Goal: Task Accomplishment & Management: Use online tool/utility

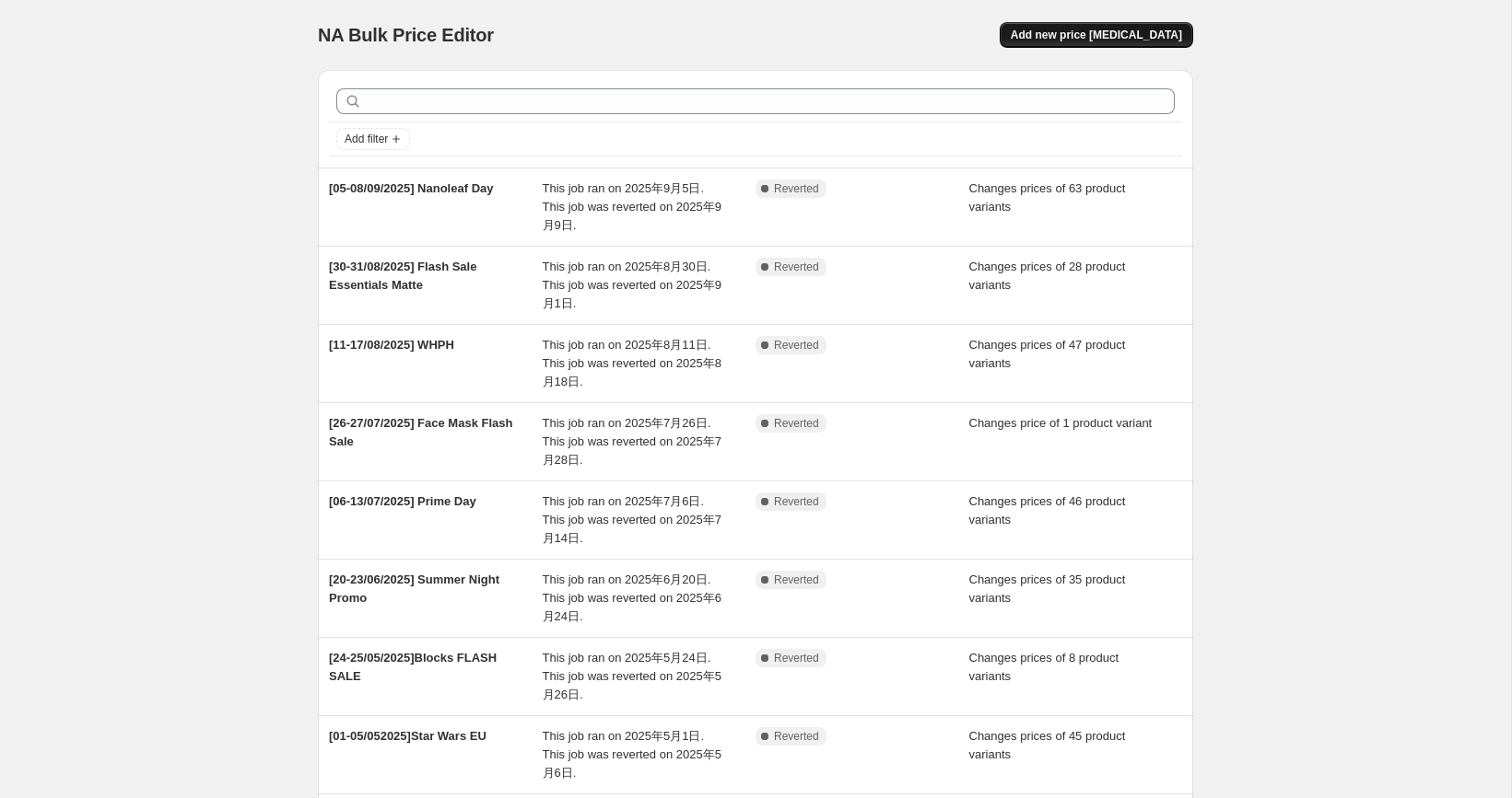
click at [1154, 32] on span "Add new price change job" at bounding box center [1097, 34] width 171 height 15
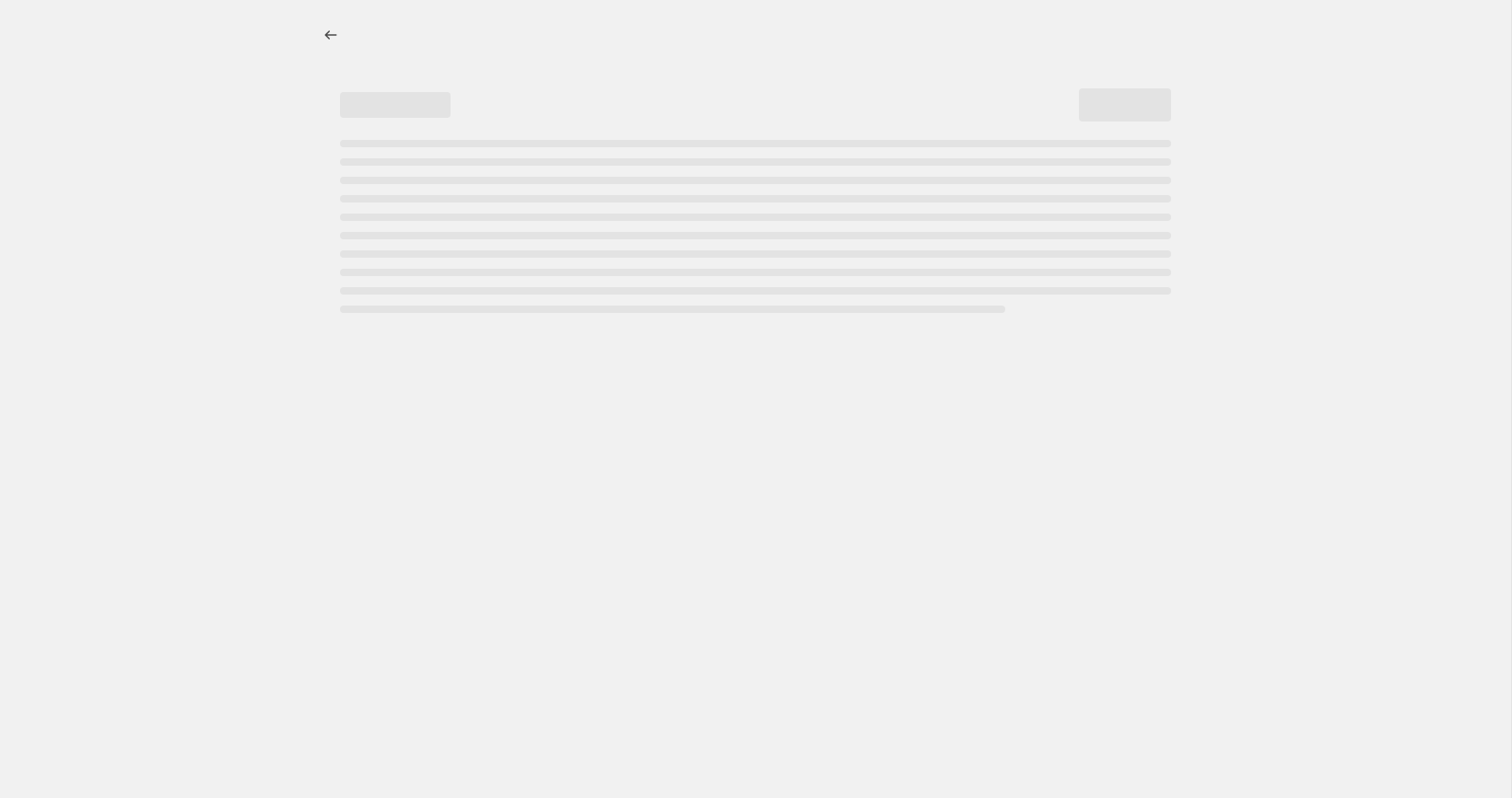
select select "percentage"
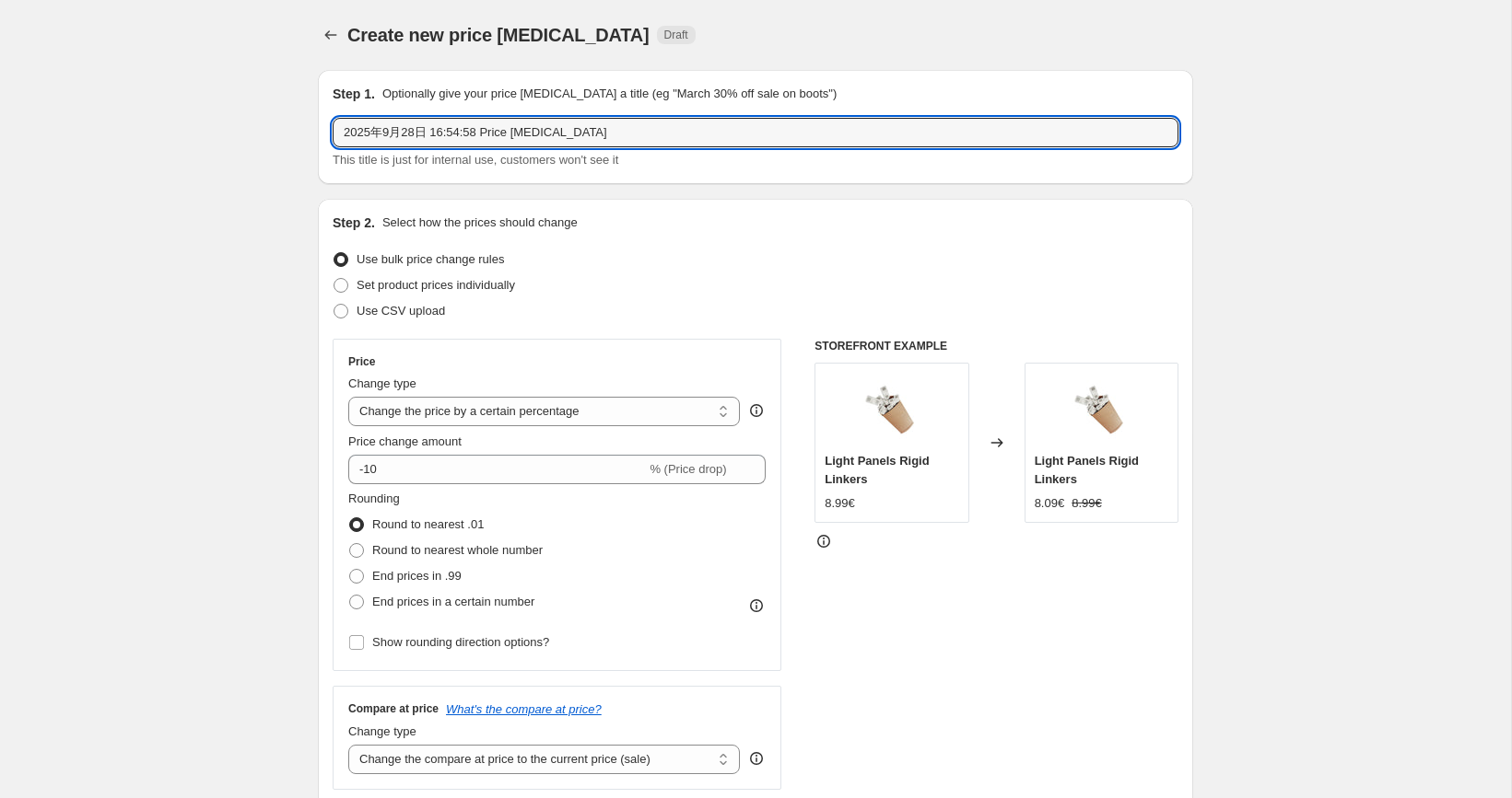
drag, startPoint x: 593, startPoint y: 130, endPoint x: 141, endPoint y: 125, distance: 452.0
type input "【"
type input "[05/10-10/10] Oct Prime Day"
click at [354, 287] on label "Set product prices individually" at bounding box center [423, 285] width 182 height 26
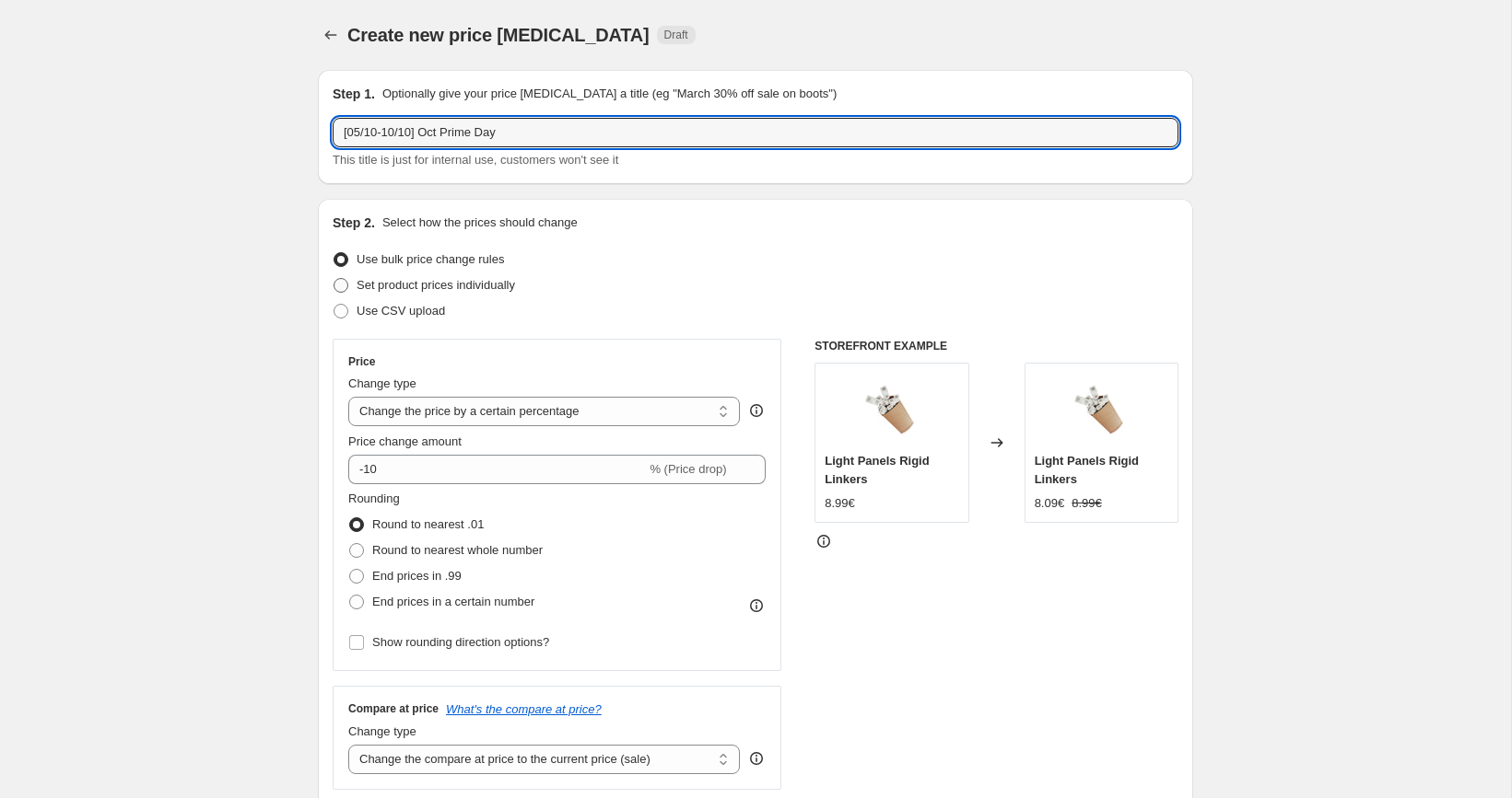
click at [335, 279] on input "Set product prices individually" at bounding box center [334, 278] width 1 height 1
radio input "true"
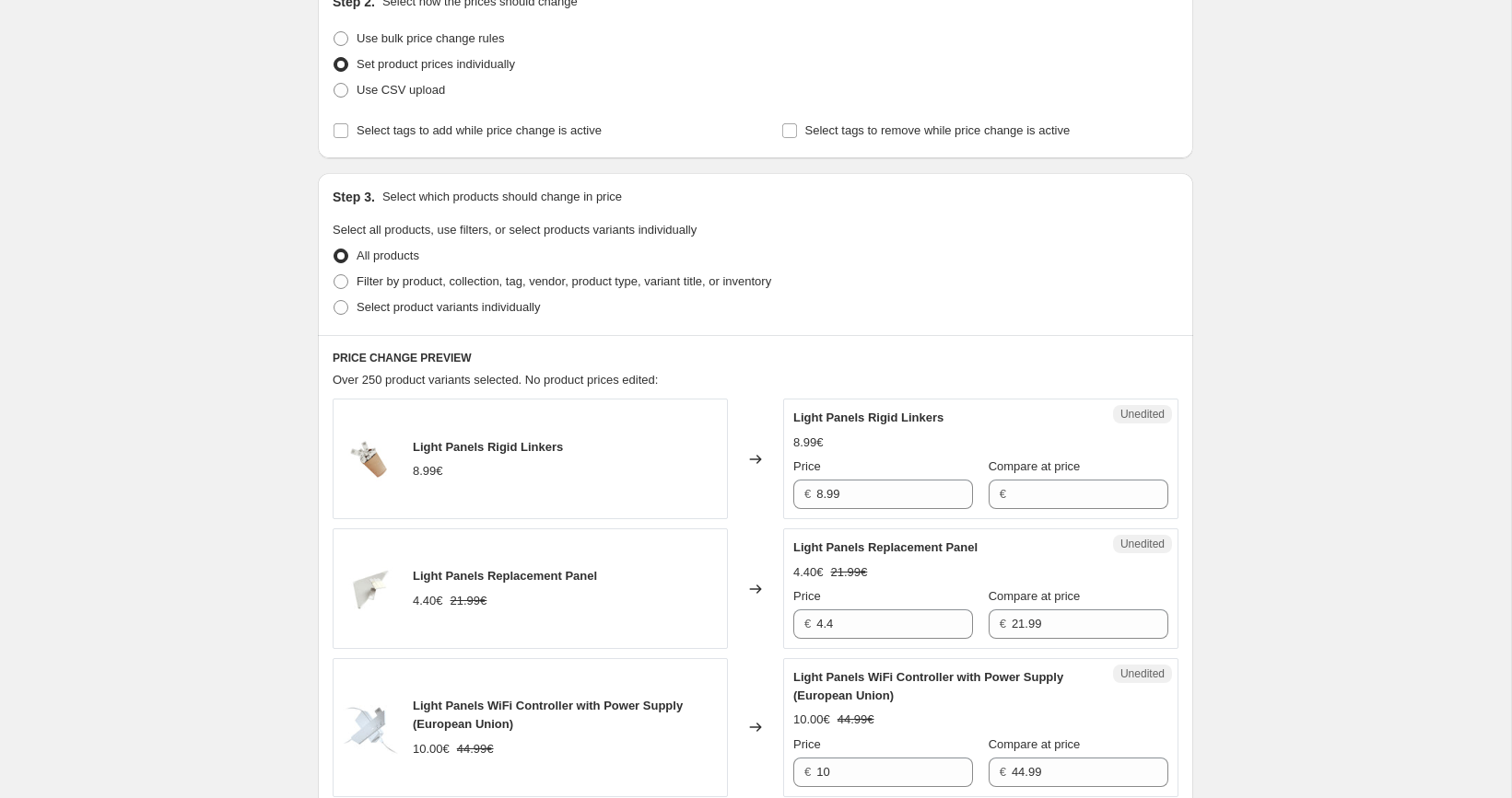
scroll to position [224, 0]
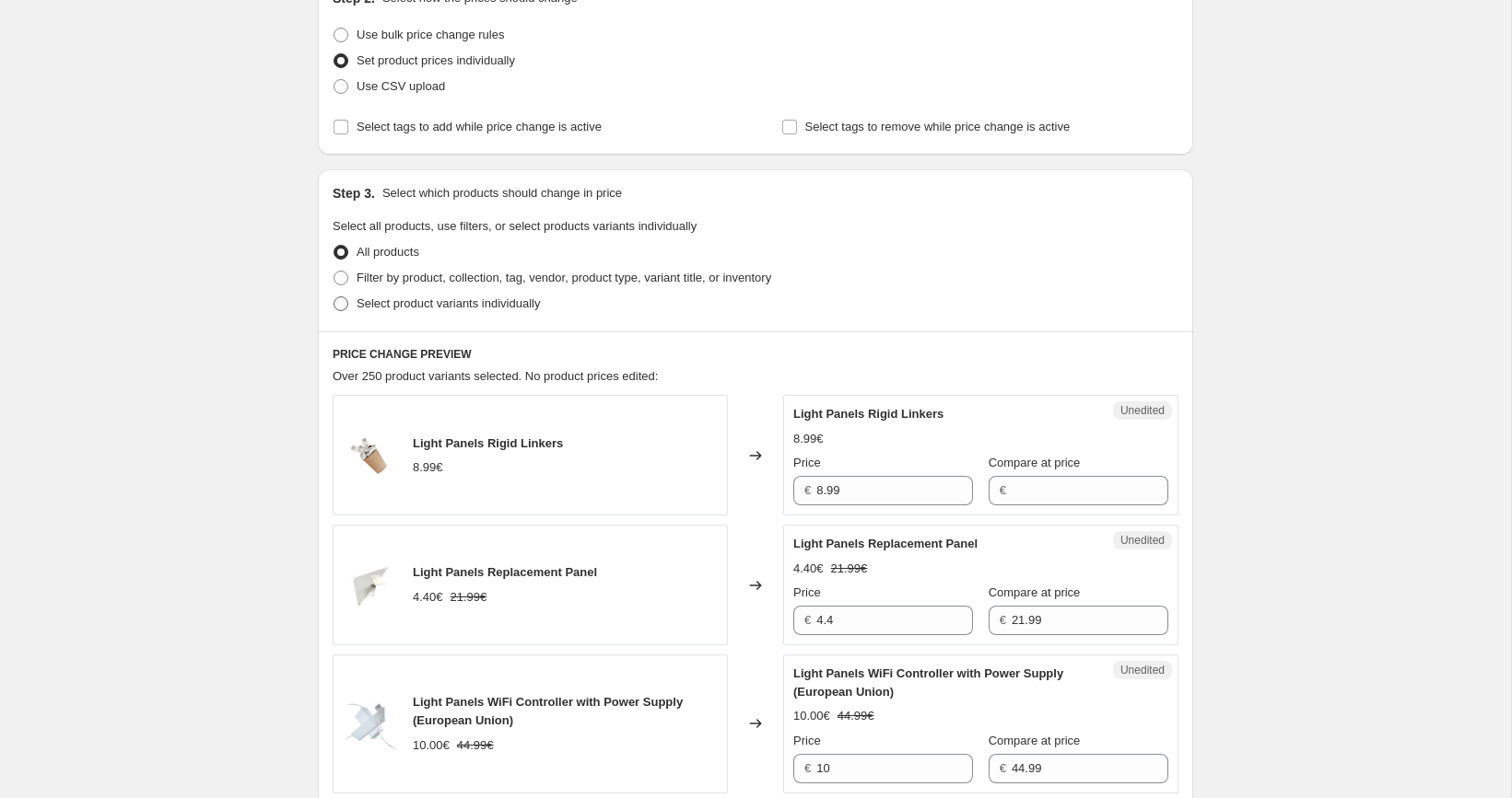
click at [351, 306] on label "Select product variants individually" at bounding box center [436, 304] width 208 height 26
click at [335, 297] on input "Select product variants individually" at bounding box center [334, 296] width 1 height 1
radio input "true"
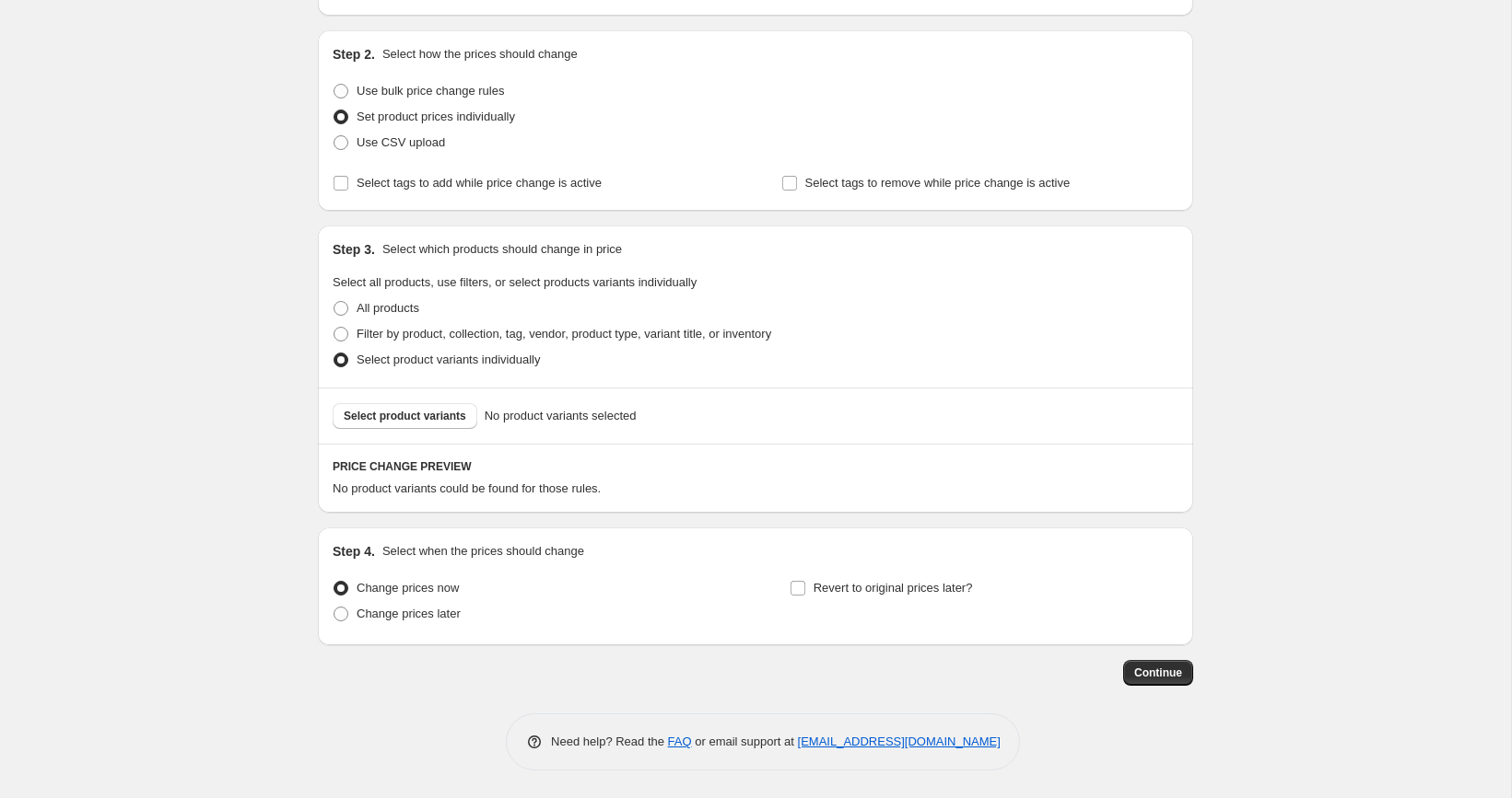
scroll to position [167, 0]
click at [335, 623] on label "Change prices later" at bounding box center [397, 615] width 128 height 26
click at [335, 609] on input "Change prices later" at bounding box center [334, 608] width 1 height 1
radio input "true"
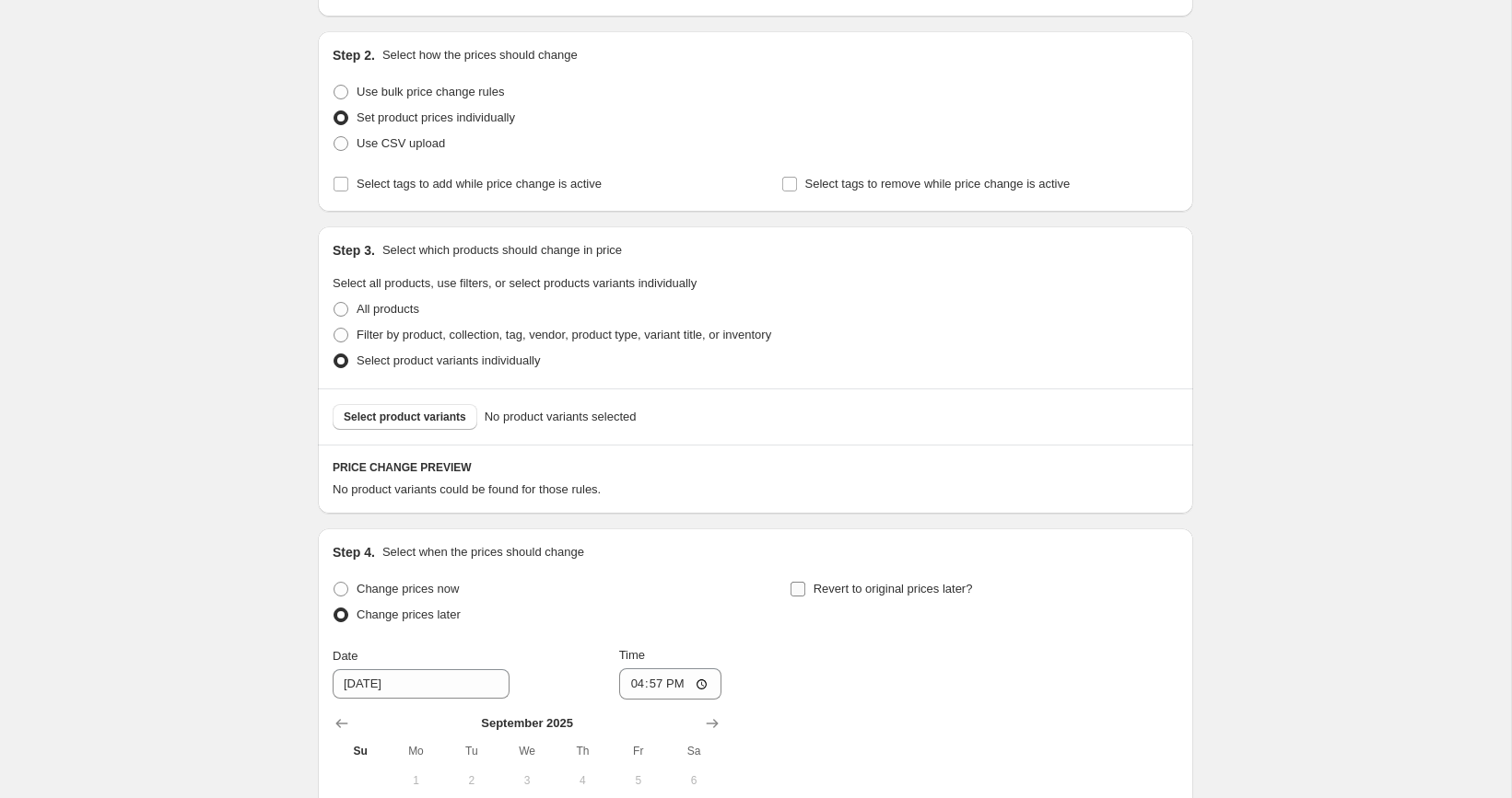
click at [795, 592] on input "Revert to original prices later?" at bounding box center [797, 589] width 15 height 15
checkbox input "true"
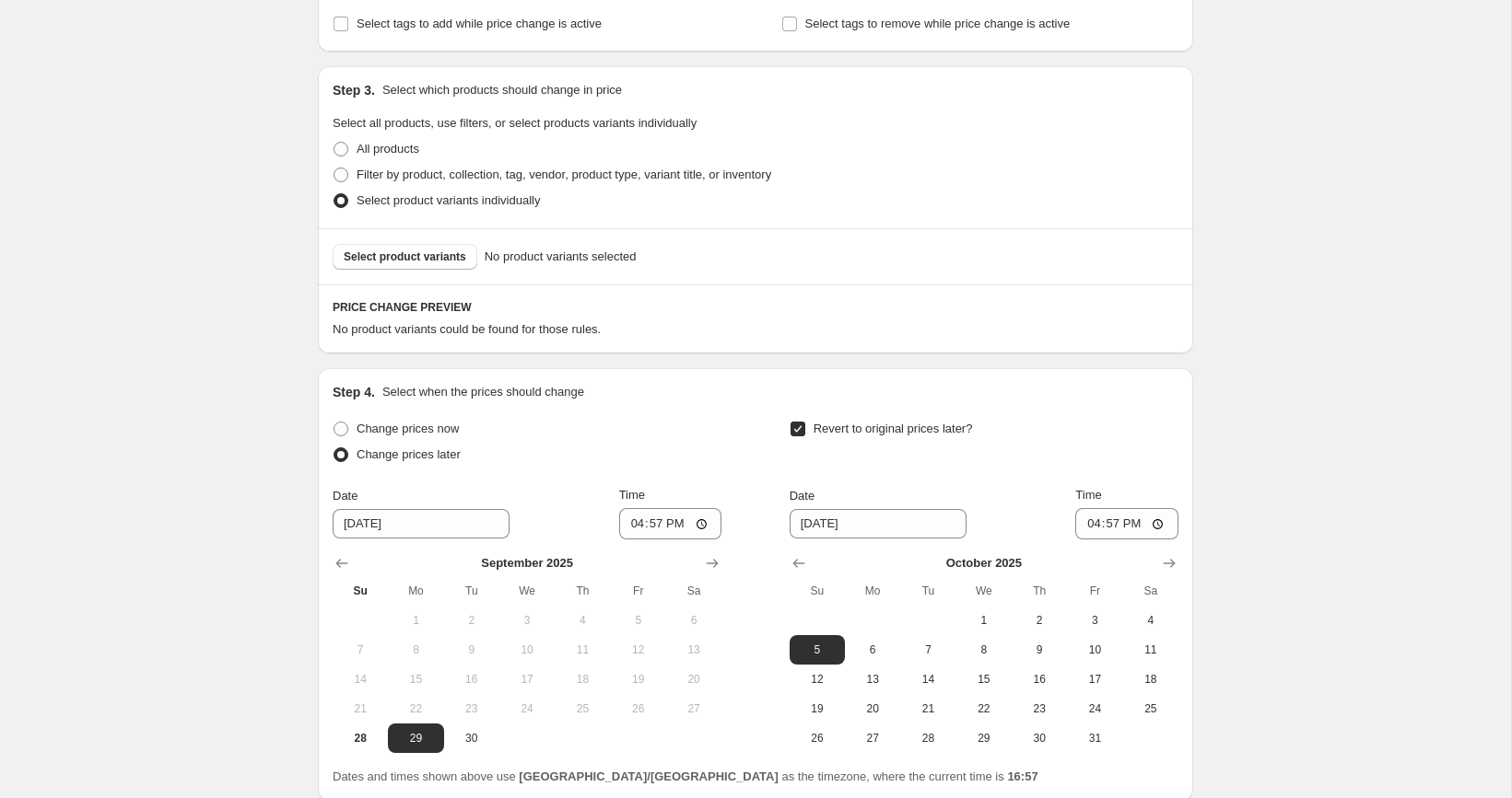
scroll to position [482, 0]
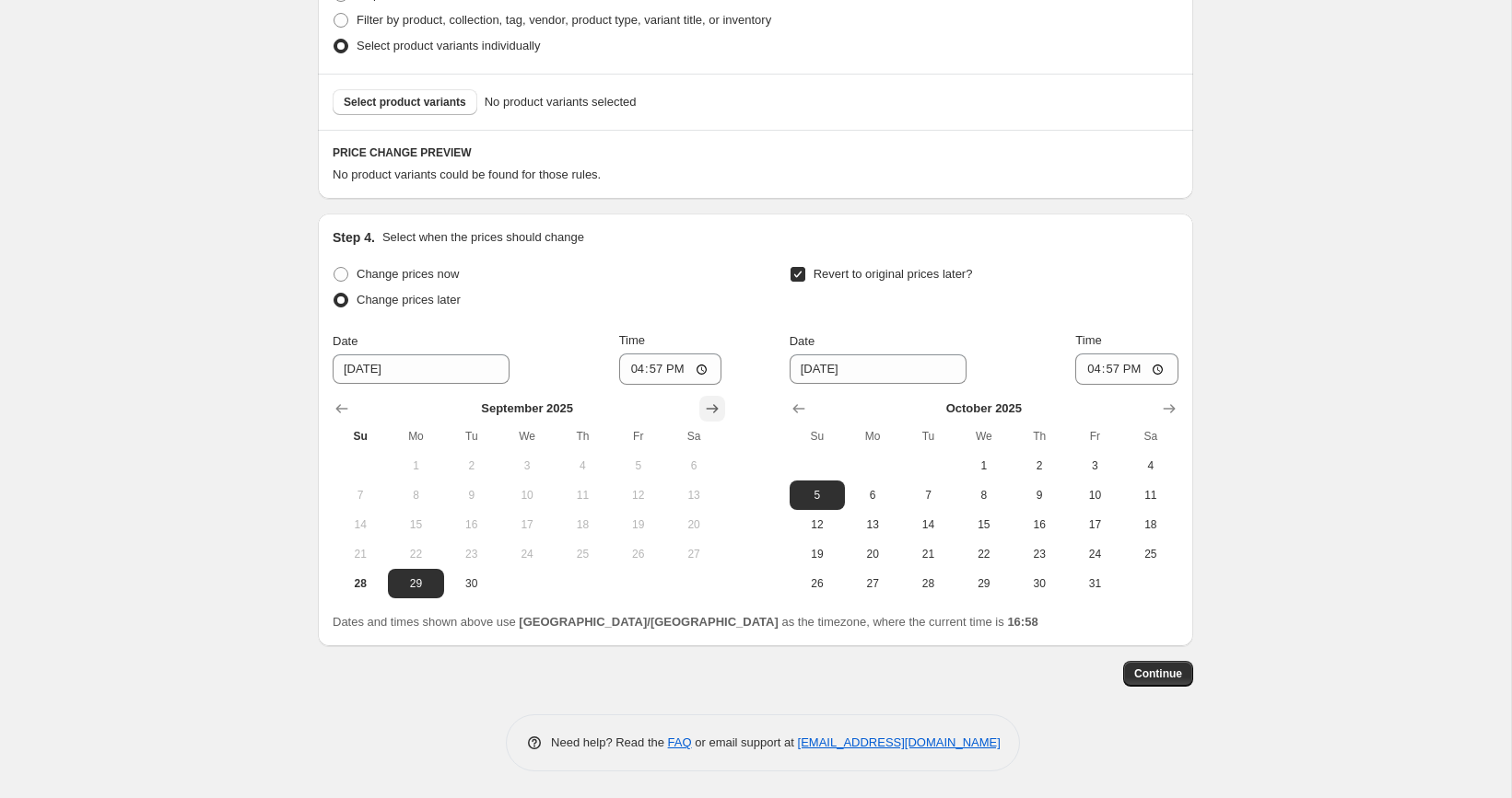
click at [709, 406] on icon "Show next month, October 2025" at bounding box center [712, 408] width 19 height 19
click at [367, 506] on button "5" at bounding box center [360, 496] width 55 height 30
type input "[DATE]"
click at [654, 373] on input "16:57" at bounding box center [670, 369] width 103 height 31
click at [654, 373] on input "05:57" at bounding box center [670, 369] width 103 height 31
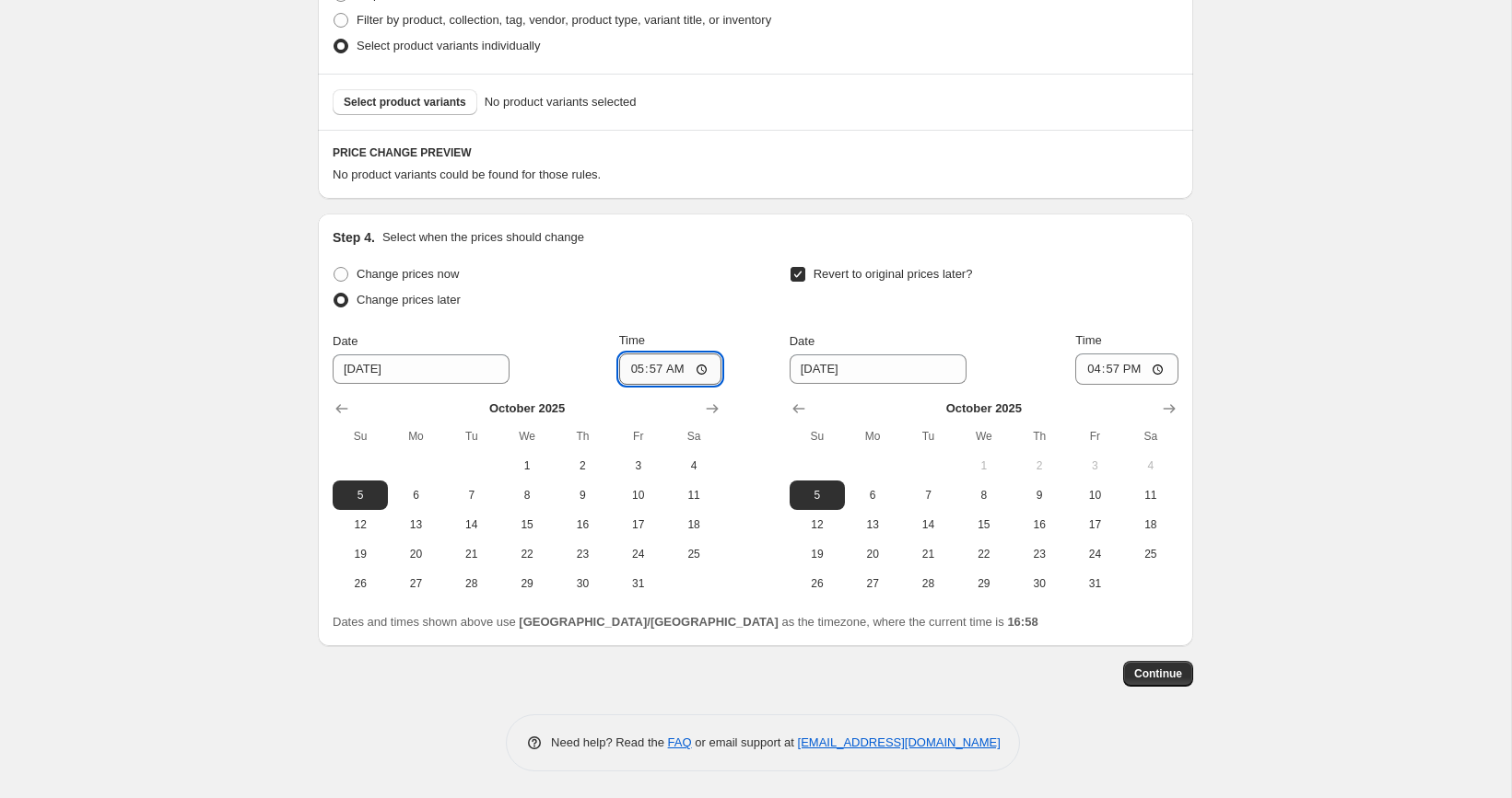
click at [680, 372] on input "05:57" at bounding box center [670, 369] width 103 height 31
type input "05:50"
click at [818, 365] on input "[DATE]" at bounding box center [878, 369] width 177 height 30
click at [1147, 493] on span "11" at bounding box center [1150, 495] width 40 height 15
type input "[DATE]"
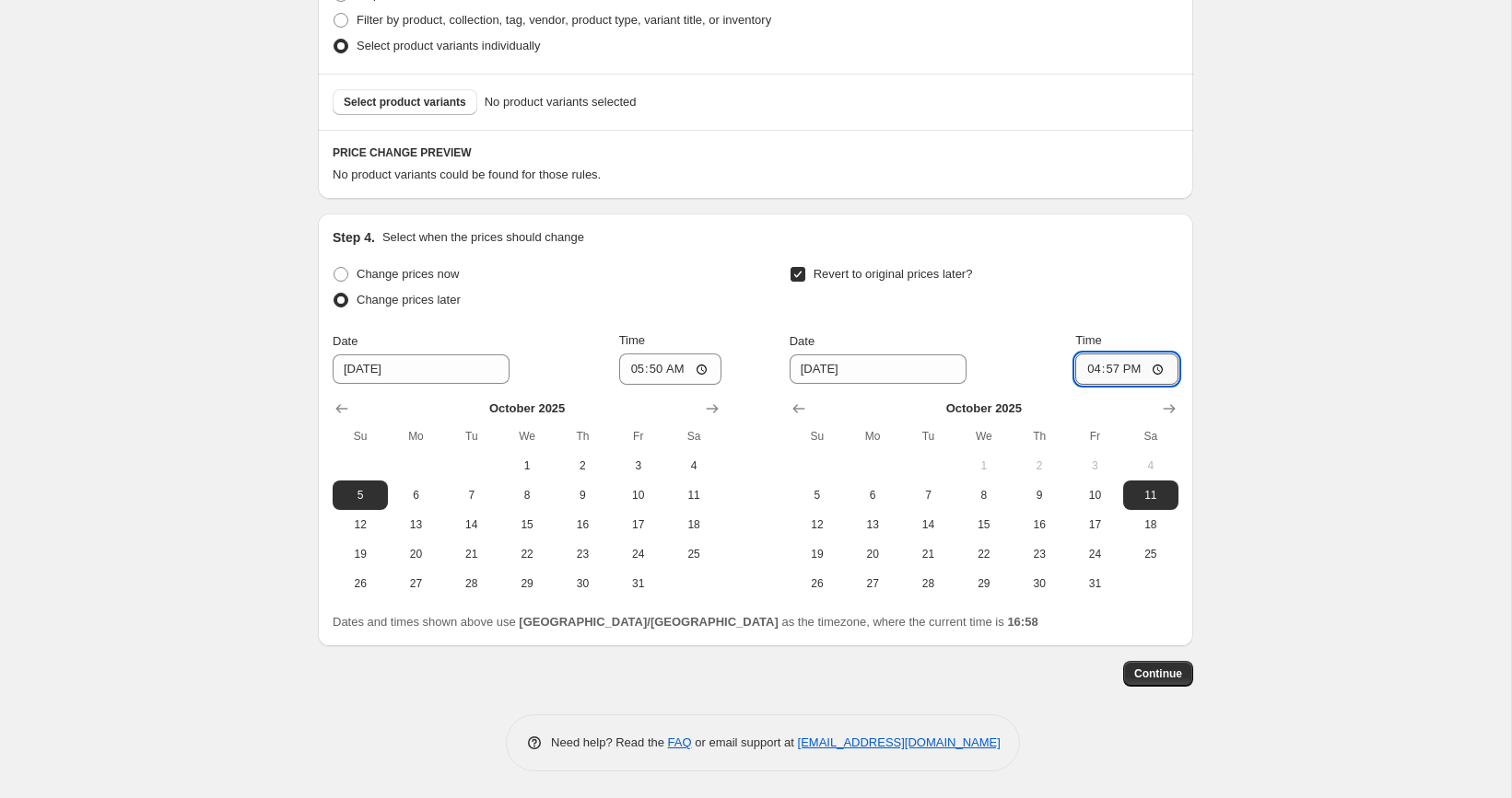
click at [1114, 380] on input "16:57" at bounding box center [1126, 369] width 103 height 31
type input "06:00"
click at [1307, 411] on div "Create new price change job. This page is ready Create new price change job Dra…" at bounding box center [755, 158] width 1511 height 1282
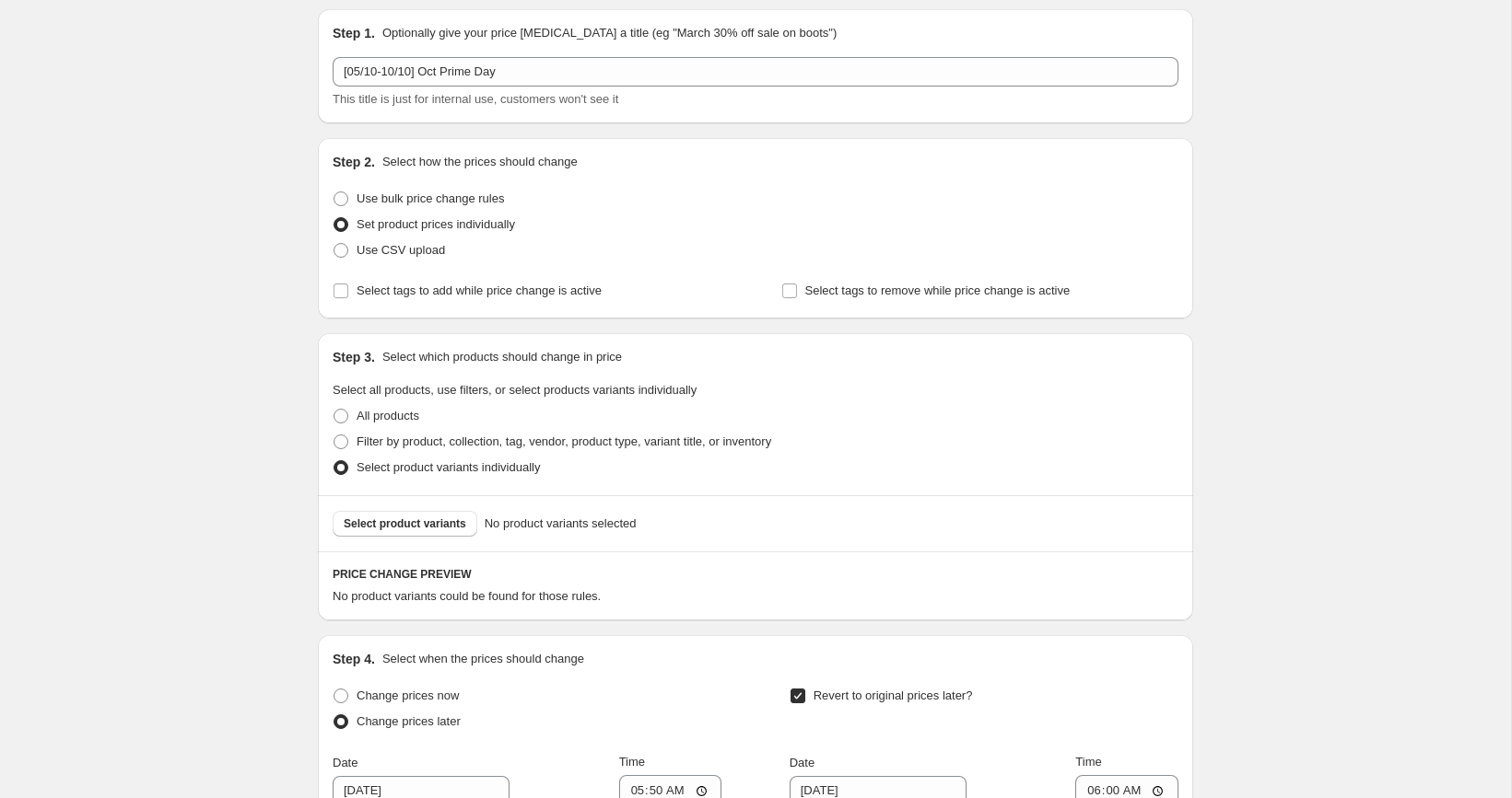
scroll to position [55, 0]
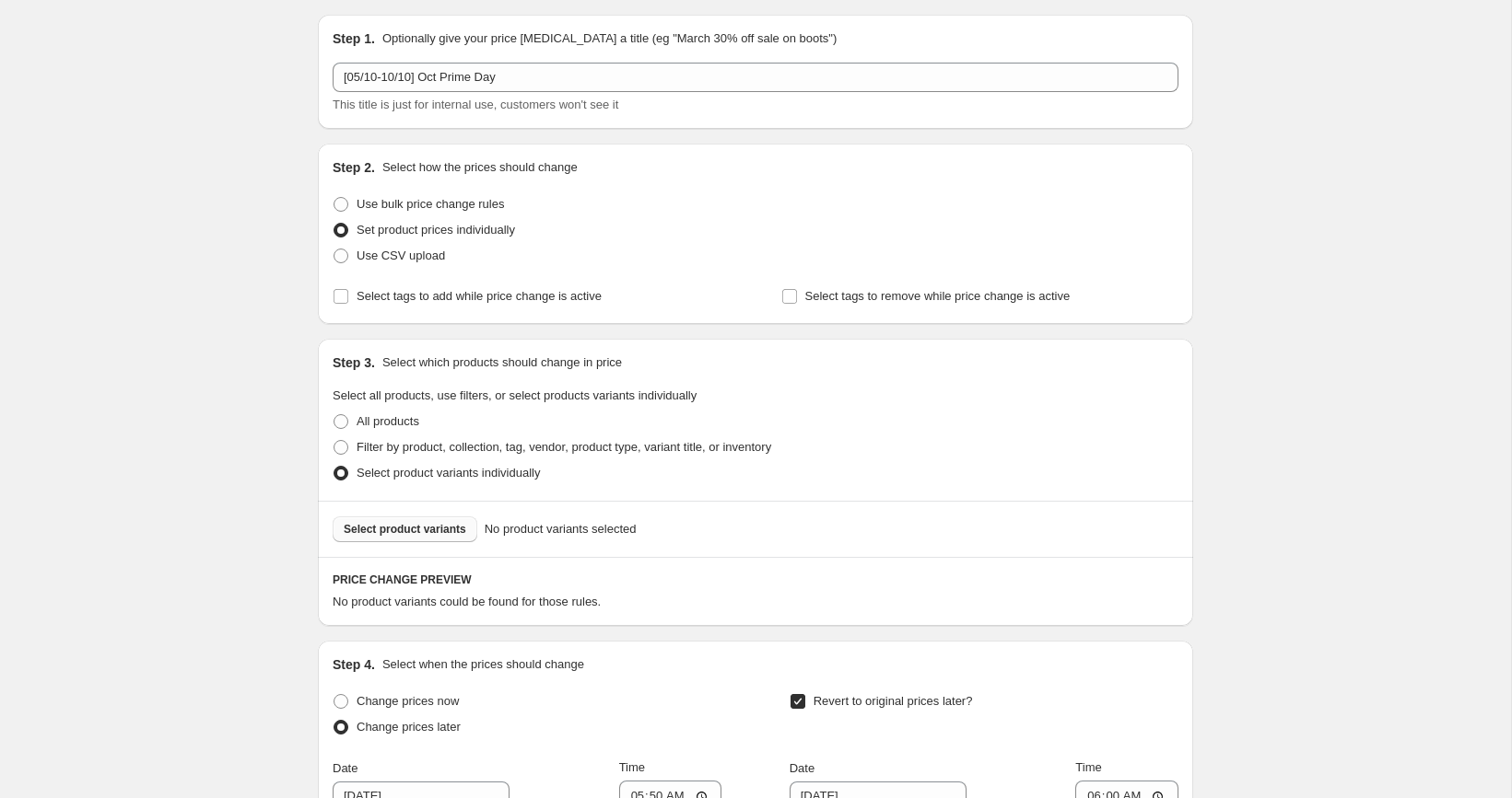
click at [422, 522] on span "Select product variants" at bounding box center [405, 529] width 122 height 15
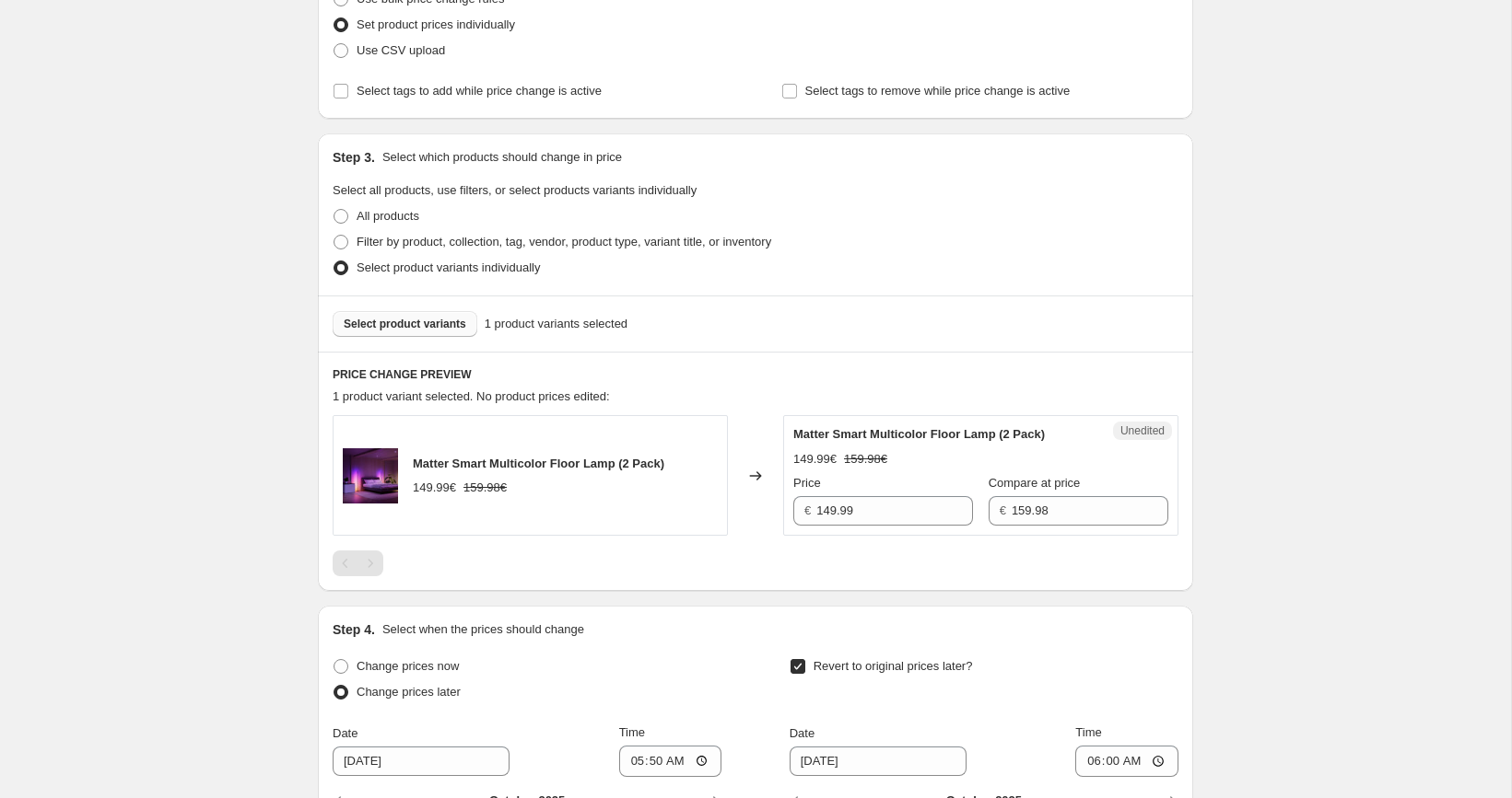
scroll to position [298, 0]
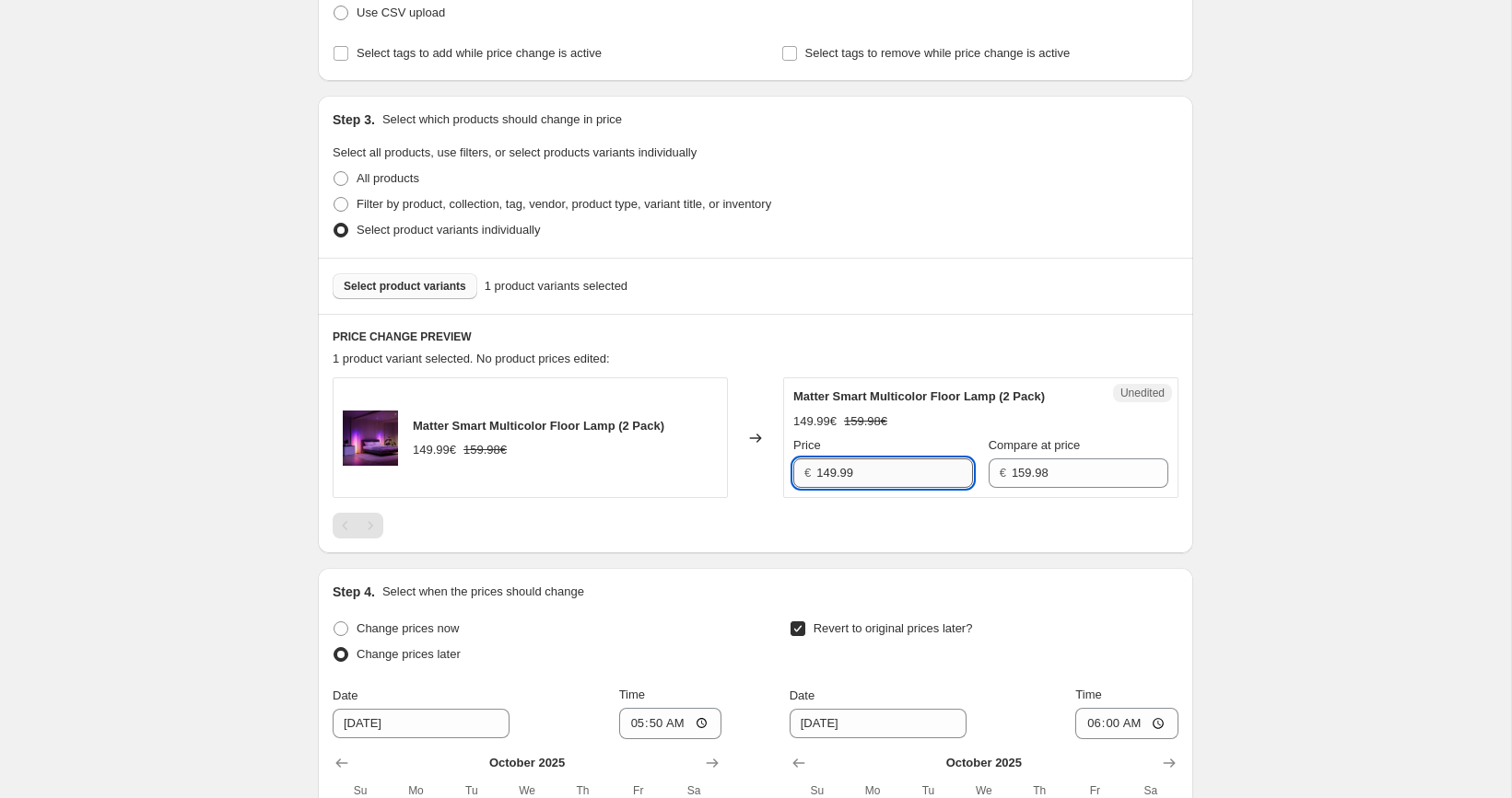
click at [917, 476] on input "149.99" at bounding box center [894, 473] width 157 height 30
paste input "34.38"
type input "134.38"
click at [1330, 422] on div "Create new price change job. This page is ready Create new price change job Dra…" at bounding box center [755, 428] width 1511 height 1452
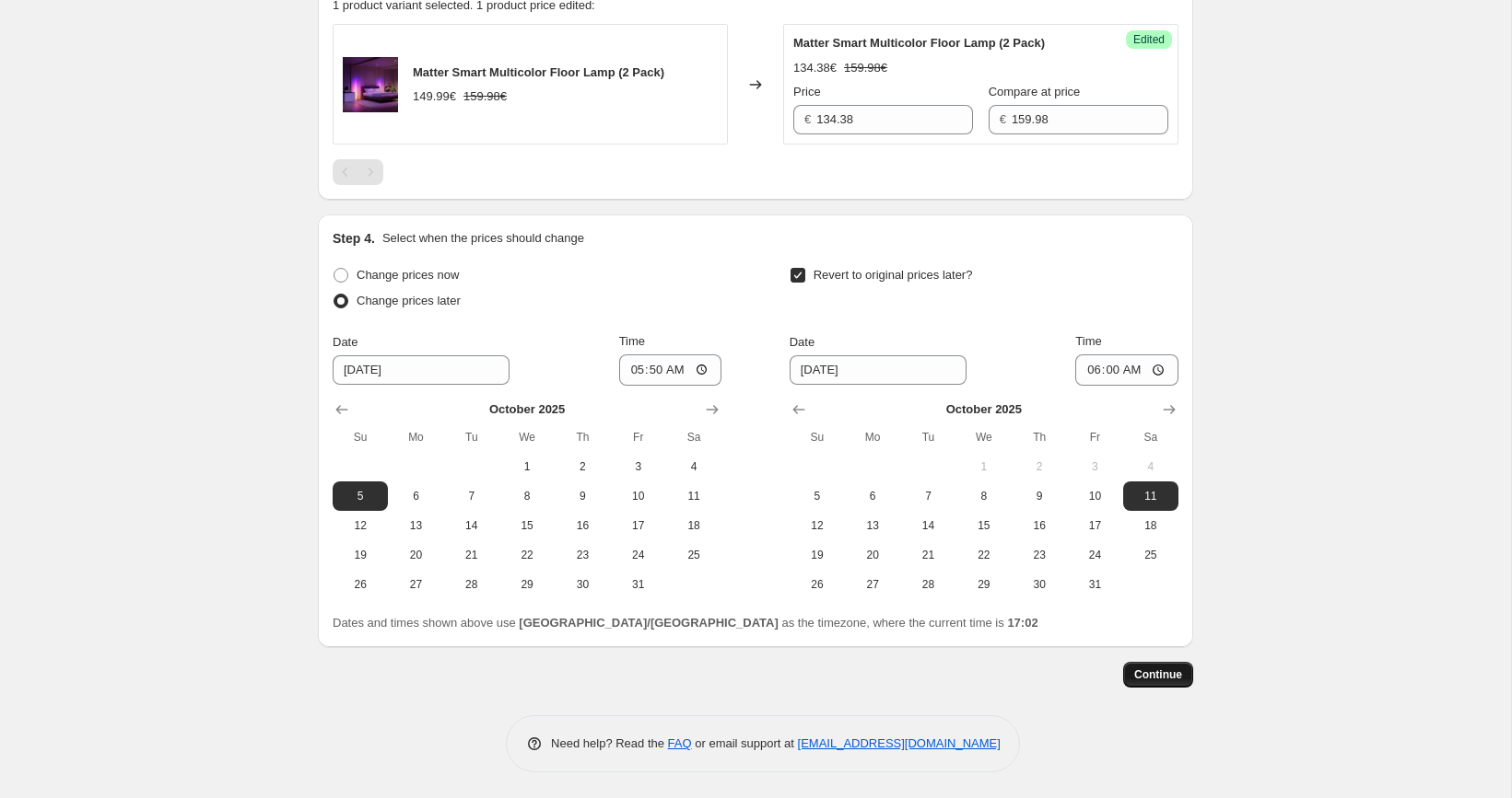
click at [1159, 677] on span "Continue" at bounding box center [1158, 675] width 48 height 15
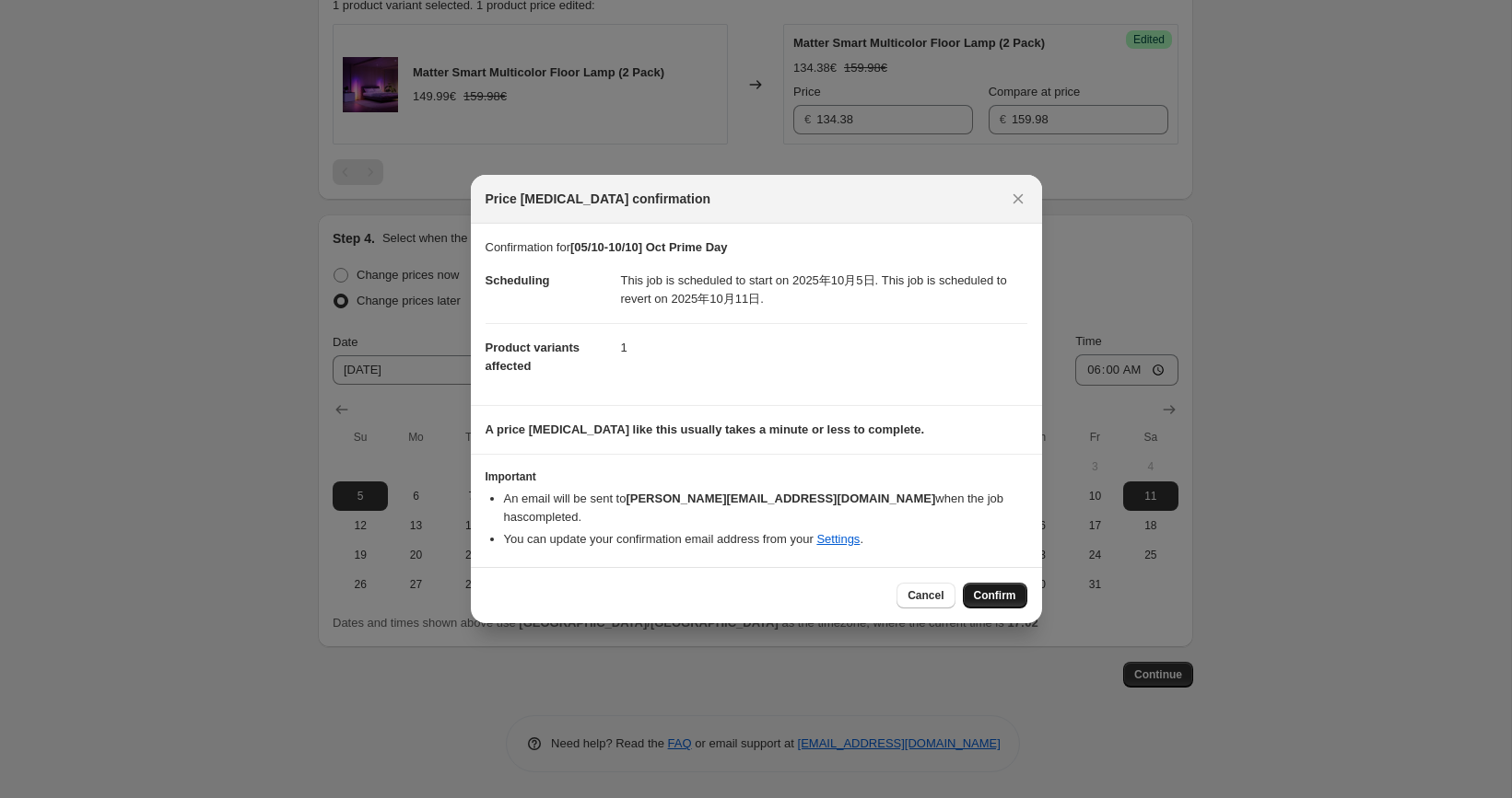
click at [985, 593] on button "Confirm" at bounding box center [995, 595] width 65 height 26
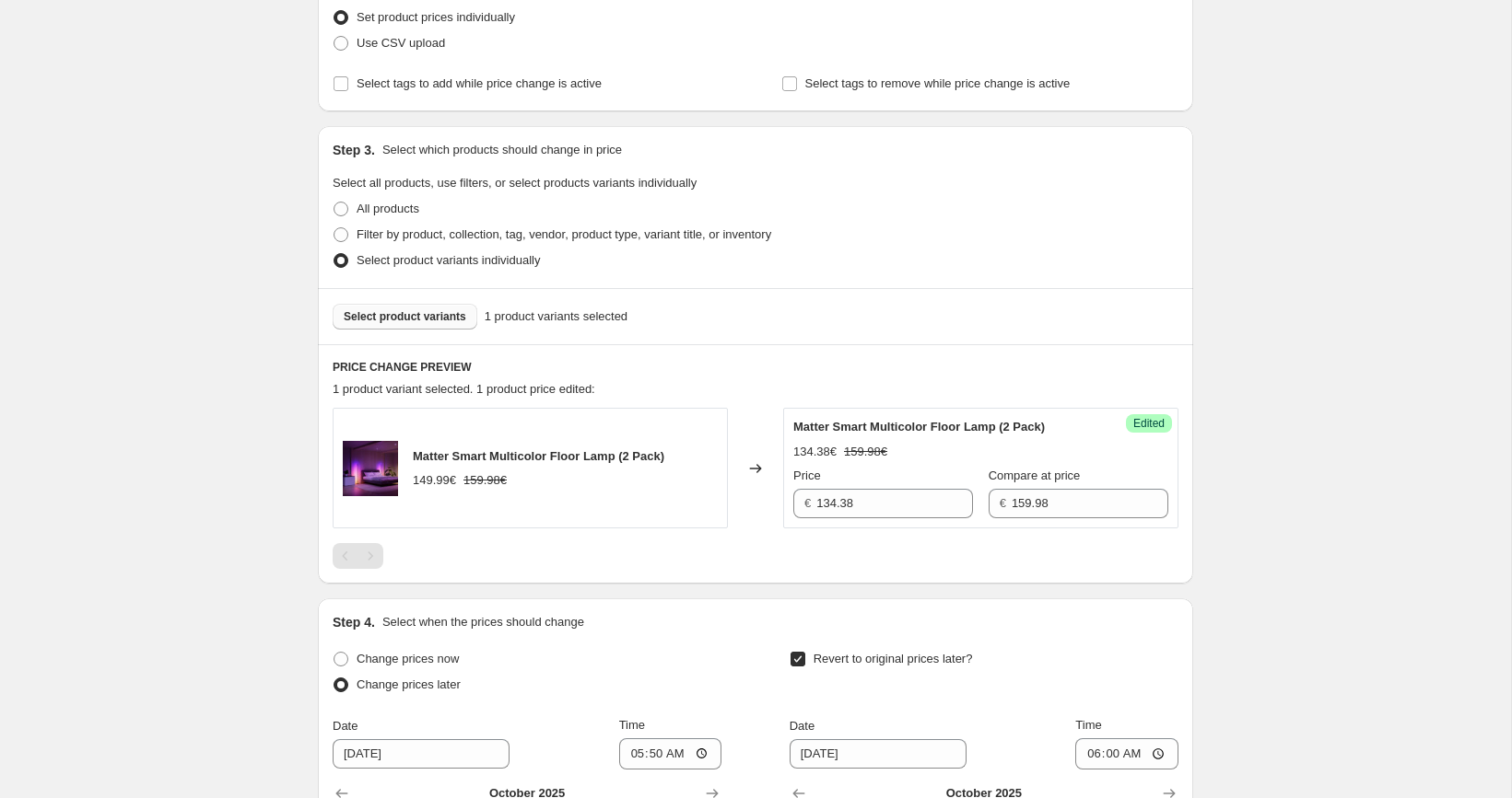
scroll to position [340, 0]
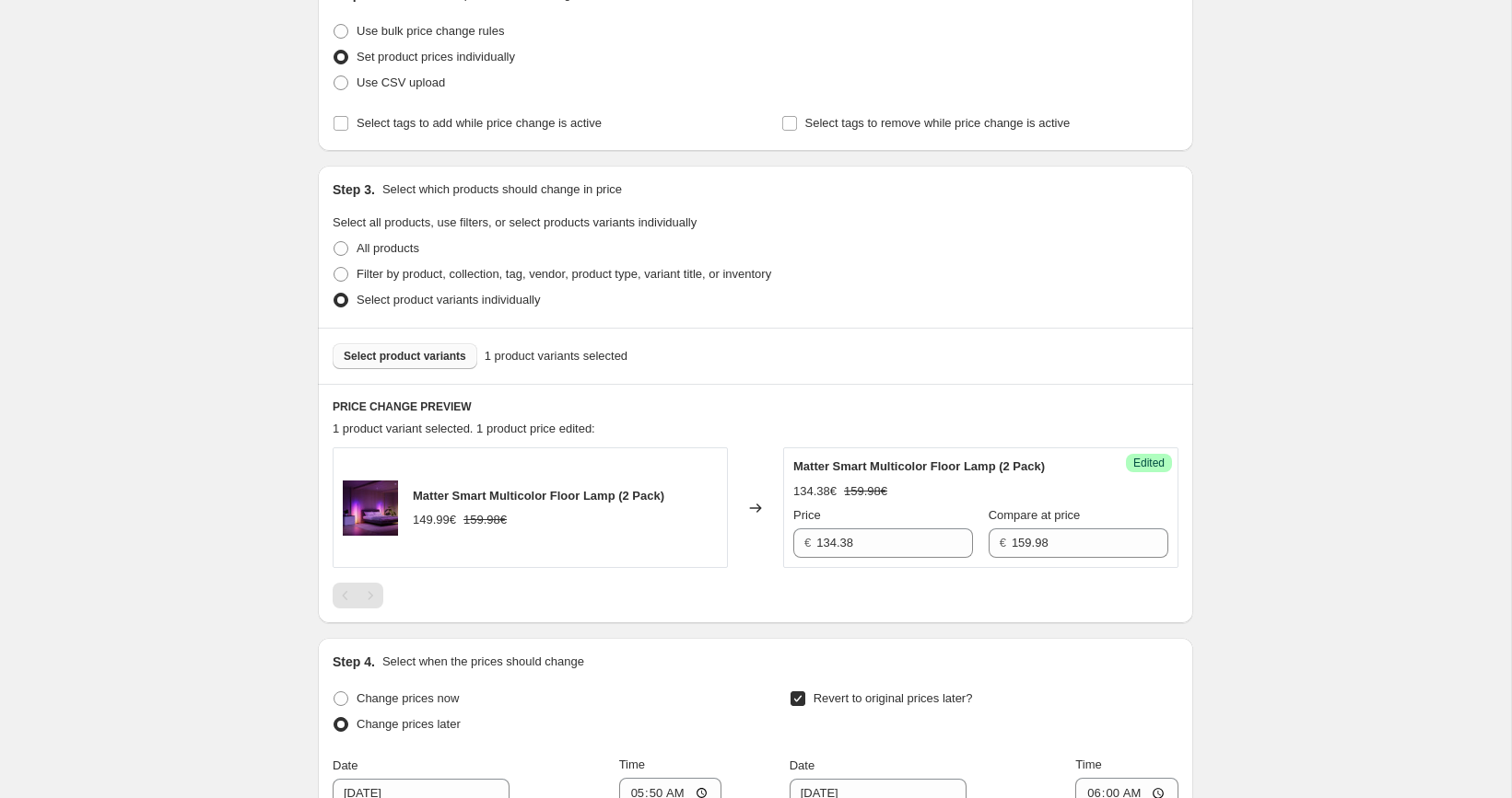
click at [408, 353] on span "Select product variants" at bounding box center [405, 356] width 122 height 15
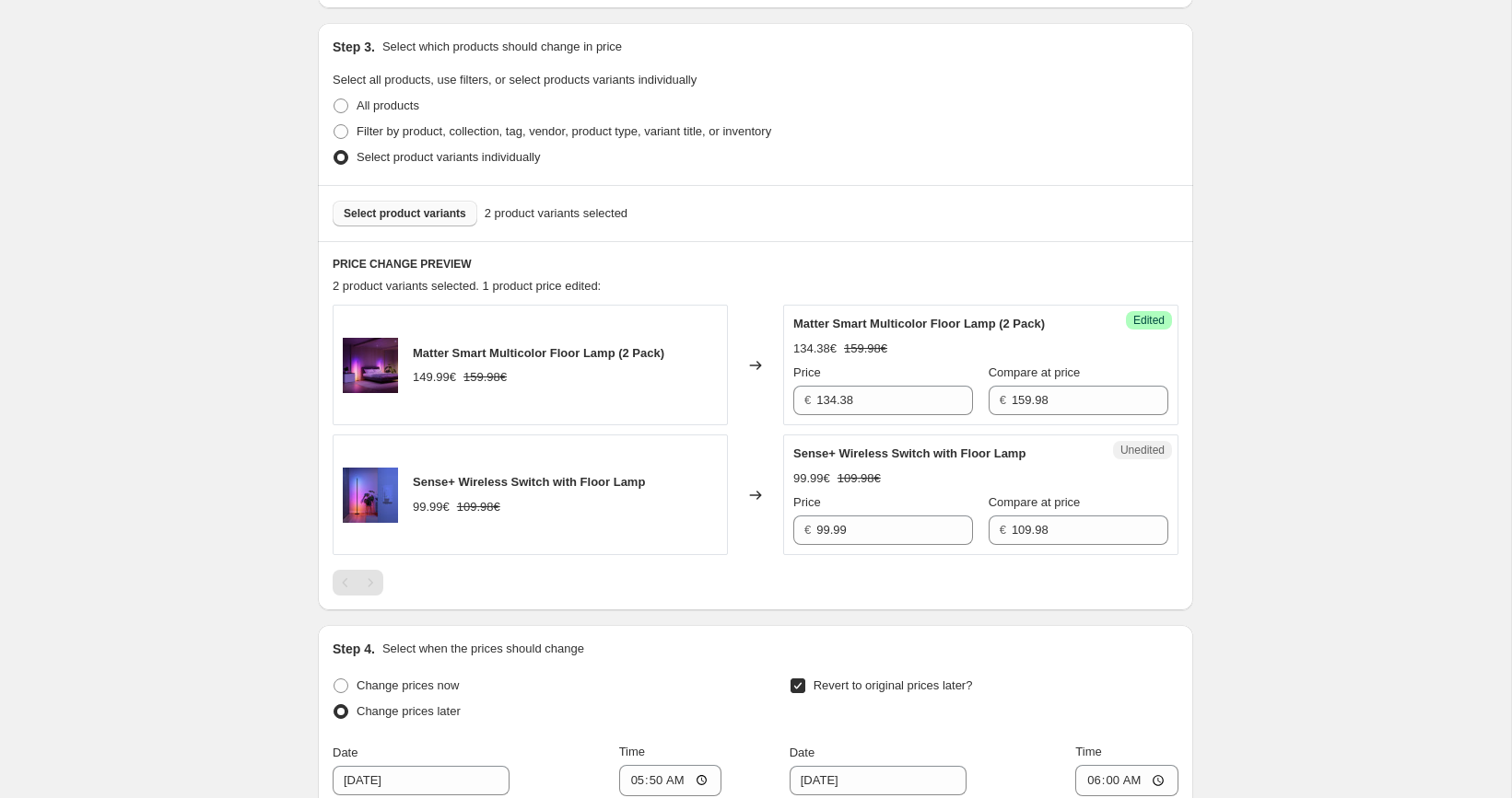
scroll to position [484, 0]
click at [914, 520] on input "99.99" at bounding box center [894, 529] width 157 height 30
paste input "8"
type input "89.99"
click at [1269, 486] on div "[05/10-10/10] Oct Prime Day. This page is ready [05/10-10/10] Oct Prime Day Inf…" at bounding box center [755, 363] width 1511 height 1694
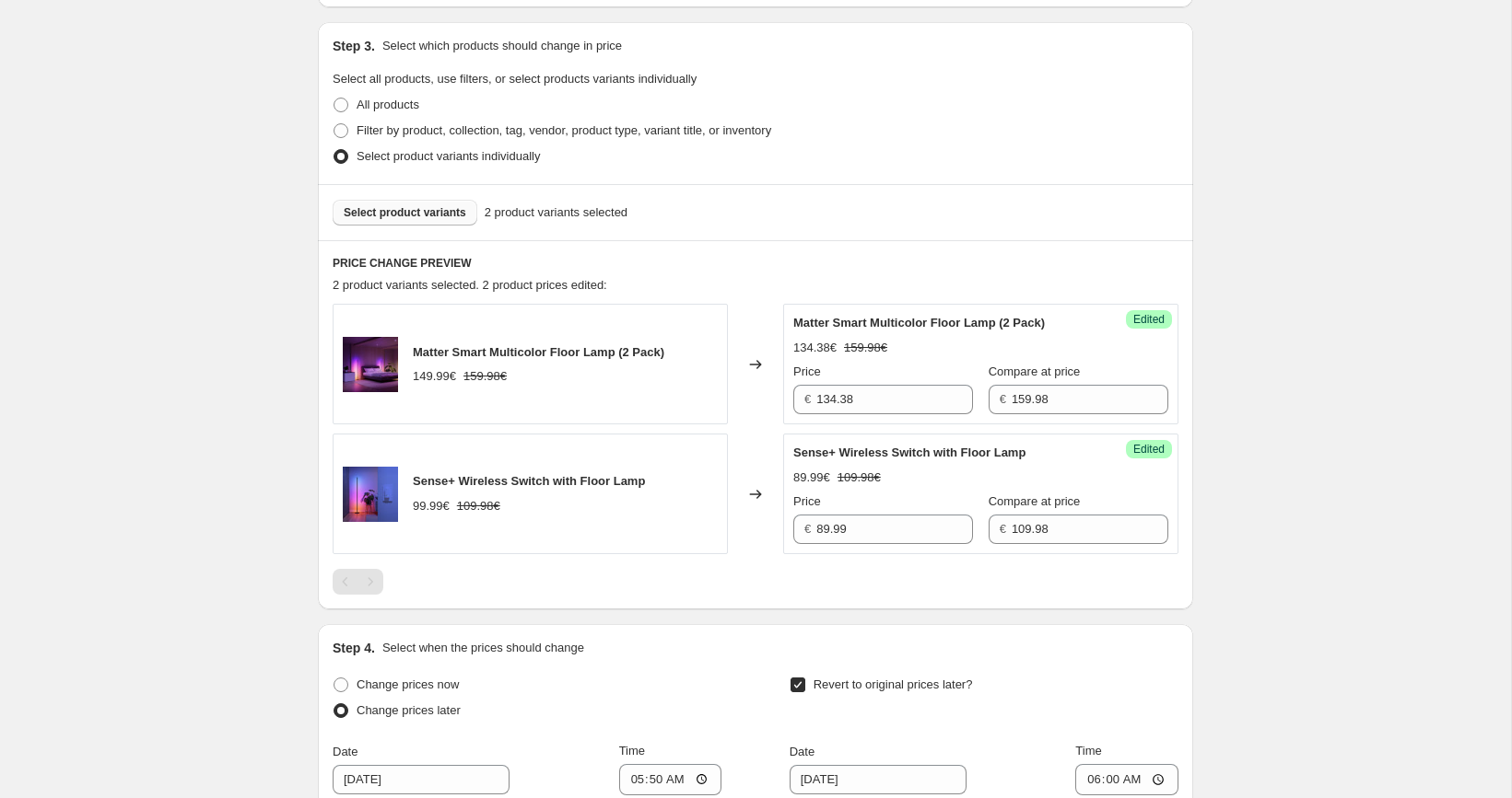
click at [435, 216] on span "Select product variants" at bounding box center [405, 213] width 122 height 15
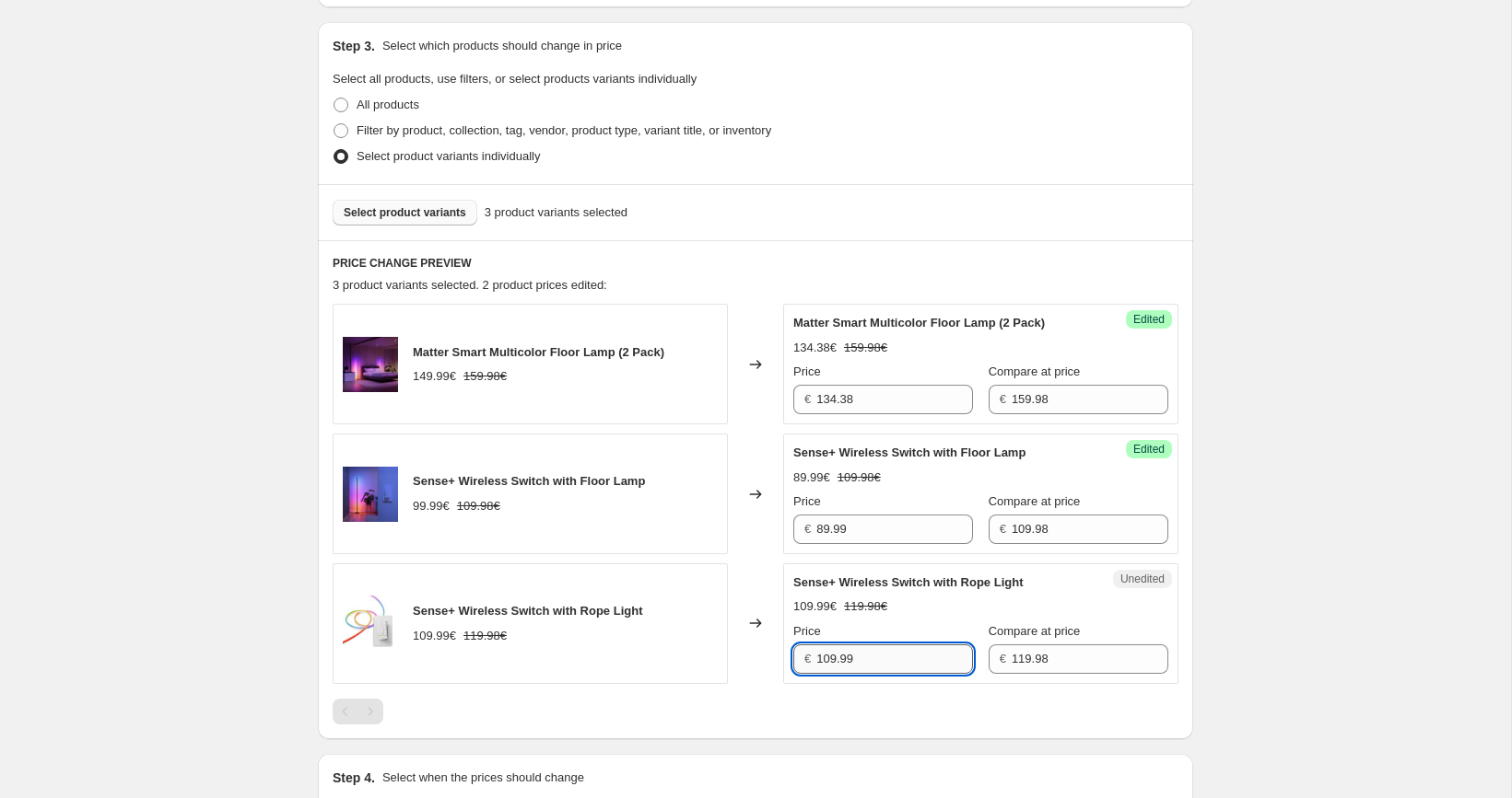
click at [897, 650] on input "109.99" at bounding box center [894, 659] width 157 height 30
paste input "9"
type input "99.99"
click at [1282, 634] on div "[05/10-10/10] Oct Prime Day. This page is ready [05/10-10/10] Oct Prime Day Inf…" at bounding box center [755, 428] width 1511 height 1824
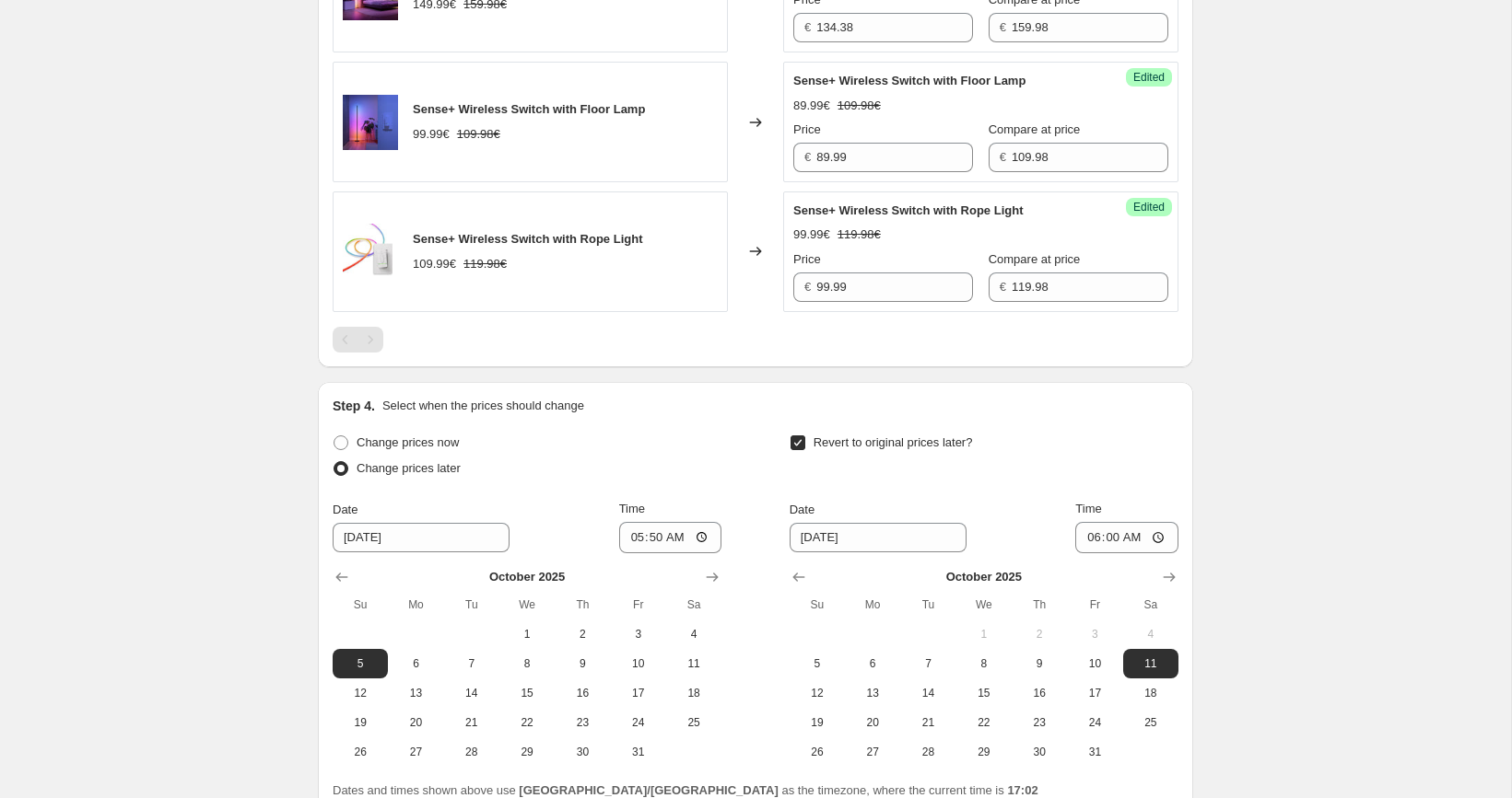
scroll to position [1022, 0]
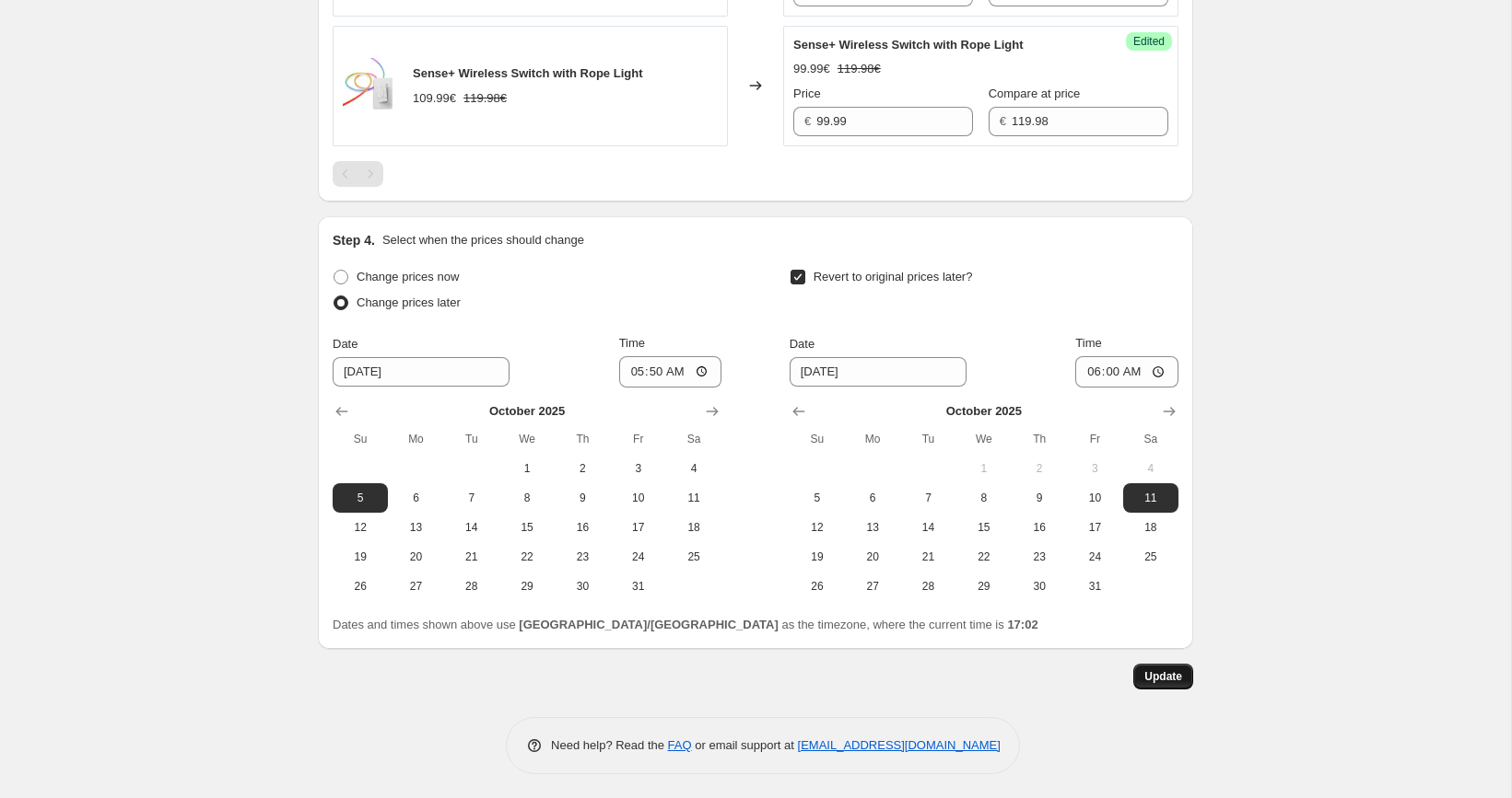
click at [1170, 677] on span "Update" at bounding box center [1163, 676] width 37 height 15
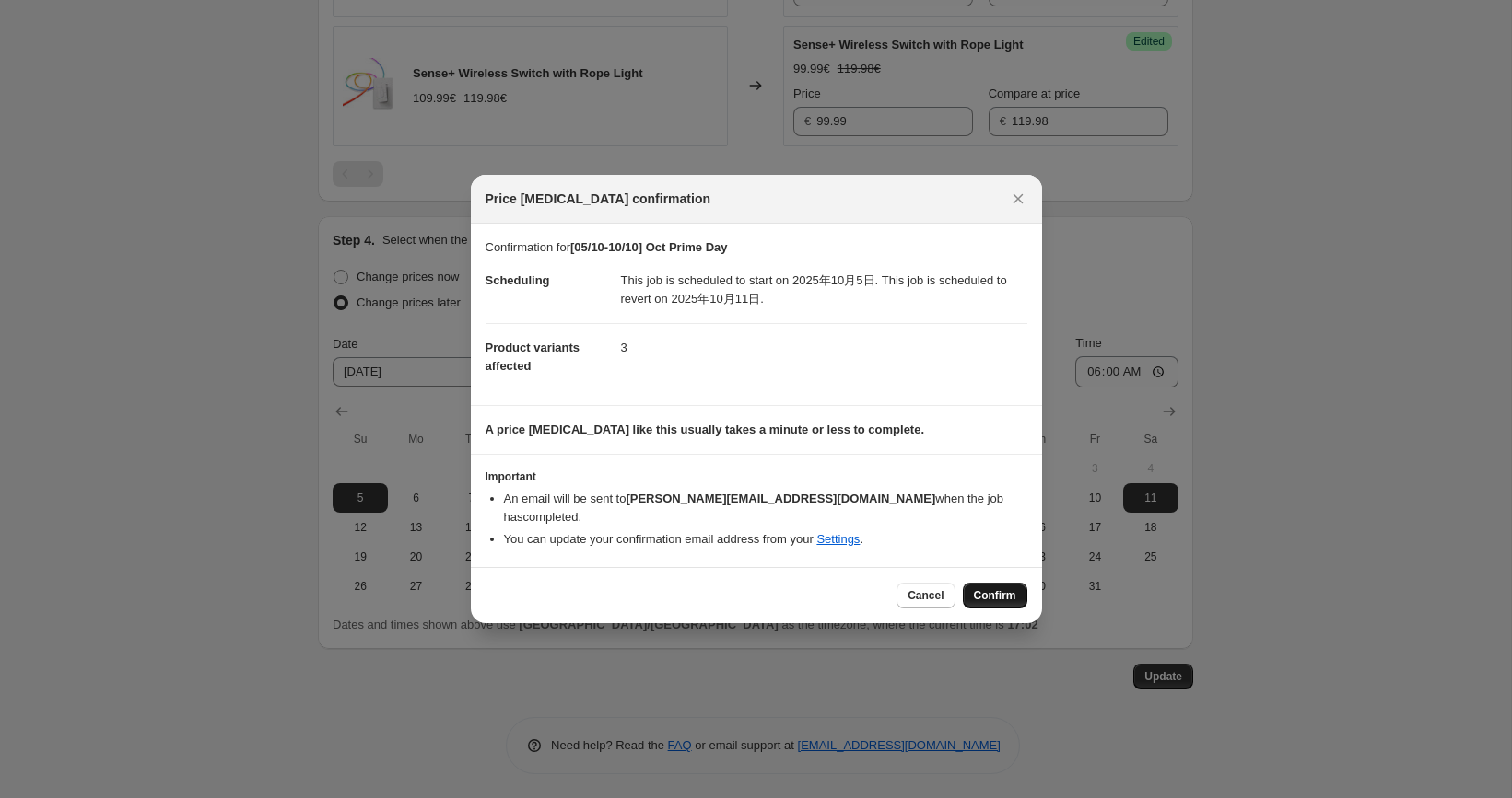
click at [994, 588] on span "Confirm" at bounding box center [994, 595] width 42 height 15
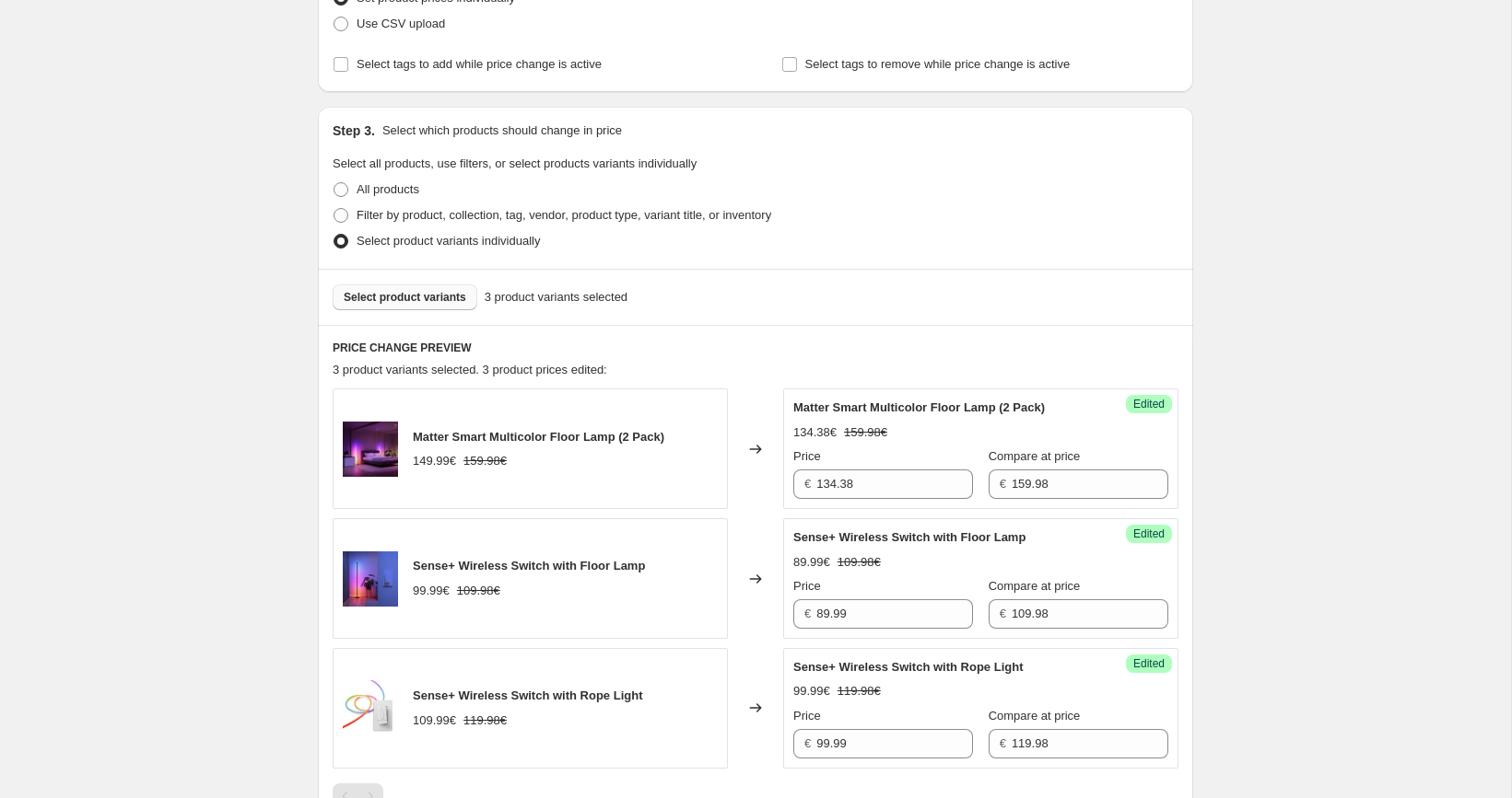
scroll to position [355, 0]
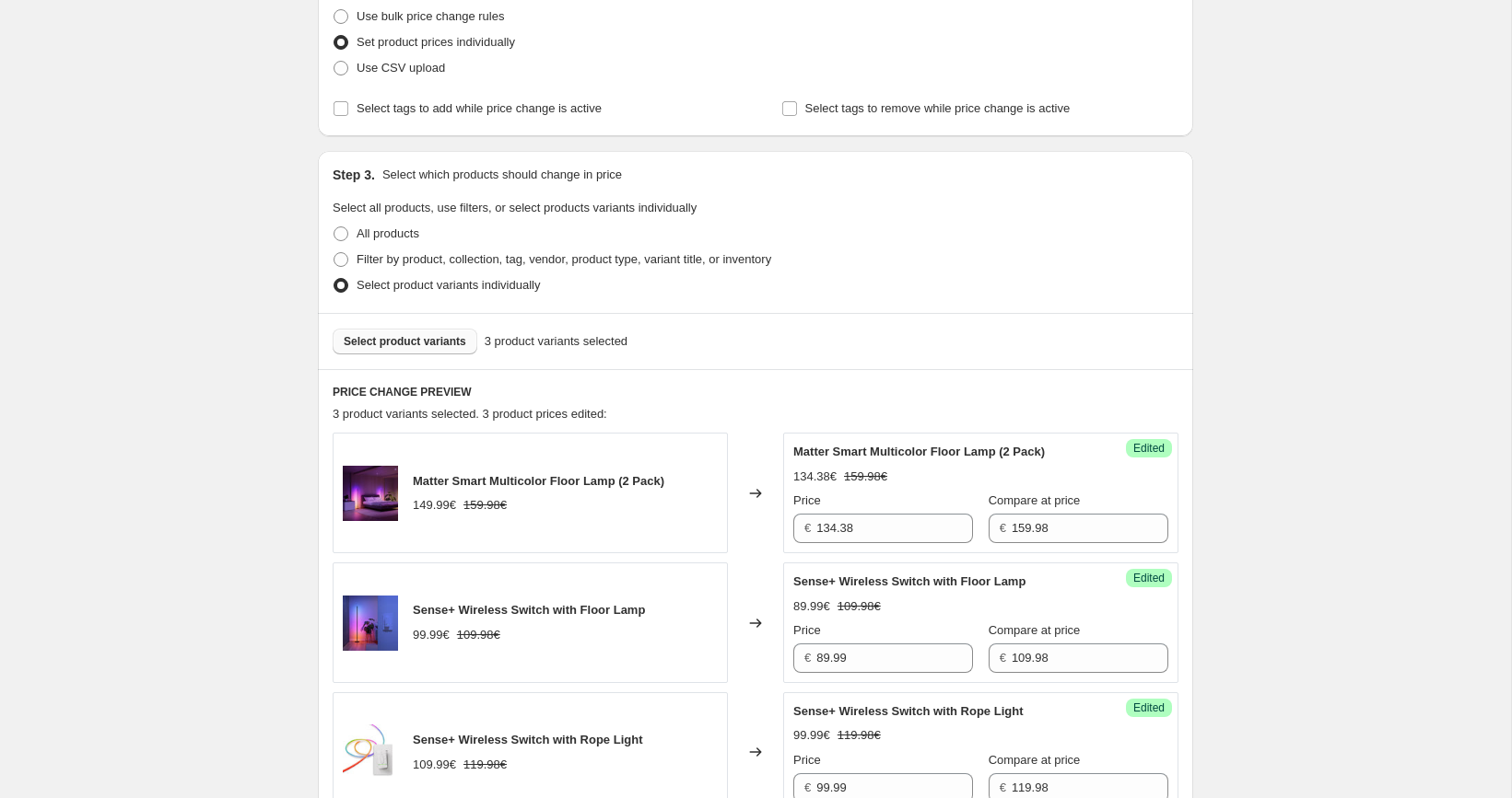
click at [418, 336] on span "Select product variants" at bounding box center [405, 341] width 122 height 15
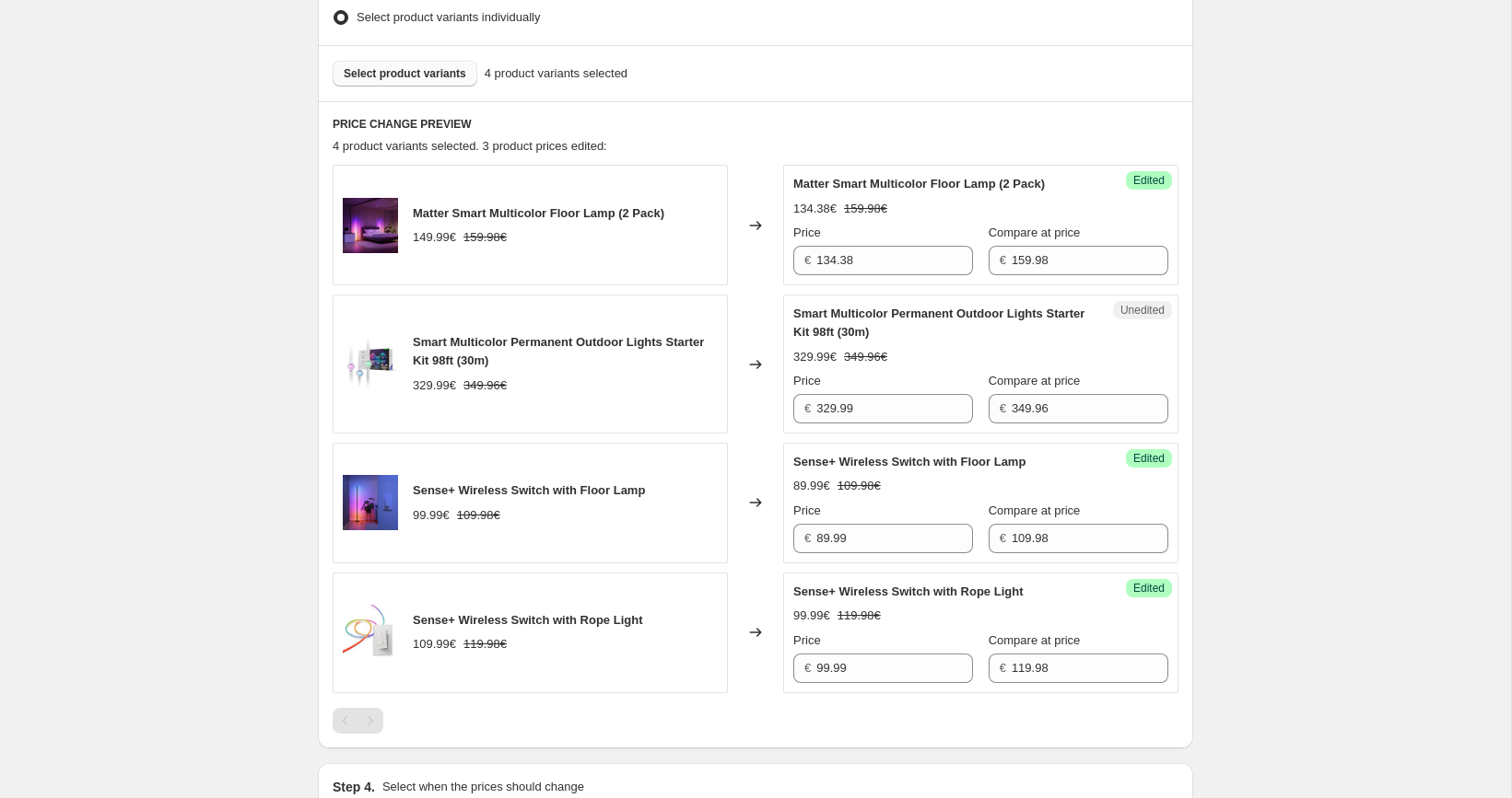
scroll to position [636, 0]
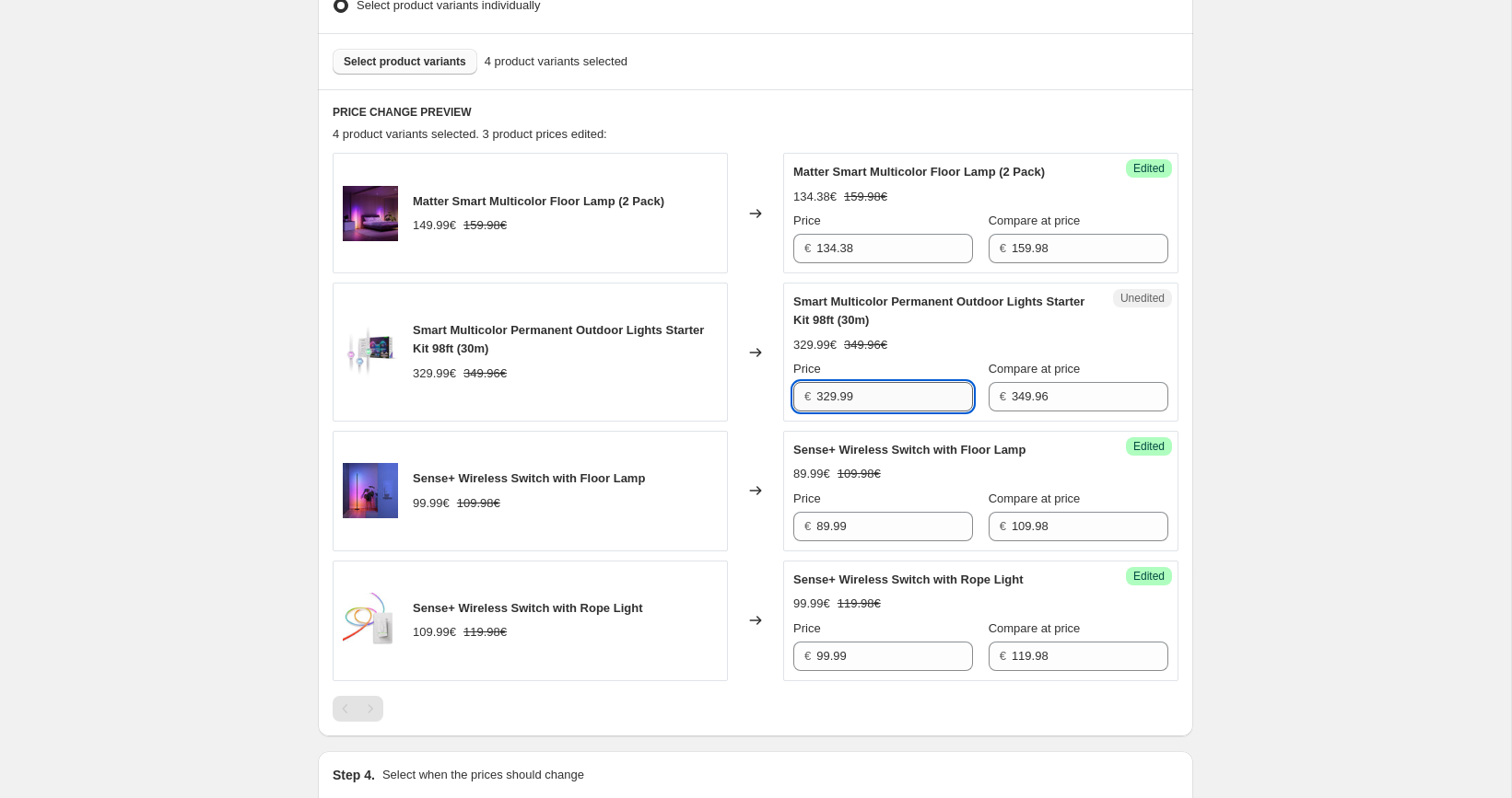
click at [923, 394] on input "329.99" at bounding box center [894, 397] width 157 height 30
paste input "244.97"
type input "244.97"
click at [1278, 376] on div "[05/10-10/10] Oct Prime Day. This page is ready [05/10-10/10] Oct Prime Day Inf…" at bounding box center [755, 350] width 1511 height 1973
click at [425, 59] on span "Select product variants" at bounding box center [405, 61] width 122 height 15
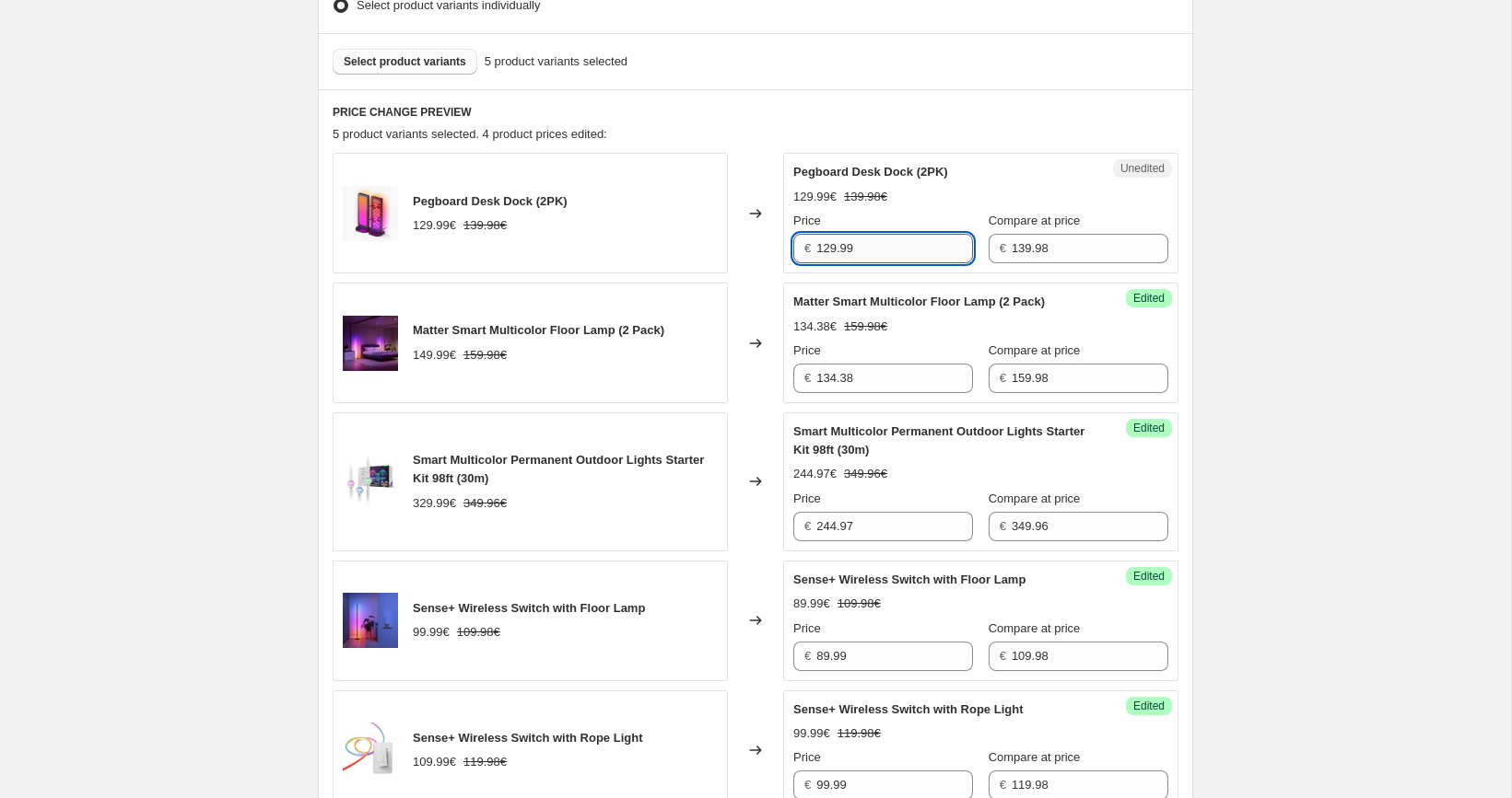
click at [910, 247] on input "129.99" at bounding box center [894, 249] width 157 height 30
paste input "14.78"
type input "114.78"
click at [1258, 254] on div "[05/10-10/10] Oct Prime Day. This page is ready [05/10-10/10] Oct Prime Day Inf…" at bounding box center [755, 415] width 1511 height 2102
click at [410, 70] on button "Select product variants" at bounding box center [405, 62] width 145 height 26
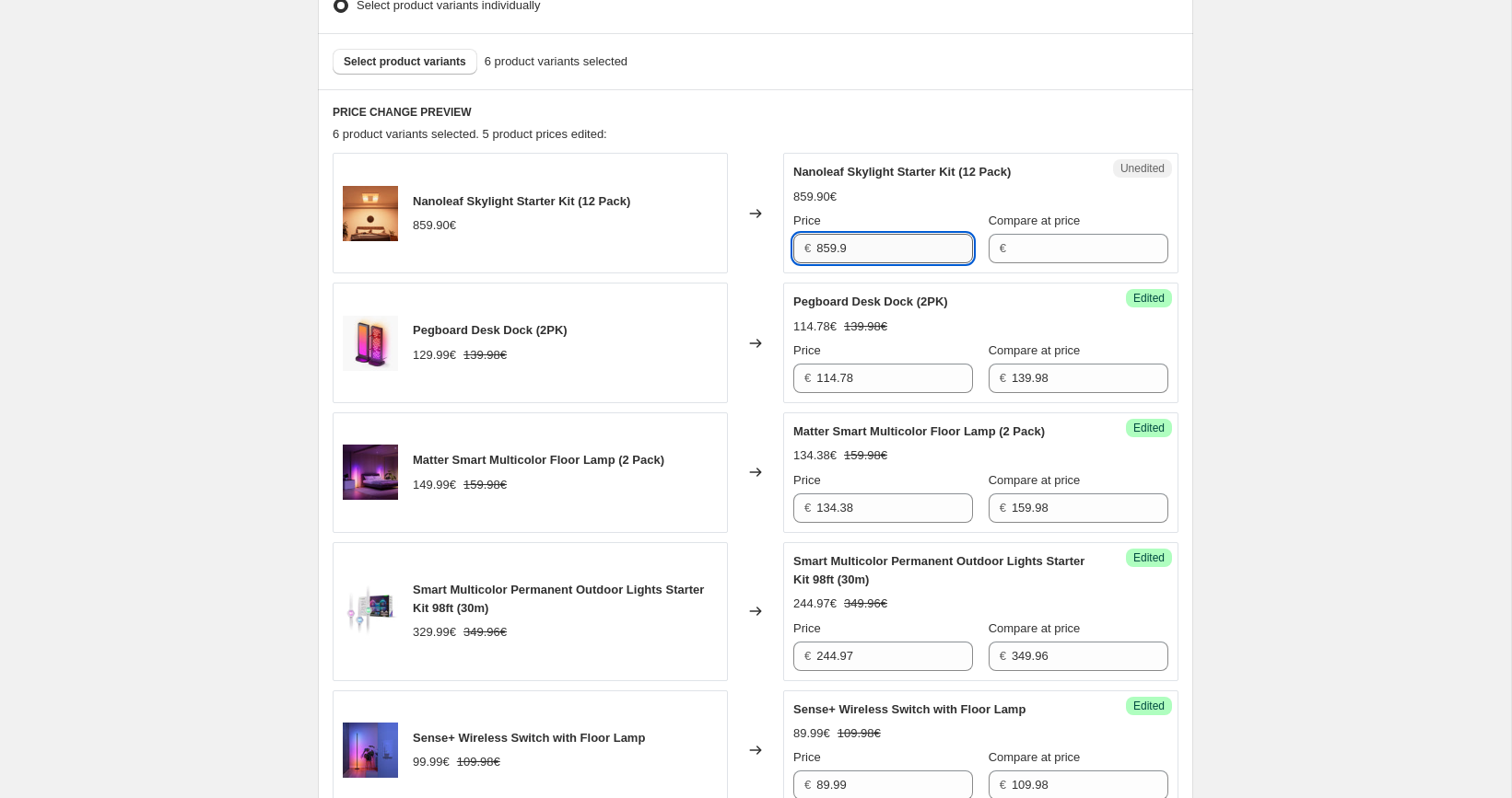
click at [876, 235] on input "859.9" at bounding box center [894, 249] width 157 height 30
type input "859.9"
click at [1021, 249] on input "Compare at price" at bounding box center [1090, 249] width 157 height 30
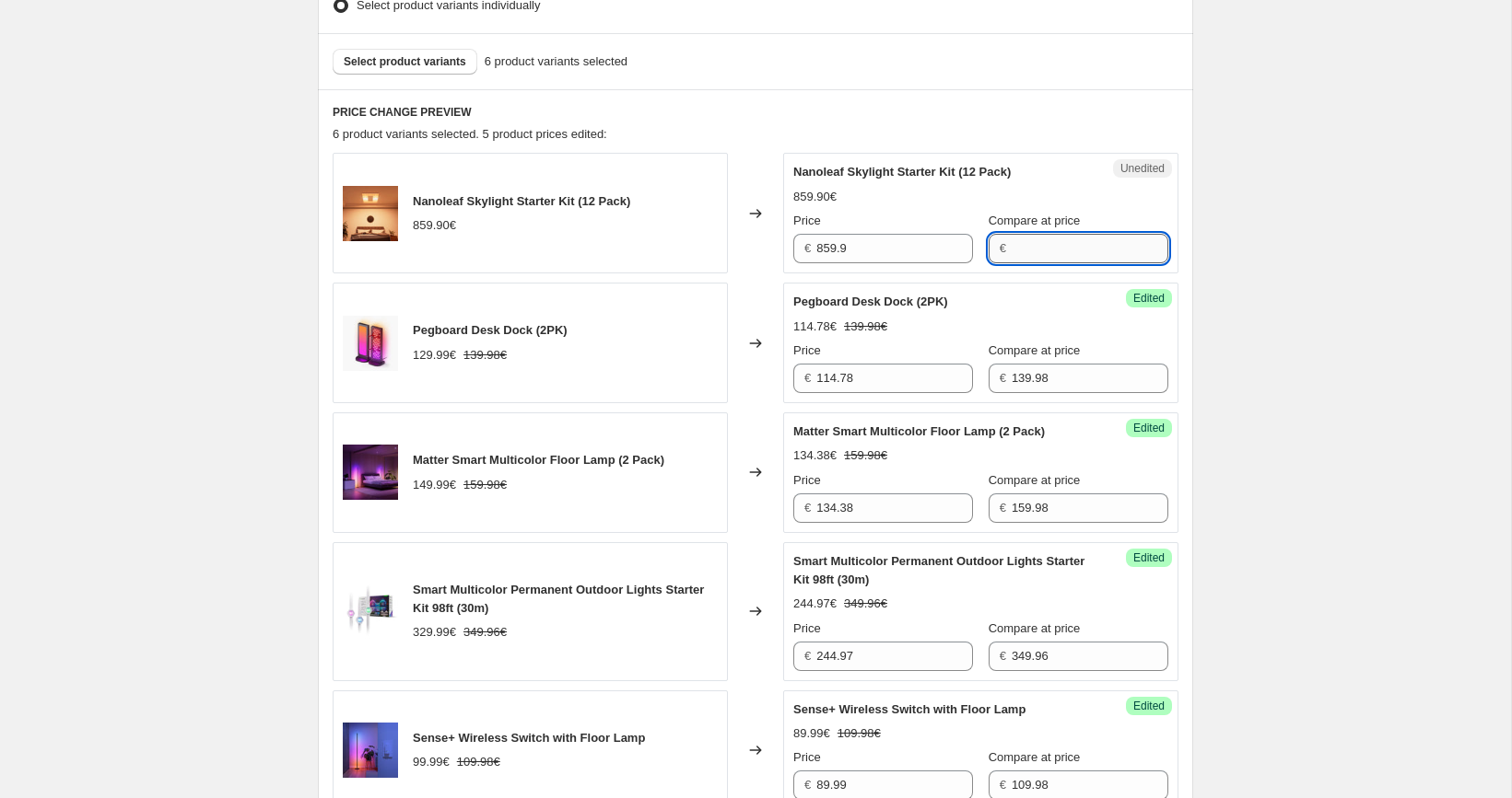
paste input "859.9"
type input "859.9"
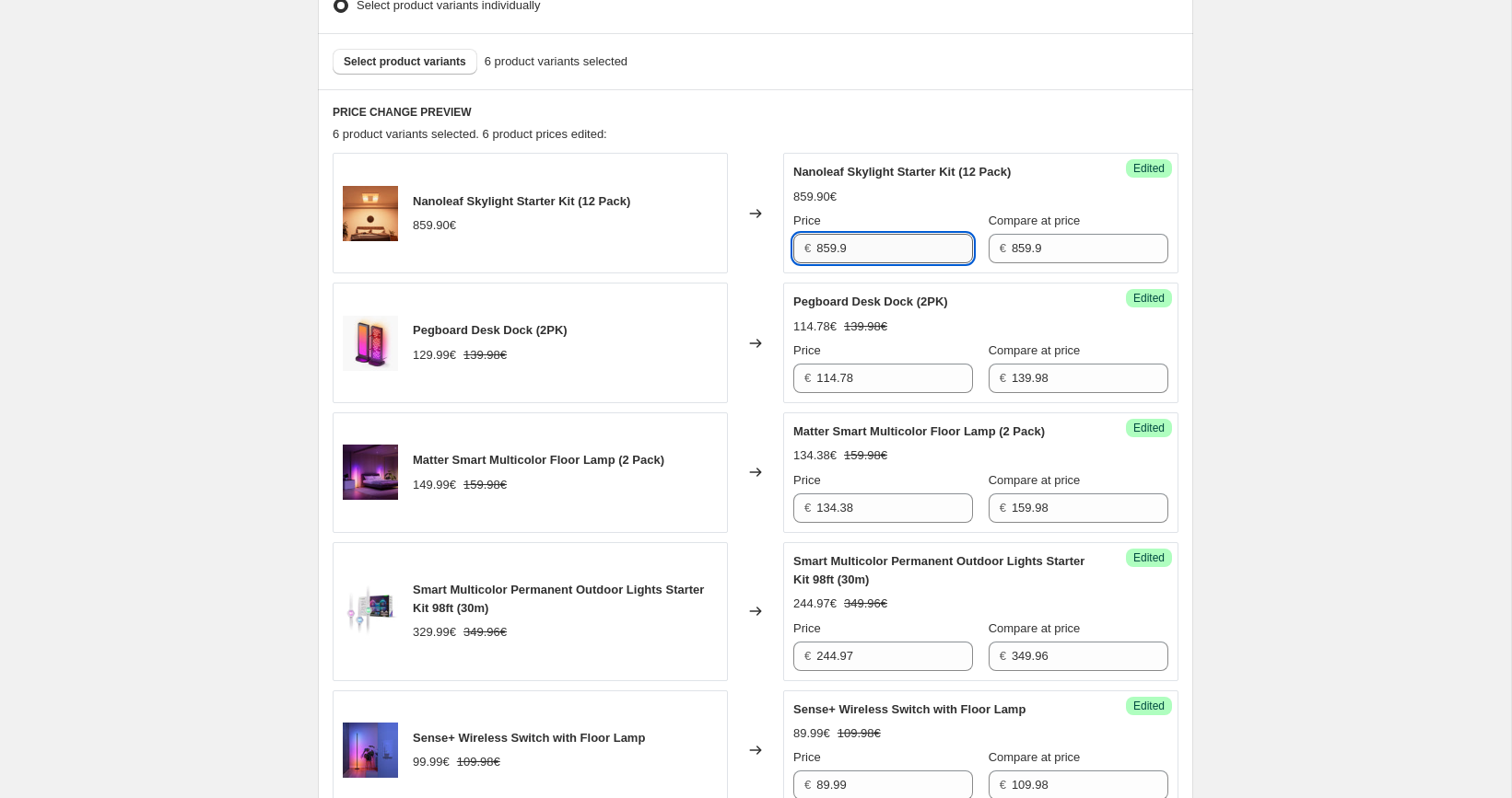
click at [925, 246] on input "859.9" at bounding box center [894, 249] width 157 height 30
paste input "601.93"
type input "601.93"
click at [217, 327] on div "[05/10-10/10] Oct Prime Day. This page is ready [05/10-10/10] Oct Prime Day Inf…" at bounding box center [755, 480] width 1511 height 2232
click at [434, 68] on button "Select product variants" at bounding box center [405, 62] width 145 height 26
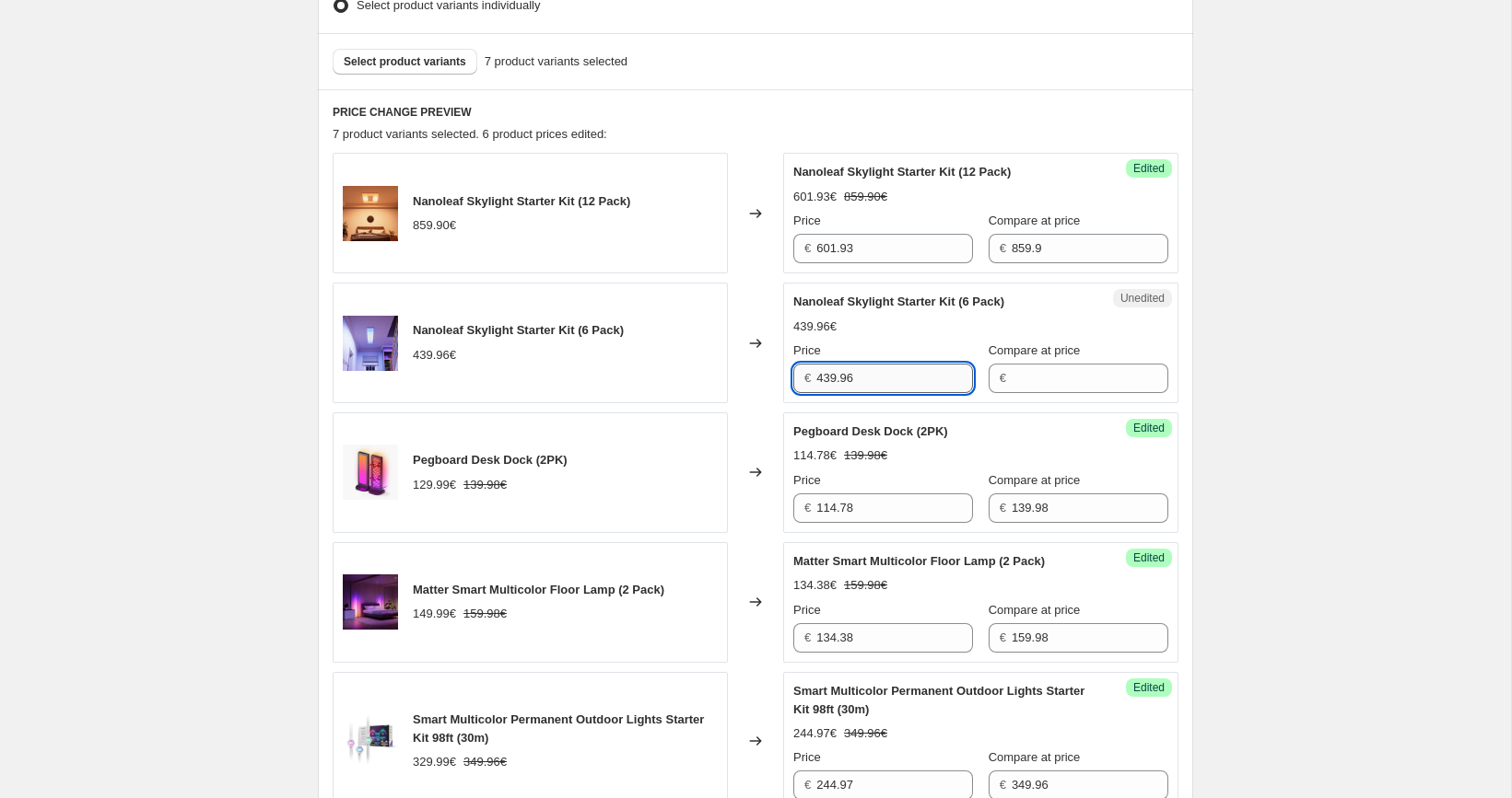
click at [913, 384] on input "439.96" at bounding box center [894, 379] width 157 height 30
click at [1035, 377] on input "Compare at price" at bounding box center [1090, 379] width 157 height 30
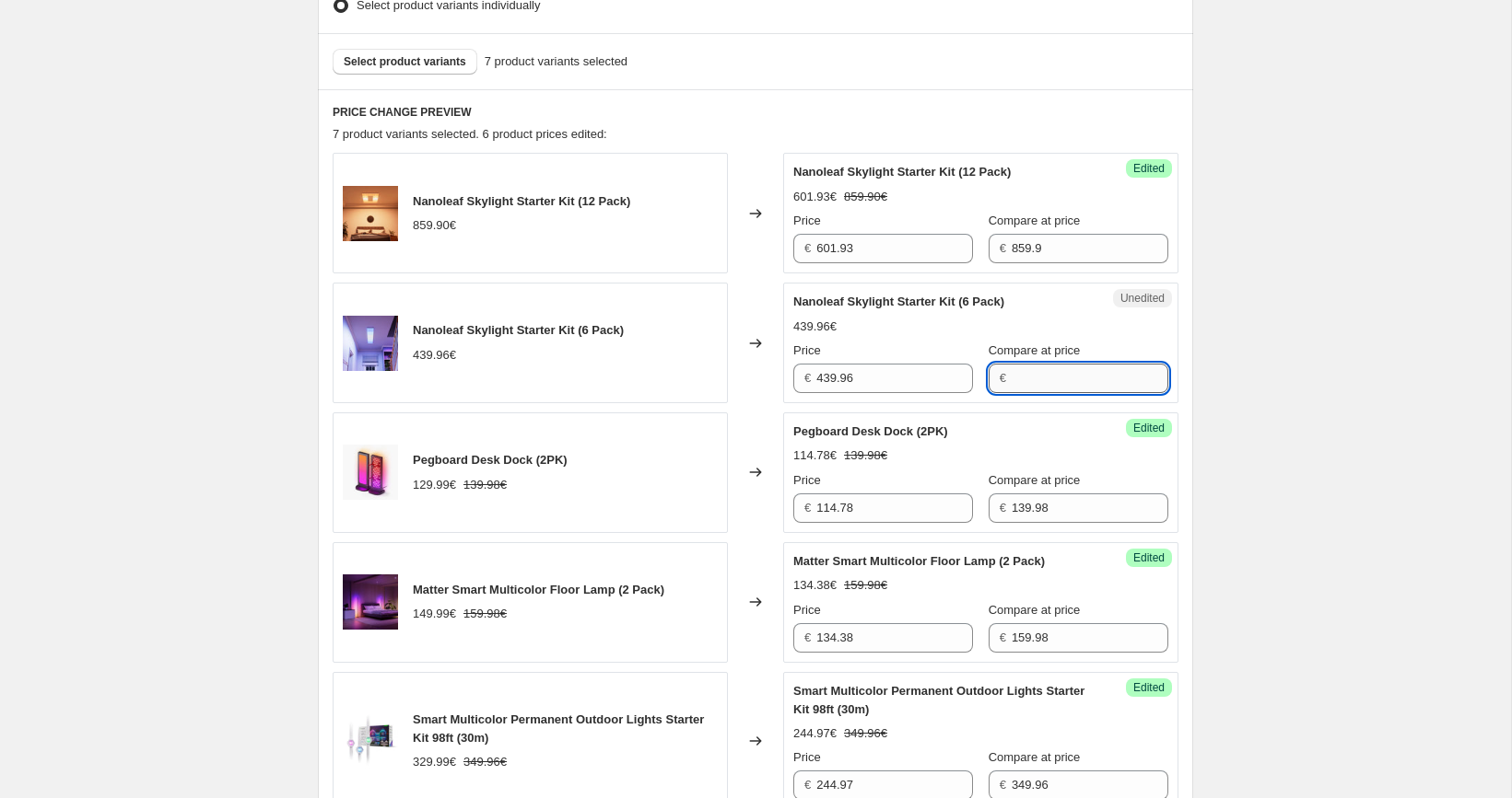
paste input "439.96"
type input "439.96"
click at [914, 367] on input "439.96" at bounding box center [894, 379] width 157 height 30
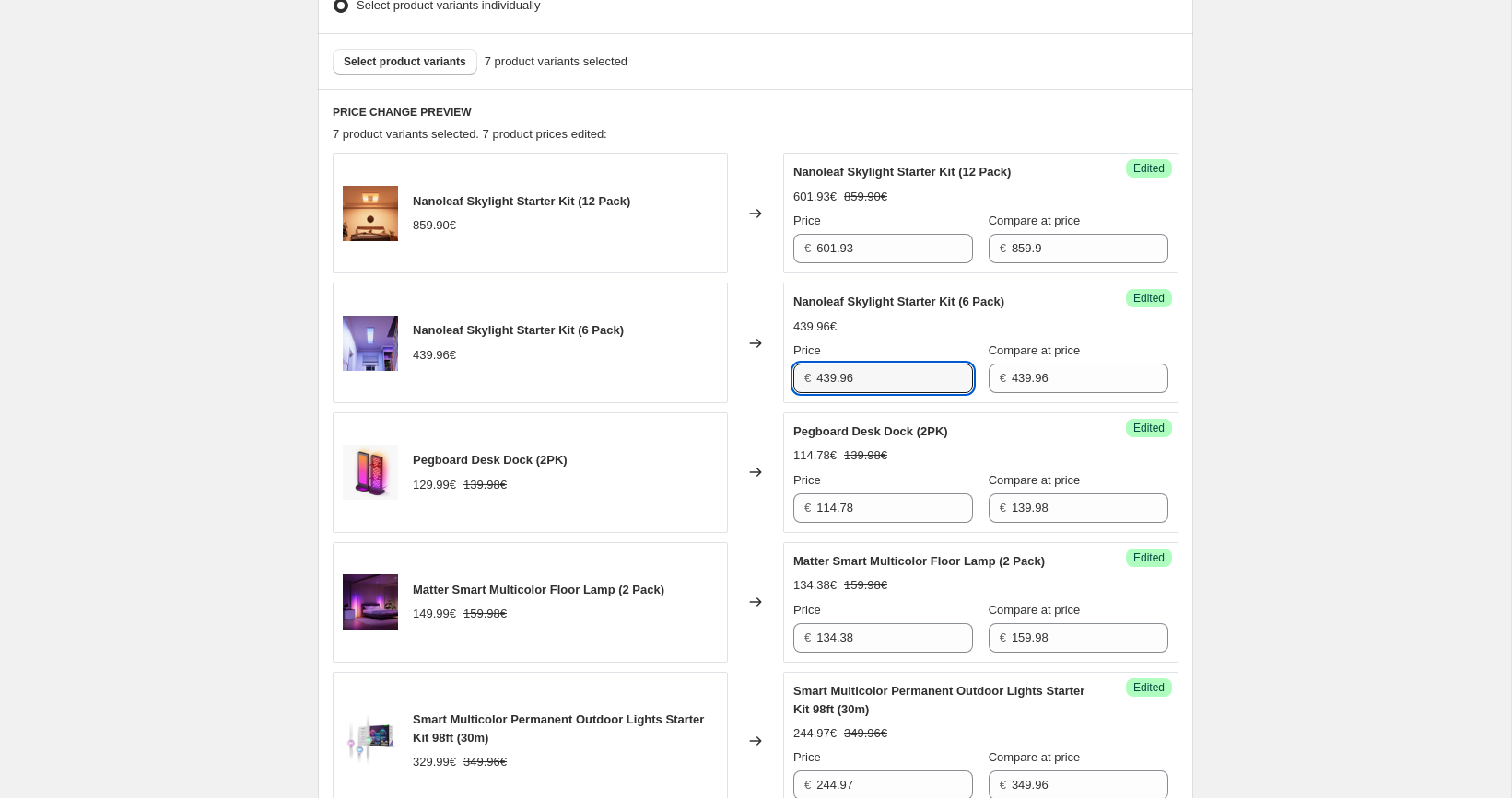
paste input "329.97"
type input "329.97"
click at [1244, 356] on div "[05/10-10/10] Oct Prime Day. This page is ready [05/10-10/10] Oct Prime Day Inf…" at bounding box center [755, 545] width 1511 height 2362
click at [445, 69] on button "Select product variants" at bounding box center [405, 62] width 145 height 26
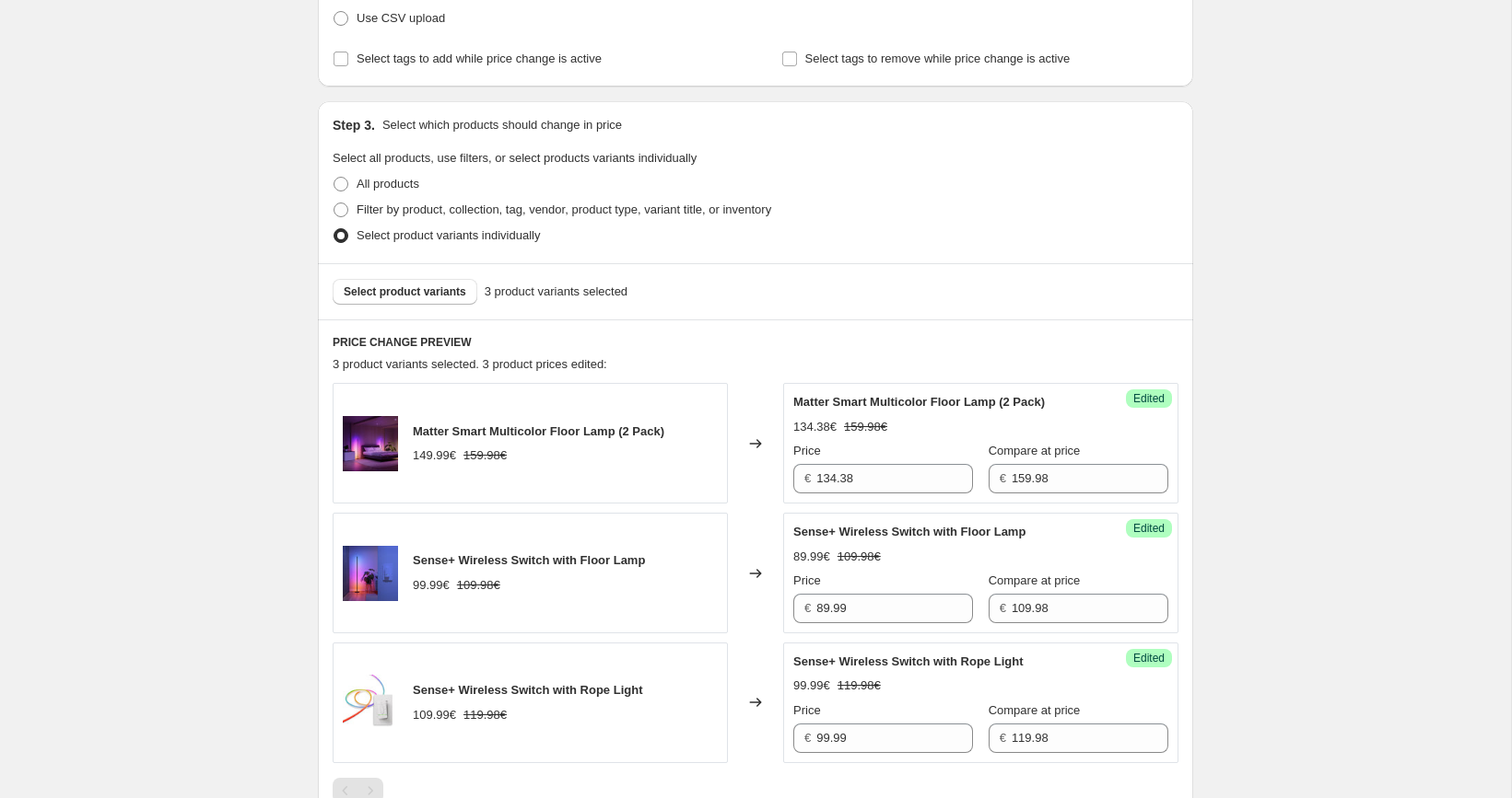
scroll to position [457, 0]
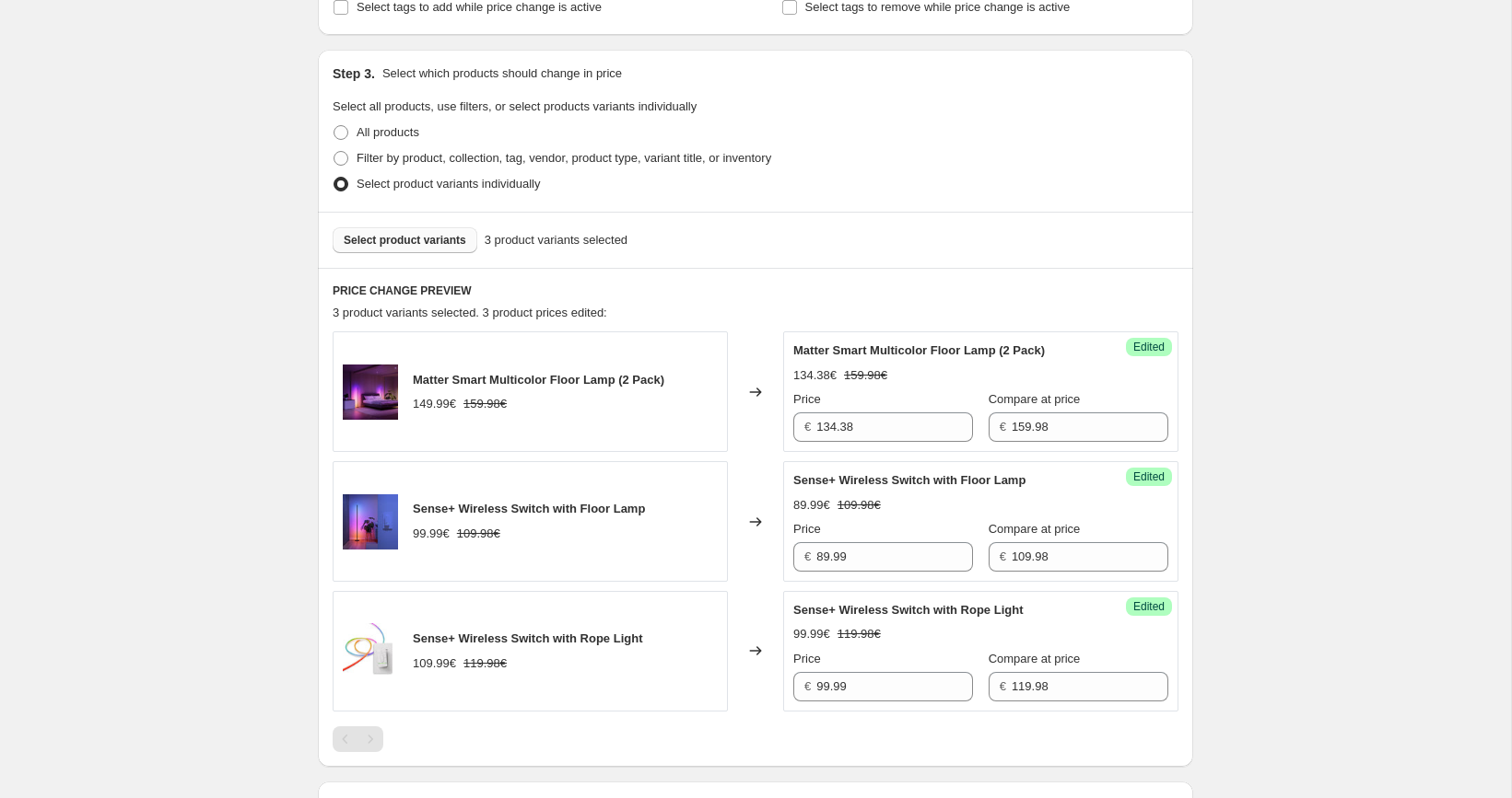
click at [385, 249] on button "Select product variants" at bounding box center [405, 240] width 145 height 26
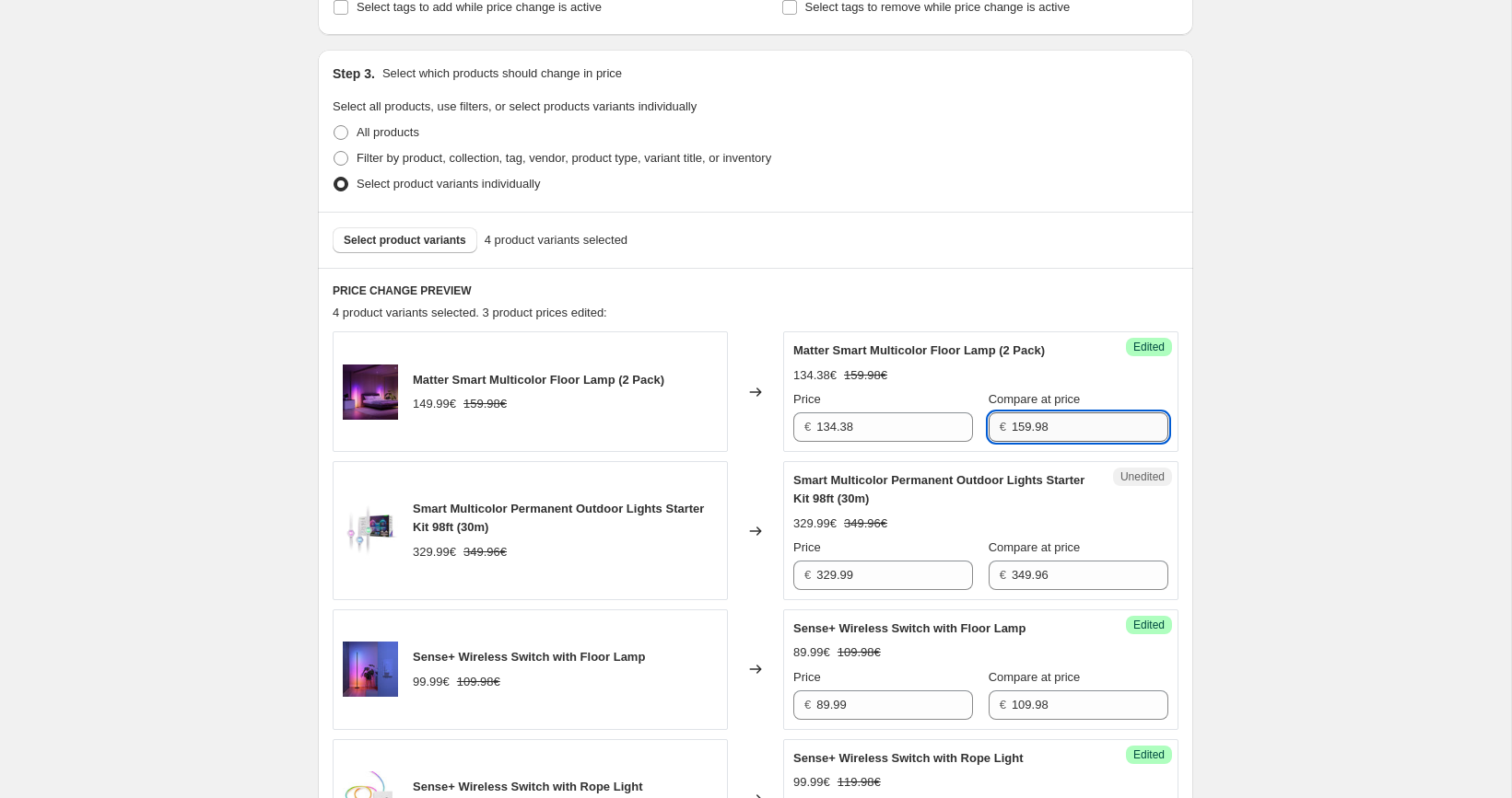
click at [1034, 416] on input "159.98" at bounding box center [1090, 427] width 157 height 30
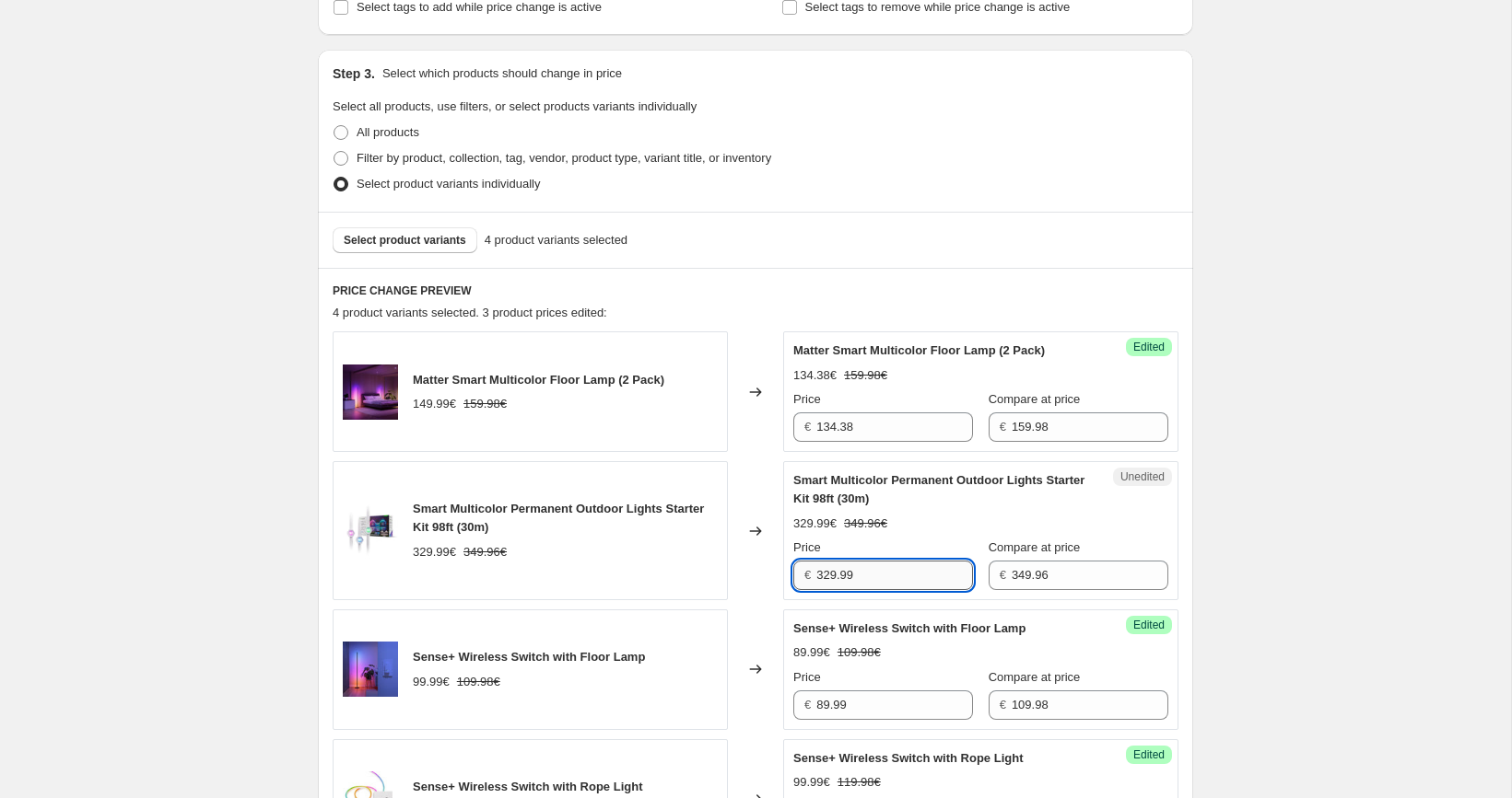
click at [914, 570] on input "329.99" at bounding box center [894, 576] width 157 height 30
paste input "244.97"
type input "244.97"
click at [1251, 473] on div "[05/10-10/10] Oct Prime Day. This page is ready [05/10-10/10] Oct Prime Day Inf…" at bounding box center [755, 529] width 1511 height 1973
click at [446, 237] on span "Select product variants" at bounding box center [405, 240] width 122 height 15
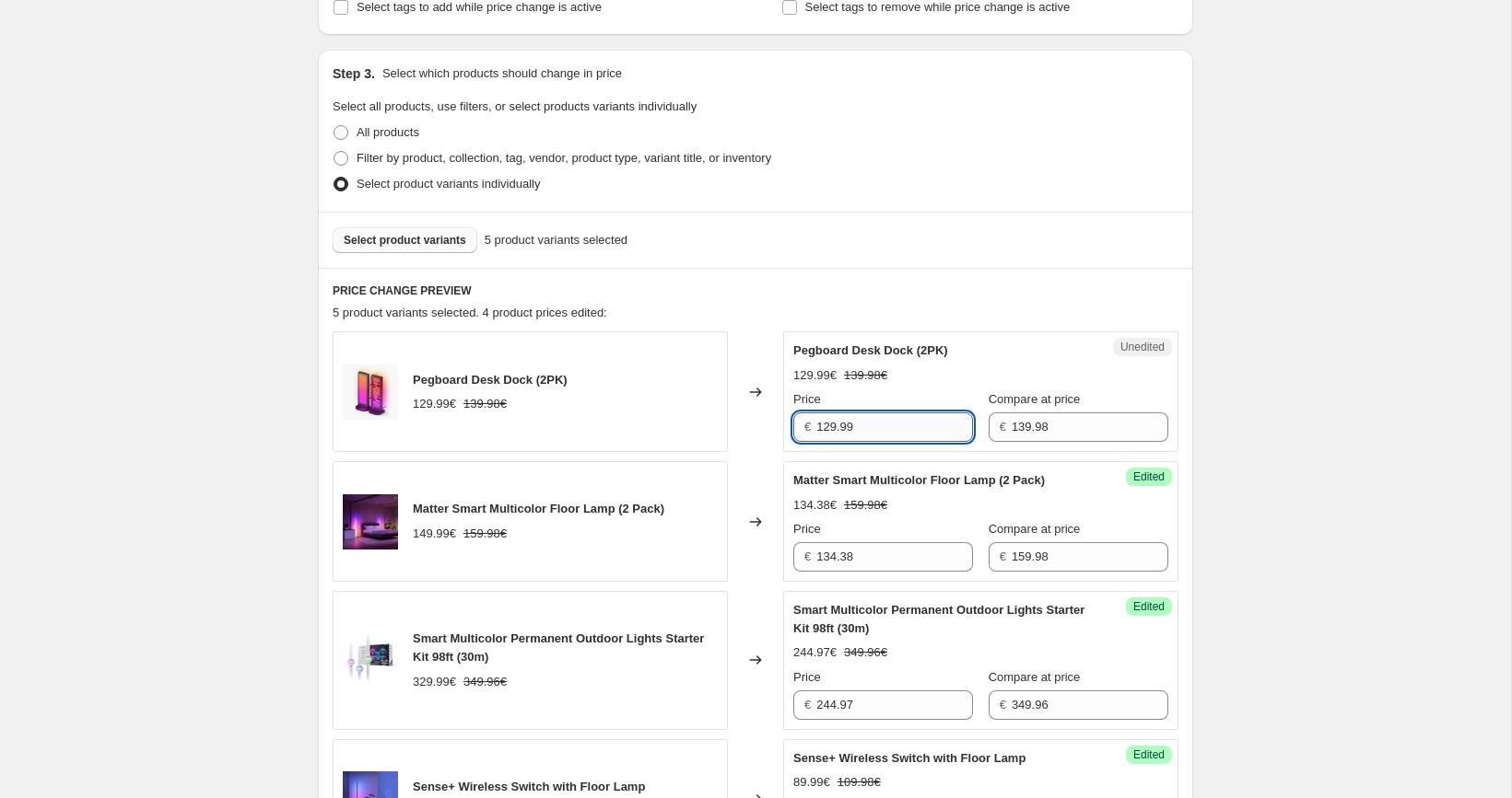
click at [904, 426] on input "129.99" at bounding box center [894, 427] width 157 height 30
paste input "14.78"
type input "114.78"
click at [1235, 378] on div "[05/10-10/10] Oct Prime Day. This page is ready [05/10-10/10] Oct Prime Day Inf…" at bounding box center [755, 594] width 1511 height 2102
click at [433, 237] on span "Select product variants" at bounding box center [405, 240] width 122 height 15
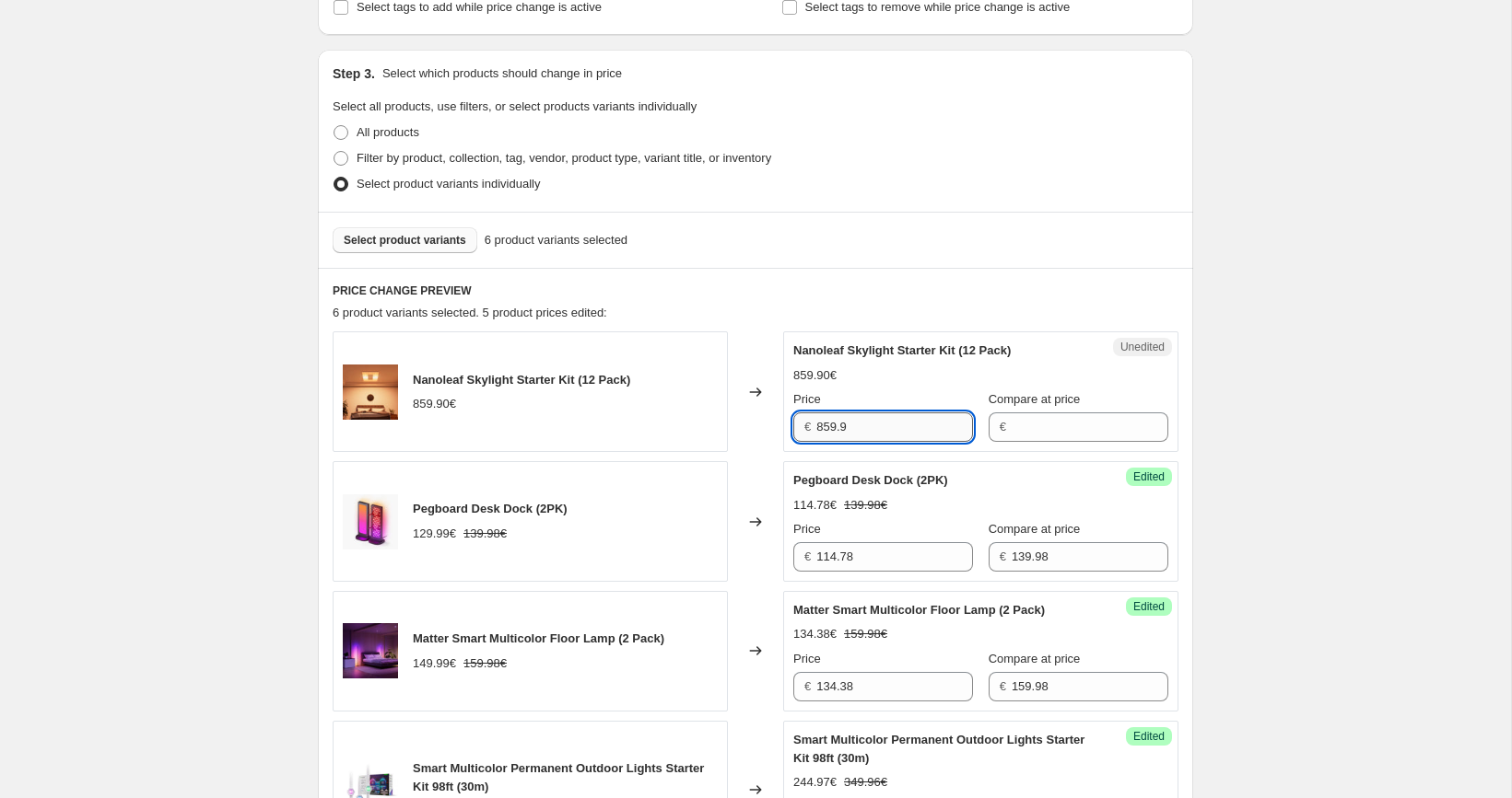
click at [906, 424] on input "859.9" at bounding box center [894, 427] width 157 height 30
type input "859.9"
click at [1029, 438] on input "Compare at price" at bounding box center [1090, 427] width 157 height 30
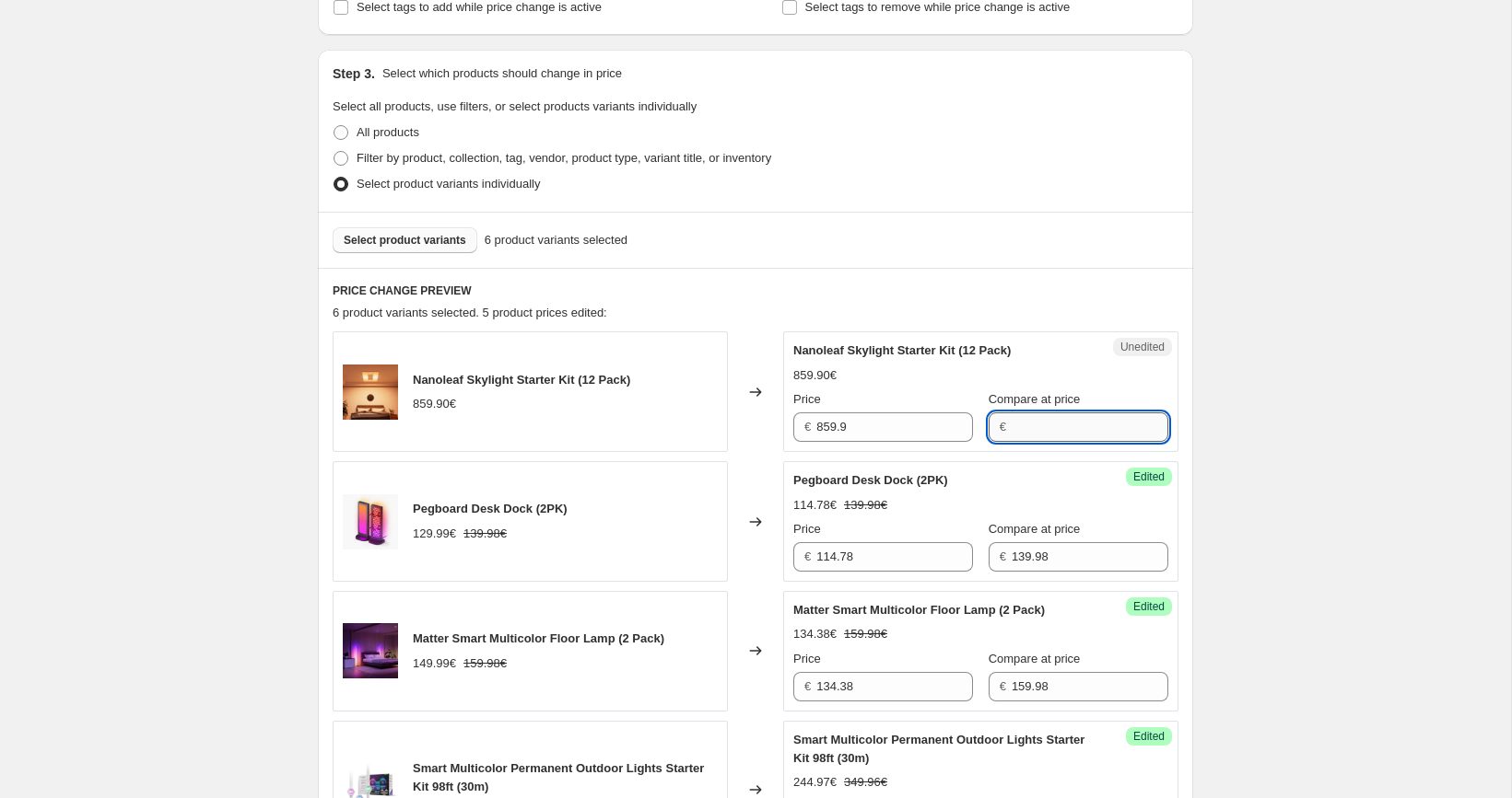
paste input "859.9"
type input "859.9"
click at [882, 428] on input "859.9" at bounding box center [894, 427] width 157 height 30
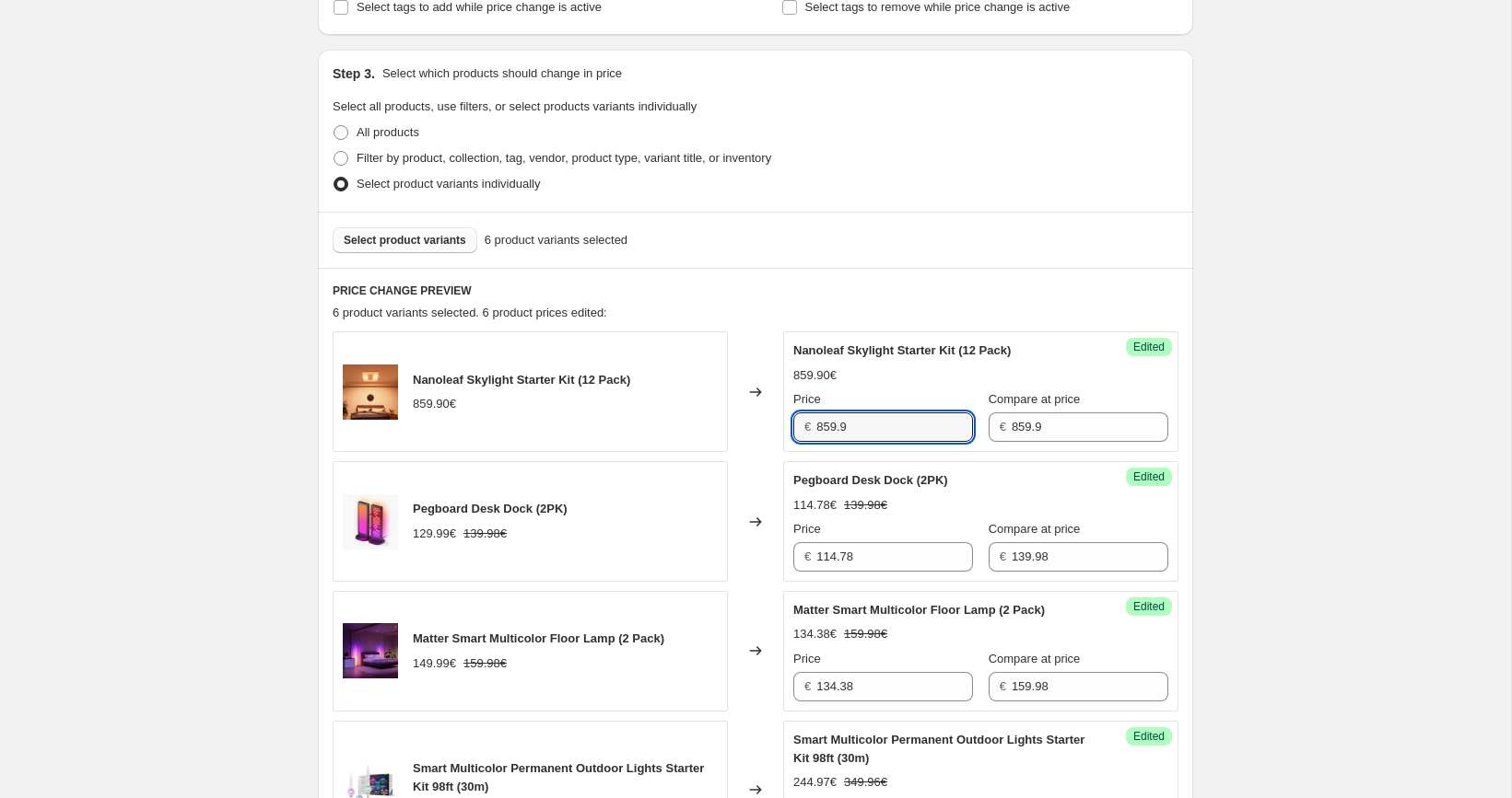
paste input "601.93"
type input "601.93"
click at [1231, 398] on div "[05/10-10/10] Oct Prime Day. This page is ready [05/10-10/10] Oct Prime Day Inf…" at bounding box center [755, 659] width 1511 height 2232
click at [413, 228] on button "Select product variants" at bounding box center [405, 240] width 145 height 26
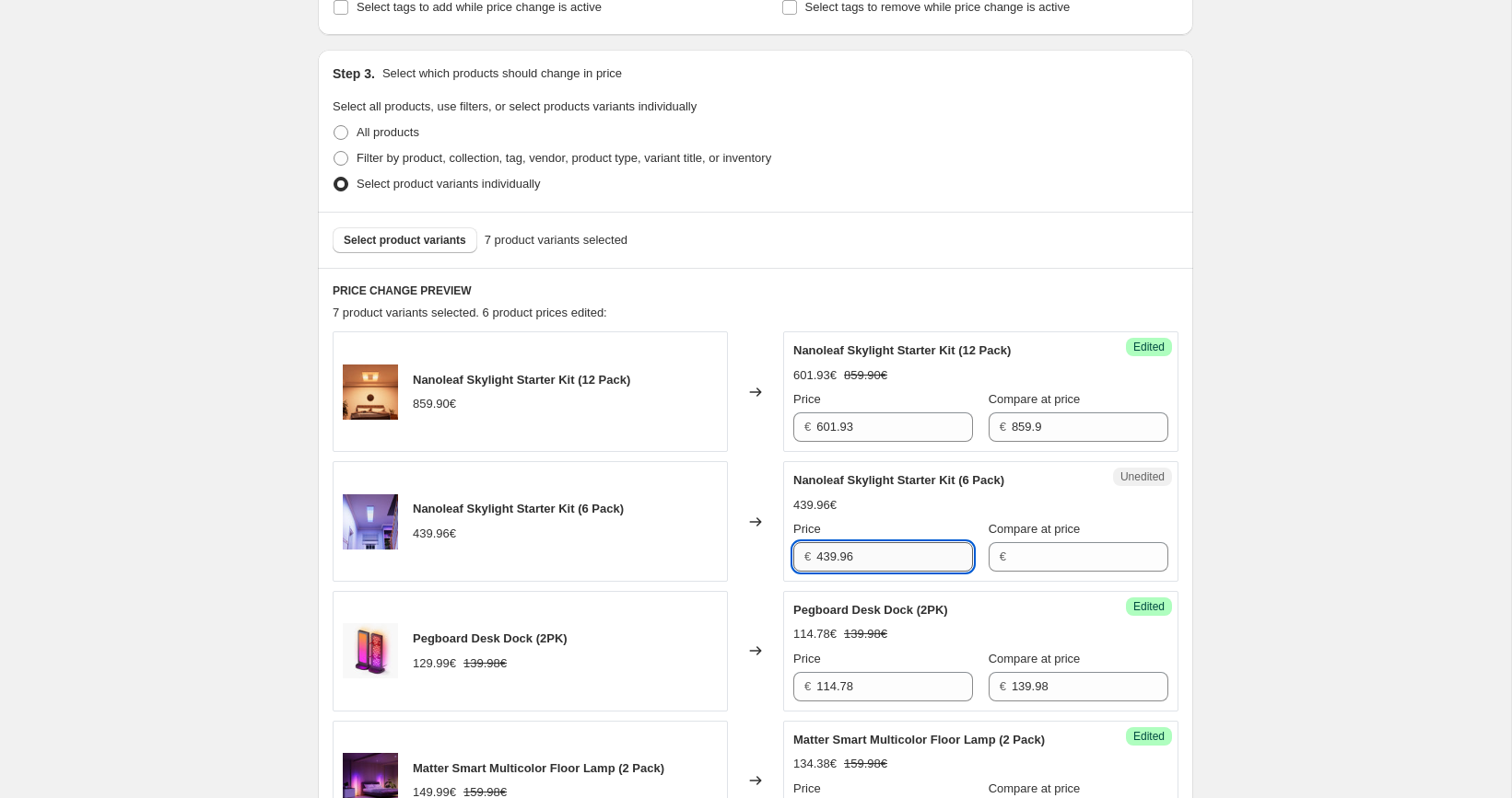
click at [885, 566] on input "439.96" at bounding box center [894, 557] width 157 height 30
type input "439.96"
click at [1052, 566] on input "Compare at price" at bounding box center [1090, 557] width 157 height 30
paste input "439.96"
type input "439.96"
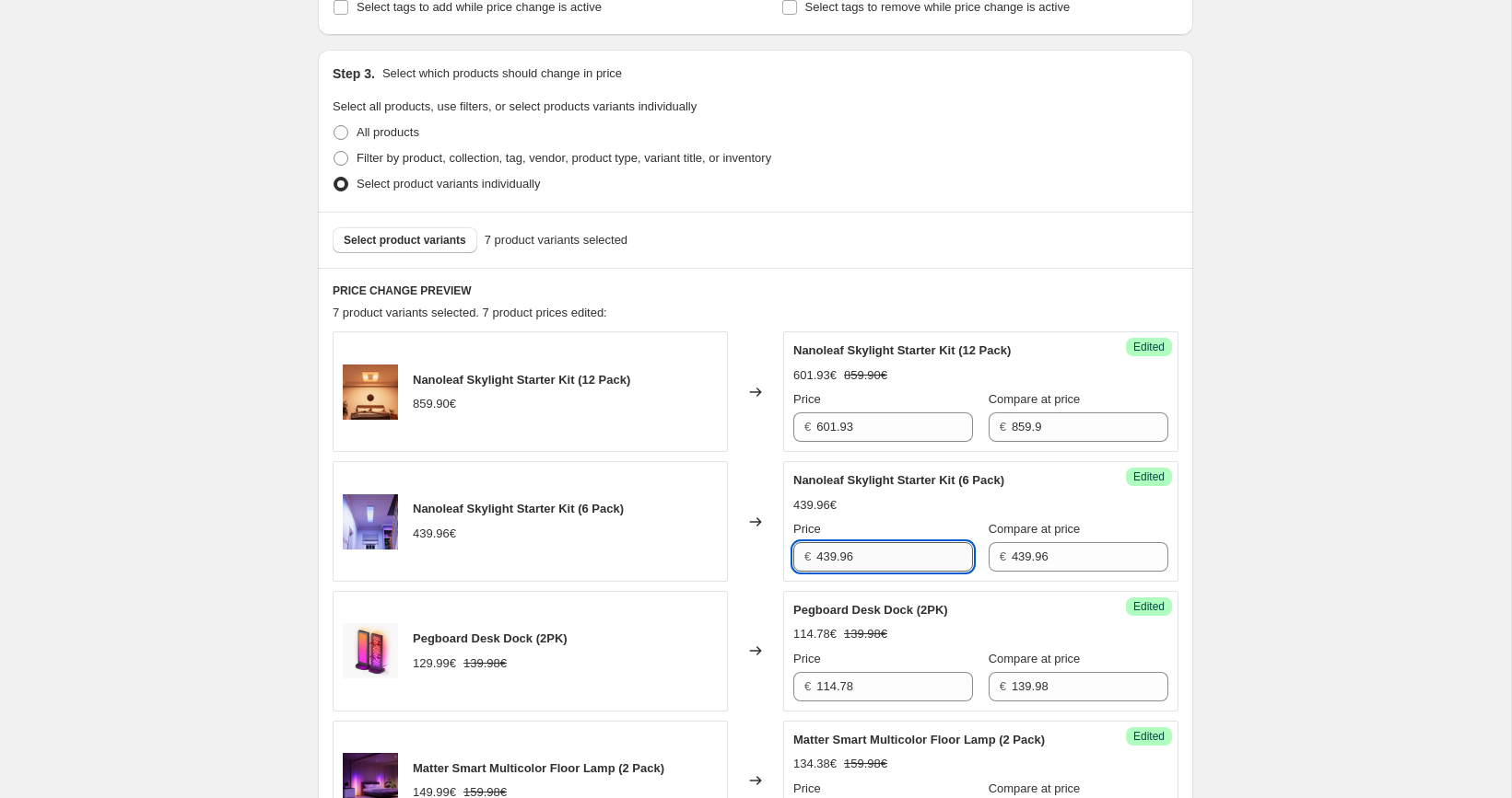
click at [908, 542] on input "439.96" at bounding box center [894, 557] width 157 height 30
paste input "329.97"
type input "329.97"
click at [1199, 491] on div "[05/10-10/10] Oct Prime Day. This page is ready [05/10-10/10] Oct Prime Day Inf…" at bounding box center [755, 724] width 919 height 2362
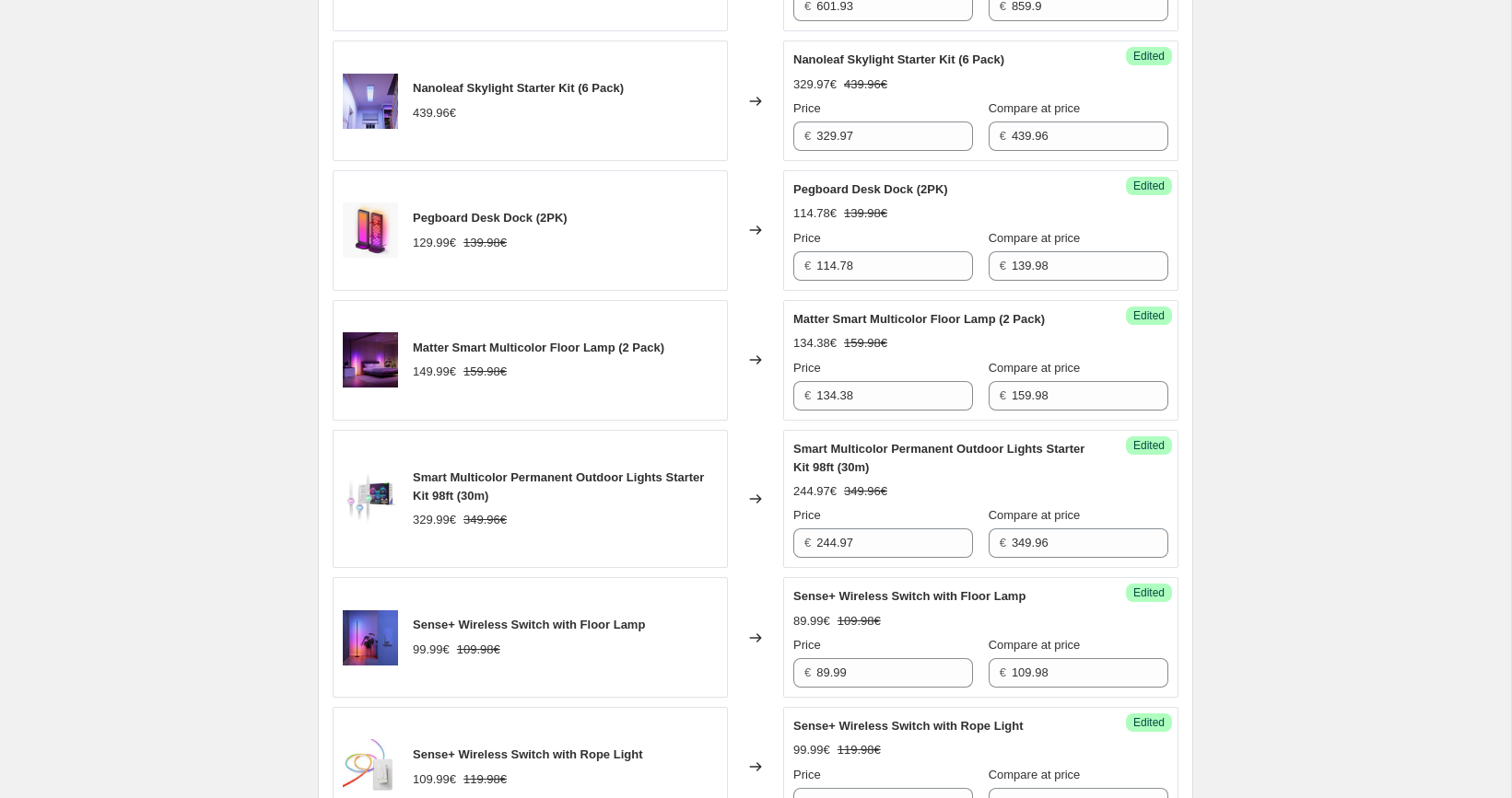
scroll to position [1558, 0]
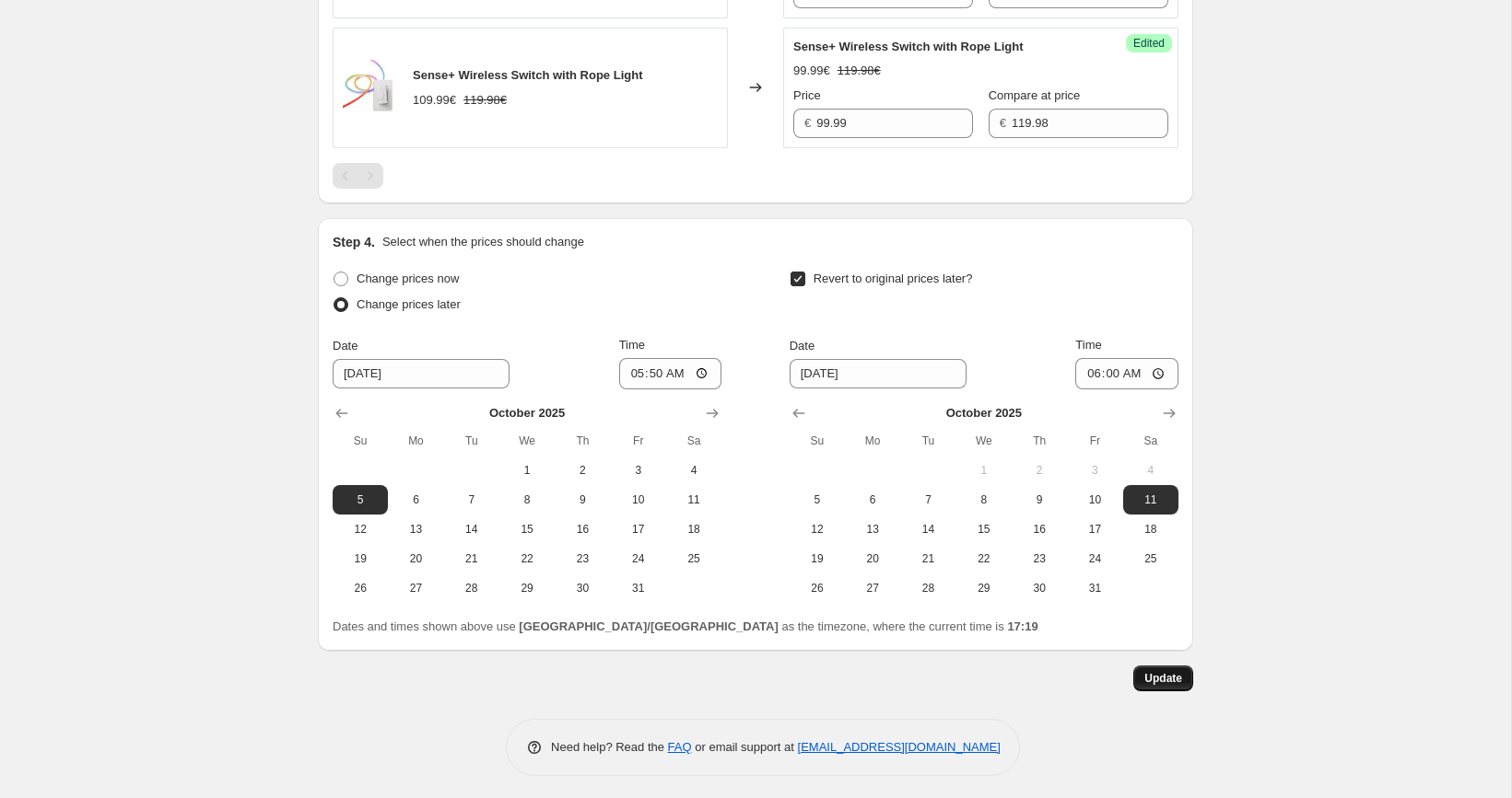
click at [1170, 671] on span "Update" at bounding box center [1163, 678] width 37 height 15
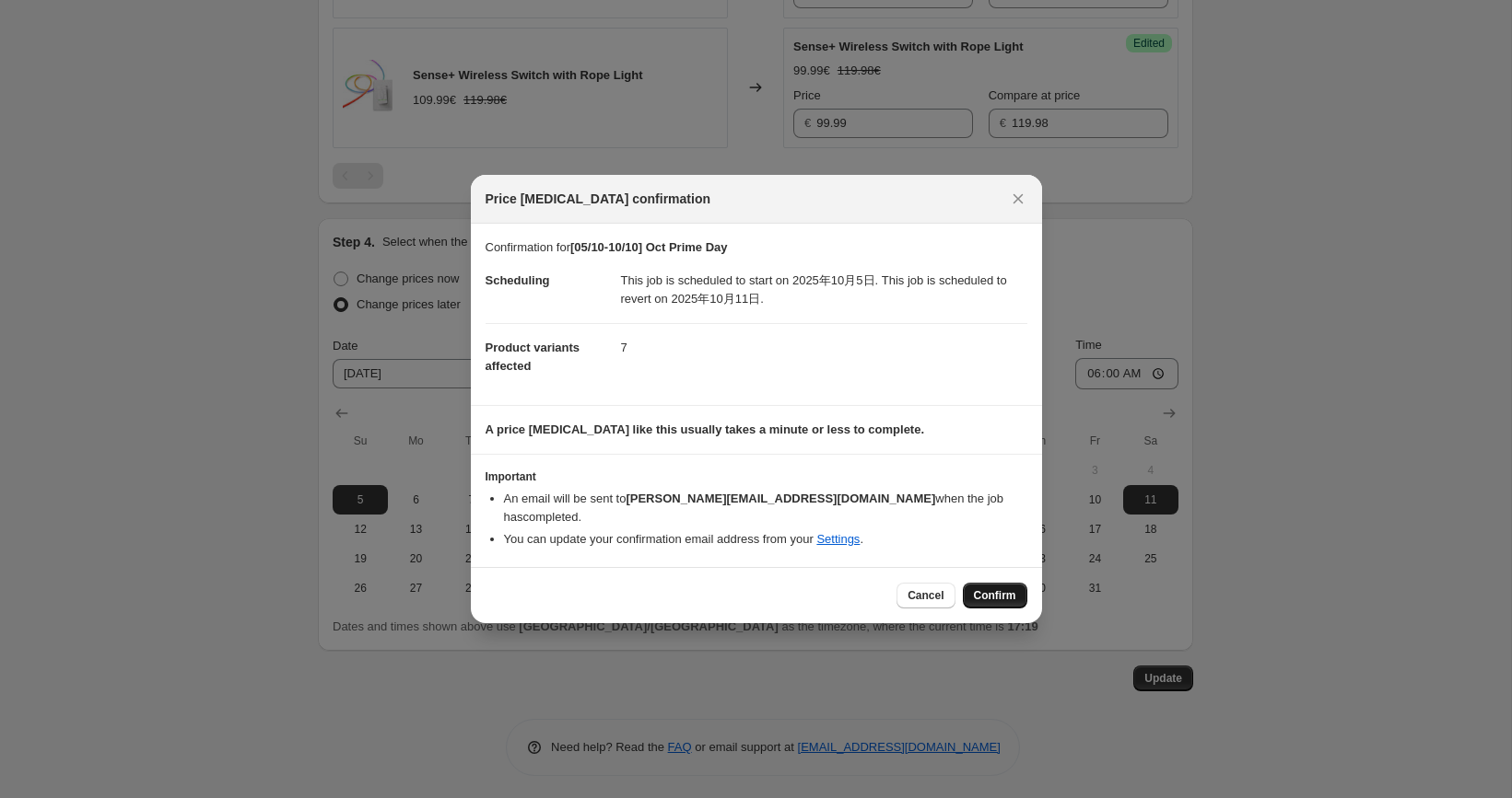
click at [1001, 590] on span "Confirm" at bounding box center [994, 595] width 42 height 15
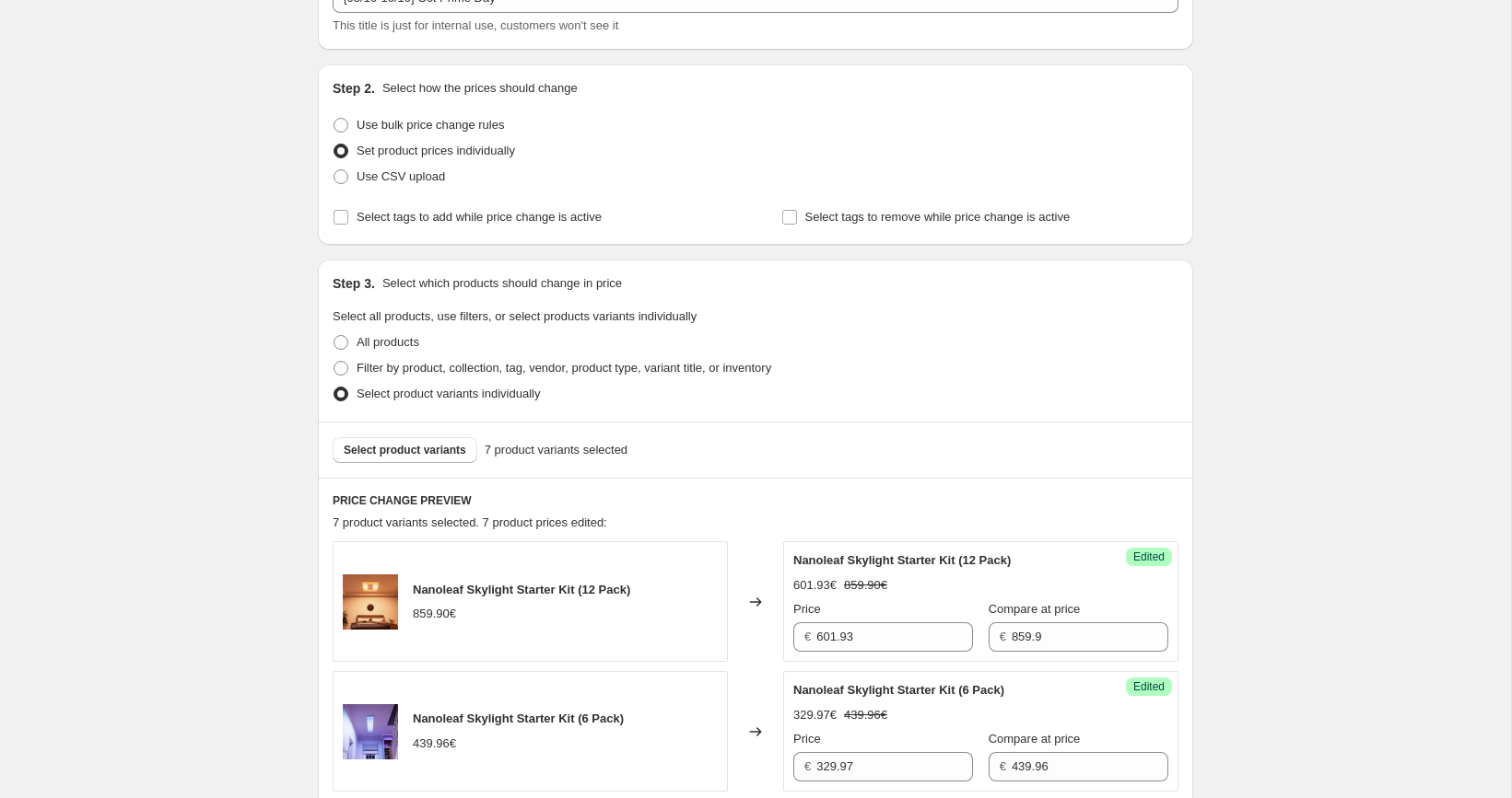
scroll to position [315, 0]
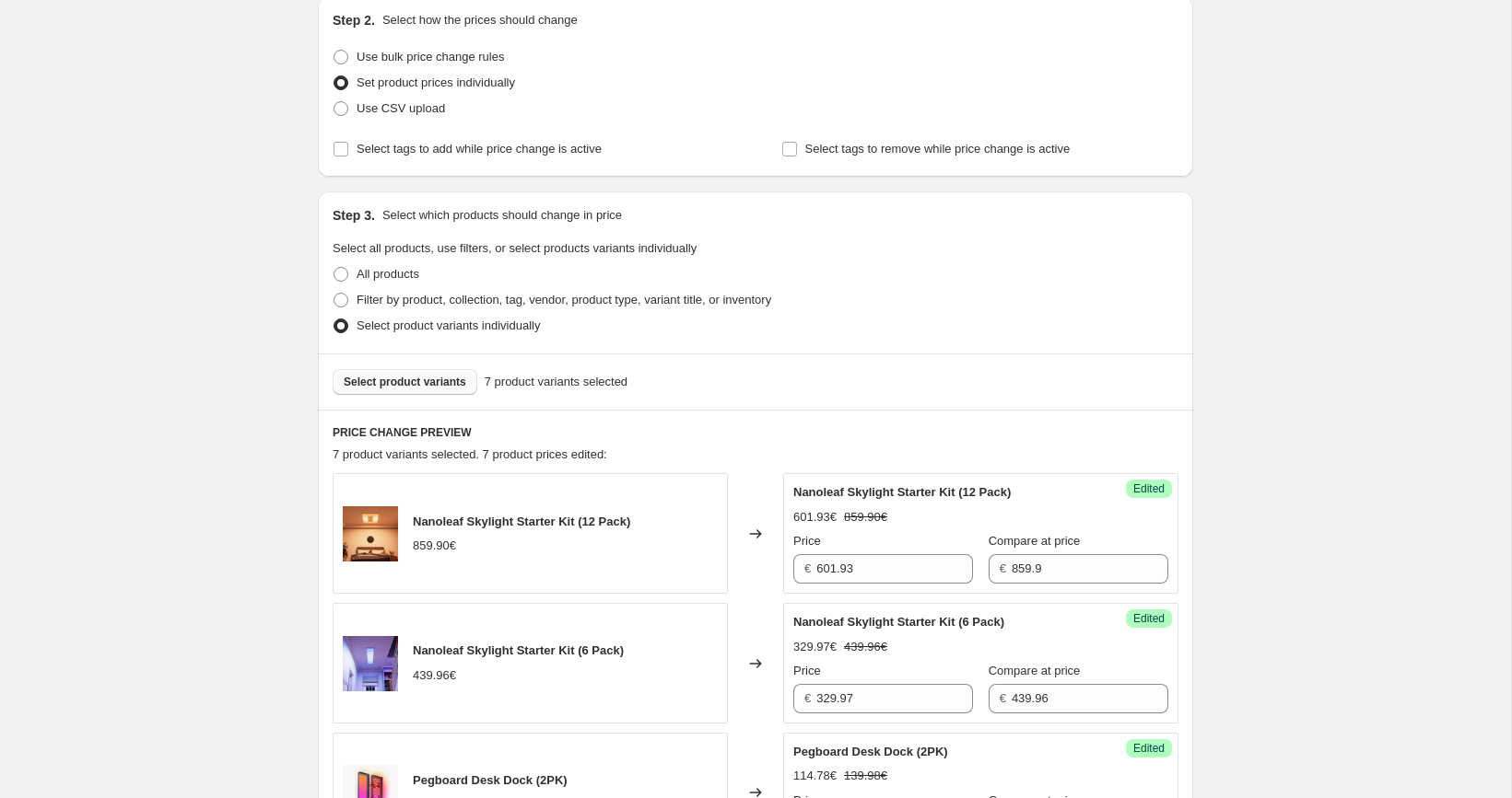
click at [424, 385] on span "Select product variants" at bounding box center [405, 382] width 122 height 15
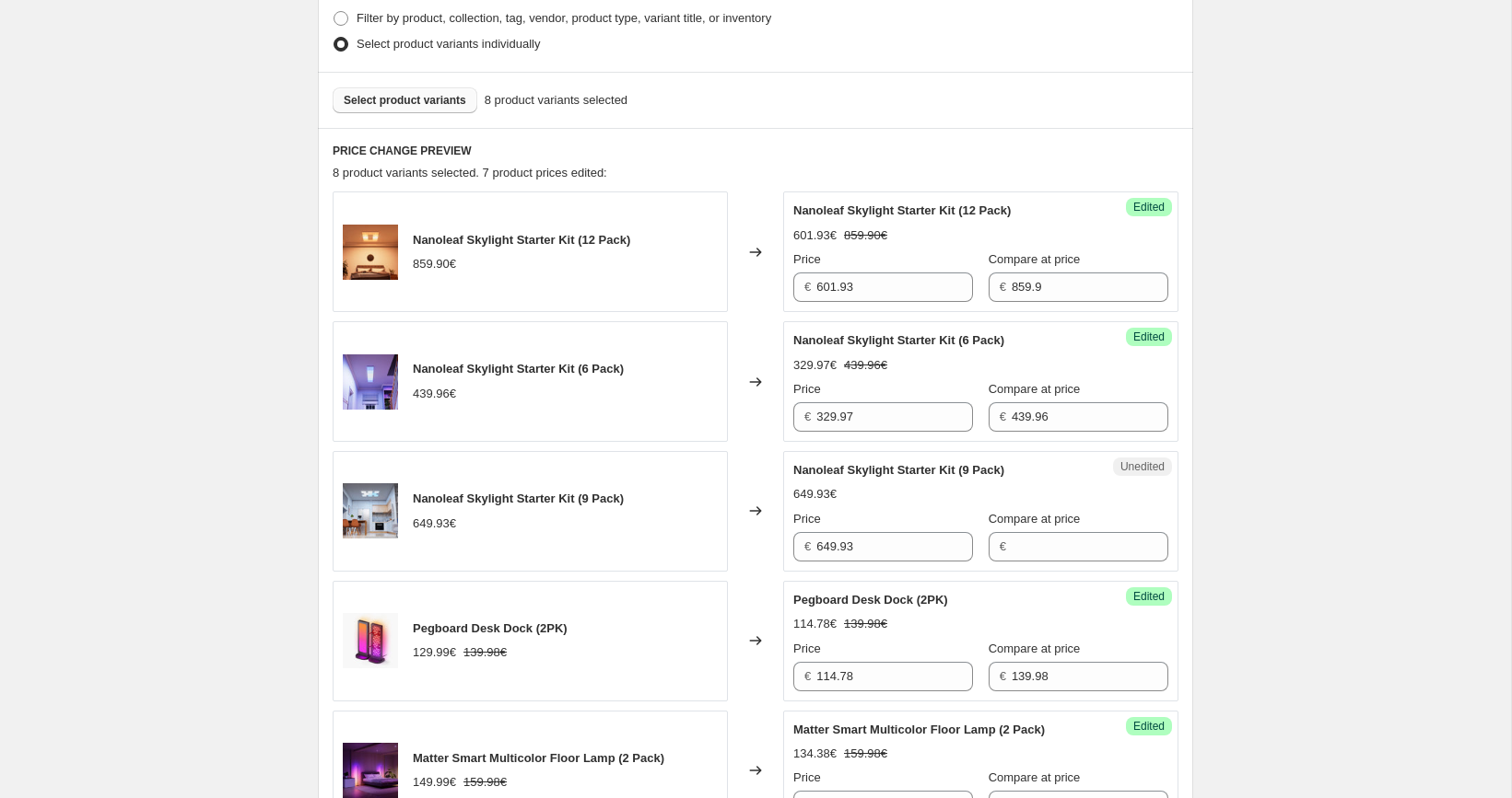
scroll to position [721, 0]
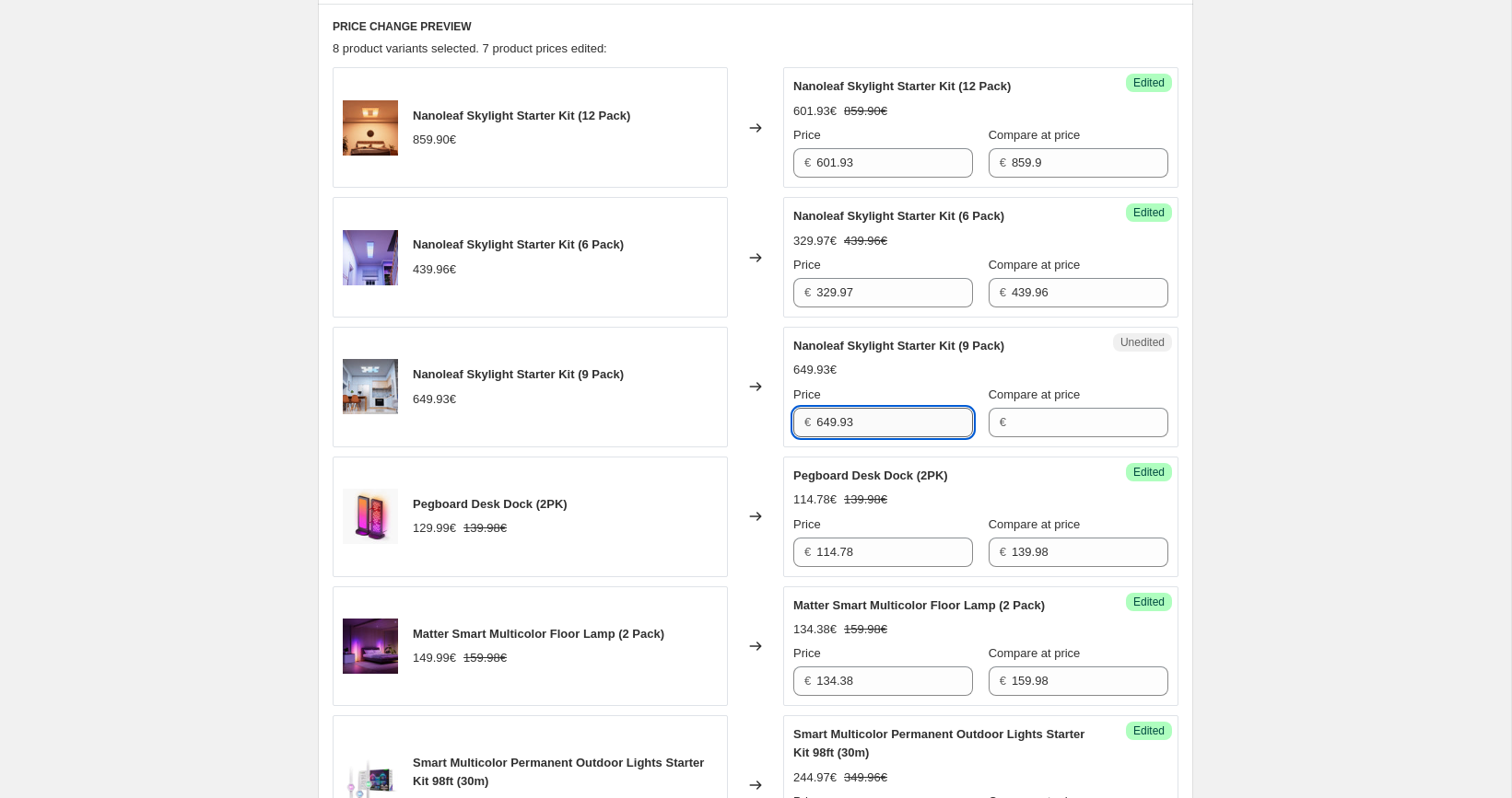
click at [876, 408] on input "649.93" at bounding box center [894, 423] width 157 height 30
type input "649.93"
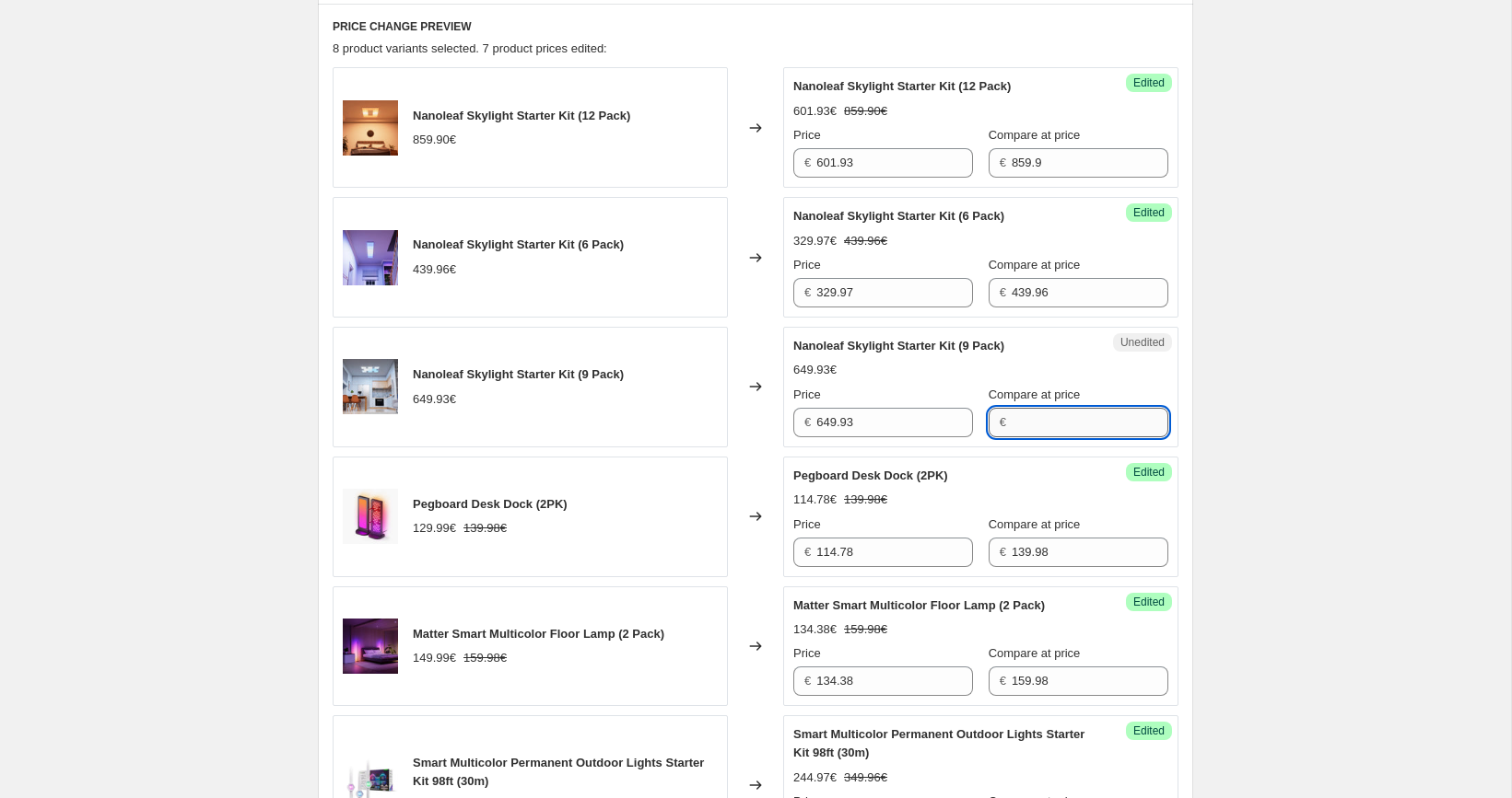
click at [1044, 423] on input "Compare at price" at bounding box center [1090, 423] width 157 height 30
paste input "649.93"
type input "649.93"
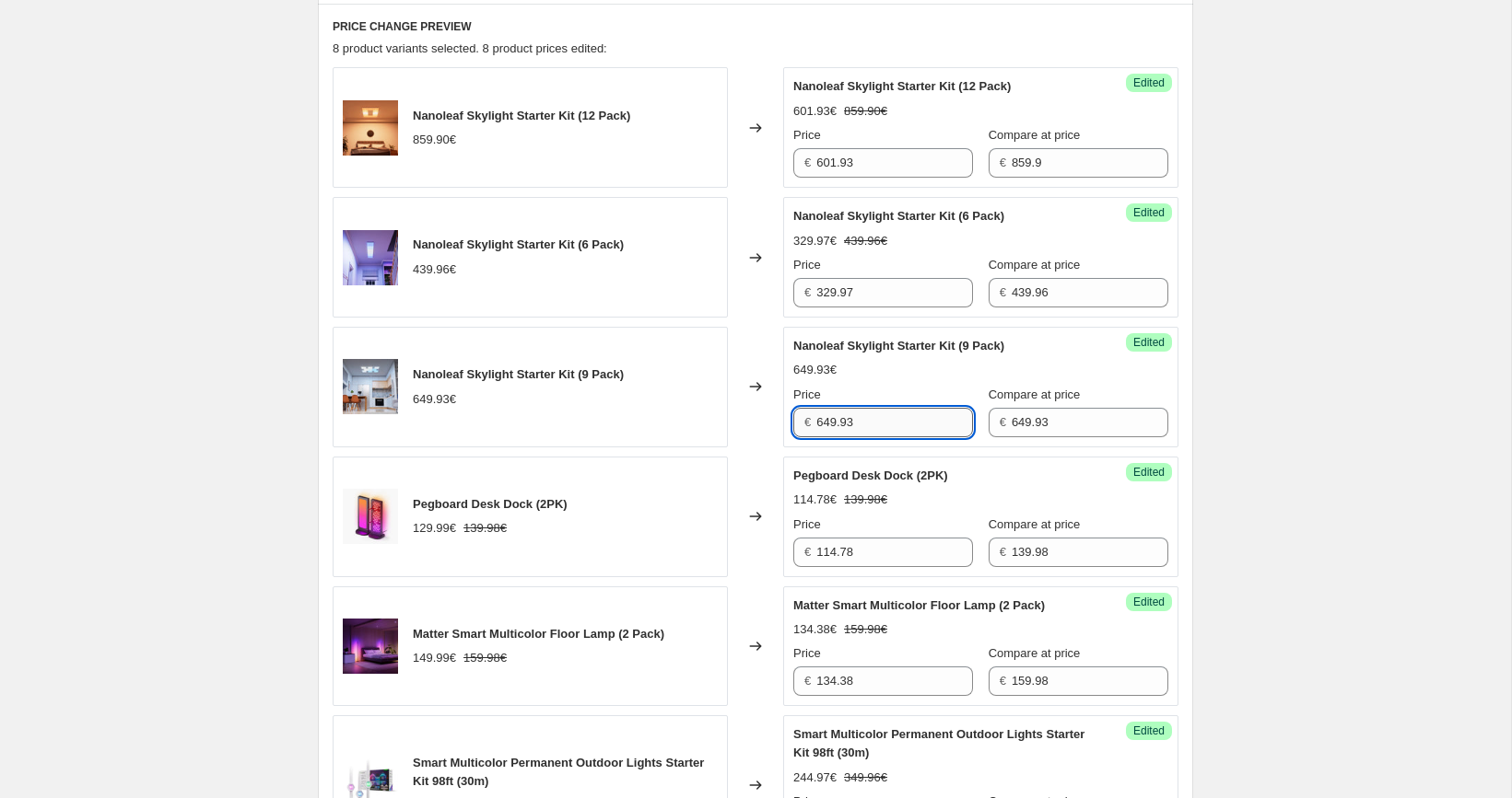
click at [880, 418] on input "649.93" at bounding box center [894, 423] width 157 height 30
paste input "471.2"
type input "471.2"
click at [1269, 382] on div "[05/10-10/10] Oct Prime Day. This page is ready [05/10-10/10] Oct Prime Day Inf…" at bounding box center [755, 524] width 1511 height 2491
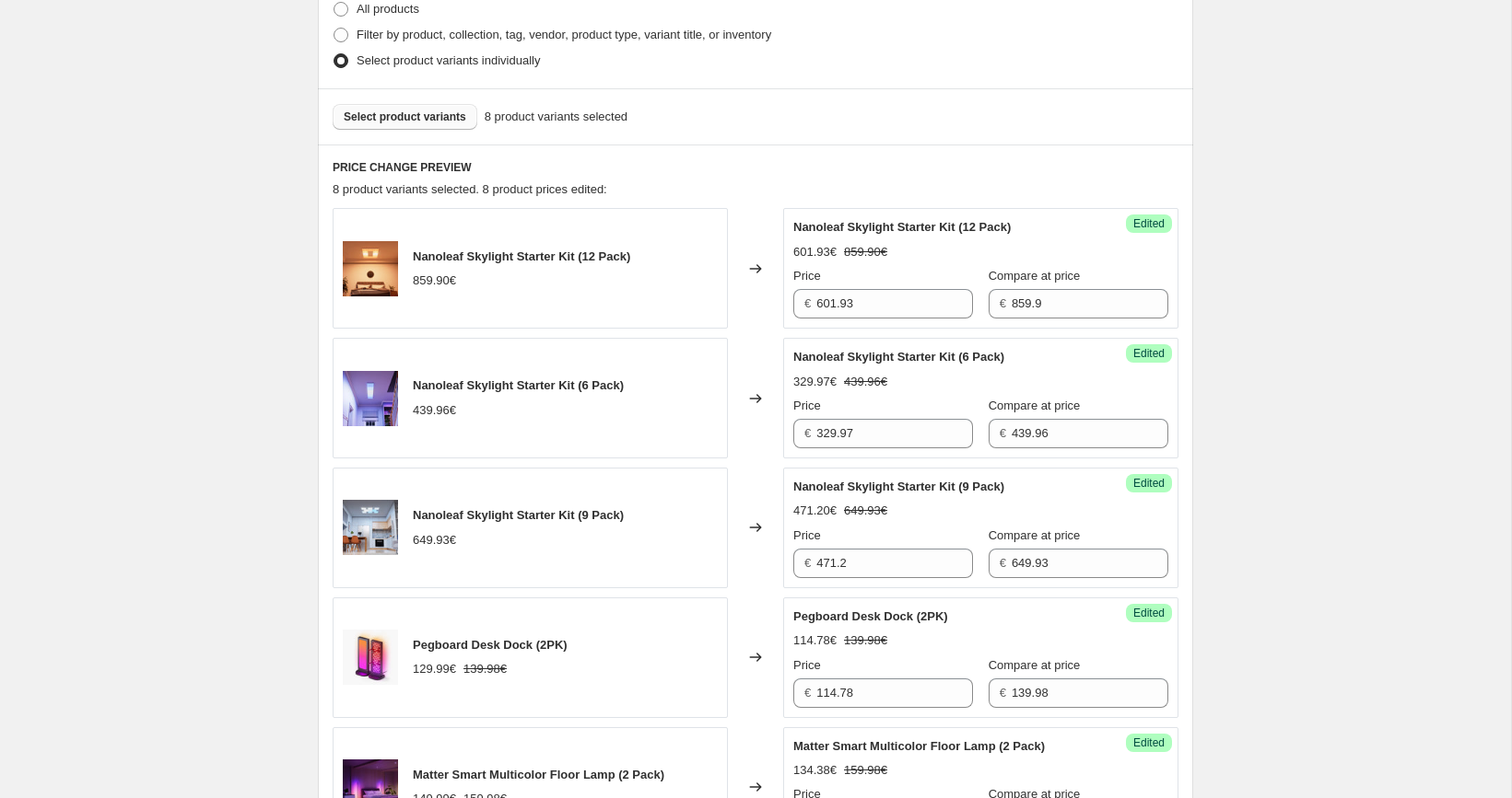
scroll to position [556, 0]
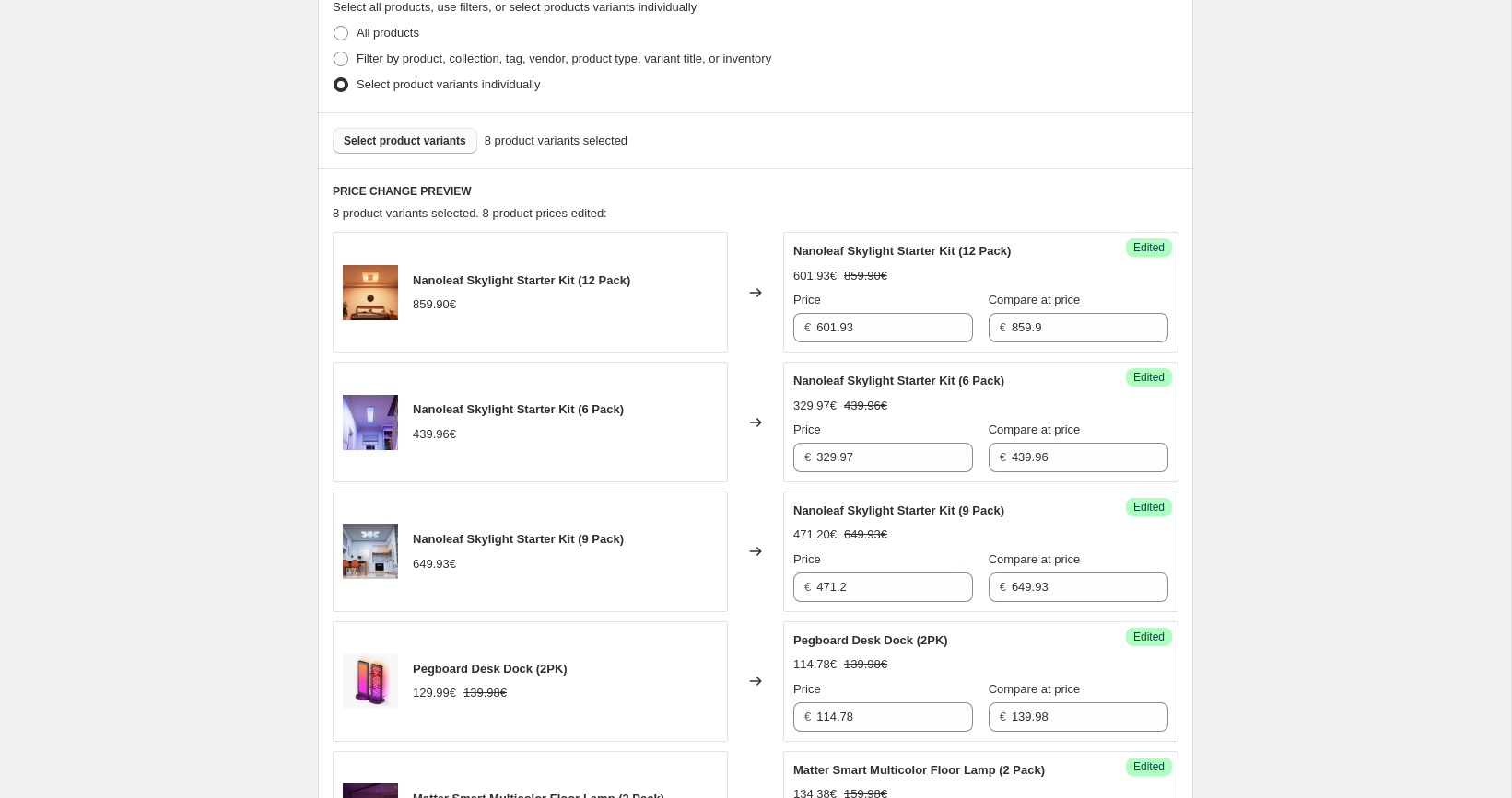
click at [428, 145] on span "Select product variants" at bounding box center [405, 141] width 122 height 15
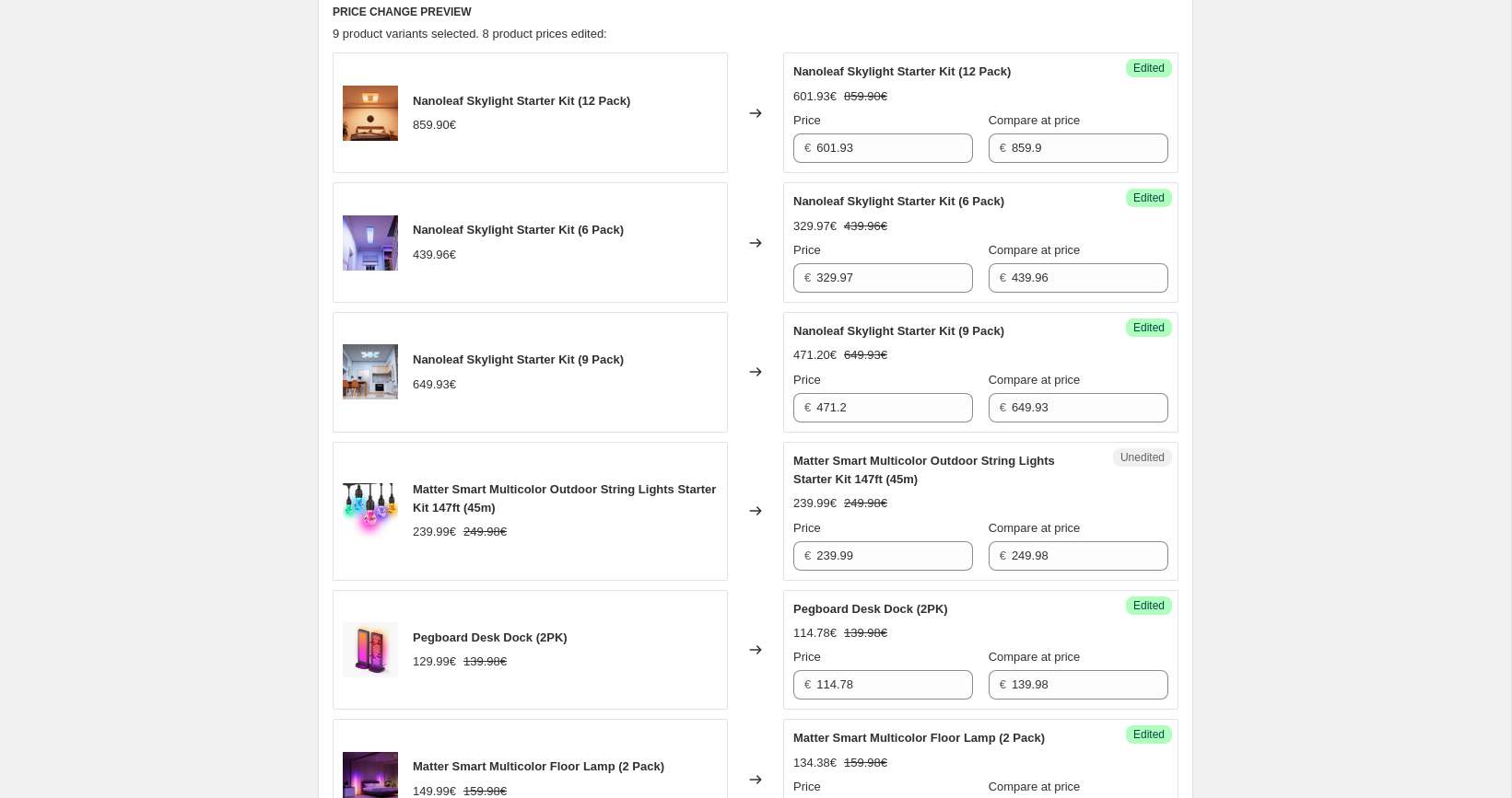
scroll to position [608, 0]
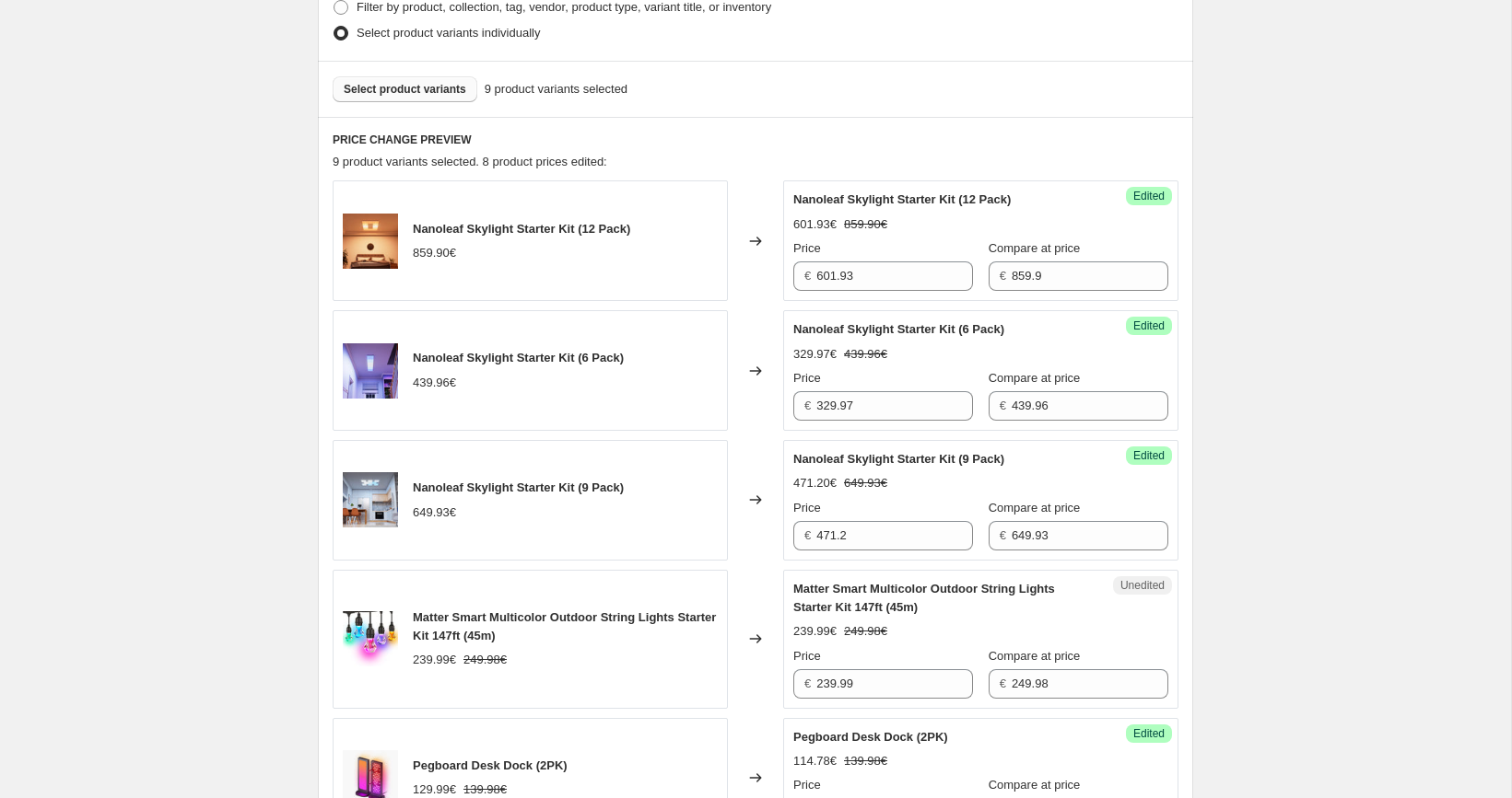
click at [452, 90] on span "Select product variants" at bounding box center [405, 89] width 122 height 15
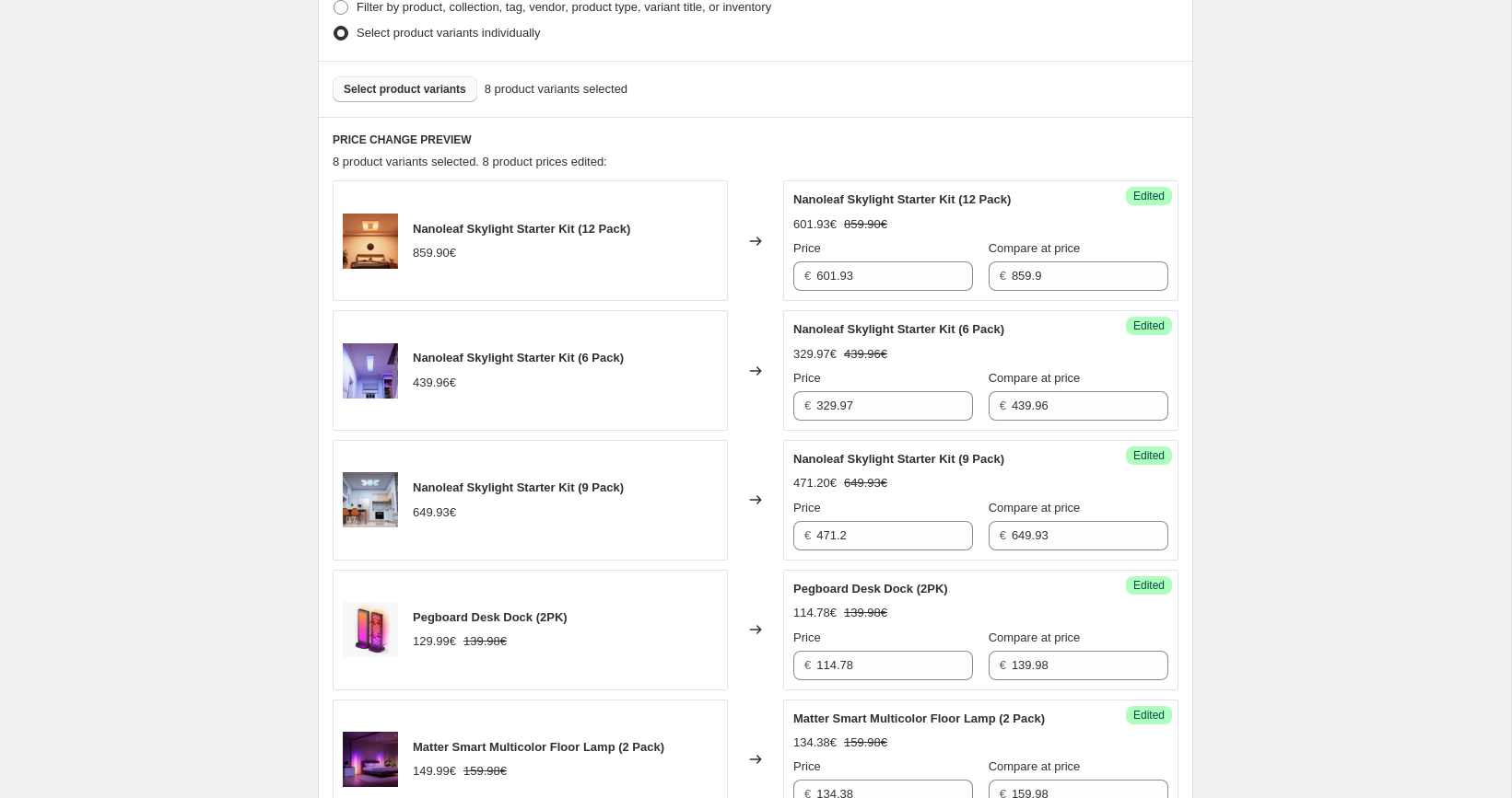
click at [370, 100] on button "Select product variants" at bounding box center [405, 90] width 145 height 26
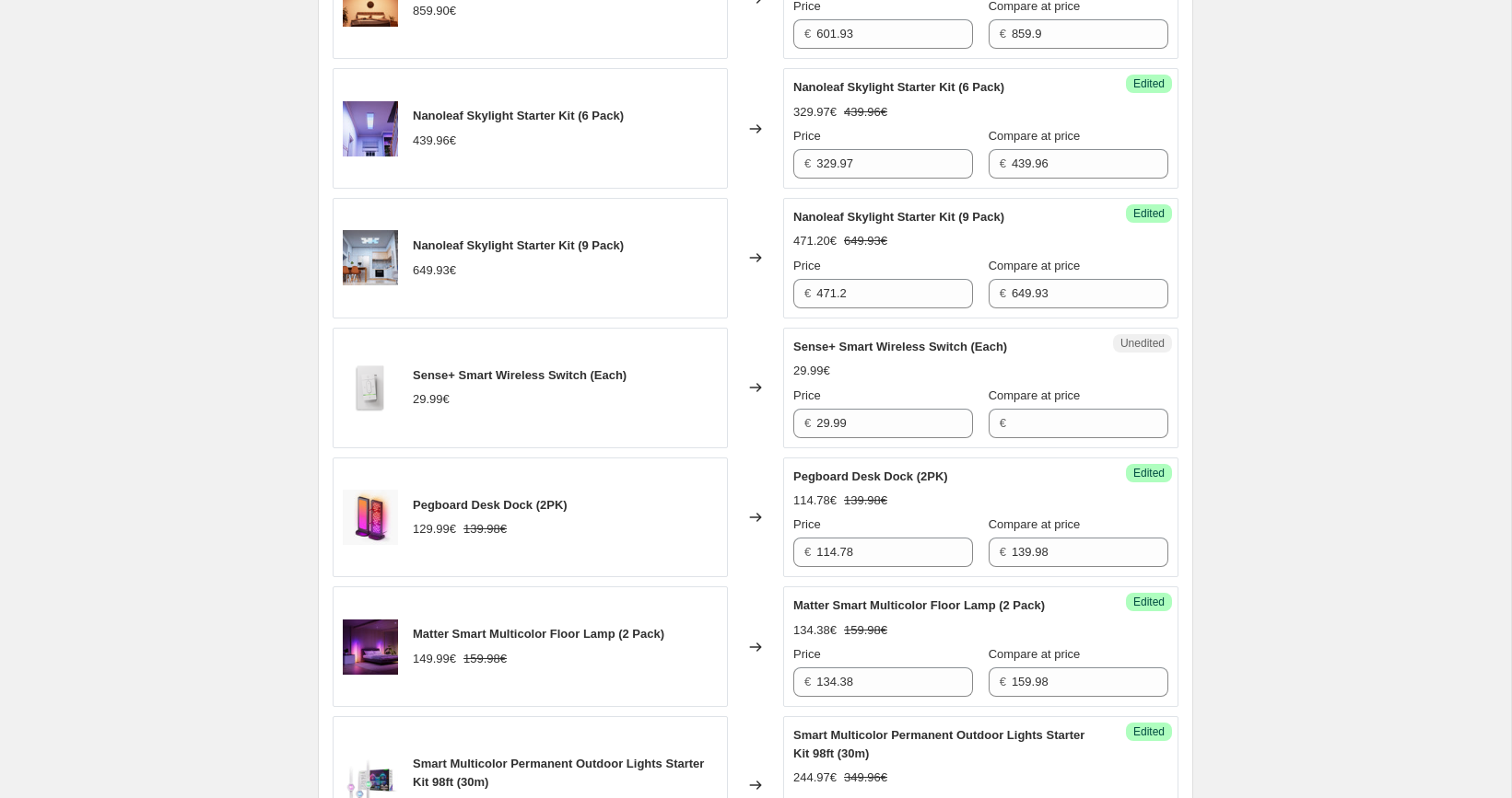
scroll to position [871, 0]
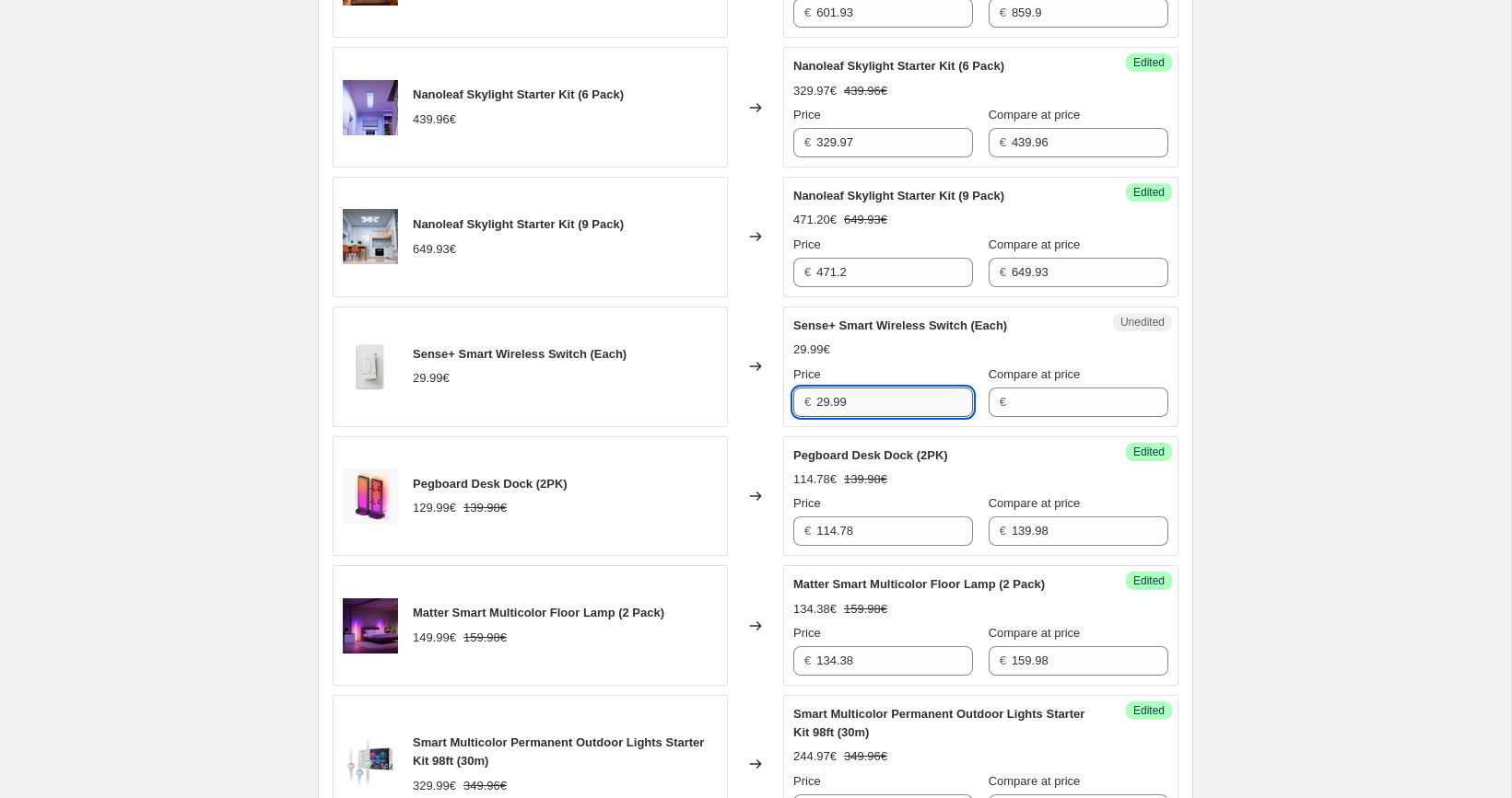
click at [870, 392] on input "29.99" at bounding box center [894, 402] width 157 height 30
type input "29.99"
click at [1034, 409] on input "Compare at price" at bounding box center [1090, 402] width 157 height 30
paste input "29.99"
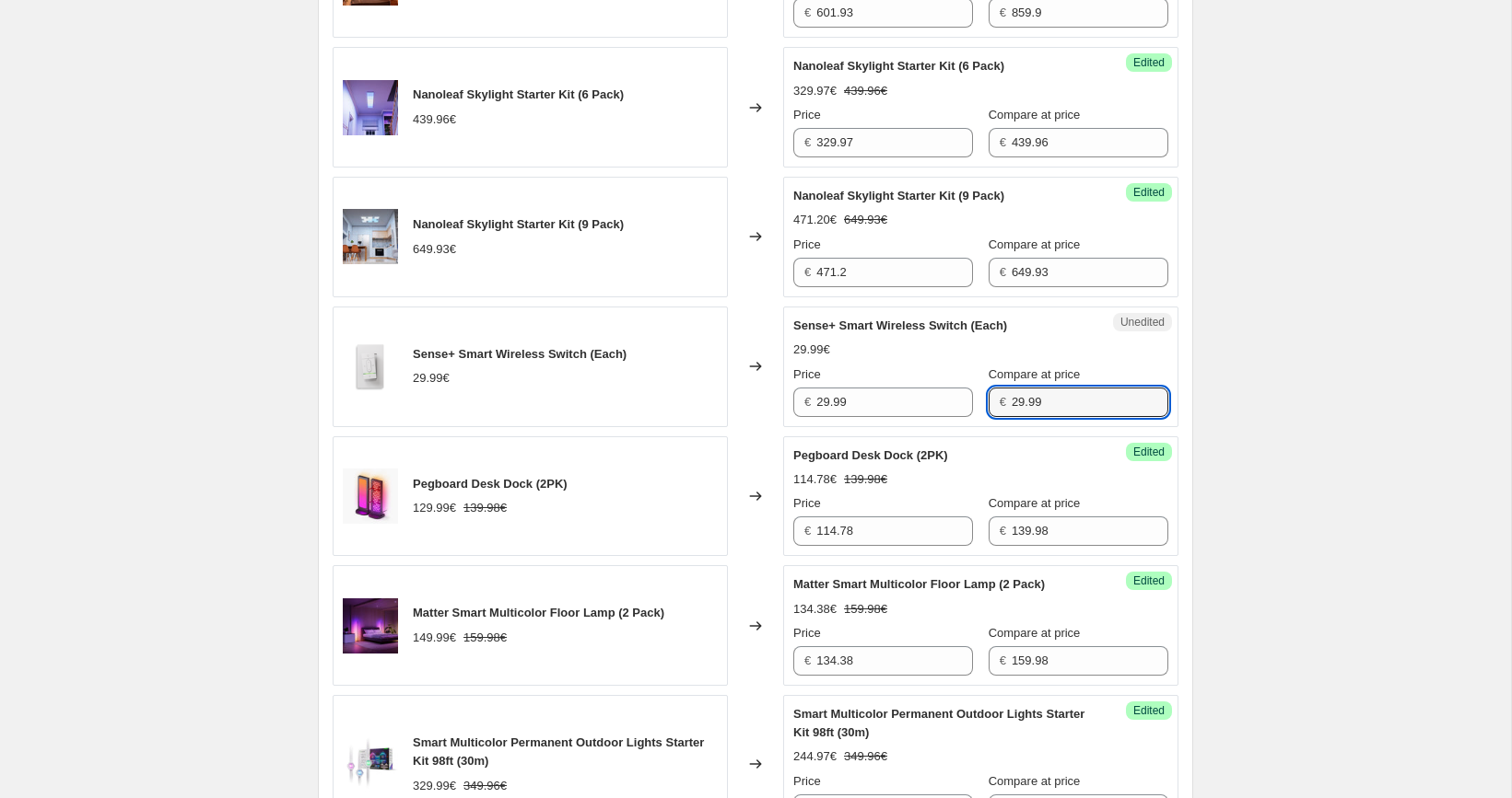
type input "29.99"
click at [902, 405] on input "29.99" at bounding box center [894, 402] width 157 height 30
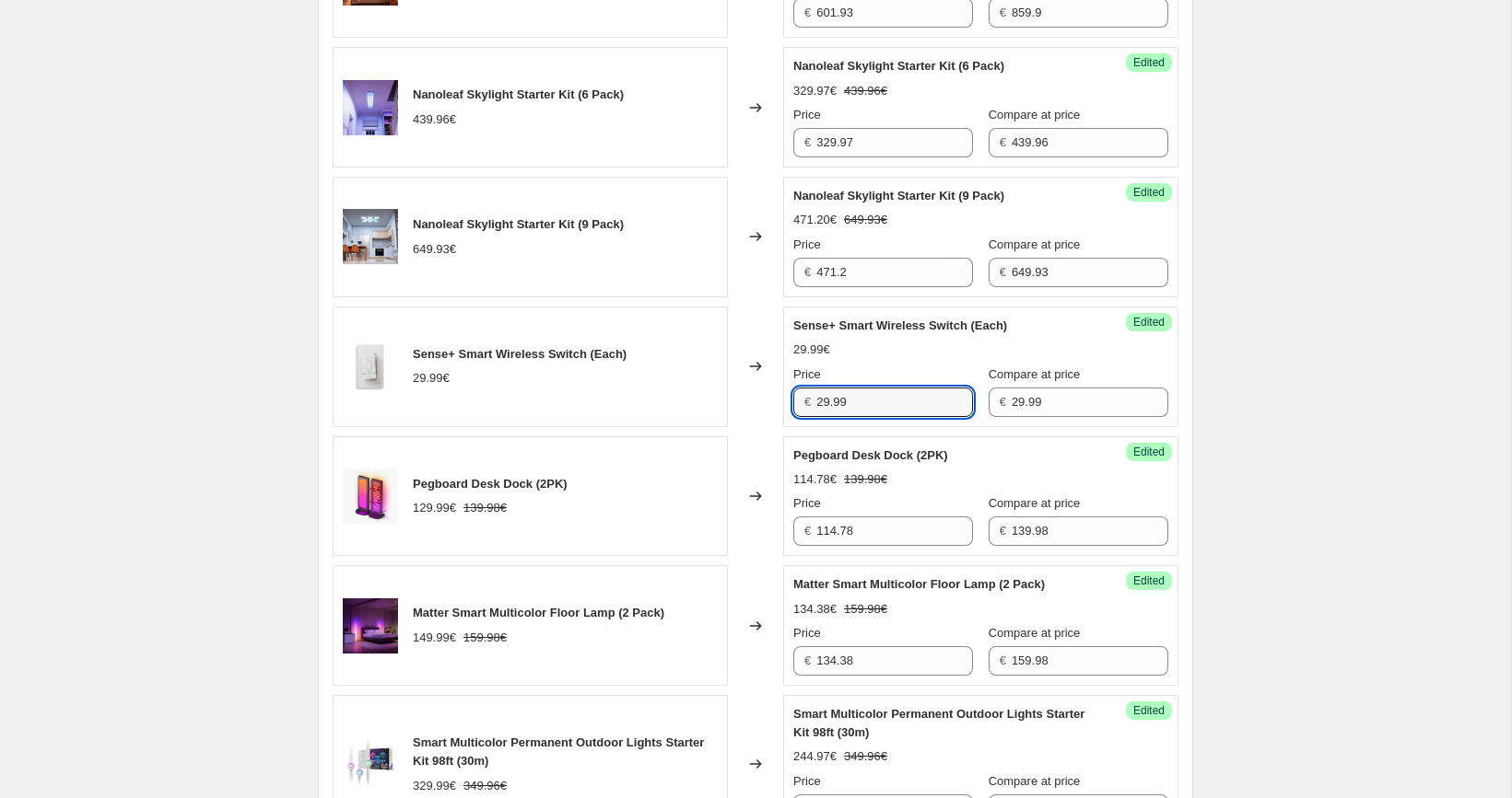
paste input "1"
type input "19.99"
click at [1201, 396] on div "[05/10-10/10] Oct Prime Day. This page is ready [05/10-10/10] Oct Prime Day Inf…" at bounding box center [755, 439] width 919 height 2620
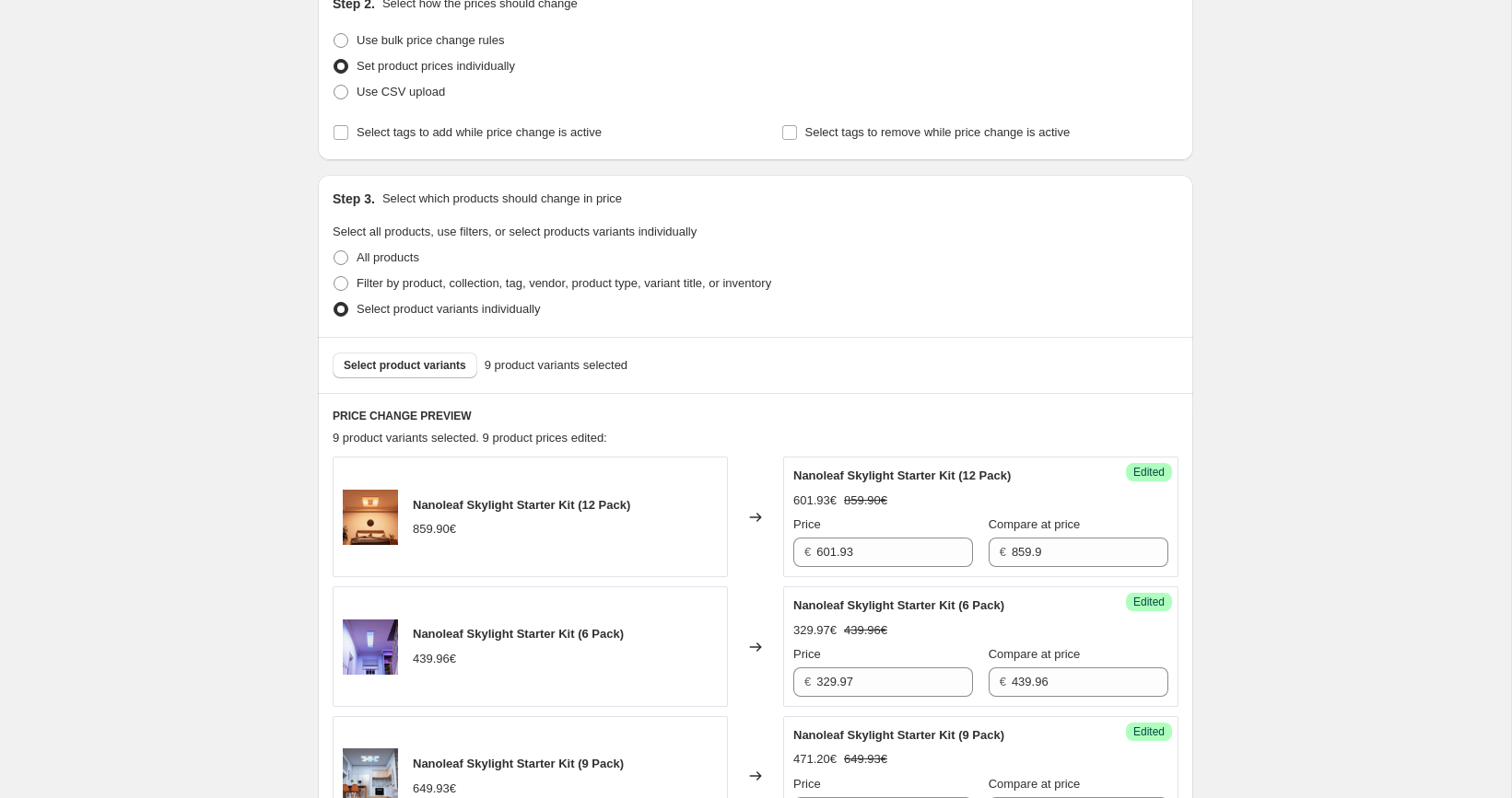
scroll to position [321, 0]
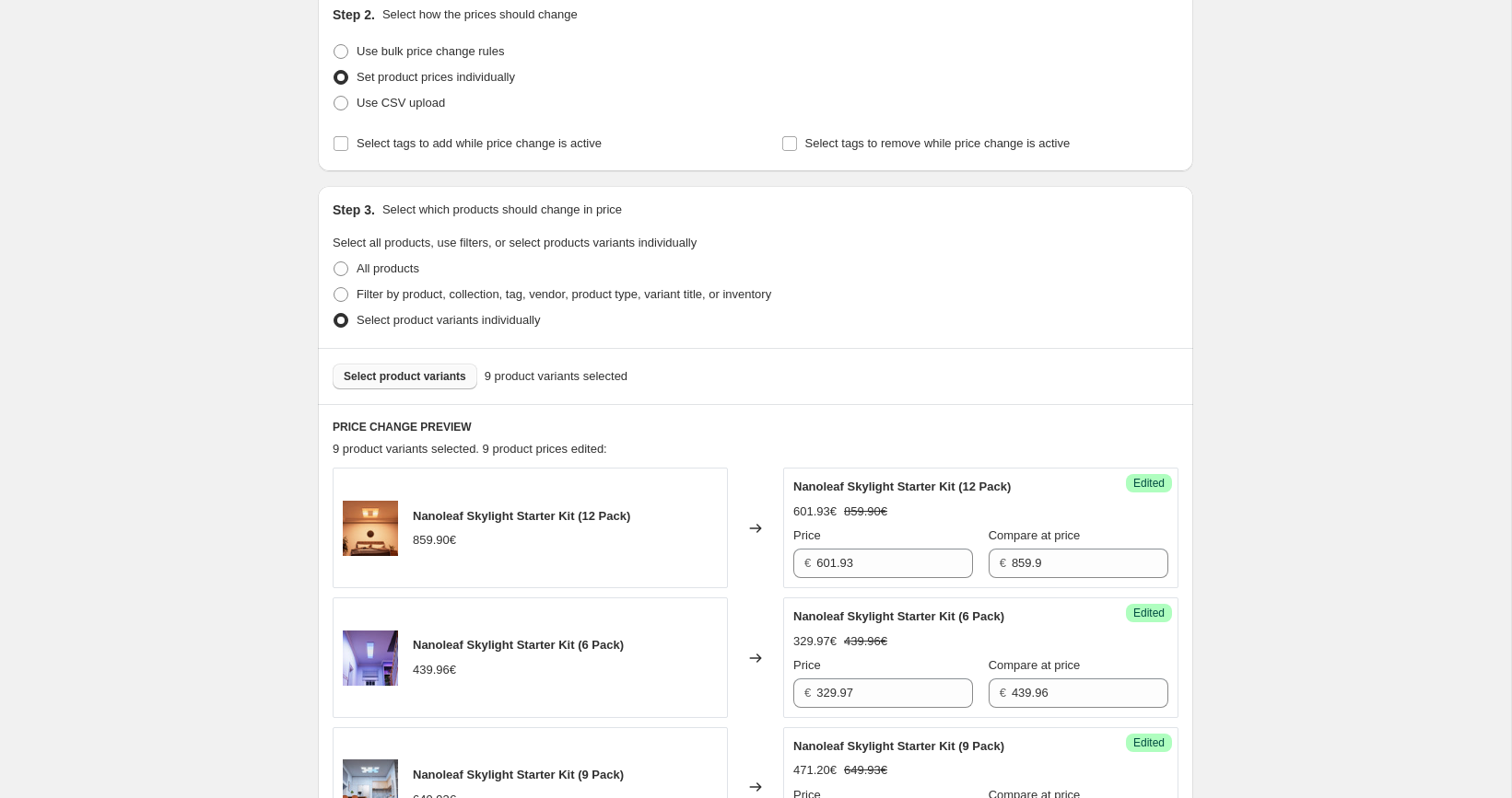
click at [450, 371] on span "Select product variants" at bounding box center [405, 376] width 122 height 15
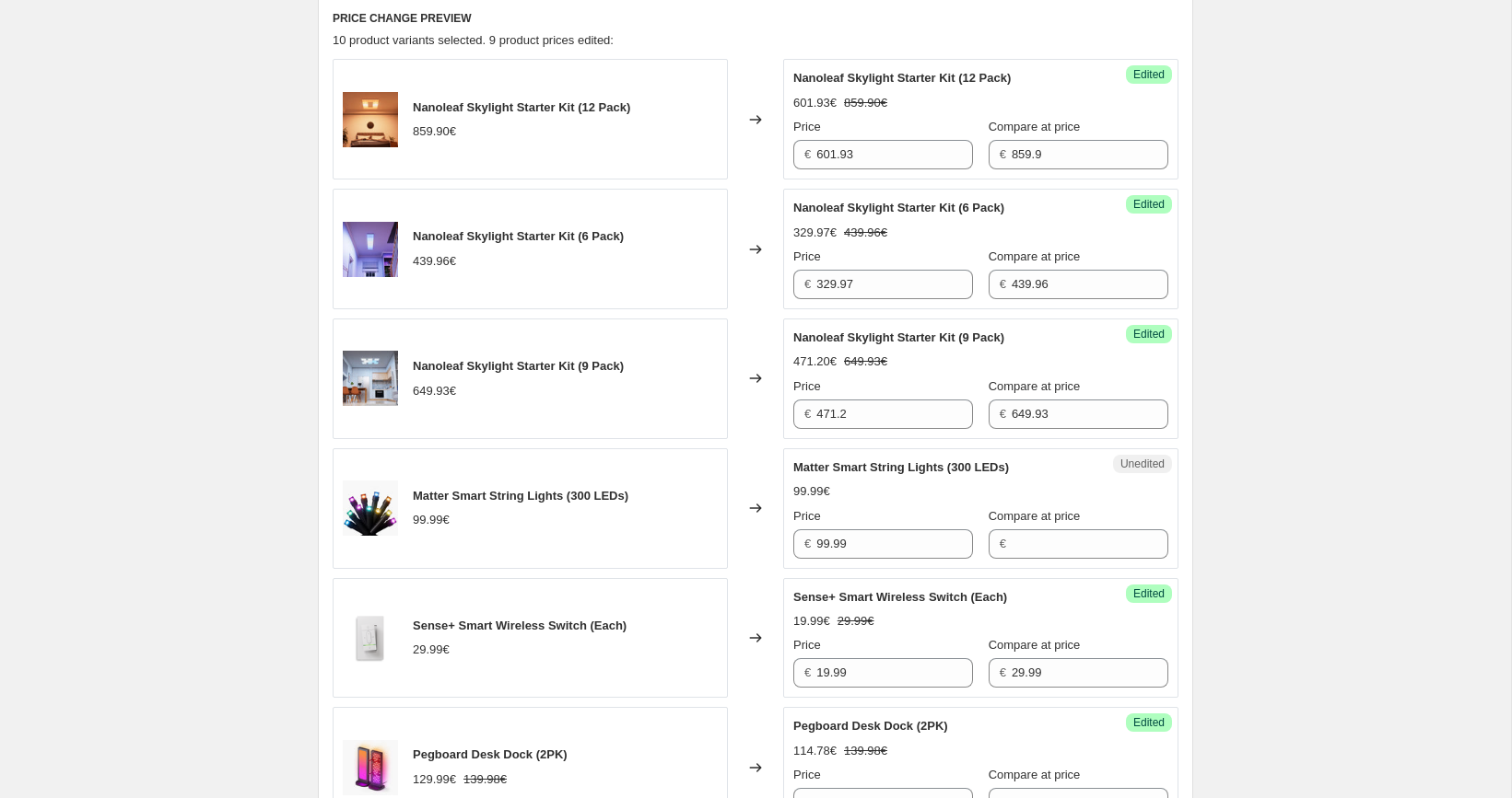
scroll to position [732, 0]
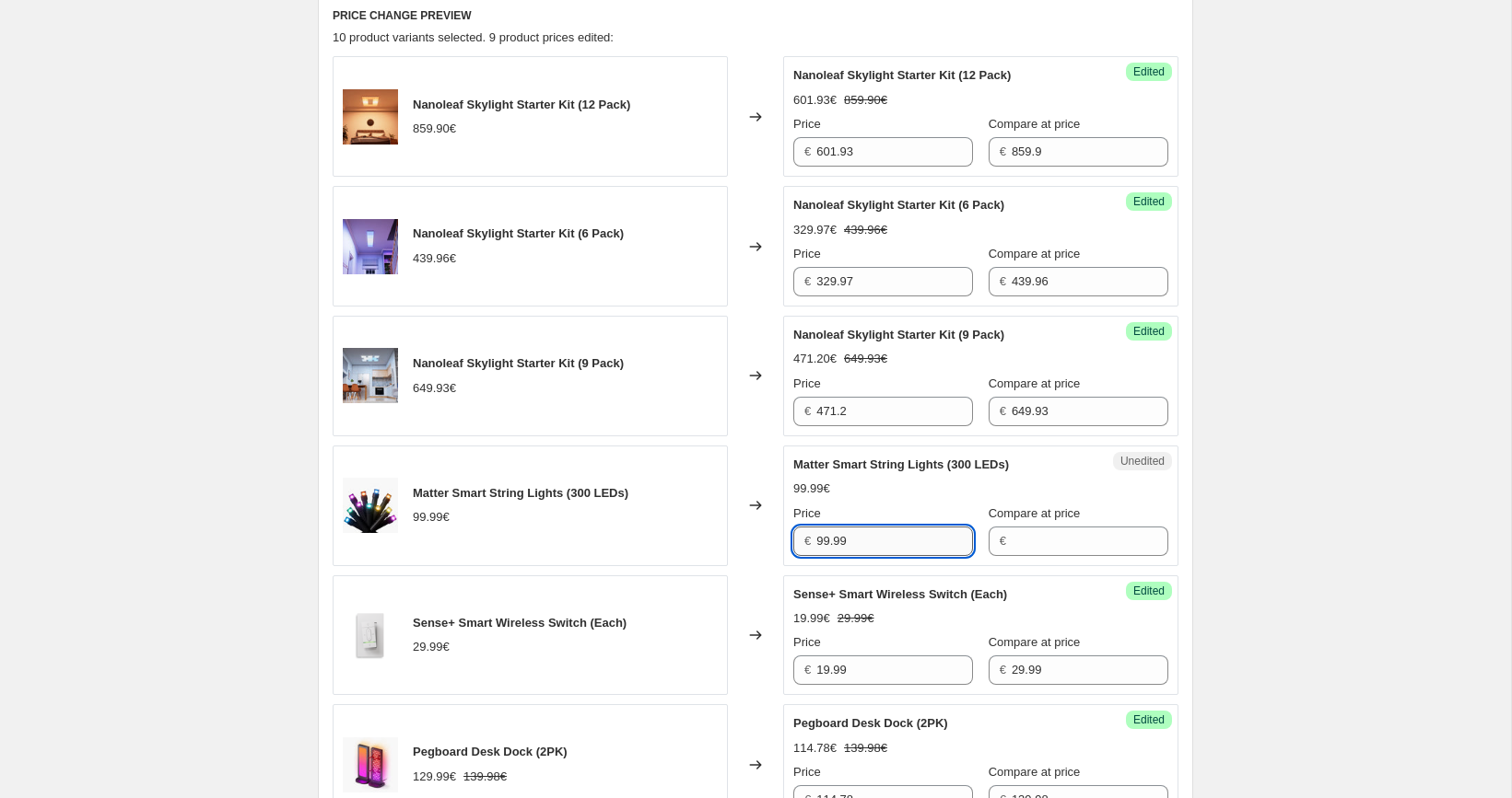
click at [863, 548] on input "99.99" at bounding box center [894, 541] width 157 height 30
type input "99.99"
click at [1035, 547] on input "Compare at price" at bounding box center [1090, 541] width 157 height 30
paste input "99.99"
type input "99.99"
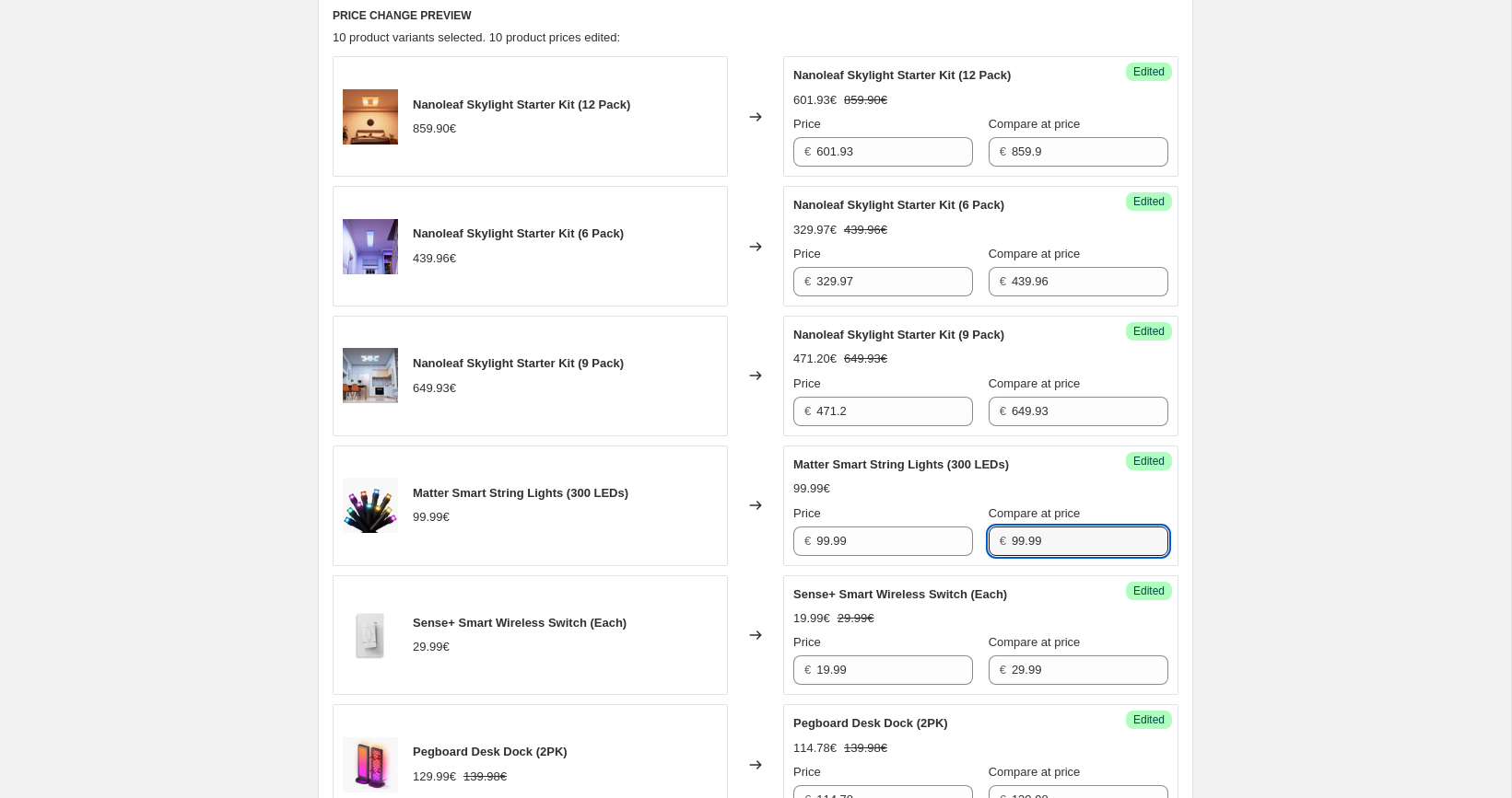
click at [881, 565] on div "Nanoleaf Skylight Starter Kit (12 Pack) 859.90€ Changed to Success Edited Nanol…" at bounding box center [755, 708] width 846 height 1306
click at [881, 539] on input "99.99" at bounding box center [894, 541] width 157 height 30
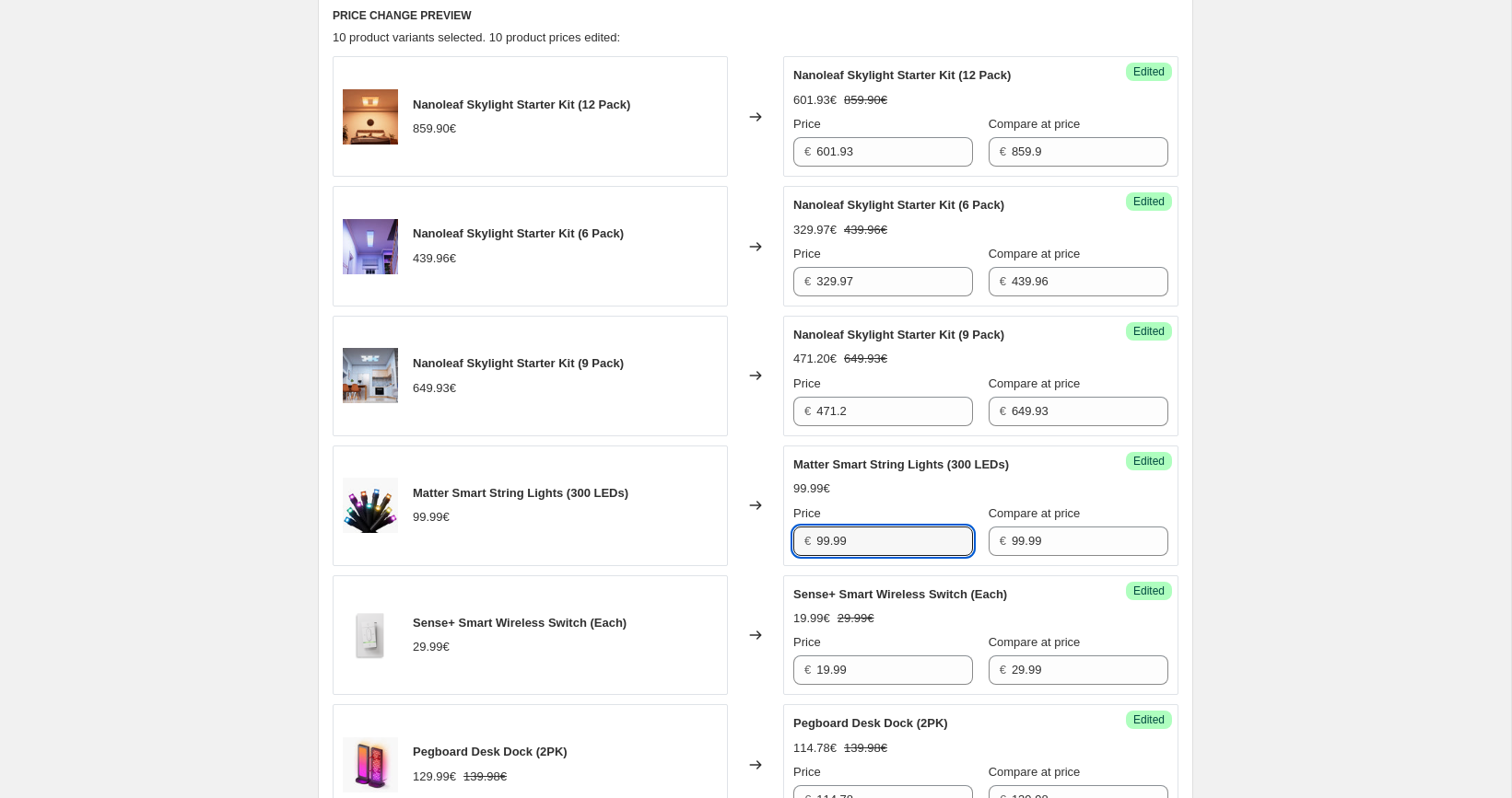
paste input "7"
type input "79.99"
click at [1271, 482] on div "[05/10-10/10] Oct Prime Day. This page is ready [05/10-10/10] Oct Prime Day Inf…" at bounding box center [755, 643] width 1511 height 2750
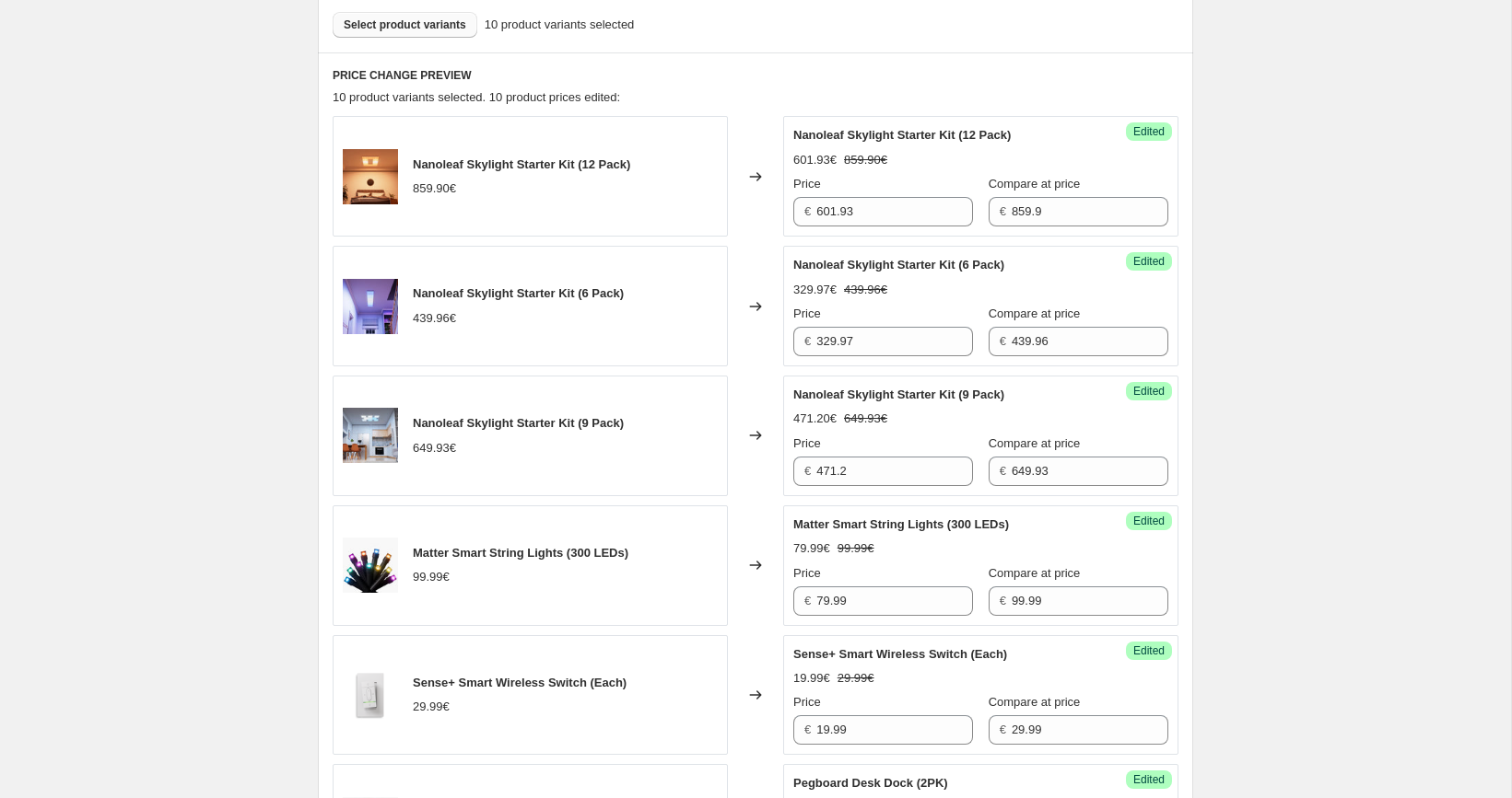
scroll to position [611, 0]
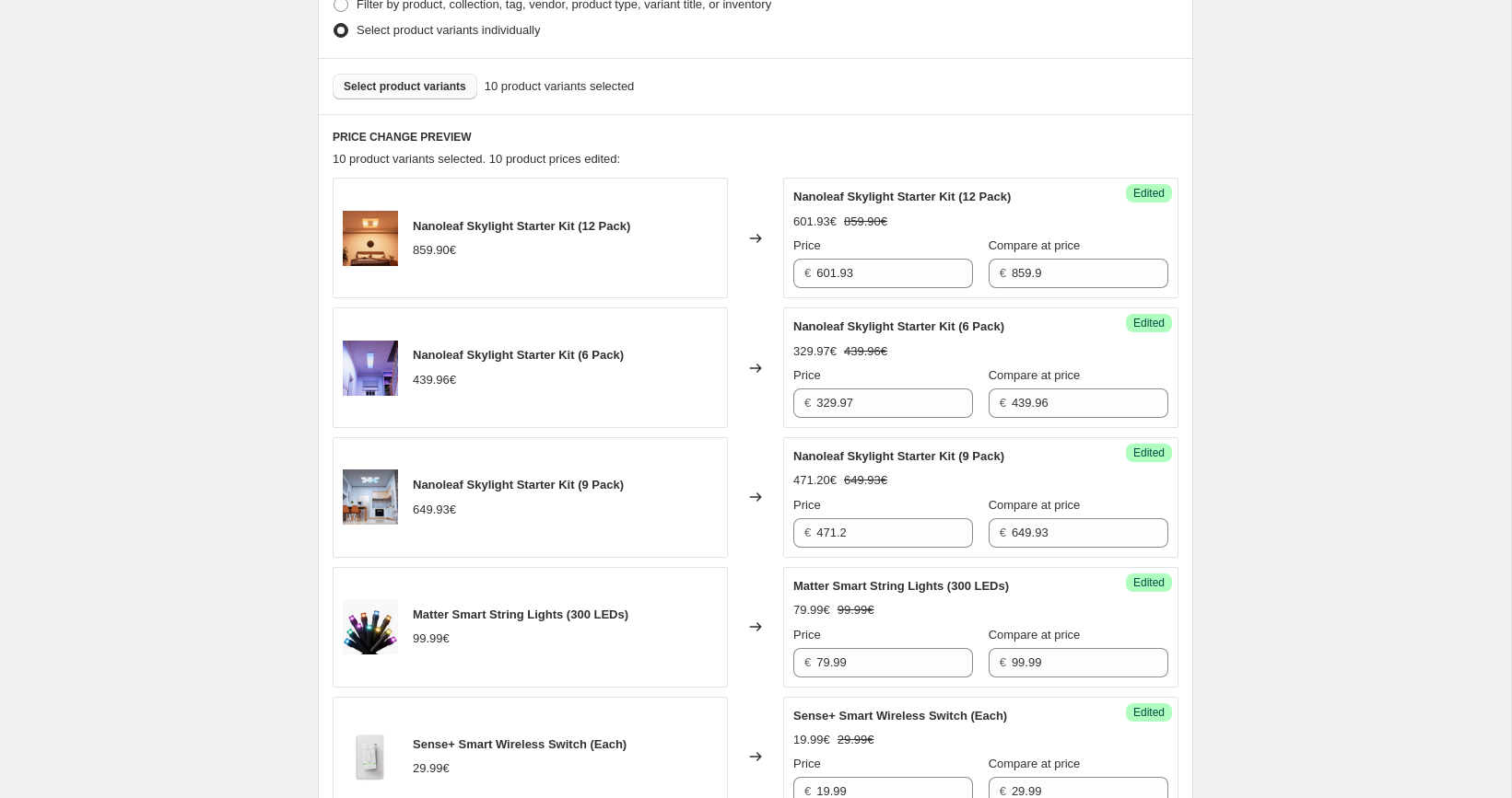
click at [410, 93] on button "Select product variants" at bounding box center [405, 87] width 145 height 26
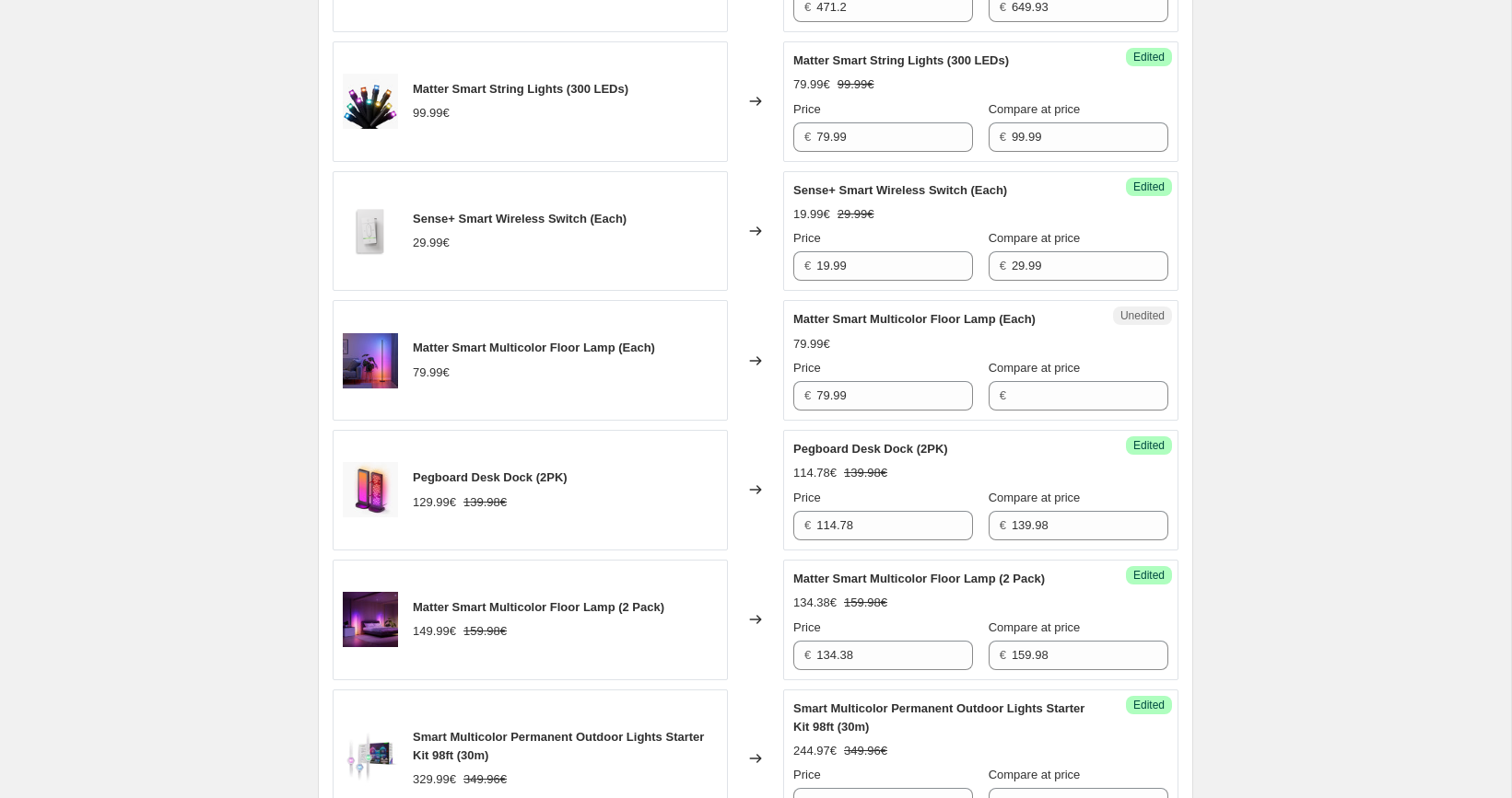
scroll to position [1140, 0]
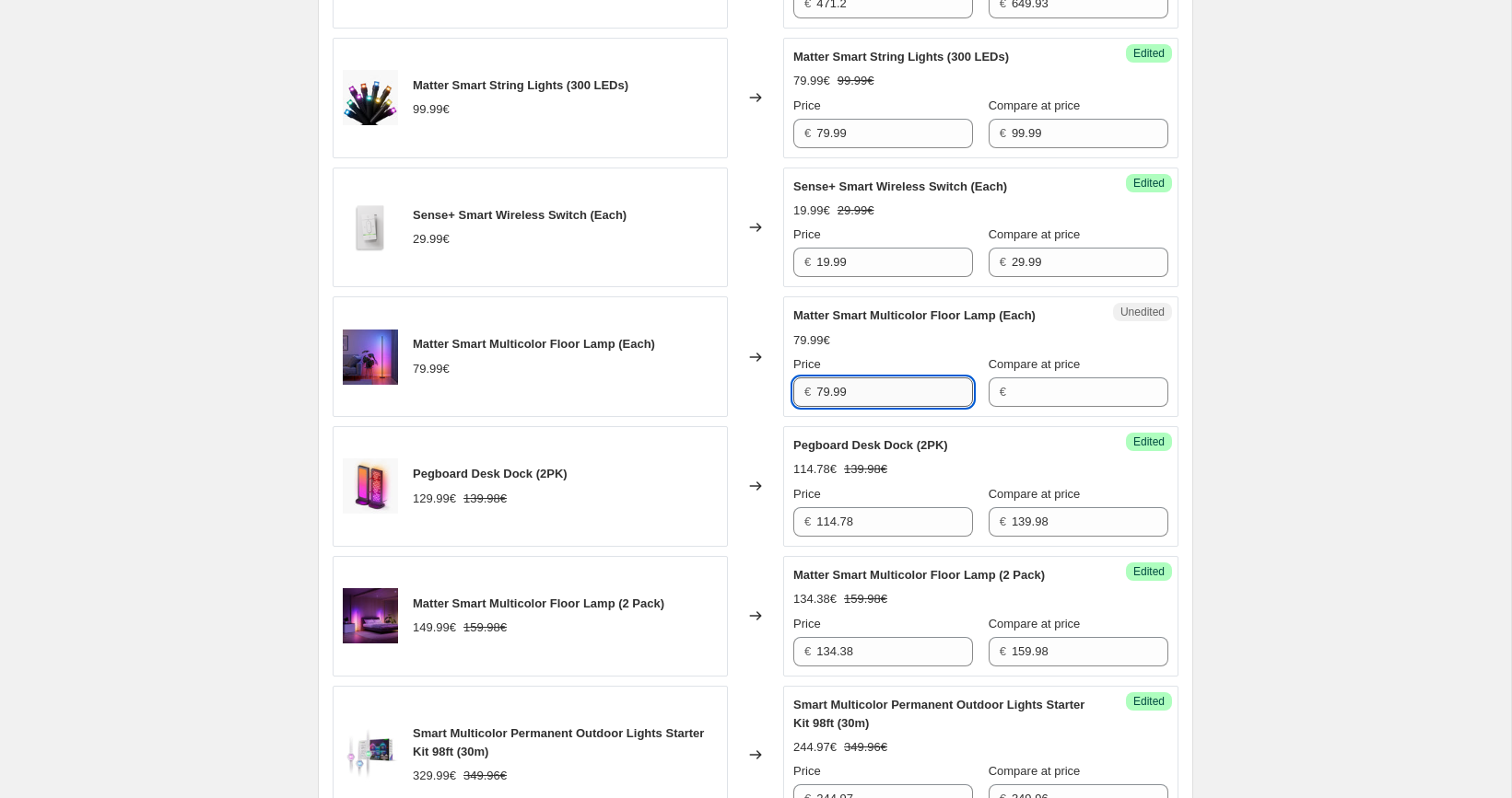
click at [907, 390] on input "79.99" at bounding box center [894, 393] width 157 height 30
type input "79.99"
click at [1018, 390] on input "Compare at price" at bounding box center [1090, 393] width 157 height 30
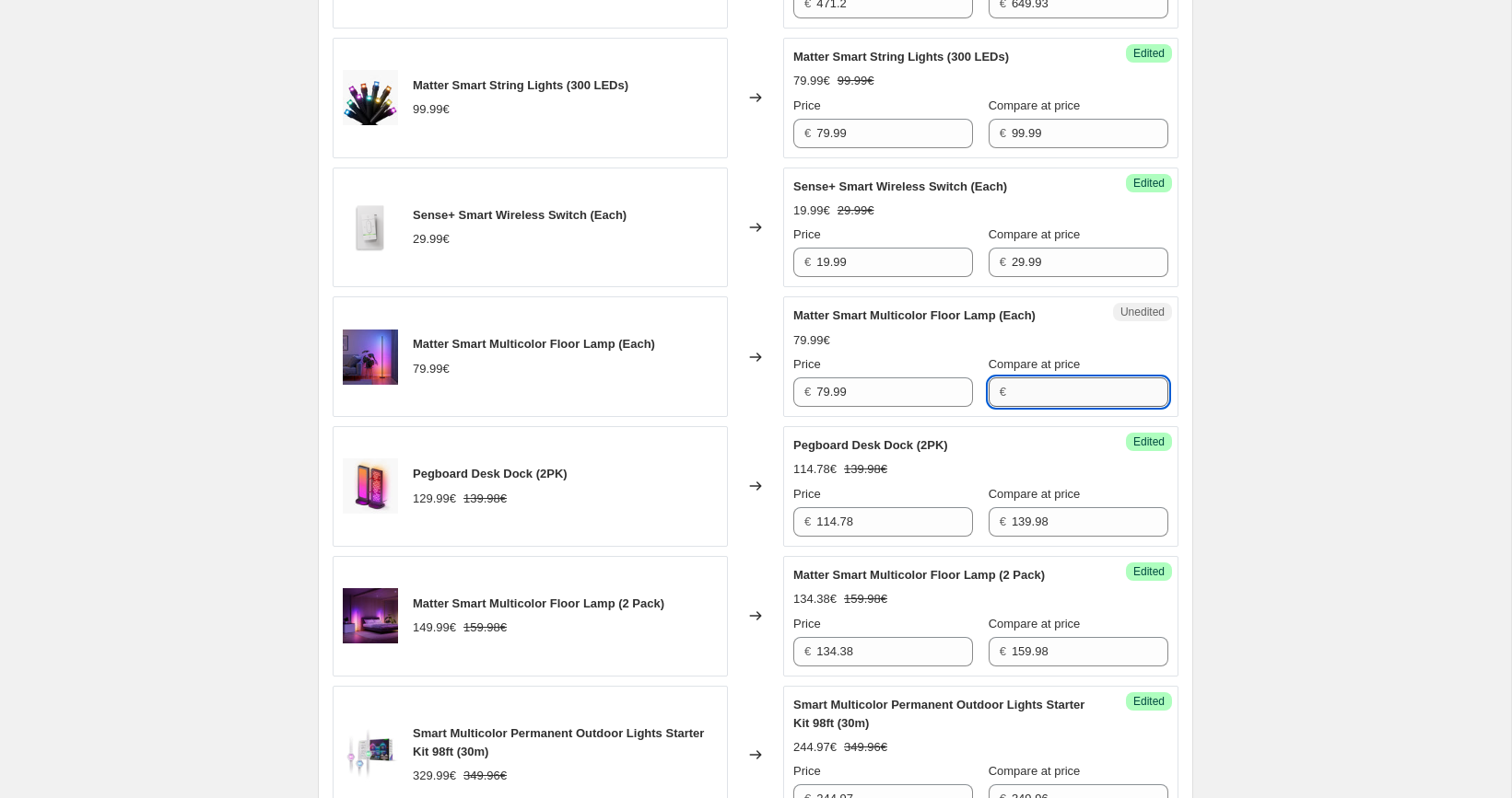
paste input "79.99"
type input "79.99"
click at [876, 389] on input "79.99" at bounding box center [894, 393] width 157 height 30
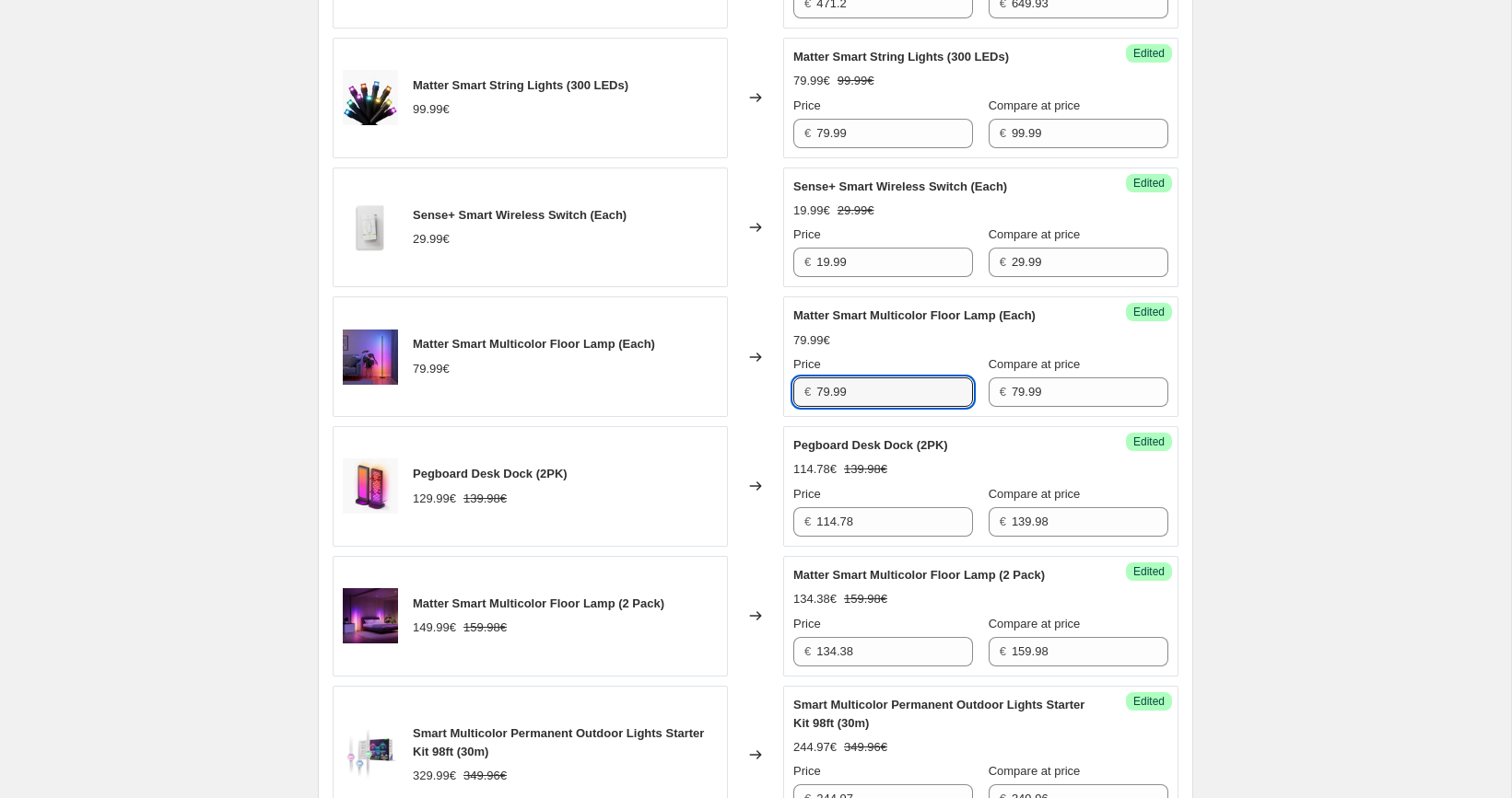
paste input "6"
type input "69.99"
click at [1259, 341] on div "[05/10-10/10] Oct Prime Day. This page is ready [05/10-10/10] Oct Prime Day Inf…" at bounding box center [755, 299] width 1511 height 2880
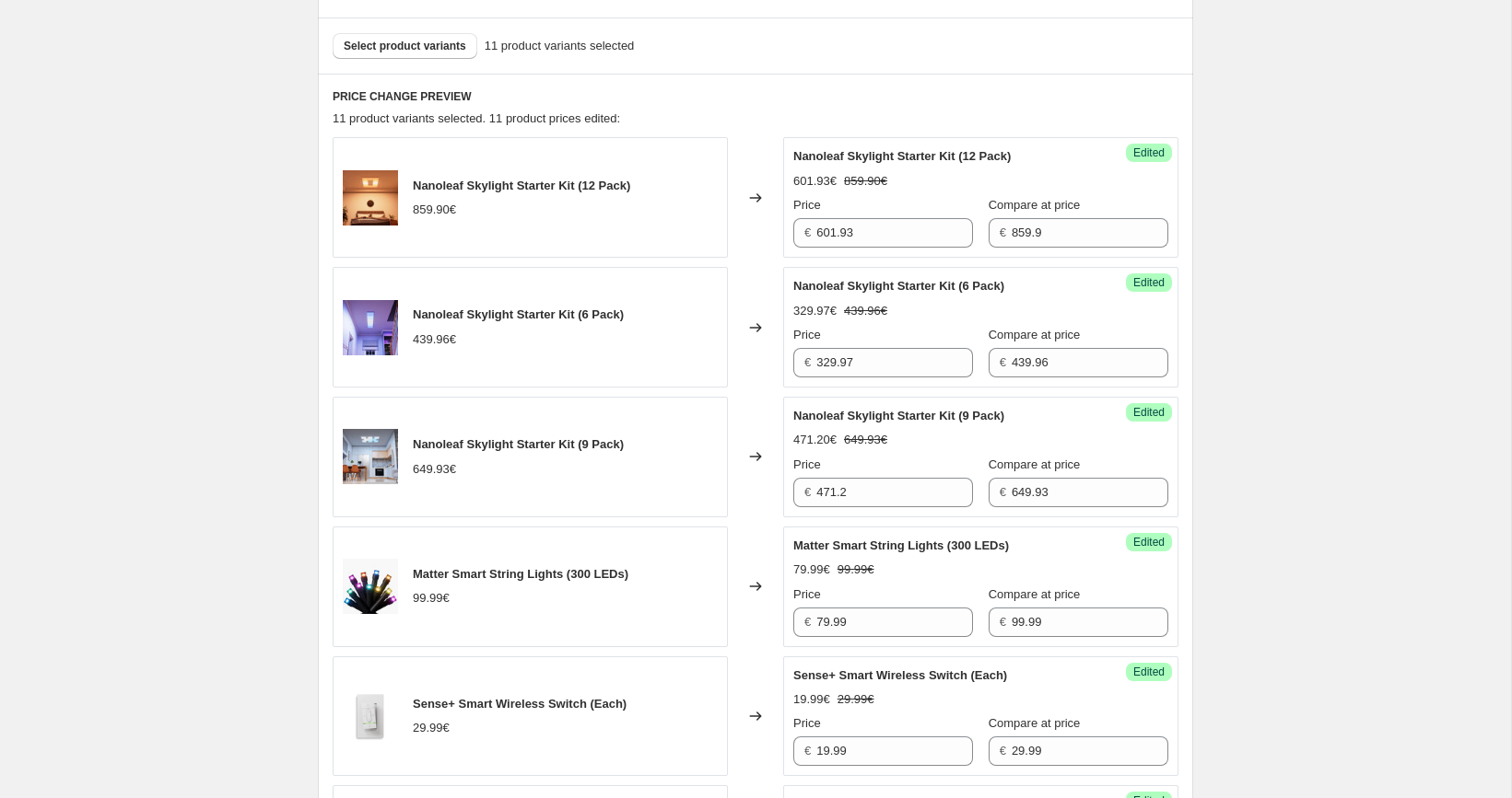
scroll to position [645, 0]
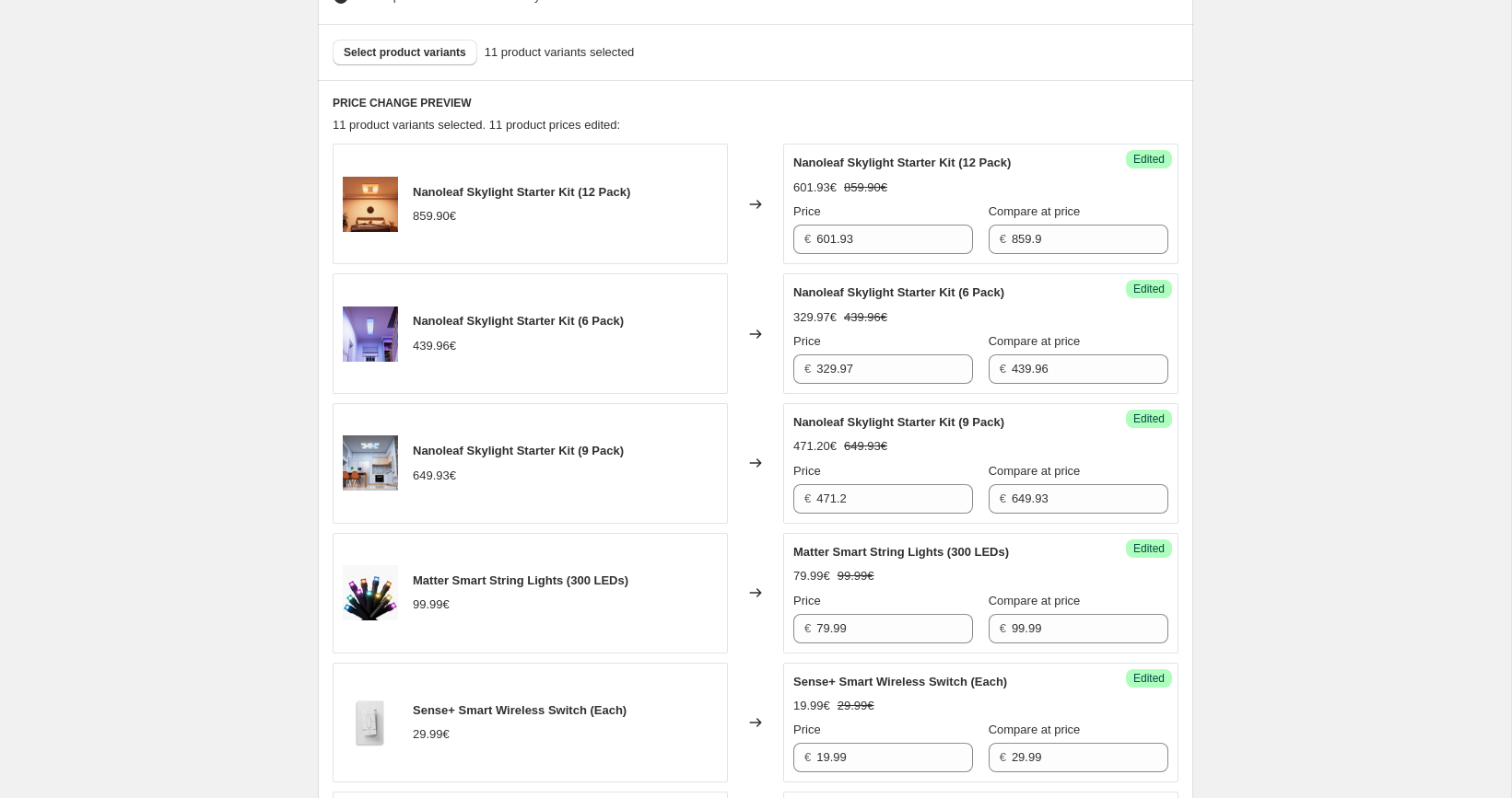
click at [429, 28] on div "Select product variants 11 product variants selected" at bounding box center [755, 51] width 875 height 56
click at [429, 43] on button "Select product variants" at bounding box center [405, 52] width 145 height 26
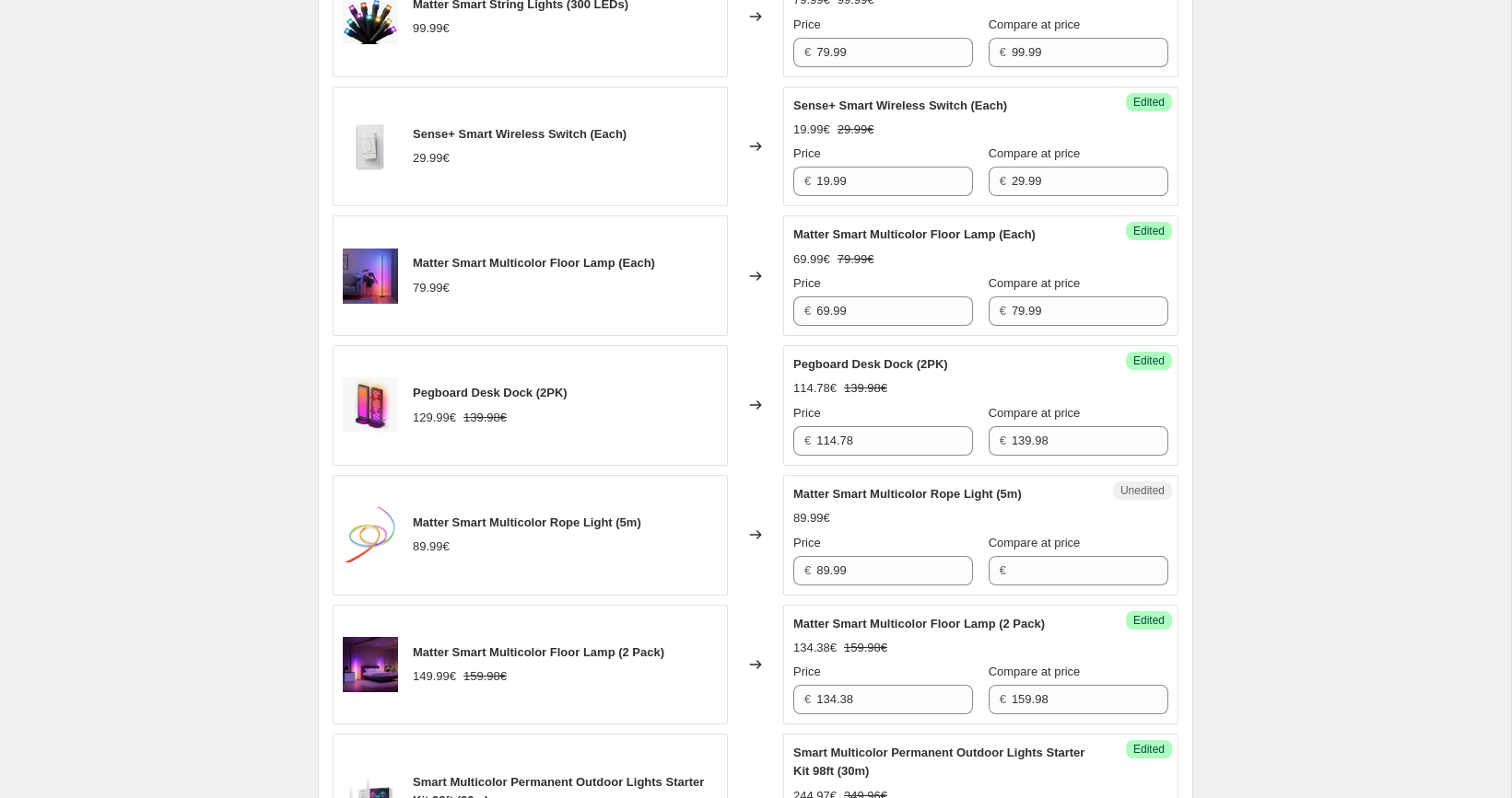
scroll to position [1267, 0]
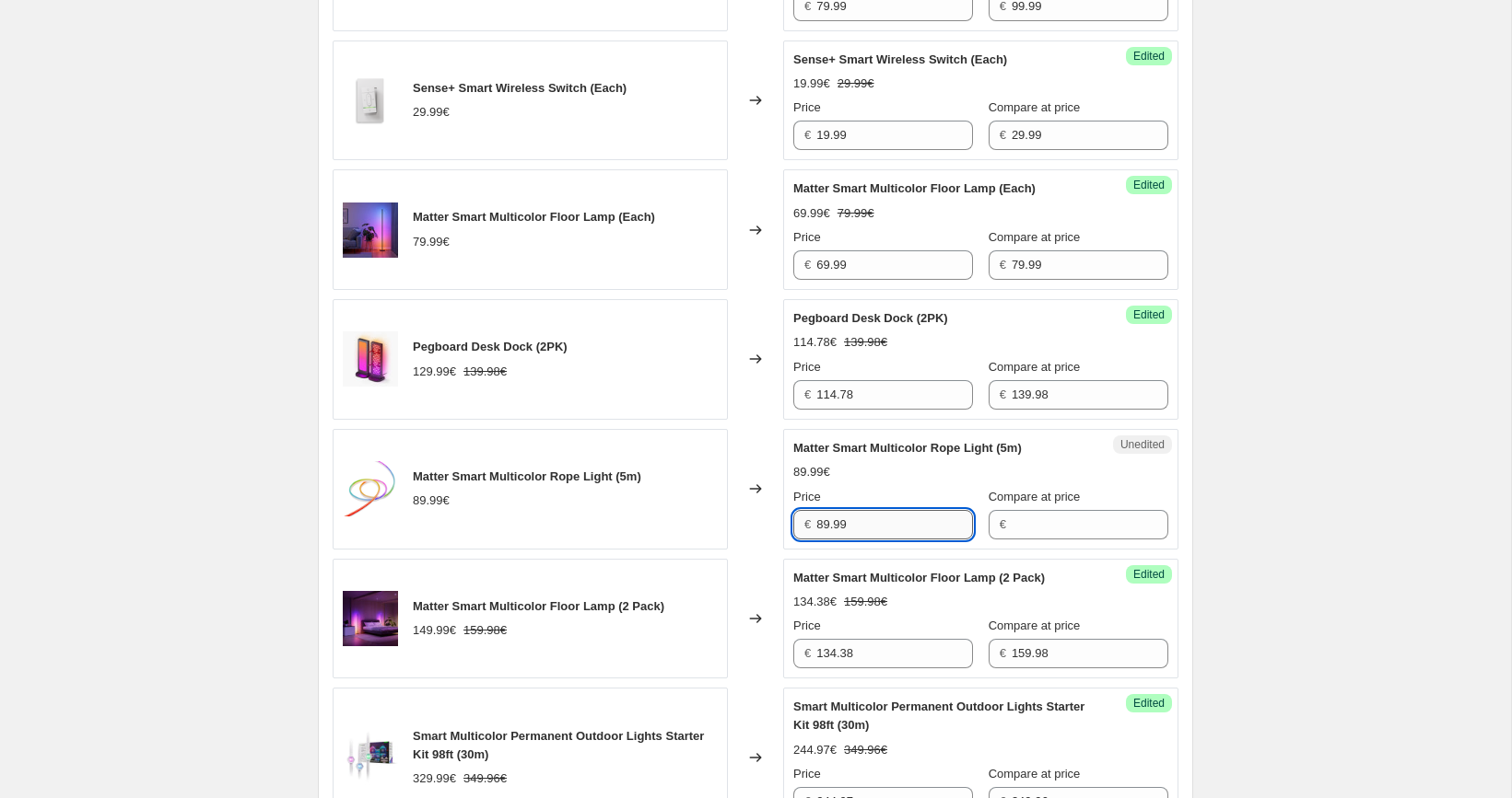
click at [895, 523] on input "89.99" at bounding box center [894, 525] width 157 height 30
click at [1035, 520] on input "Compare at price" at bounding box center [1090, 525] width 157 height 30
paste input "89.99"
type input "89.99"
click at [861, 511] on input "89.99" at bounding box center [894, 525] width 157 height 30
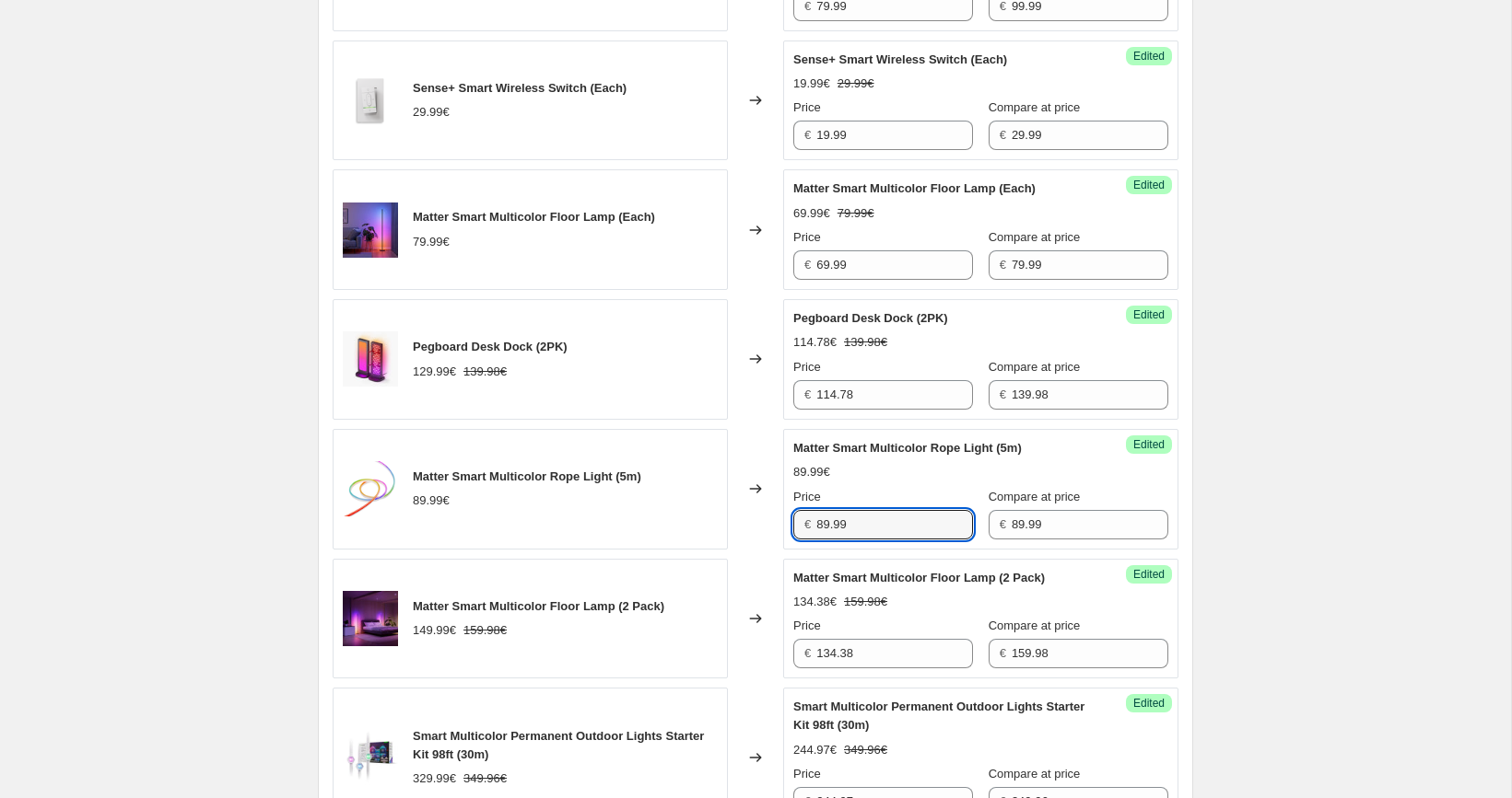
paste input "7"
type input "79.99"
click at [1241, 463] on div "[05/10-10/10] Oct Prime Day. This page is ready [05/10-10/10] Oct Prime Day Inf…" at bounding box center [755, 237] width 1511 height 3010
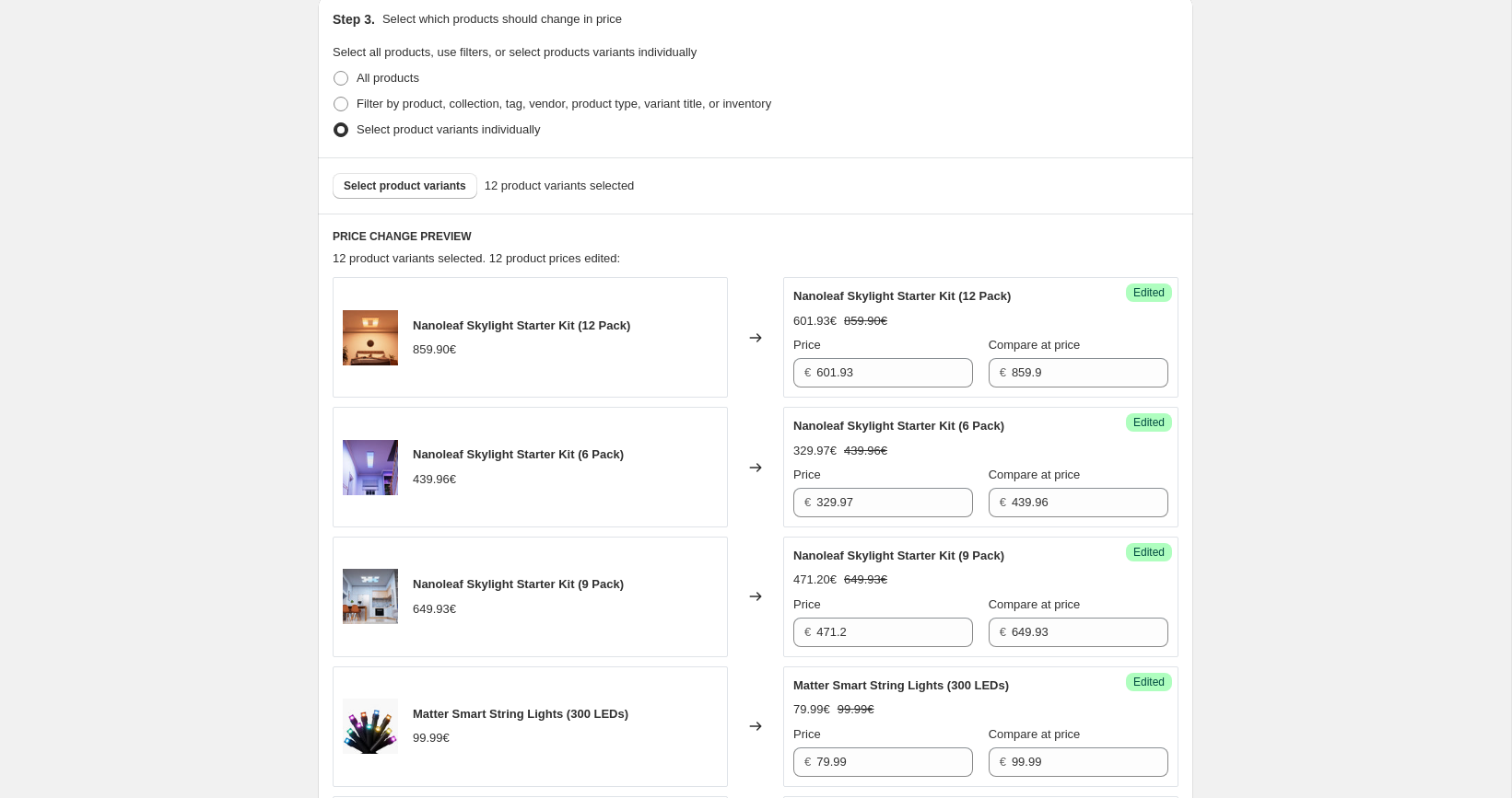
scroll to position [490, 0]
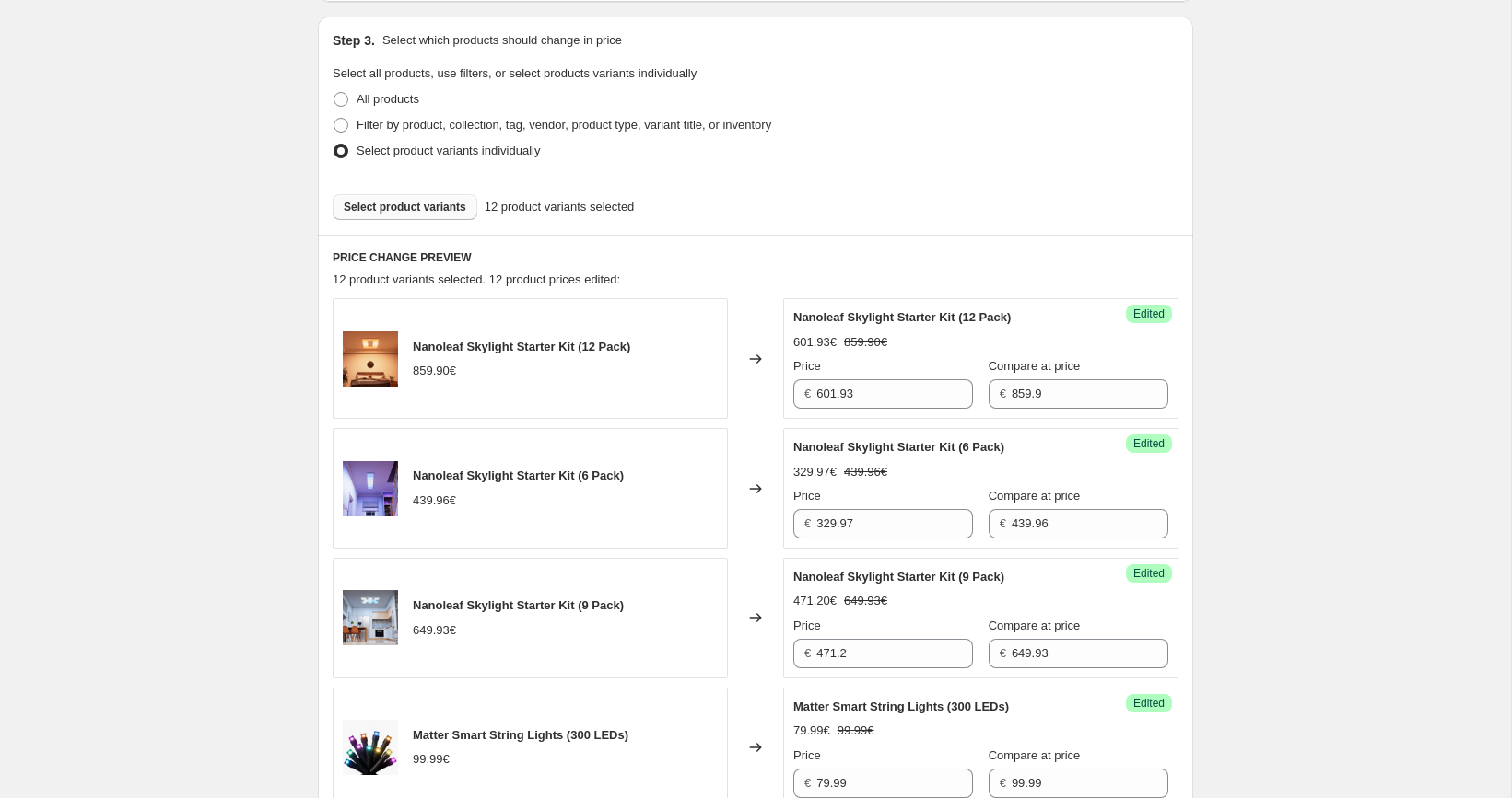
click at [433, 196] on button "Select product variants" at bounding box center [405, 207] width 145 height 26
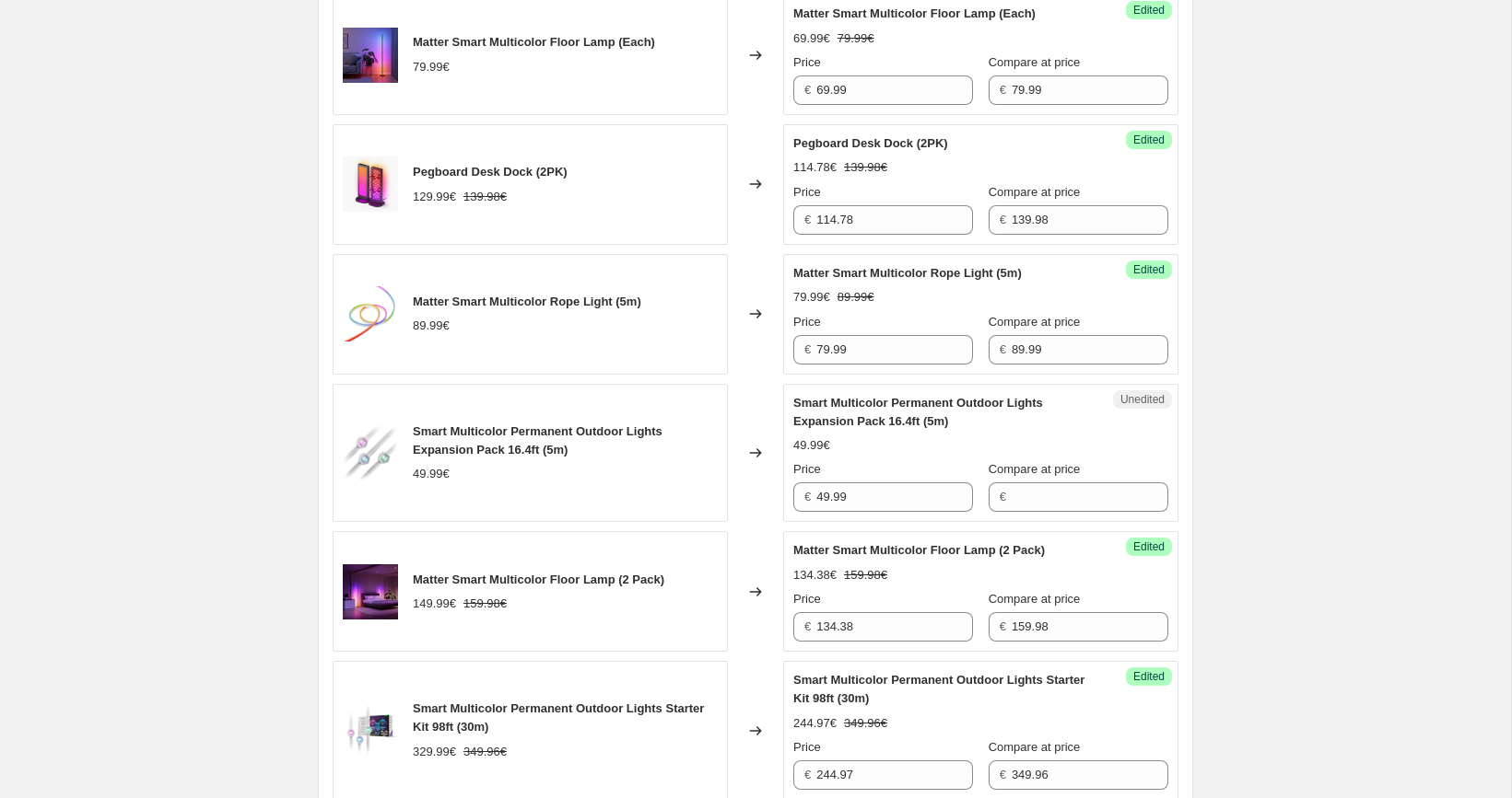
scroll to position [1445, 0]
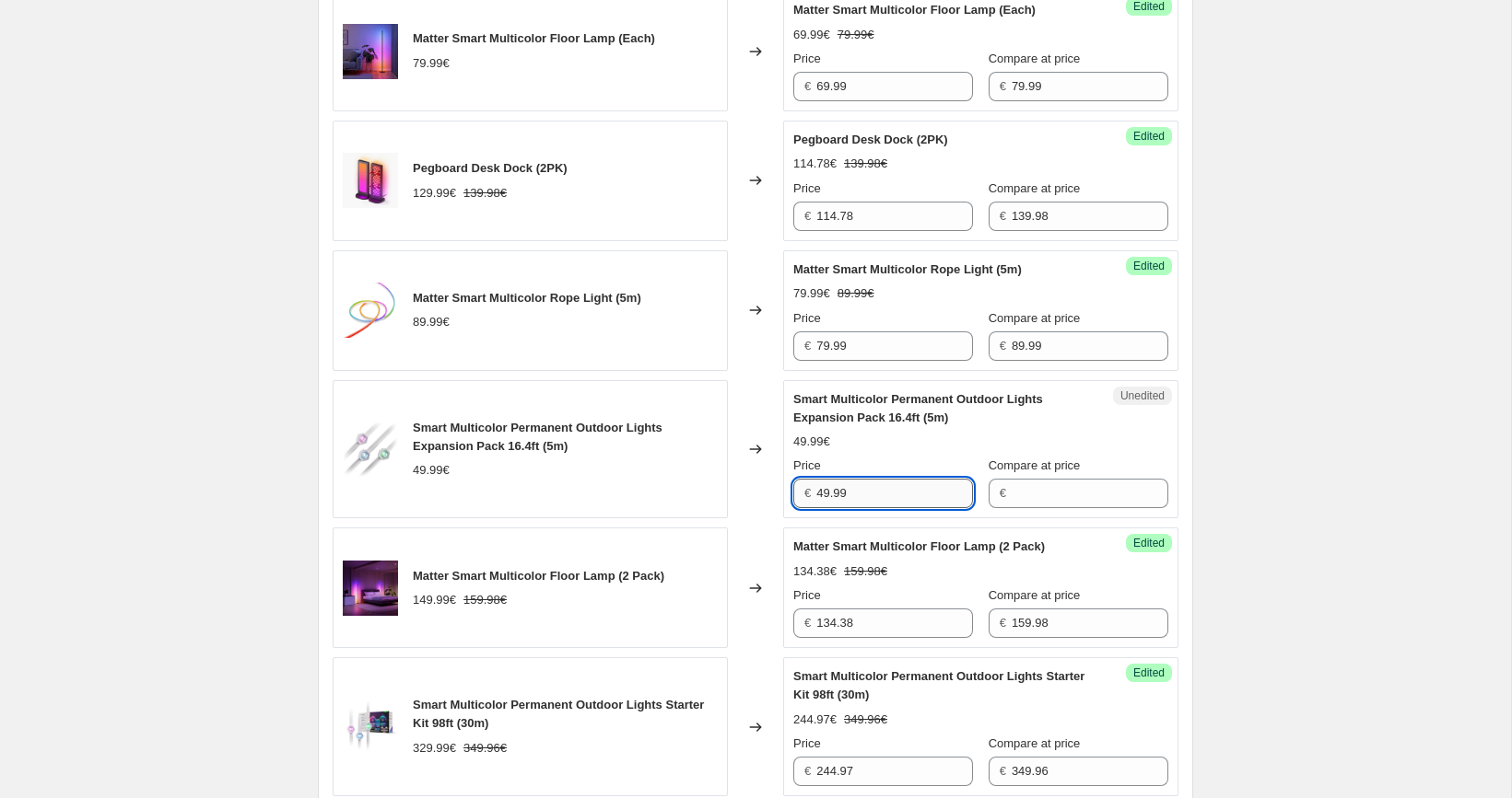
click at [901, 496] on input "49.99" at bounding box center [894, 494] width 157 height 30
type input "49.99"
click at [1041, 495] on input "Compare at price" at bounding box center [1090, 494] width 157 height 30
paste input "49.99"
type input "49.99"
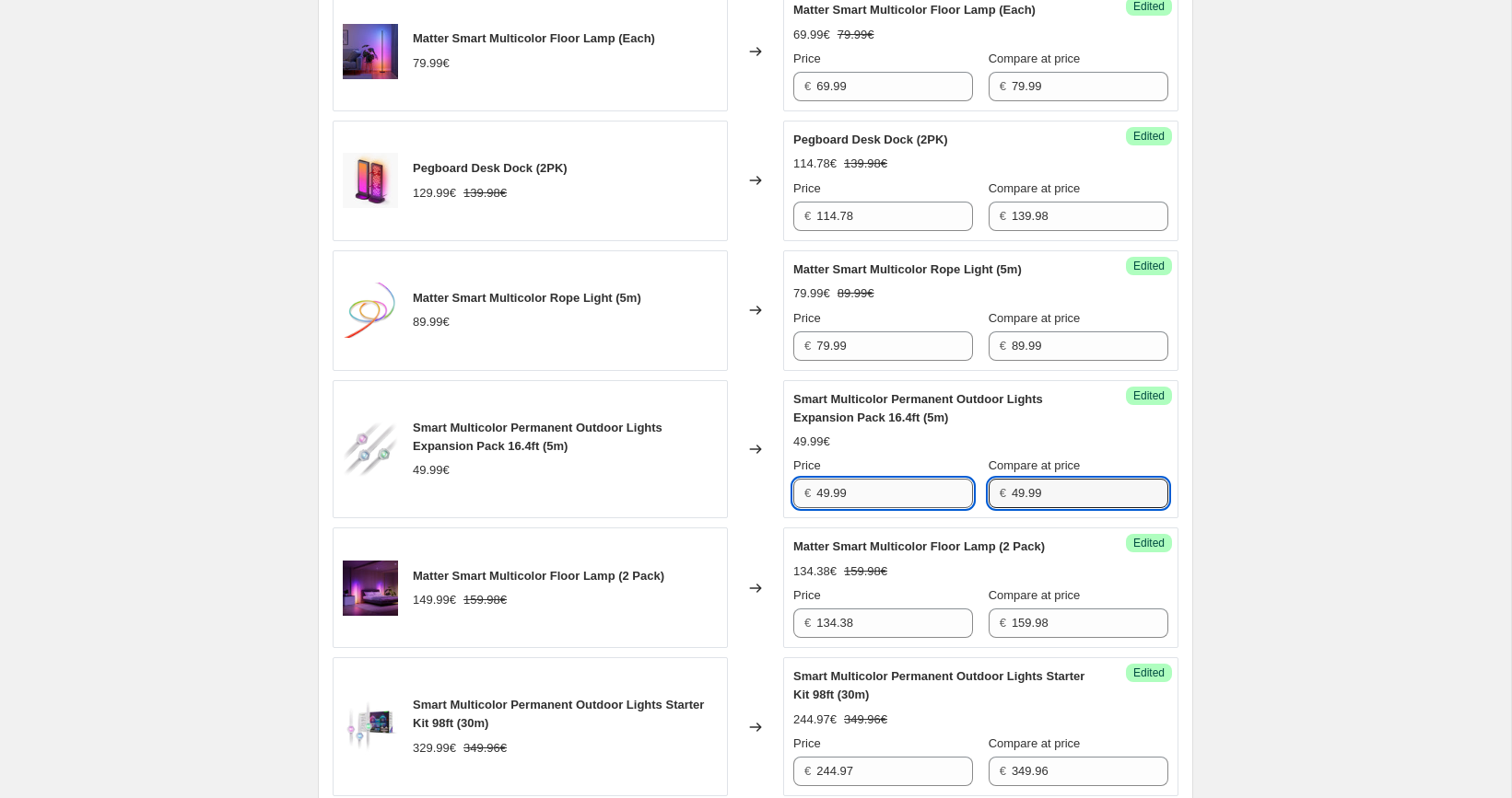
click at [942, 488] on input "49.99" at bounding box center [894, 494] width 157 height 30
paste input "37.4"
type input "37.49"
click at [1275, 449] on div "[05/10-10/10] Oct Prime Day. This page is ready [05/10-10/10] Oct Prime Day Inf…" at bounding box center [755, 133] width 1511 height 3158
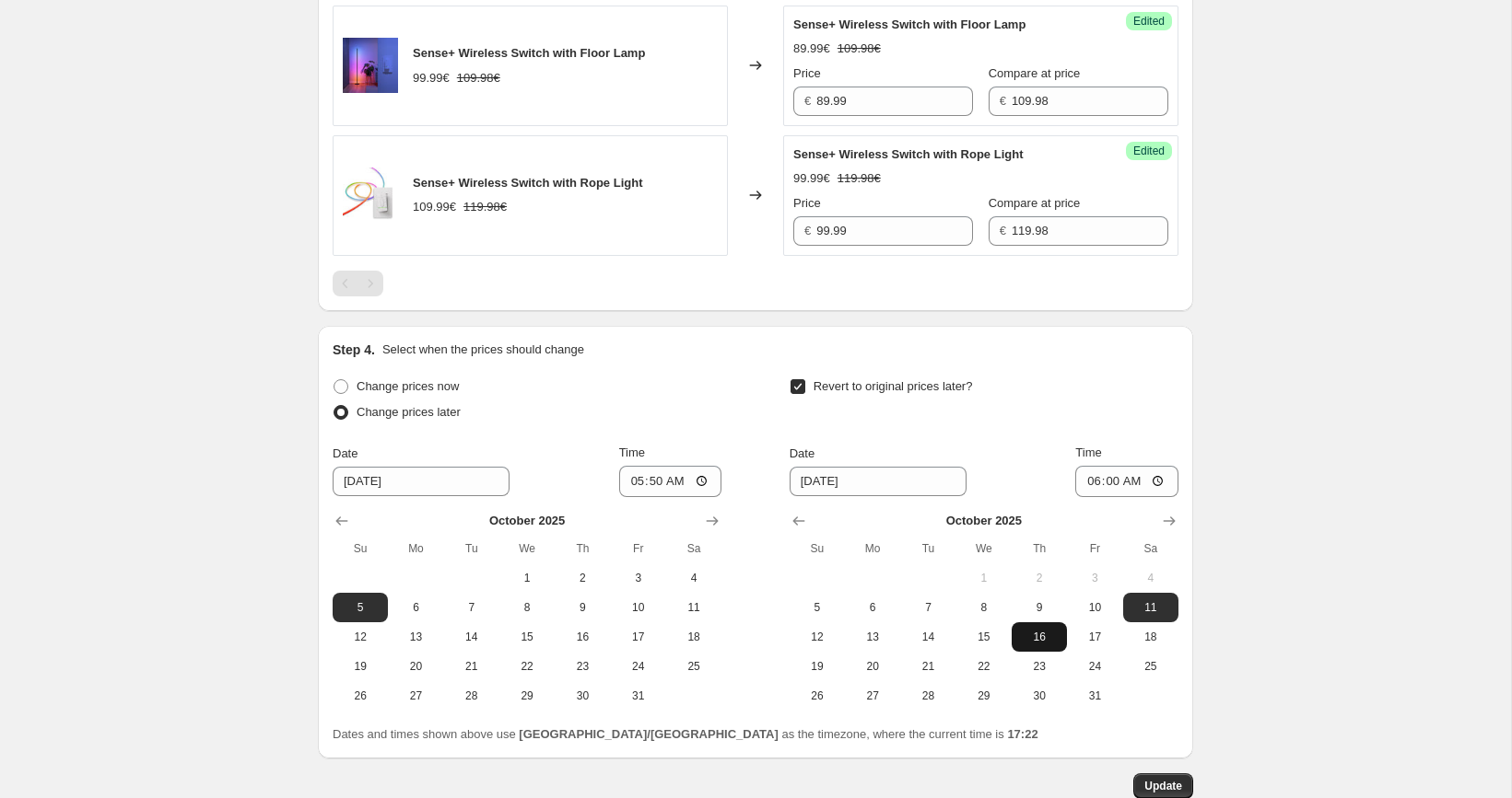
scroll to position [2253, 0]
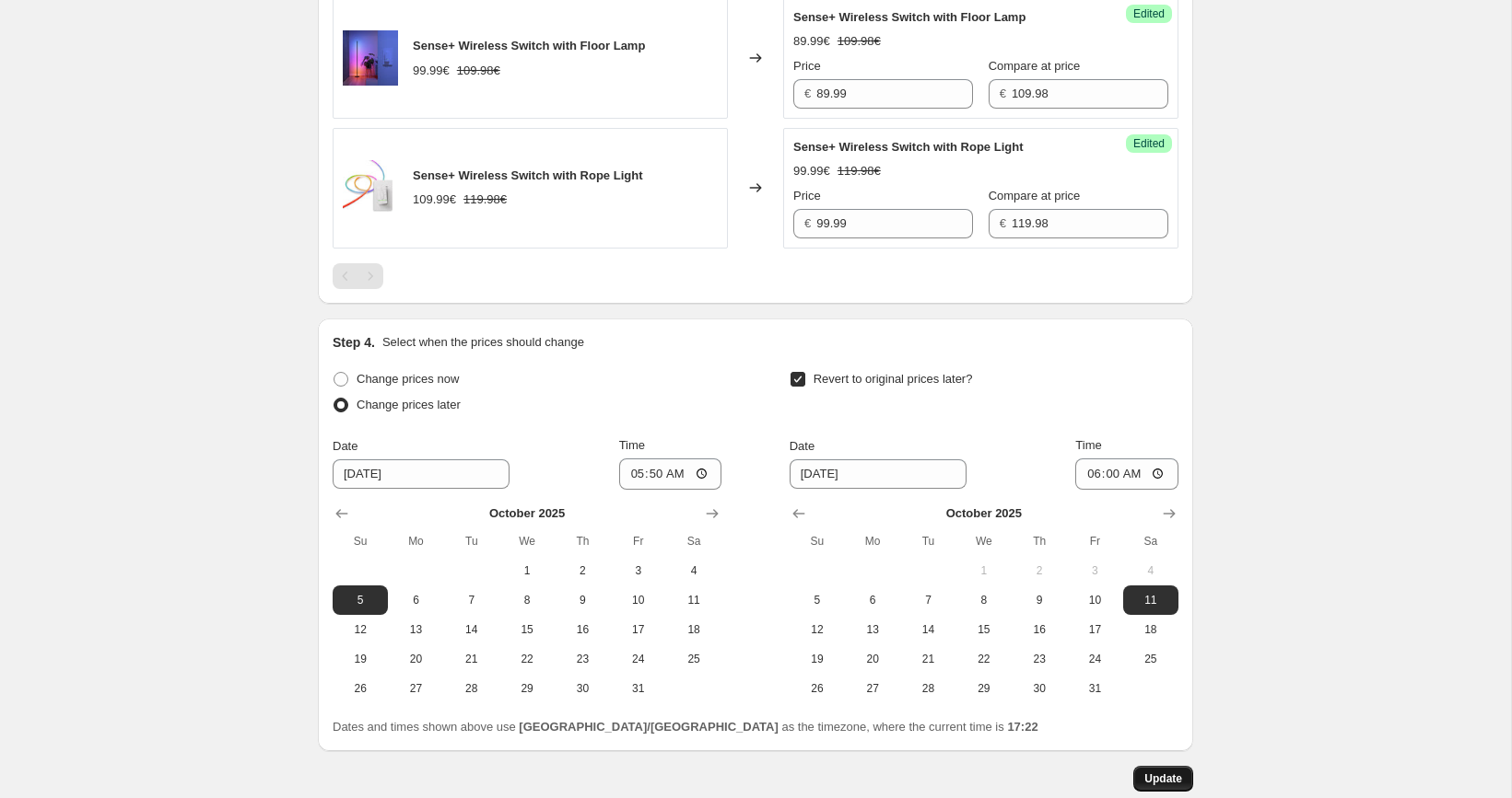
click at [1161, 771] on span "Update" at bounding box center [1163, 778] width 37 height 15
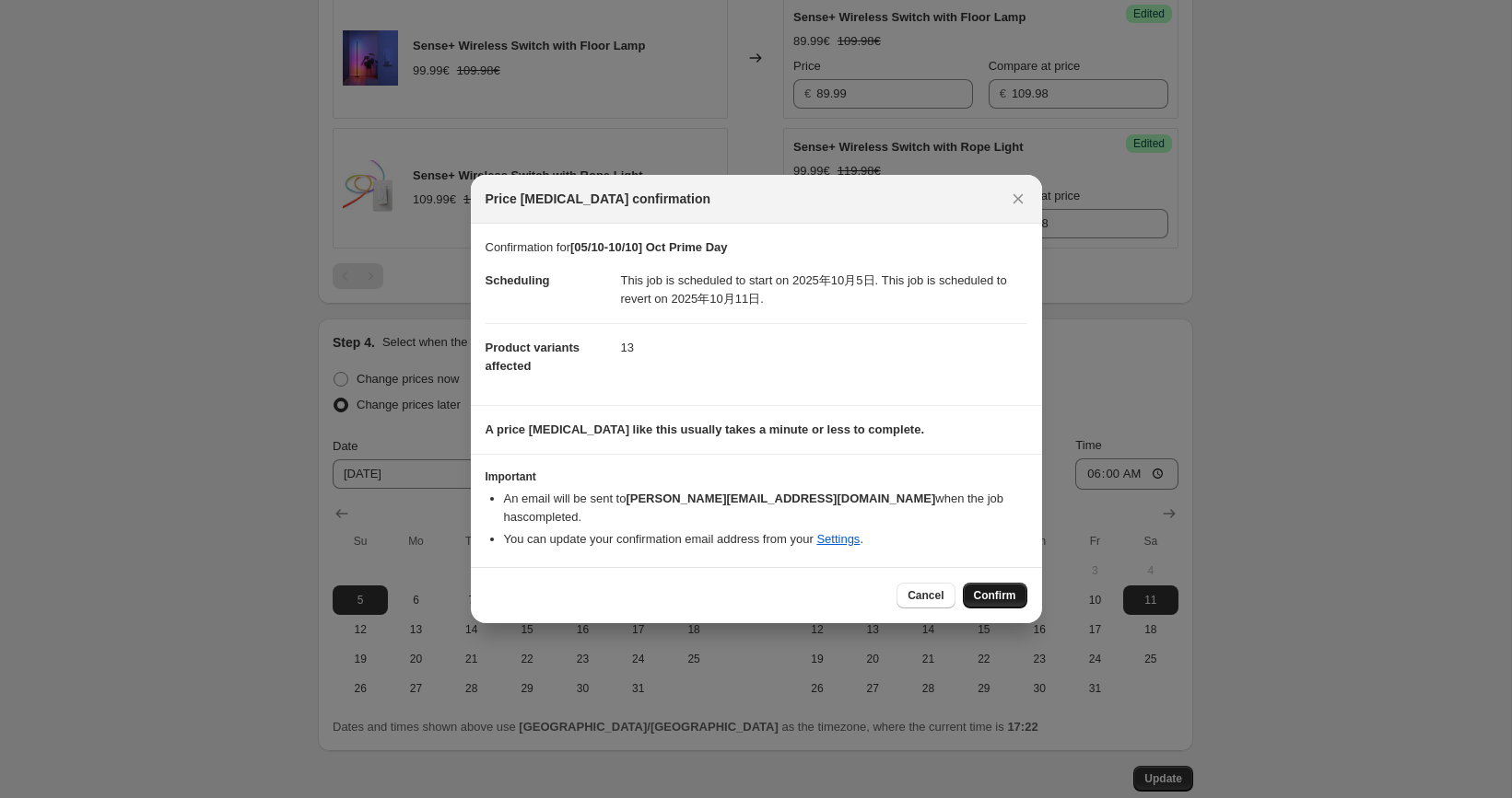
click at [1000, 588] on span "Confirm" at bounding box center [994, 595] width 42 height 15
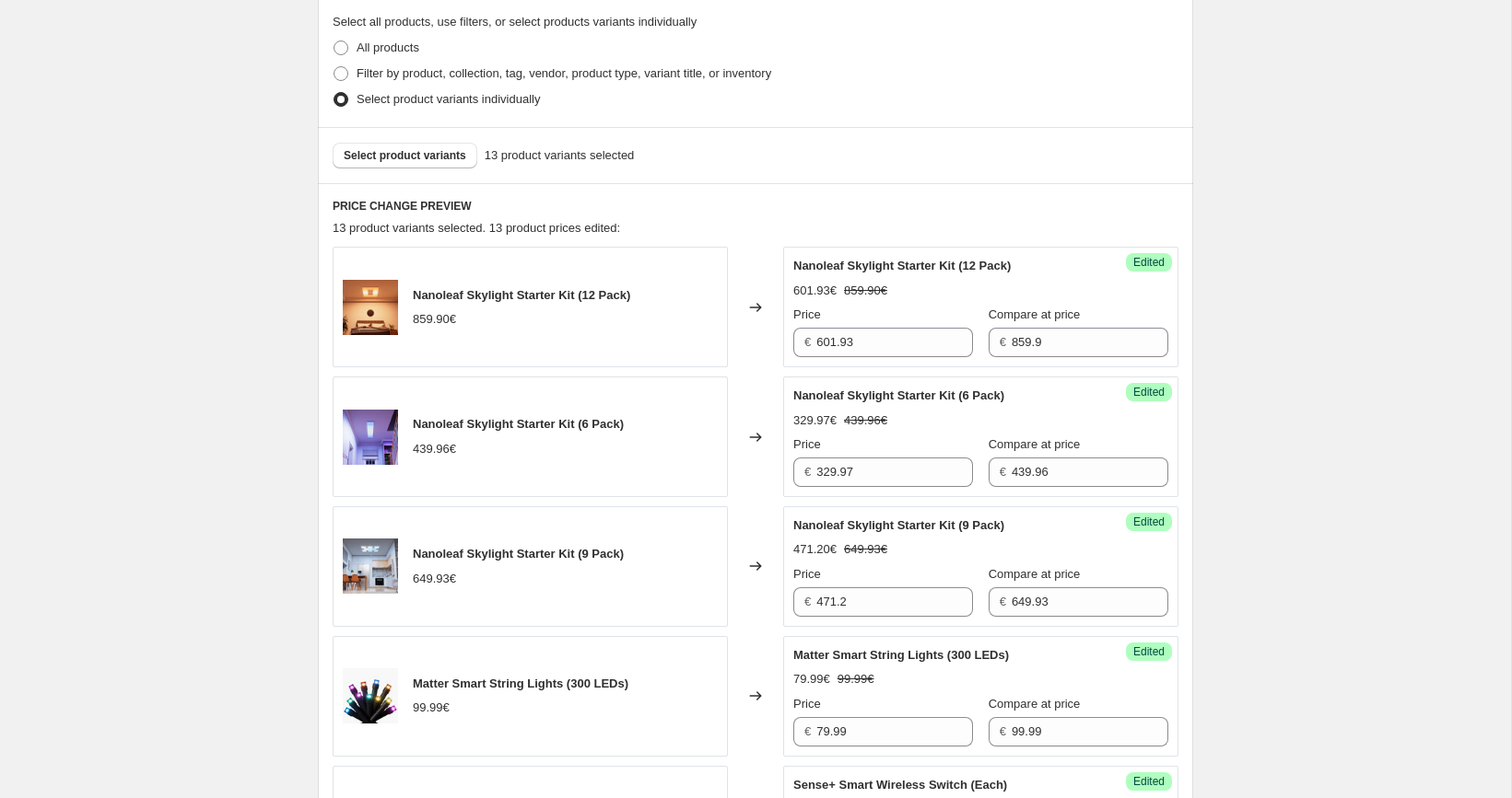
scroll to position [499, 0]
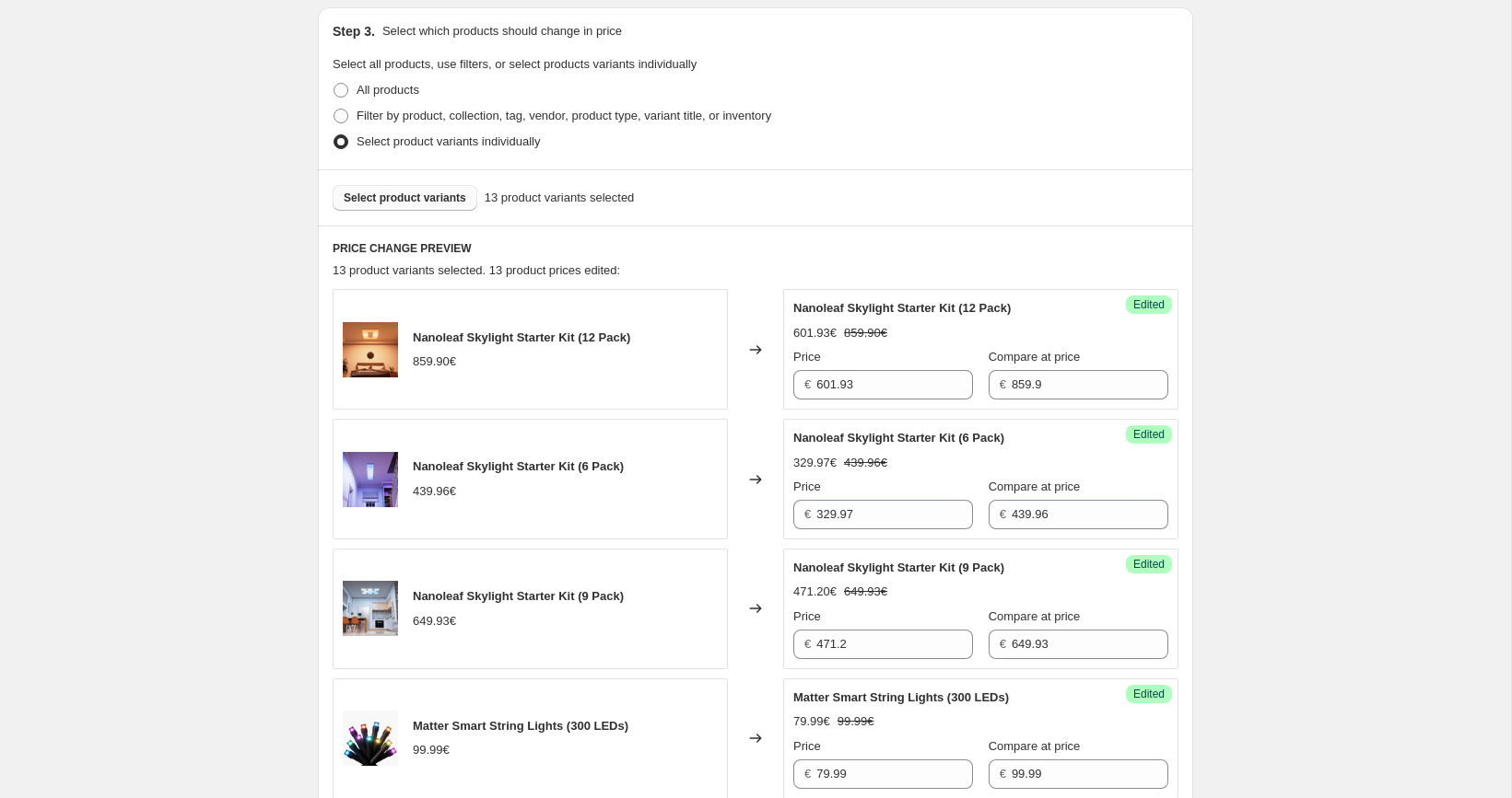
click at [441, 199] on span "Select product variants" at bounding box center [405, 198] width 122 height 15
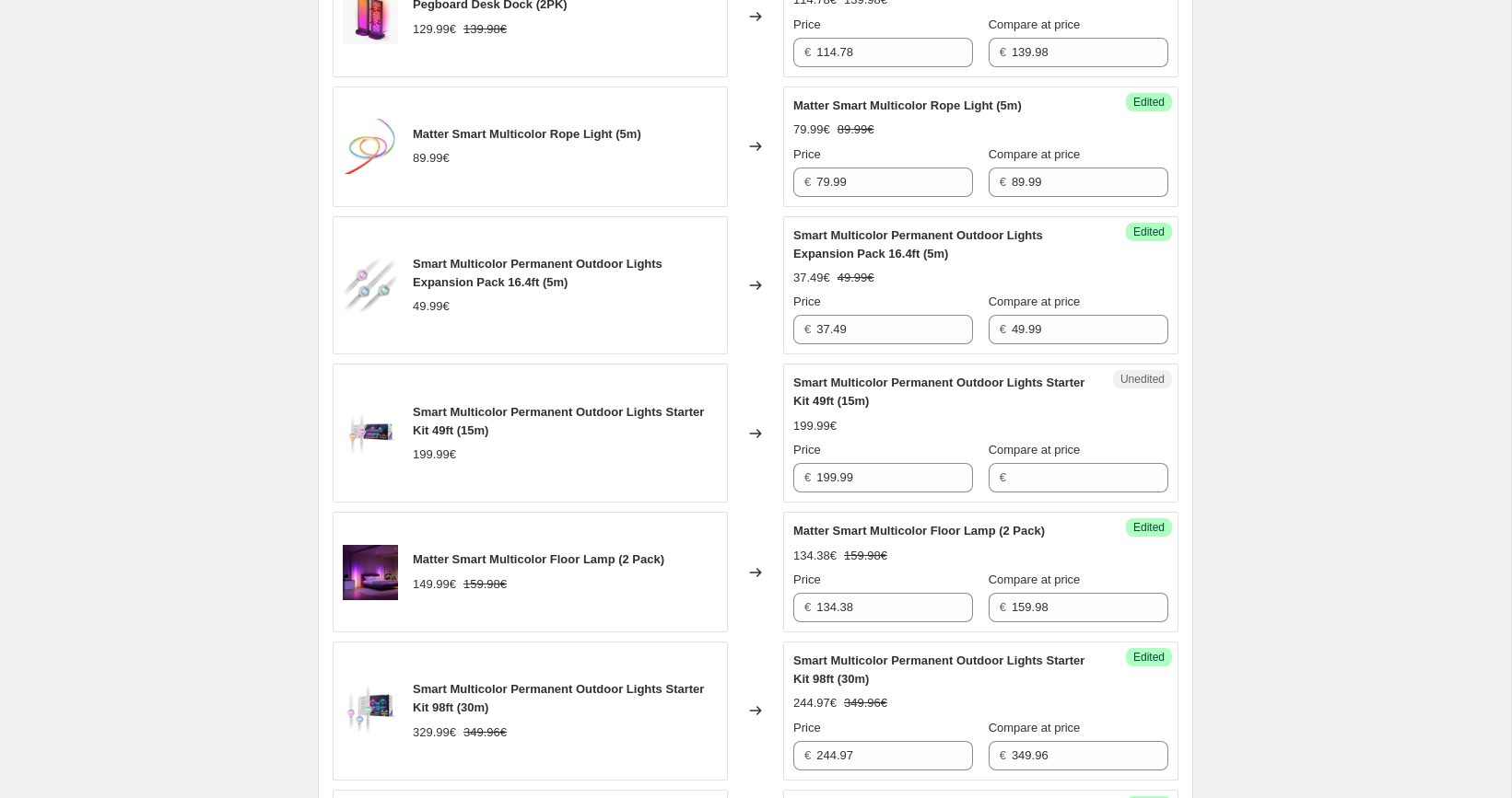
scroll to position [1612, 0]
click at [907, 469] on input "199.99" at bounding box center [894, 476] width 157 height 30
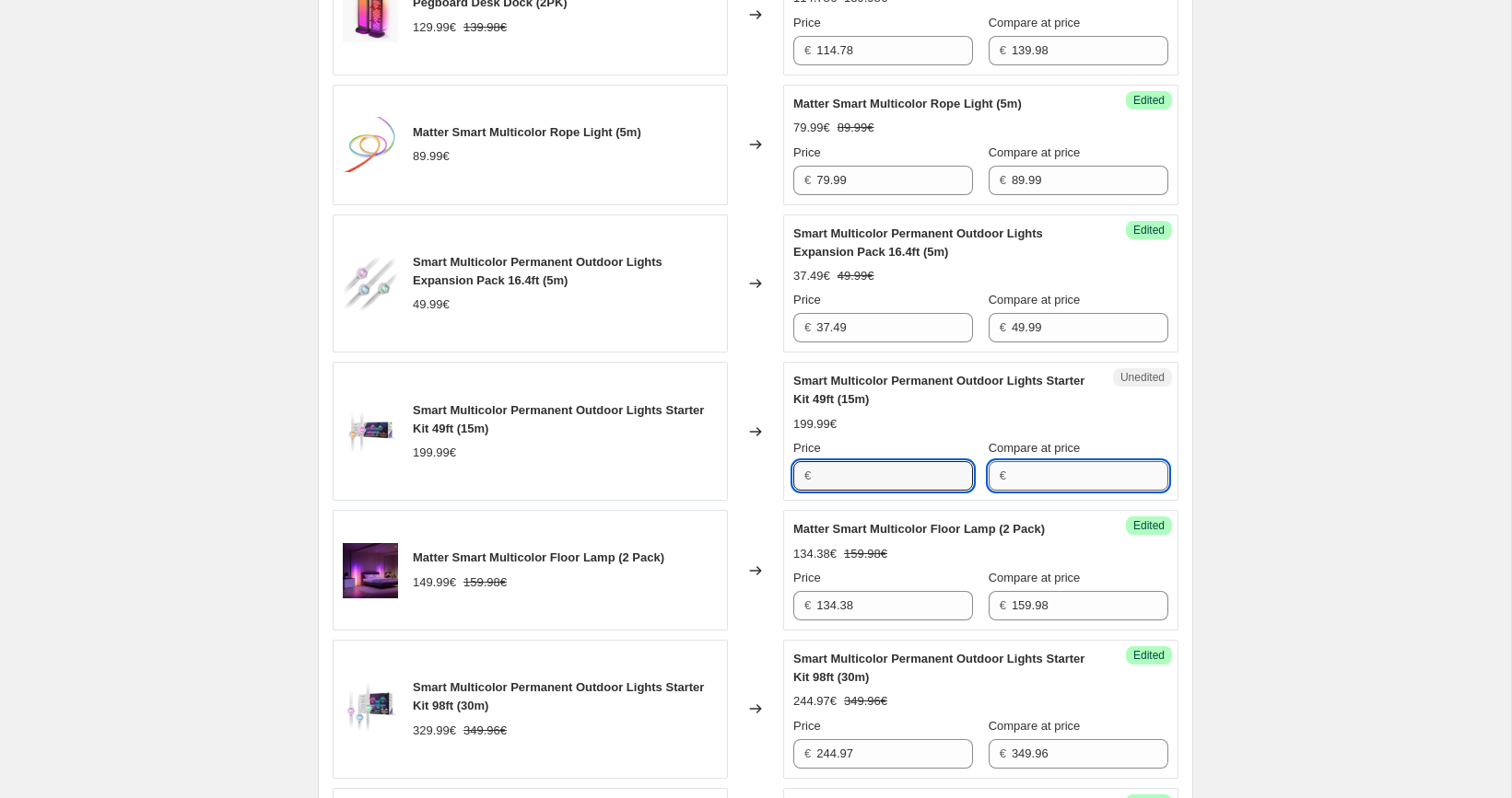
type input "199.99"
click at [1062, 461] on input "Compare at price" at bounding box center [1090, 476] width 157 height 30
paste input "199.99"
type input "199.99"
click at [915, 463] on input "199.99" at bounding box center [894, 476] width 157 height 30
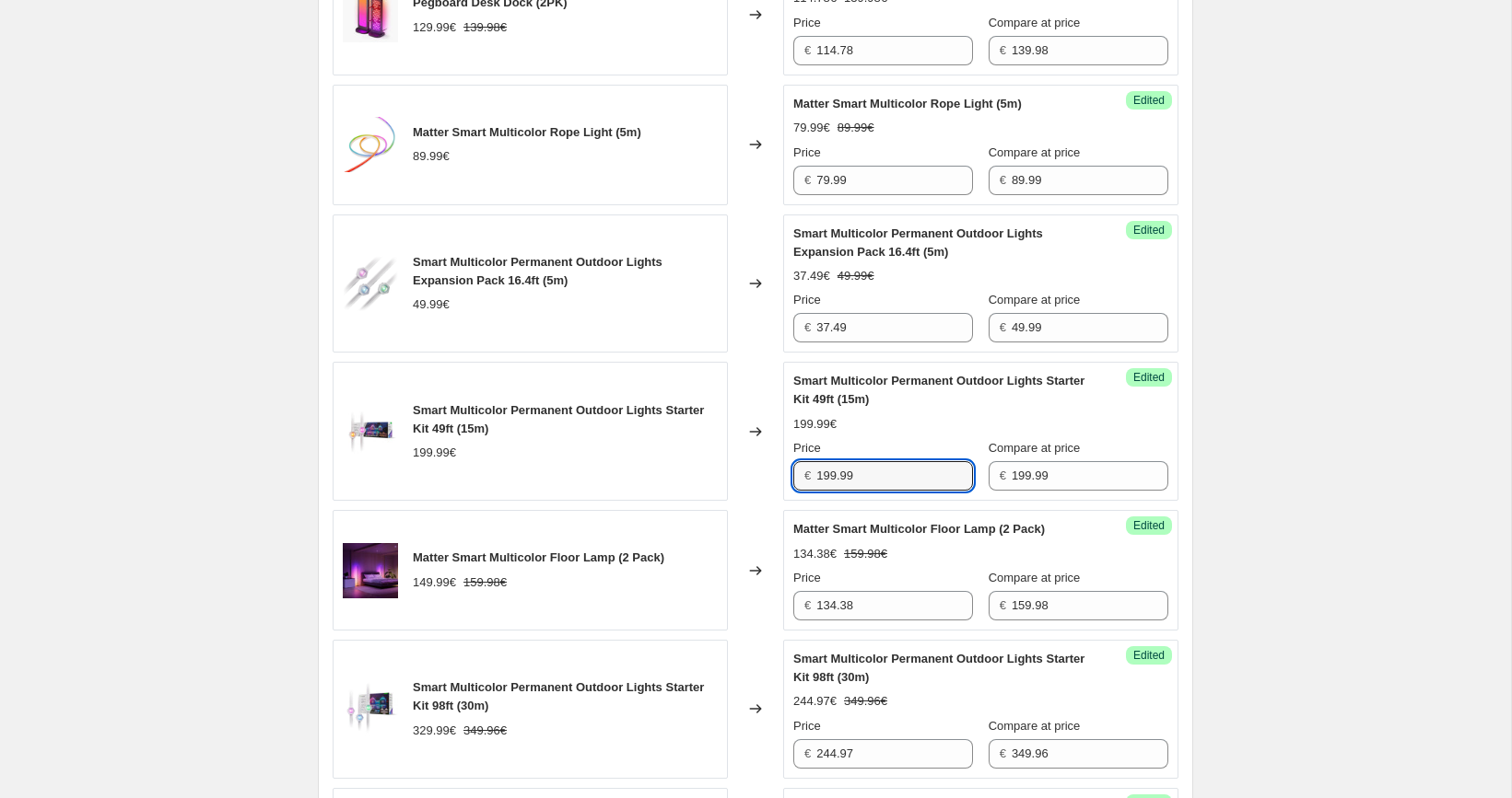
paste input "4"
type input "149.99"
click at [1212, 422] on div "[05/10-10/10] Oct Prime Day. This page is ready [05/10-10/10] Oct Prime Day Inf…" at bounding box center [755, 40] width 919 height 3305
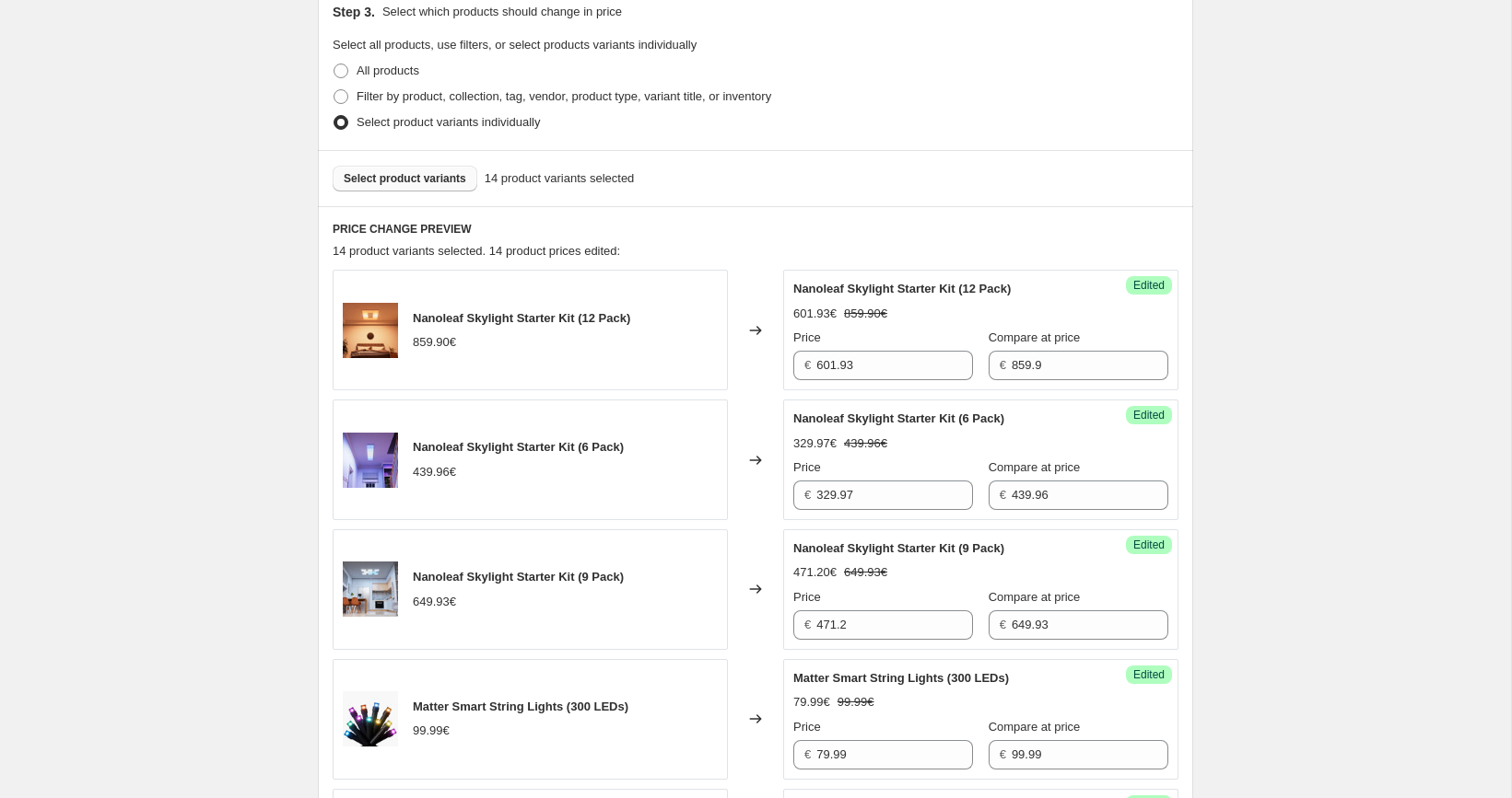
scroll to position [490, 0]
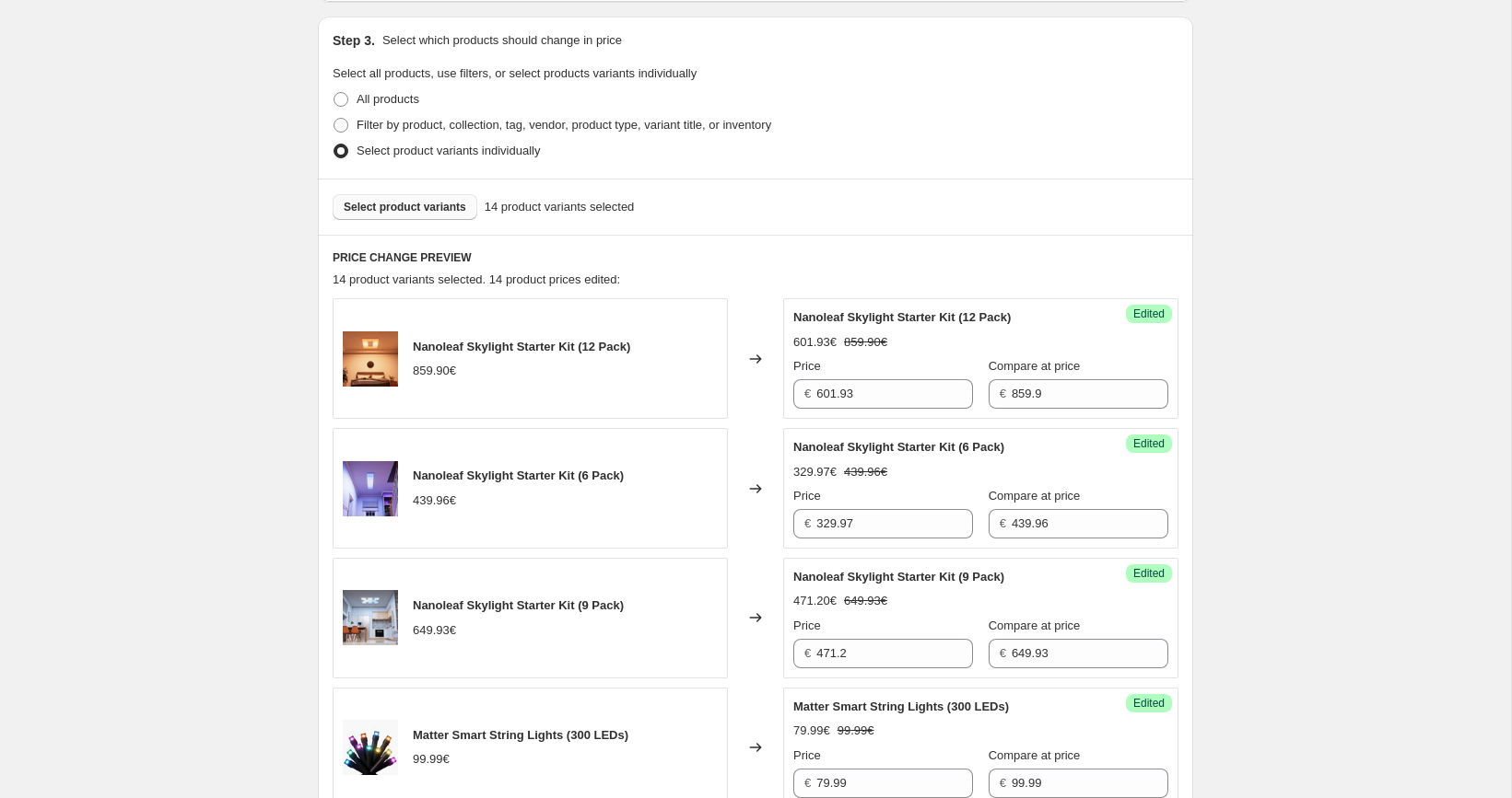
click at [452, 214] on button "Select product variants" at bounding box center [405, 207] width 145 height 26
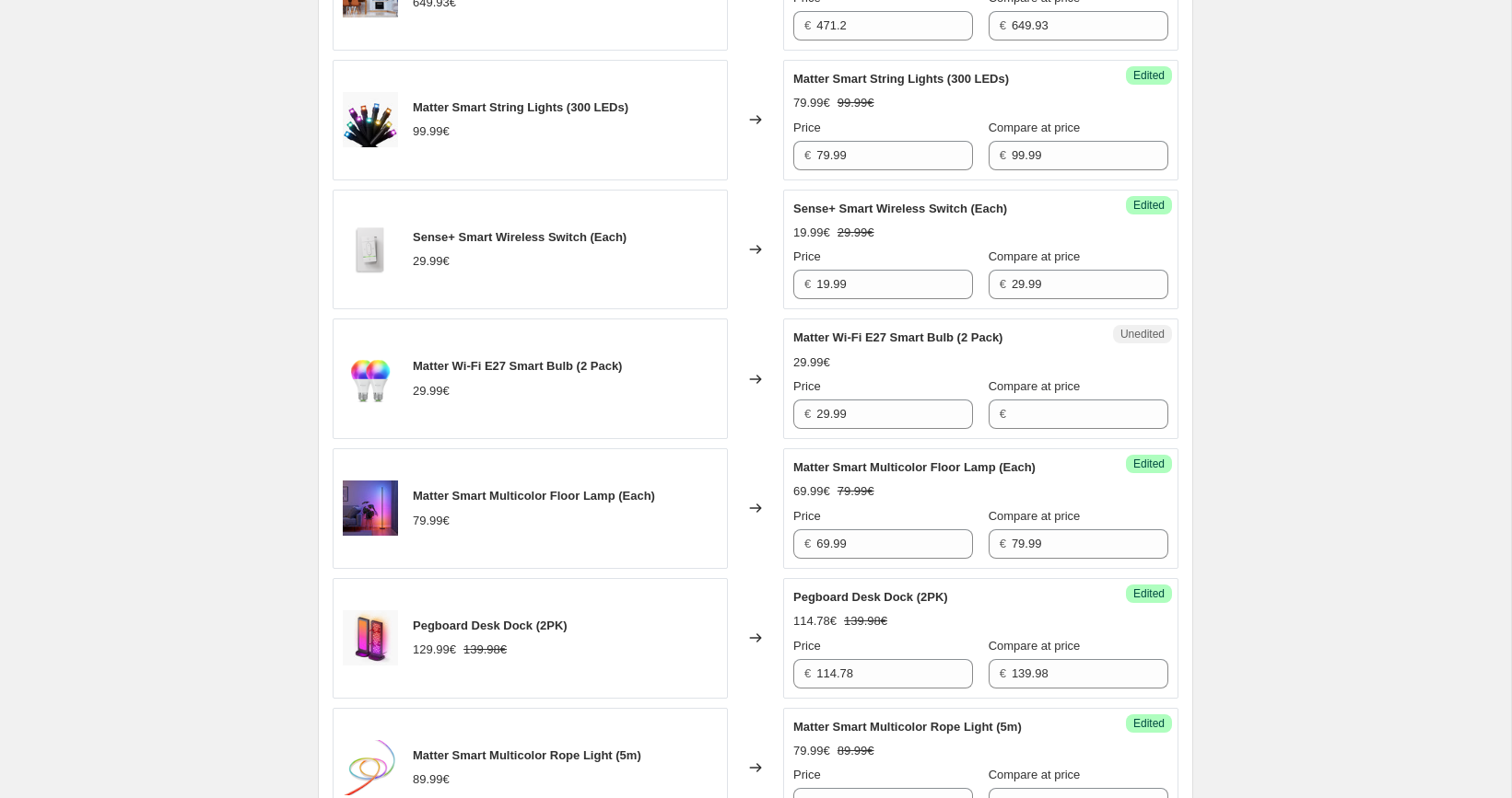
scroll to position [1138, 0]
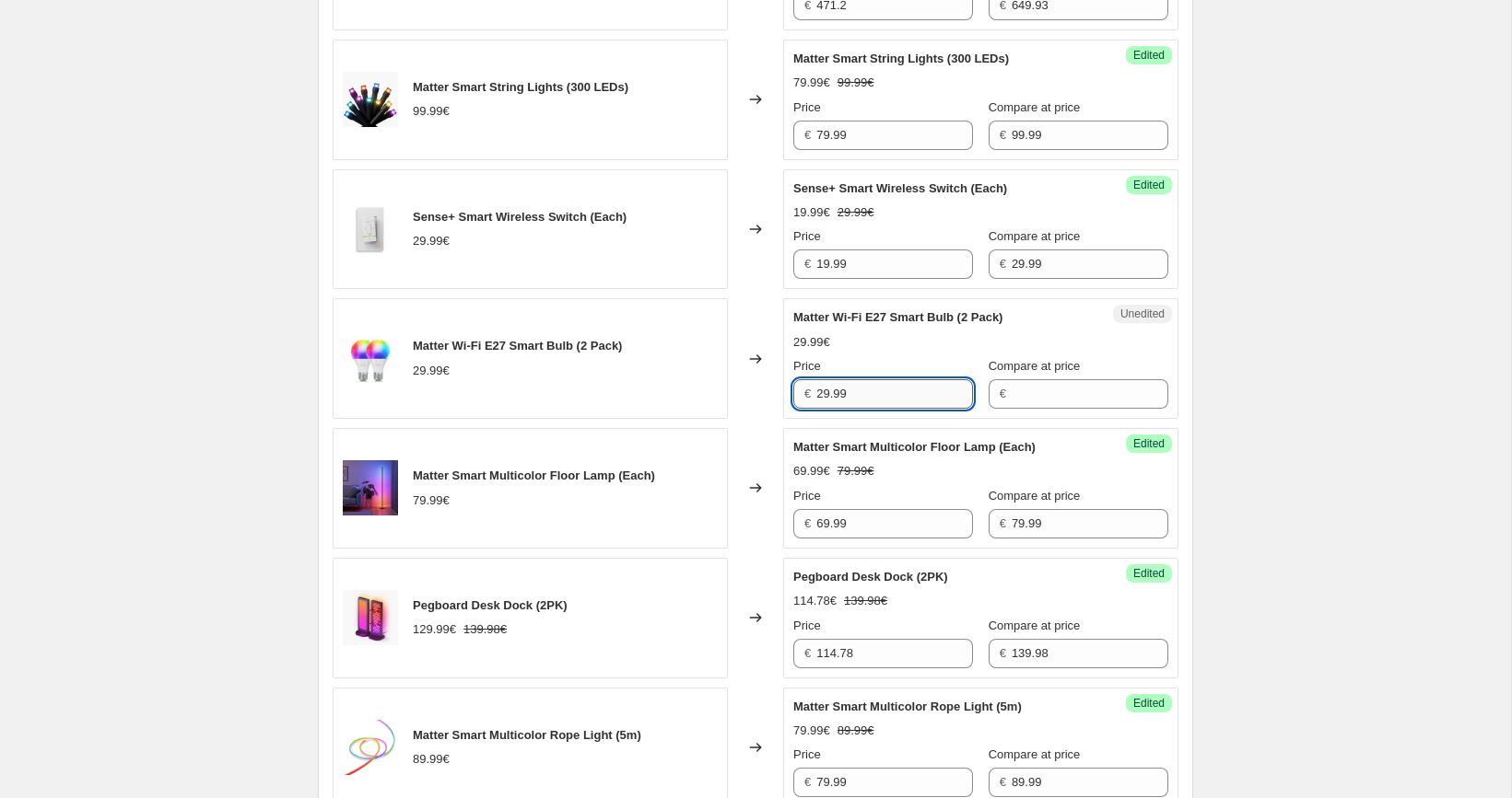
click at [846, 383] on input "29.99" at bounding box center [894, 395] width 157 height 30
type input "29.99"
click at [1012, 382] on input "Compare at price" at bounding box center [1090, 395] width 157 height 30
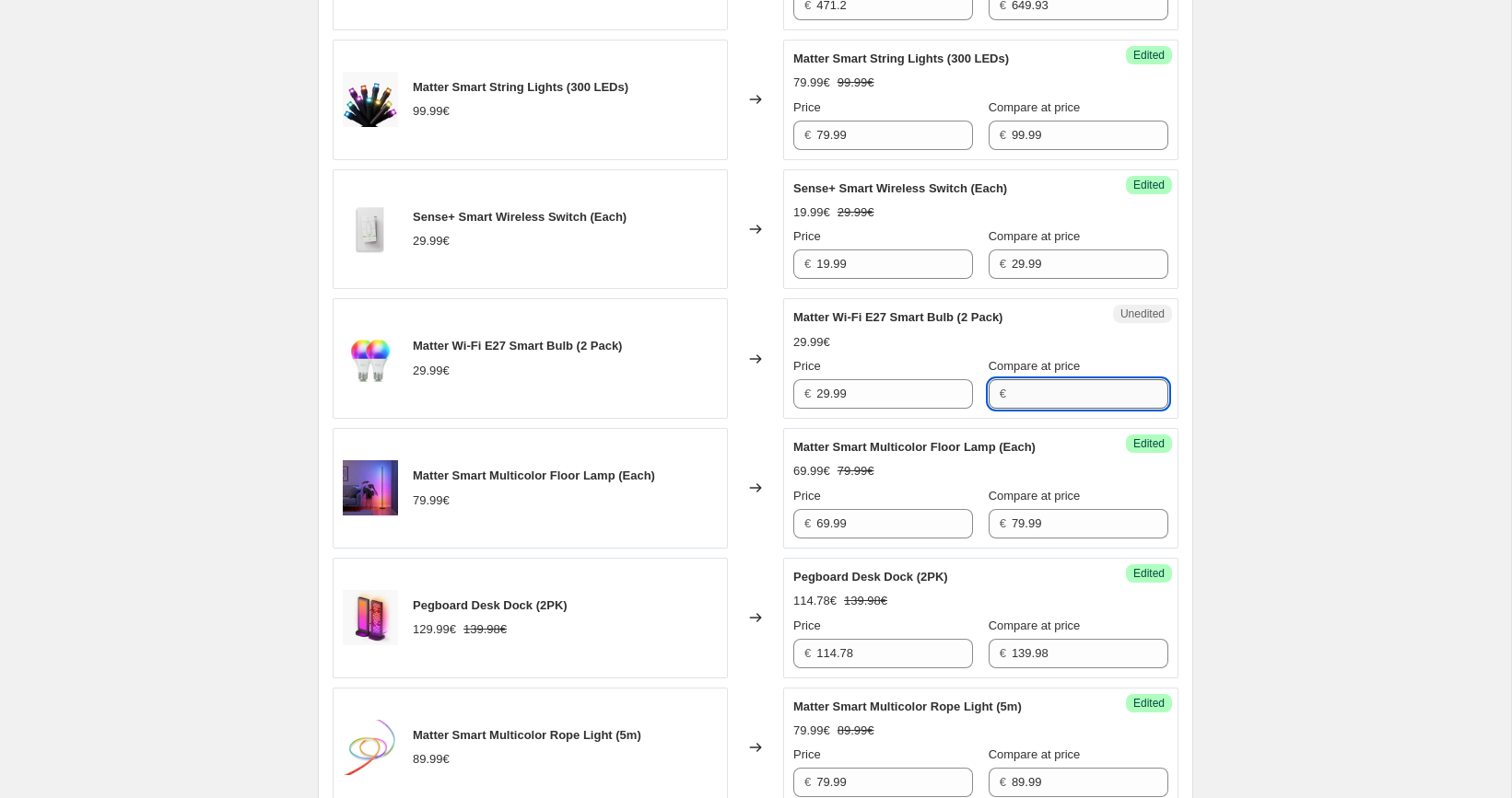
paste input "29.99"
type input "29.99"
click at [871, 393] on input "29.99" at bounding box center [894, 395] width 157 height 30
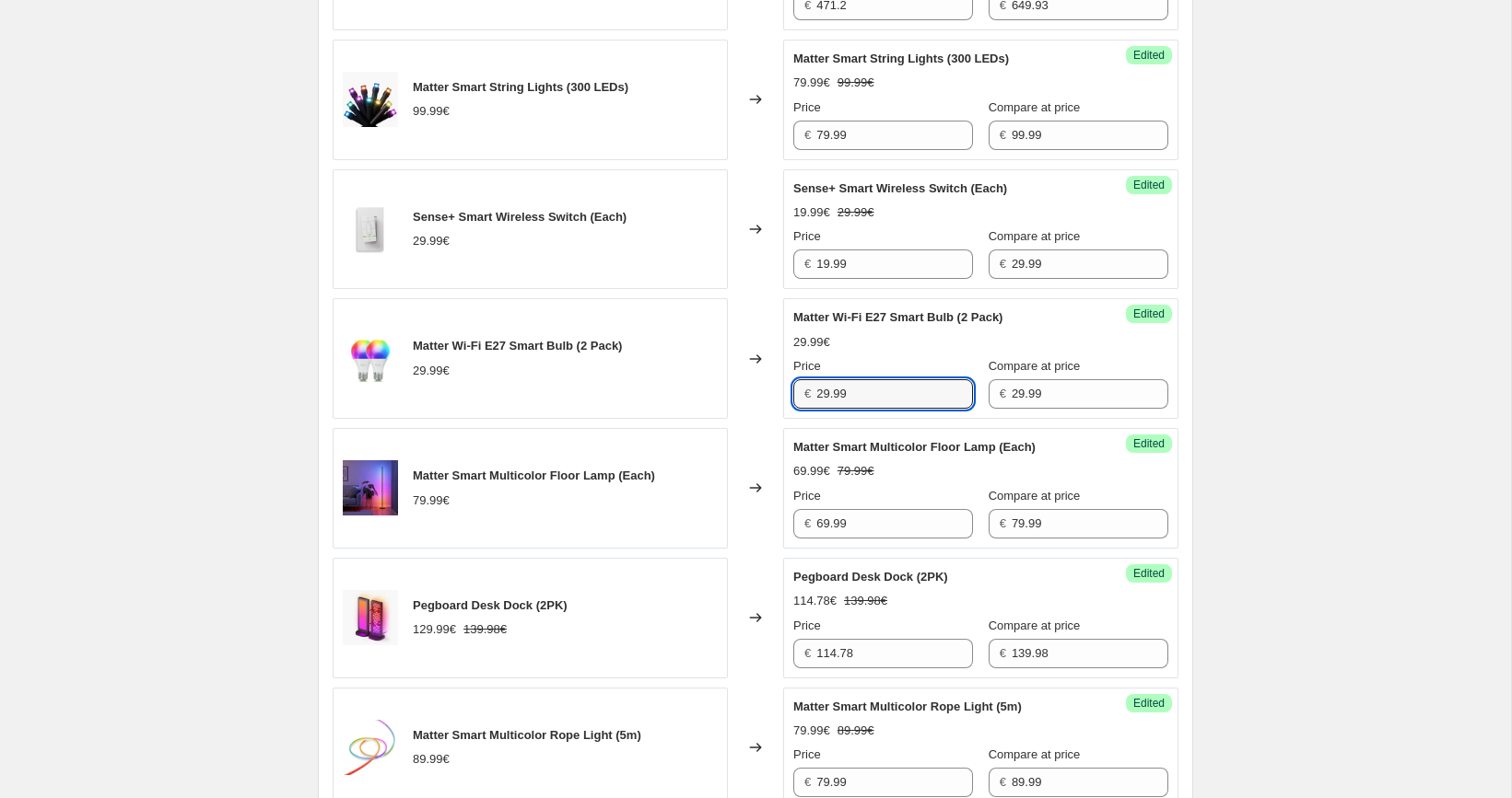
paste input "4"
type input "24.99"
click at [1325, 351] on div "[05/10-10/10] Oct Prime Day. This page is ready [05/10-10/10] Oct Prime Day Inf…" at bounding box center [755, 579] width 1511 height 3435
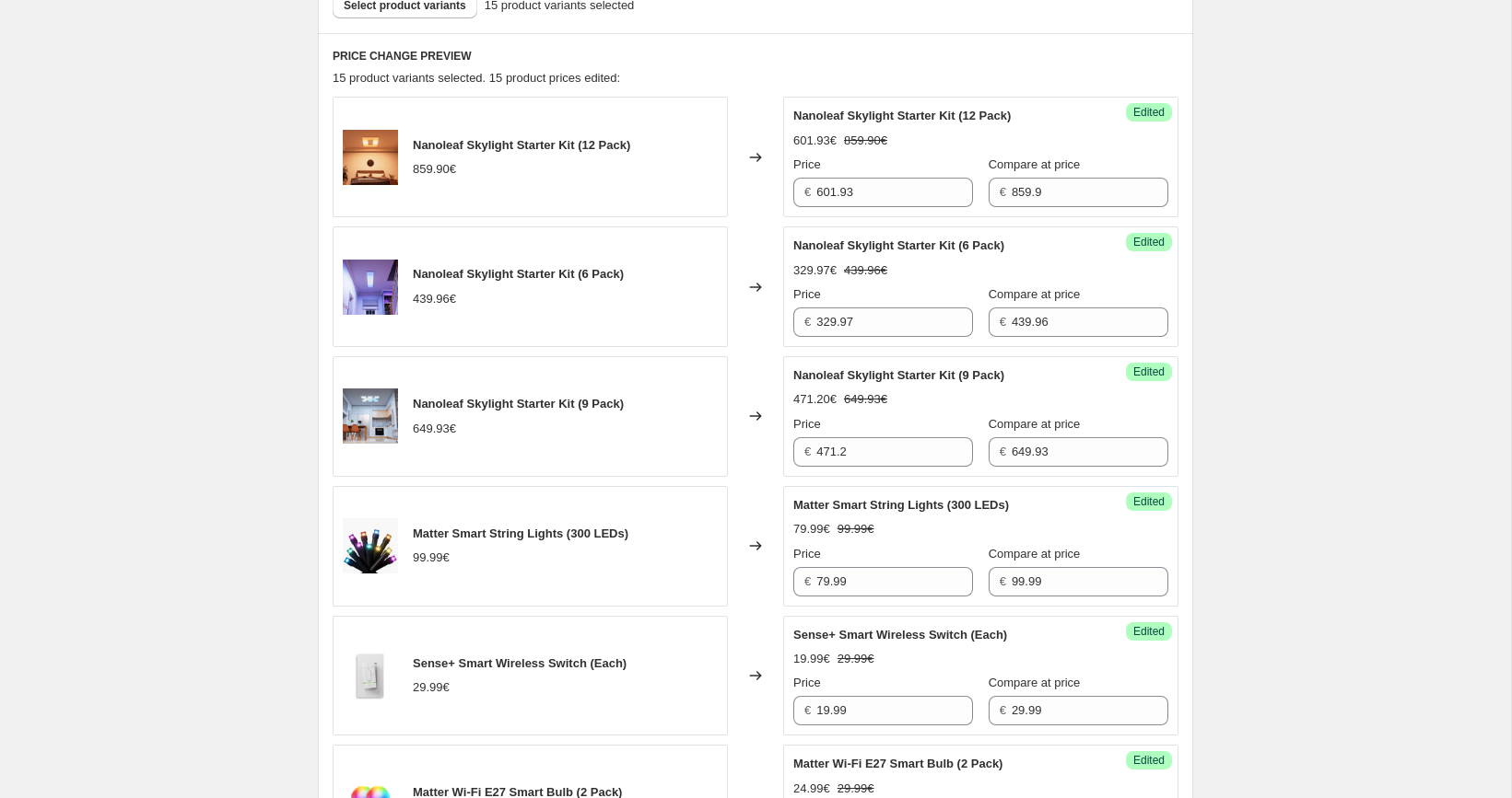
scroll to position [477, 0]
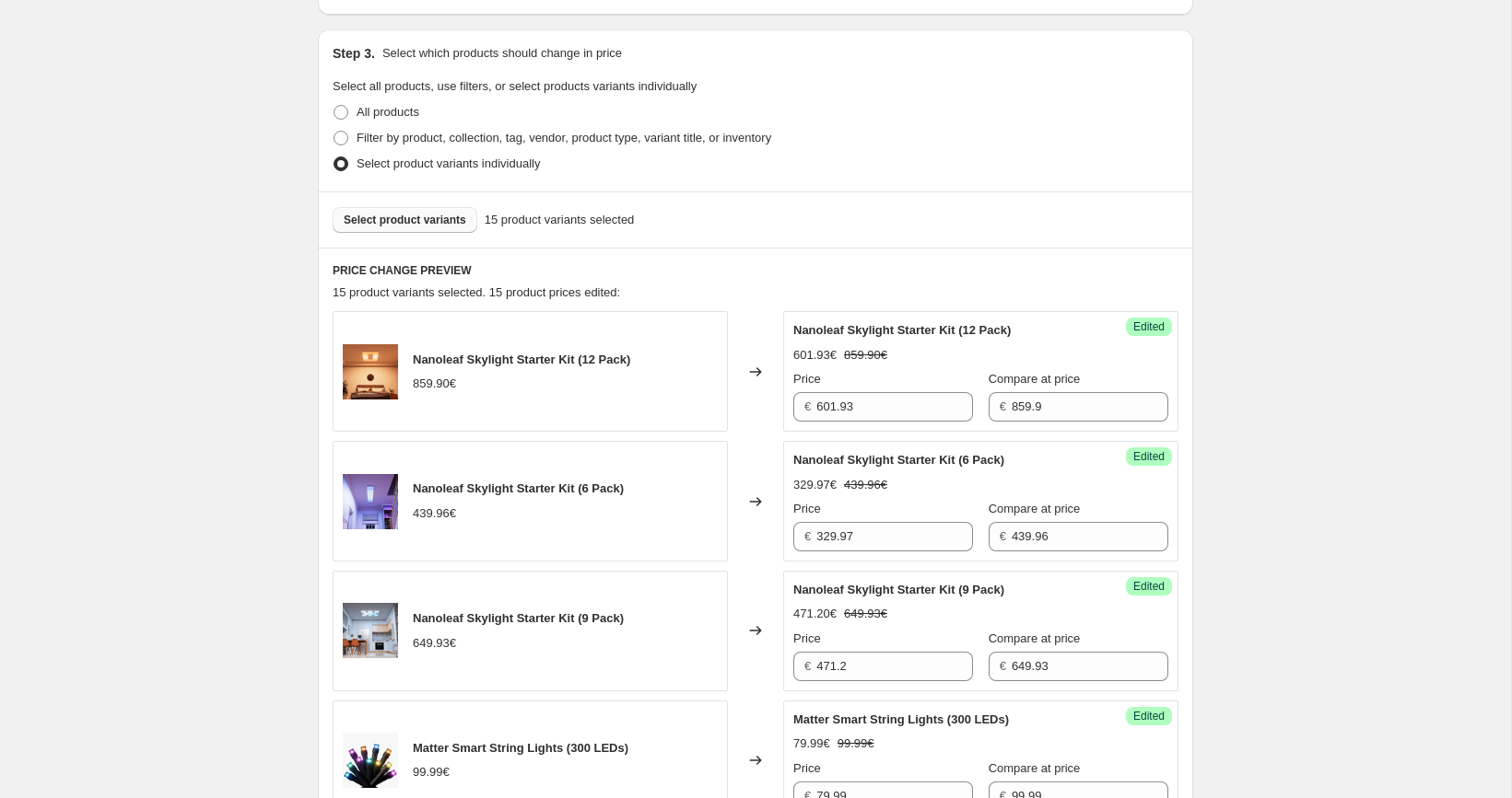
click at [453, 223] on span "Select product variants" at bounding box center [405, 219] width 122 height 15
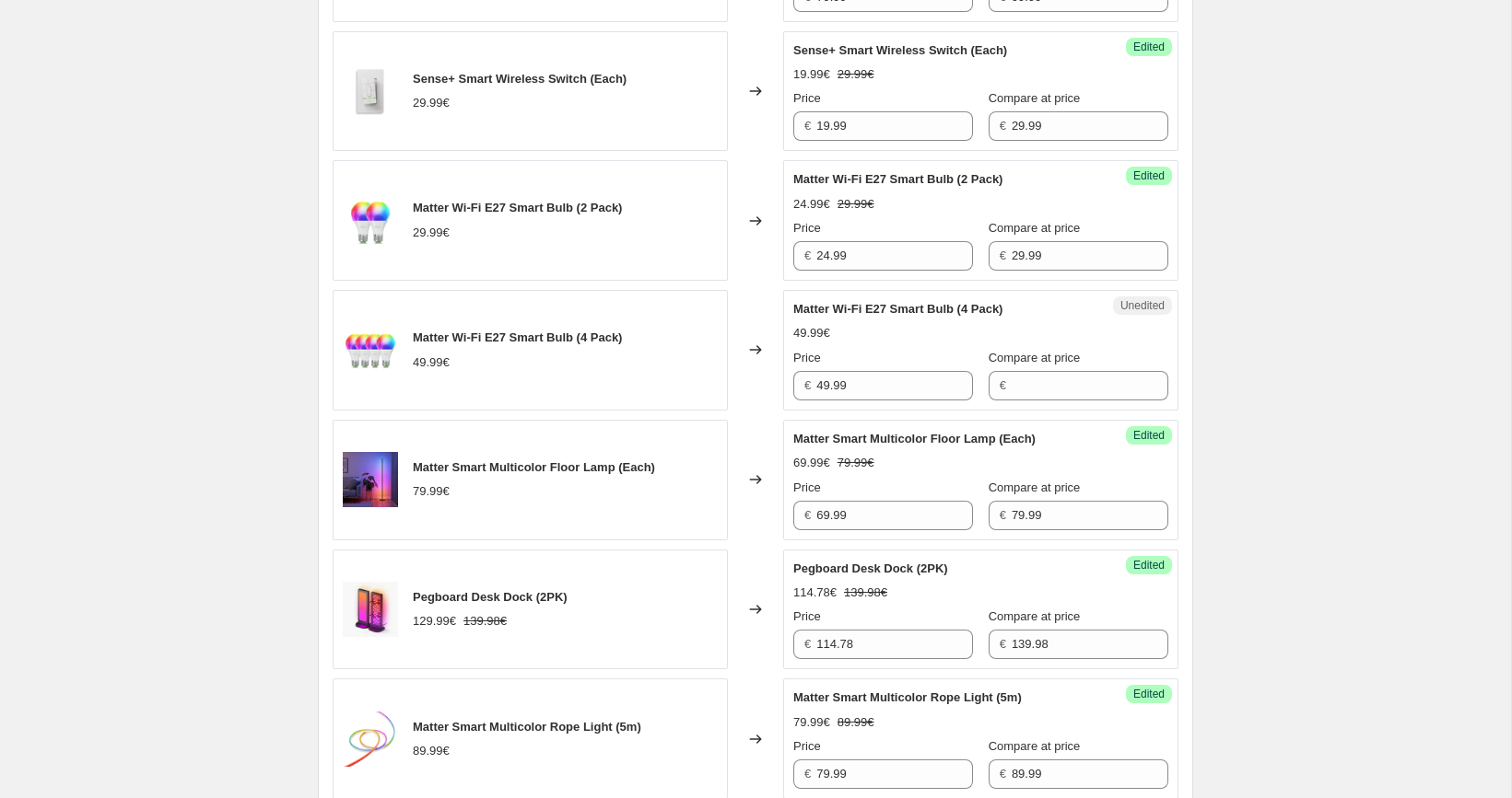
scroll to position [1301, 0]
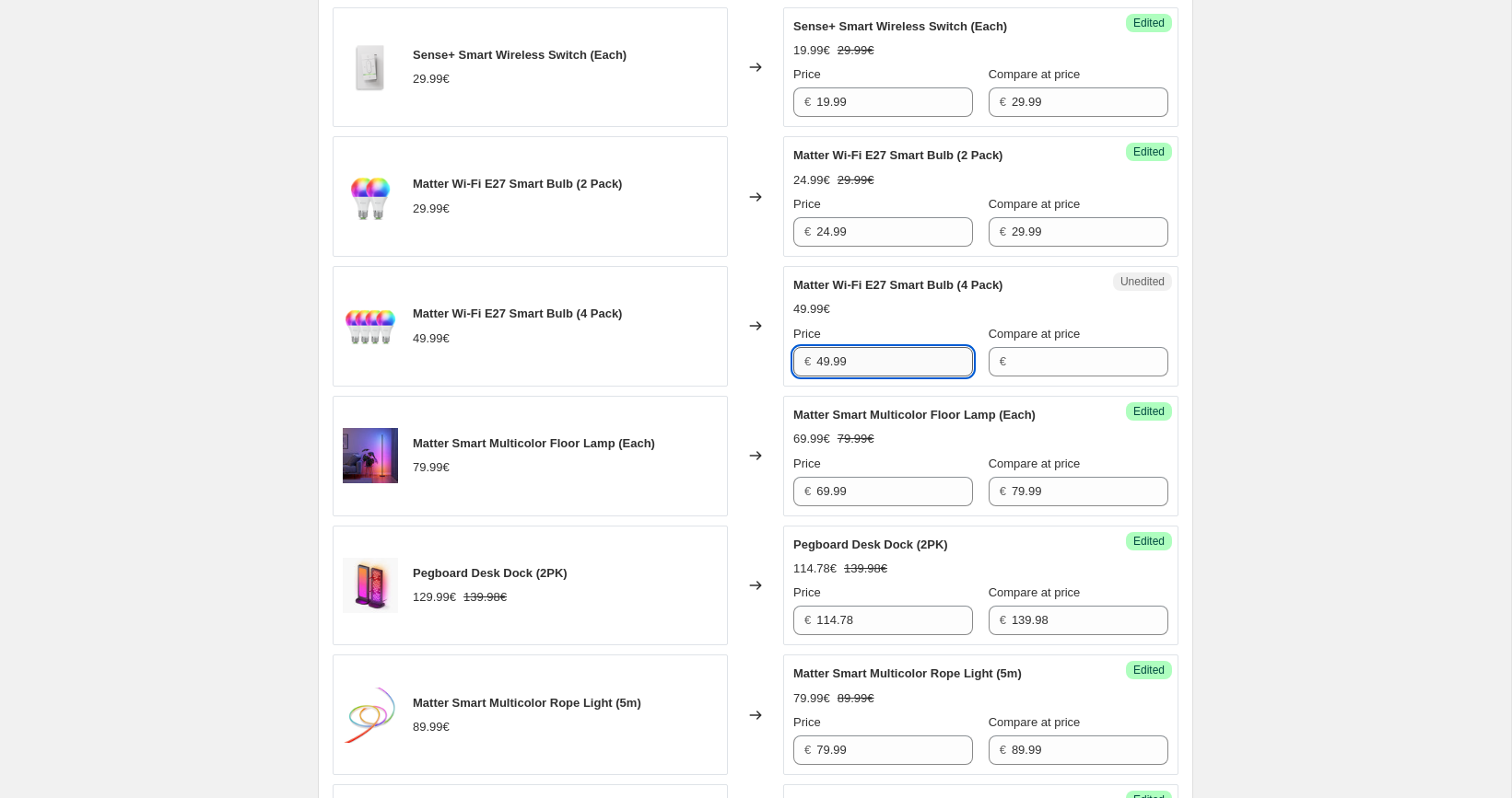
click at [894, 357] on input "49.99" at bounding box center [894, 362] width 157 height 30
type input "49.99"
click at [1032, 357] on input "Compare at price" at bounding box center [1090, 362] width 157 height 30
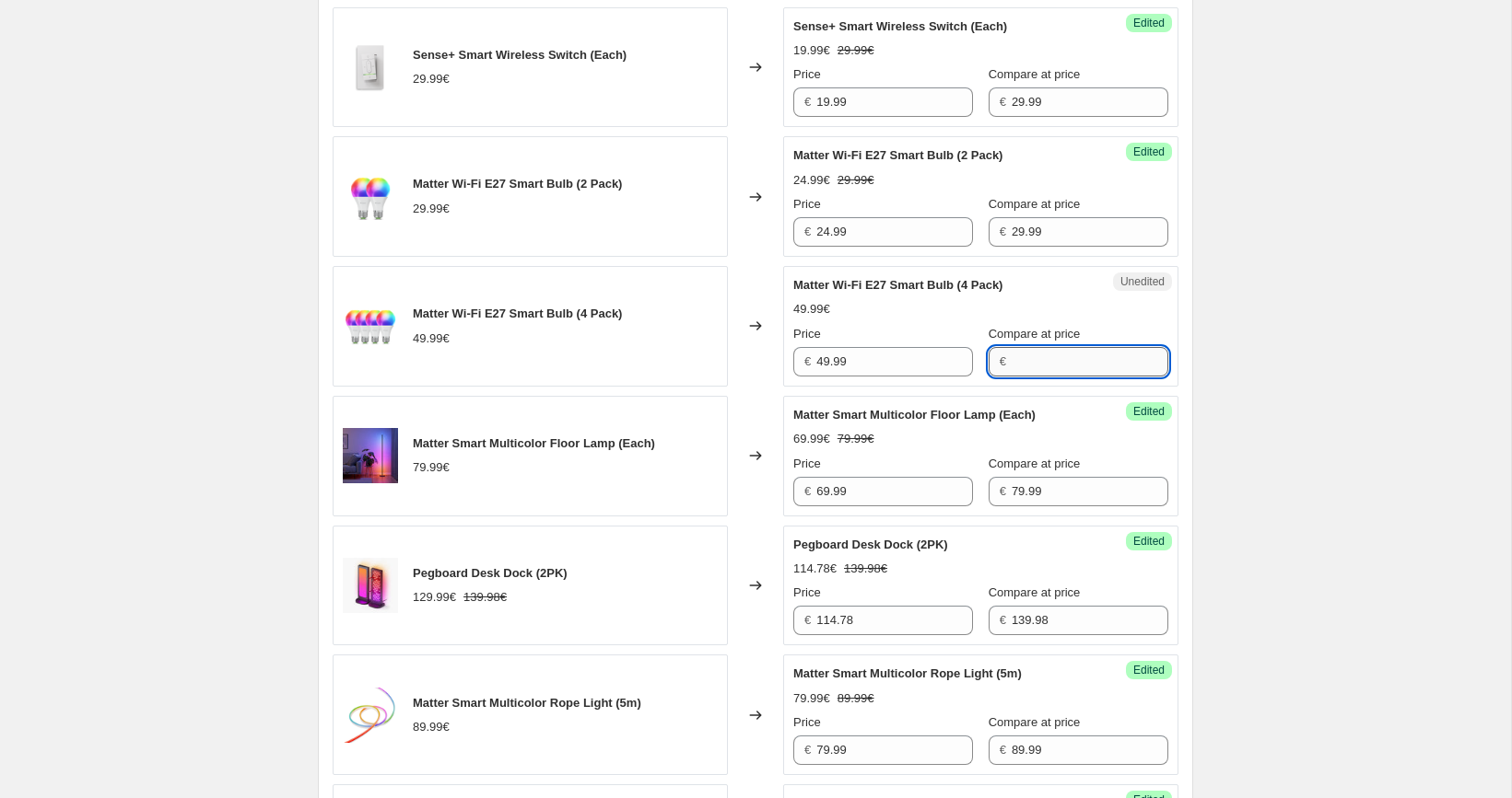
paste input "49.99"
type input "49.99"
click at [919, 360] on input "49.99" at bounding box center [894, 362] width 157 height 30
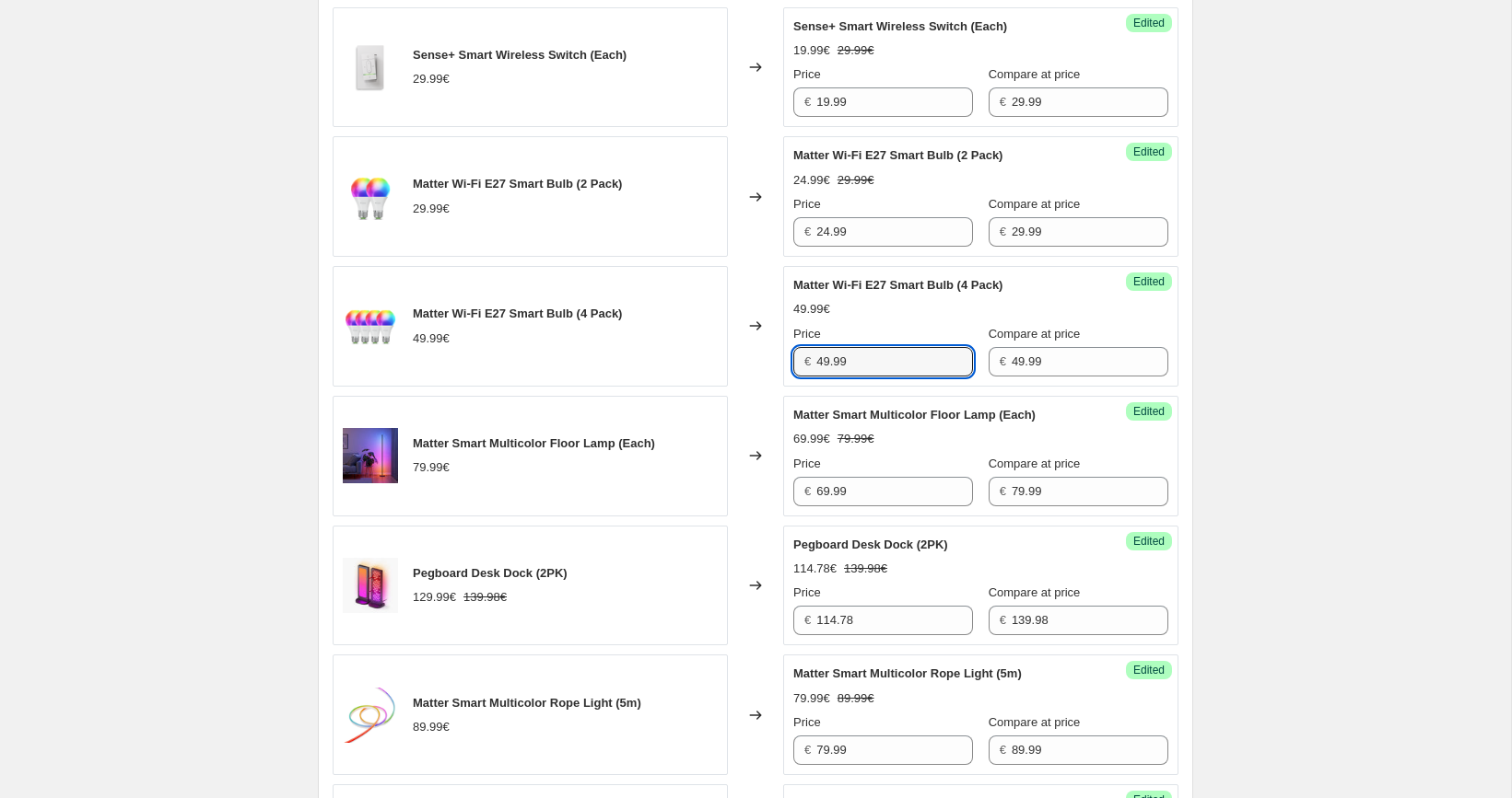
paste input "4"
type input "44.99"
click at [1327, 334] on div "[05/10-10/10] Oct Prime Day. This page is ready [05/10-10/10] Oct Prime Day Inf…" at bounding box center [755, 481] width 1511 height 3565
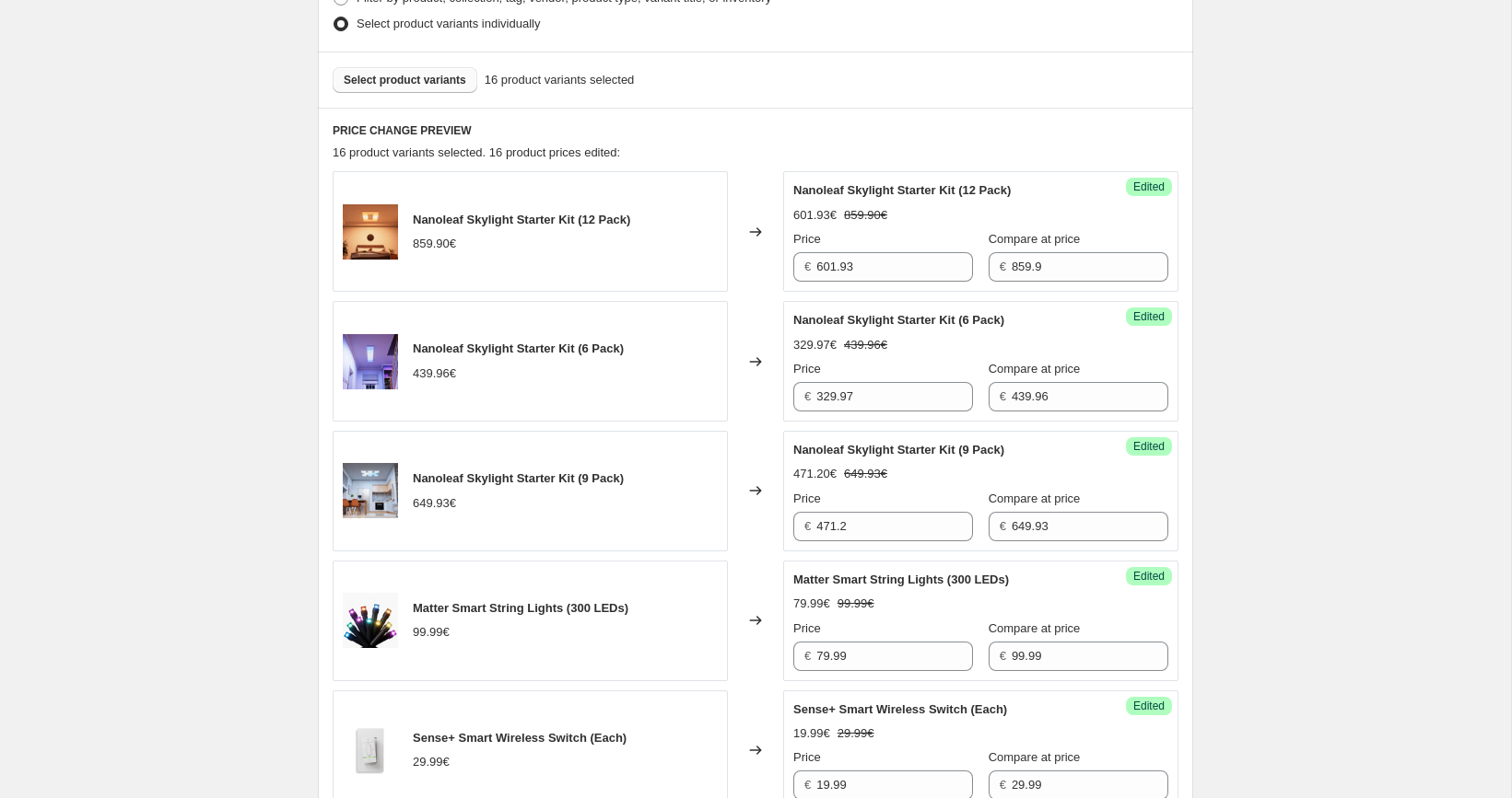
scroll to position [556, 0]
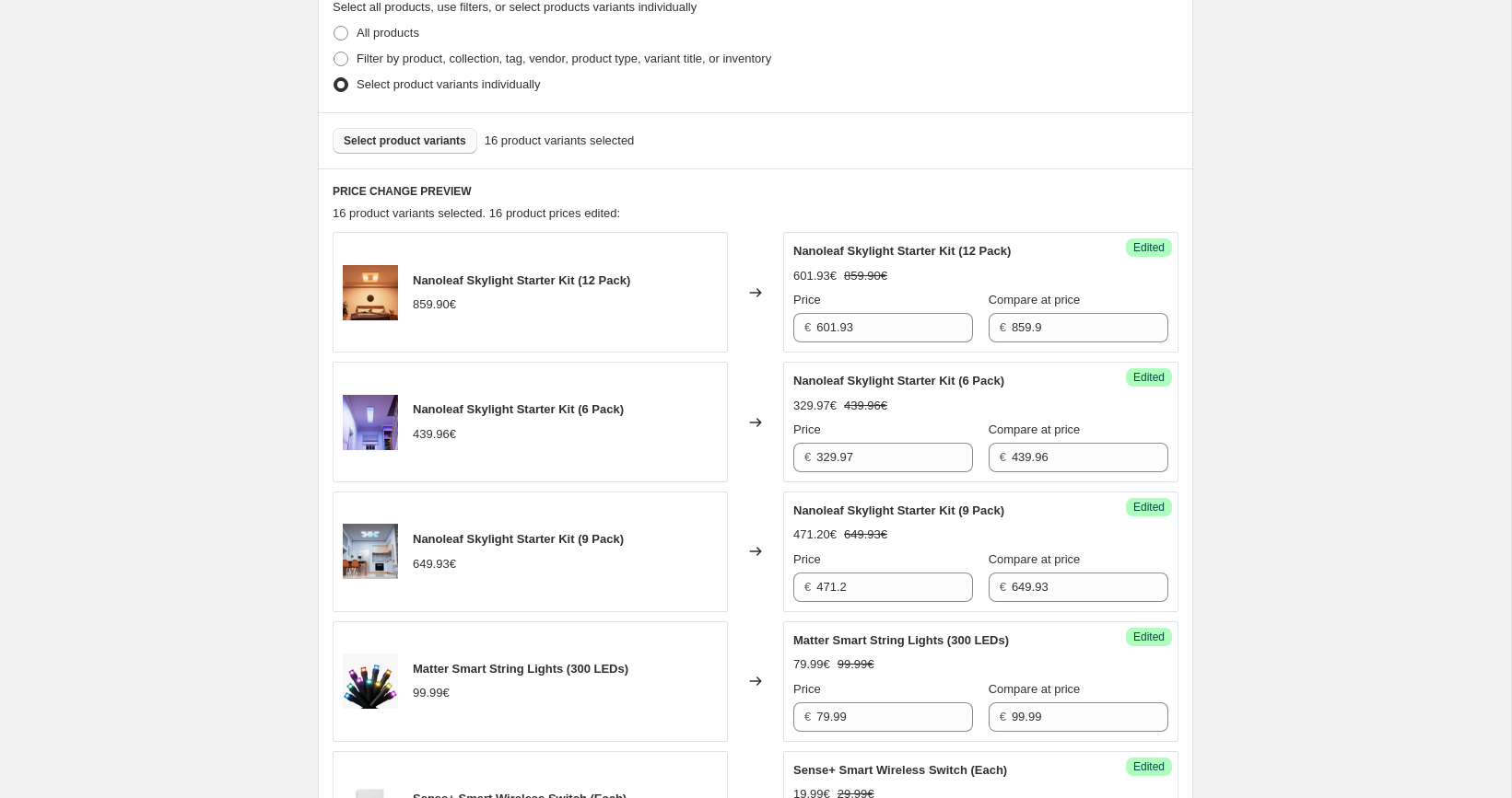
click at [427, 141] on span "Select product variants" at bounding box center [405, 141] width 122 height 15
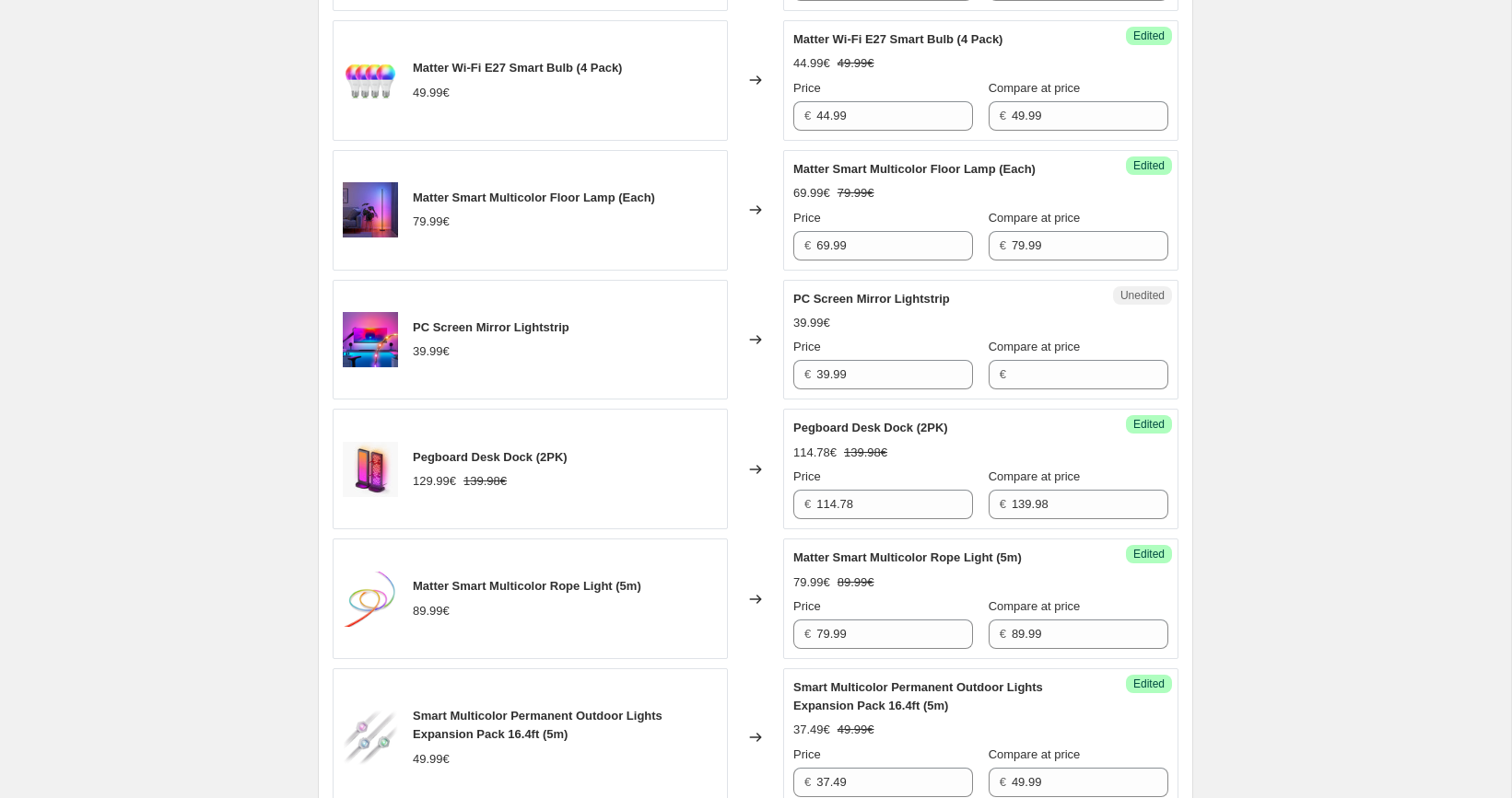
scroll to position [1547, 0]
click at [876, 366] on input "39.99" at bounding box center [894, 374] width 157 height 30
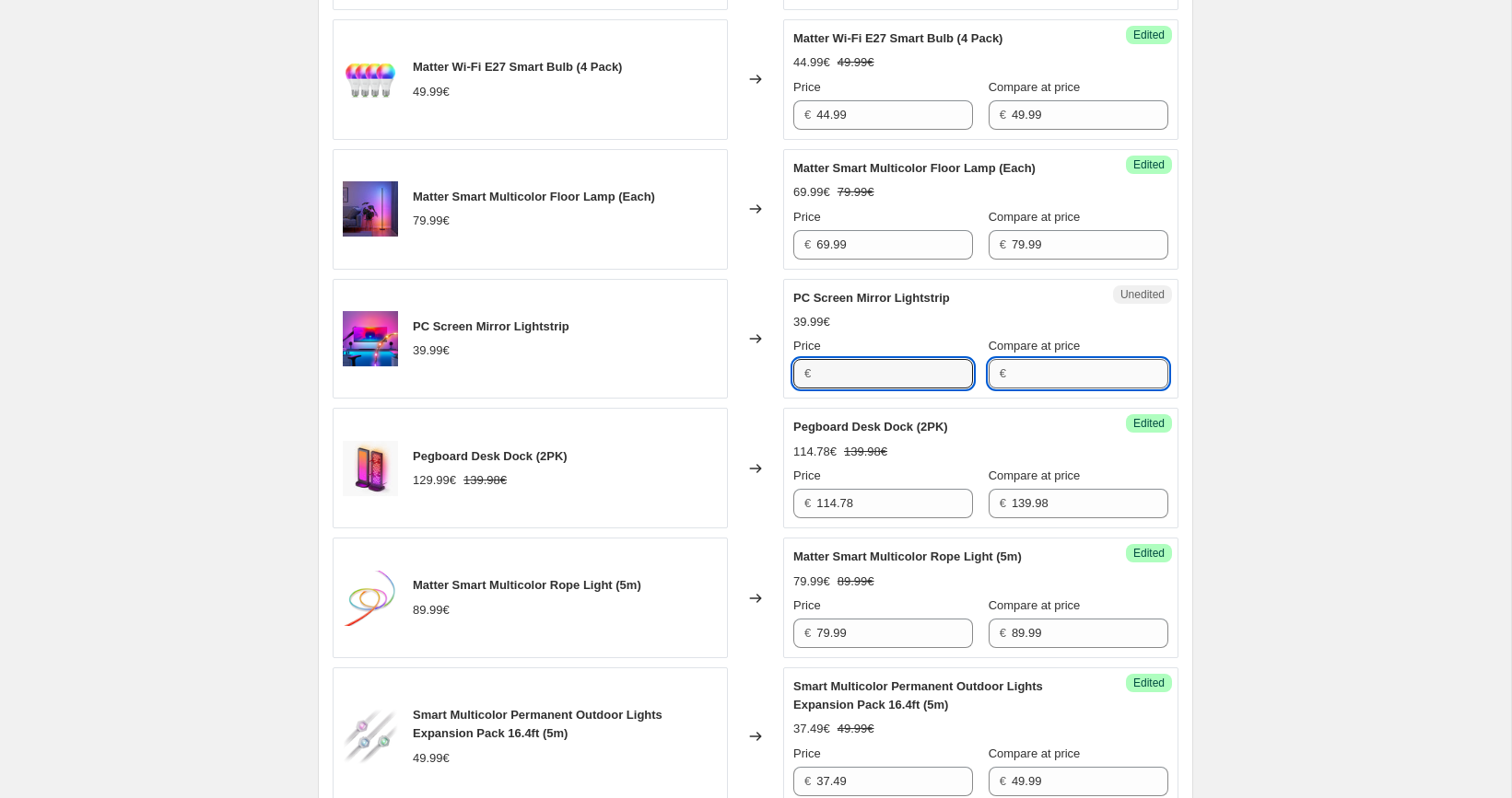
type input "39.99"
click at [1038, 361] on input "Compare at price" at bounding box center [1090, 374] width 157 height 30
paste input "39.99"
type input "39.99"
click at [894, 366] on input "39.99" at bounding box center [894, 374] width 157 height 30
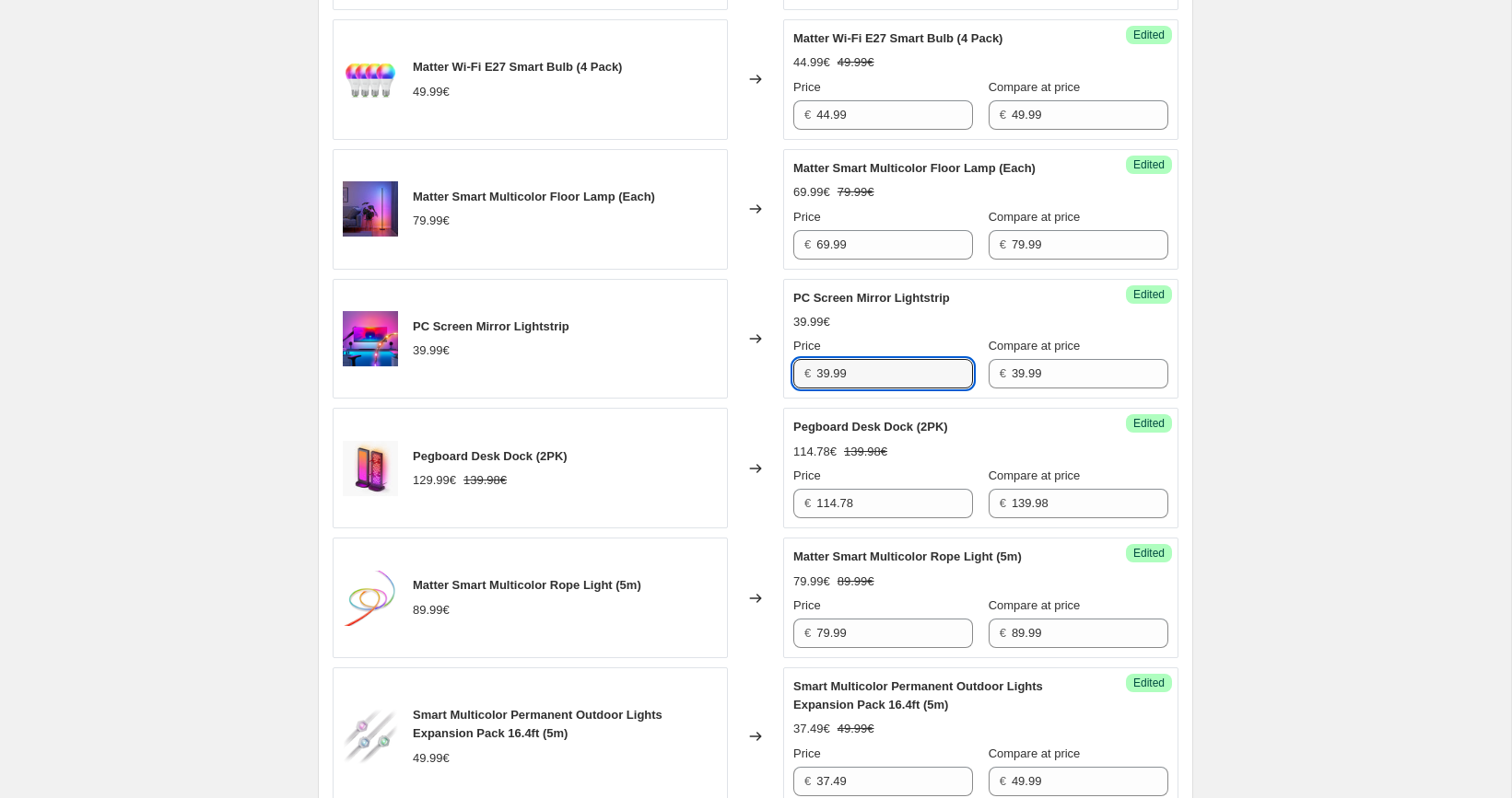
paste input "2"
type input "29.99"
click at [1218, 343] on div "[05/10-10/10] Oct Prime Day. This page is ready [05/10-10/10] Oct Prime Day Inf…" at bounding box center [755, 300] width 1511 height 3695
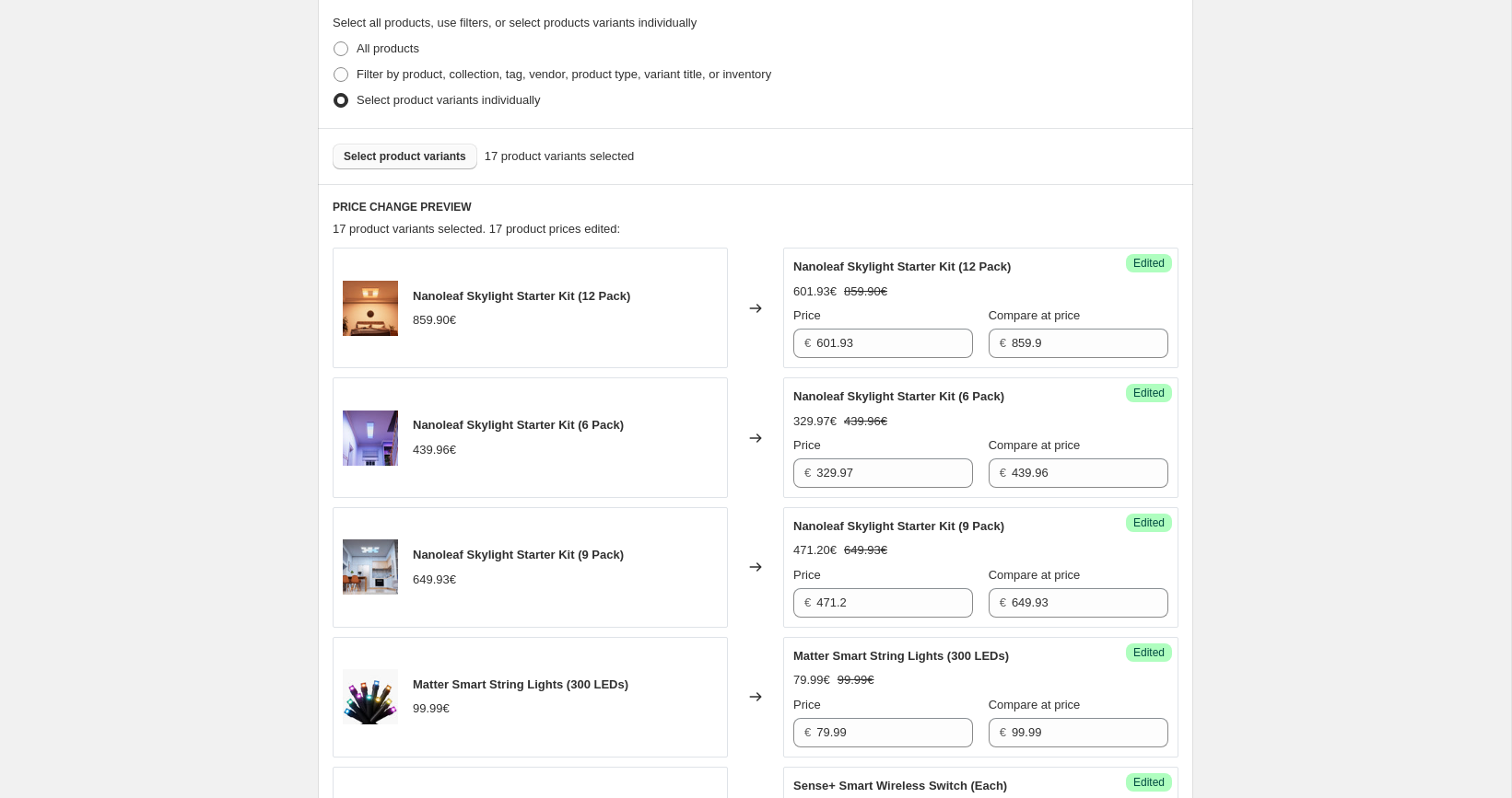
scroll to position [416, 0]
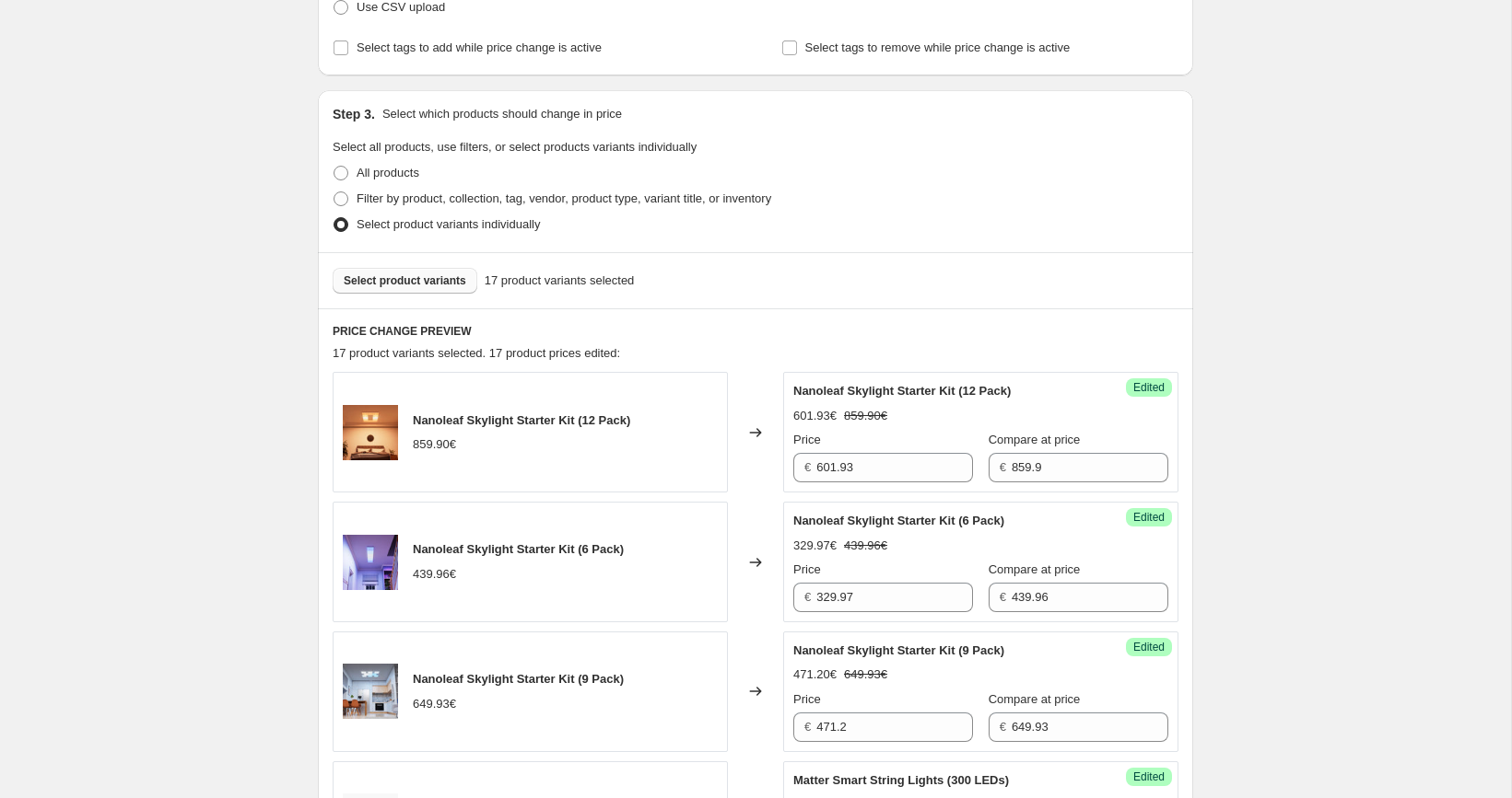
click at [431, 275] on span "Select product variants" at bounding box center [405, 280] width 122 height 15
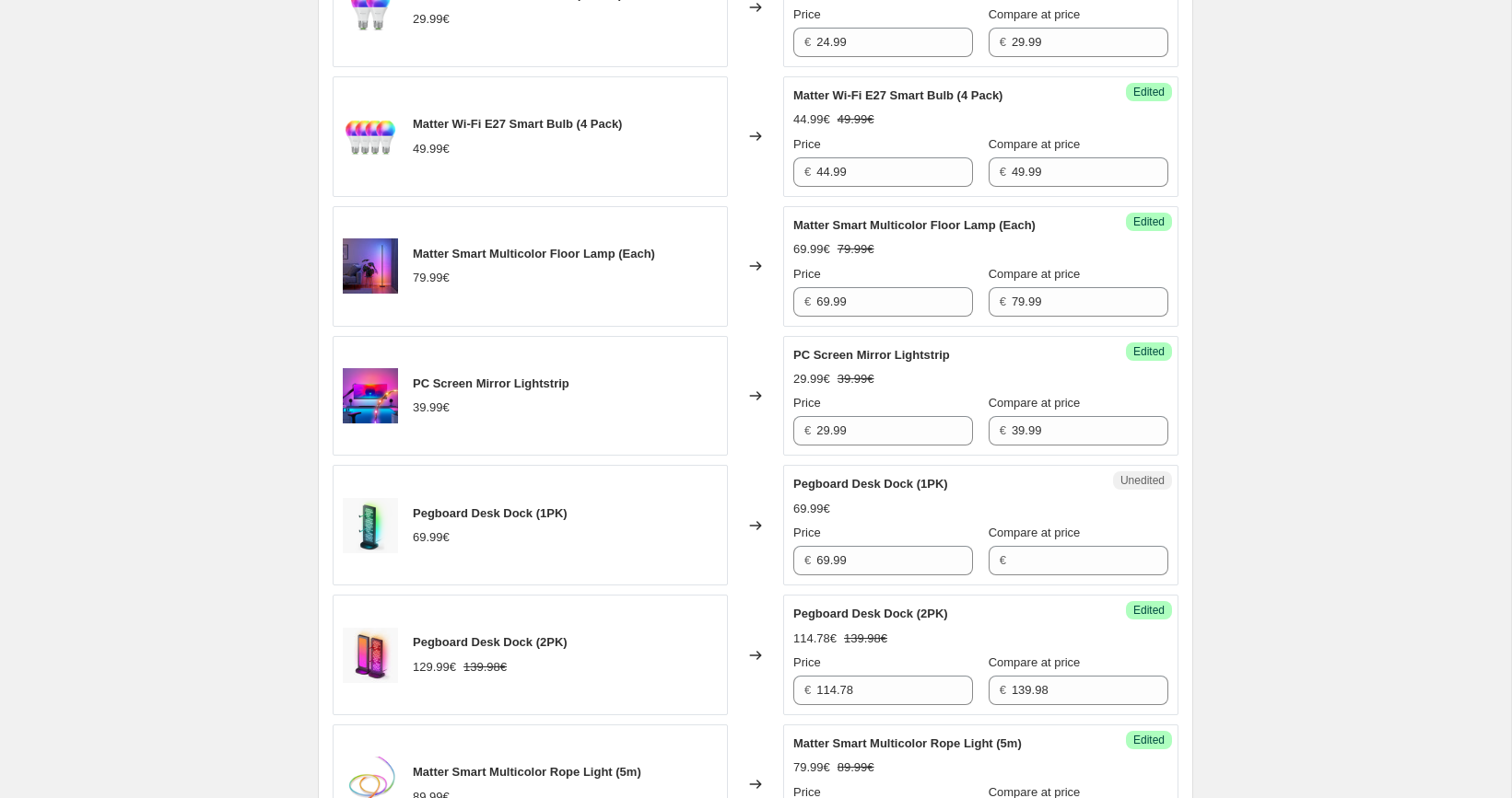
scroll to position [1589, 0]
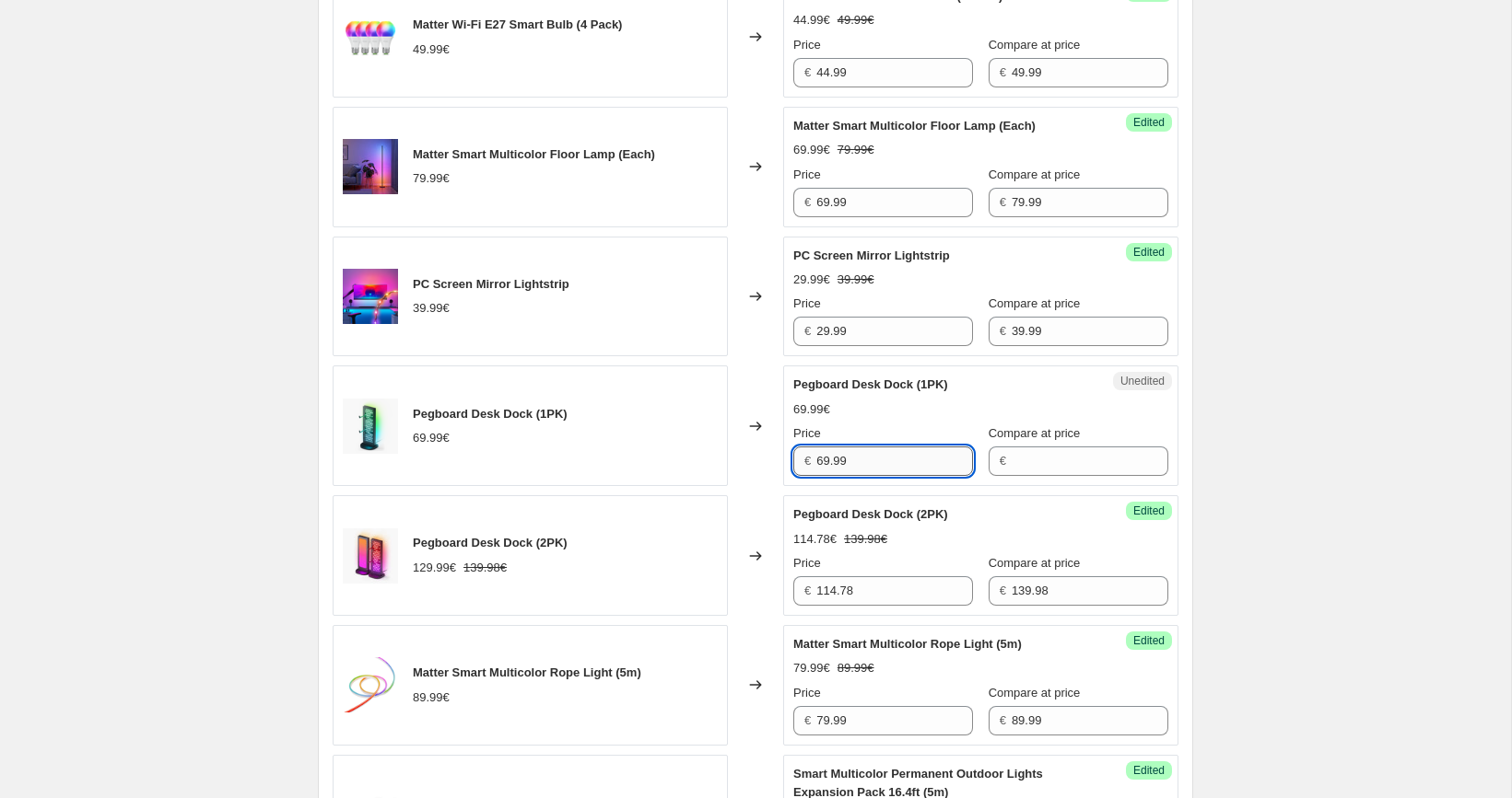
click at [927, 460] on input "69.99" at bounding box center [894, 461] width 157 height 30
type input "69.99"
click at [1040, 460] on input "Compare at price" at bounding box center [1090, 461] width 157 height 30
paste input "69.99"
type input "69.99"
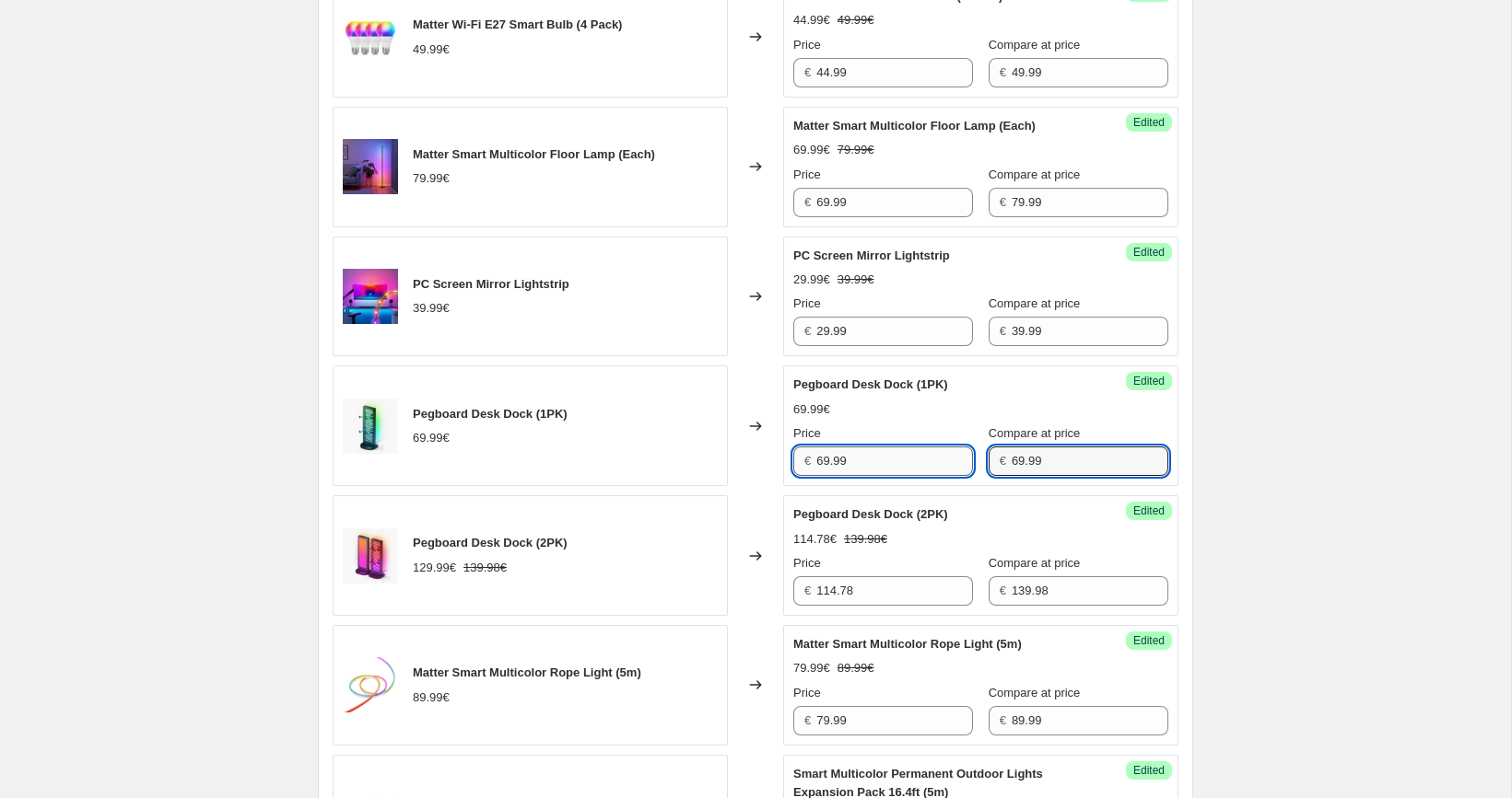
click at [902, 452] on input "69.99" at bounding box center [894, 461] width 157 height 30
paste input "5"
type input "59.99"
click at [1274, 449] on div "[05/10-10/10] Oct Prime Day. This page is ready [05/10-10/10] Oct Prime Day Inf…" at bounding box center [755, 323] width 1511 height 3824
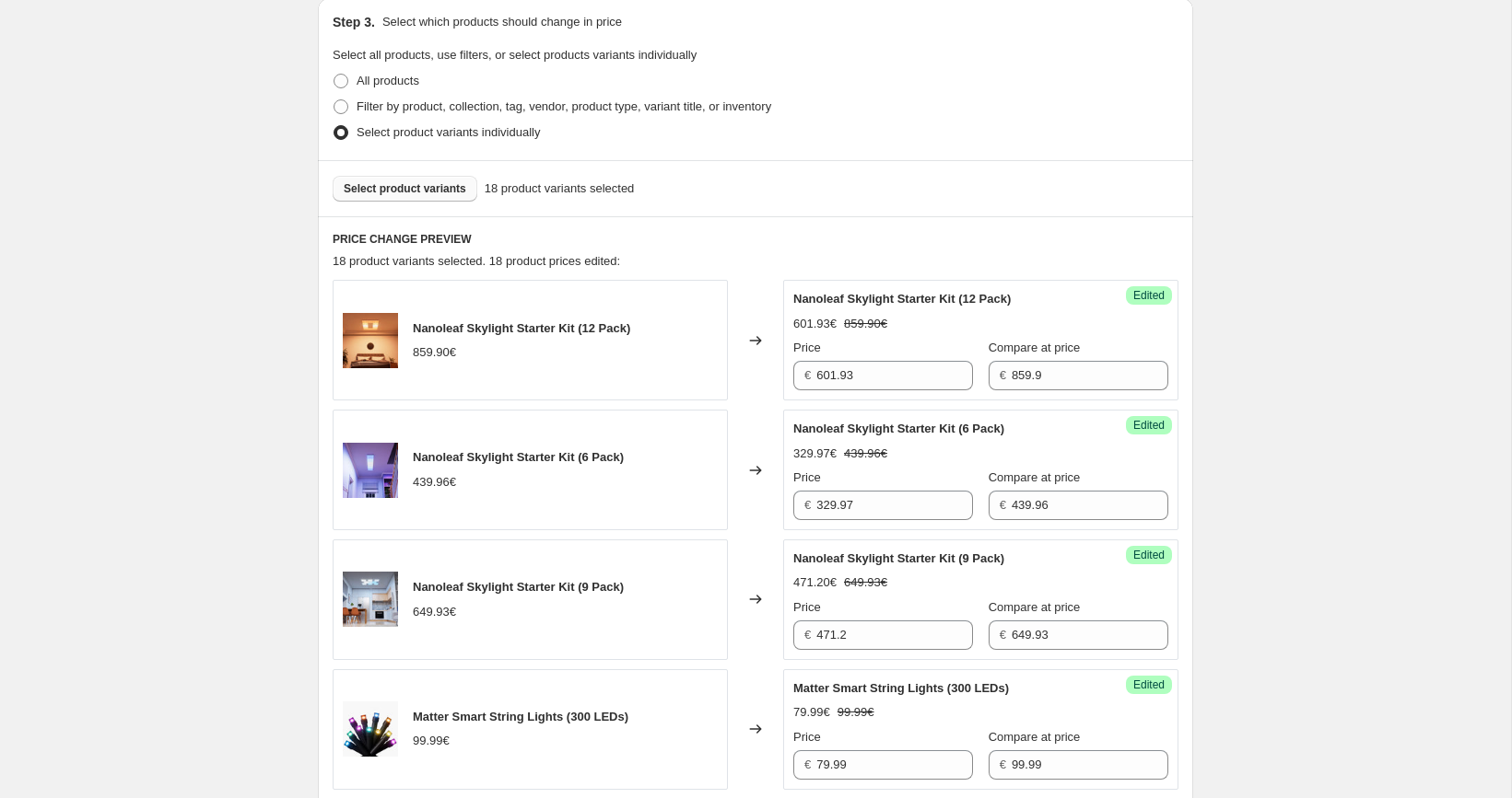
scroll to position [496, 0]
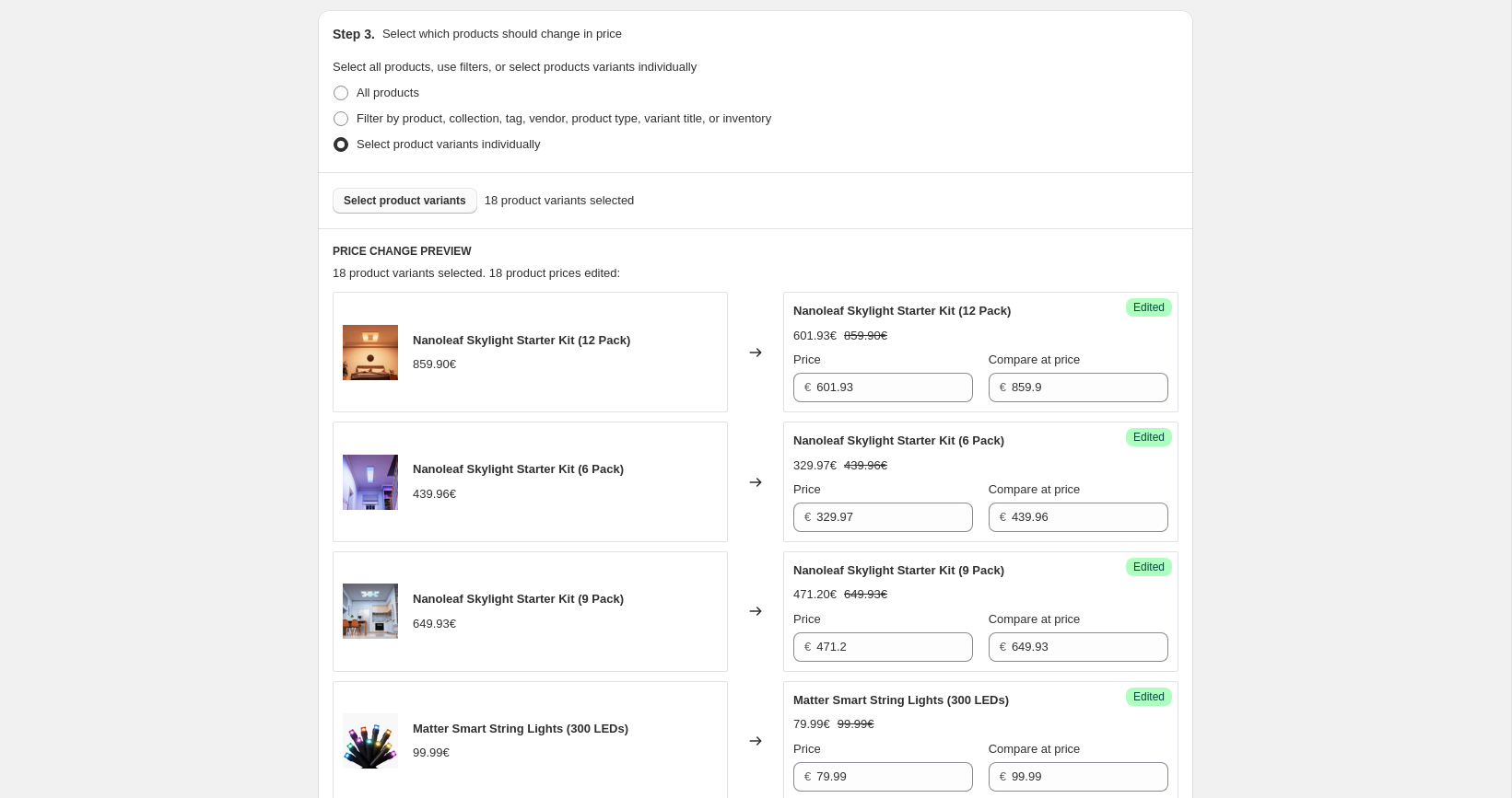
click at [406, 201] on span "Select product variants" at bounding box center [405, 201] width 122 height 15
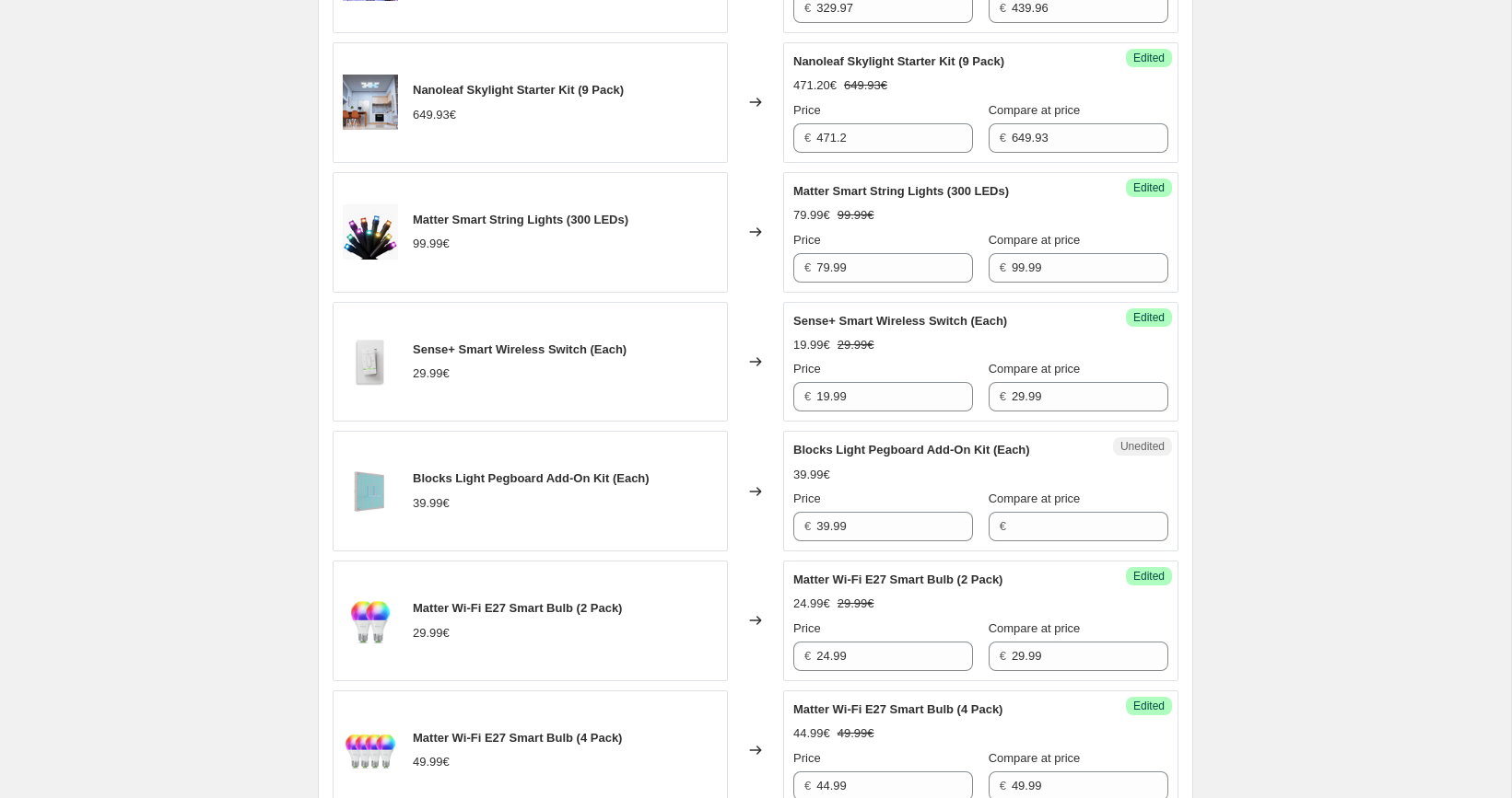
scroll to position [1048, 0]
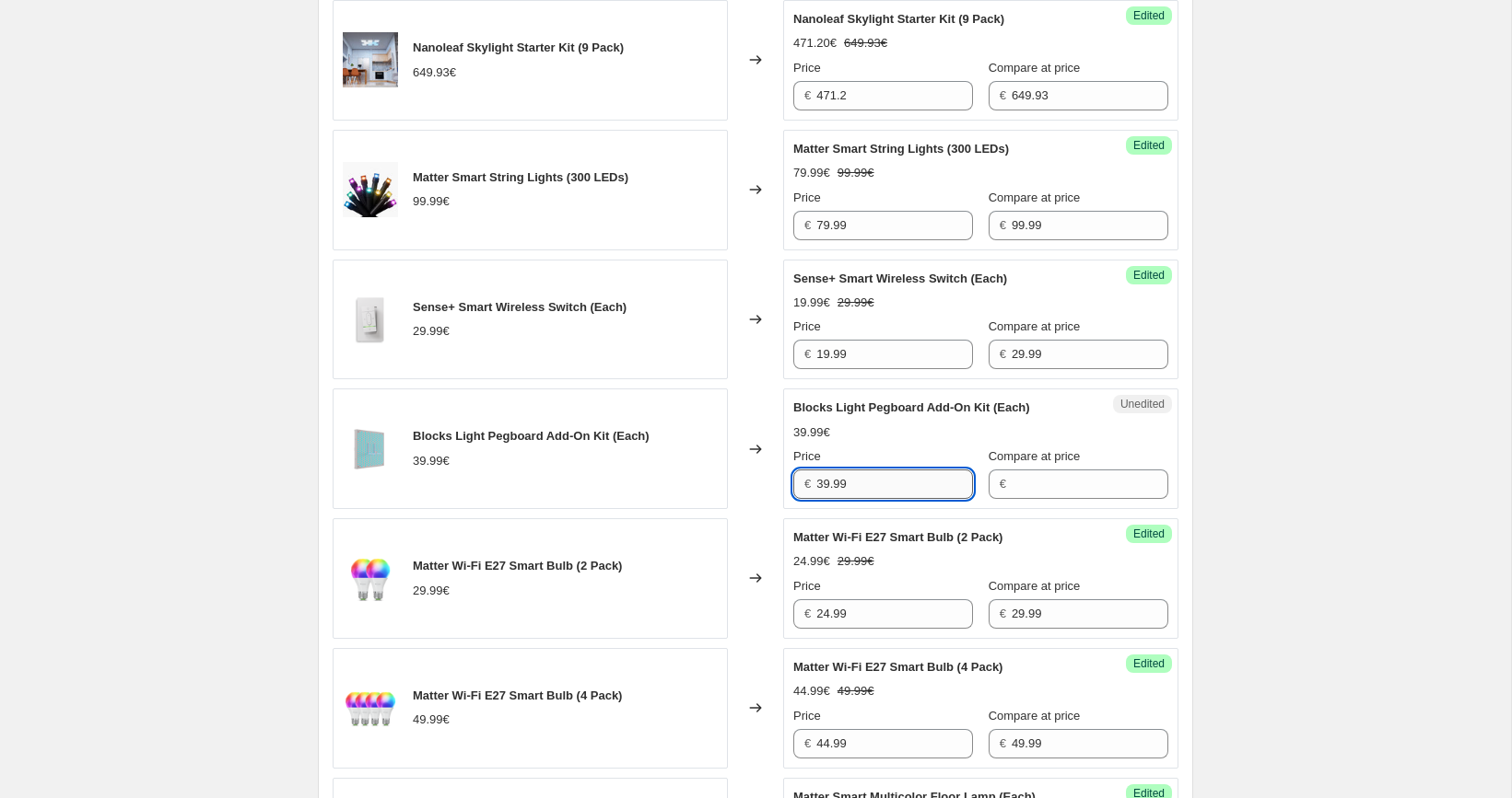
click at [871, 482] on input "39.99" at bounding box center [894, 484] width 157 height 30
type input "39.99"
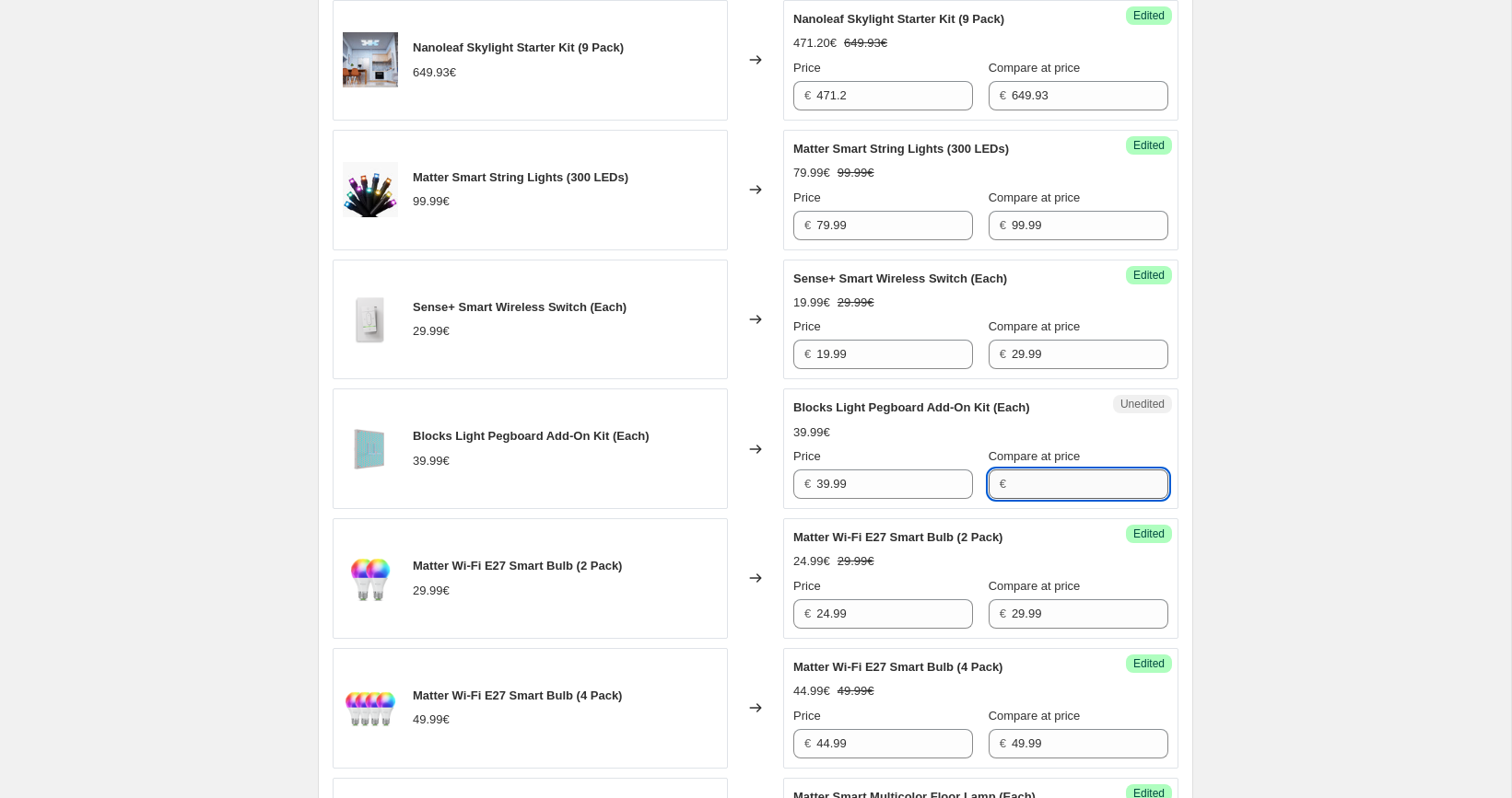
click at [1012, 483] on input "Compare at price" at bounding box center [1090, 484] width 157 height 30
paste input "39.99"
type input "39.99"
click at [903, 476] on input "39.99" at bounding box center [894, 484] width 157 height 30
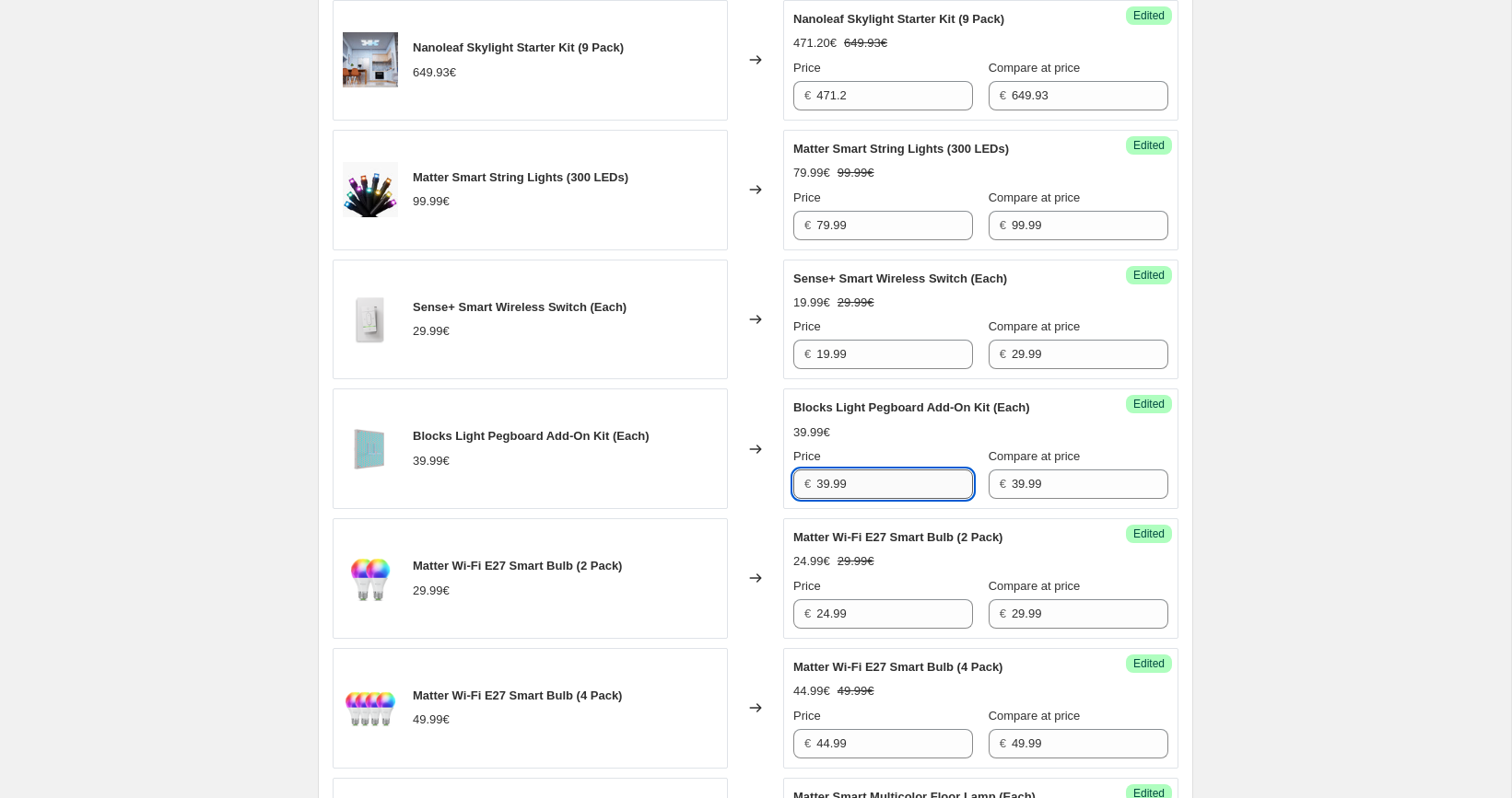
paste input "1"
type input "31.99"
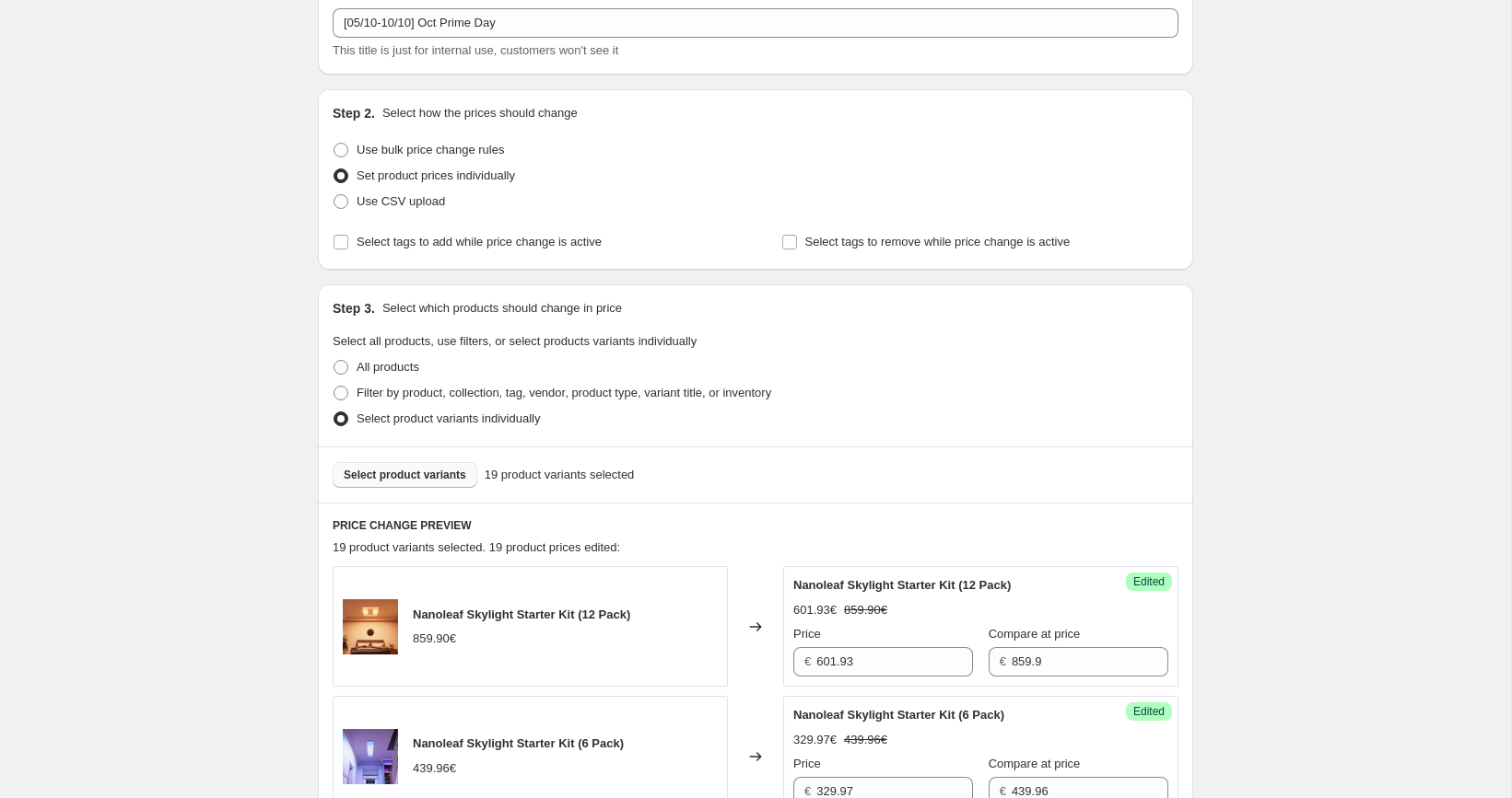
scroll to position [255, 0]
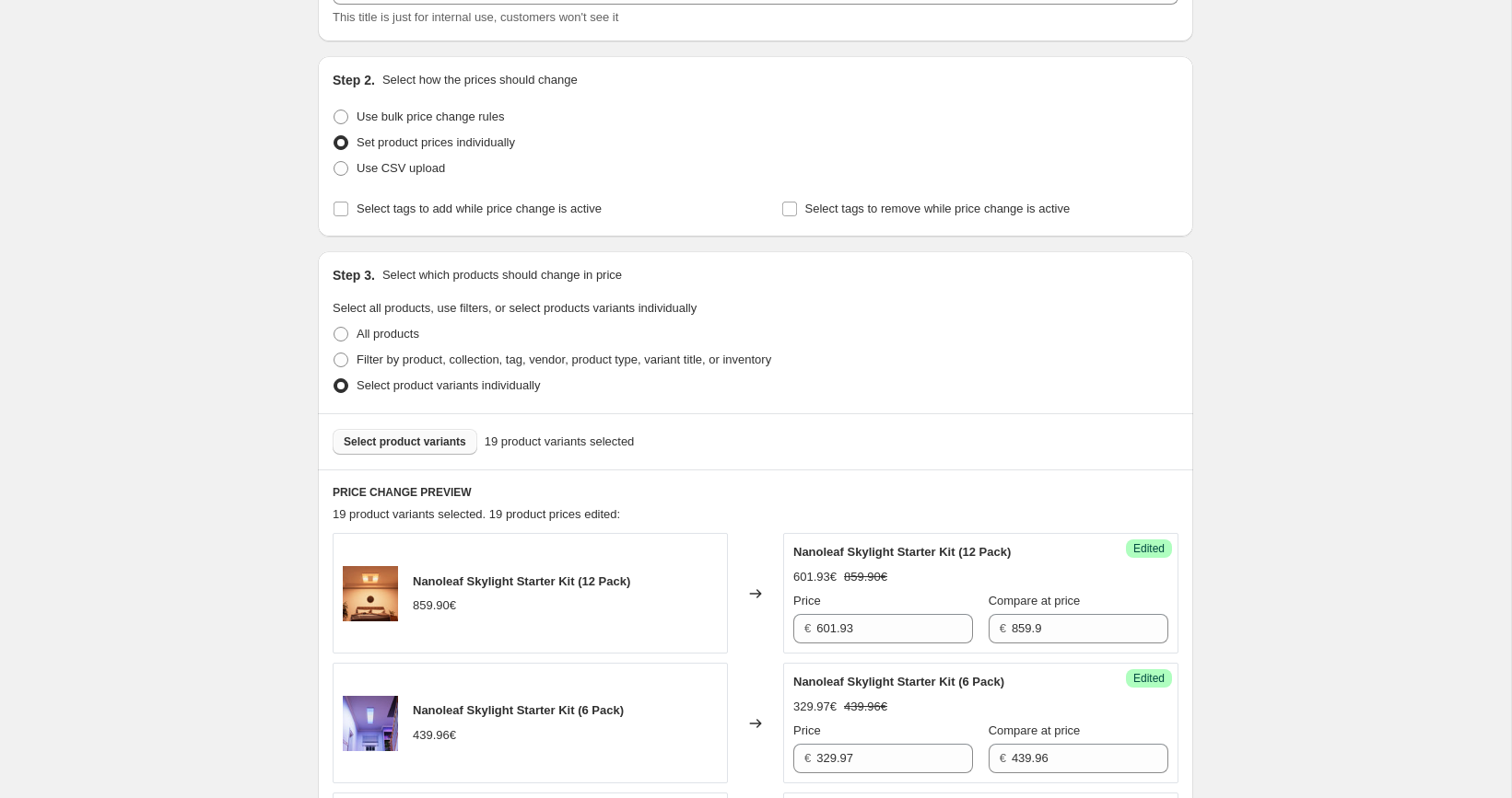
click at [423, 437] on span "Select product variants" at bounding box center [405, 442] width 122 height 15
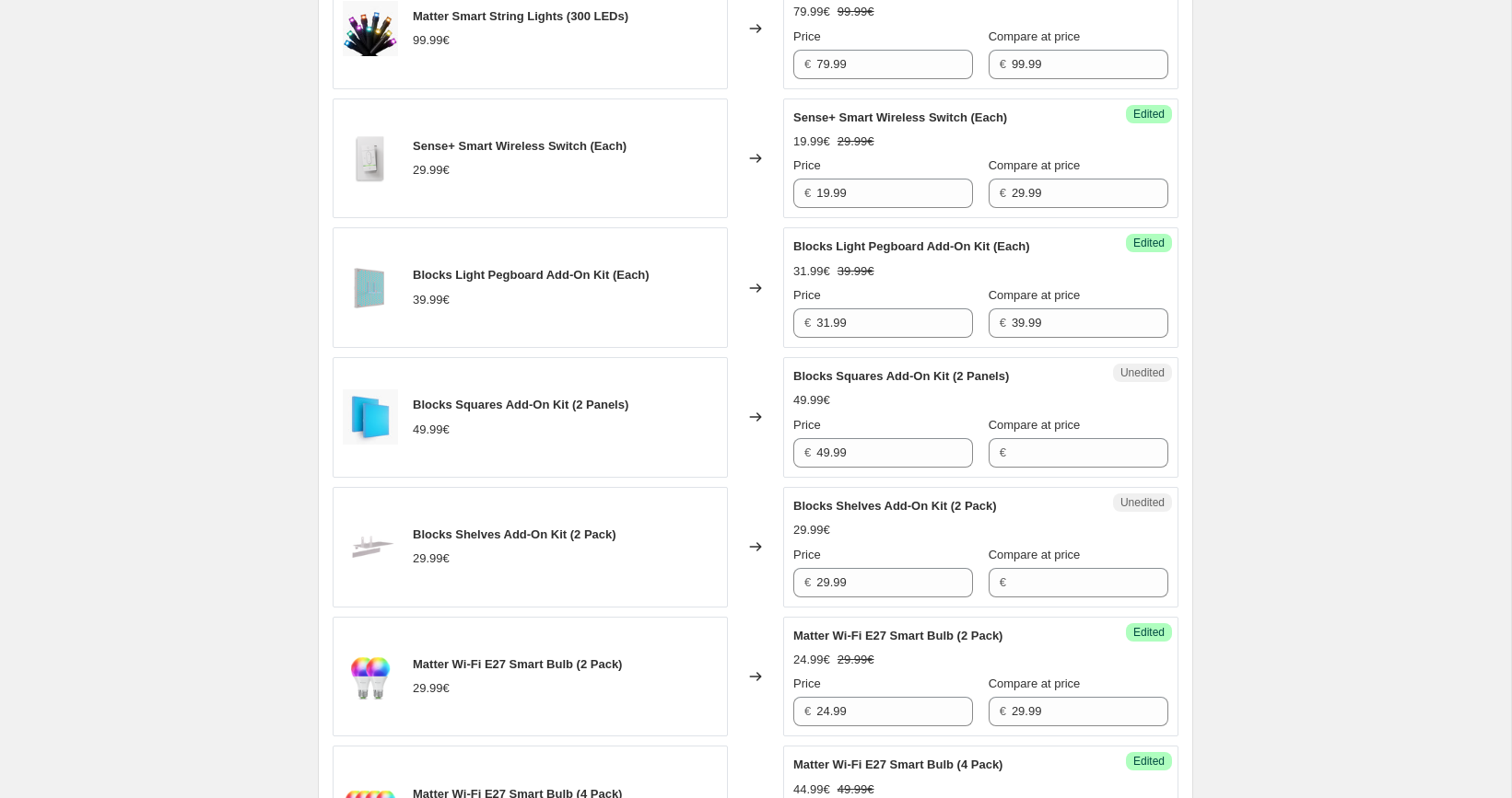
scroll to position [1229, 0]
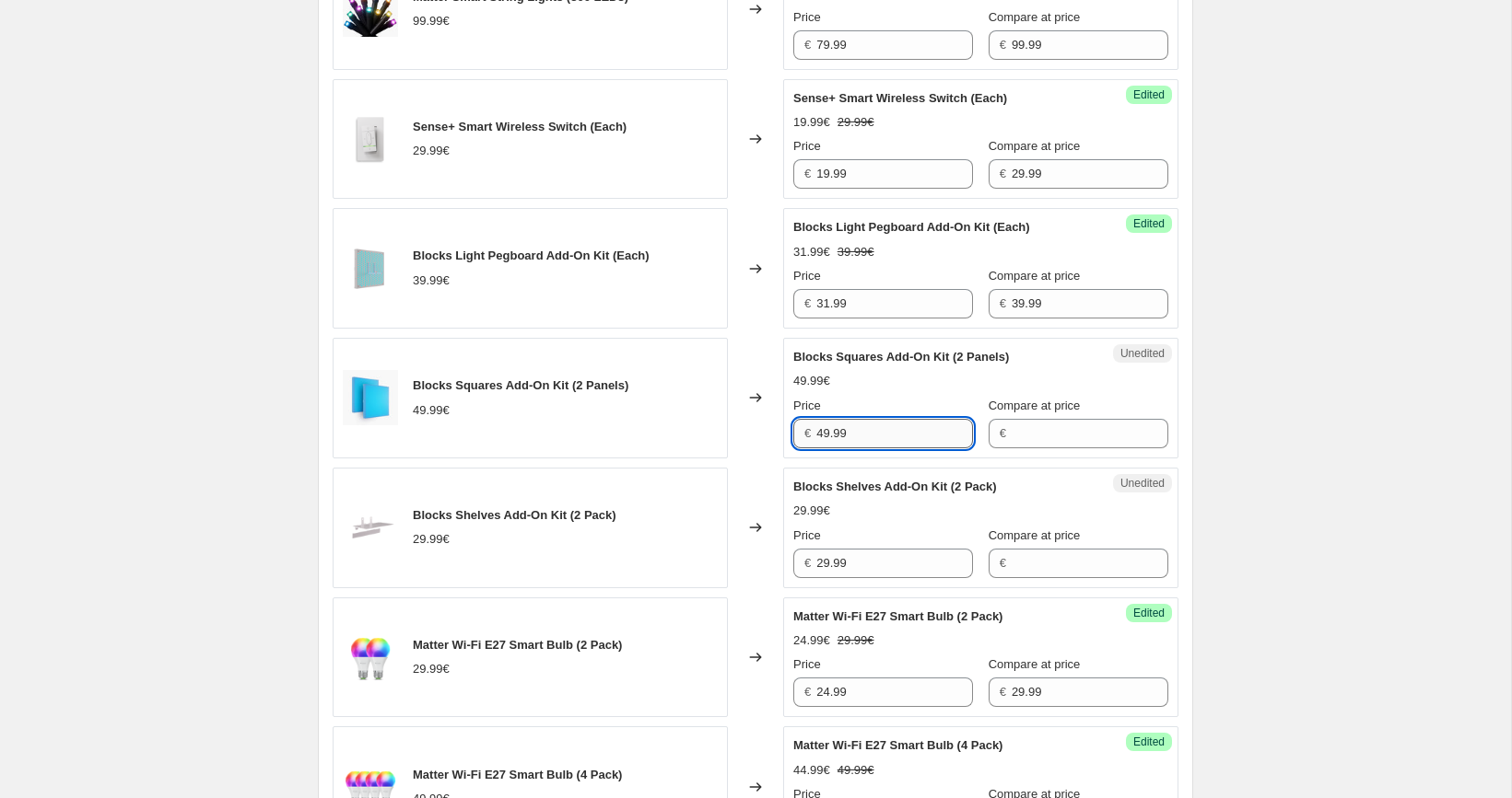
click at [885, 429] on input "49.99" at bounding box center [894, 434] width 157 height 30
type input "49.99"
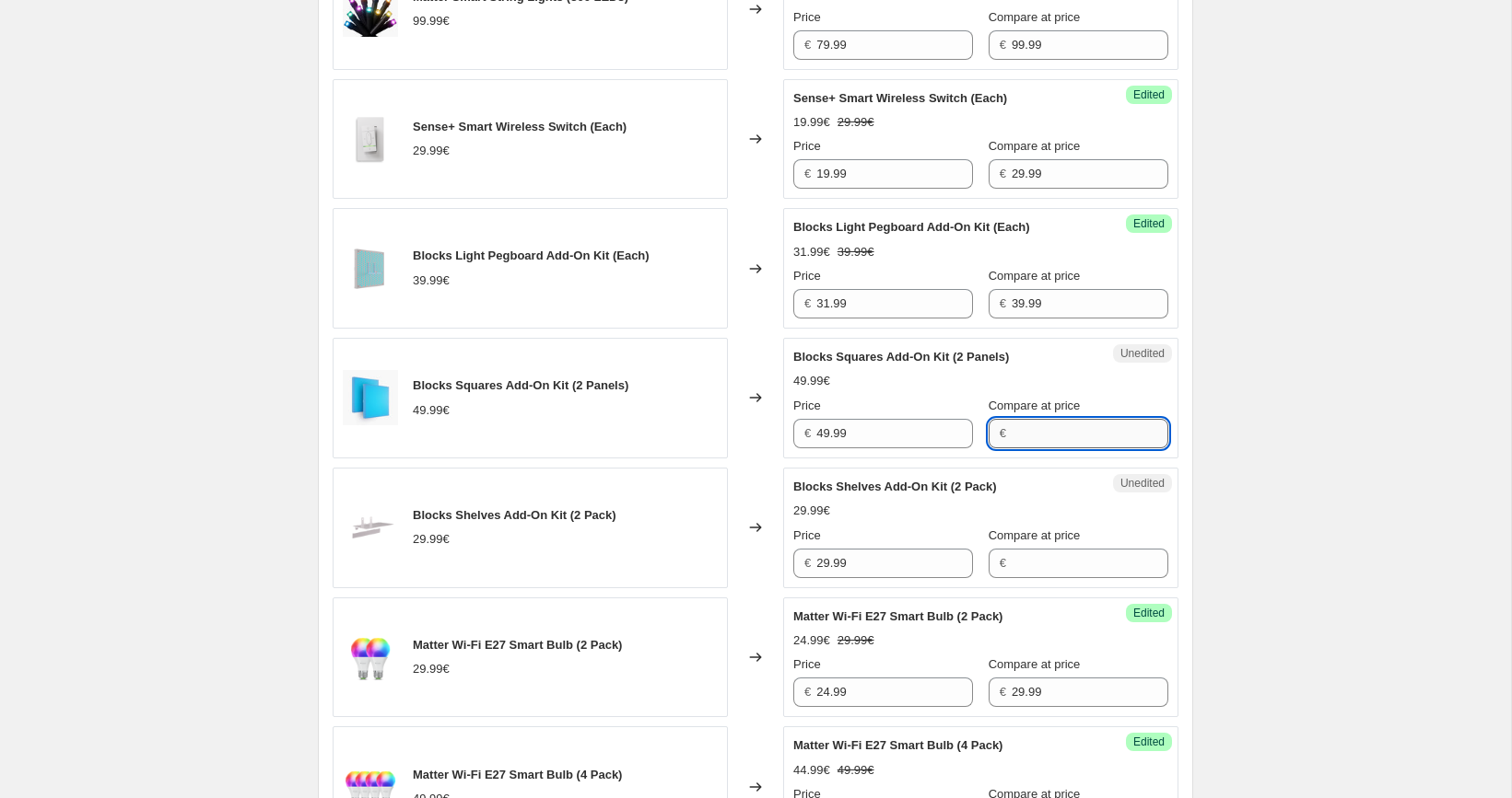
click at [1025, 429] on input "Compare at price" at bounding box center [1090, 434] width 157 height 30
paste input "49.99"
type input "49.99"
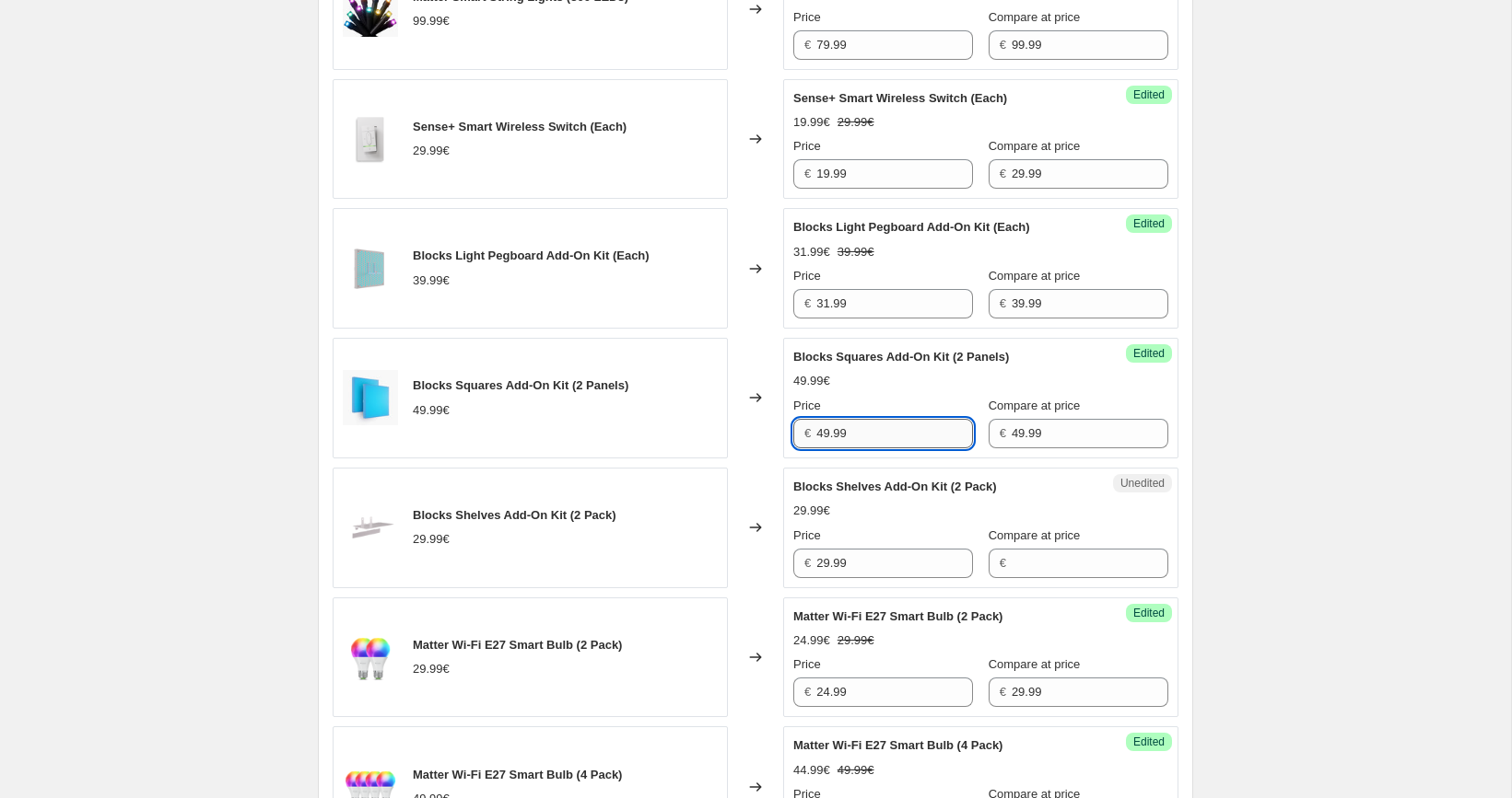
click at [904, 428] on input "49.99" at bounding box center [894, 434] width 157 height 30
paste input "3"
type input "39.99"
click at [888, 549] on input "29.99" at bounding box center [894, 564] width 157 height 30
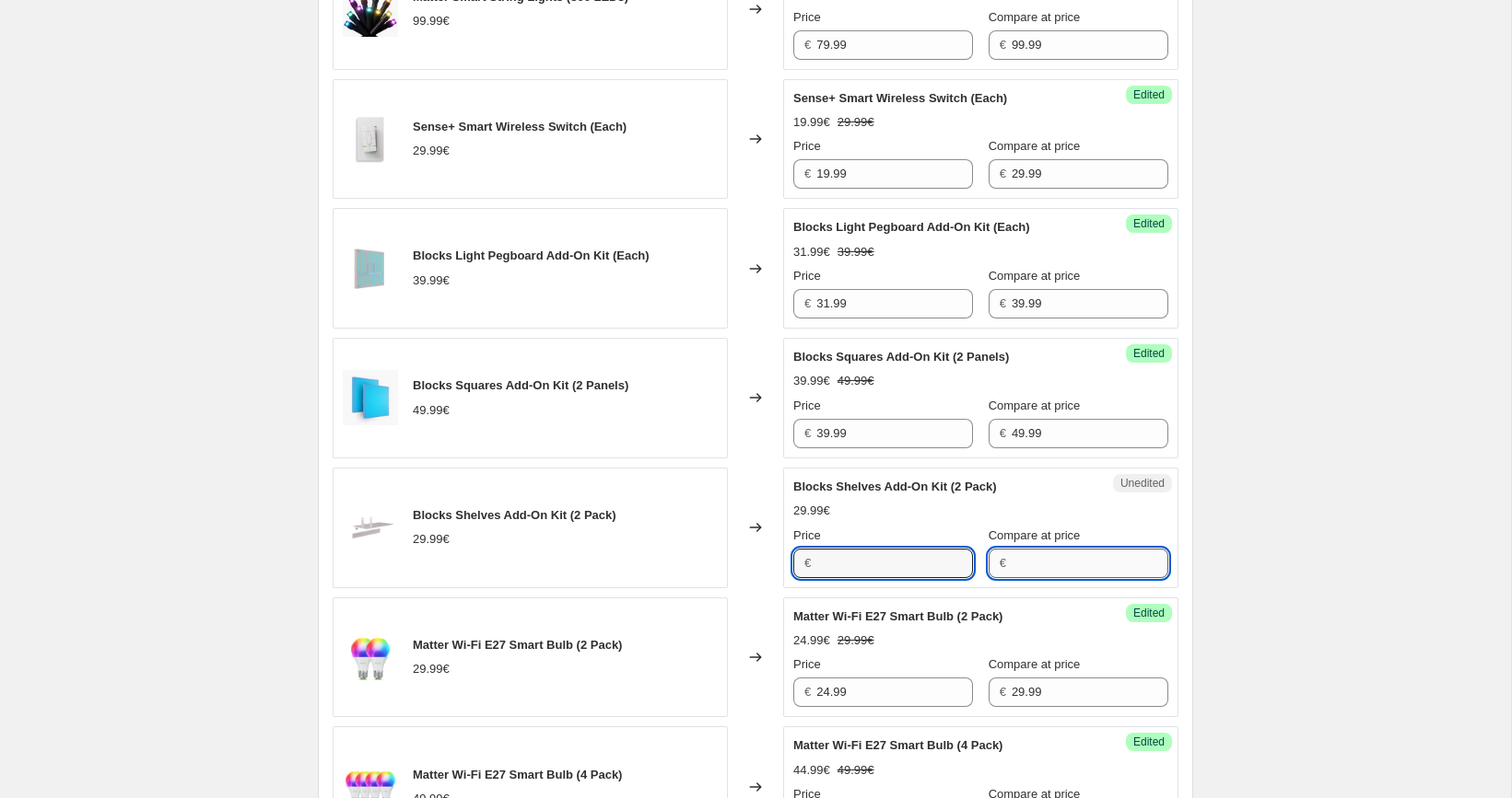
type input "29.99"
click at [1019, 554] on input "Compare at price" at bounding box center [1090, 564] width 157 height 30
paste input "29.99"
type input "29.99"
click at [927, 562] on input "29.99" at bounding box center [894, 564] width 157 height 30
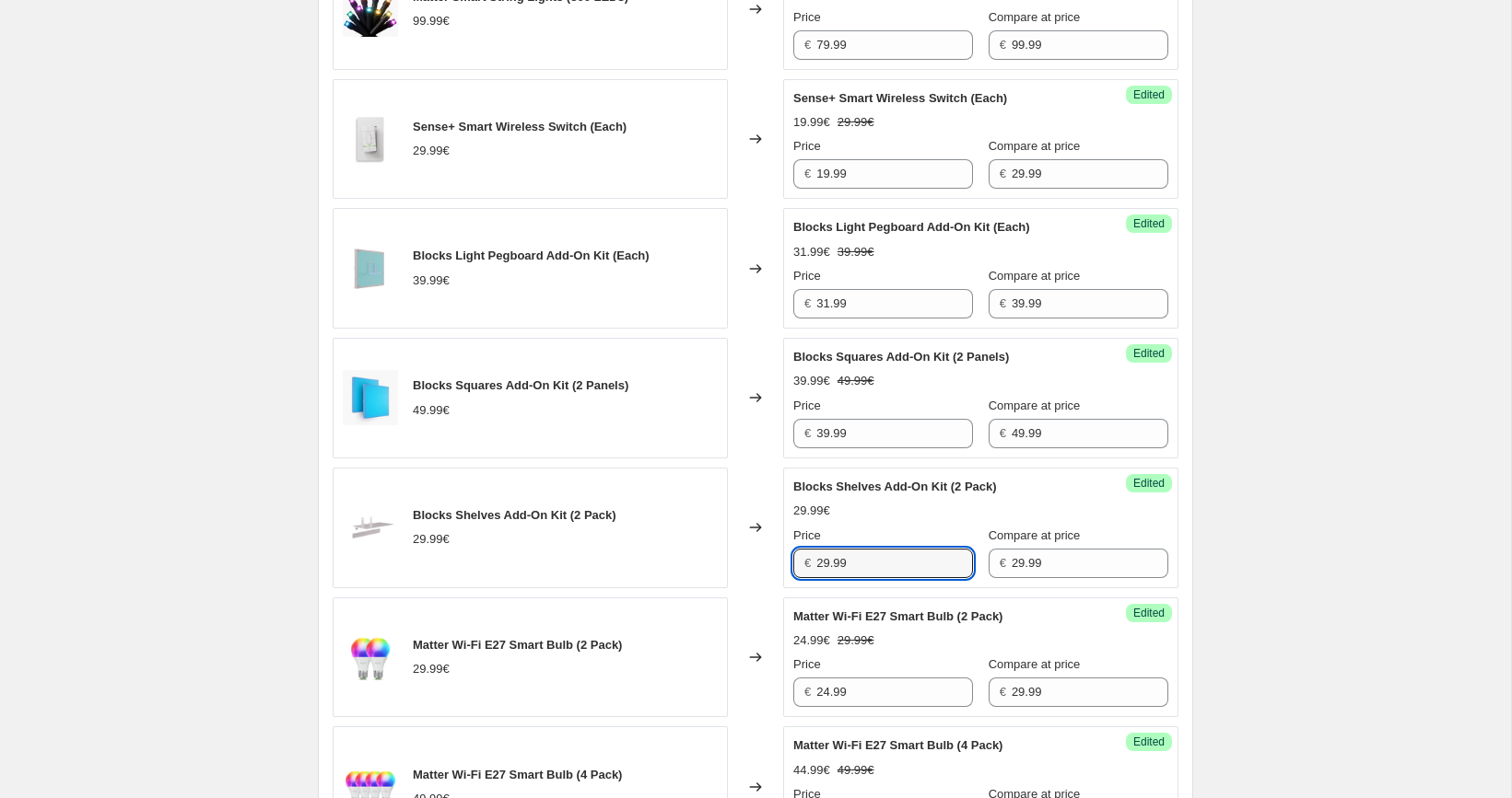
paste input "3"
type input "23.99"
click at [1312, 503] on div "[05/10-10/10] Oct Prime Day. This page is ready [05/10-10/10] Oct Prime Day Inf…" at bounding box center [755, 813] width 1511 height 4083
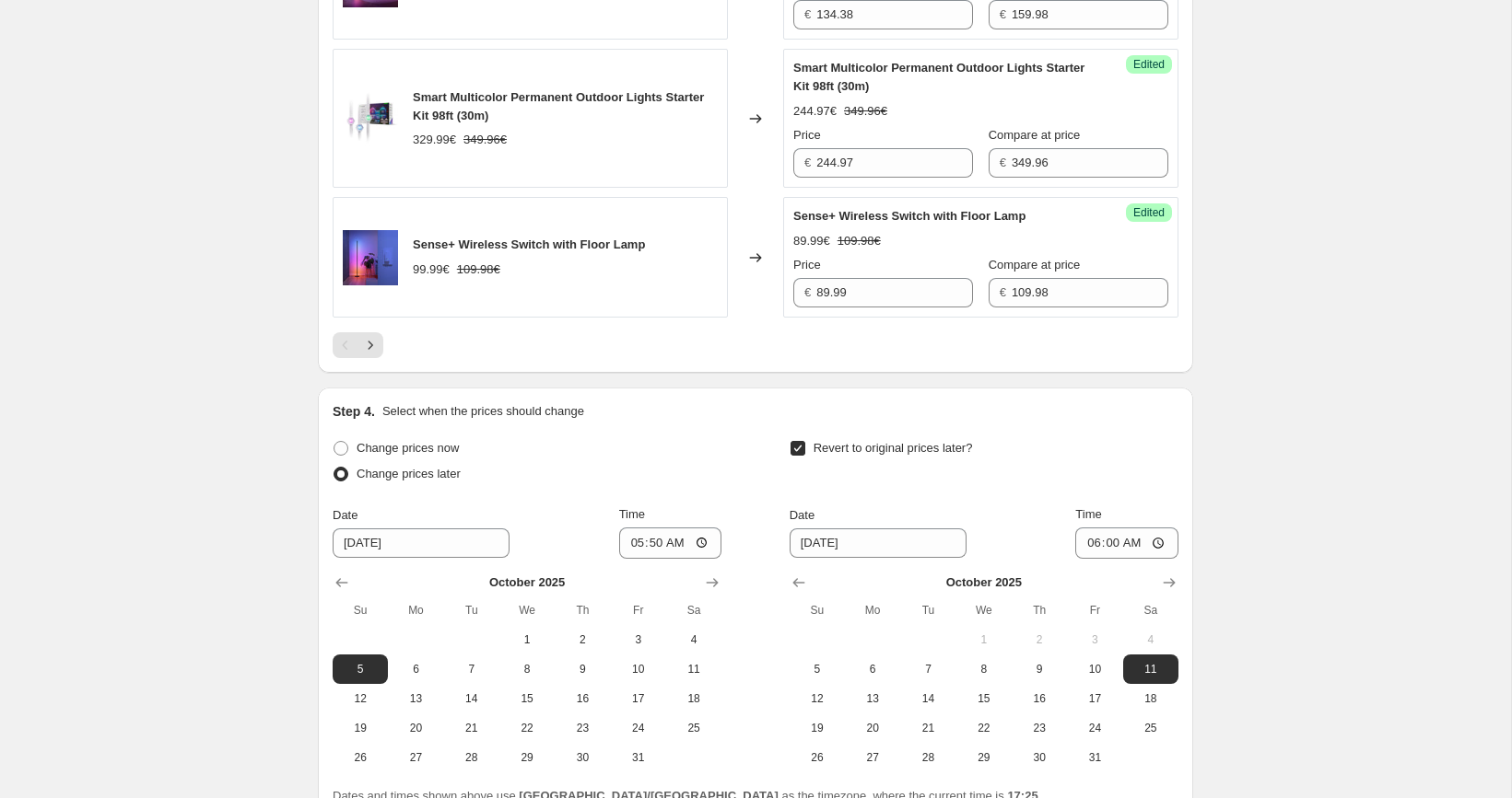
scroll to position [3272, 0]
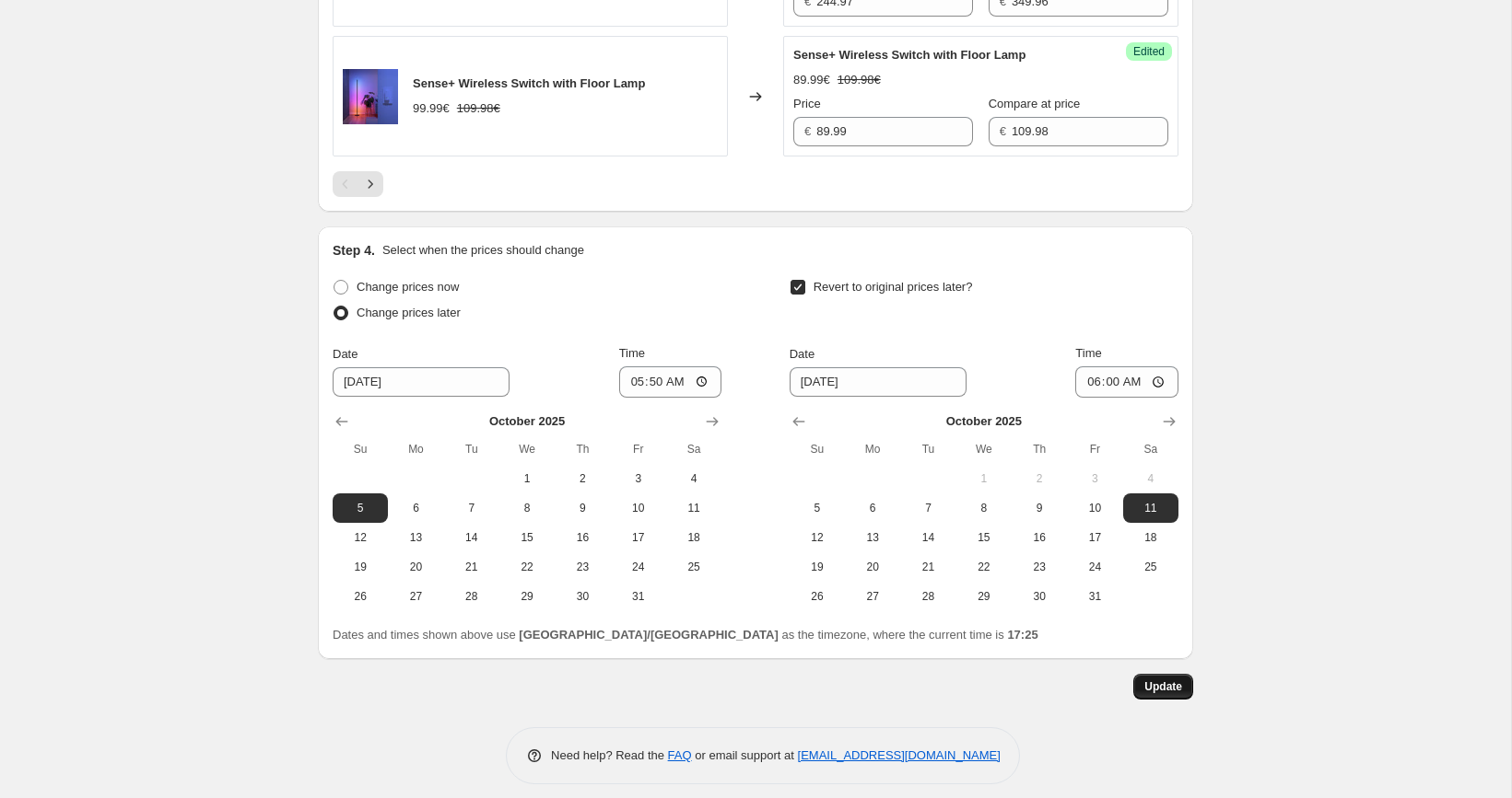
click at [1178, 680] on span "Update" at bounding box center [1163, 687] width 37 height 15
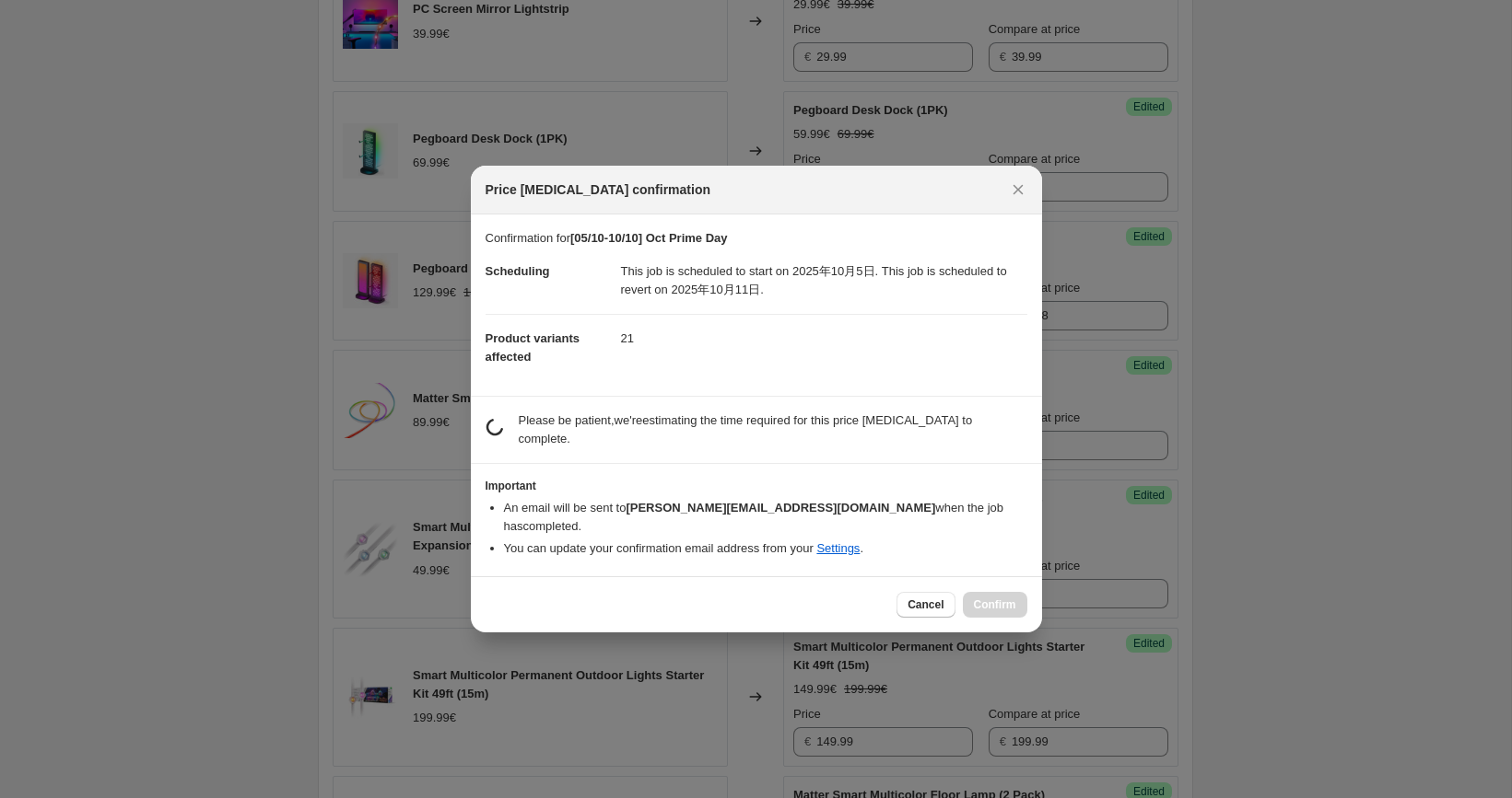
scroll to position [0, 0]
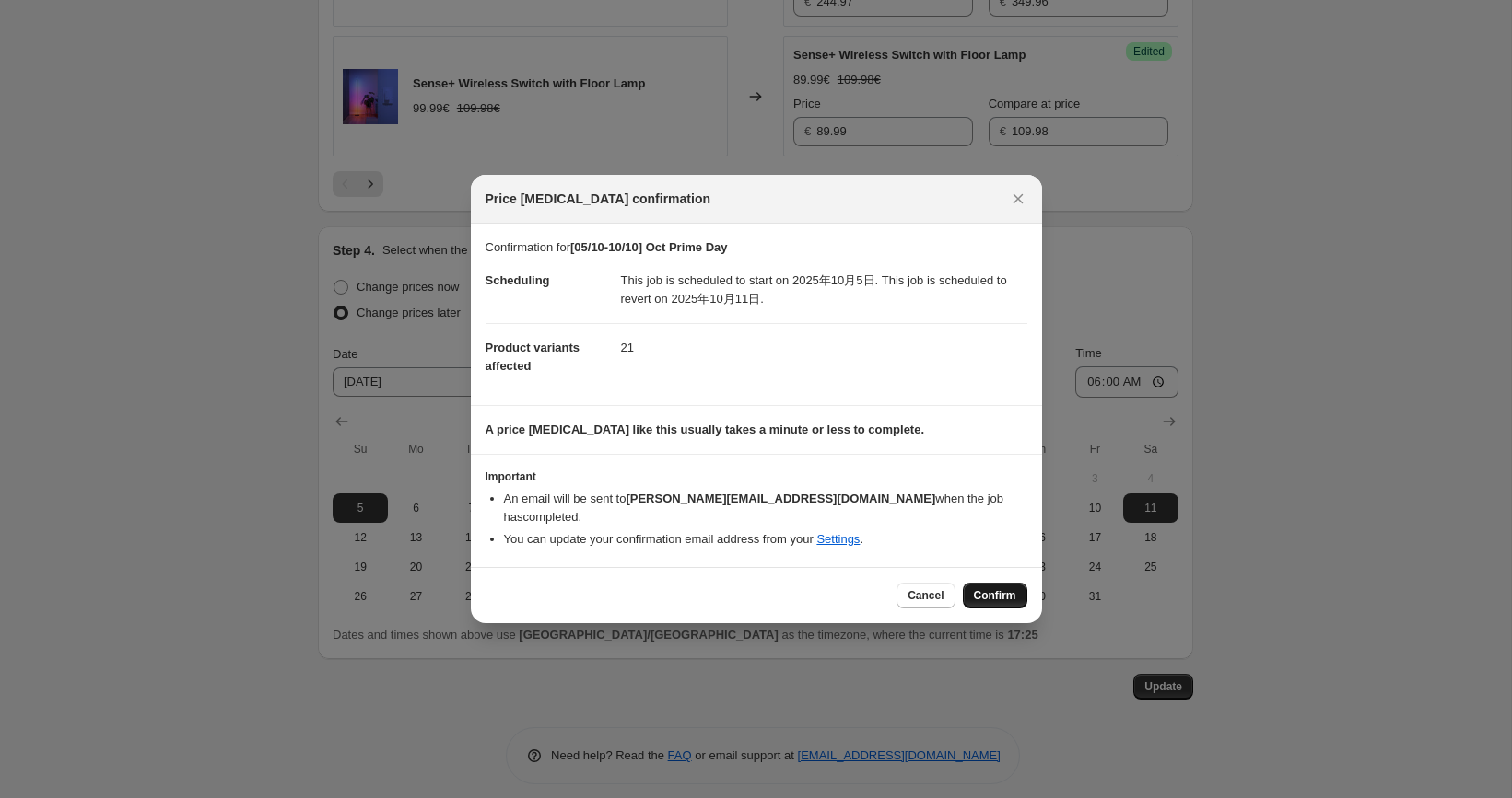
click at [993, 588] on span "Confirm" at bounding box center [994, 595] width 42 height 15
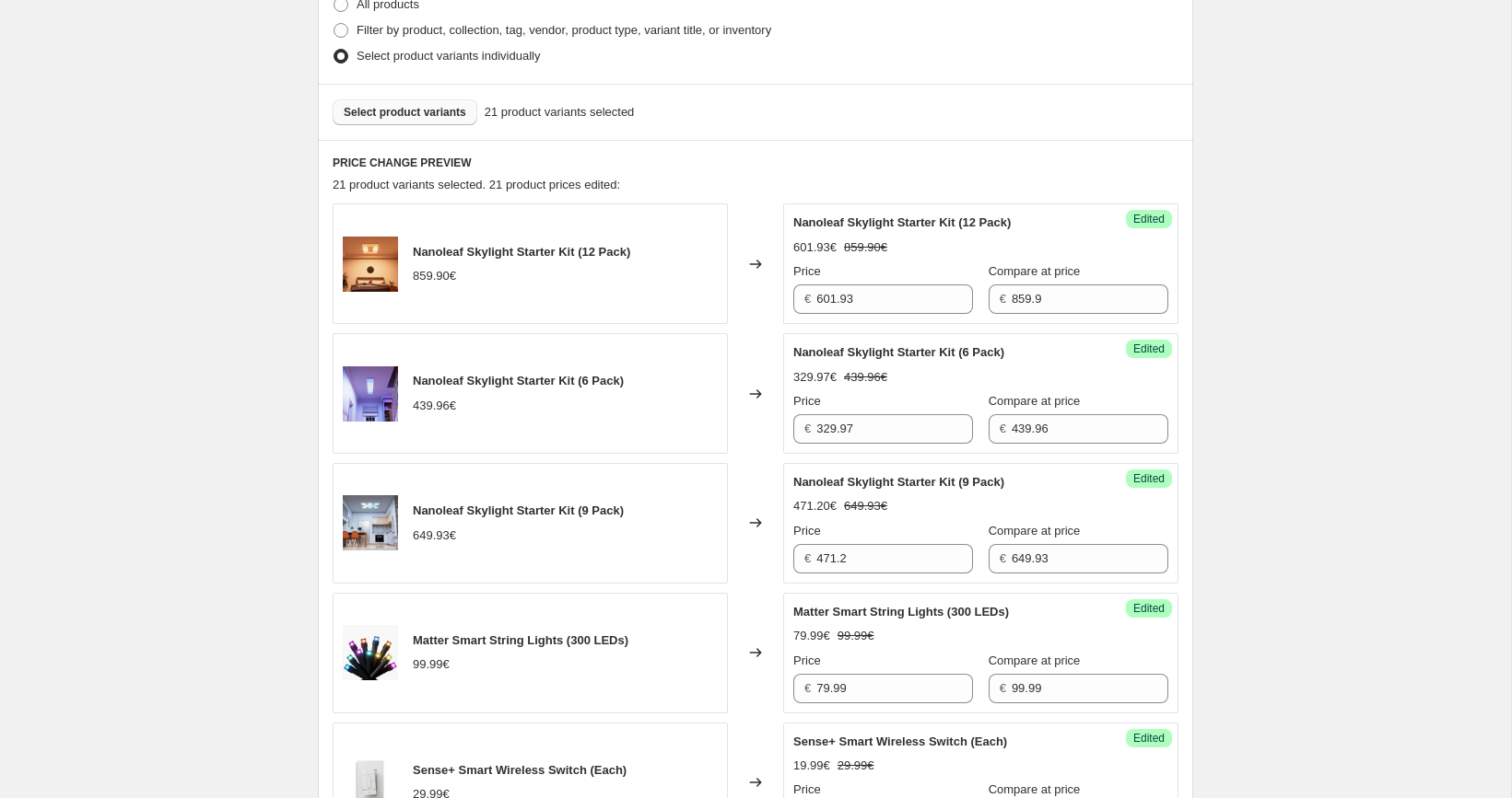
scroll to position [520, 0]
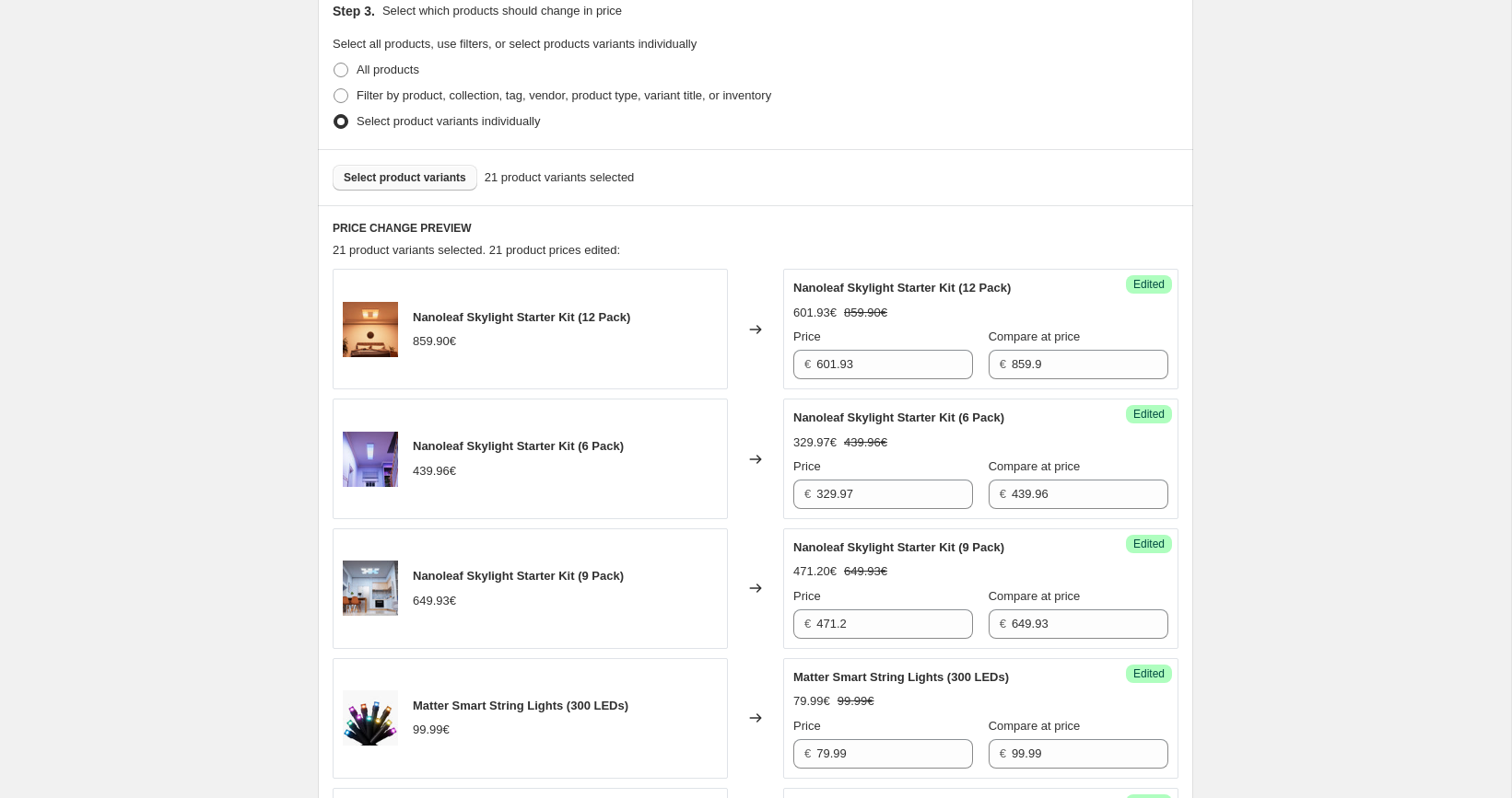
click at [403, 183] on span "Select product variants" at bounding box center [405, 177] width 122 height 15
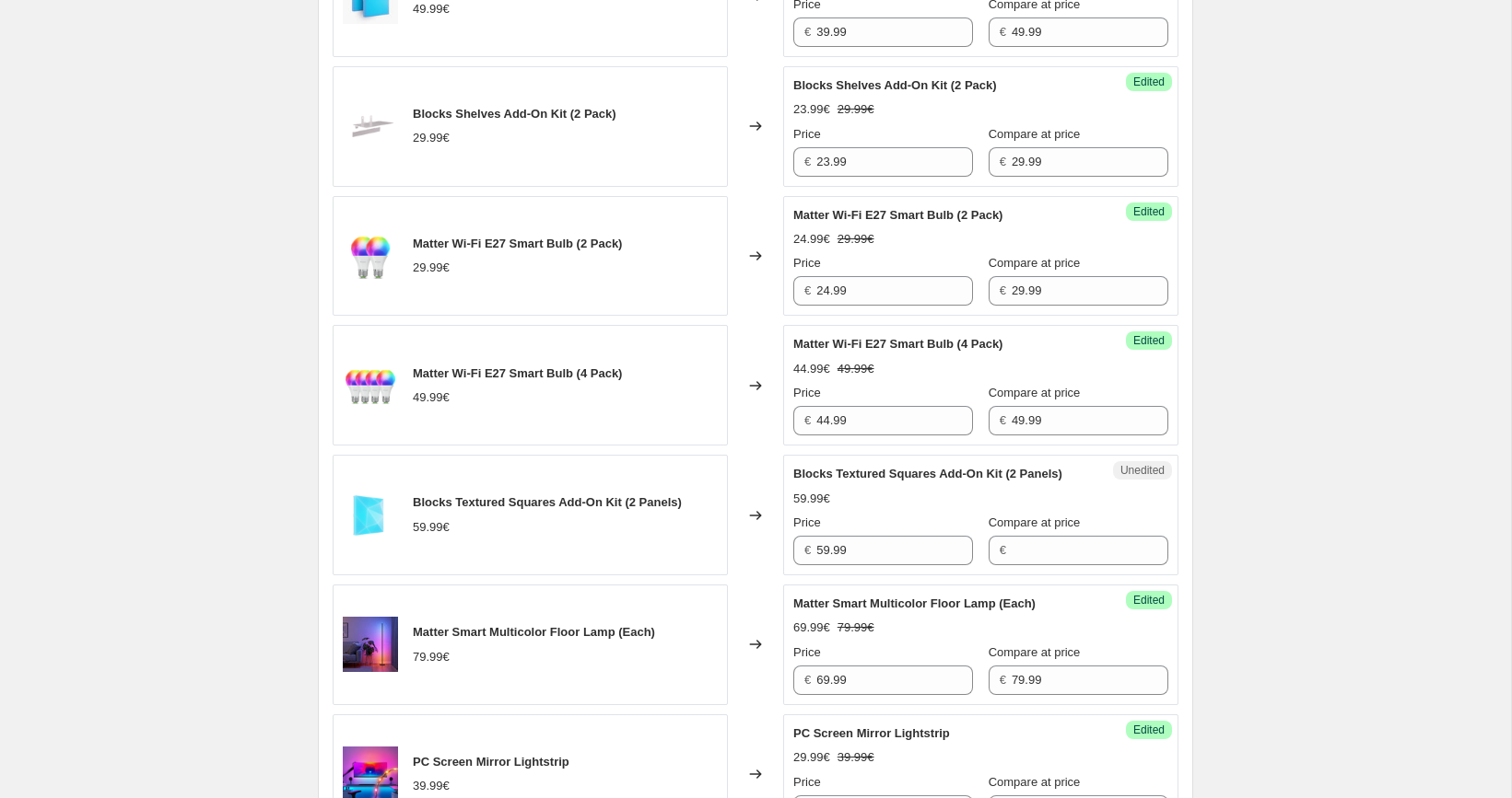
scroll to position [1649, 0]
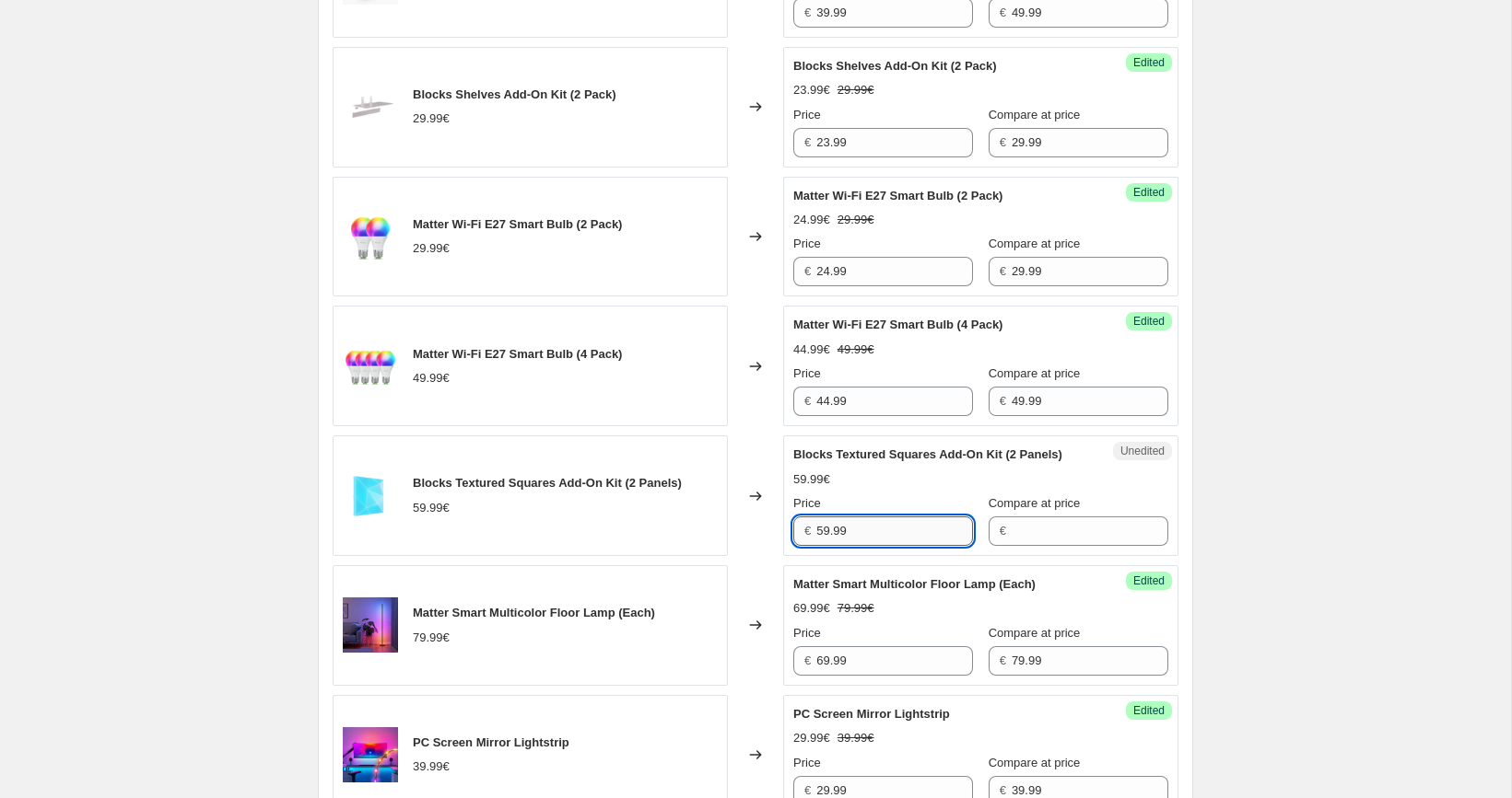
click at [869, 546] on input "59.99" at bounding box center [894, 531] width 157 height 30
click at [1012, 542] on input "Compare at price" at bounding box center [1090, 531] width 157 height 30
paste input "59.99"
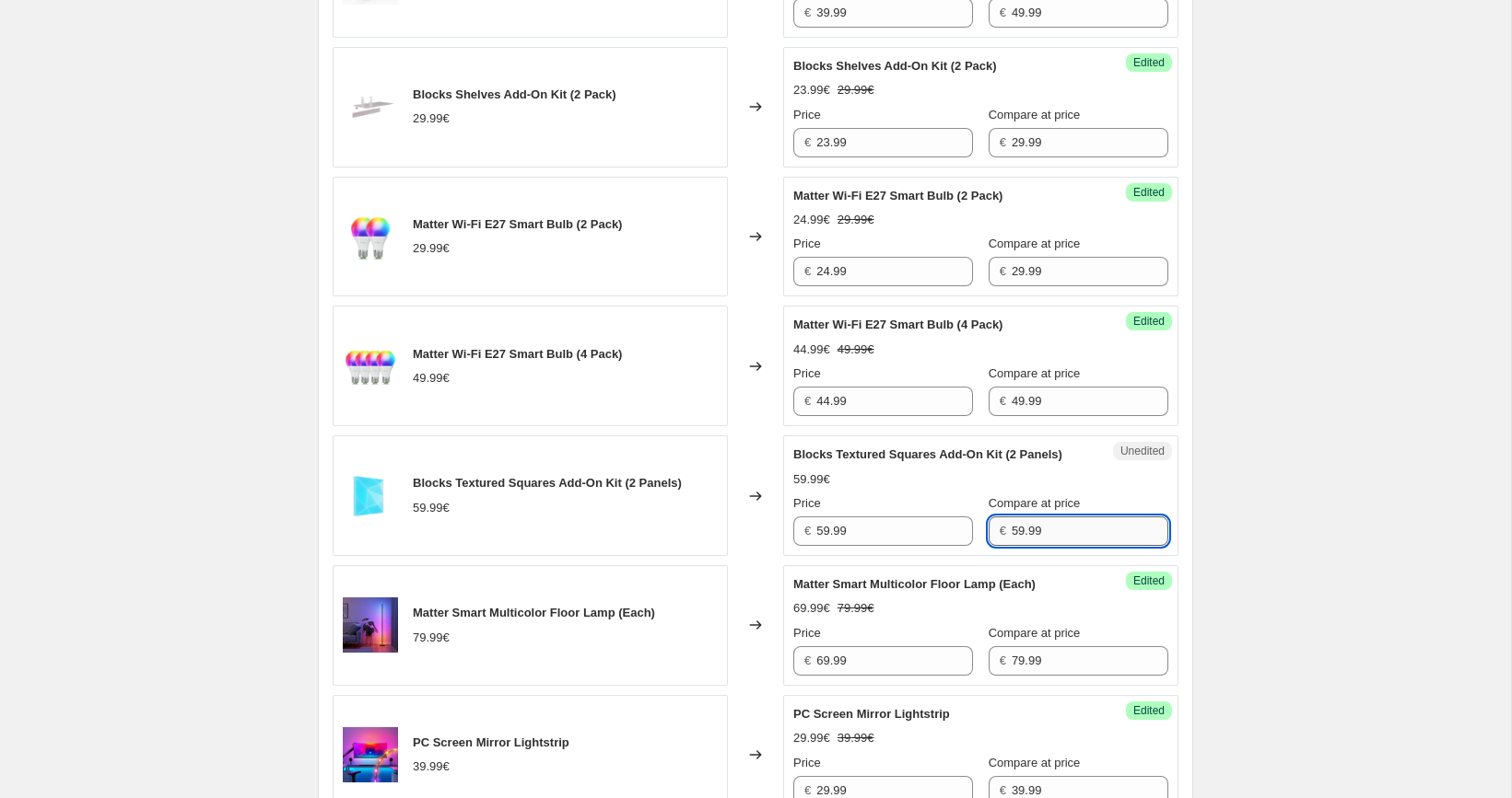
type input "59.99"
click at [890, 546] on input "59.99" at bounding box center [894, 531] width 157 height 30
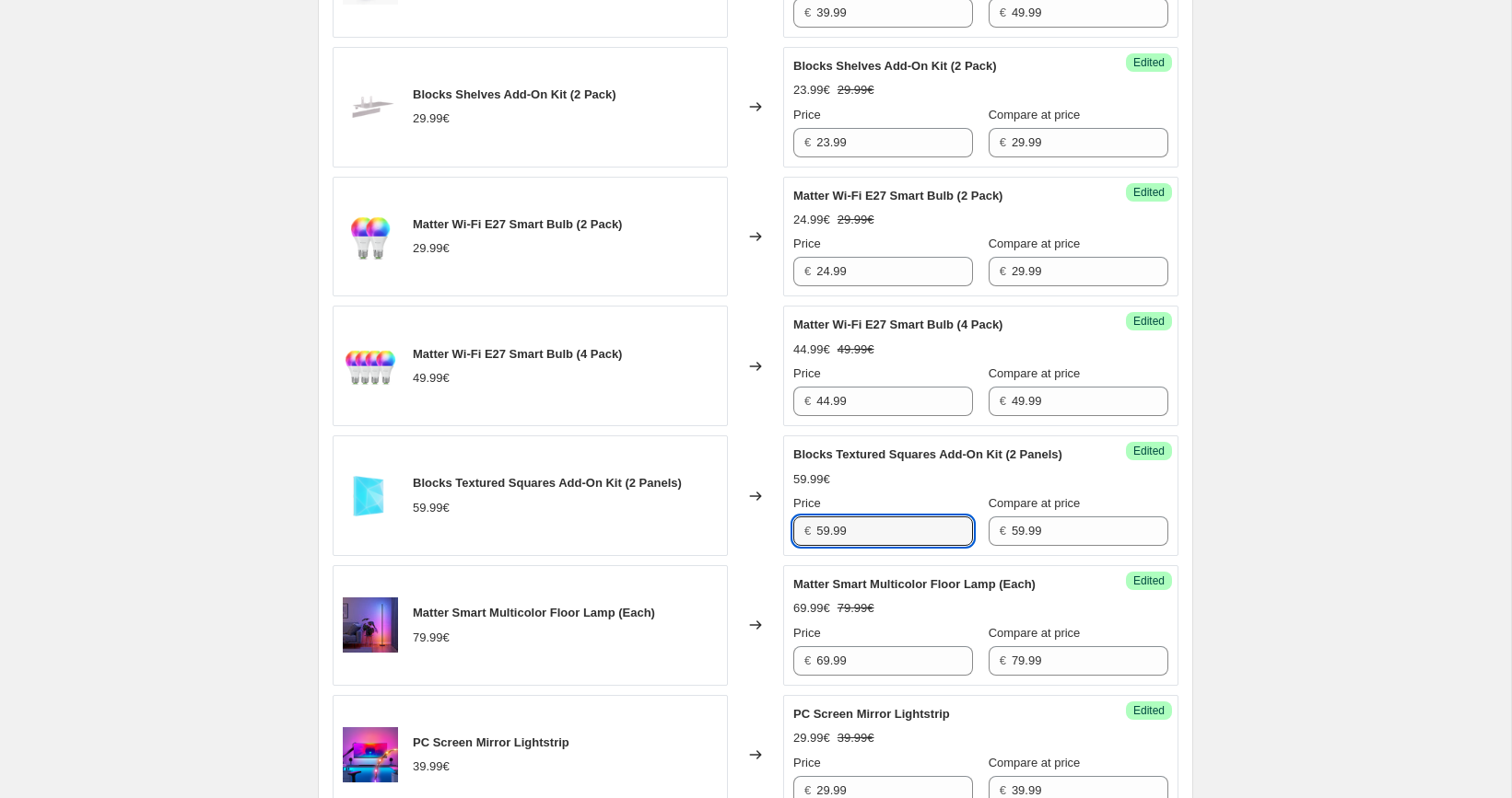
paste input "47"
type input "47.99"
click at [1248, 489] on div "[05/10-10/10] Oct Prime Day. This page is ready [05/10-10/10] Oct Prime Day Inf…" at bounding box center [755, 393] width 1511 height 4083
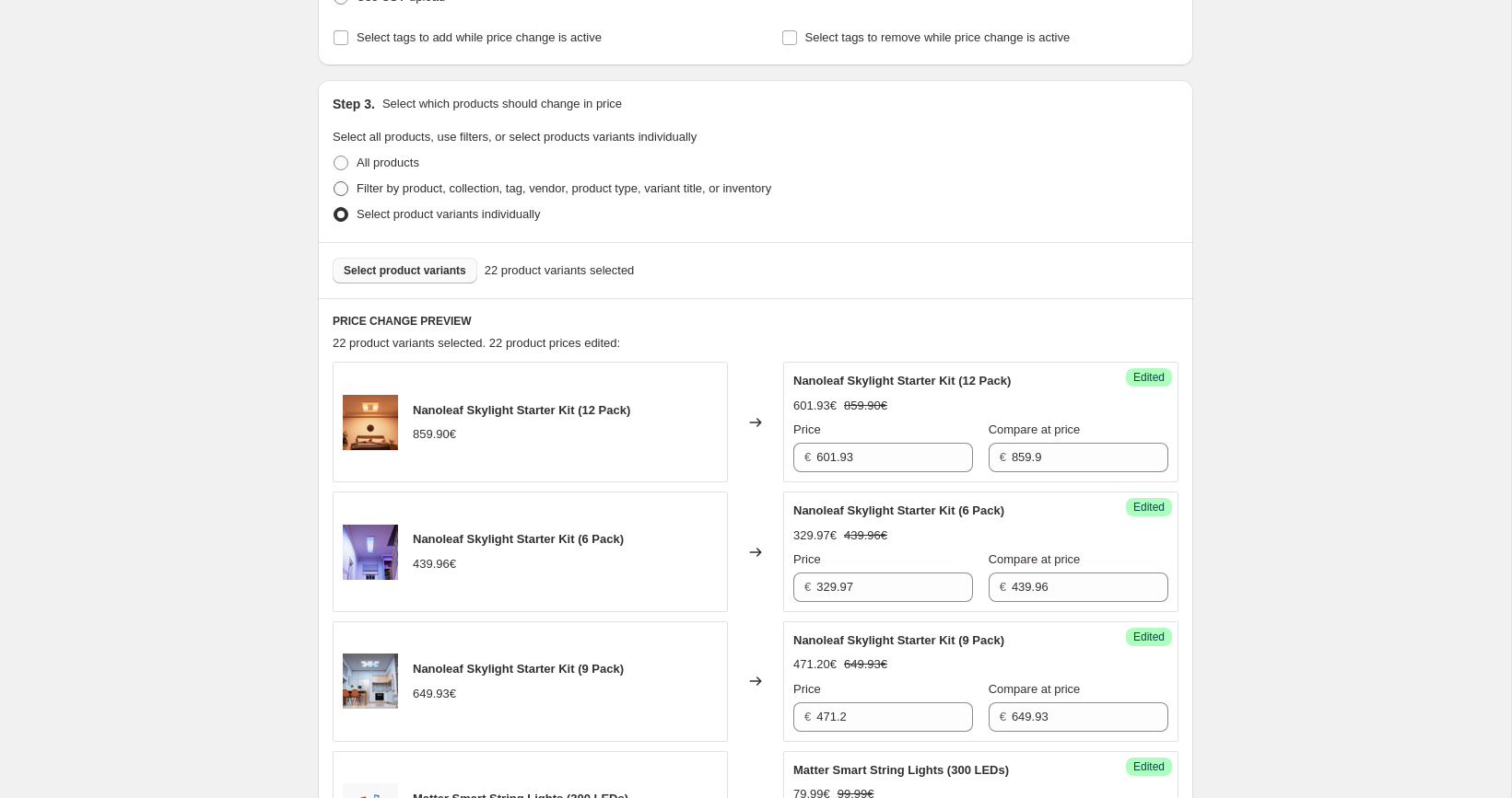
scroll to position [424, 0]
click at [433, 265] on button "Select product variants" at bounding box center [405, 274] width 145 height 26
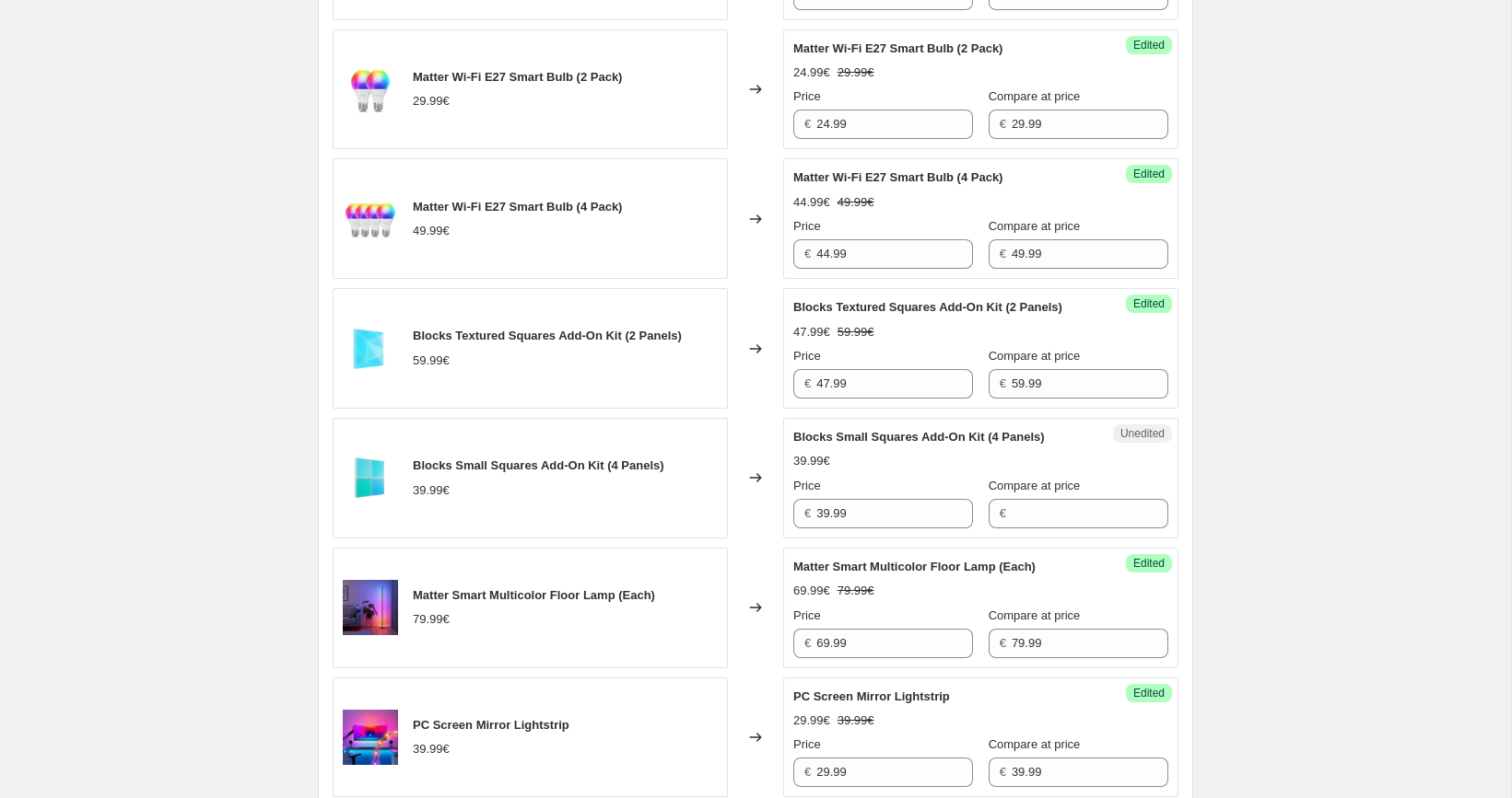
scroll to position [1811, 0]
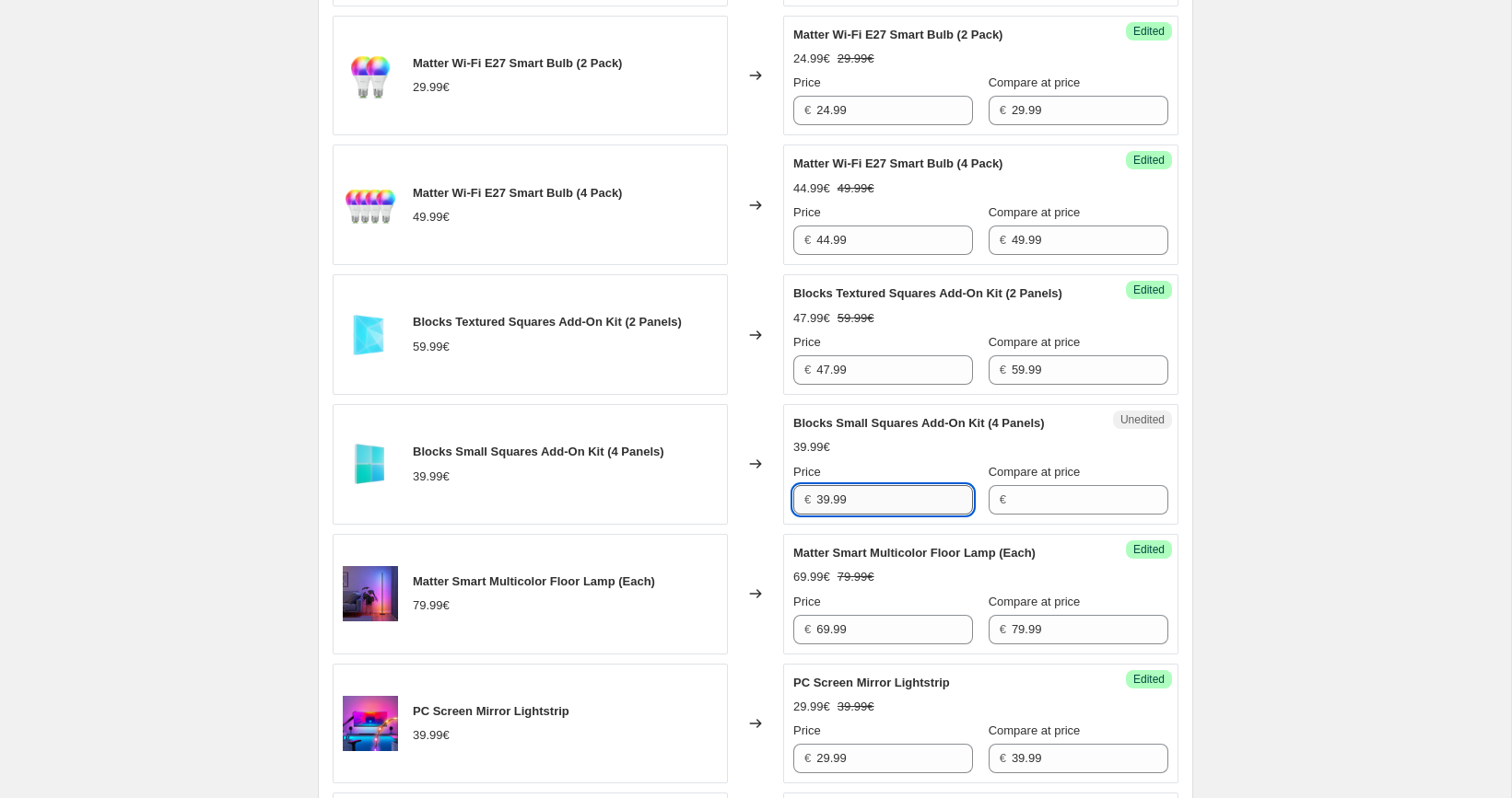
click at [883, 514] on input "39.99" at bounding box center [894, 500] width 157 height 30
type input "39.99"
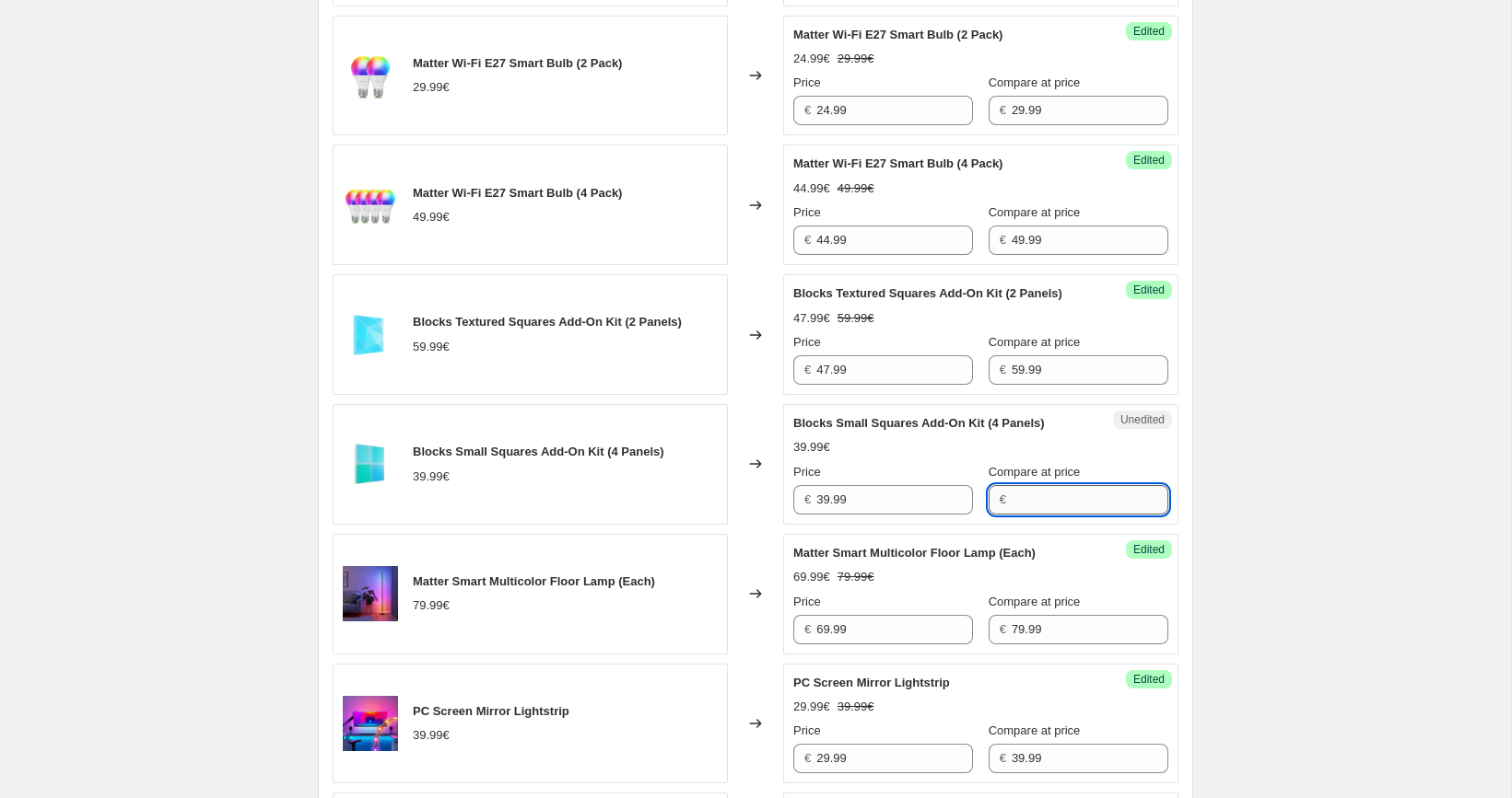
click at [1012, 515] on input "Compare at price" at bounding box center [1090, 500] width 157 height 30
paste input "39.99"
type input "39.99"
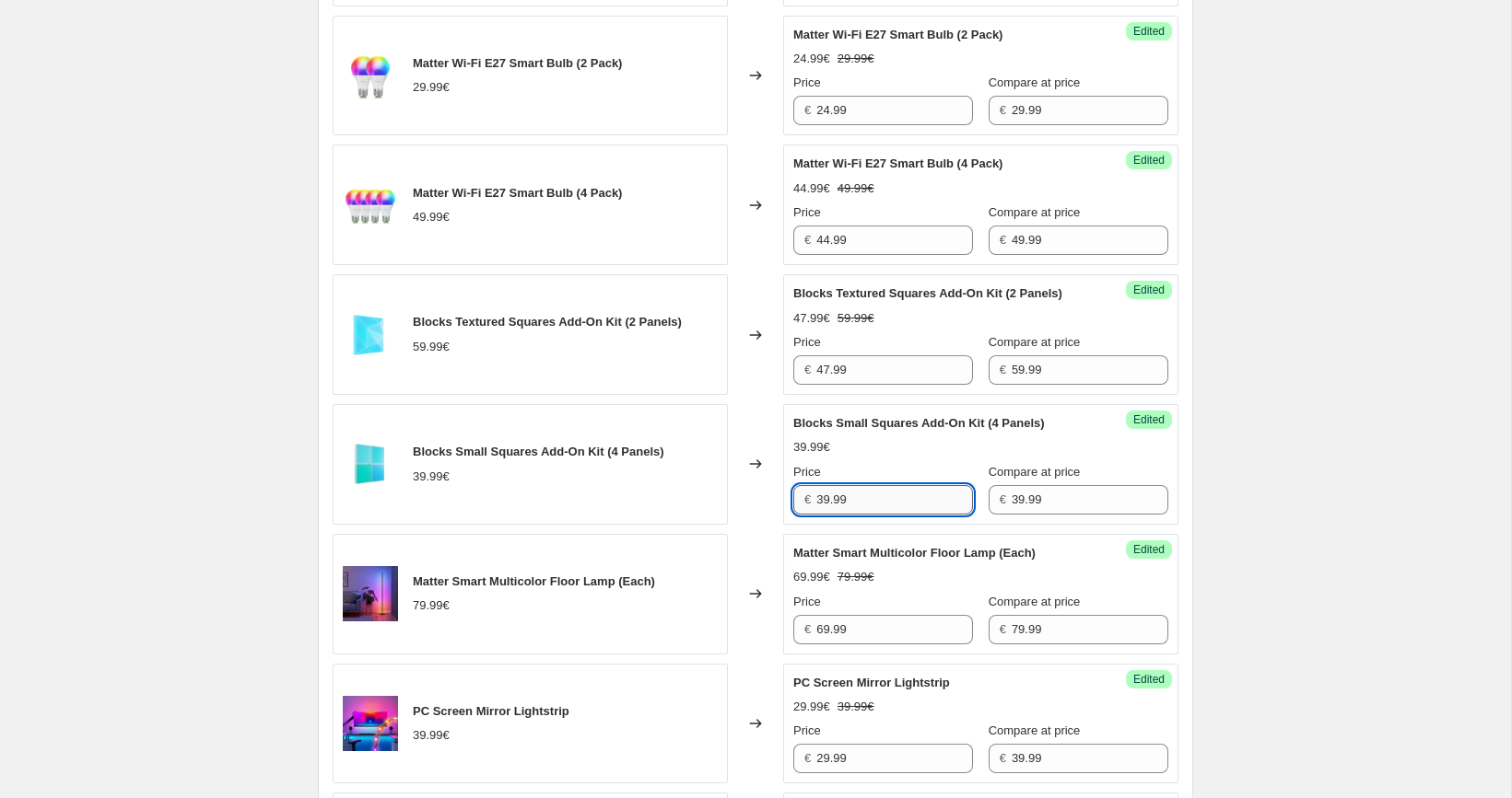
click at [899, 515] on input "39.99" at bounding box center [894, 500] width 157 height 30
paste input "1"
type input "31.99"
click at [1160, 506] on div "Success Edited Blocks Small Squares Add-On Kit (4 Panels) 39.99€ Price € 31.99 …" at bounding box center [981, 464] width 396 height 121
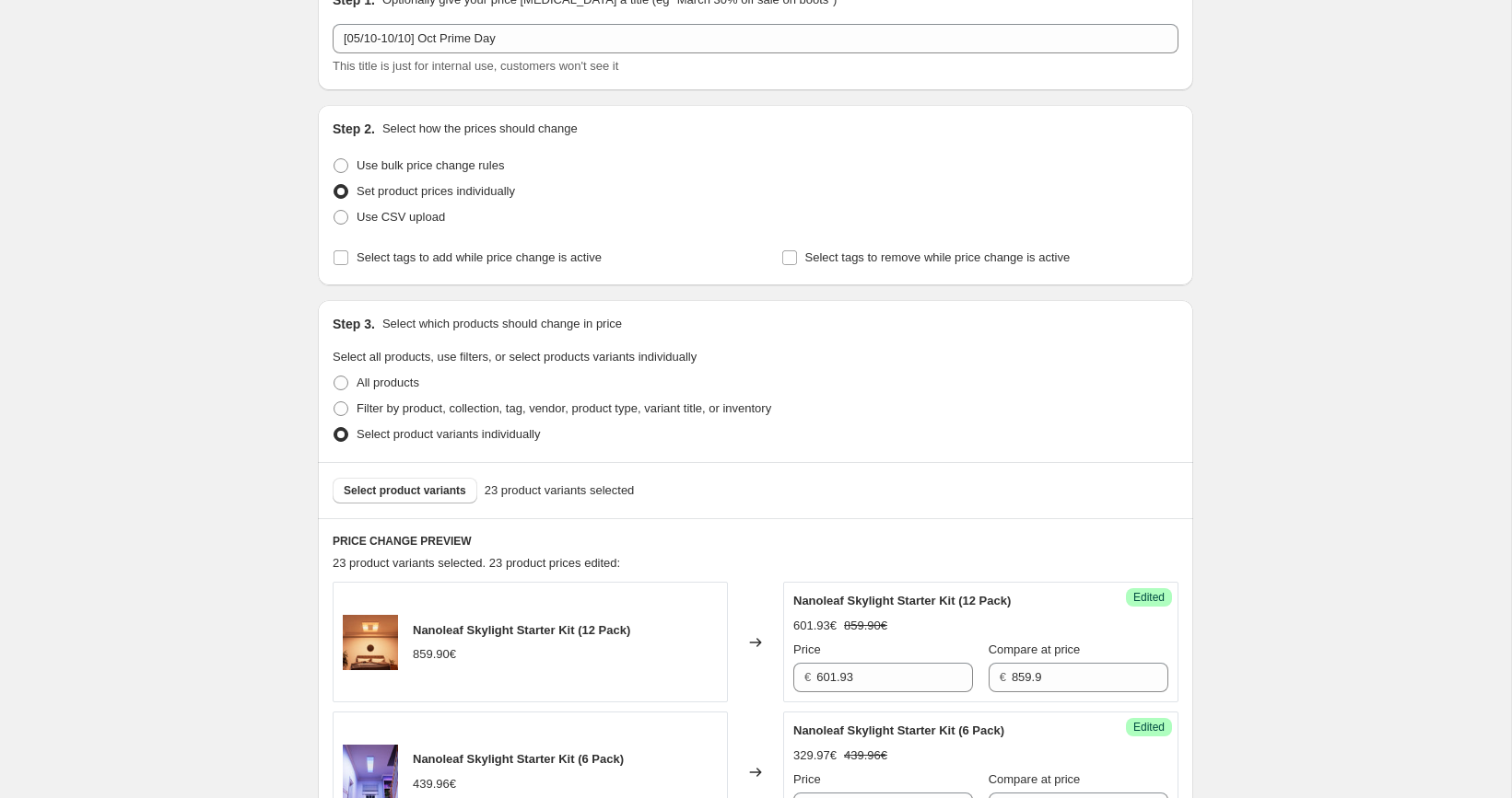
scroll to position [186, 0]
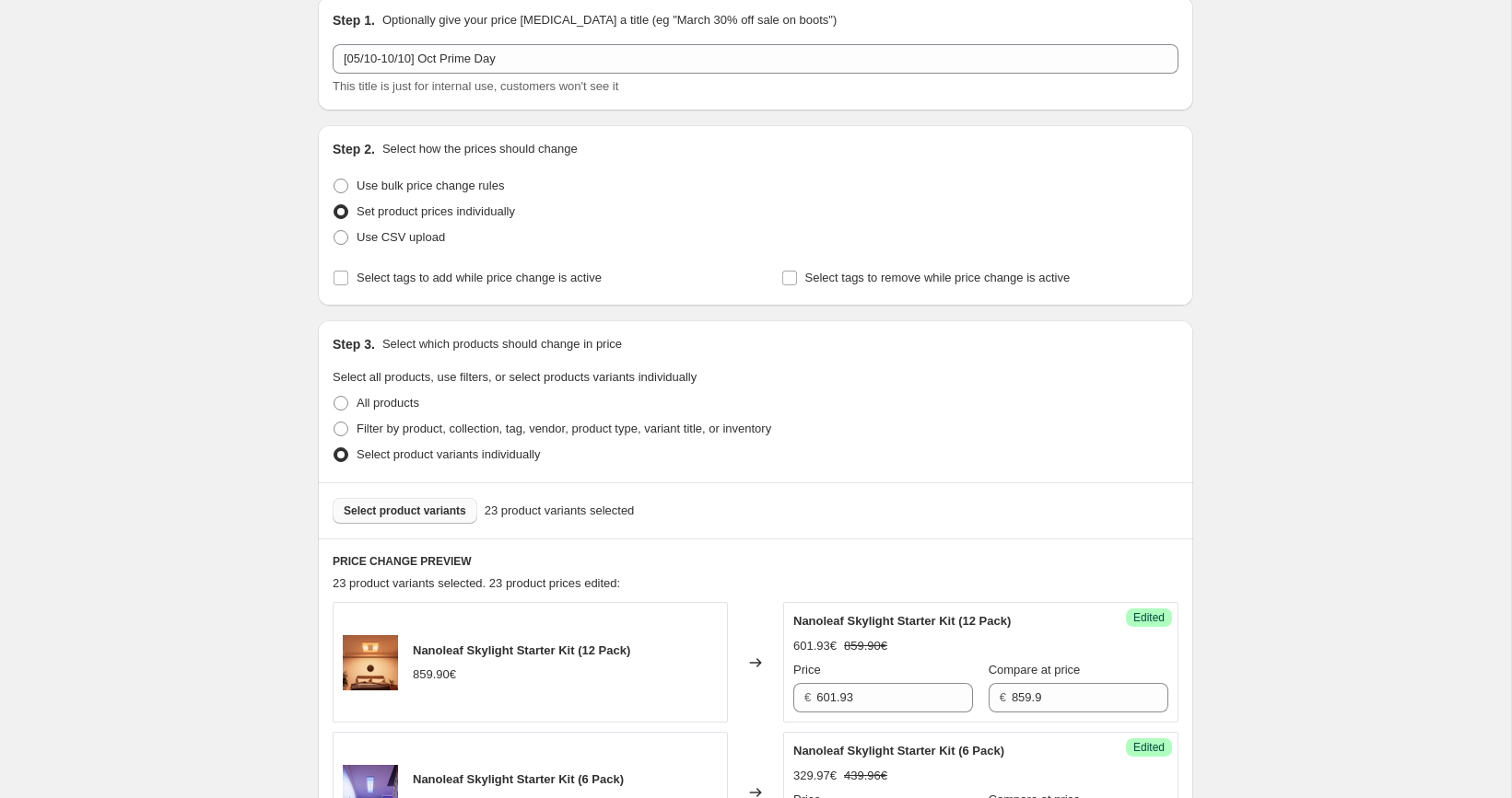
click at [422, 502] on button "Select product variants" at bounding box center [405, 511] width 145 height 26
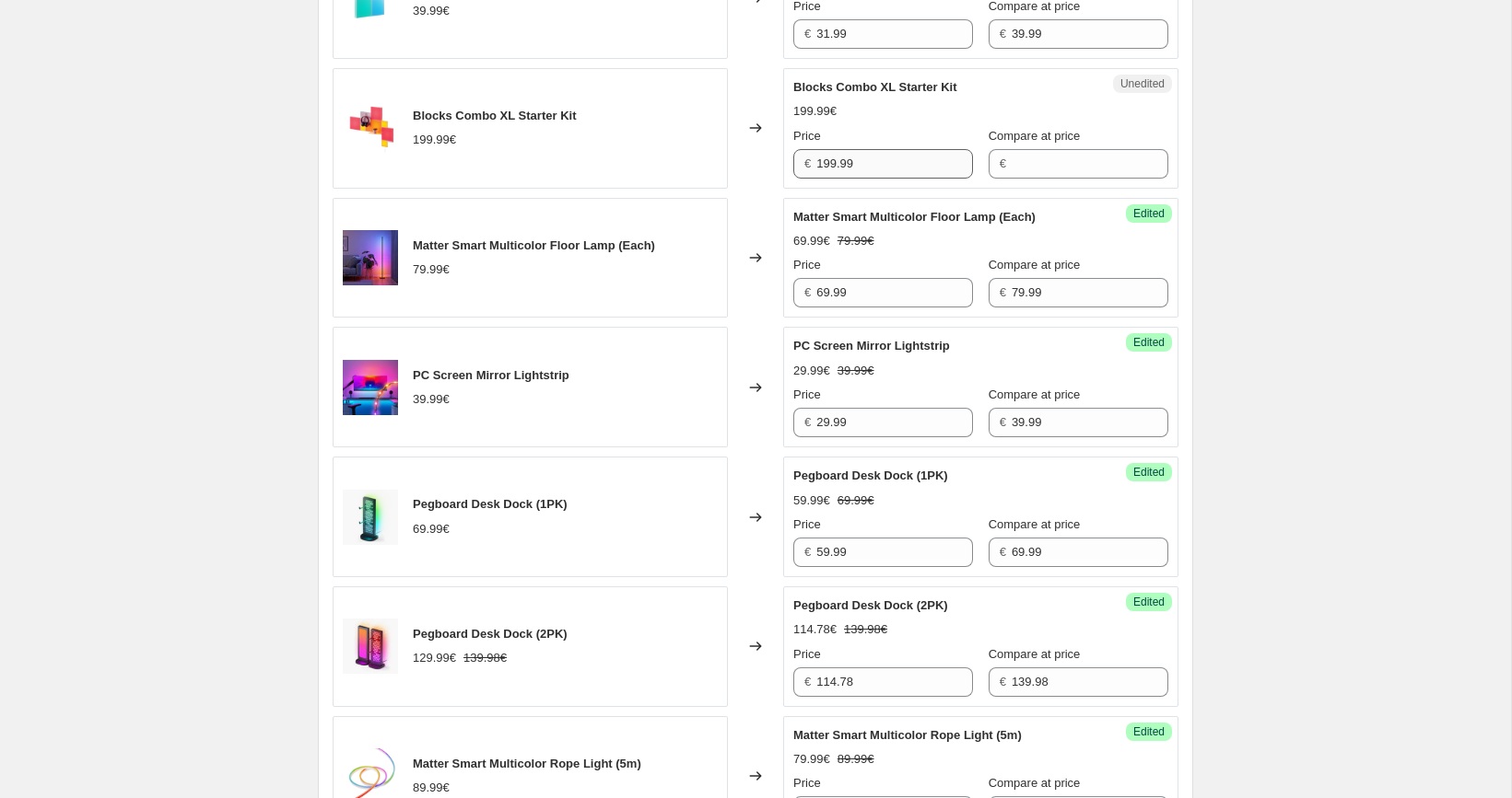
scroll to position [2227, 0]
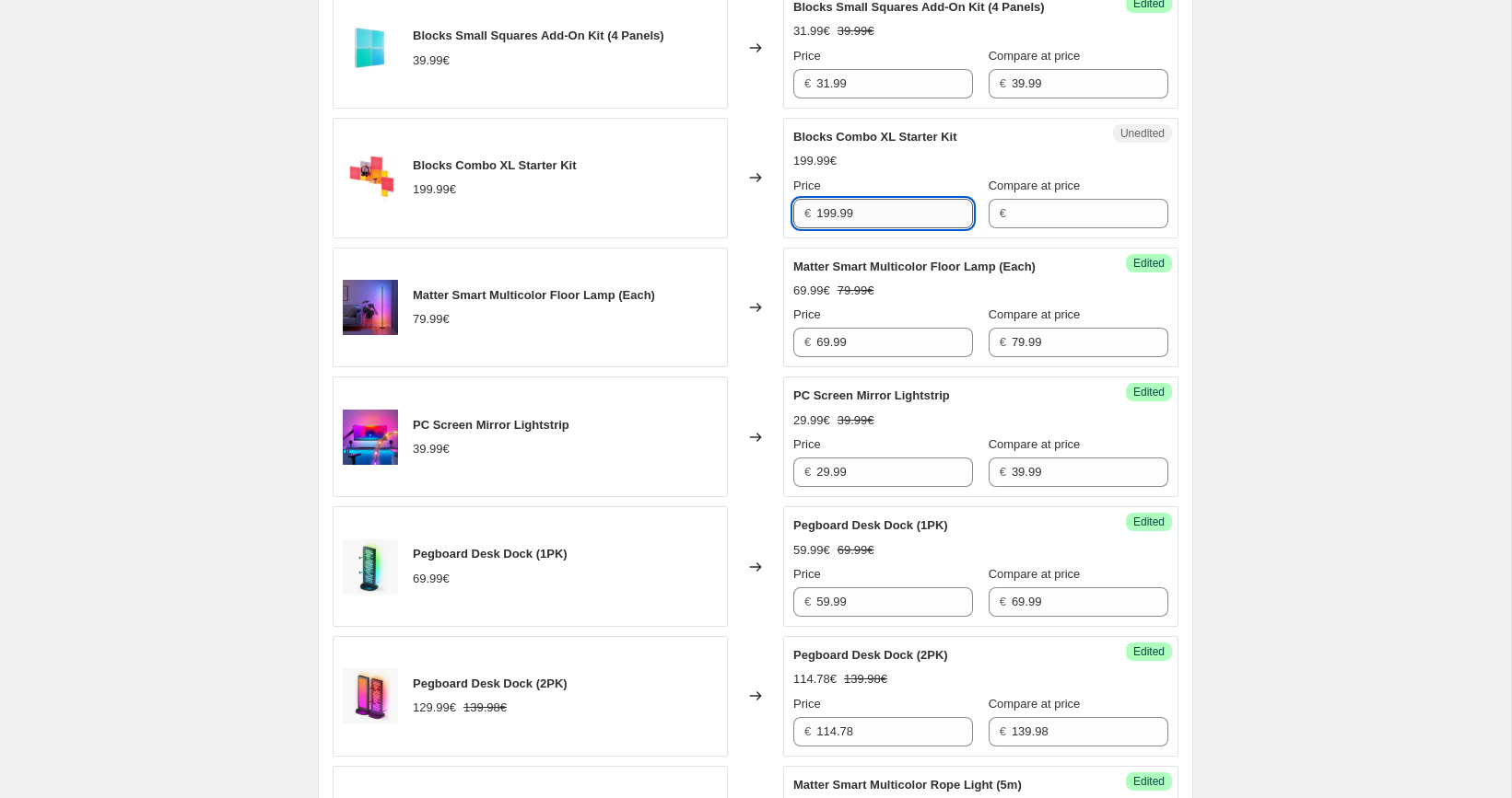
click at [896, 228] on input "199.99" at bounding box center [894, 214] width 157 height 30
type input "199.99"
click at [1023, 228] on input "Compare at price" at bounding box center [1090, 214] width 157 height 30
paste input "199.99"
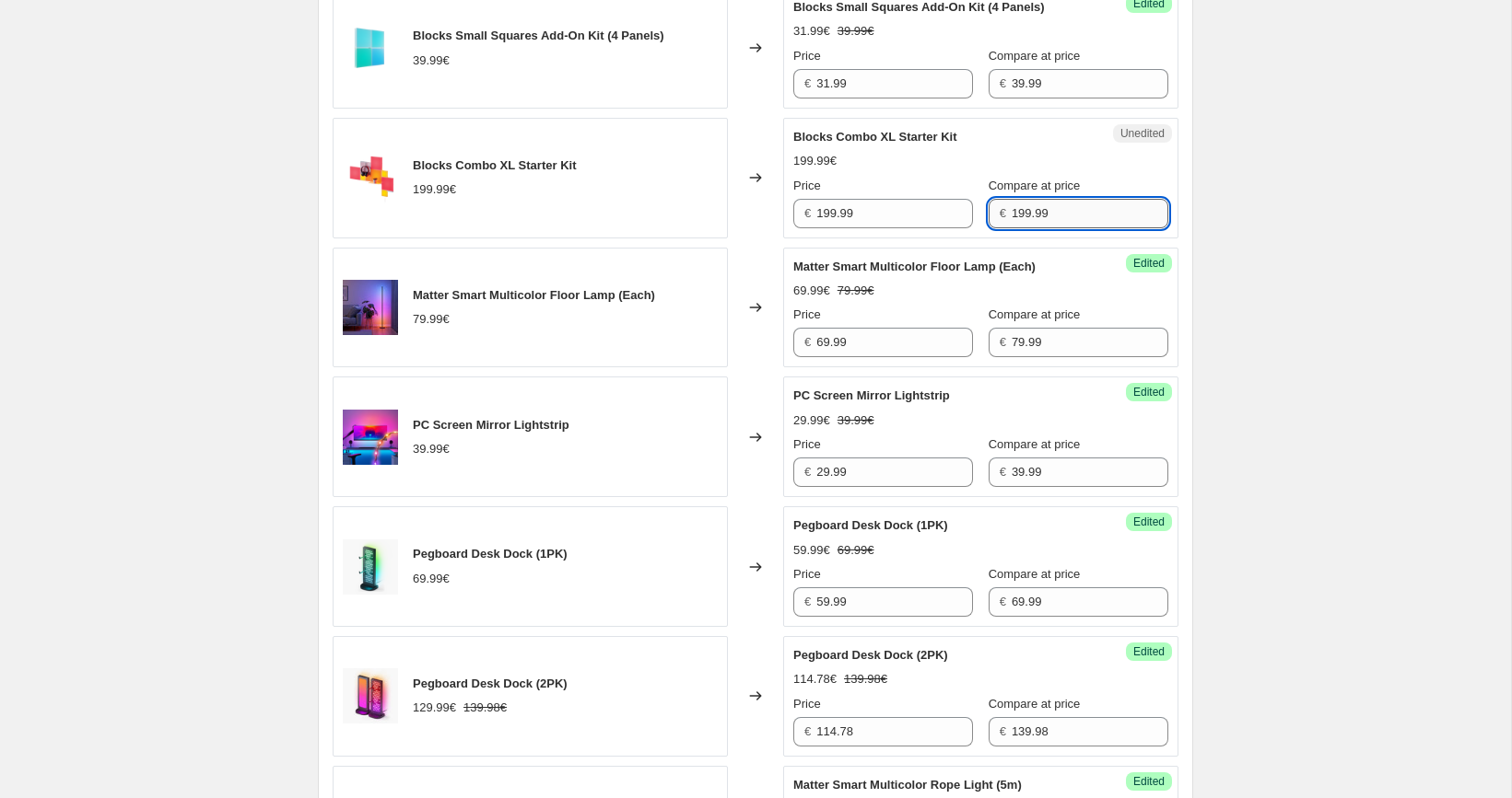
type input "199.99"
click at [893, 238] on div "Success Edited Blocks Combo XL Starter Kit 199.99€ Price € 199.99 Compare at pr…" at bounding box center [981, 178] width 396 height 121
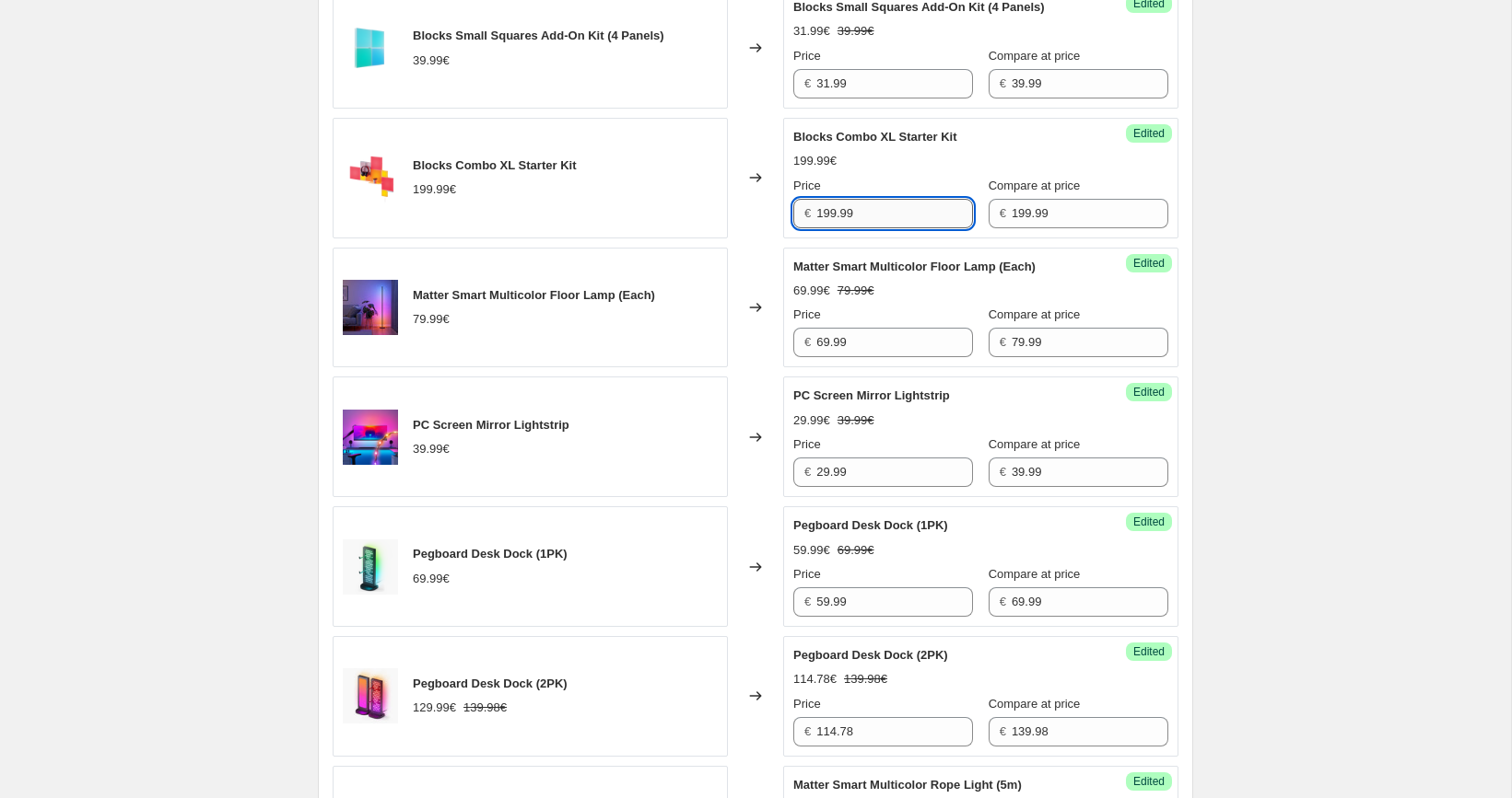
click at [891, 228] on input "199.99" at bounding box center [894, 214] width 157 height 30
paste input "5"
type input "159.99"
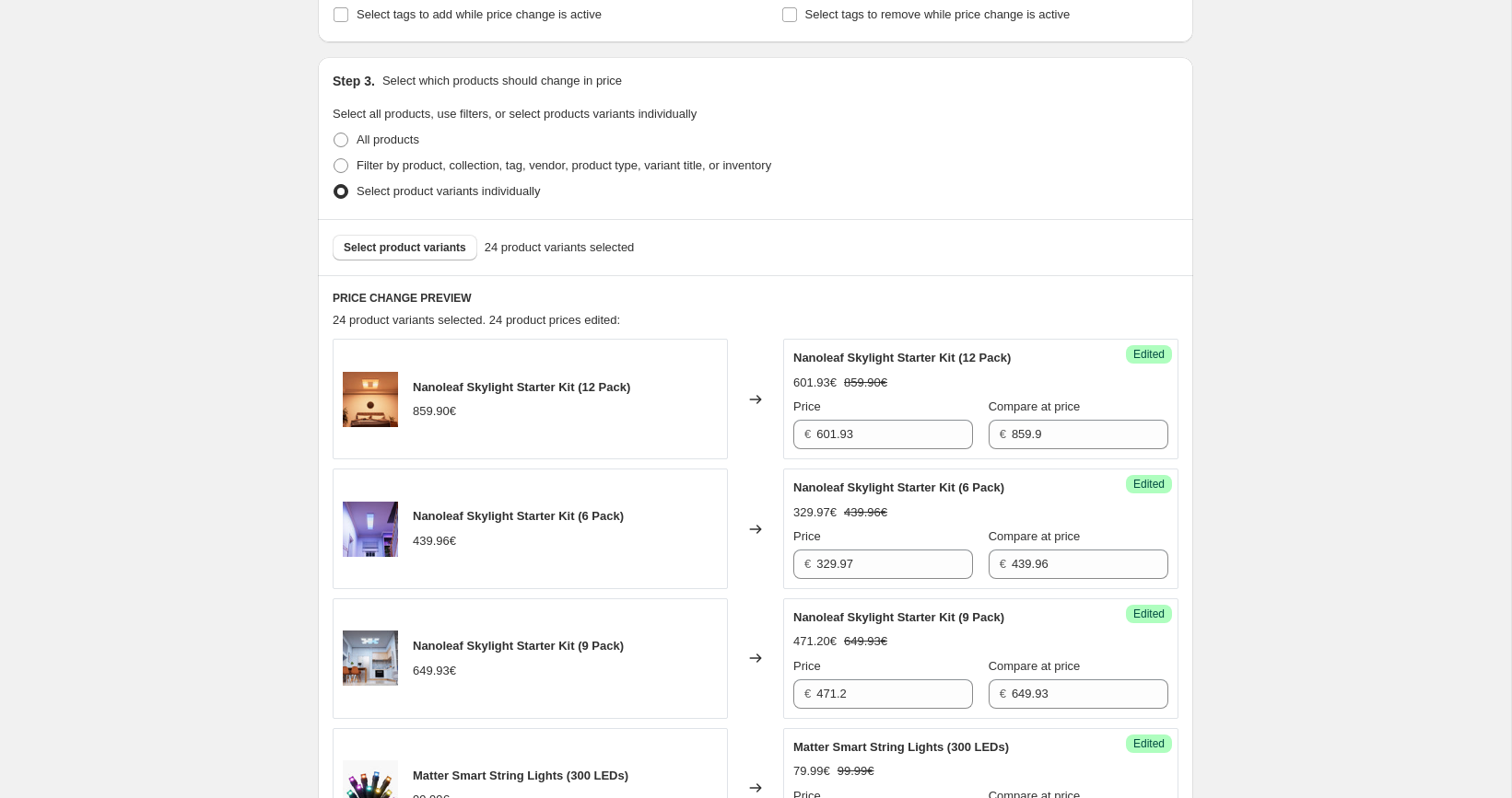
scroll to position [409, 0]
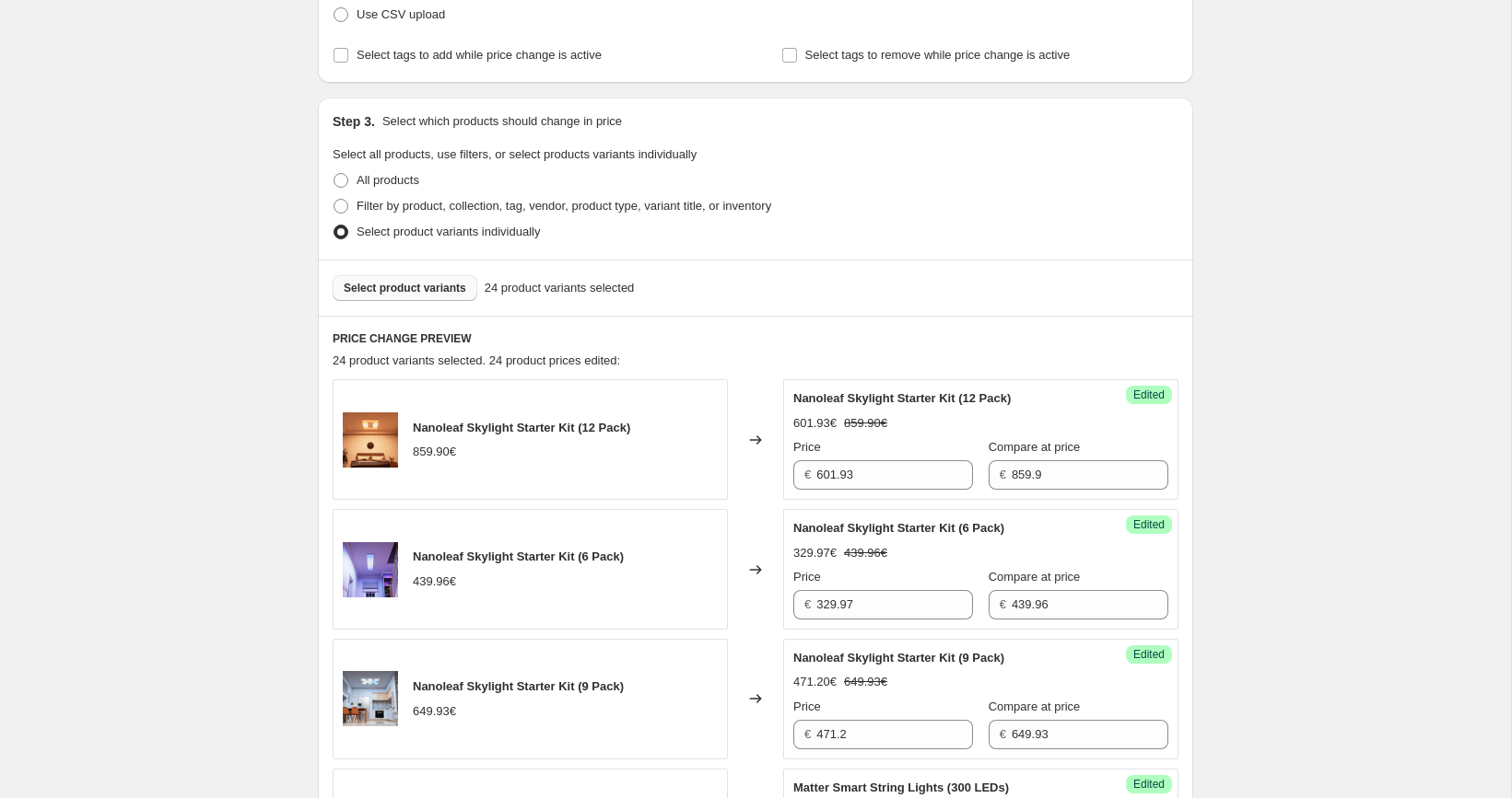
click at [389, 281] on span "Select product variants" at bounding box center [405, 287] width 122 height 15
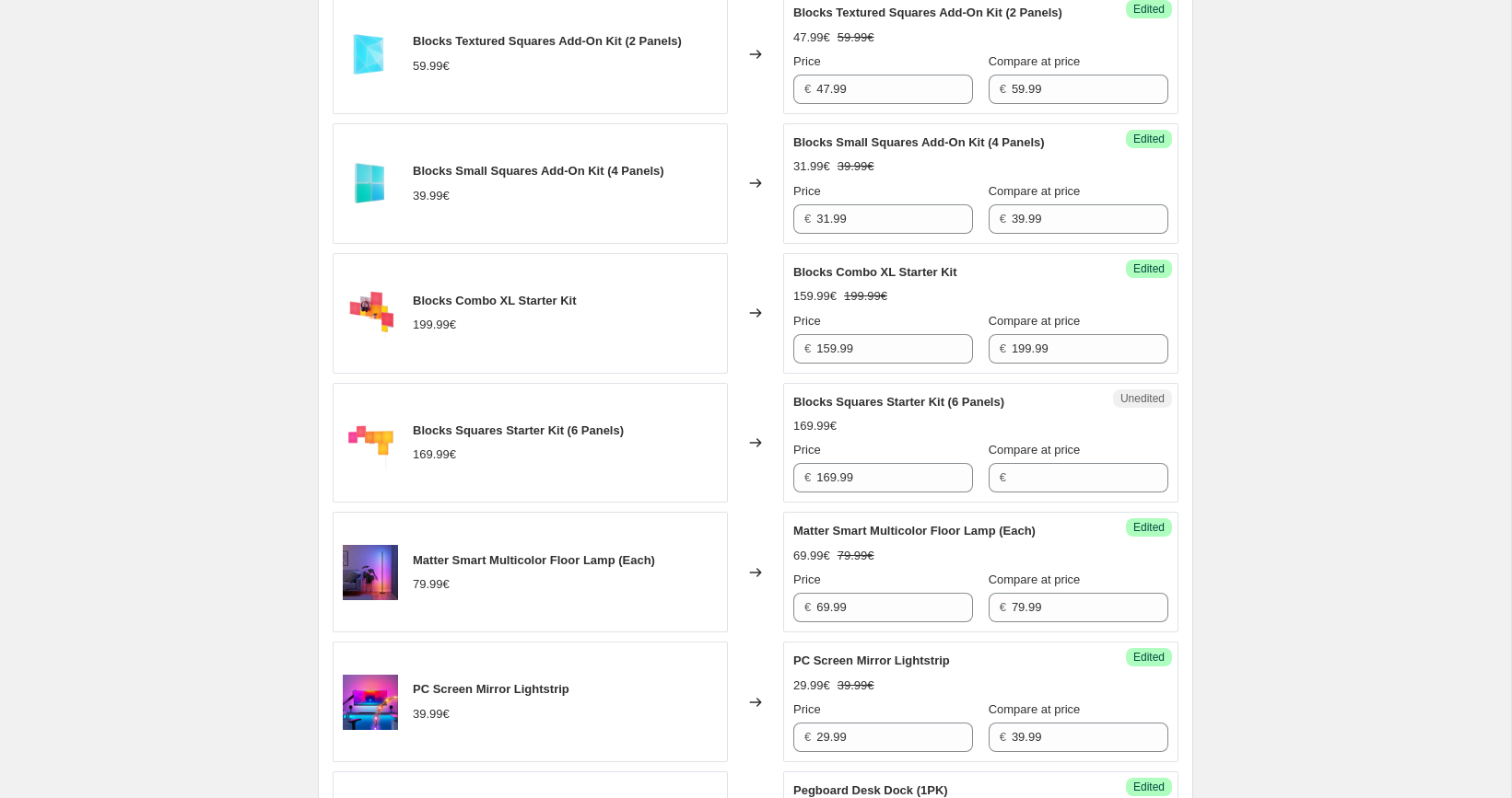
scroll to position [2135, 0]
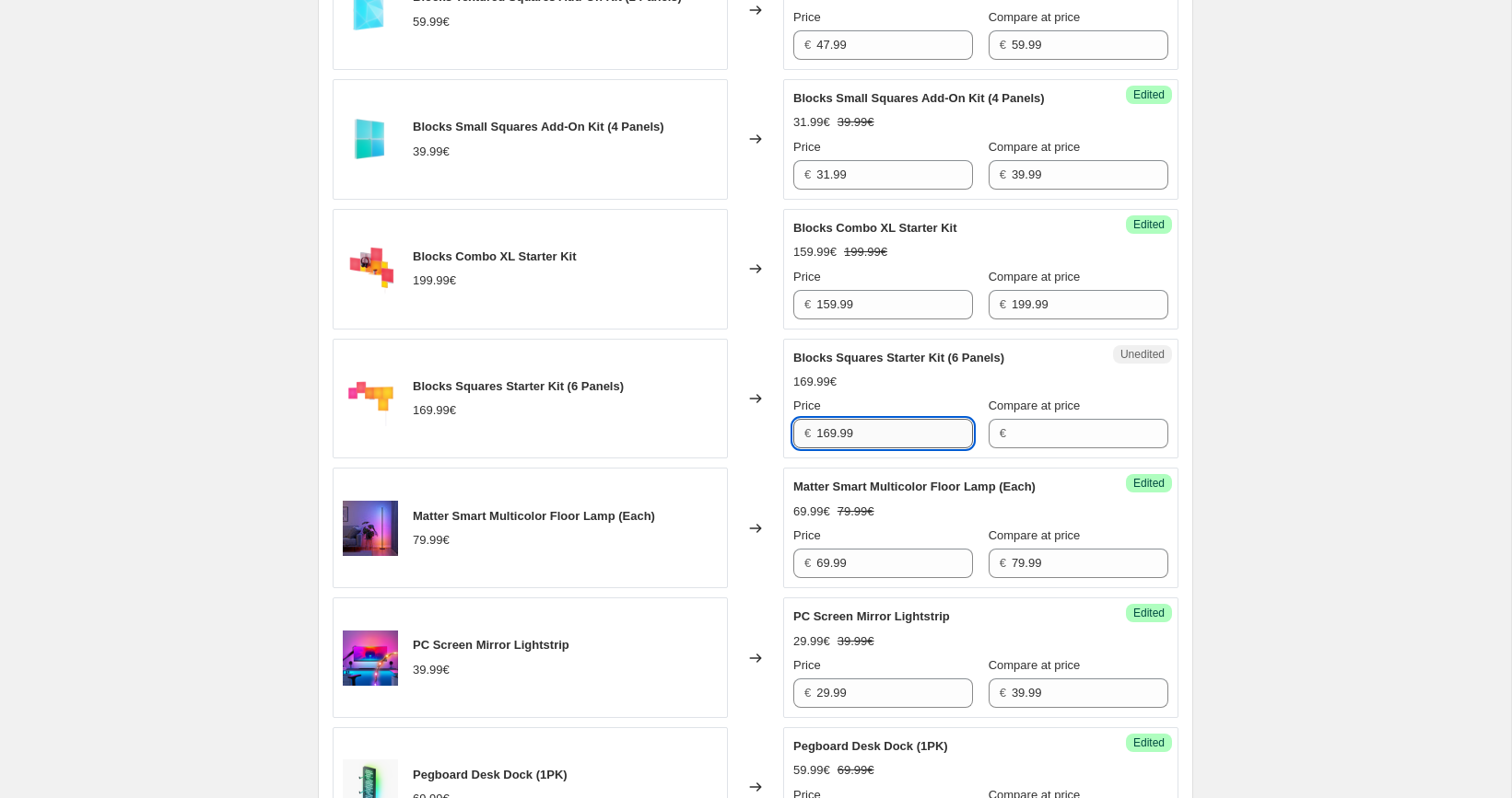
click at [895, 442] on input "169.99" at bounding box center [894, 434] width 157 height 30
type input "169.99"
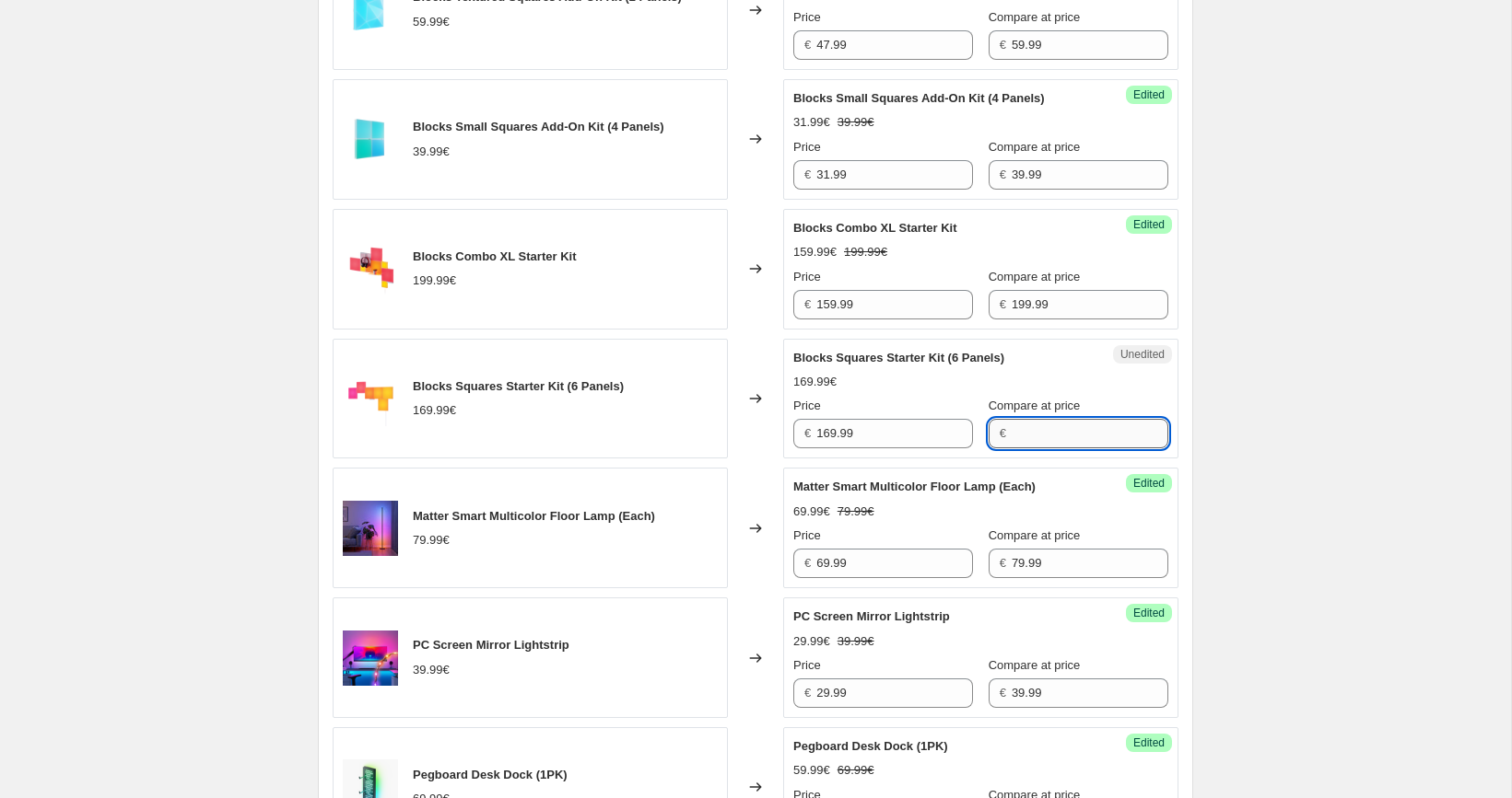
click at [1022, 442] on input "Compare at price" at bounding box center [1090, 434] width 157 height 30
paste input "169.99"
type input "169.99"
click at [884, 447] on input "169.99" at bounding box center [894, 434] width 157 height 30
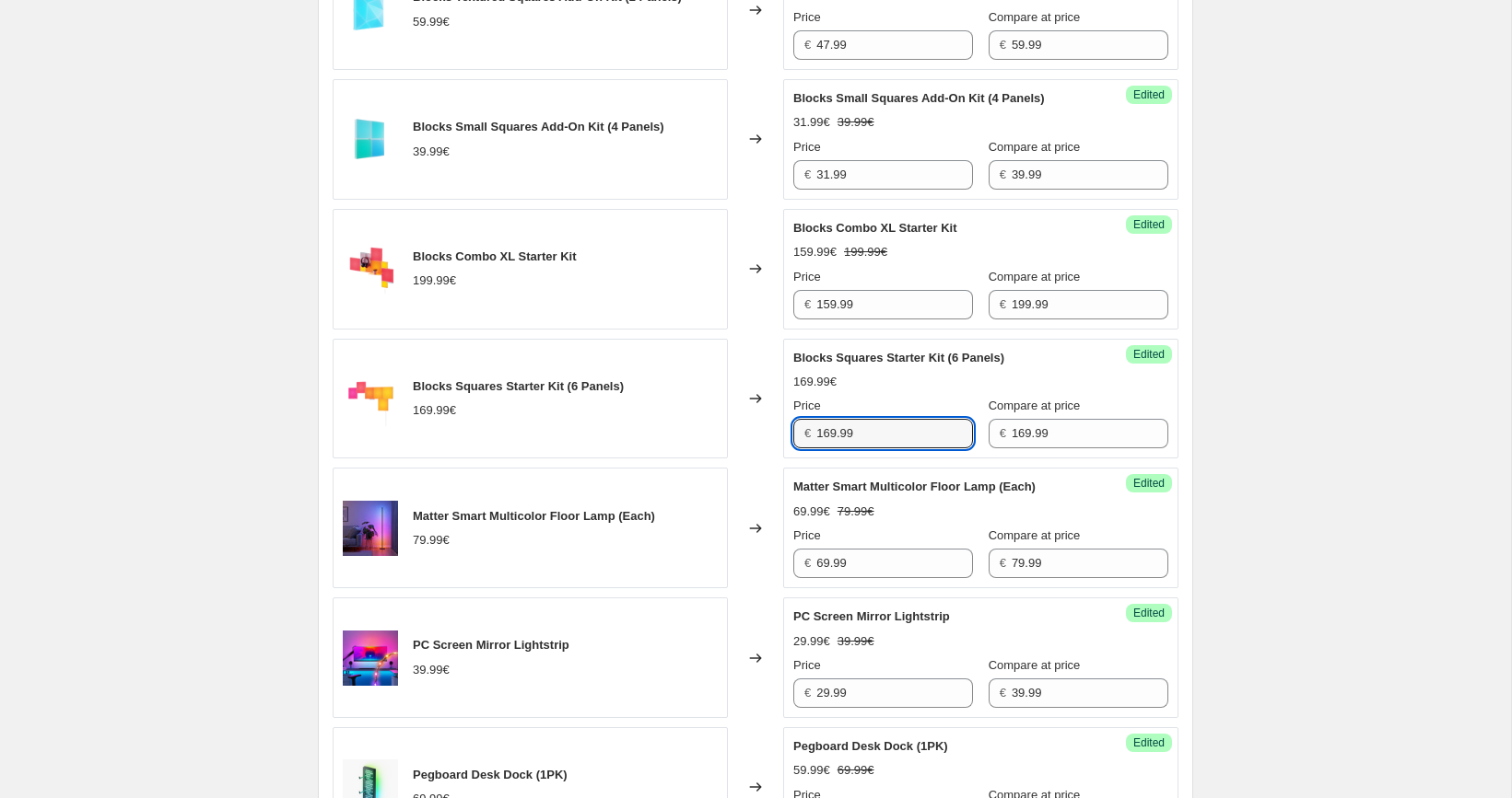
paste input "27.4"
type input "127.49"
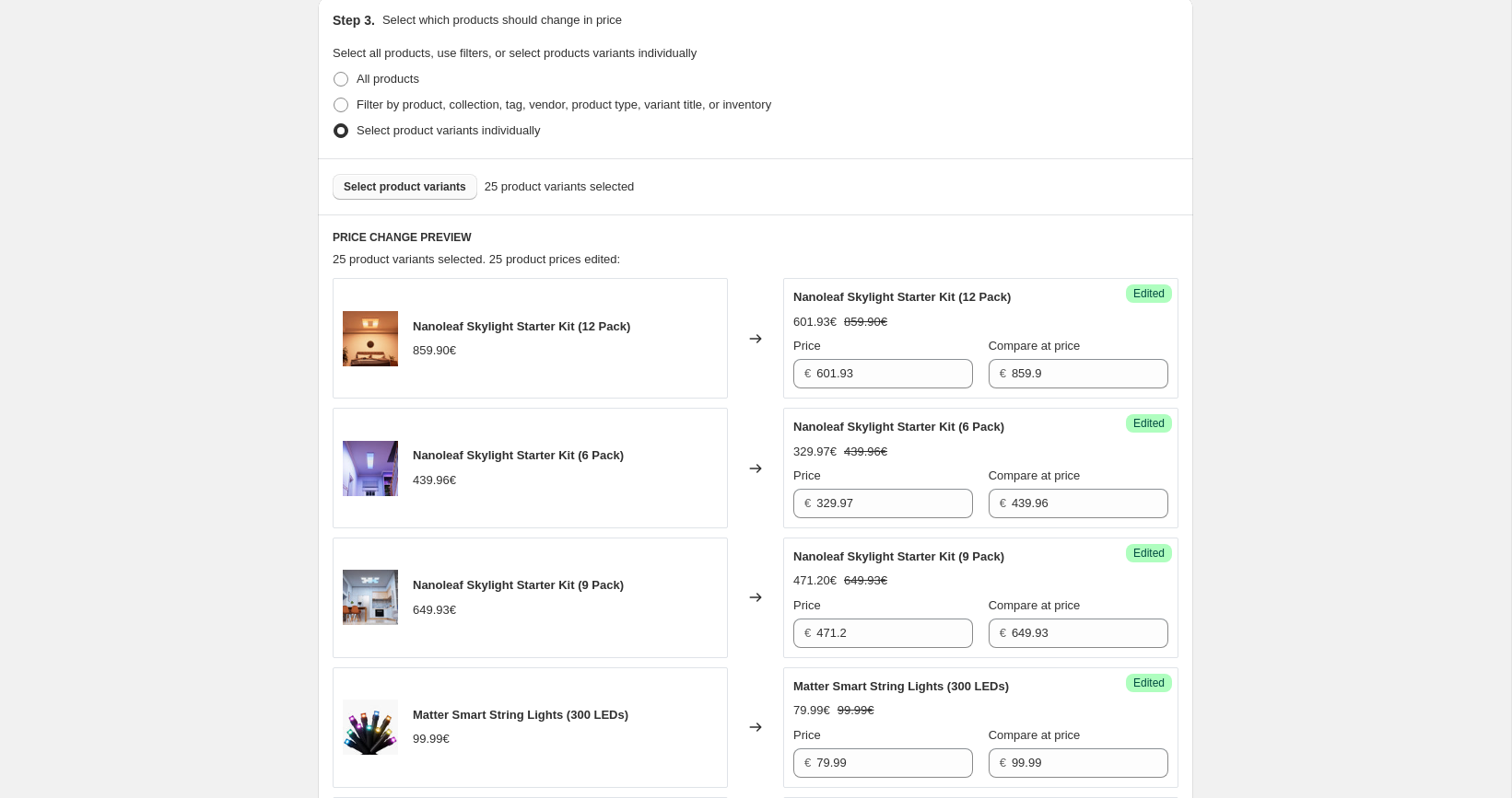
scroll to position [509, 0]
click at [393, 197] on button "Select product variants" at bounding box center [405, 189] width 145 height 26
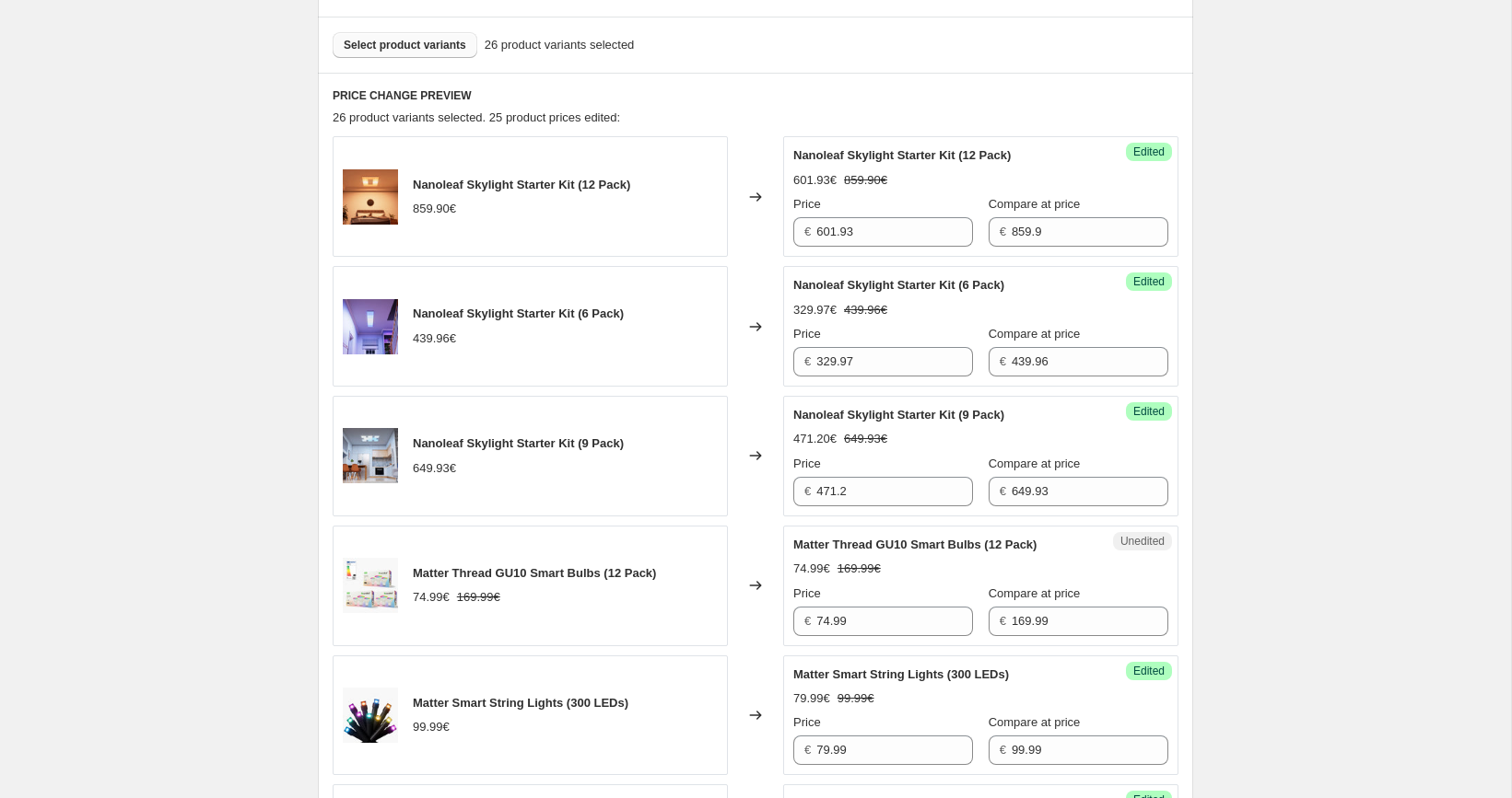
scroll to position [709, 0]
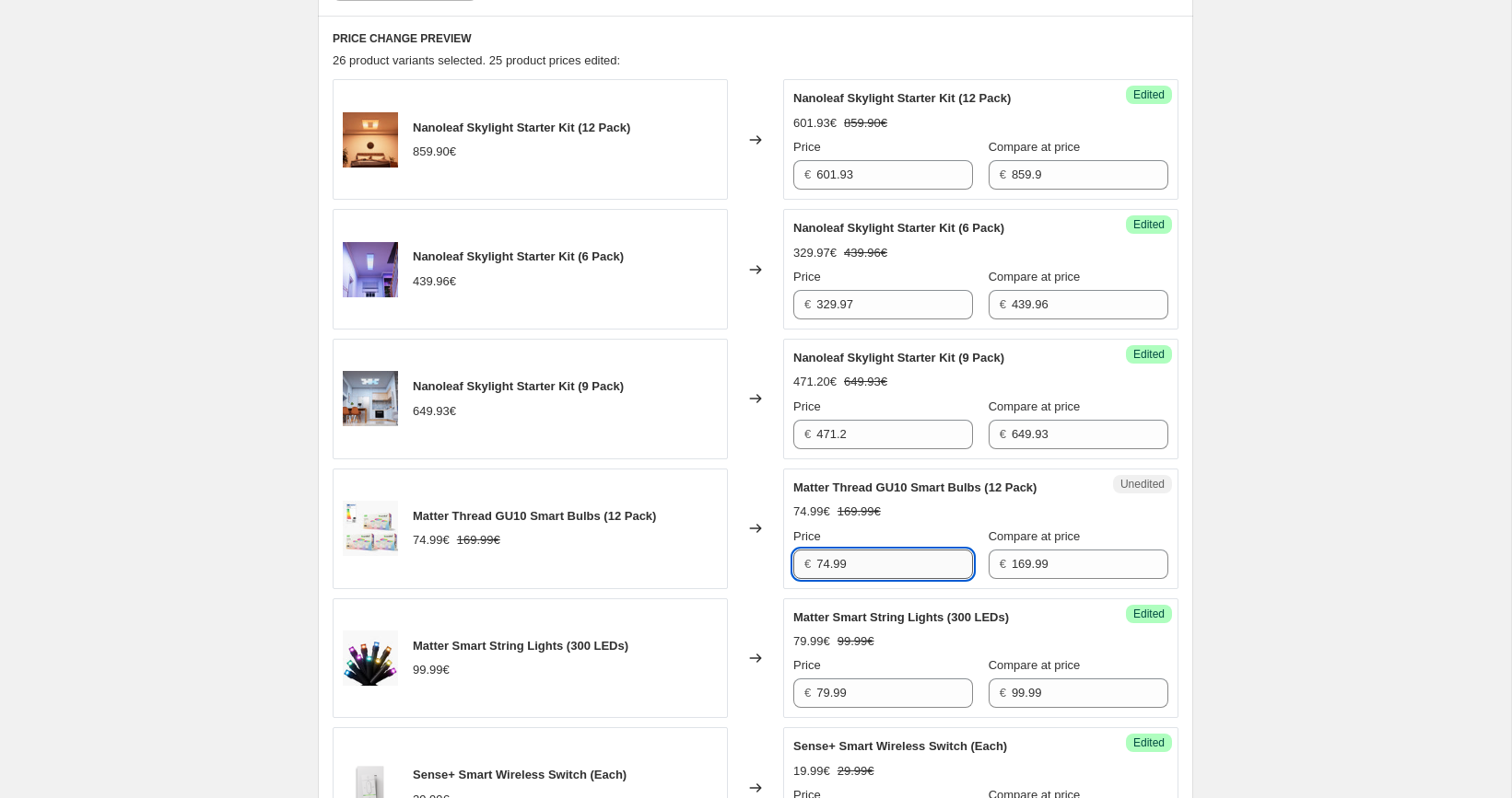
click at [899, 562] on input "74.99" at bounding box center [894, 565] width 157 height 30
paste input "127.4"
type input "127.49"
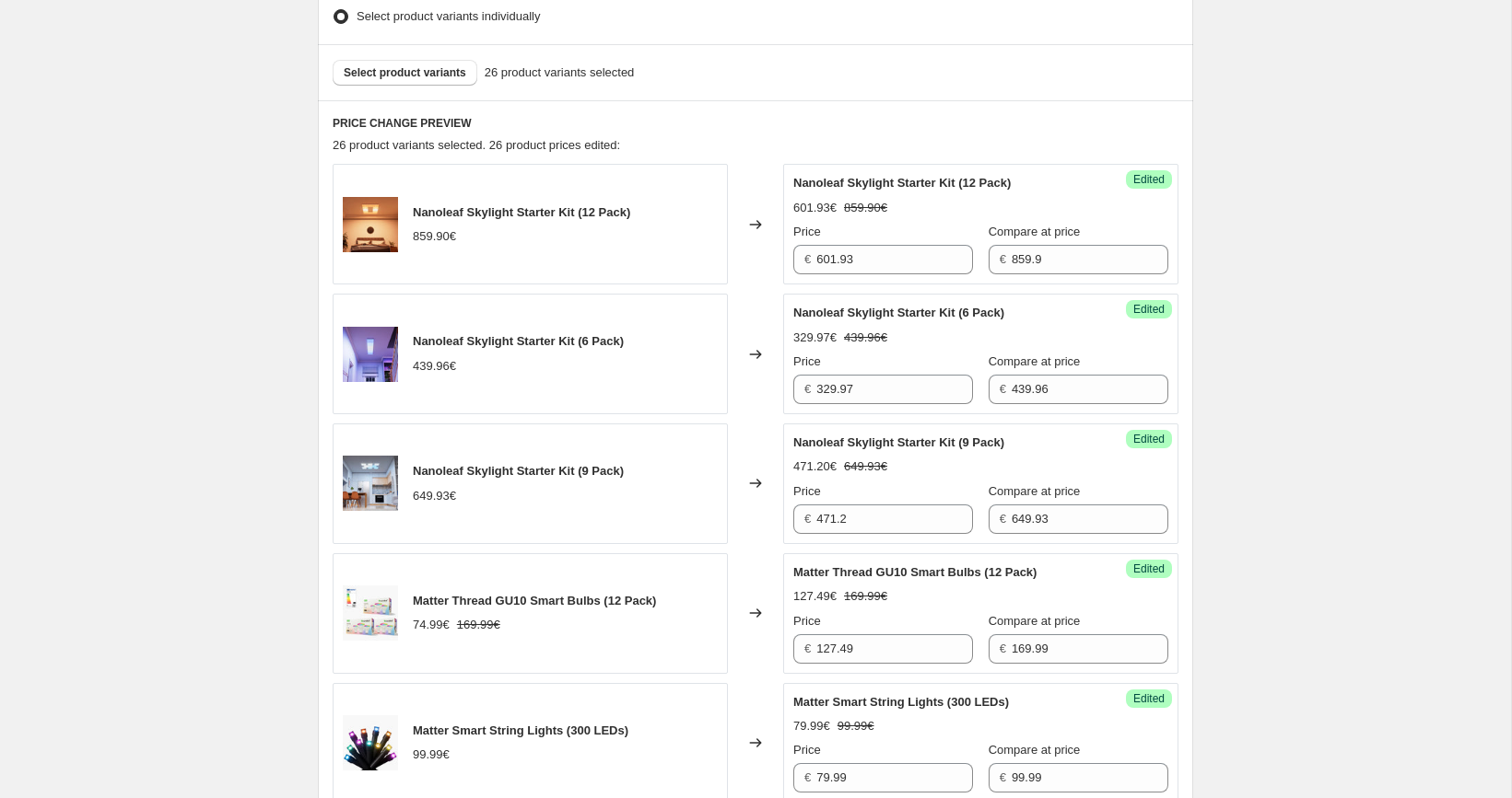
scroll to position [596, 0]
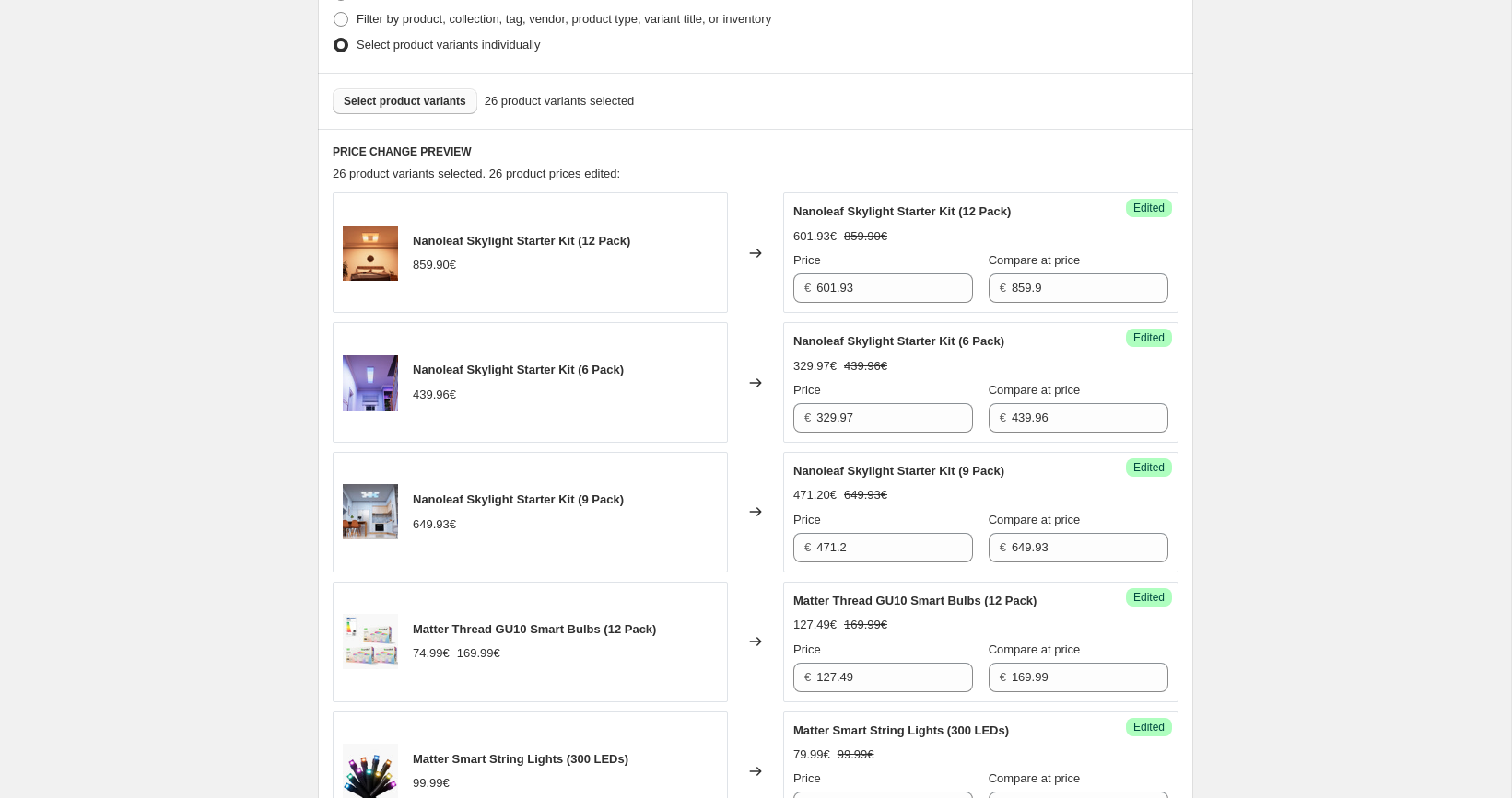
click at [414, 99] on span "Select product variants" at bounding box center [405, 100] width 122 height 15
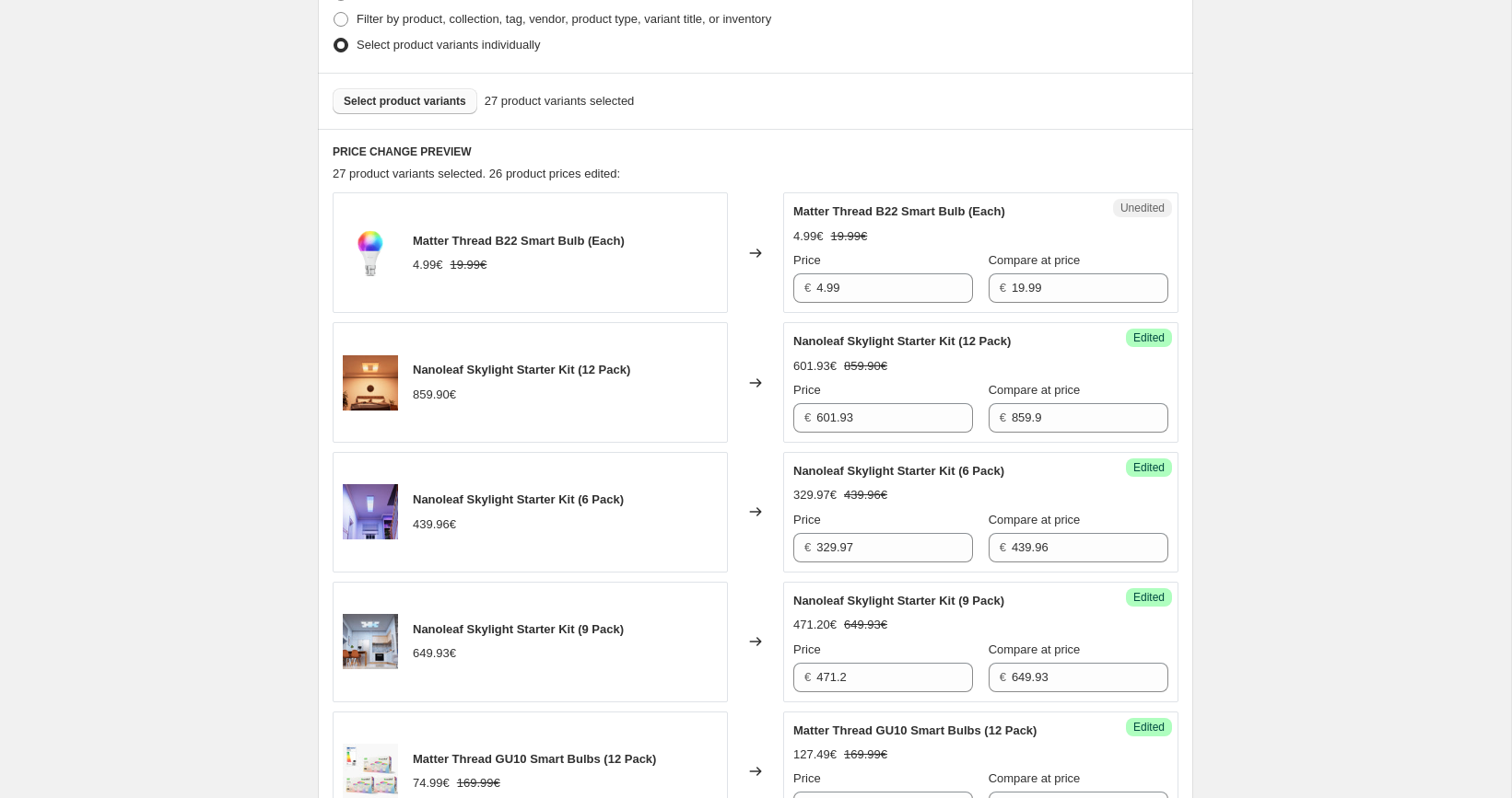
click at [442, 99] on span "Select product variants" at bounding box center [405, 100] width 122 height 15
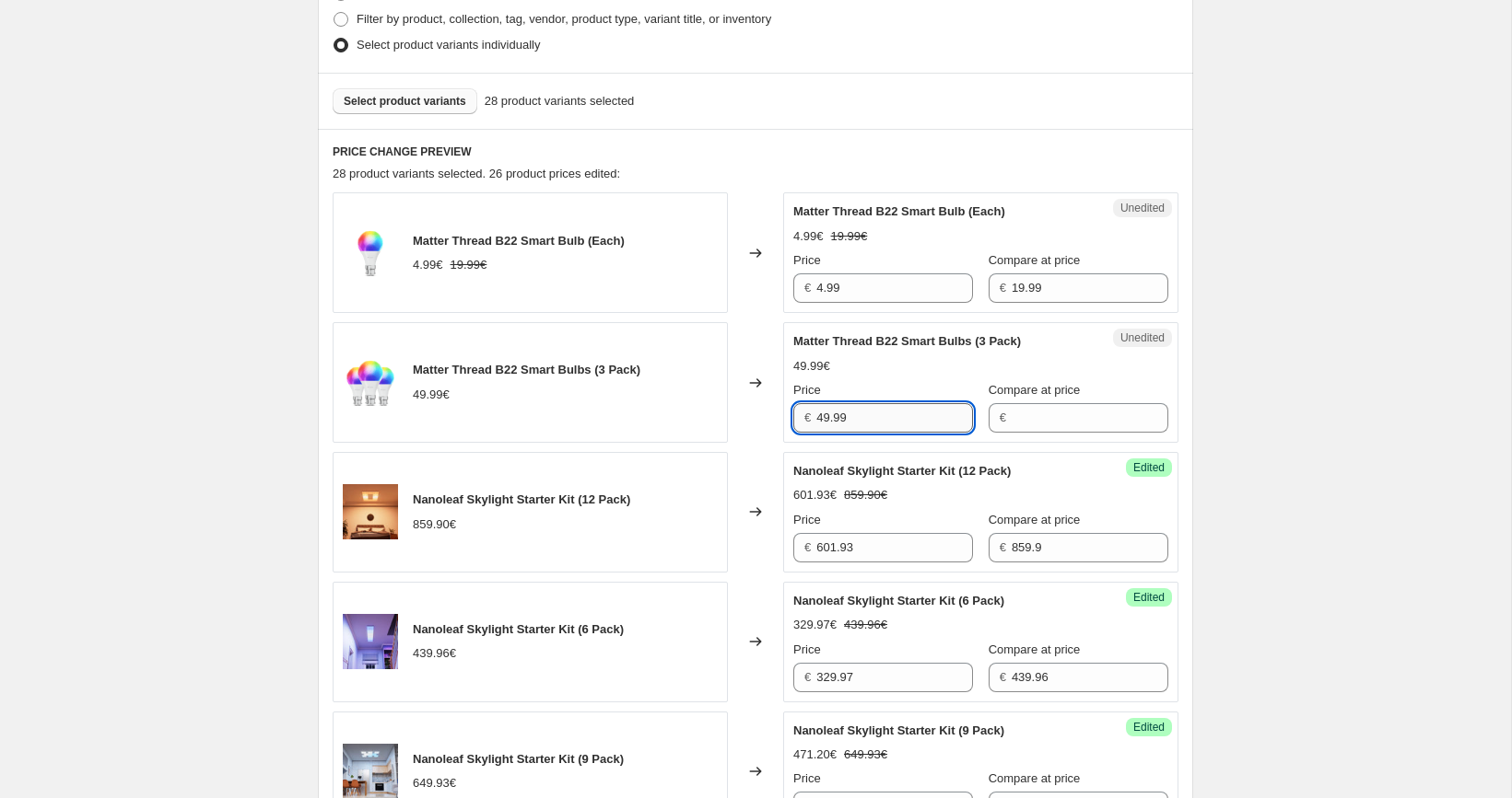
click at [920, 418] on input "49.99" at bounding box center [894, 418] width 157 height 30
type input "49.99"
click at [1012, 412] on input "Compare at price" at bounding box center [1090, 418] width 157 height 30
paste input "49.99"
type input "49.99"
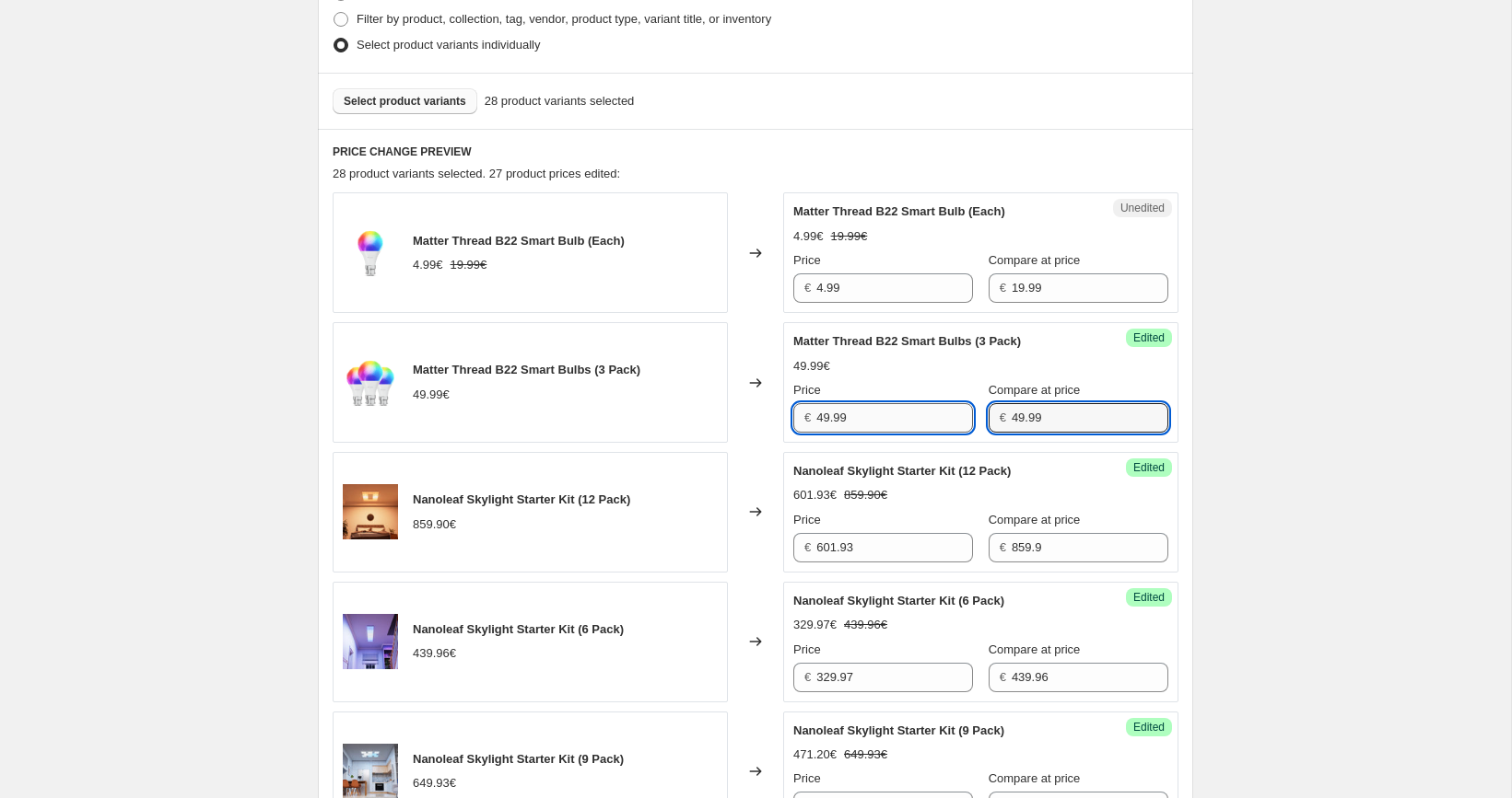
click at [937, 422] on input "49.99" at bounding box center [894, 418] width 157 height 30
paste input "12.5"
type input "12.5"
click at [453, 117] on div "Select product variants 28 product variants selected" at bounding box center [755, 100] width 875 height 56
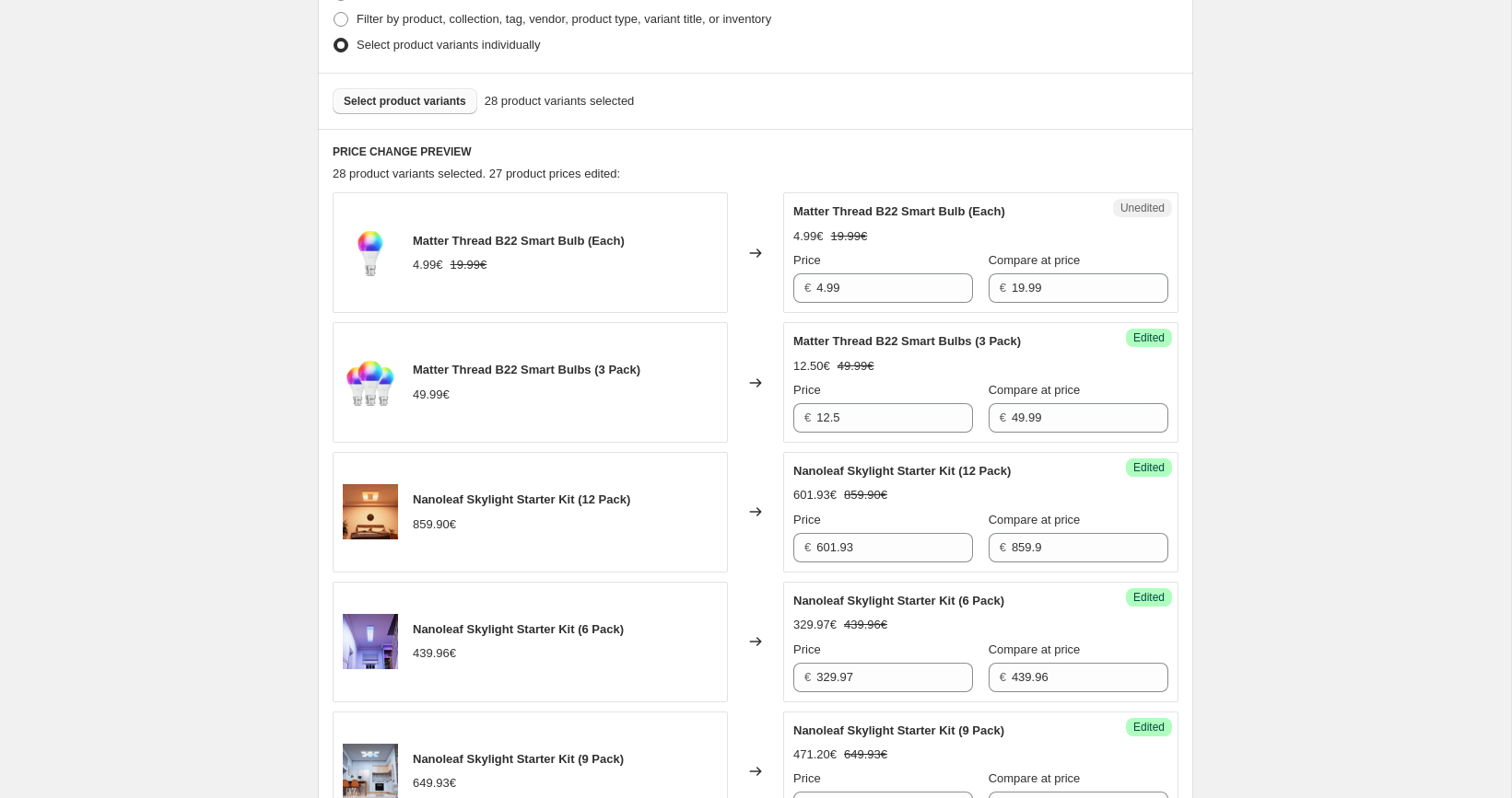
click at [448, 105] on span "Select product variants" at bounding box center [405, 100] width 122 height 15
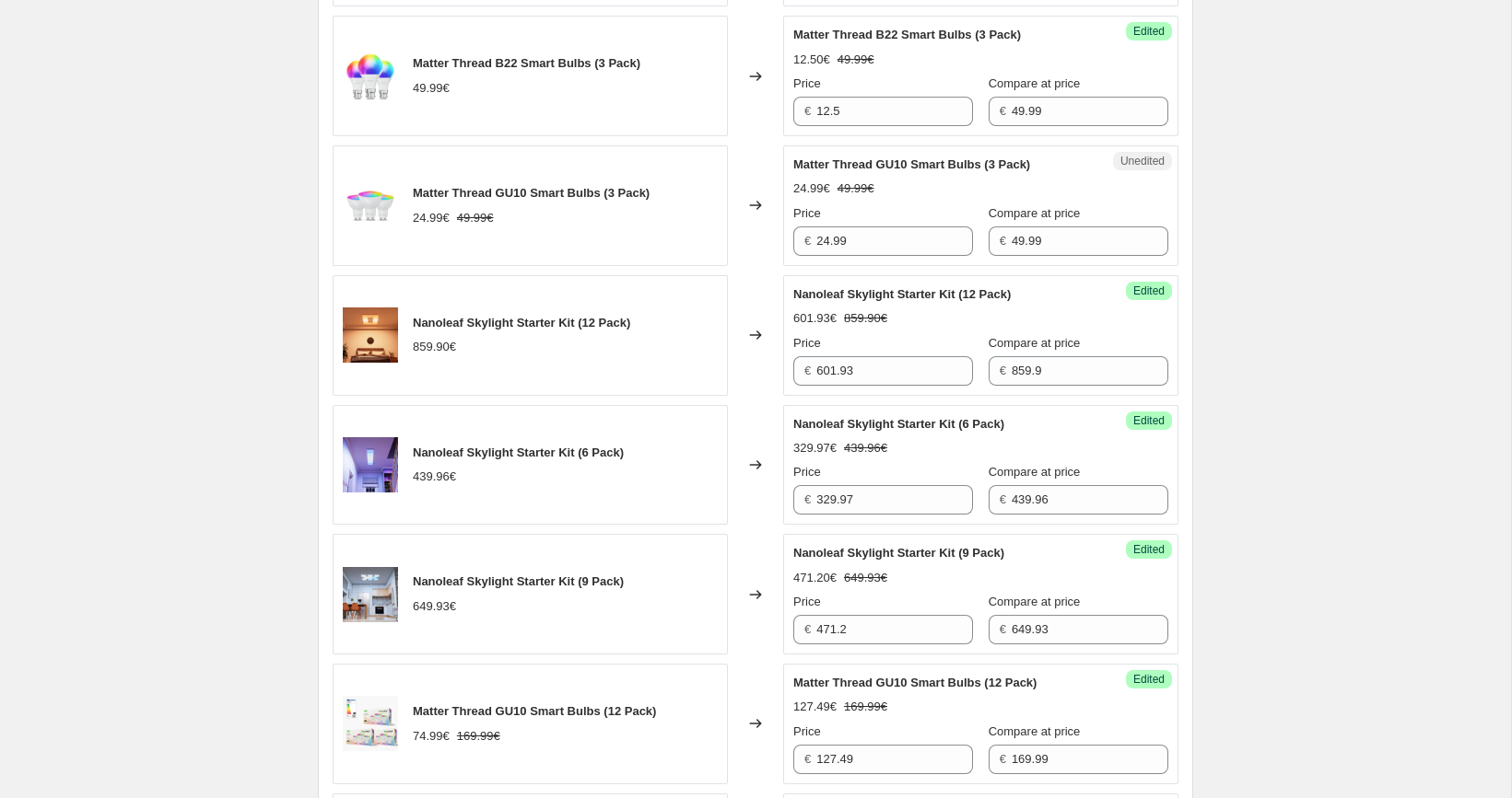
scroll to position [880, 0]
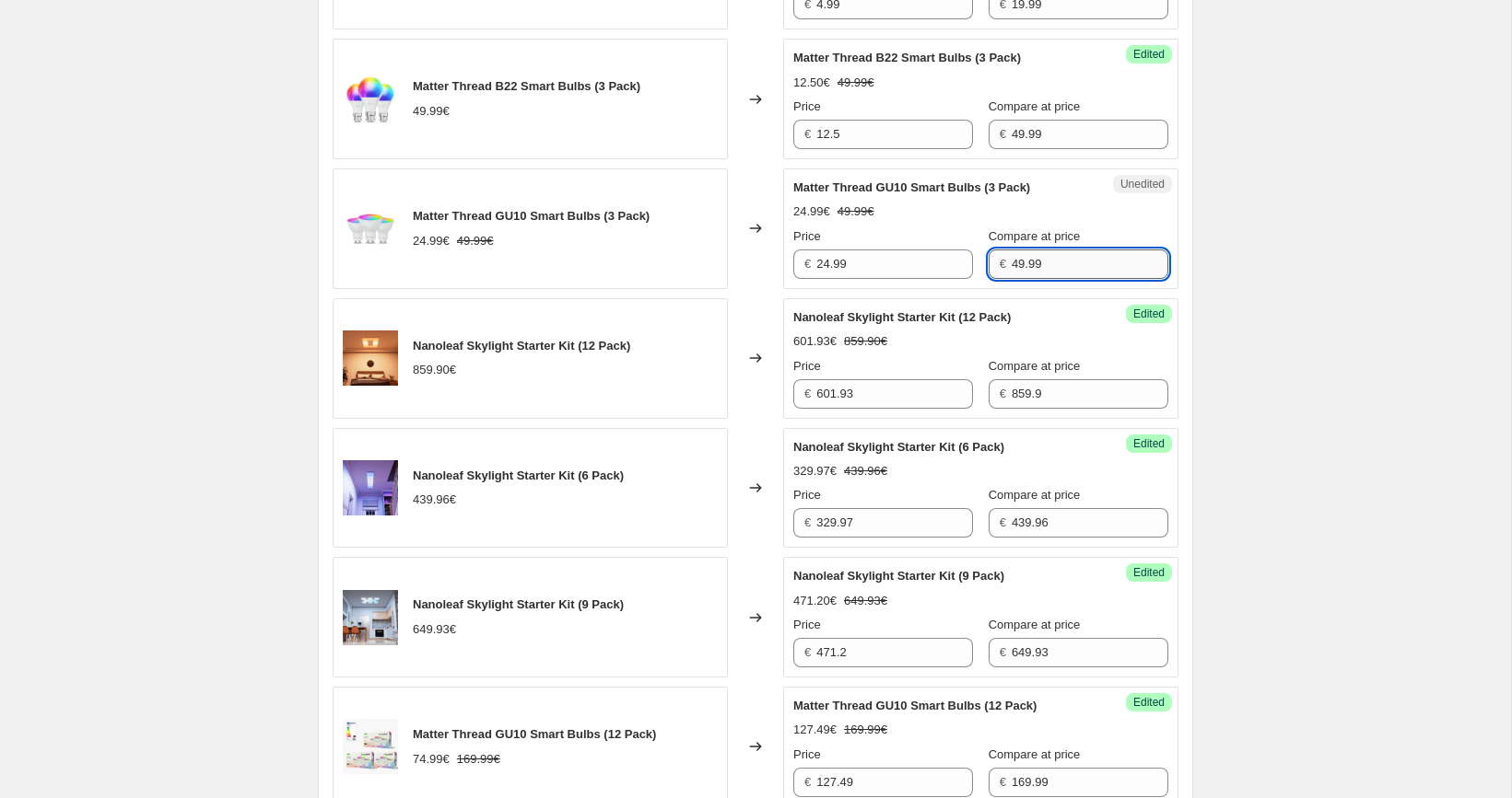
click at [1043, 261] on input "49.99" at bounding box center [1090, 265] width 157 height 30
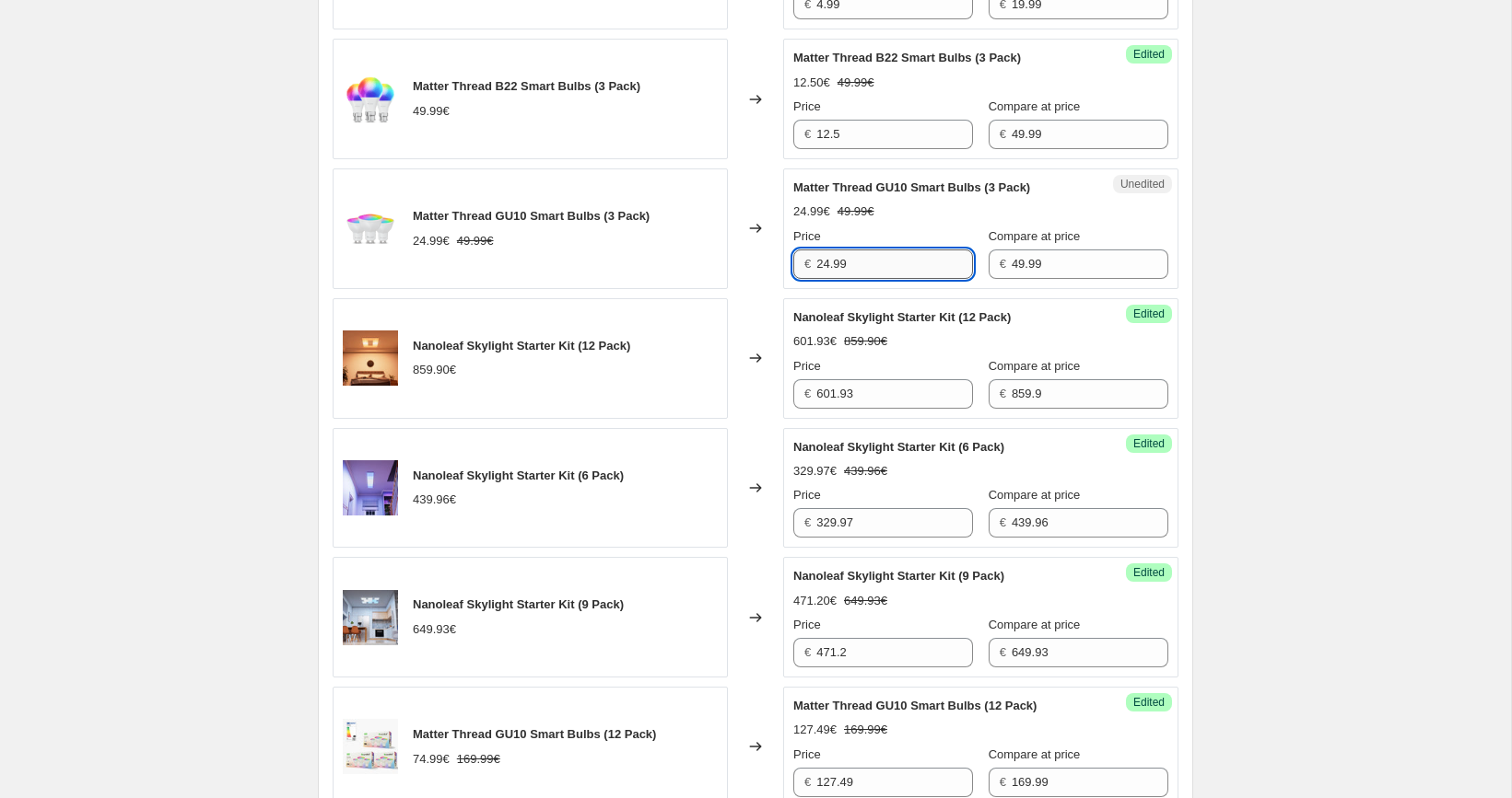
click at [899, 266] on input "24.99" at bounding box center [894, 265] width 157 height 30
paste input "37.4"
type input "37.49"
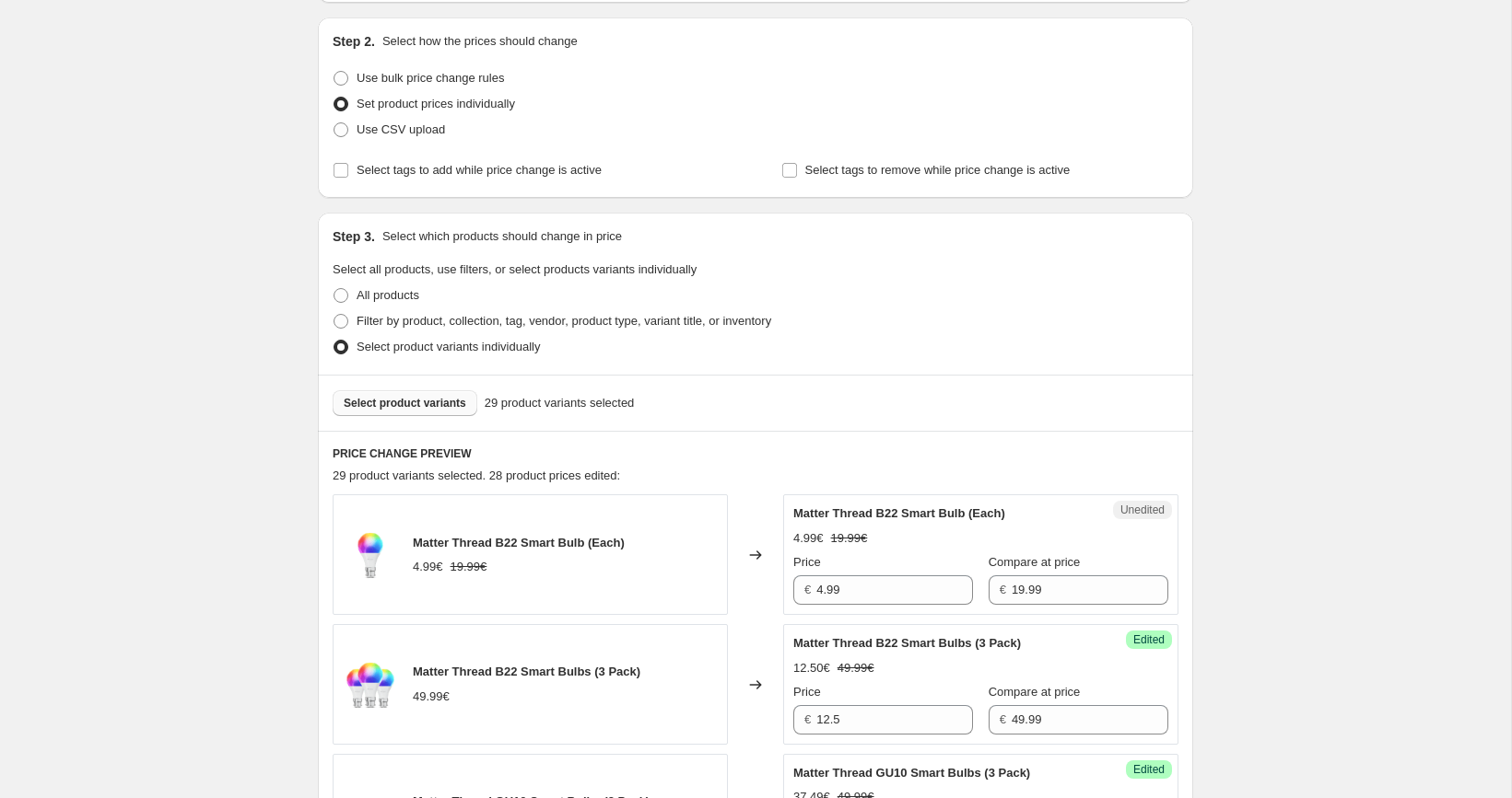
scroll to position [271, 0]
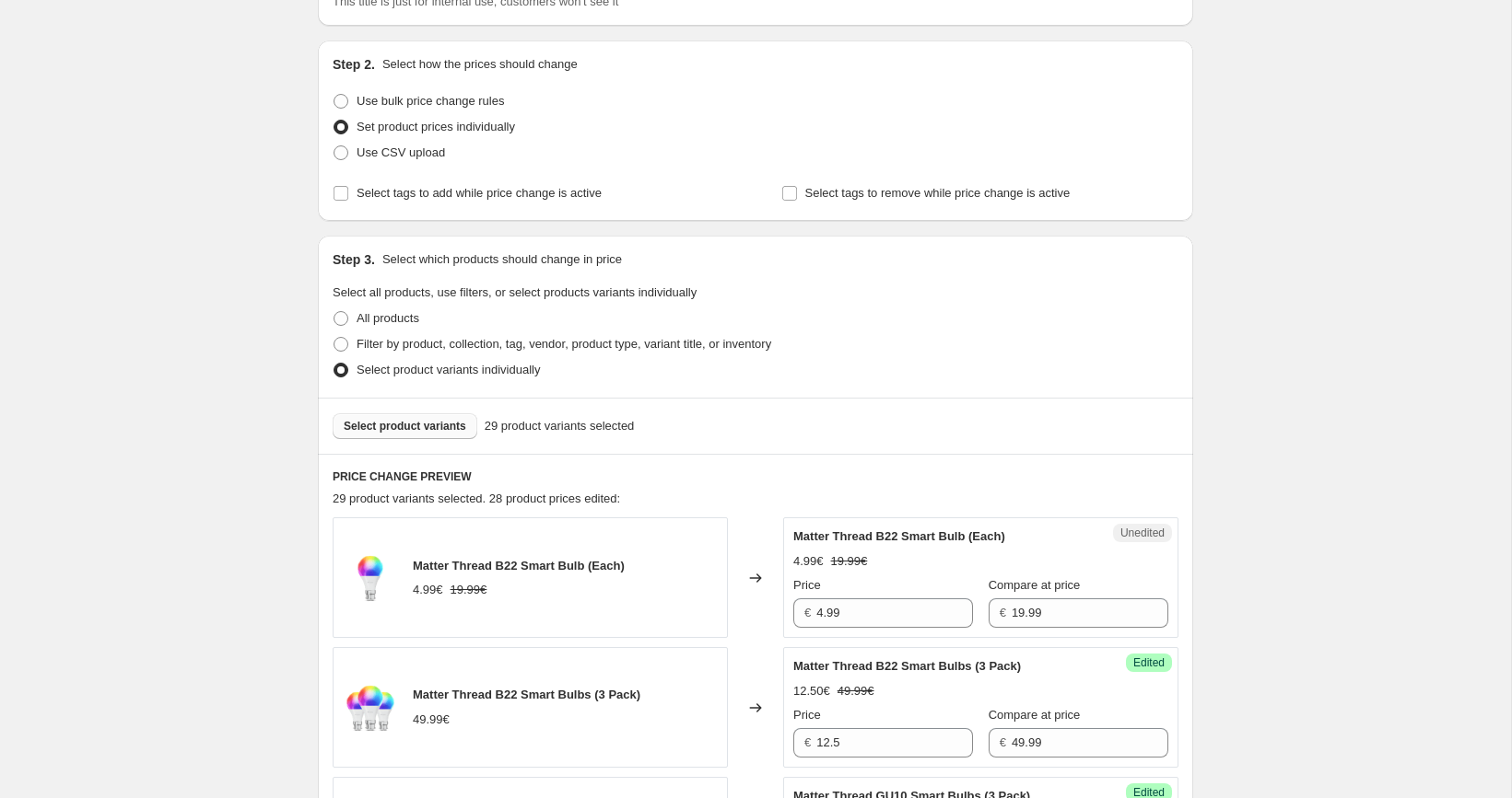
click at [432, 422] on span "Select product variants" at bounding box center [405, 426] width 122 height 15
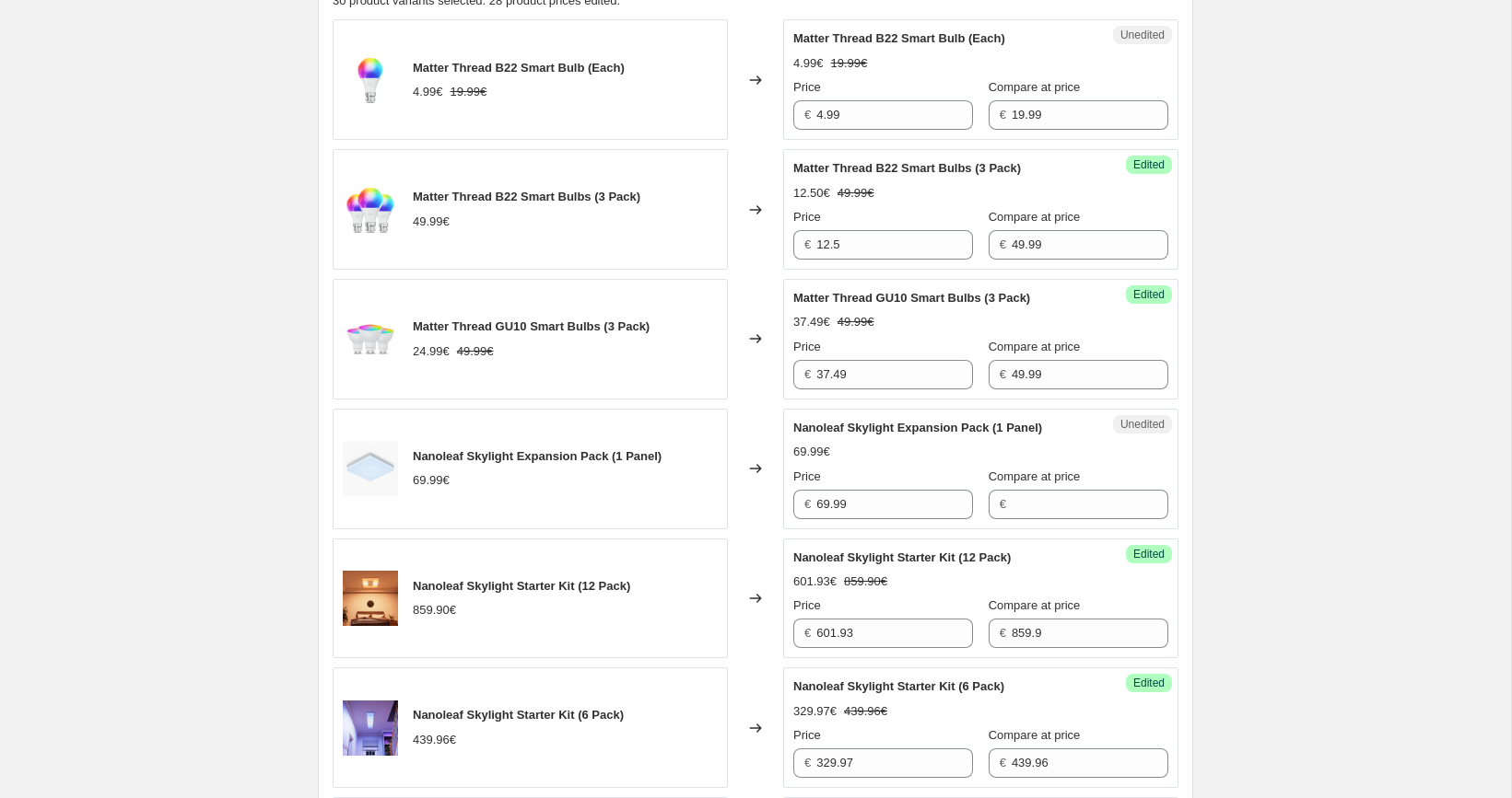
scroll to position [784, 0]
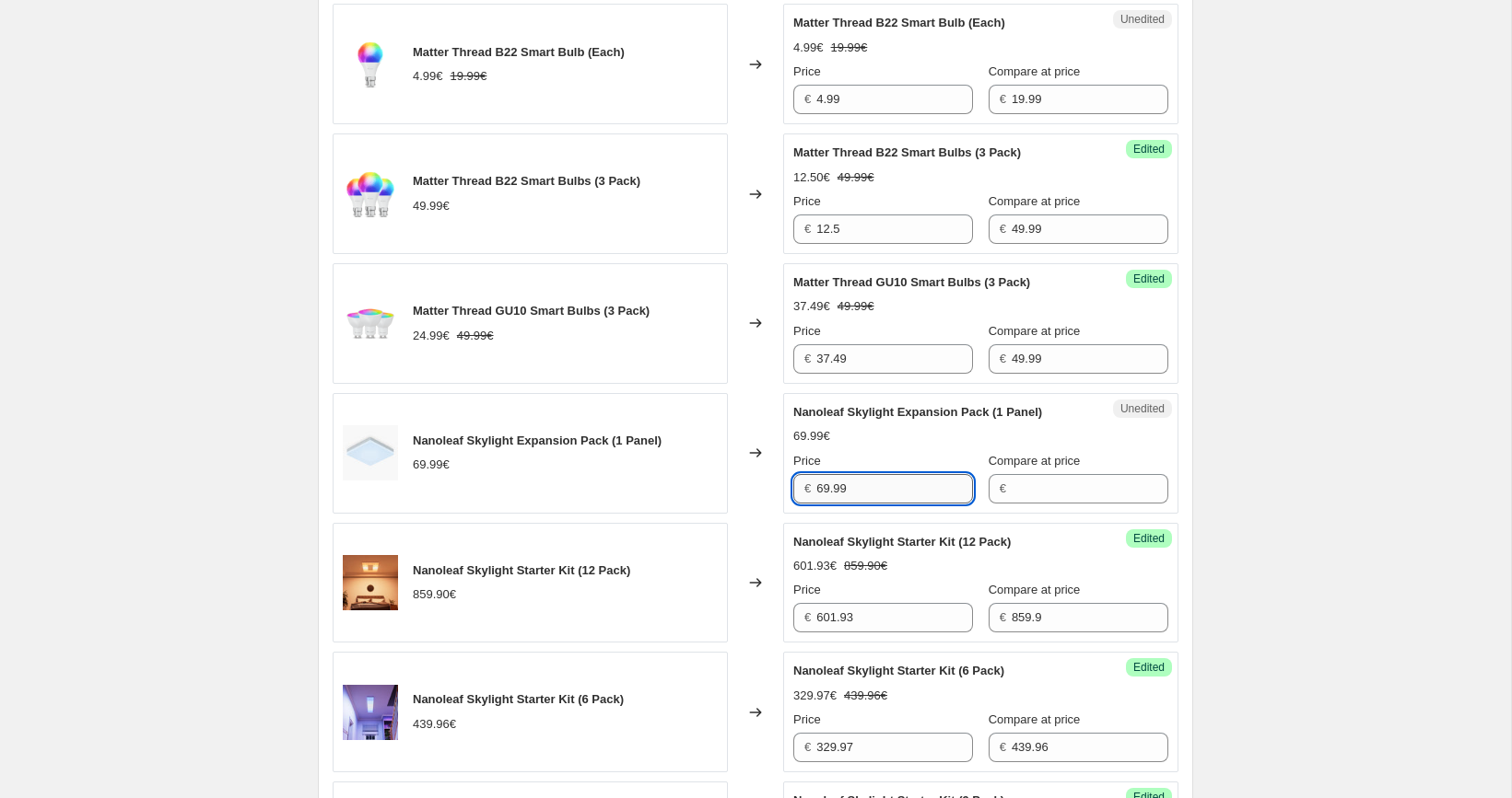
click at [924, 484] on input "69.99" at bounding box center [894, 489] width 157 height 30
type input "69.99"
click at [1044, 491] on input "Compare at price" at bounding box center [1090, 489] width 157 height 30
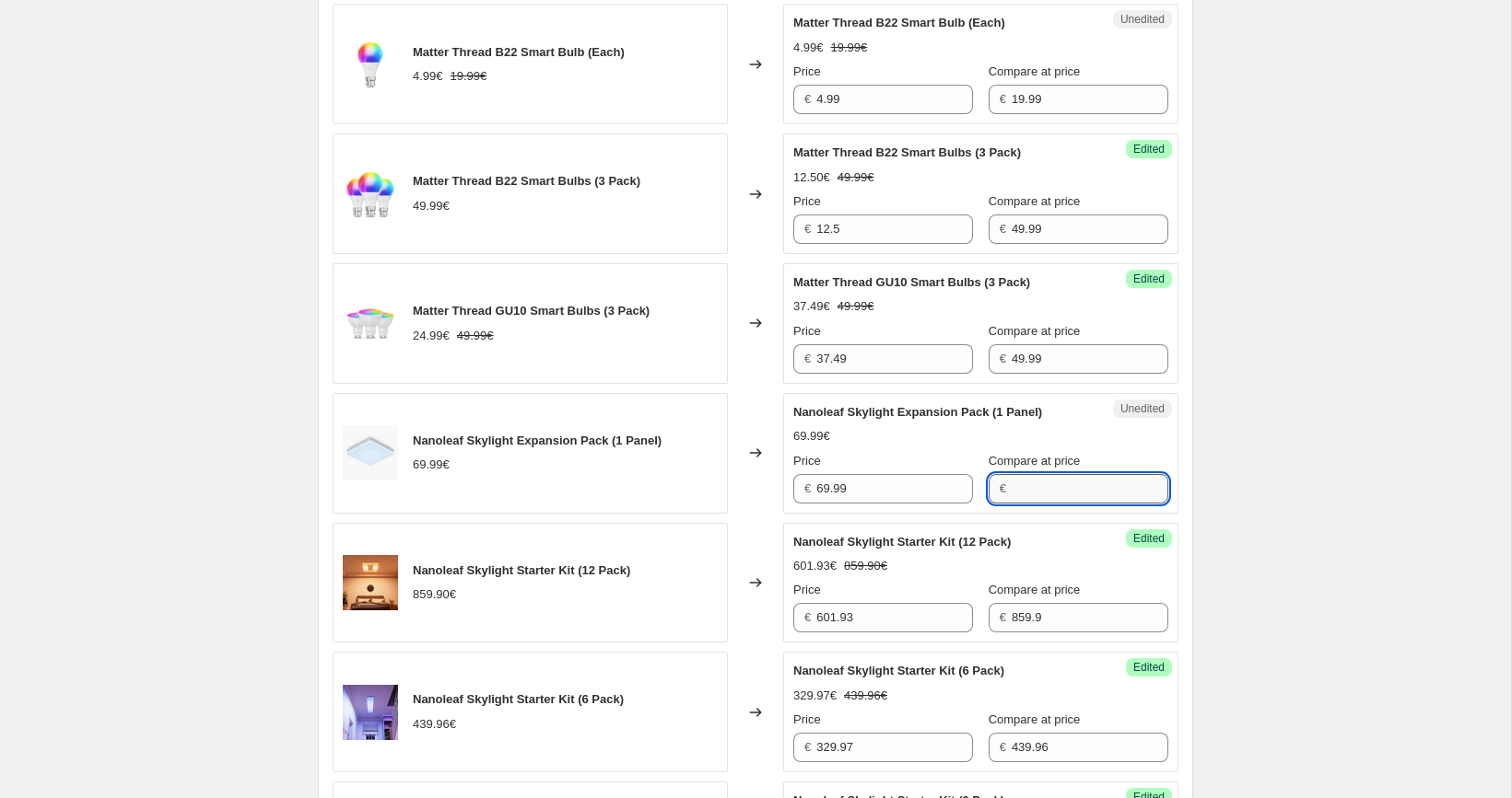
paste input "69.99"
type input "69.99"
click at [906, 486] on input "69.99" at bounding box center [894, 489] width 157 height 30
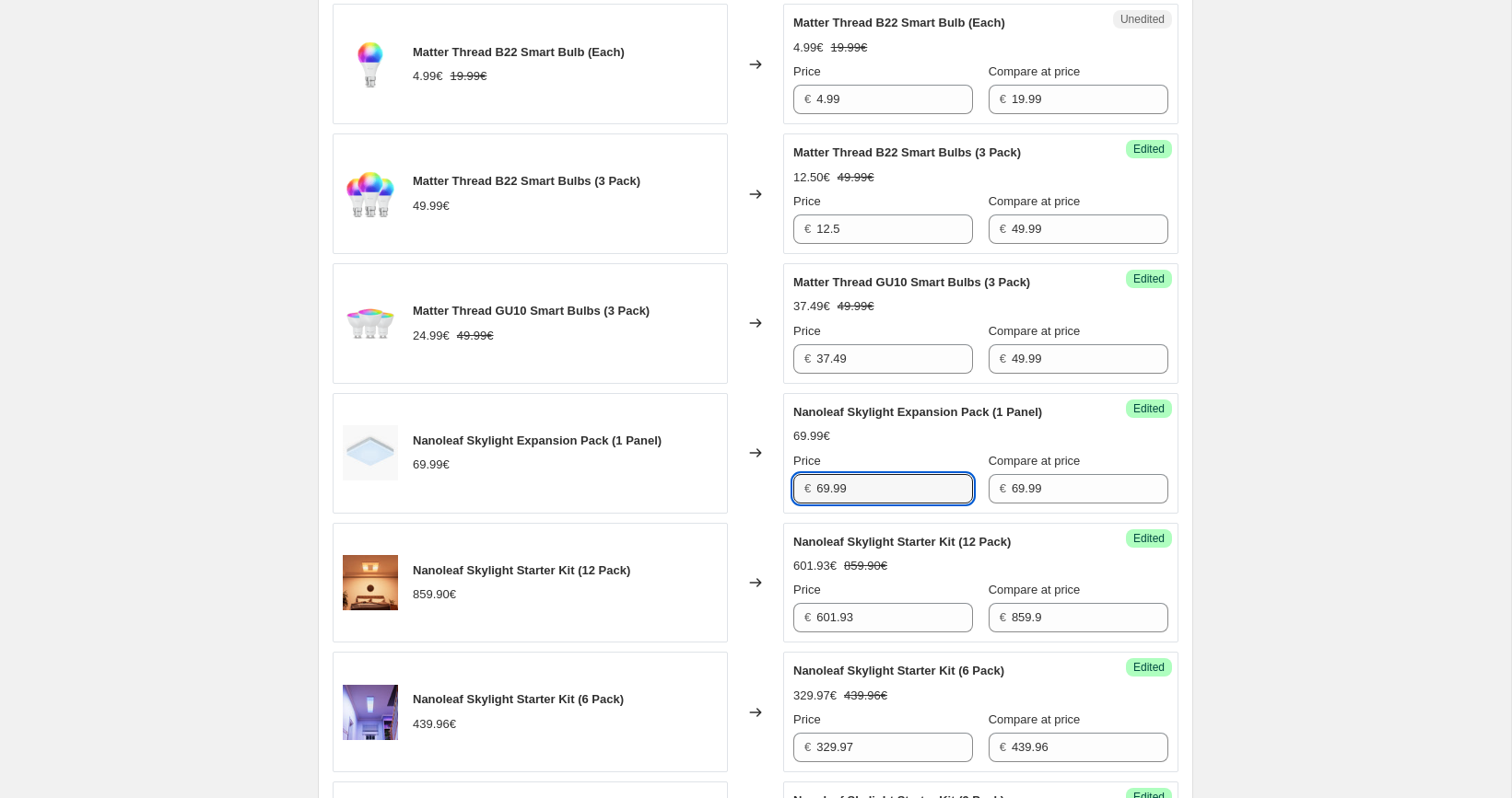
paste input "55"
type input "55.99"
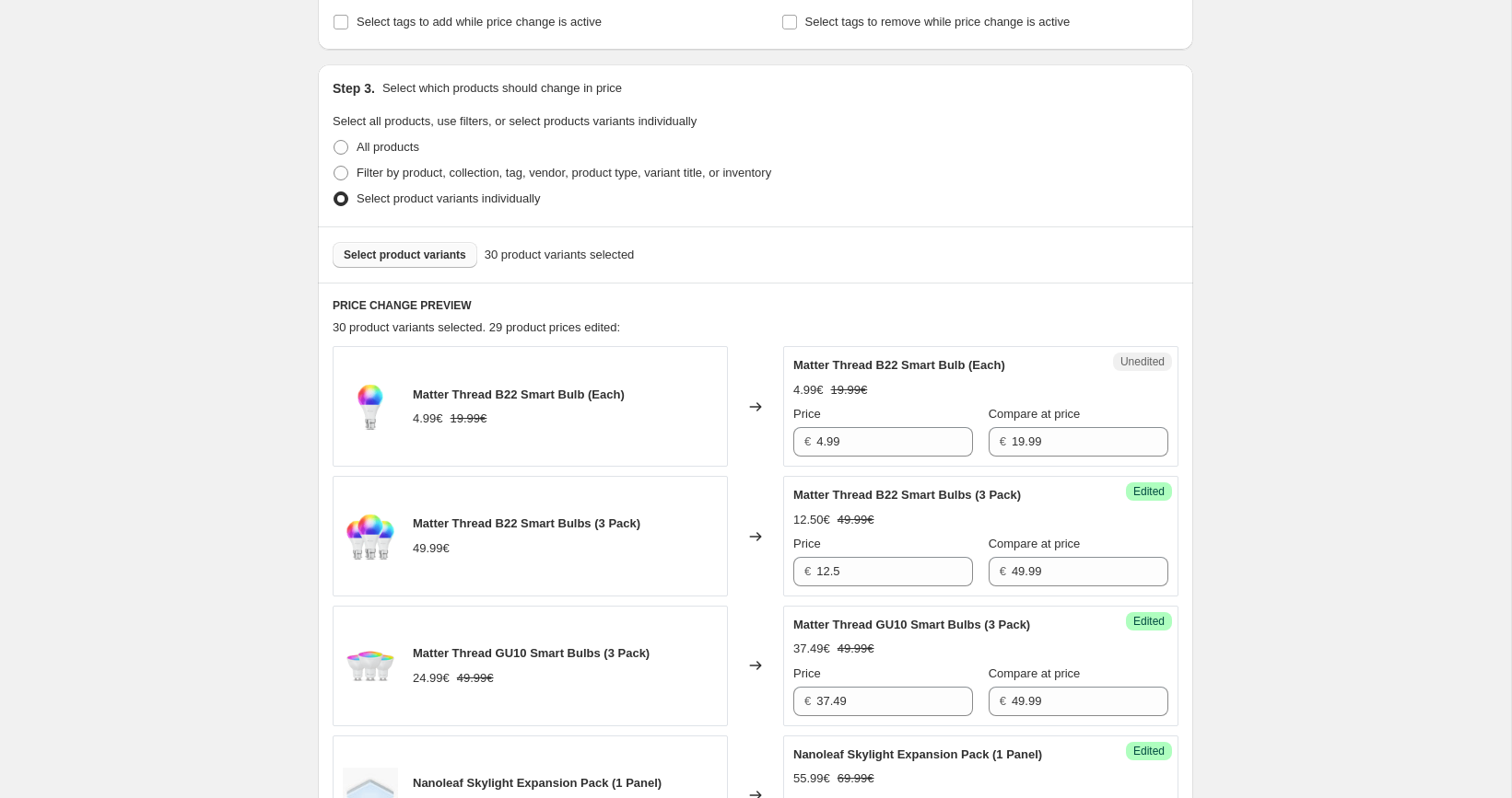
scroll to position [279, 0]
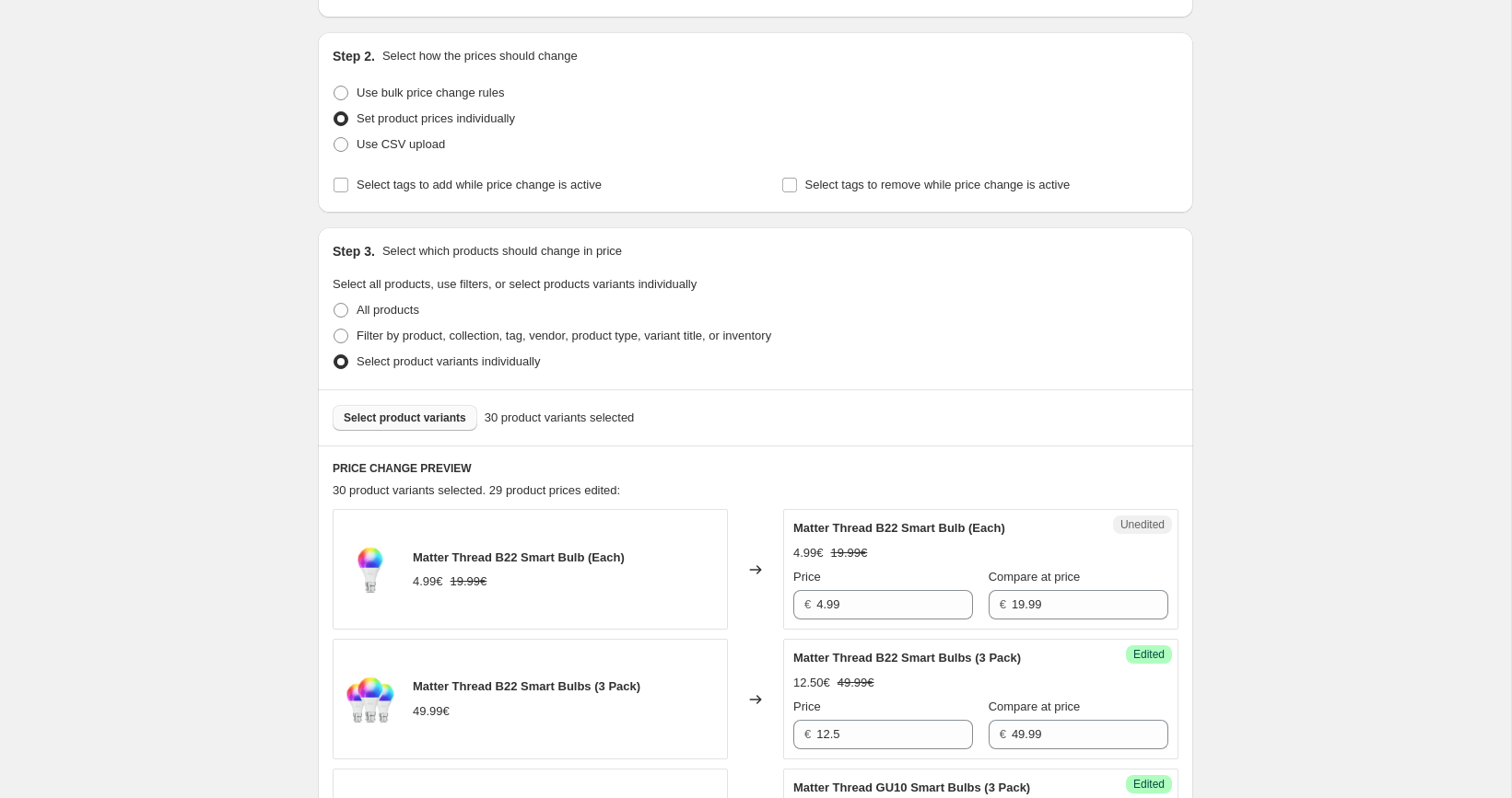
click at [439, 419] on span "Select product variants" at bounding box center [405, 417] width 122 height 15
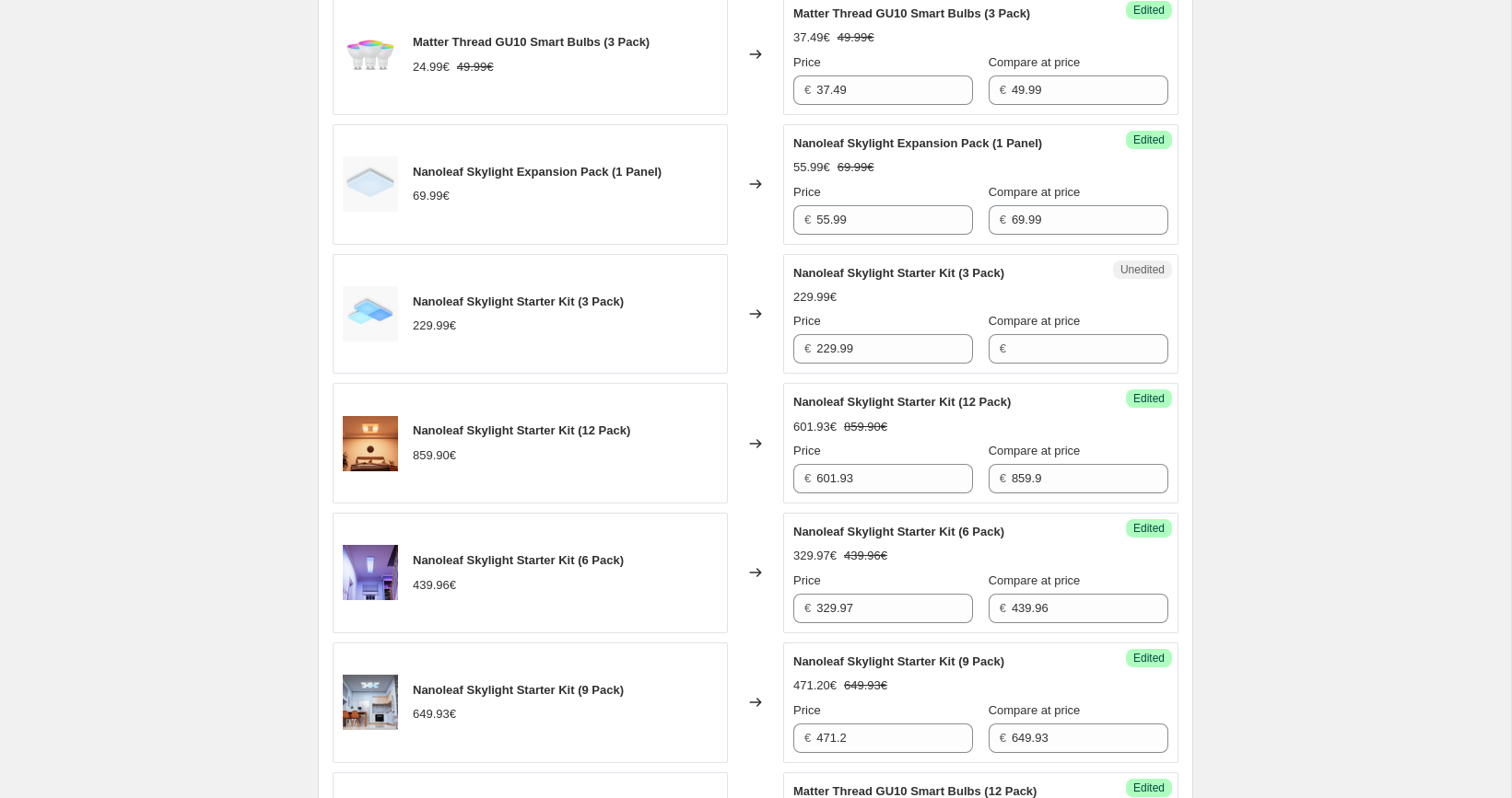
scroll to position [1060, 0]
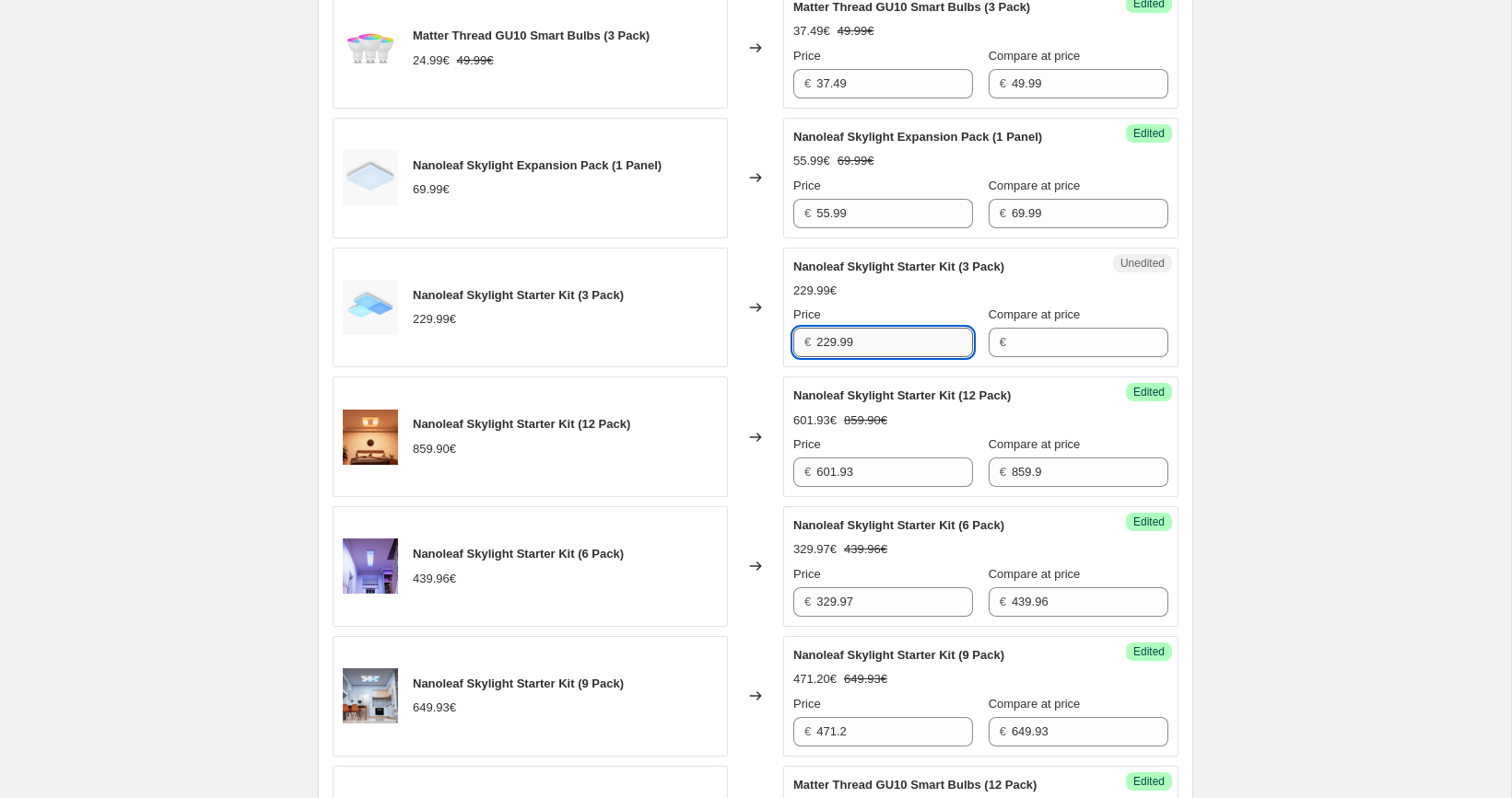
click at [899, 343] on input "229.99" at bounding box center [894, 342] width 157 height 30
type input "229.99"
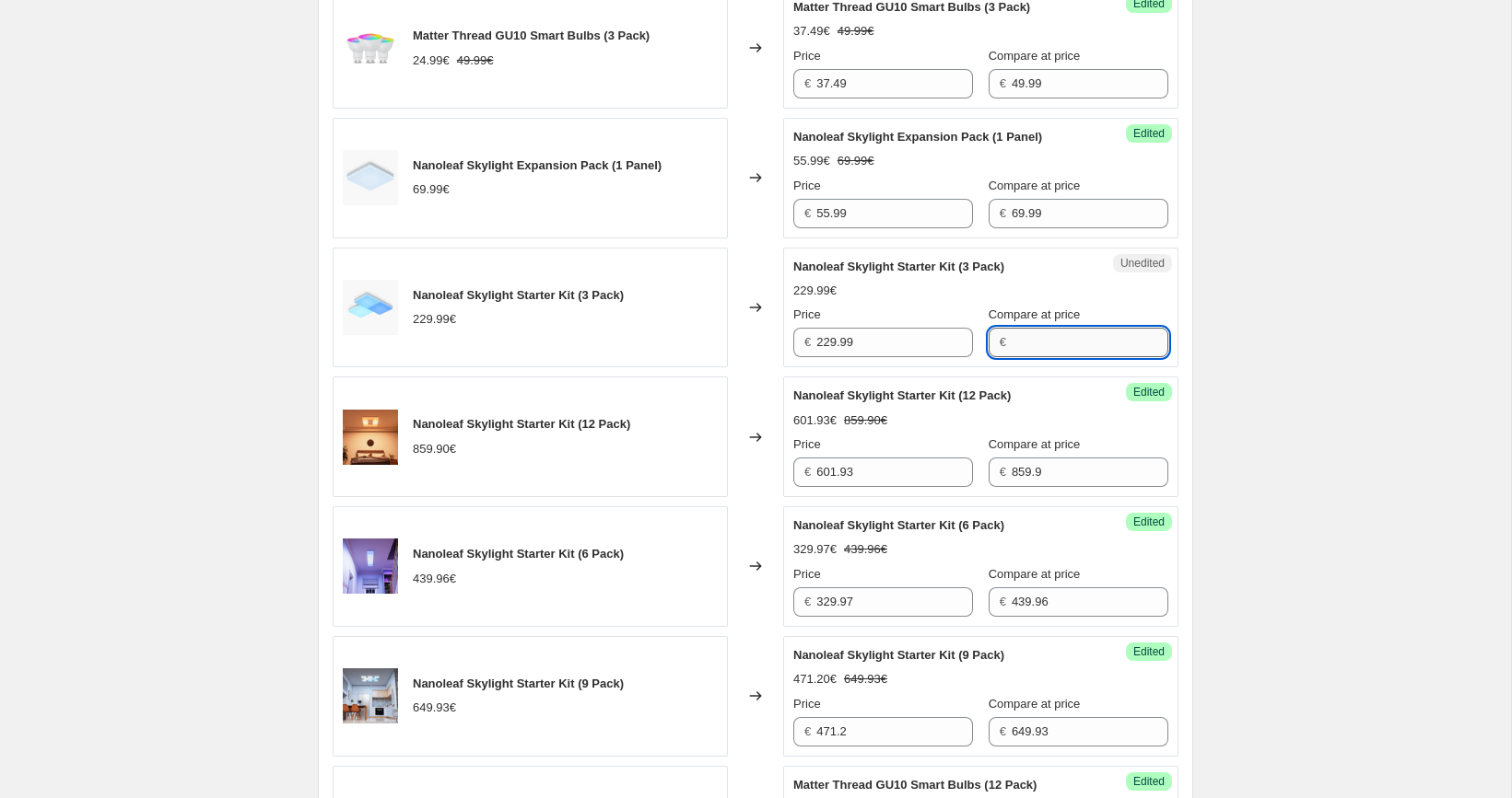
click at [1029, 342] on input "Compare at price" at bounding box center [1090, 342] width 157 height 30
paste input "229.99"
type input "229.99"
click at [863, 329] on input "229.99" at bounding box center [894, 342] width 157 height 30
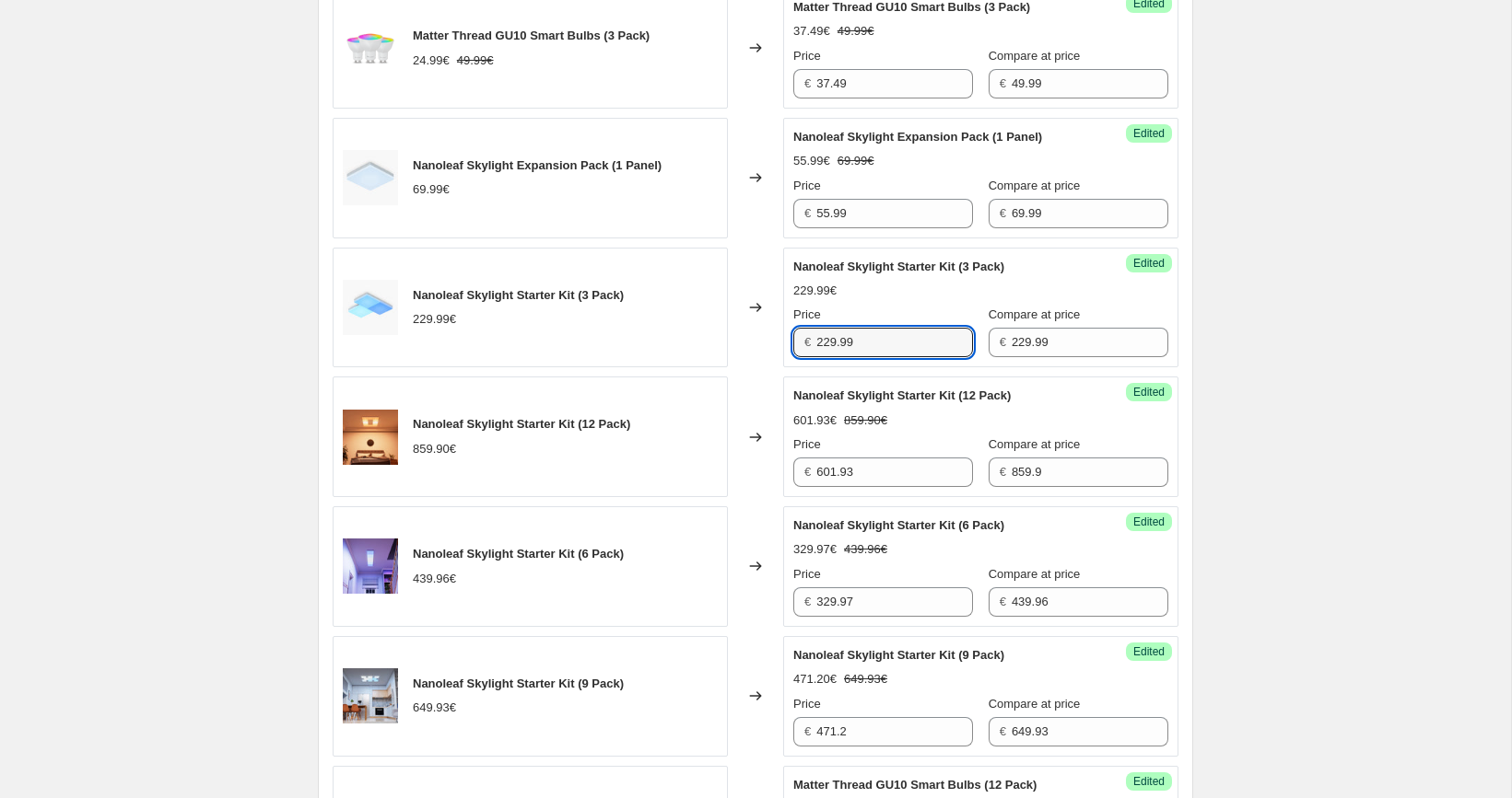
paste input "172.4"
type input "172.49"
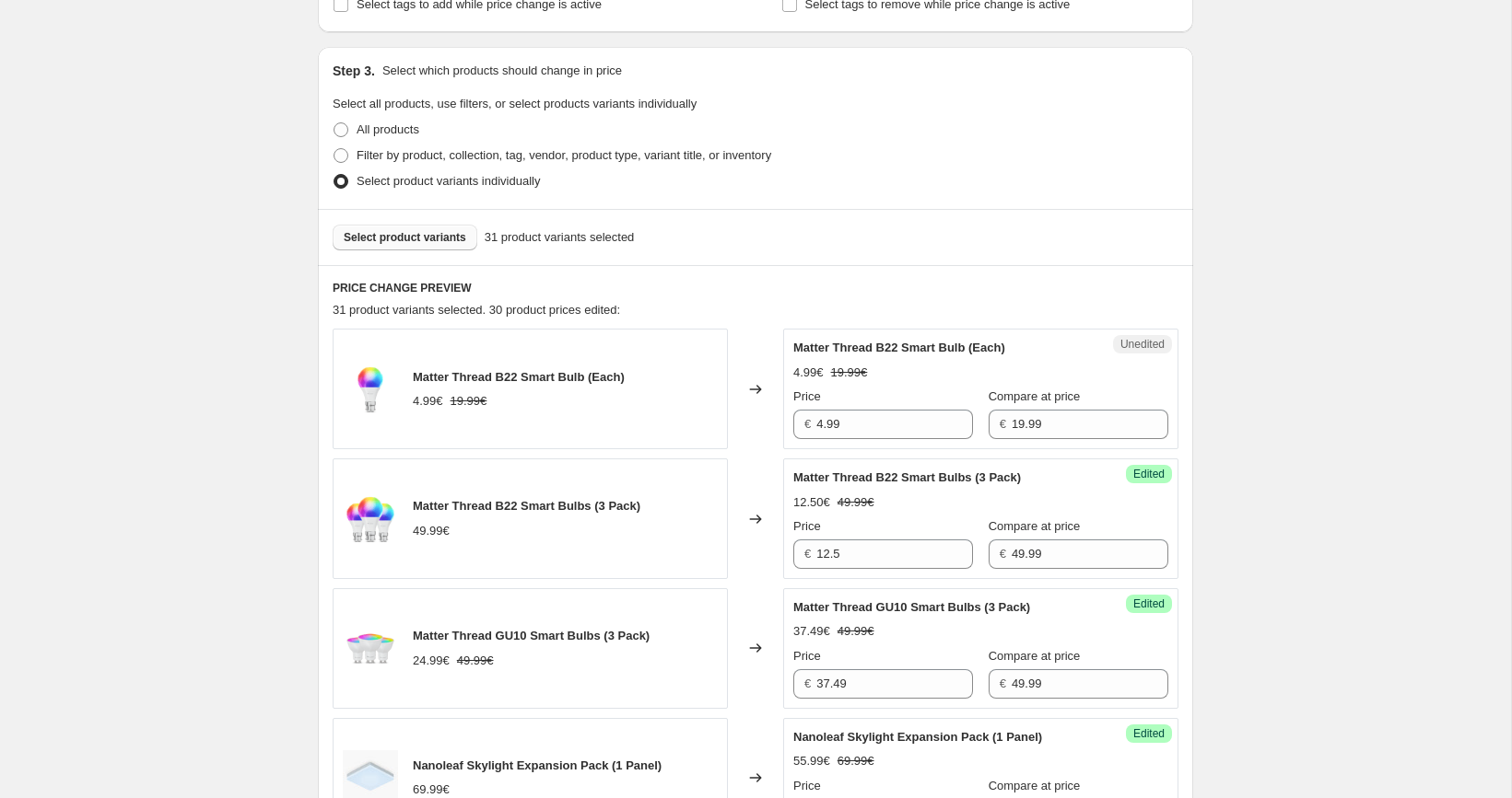
scroll to position [431, 0]
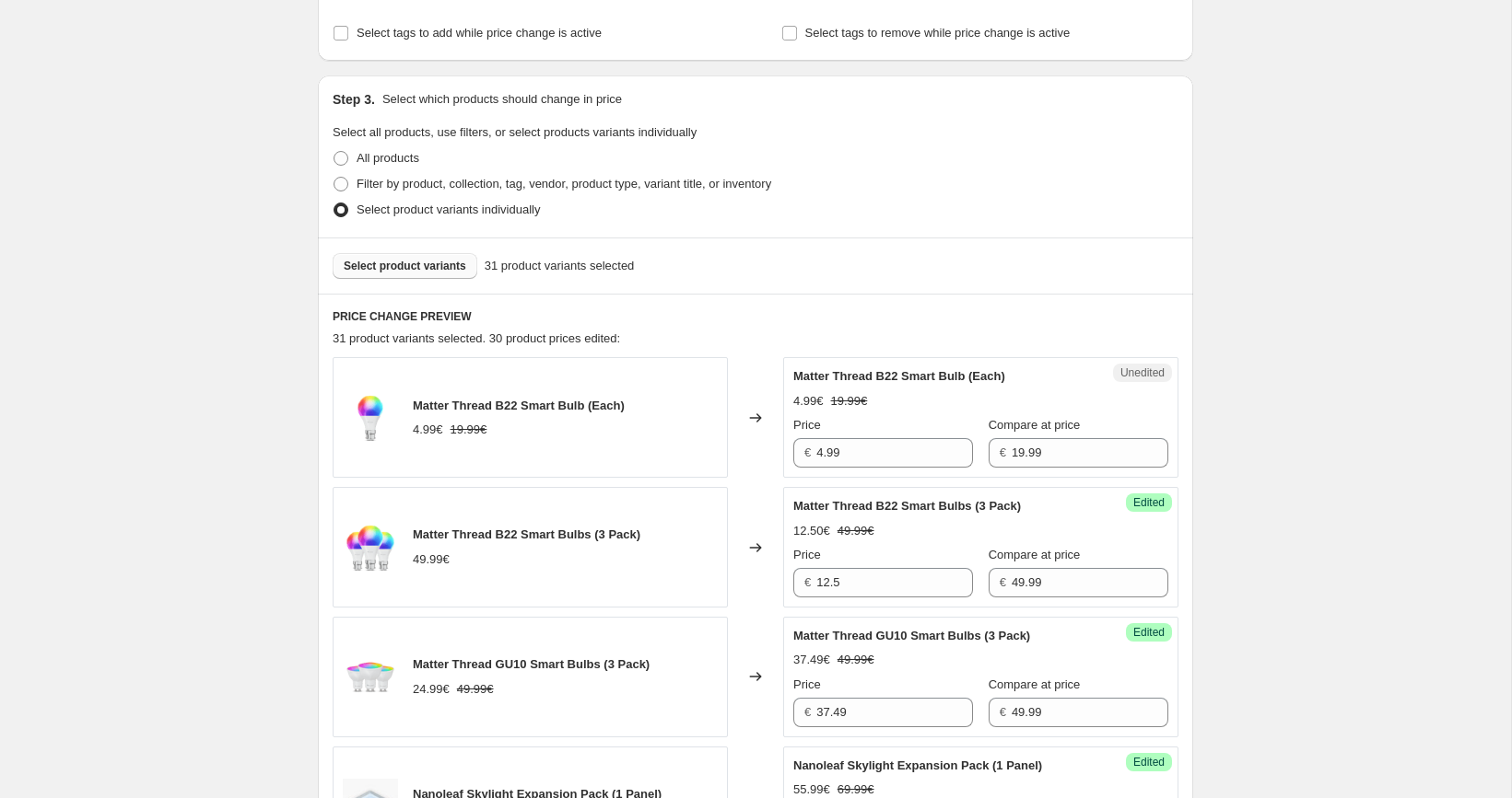
click at [429, 265] on span "Select product variants" at bounding box center [405, 266] width 122 height 15
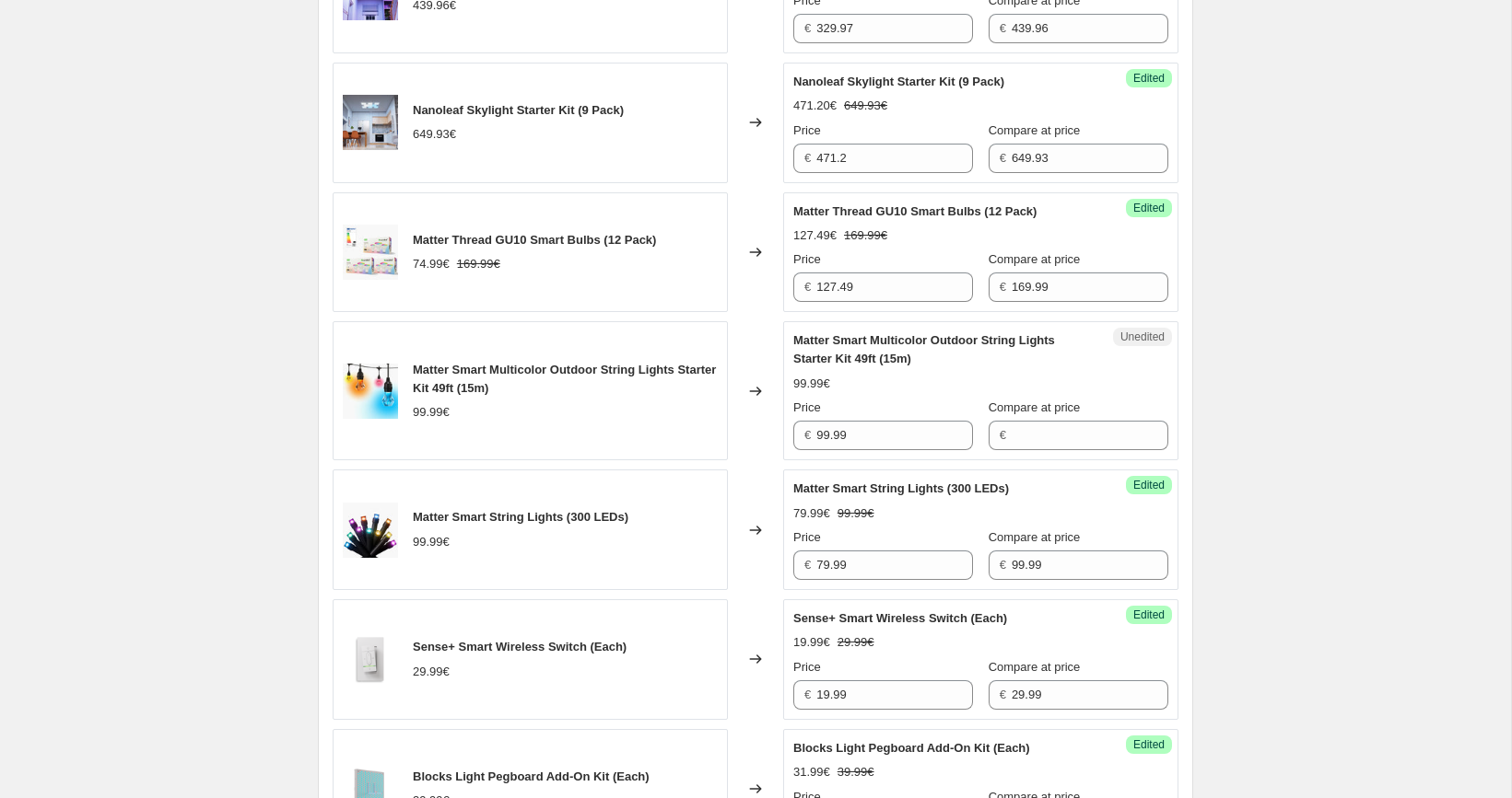
scroll to position [1639, 0]
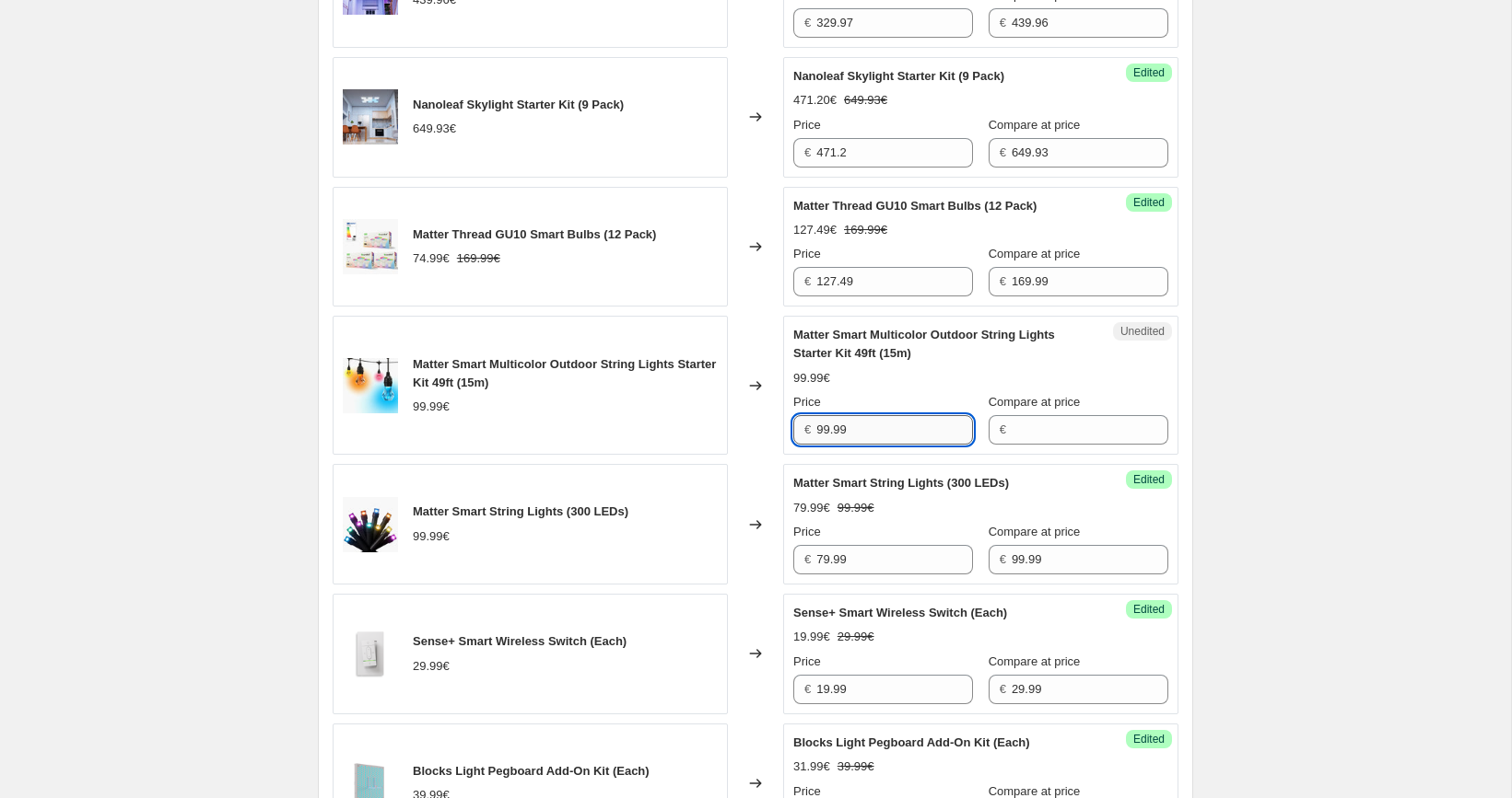
click at [858, 421] on input "99.99" at bounding box center [894, 430] width 157 height 30
type input "99.99"
click at [1022, 426] on input "Compare at price" at bounding box center [1090, 430] width 157 height 30
paste input "99.99"
type input "99.99"
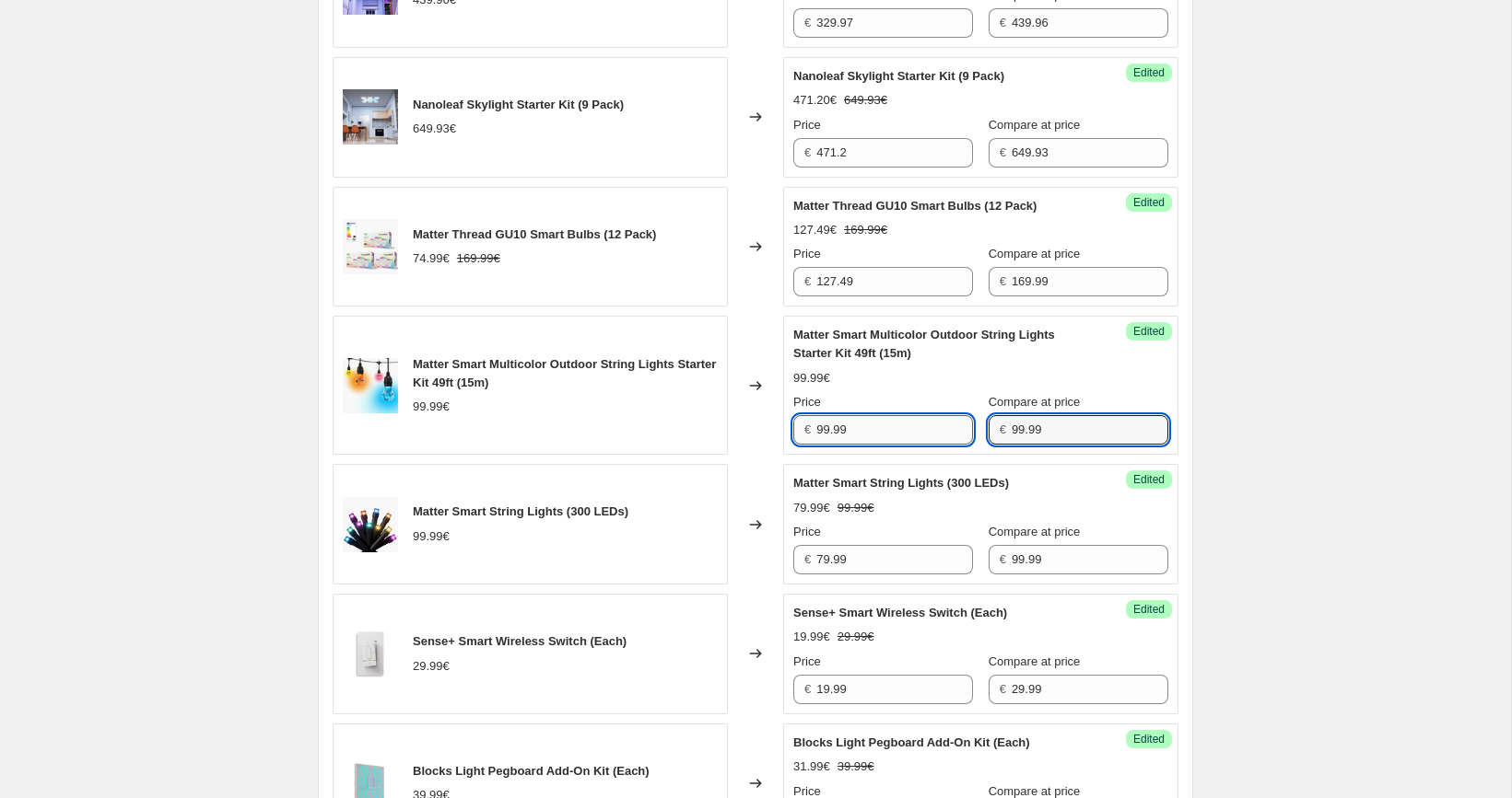
click at [905, 431] on input "99.99" at bounding box center [894, 430] width 157 height 30
paste input "7"
type input "79.99"
click at [1274, 409] on div "[05/10-10/10] Oct Prime Day. This page is ready [05/10-10/10] Oct Prime Day Inf…" at bounding box center [755, 384] width 1511 height 4047
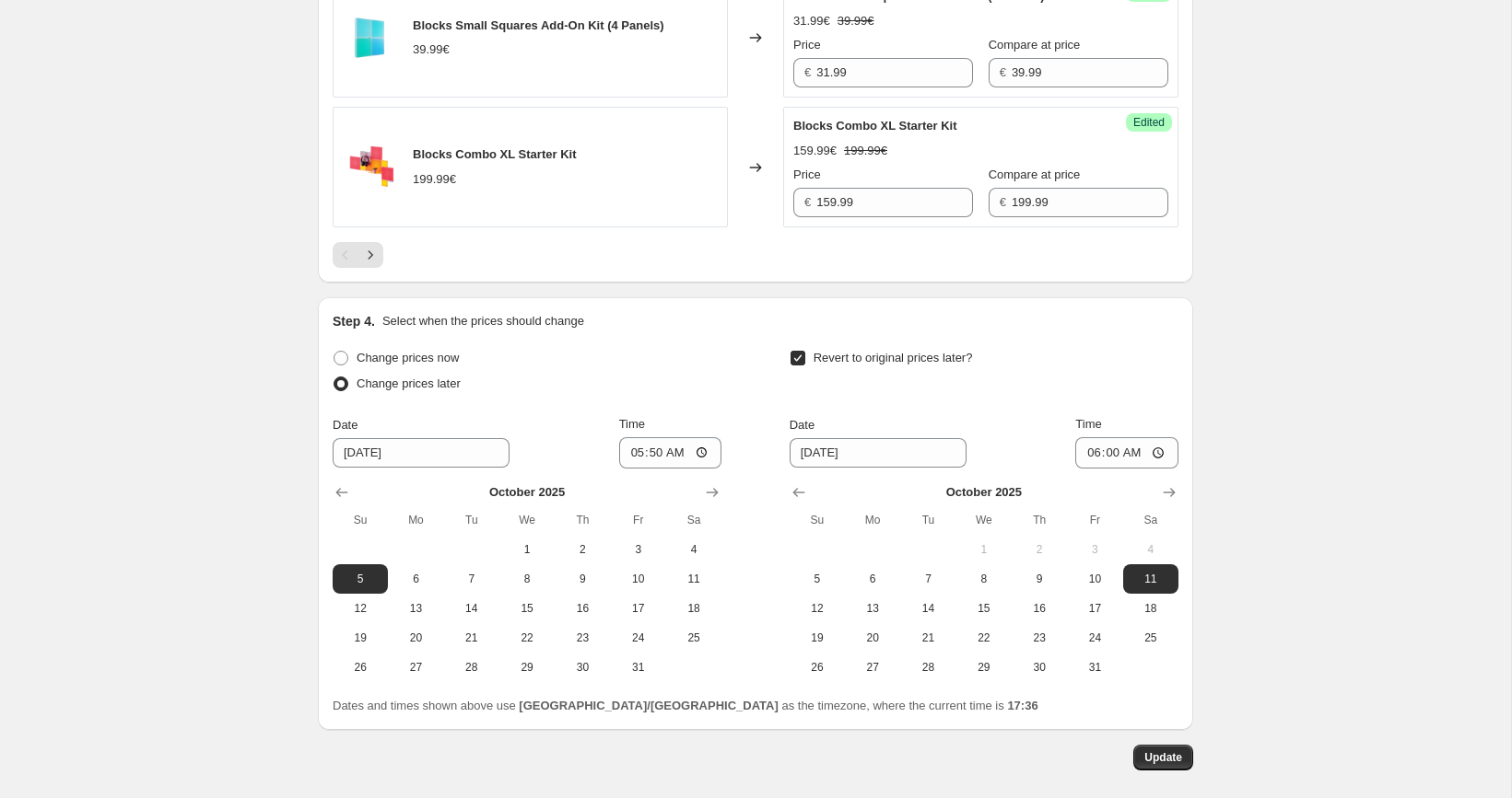
scroll to position [3253, 0]
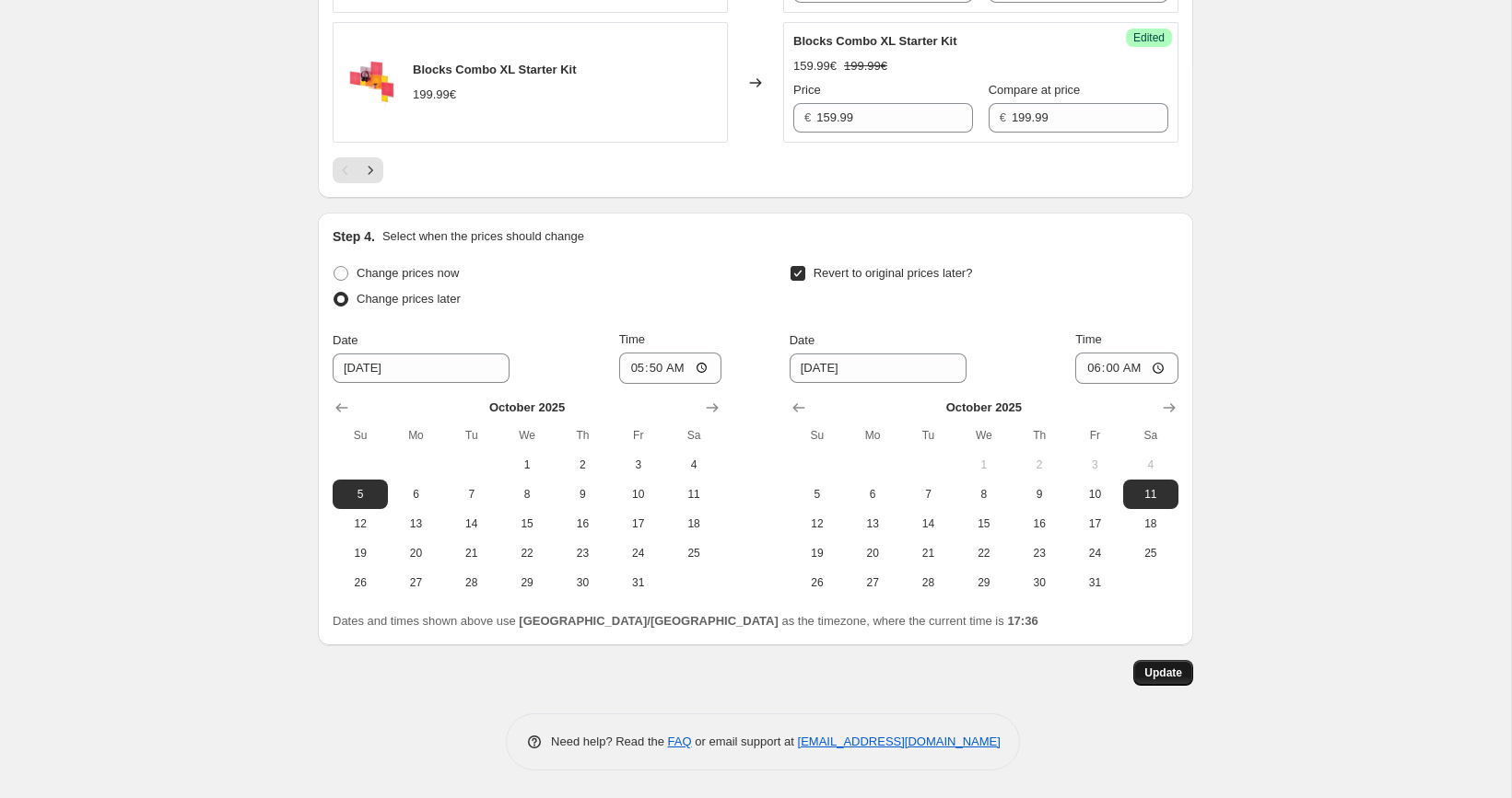
click at [1156, 671] on span "Update" at bounding box center [1163, 673] width 37 height 15
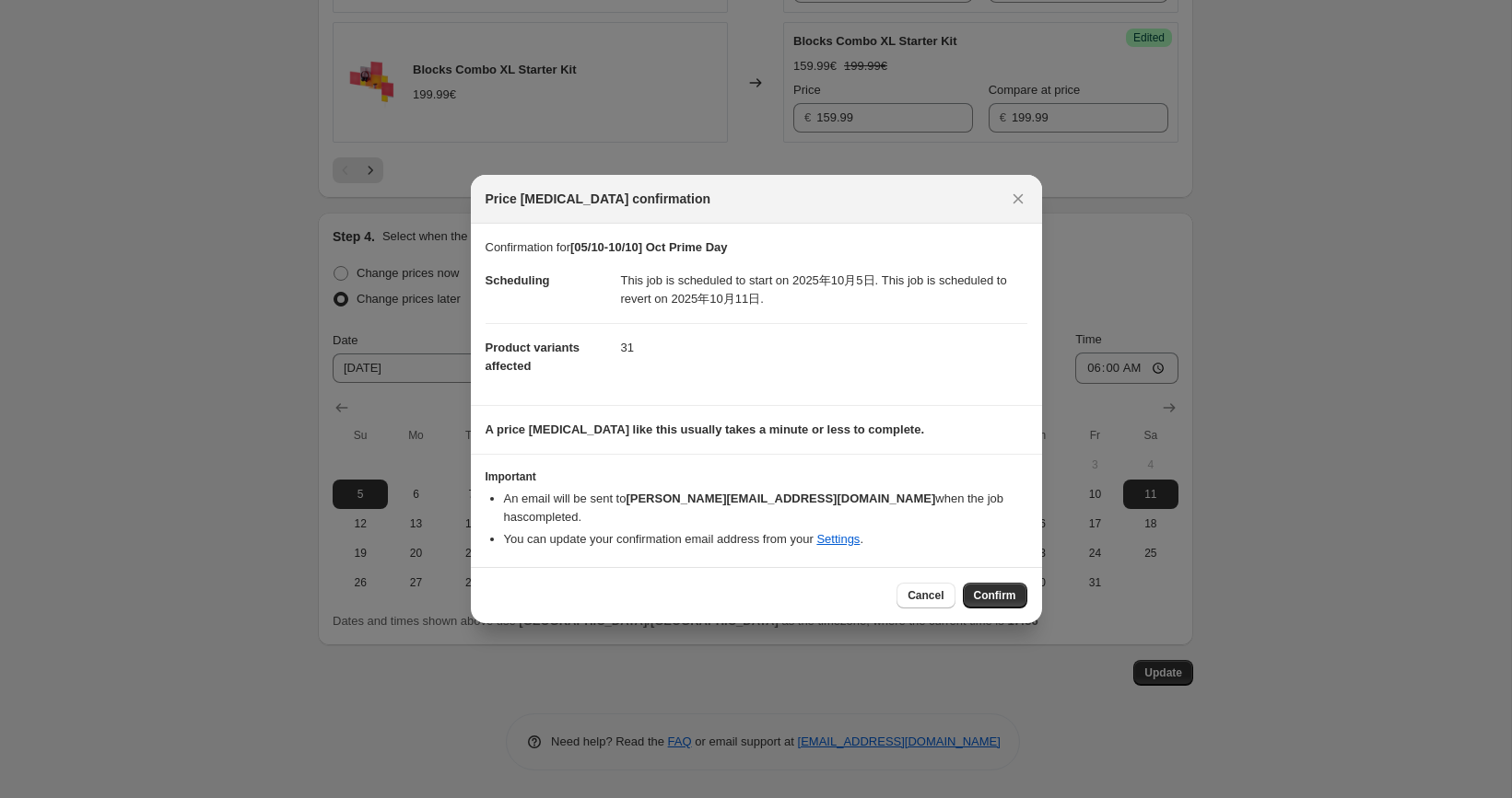
click at [985, 588] on span "Confirm" at bounding box center [994, 595] width 42 height 15
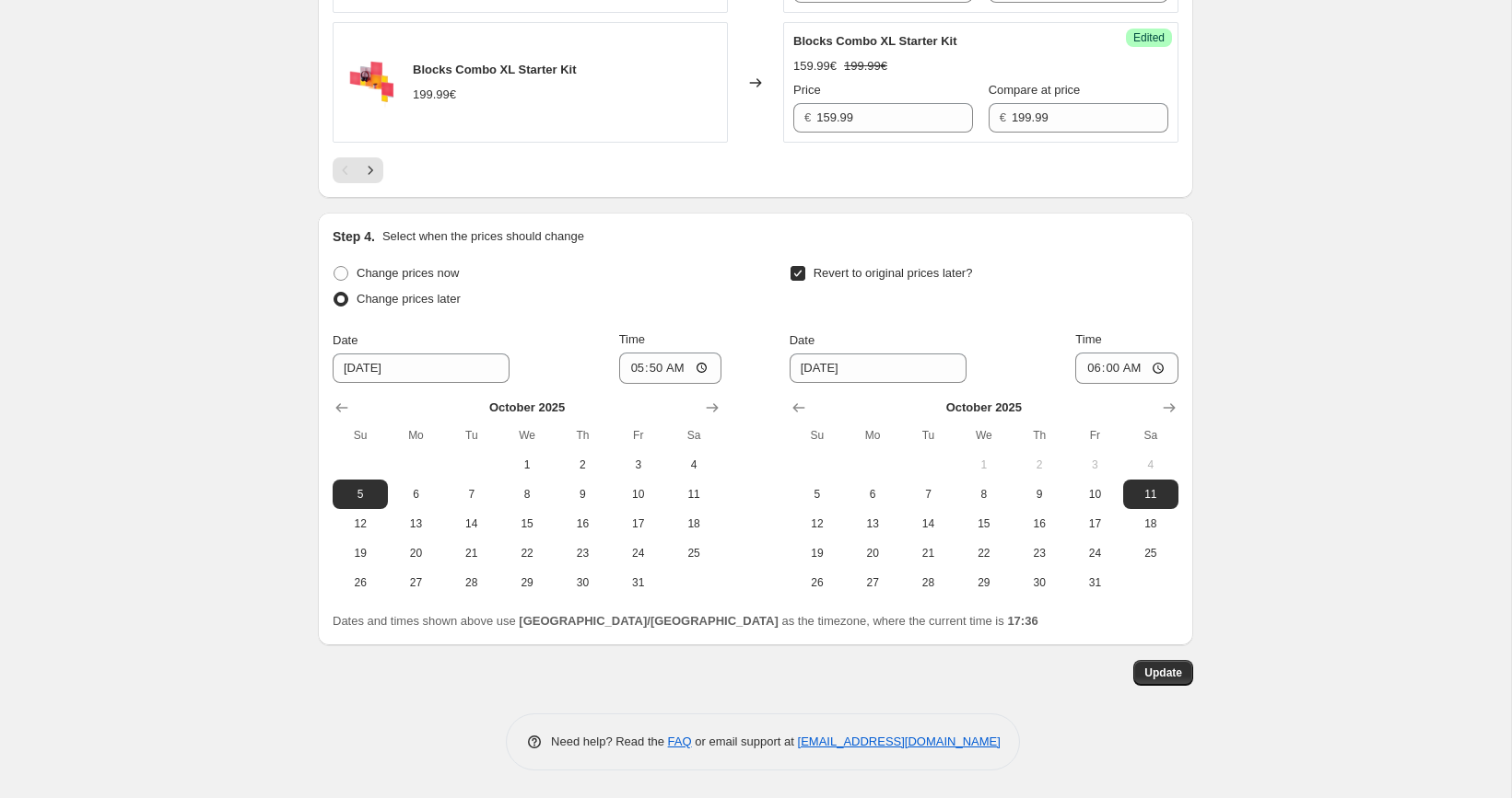
click at [1159, 676] on span "Update" at bounding box center [1163, 673] width 37 height 15
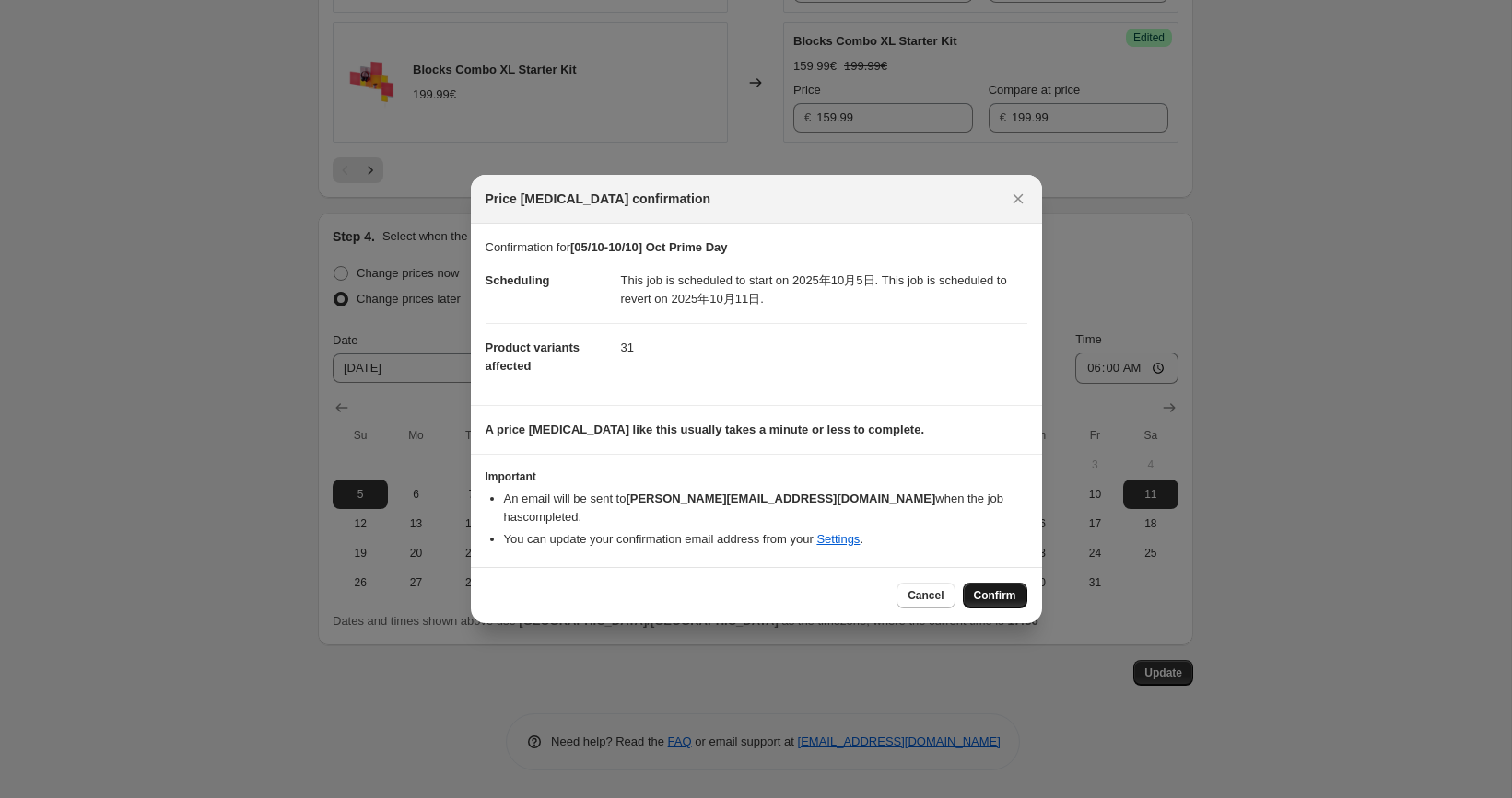
click at [983, 588] on span "Confirm" at bounding box center [994, 595] width 42 height 15
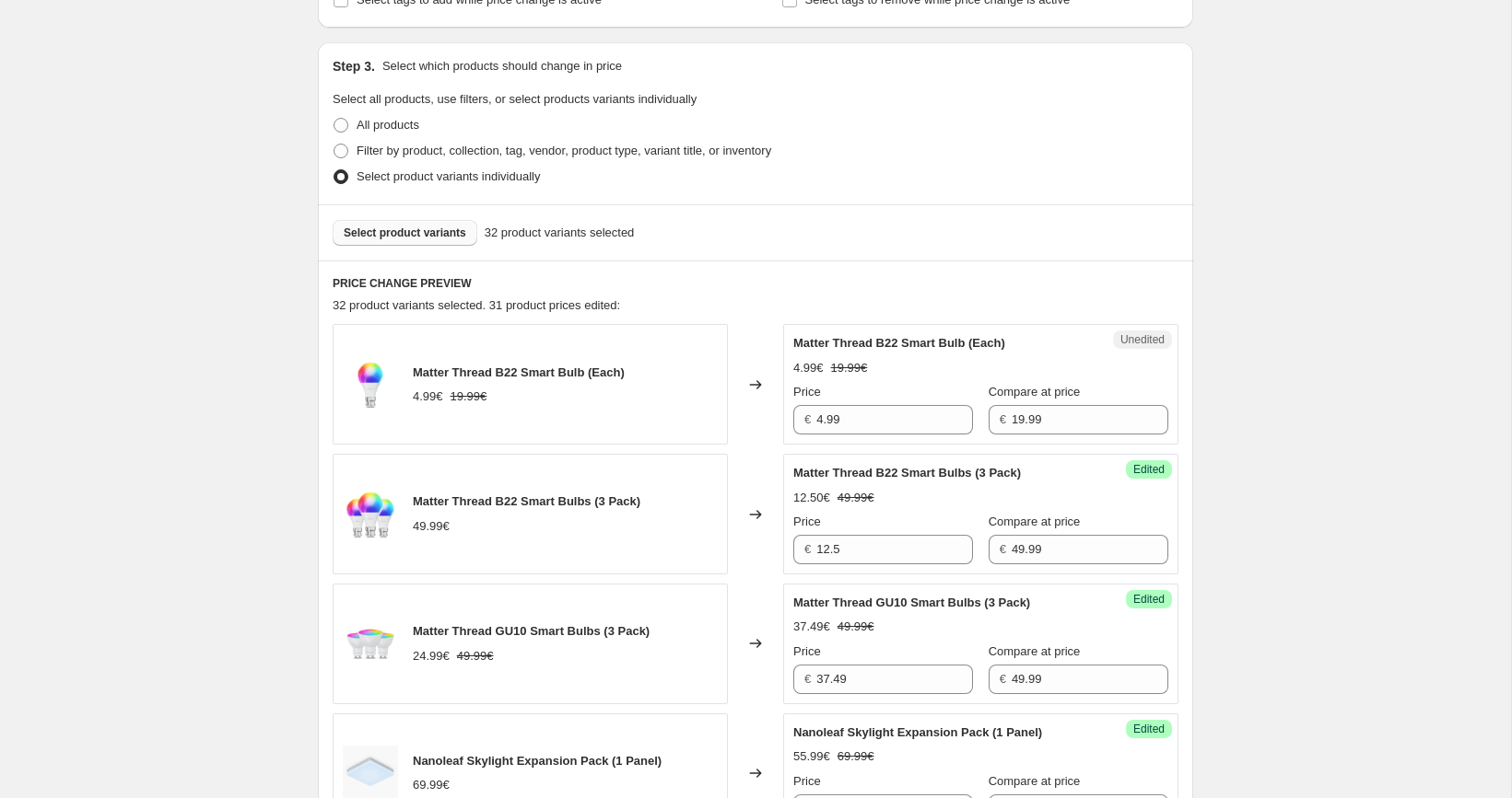
scroll to position [457, 0]
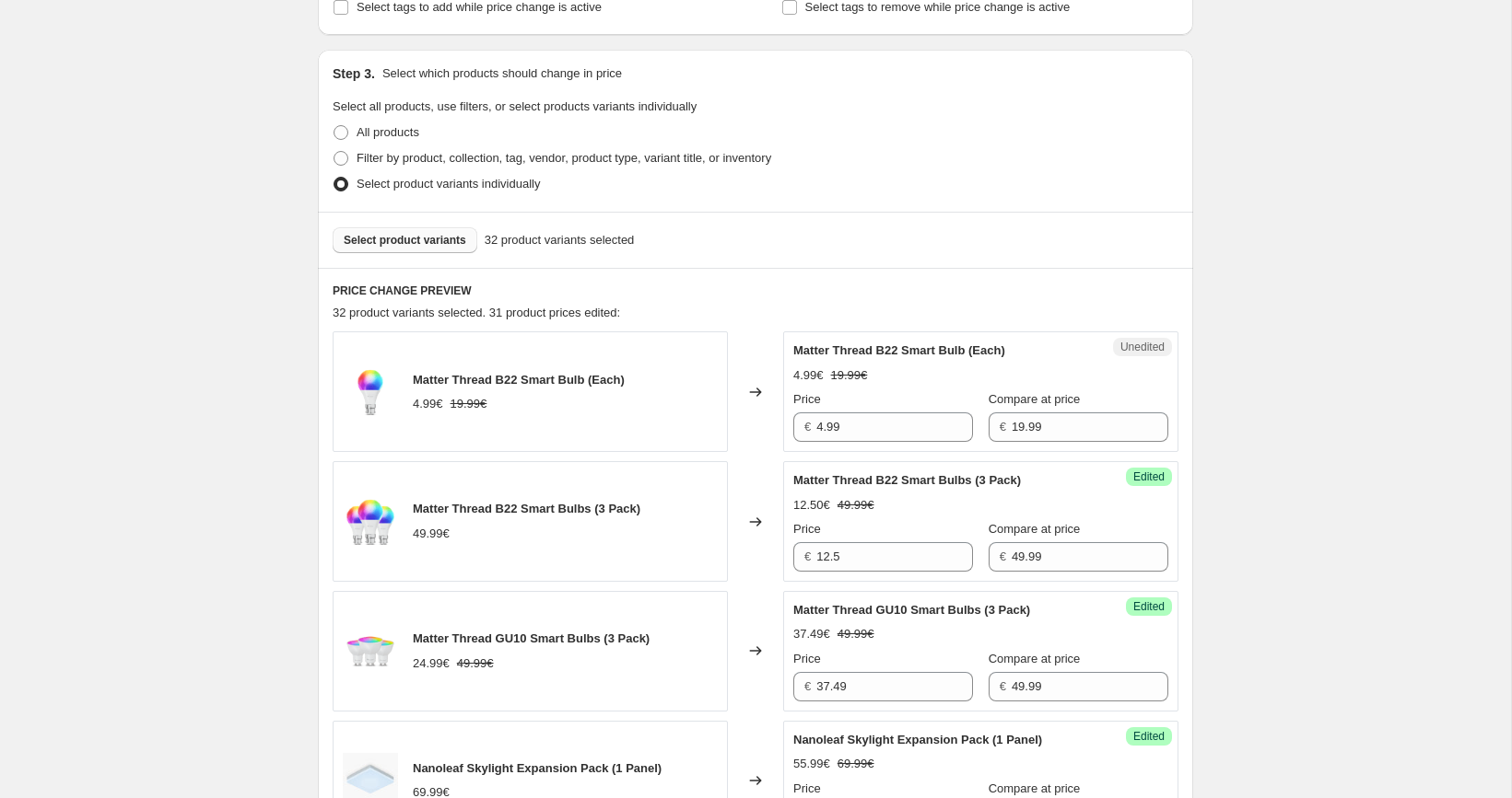
click at [394, 237] on span "Select product variants" at bounding box center [405, 240] width 122 height 15
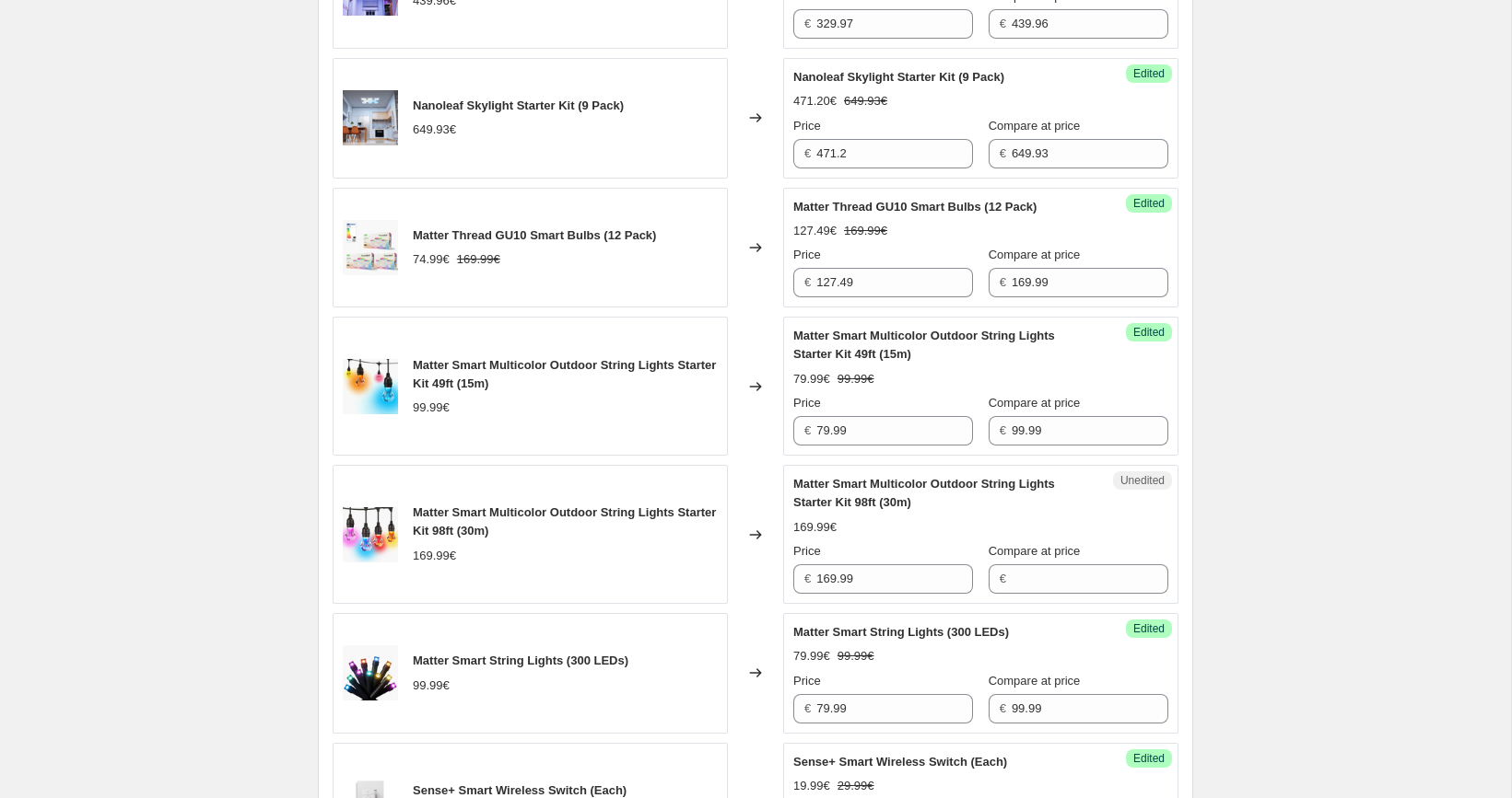
scroll to position [1661, 0]
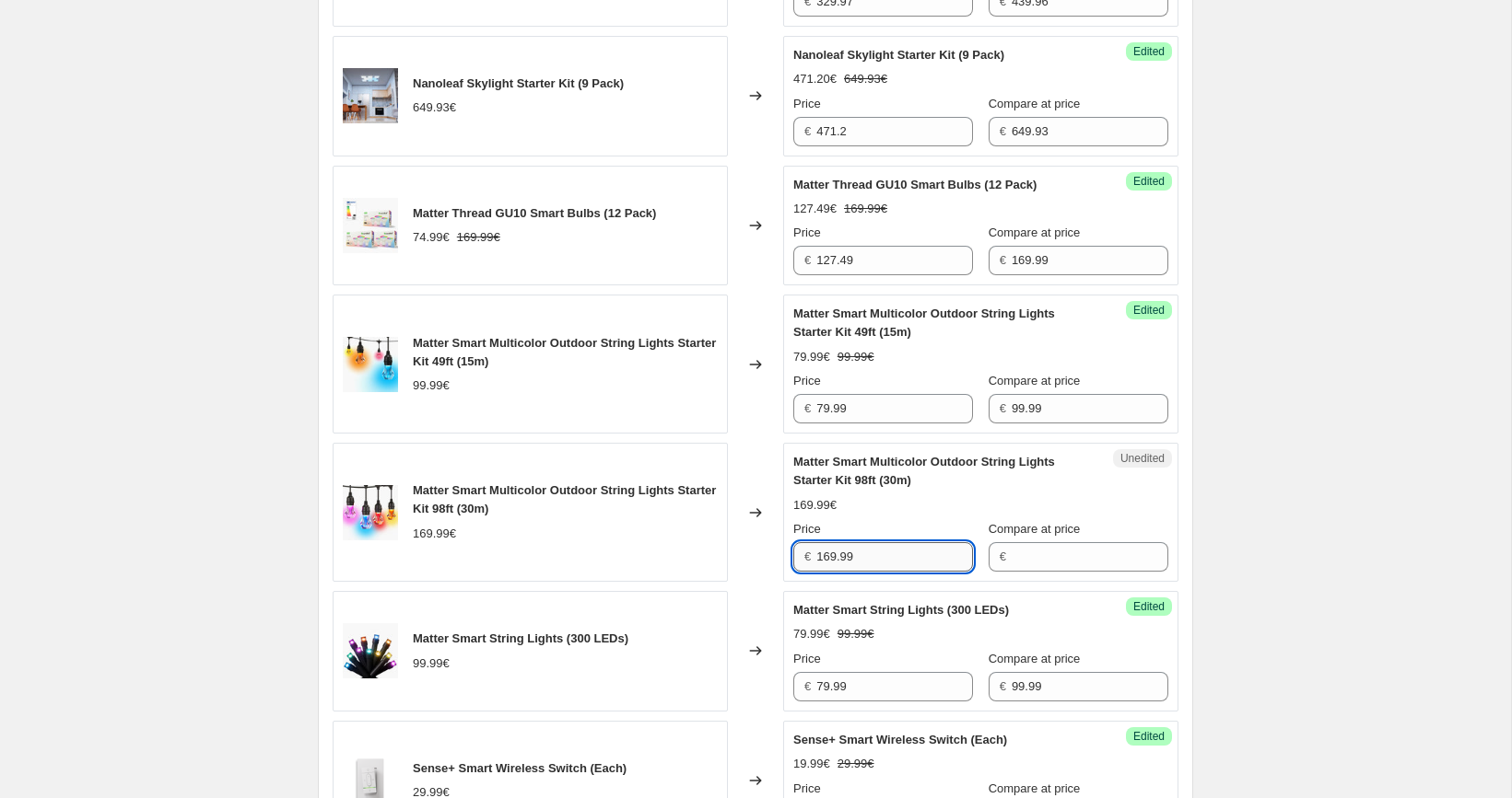
click at [892, 560] on input "169.99" at bounding box center [894, 557] width 157 height 30
type input "169.99"
click at [1043, 560] on input "Compare at price" at bounding box center [1090, 557] width 157 height 30
paste input "169.99"
type input "169.99"
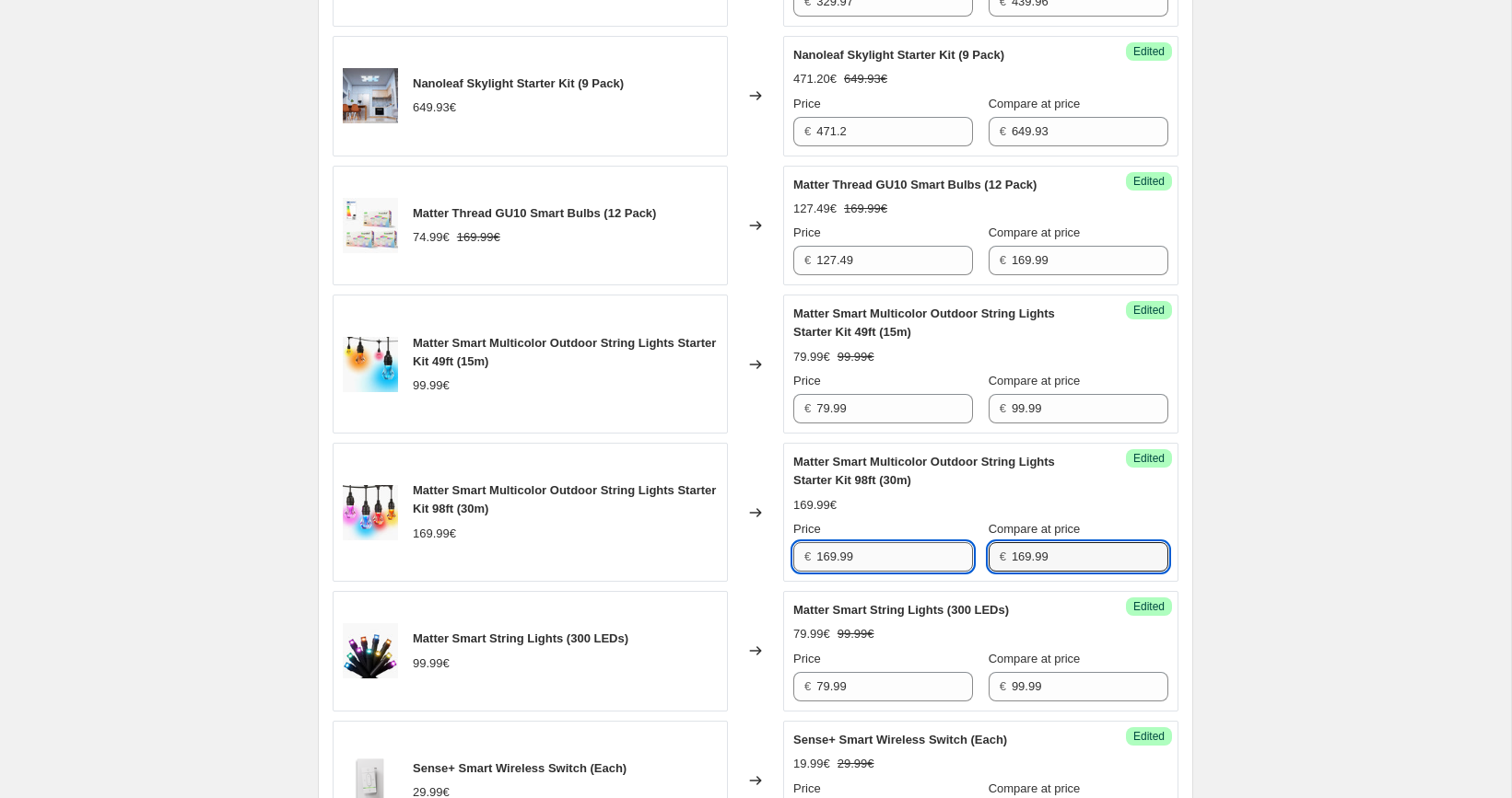
click at [928, 551] on input "169.99" at bounding box center [894, 557] width 157 height 30
paste input "35"
type input "135.99"
click at [1273, 482] on div "[05/10-10/10] Oct Prime Day. This page is ready [05/10-10/10] Oct Prime Day Inf…" at bounding box center [755, 371] width 1511 height 4065
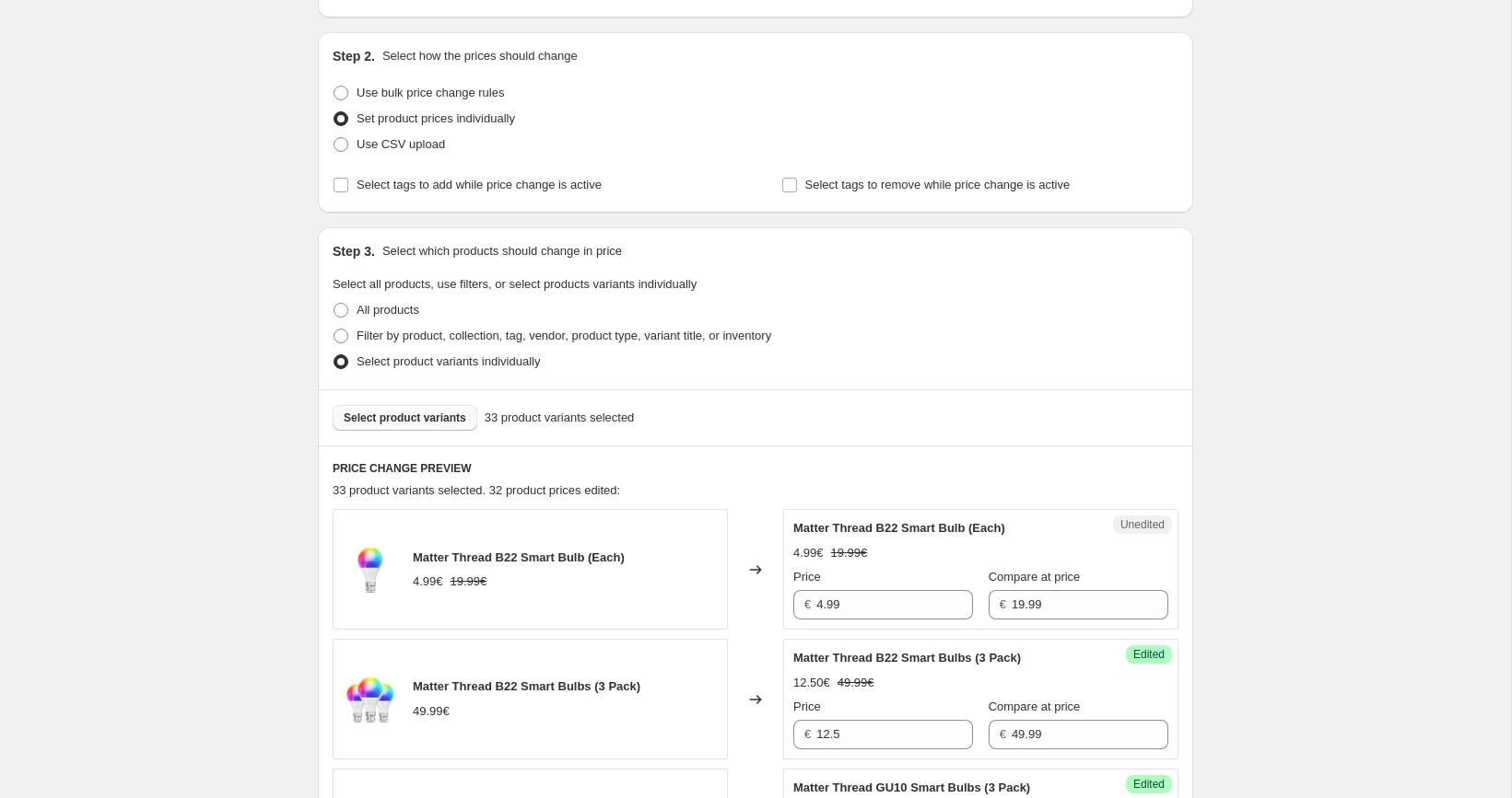
scroll to position [251, 0]
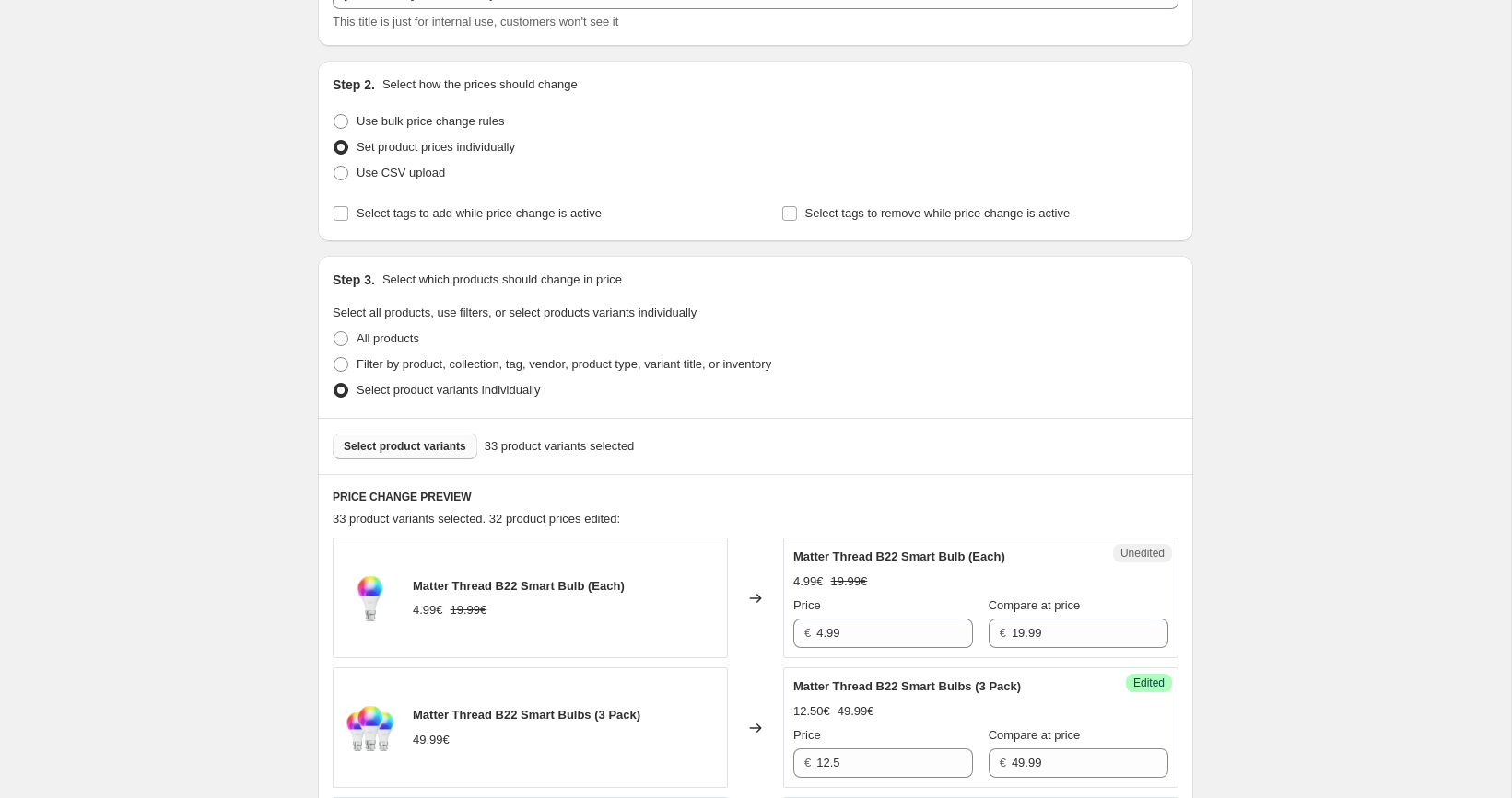
click at [429, 451] on span "Select product variants" at bounding box center [405, 446] width 122 height 15
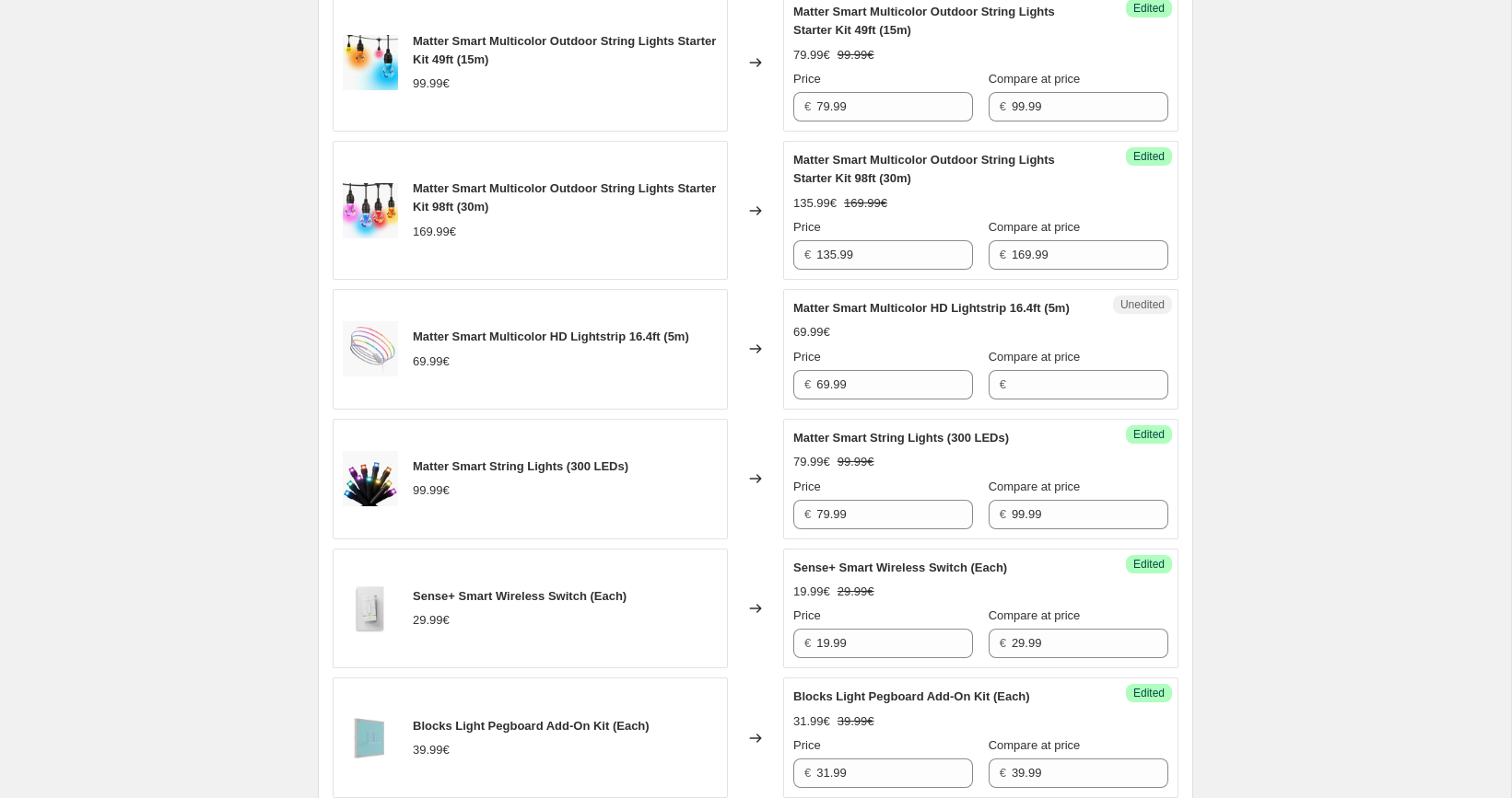
scroll to position [2006, 0]
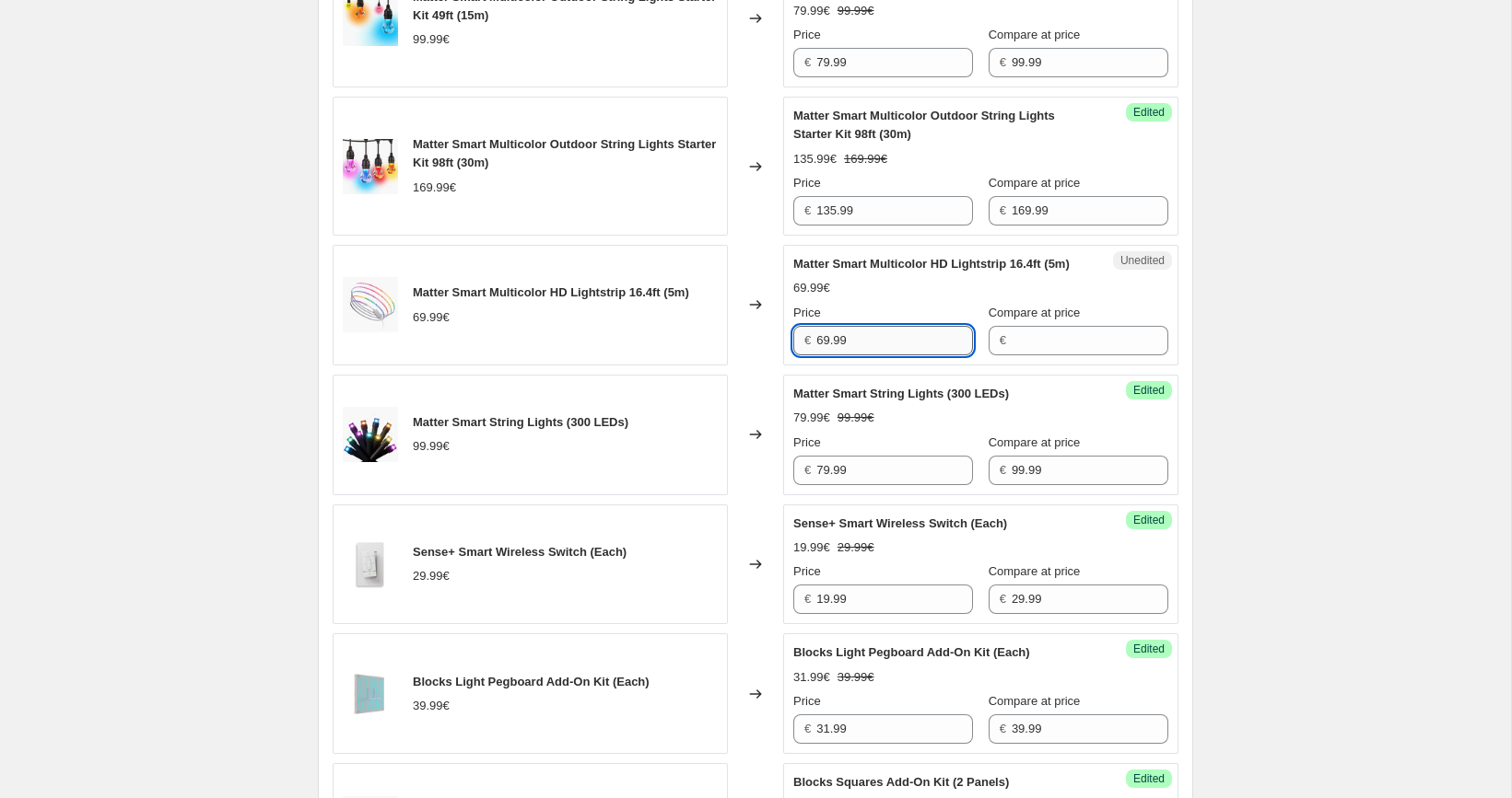
click at [874, 352] on input "69.99" at bounding box center [894, 340] width 157 height 30
type input "69.99"
click at [1032, 355] on input "Compare at price" at bounding box center [1090, 340] width 157 height 30
paste input "69.99"
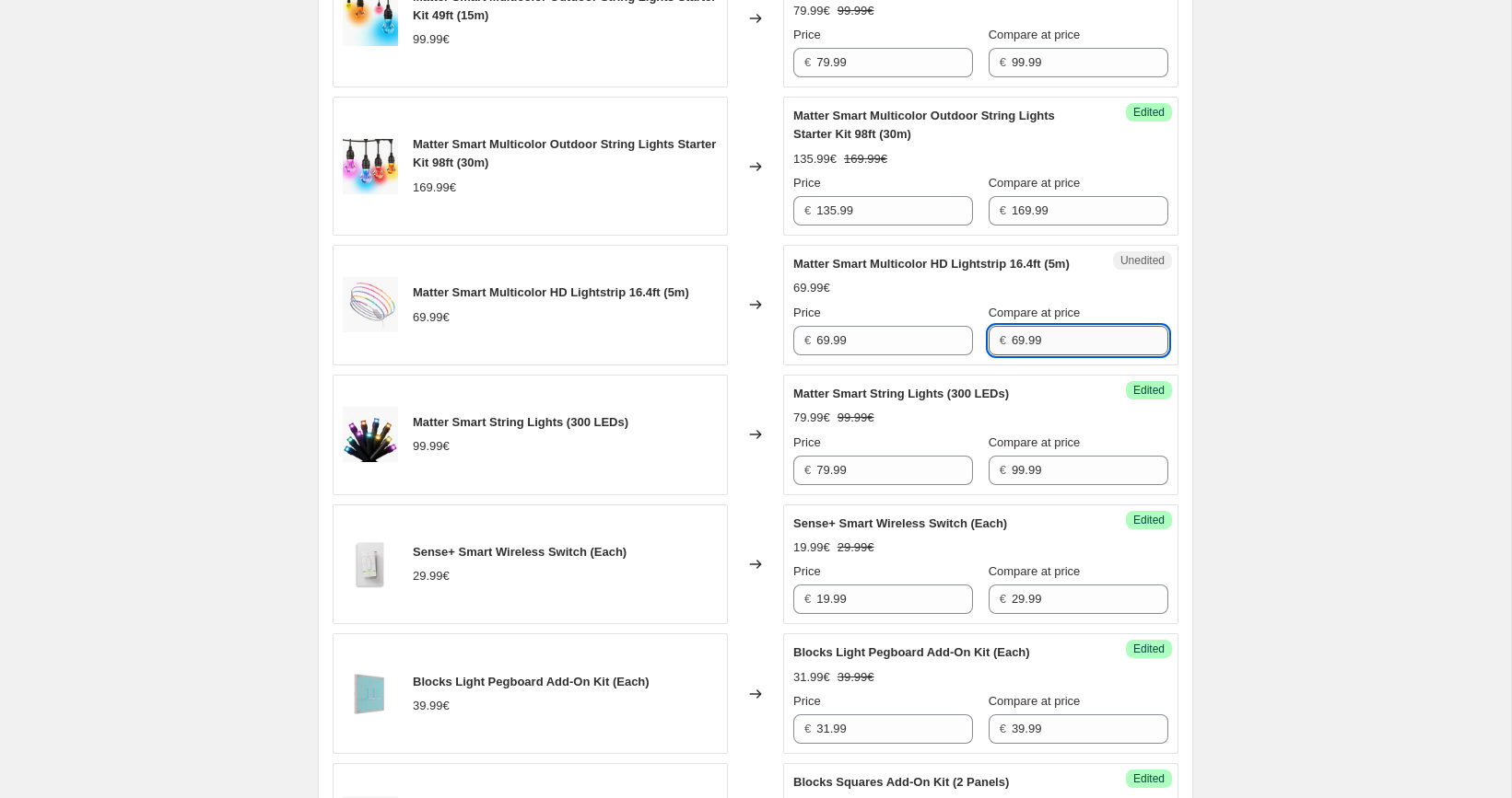
type input "69.99"
click at [920, 355] on input "69.99" at bounding box center [894, 340] width 157 height 30
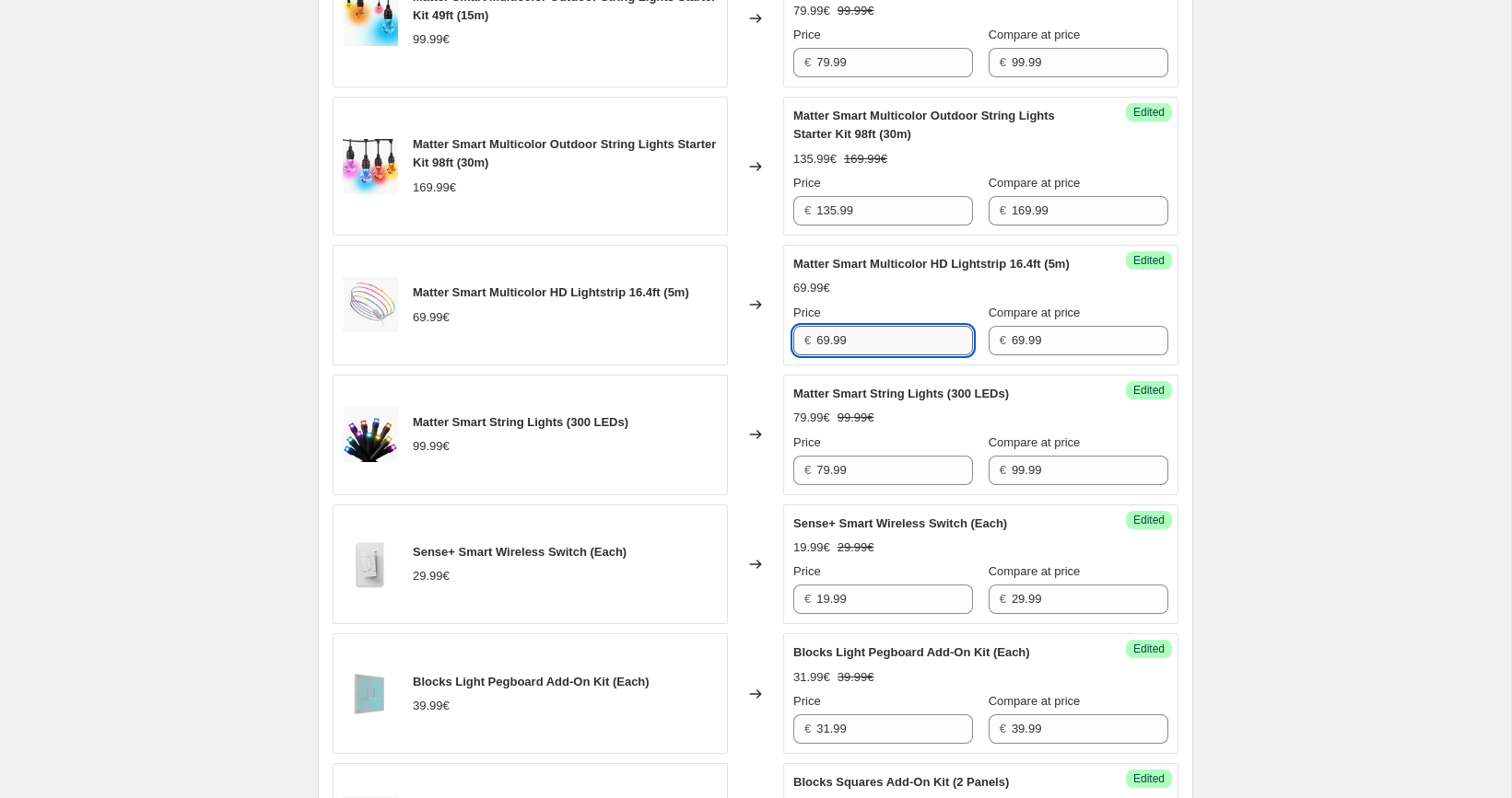
click at [913, 355] on input "69.99" at bounding box center [894, 340] width 157 height 30
paste input "55"
type input "55.99"
click at [1340, 356] on div "[05/10-10/10] Oct Prime Day. This page is ready [05/10-10/10] Oct Prime Day Inf…" at bounding box center [755, 26] width 1511 height 4065
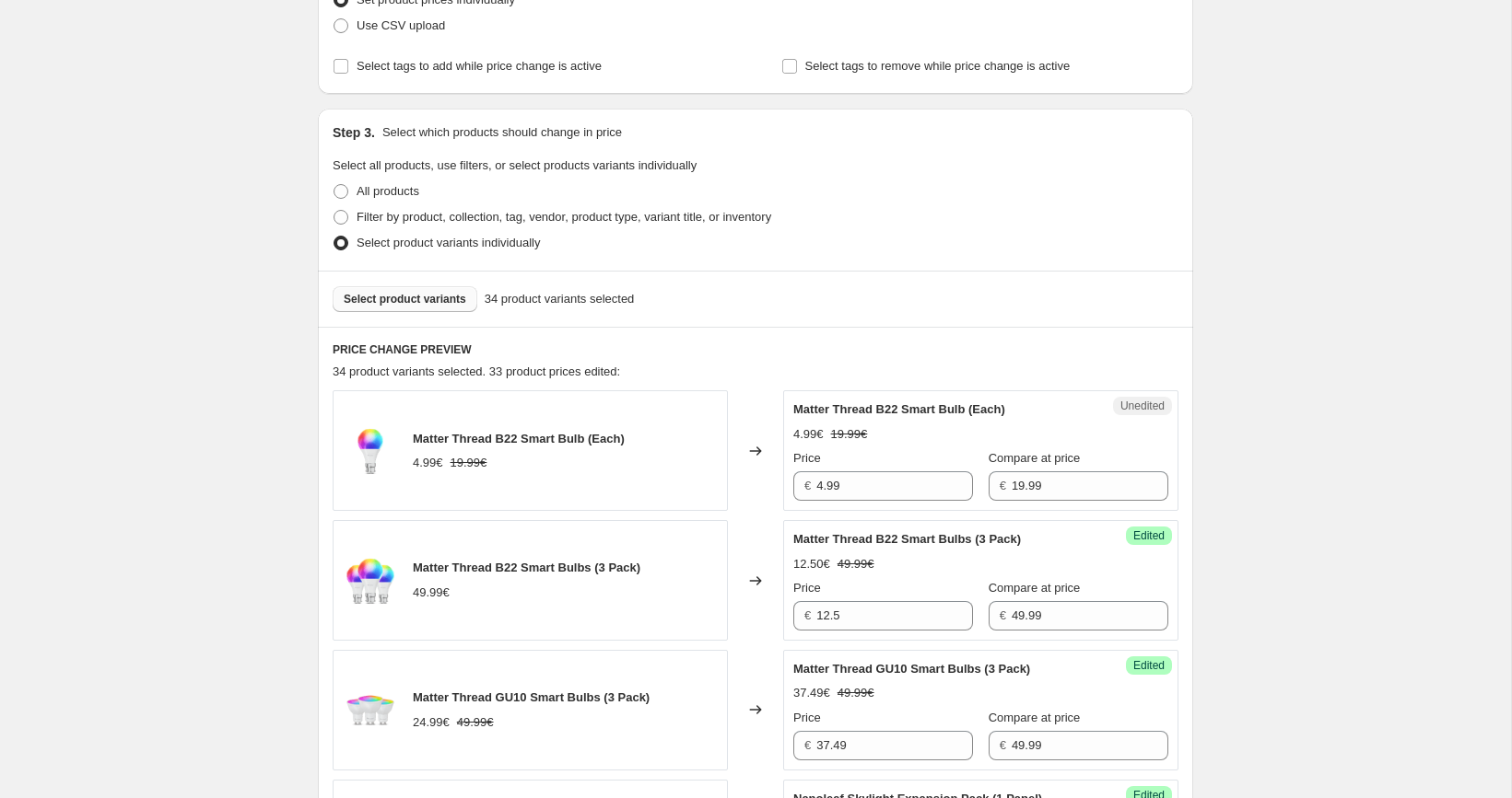
scroll to position [338, 0]
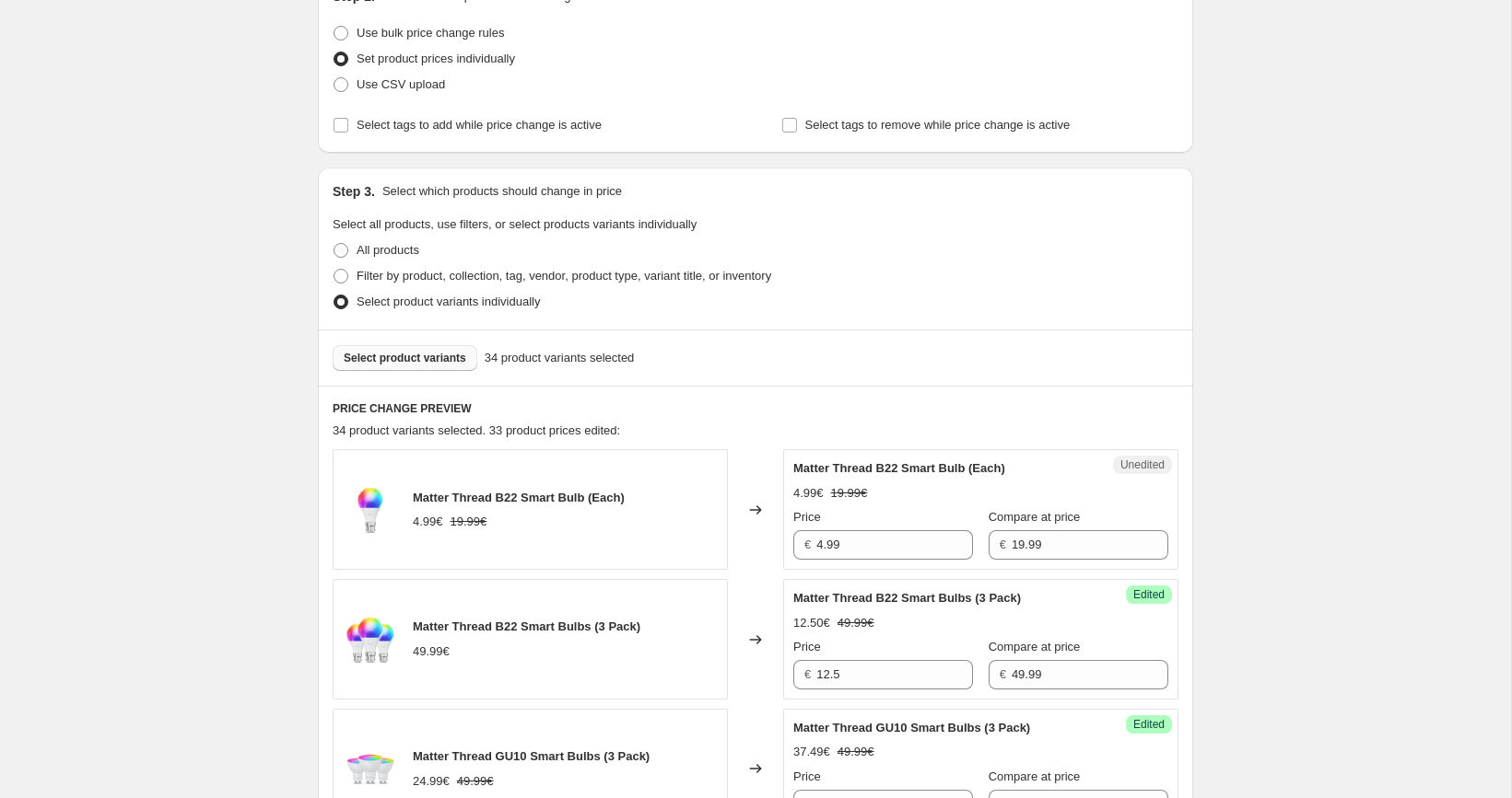
click at [427, 368] on button "Select product variants" at bounding box center [405, 358] width 145 height 26
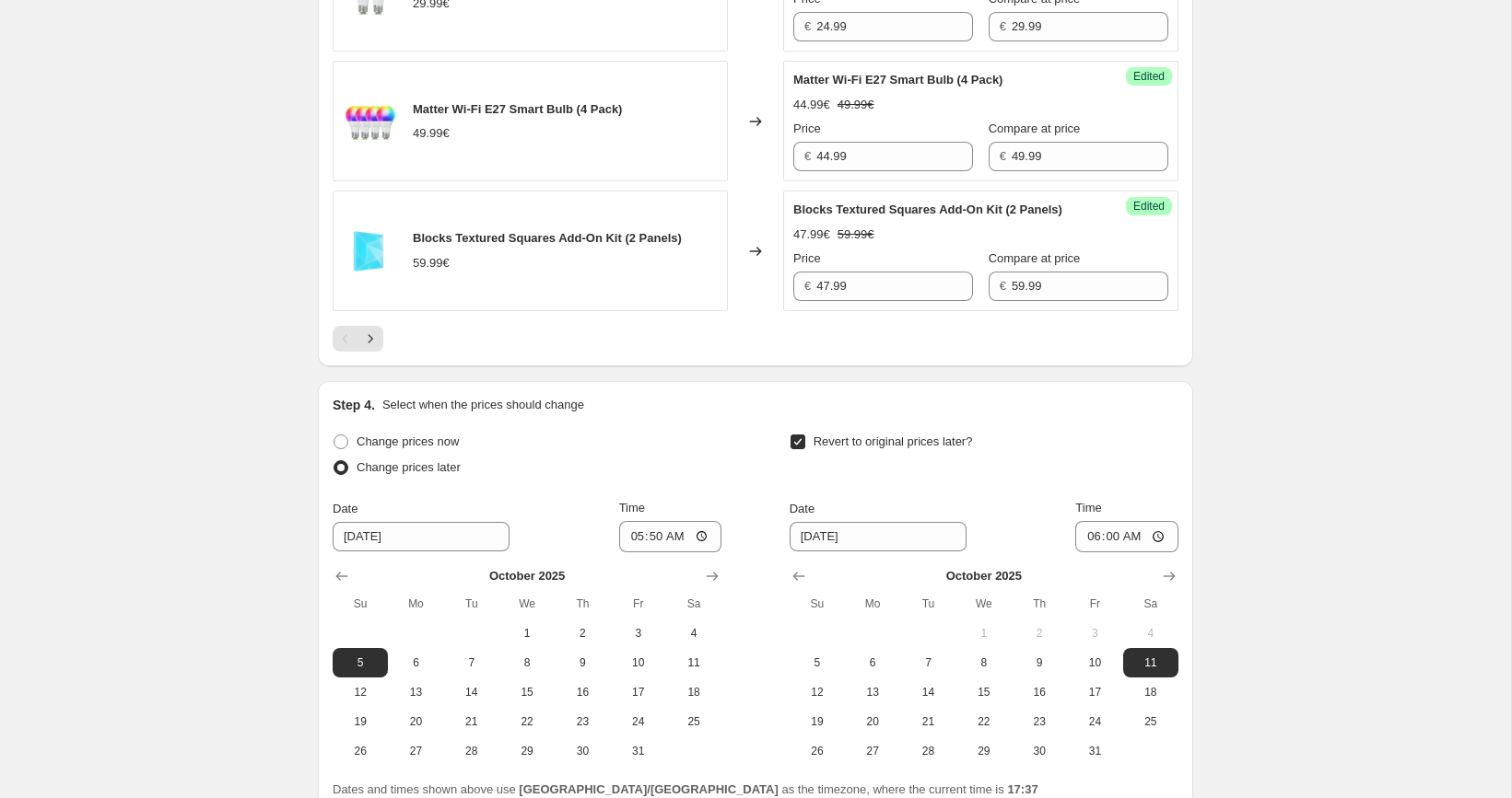
scroll to position [3100, 0]
click at [376, 346] on icon "Next" at bounding box center [370, 337] width 19 height 19
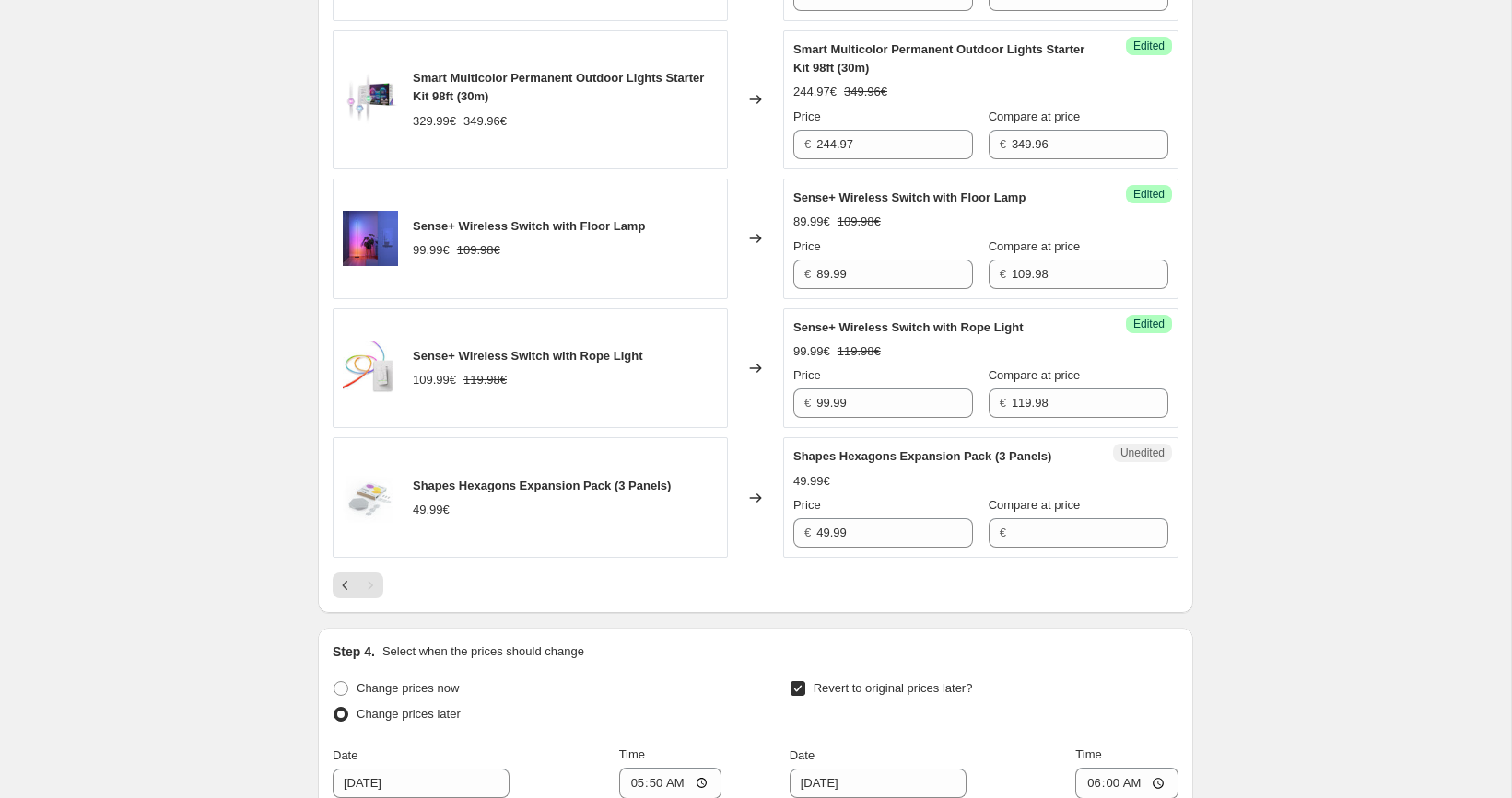
scroll to position [2159, 0]
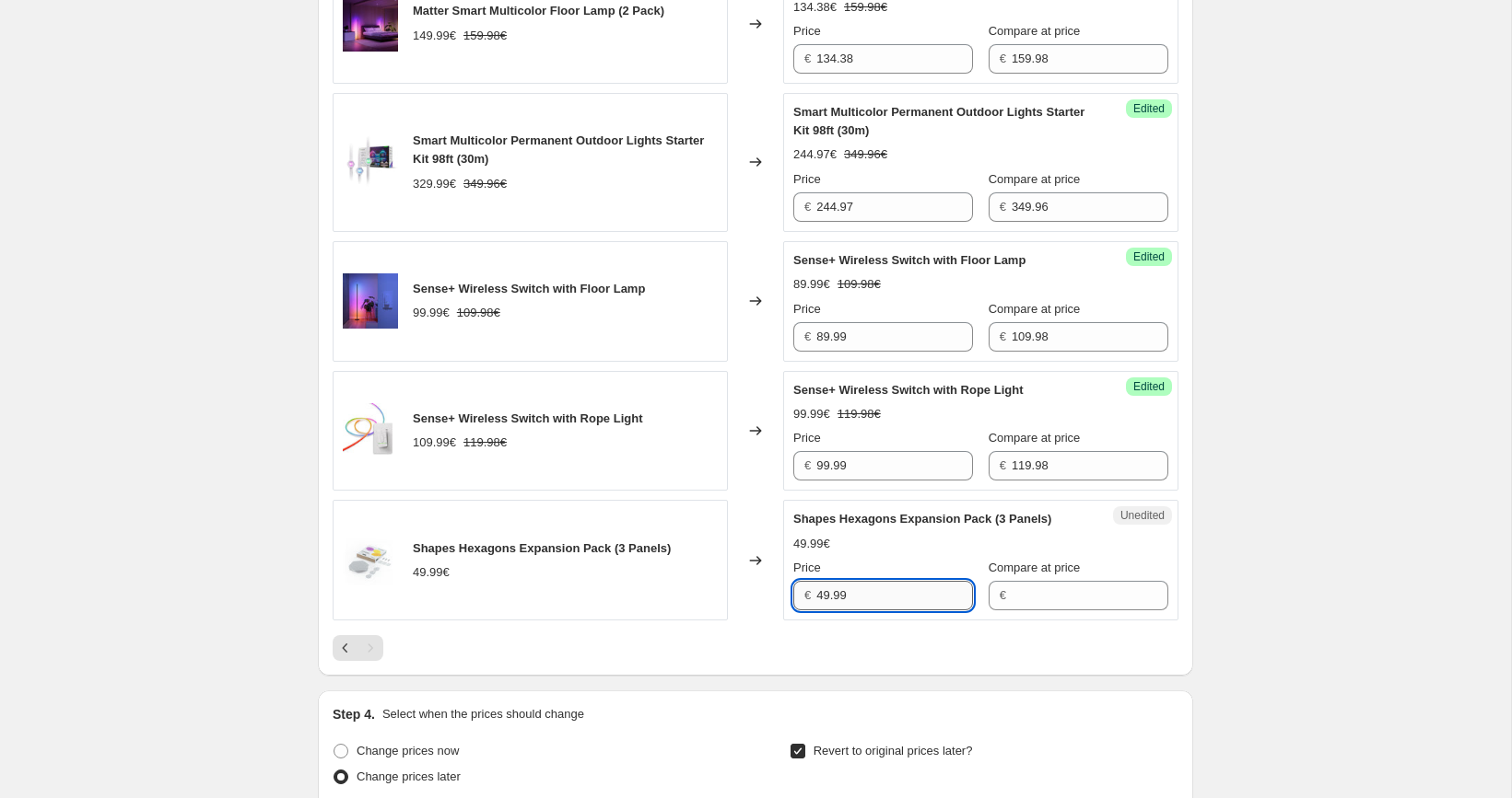
click at [887, 593] on input "49.99" at bounding box center [894, 596] width 157 height 30
type input "49.99"
click at [1046, 583] on input "Compare at price" at bounding box center [1090, 596] width 157 height 30
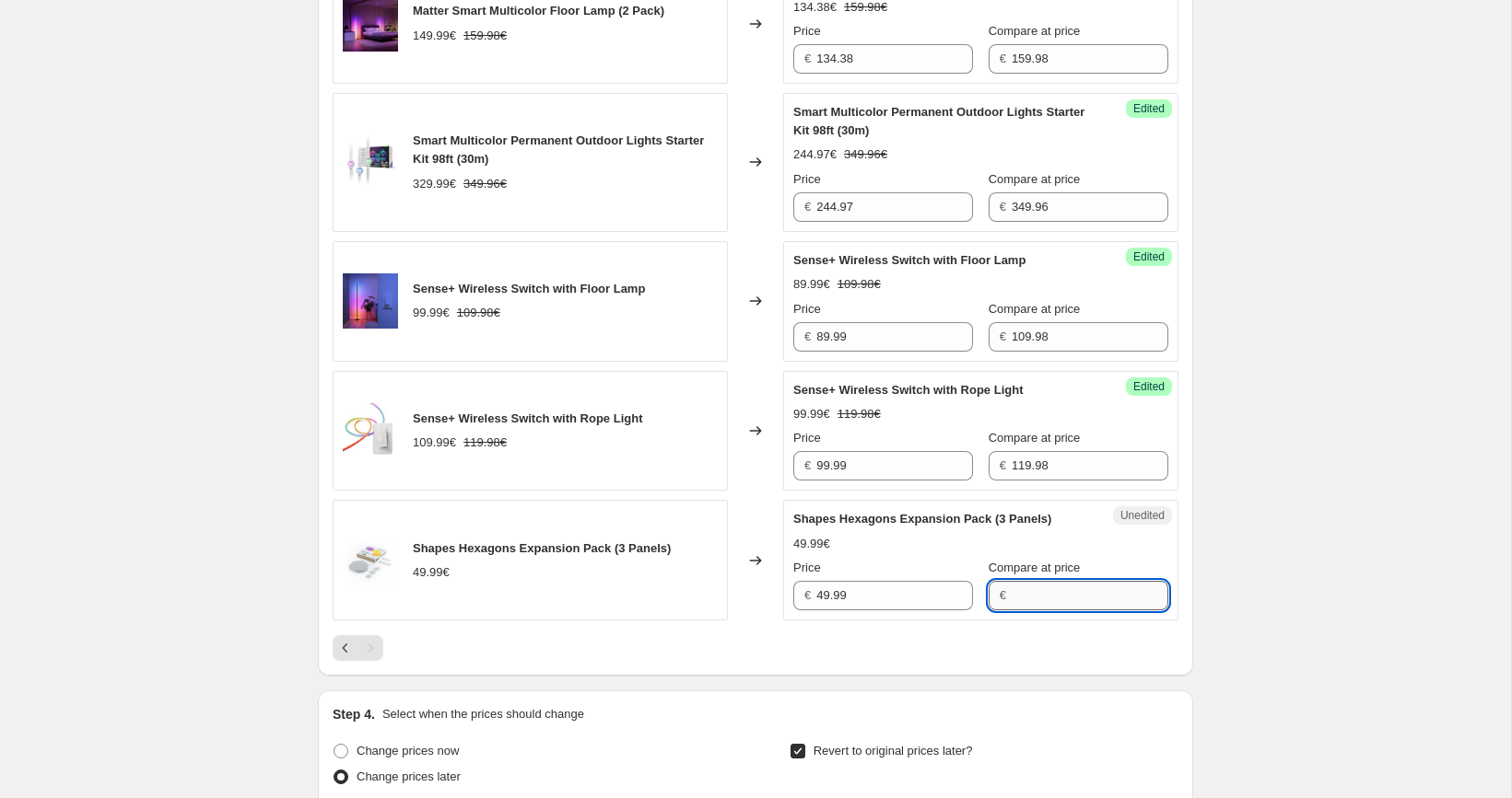
paste input "49.99"
type input "49.99"
click at [856, 585] on input "49.99" at bounding box center [894, 596] width 157 height 30
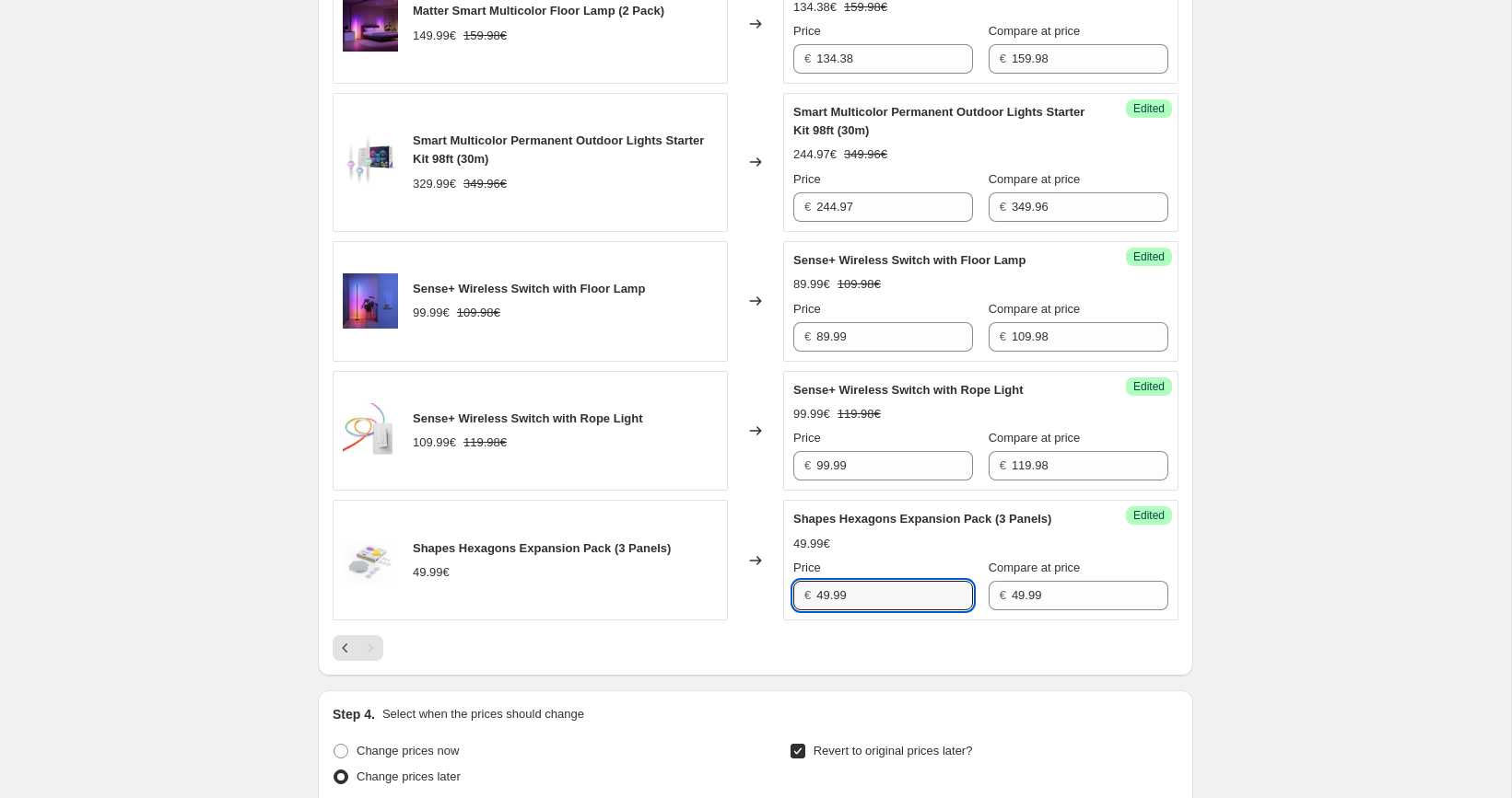
paste input "3"
type input "39.99"
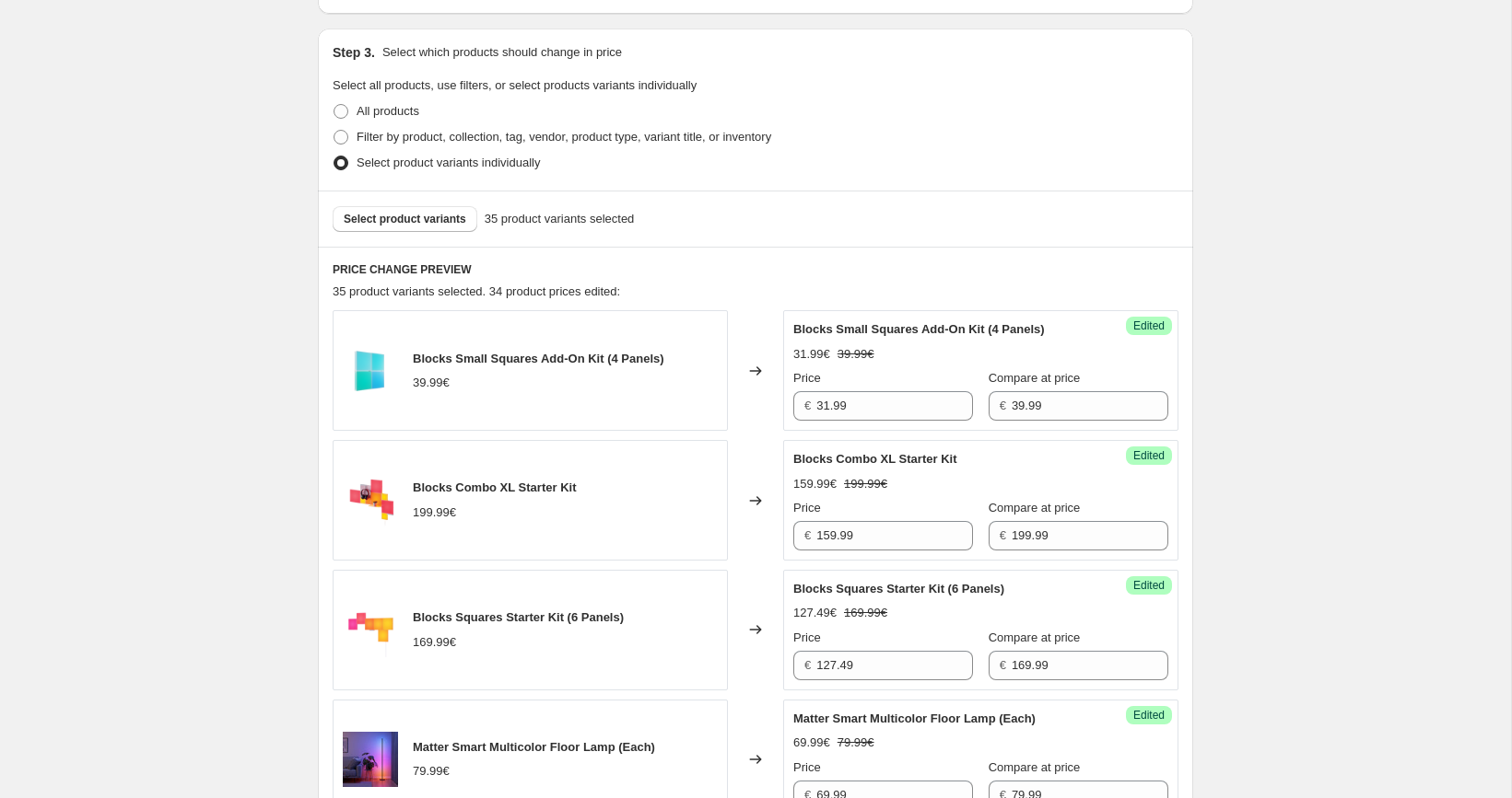
scroll to position [466, 0]
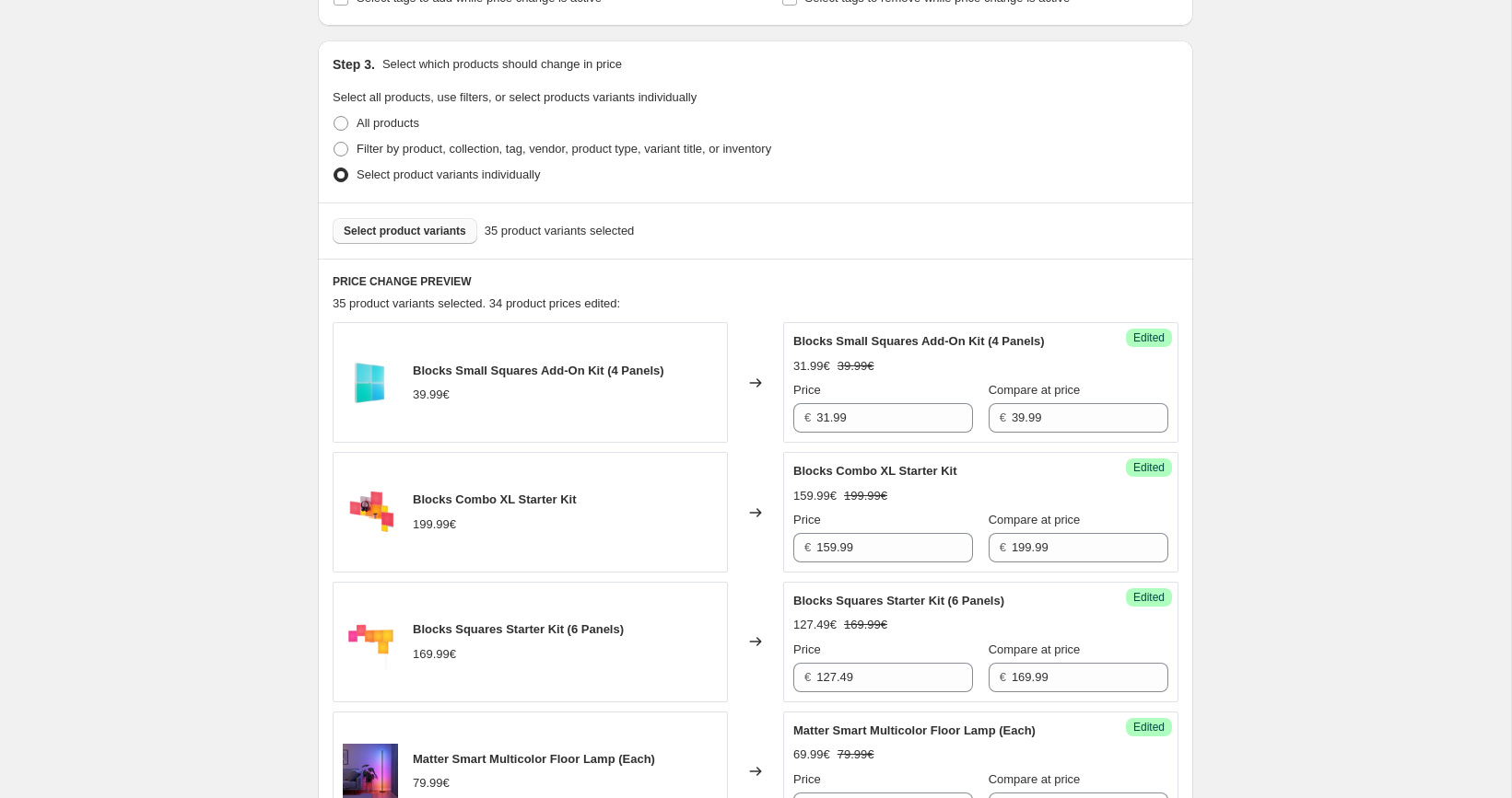
click at [452, 242] on button "Select product variants" at bounding box center [405, 231] width 145 height 26
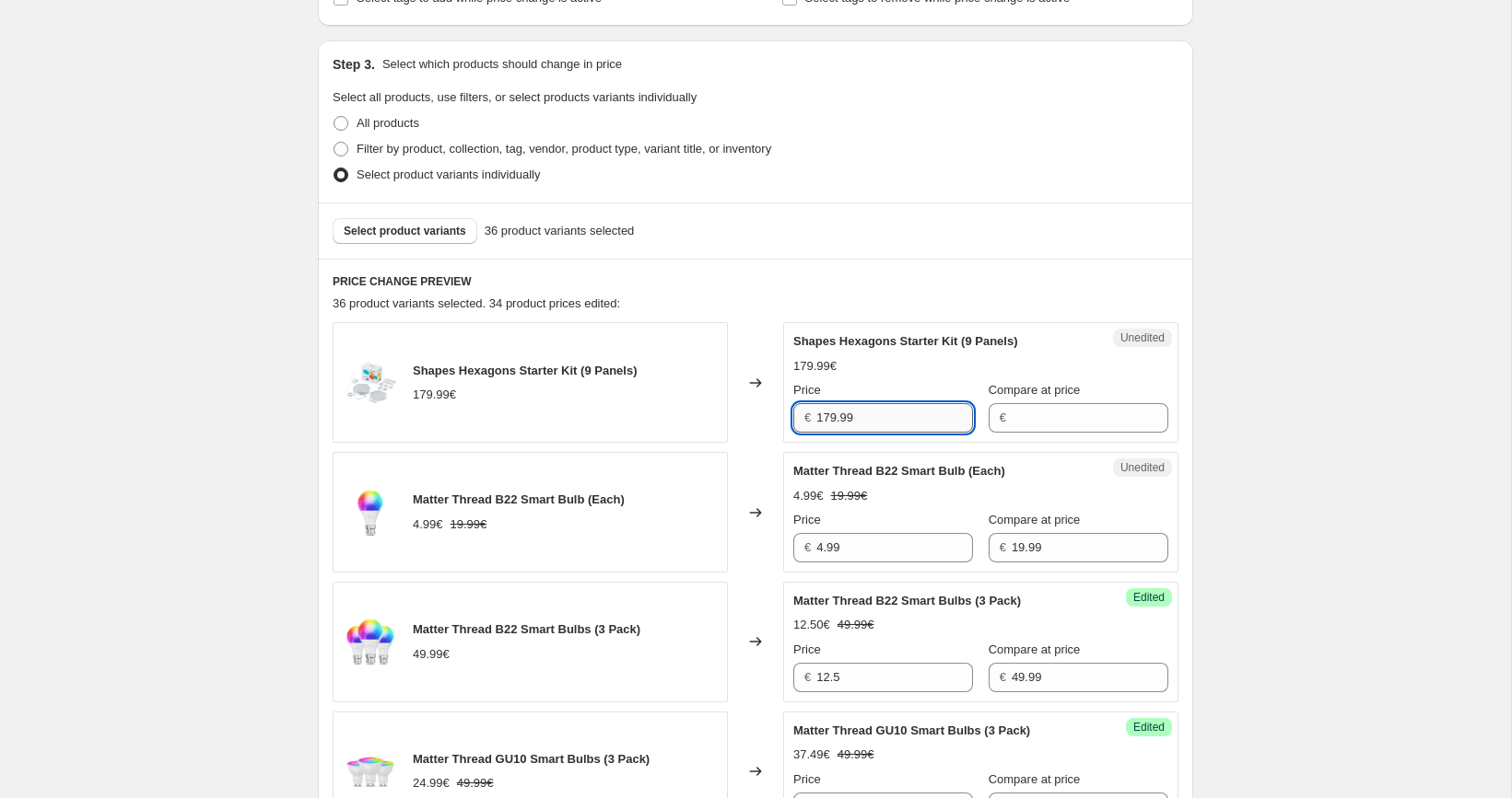
click at [897, 423] on input "179.99" at bounding box center [894, 418] width 157 height 30
type input "179.99"
click at [1028, 418] on input "Compare at price" at bounding box center [1090, 418] width 157 height 30
paste input "179.99"
type input "179.99"
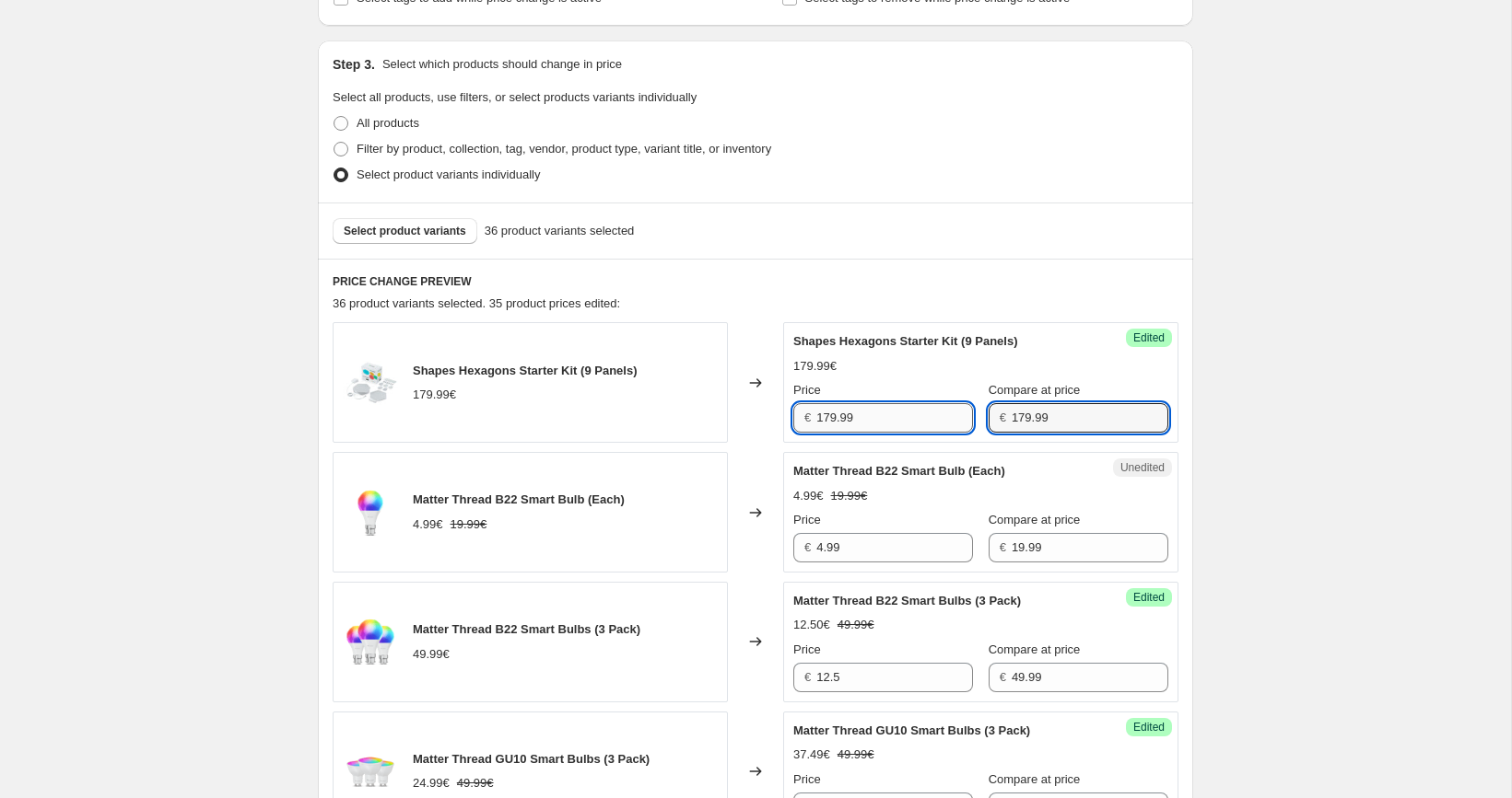
click at [865, 424] on input "179.99" at bounding box center [894, 418] width 157 height 30
paste input "43"
type input "143.99"
click at [446, 233] on span "Select product variants" at bounding box center [405, 230] width 122 height 15
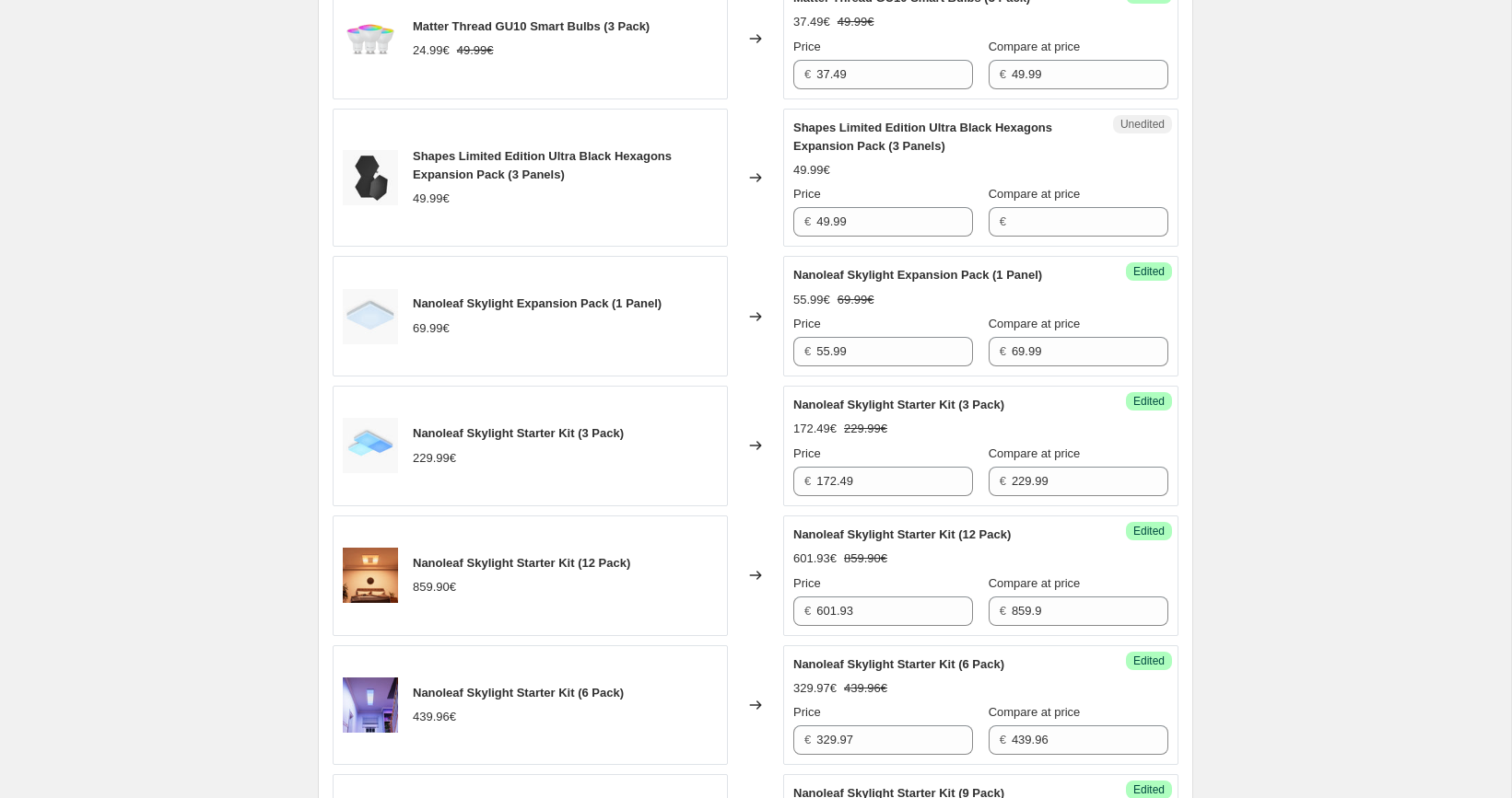
scroll to position [1200, 0]
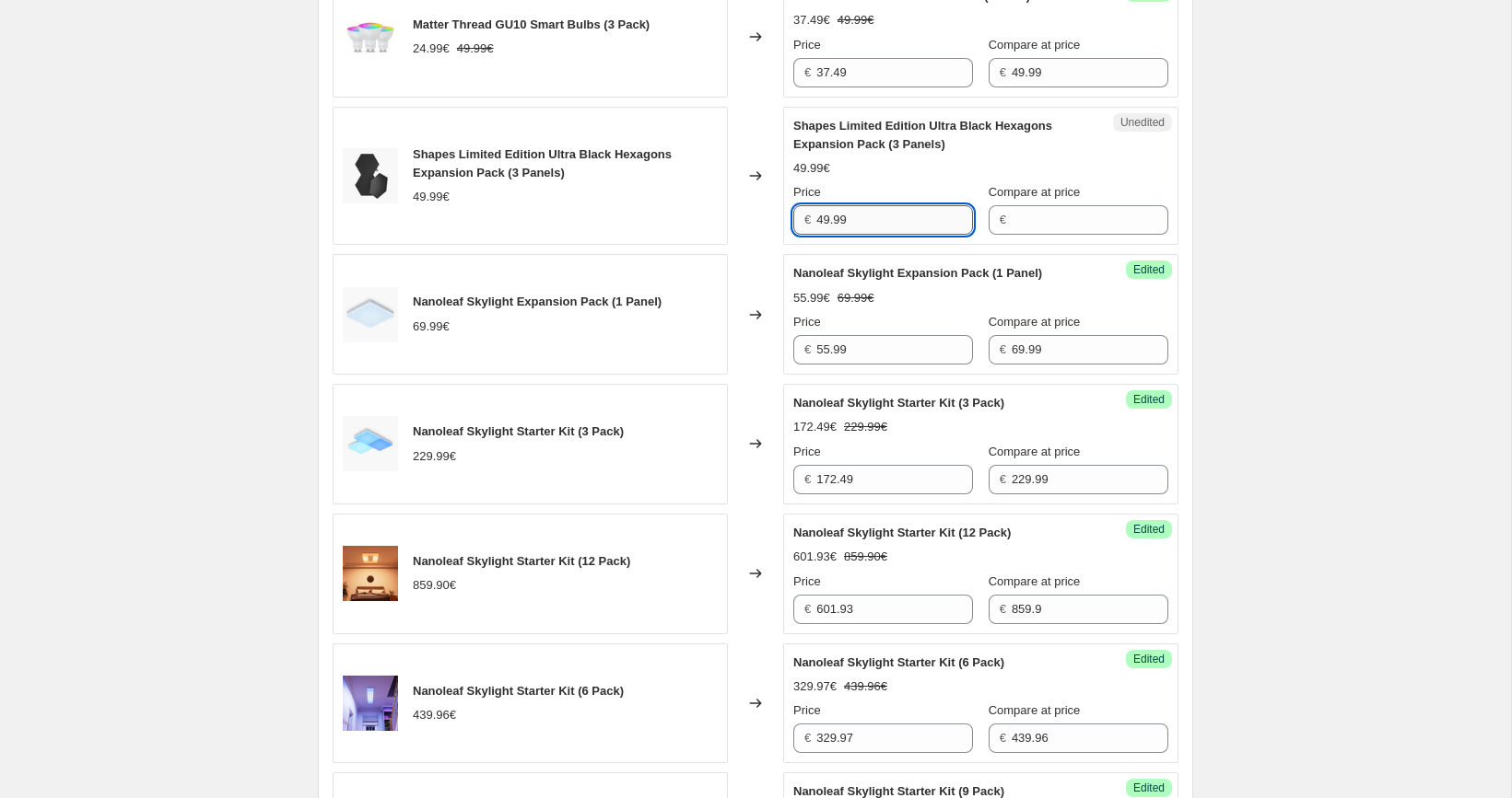
click at [868, 228] on input "49.99" at bounding box center [894, 220] width 157 height 30
type input "49.99"
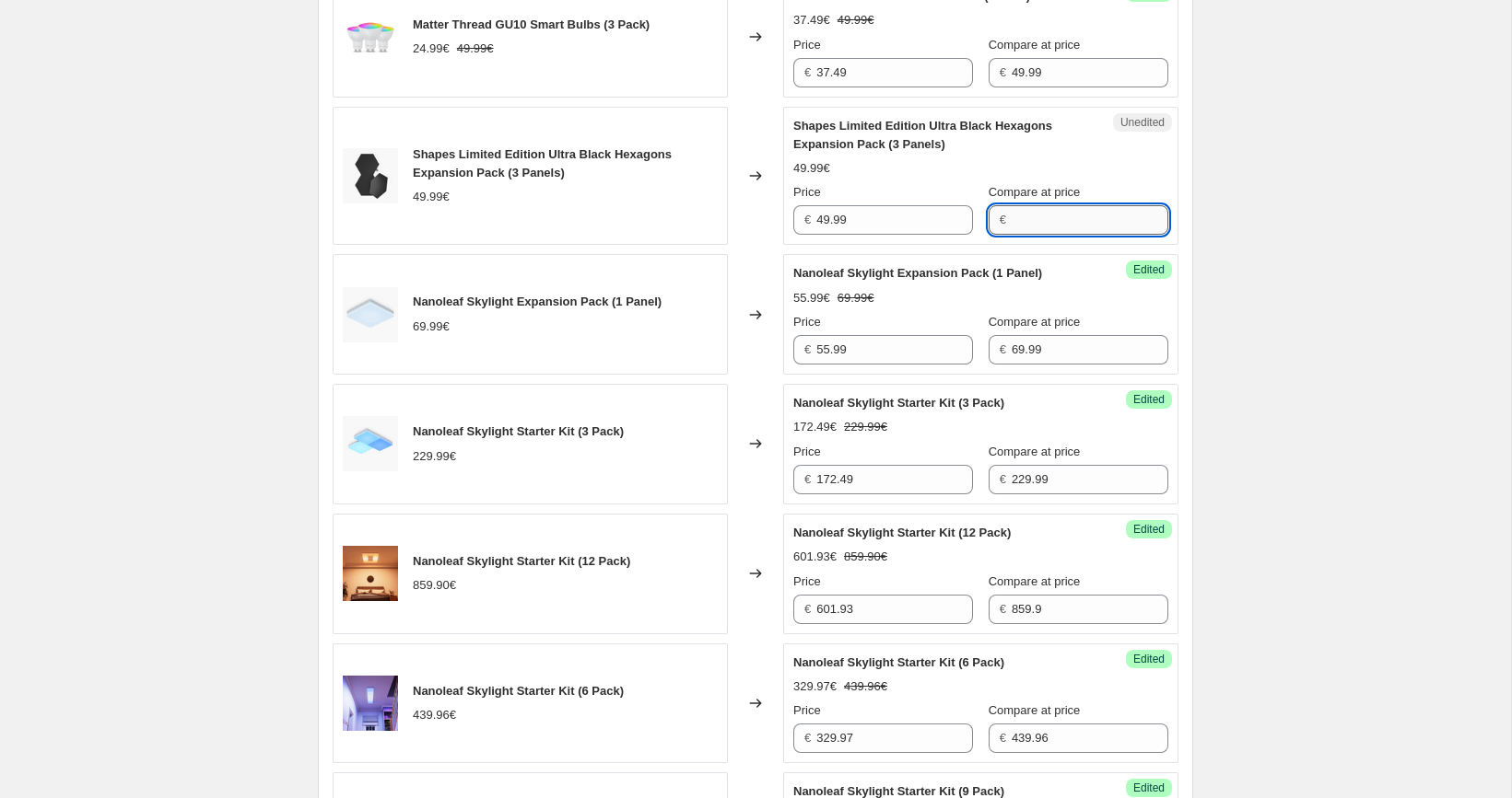
click at [1045, 223] on input "Compare at price" at bounding box center [1090, 220] width 157 height 30
paste input "49.99"
type input "49.99"
click at [891, 218] on input "49.99" at bounding box center [894, 220] width 157 height 30
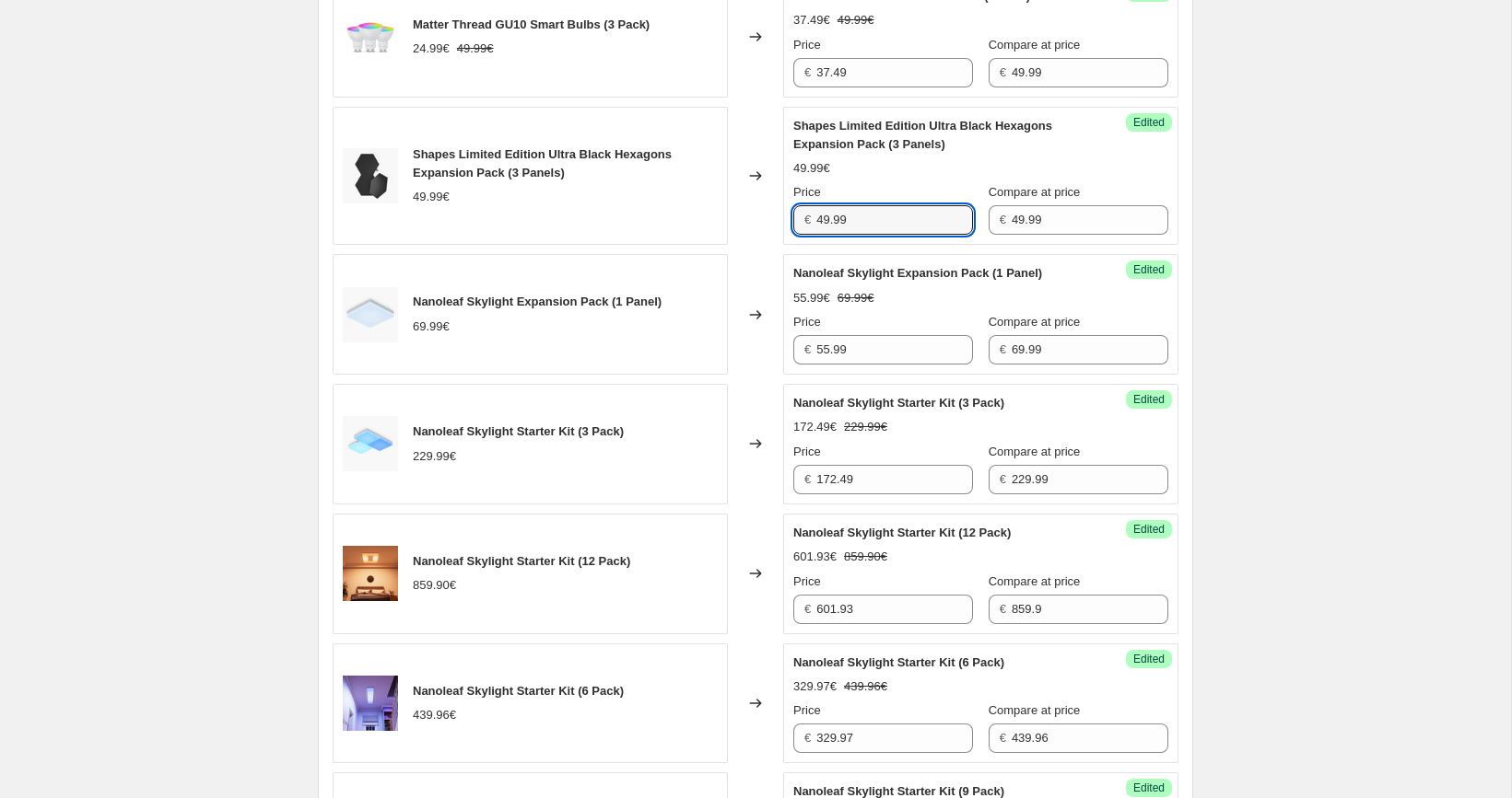
paste input "3"
type input "39.99"
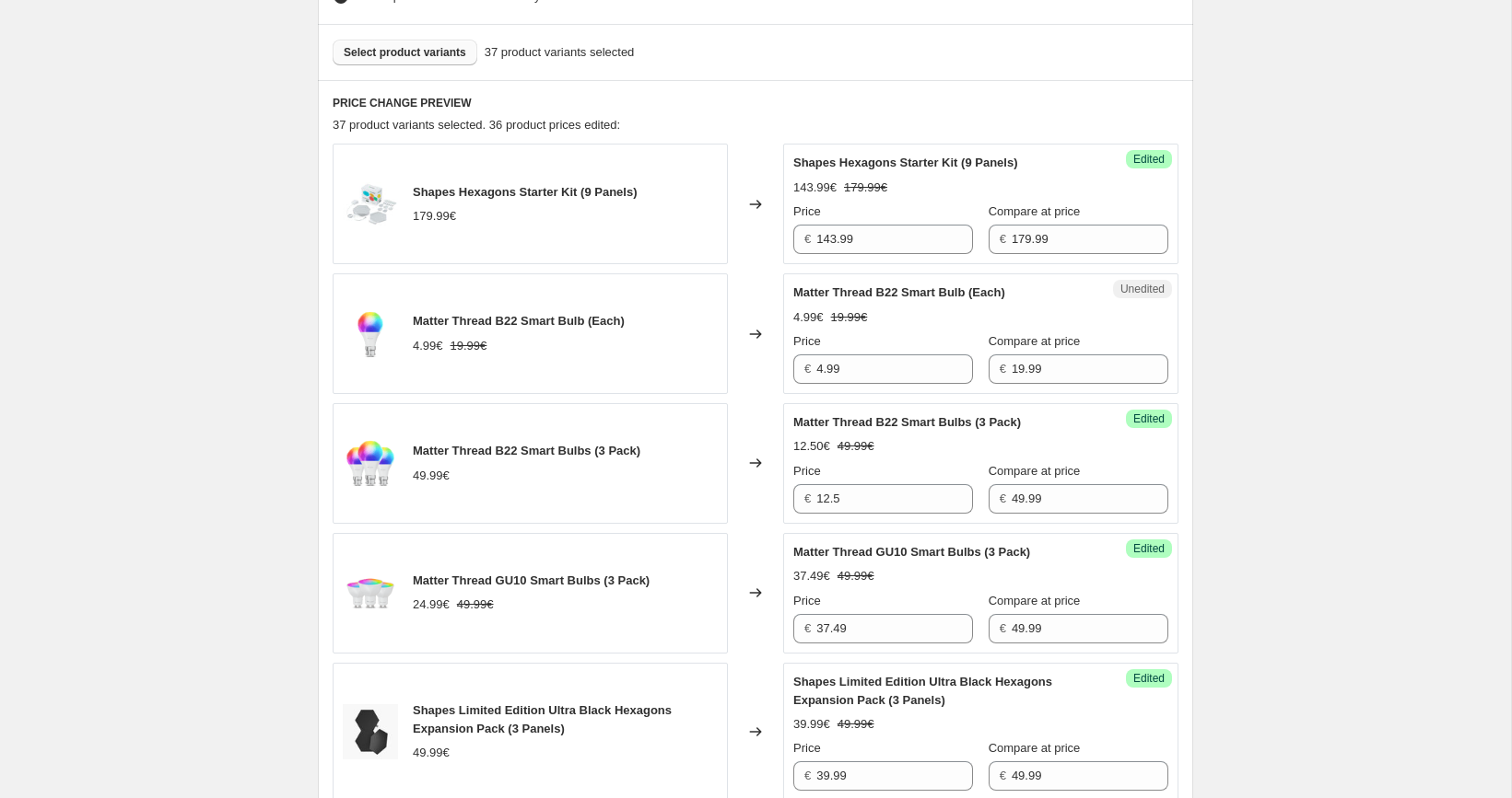
scroll to position [637, 0]
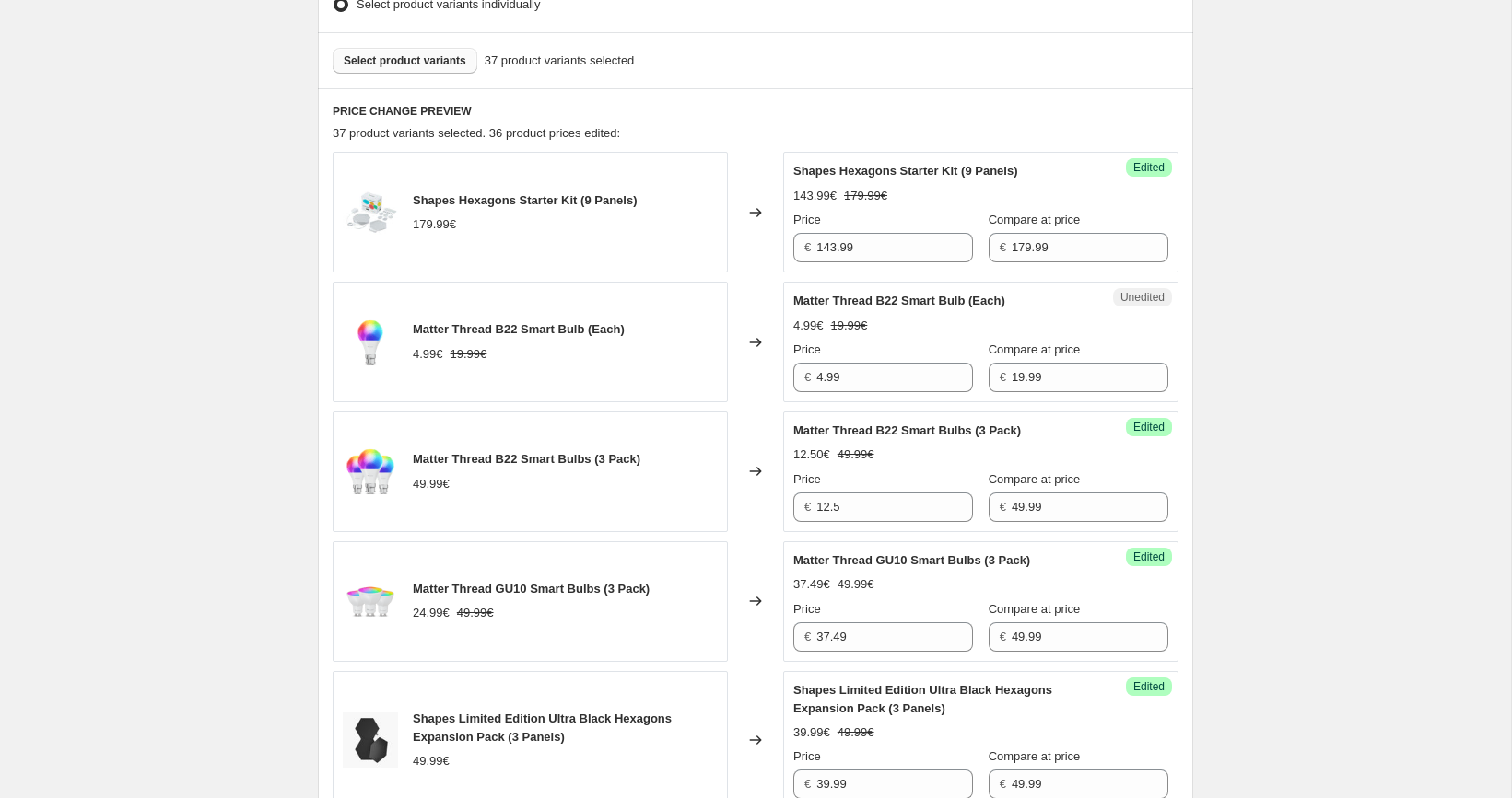
click at [394, 67] on span "Select product variants" at bounding box center [405, 60] width 122 height 15
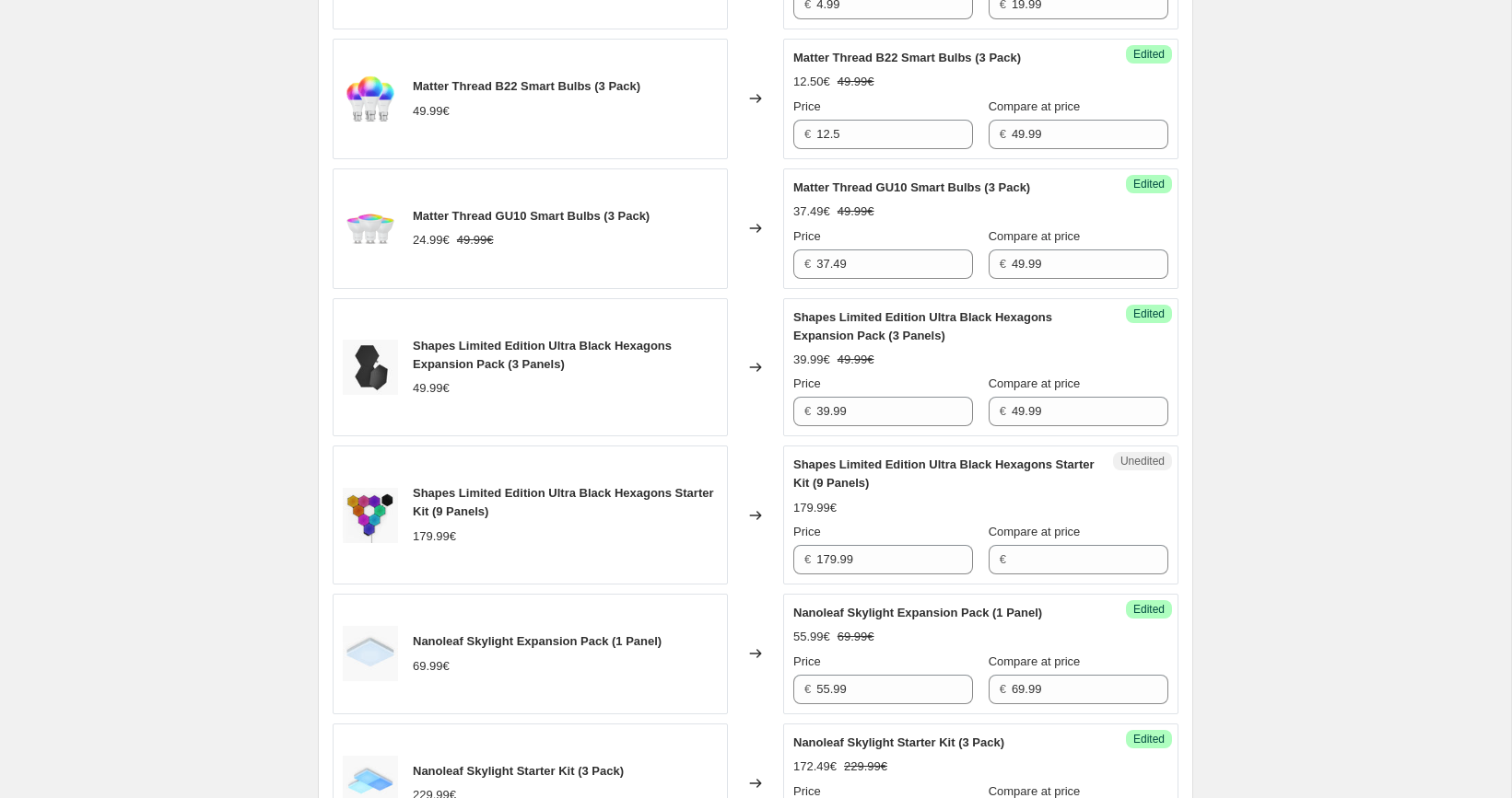
scroll to position [1018, 0]
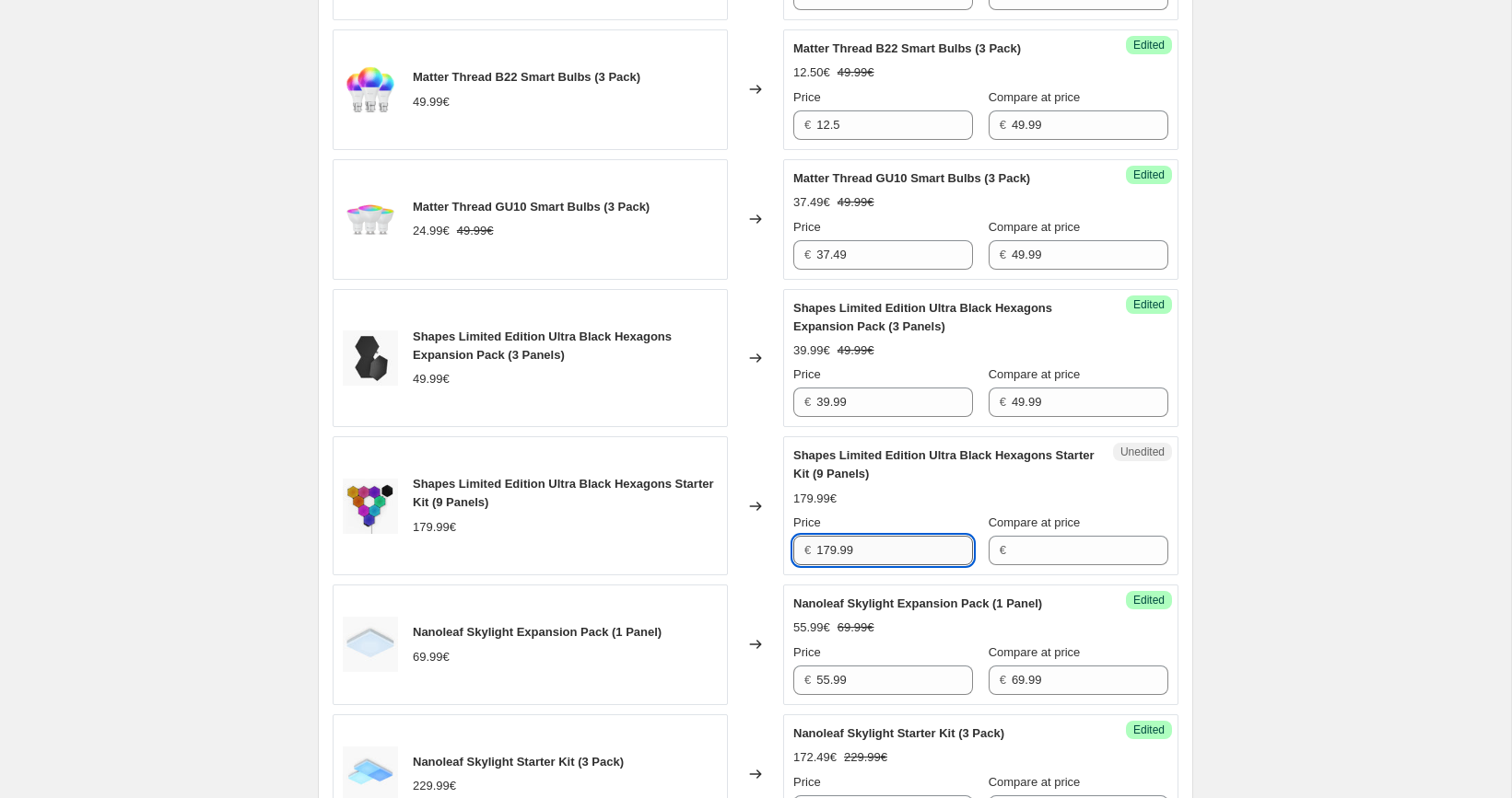
click at [899, 536] on input "179.99" at bounding box center [894, 551] width 157 height 30
type input "179.99"
click at [1040, 554] on input "Compare at price" at bounding box center [1090, 551] width 157 height 30
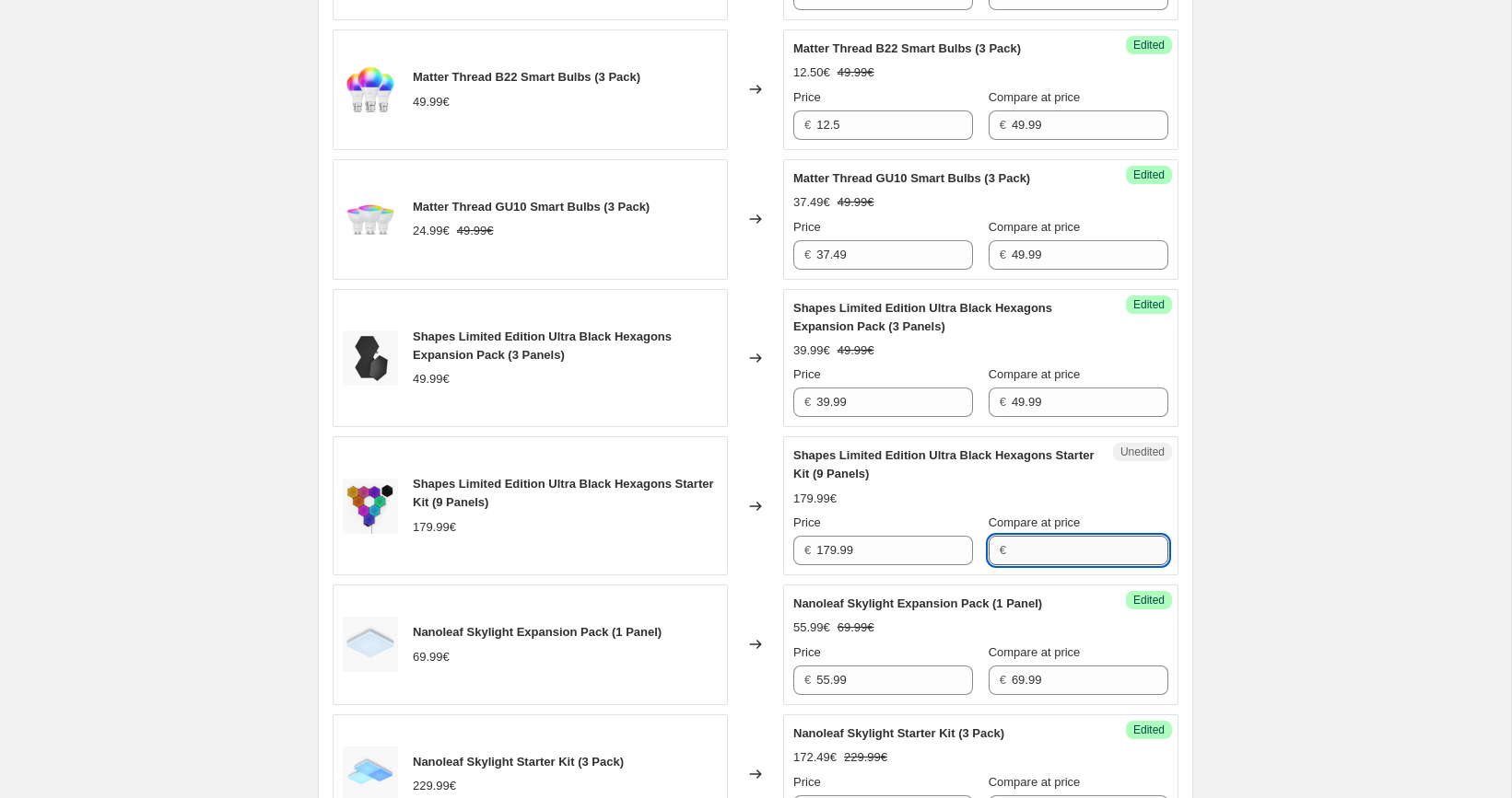
paste input "179.99"
type input "179.99"
click at [903, 551] on input "179.99" at bounding box center [894, 551] width 157 height 30
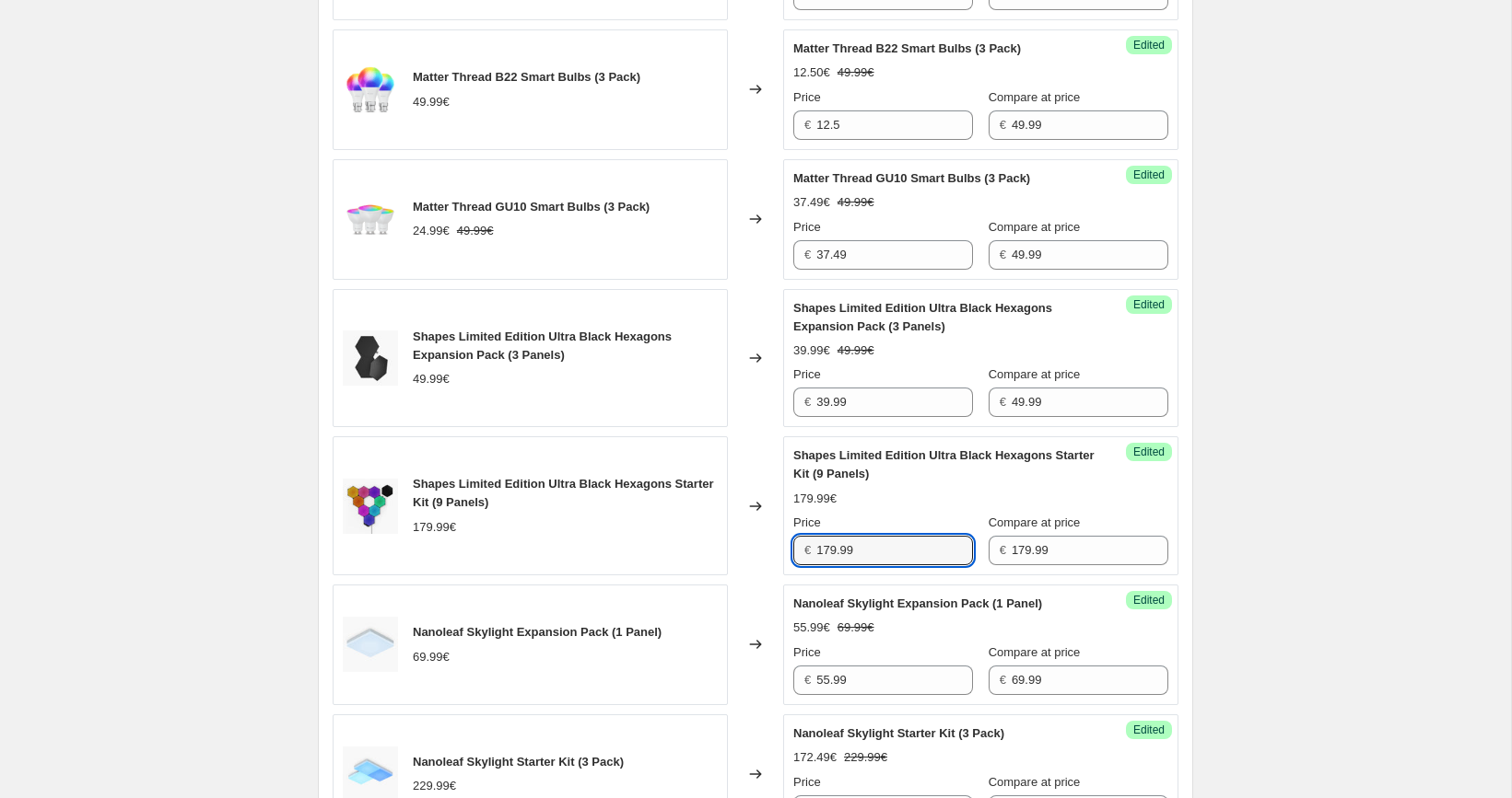
paste input "43"
type input "143.99"
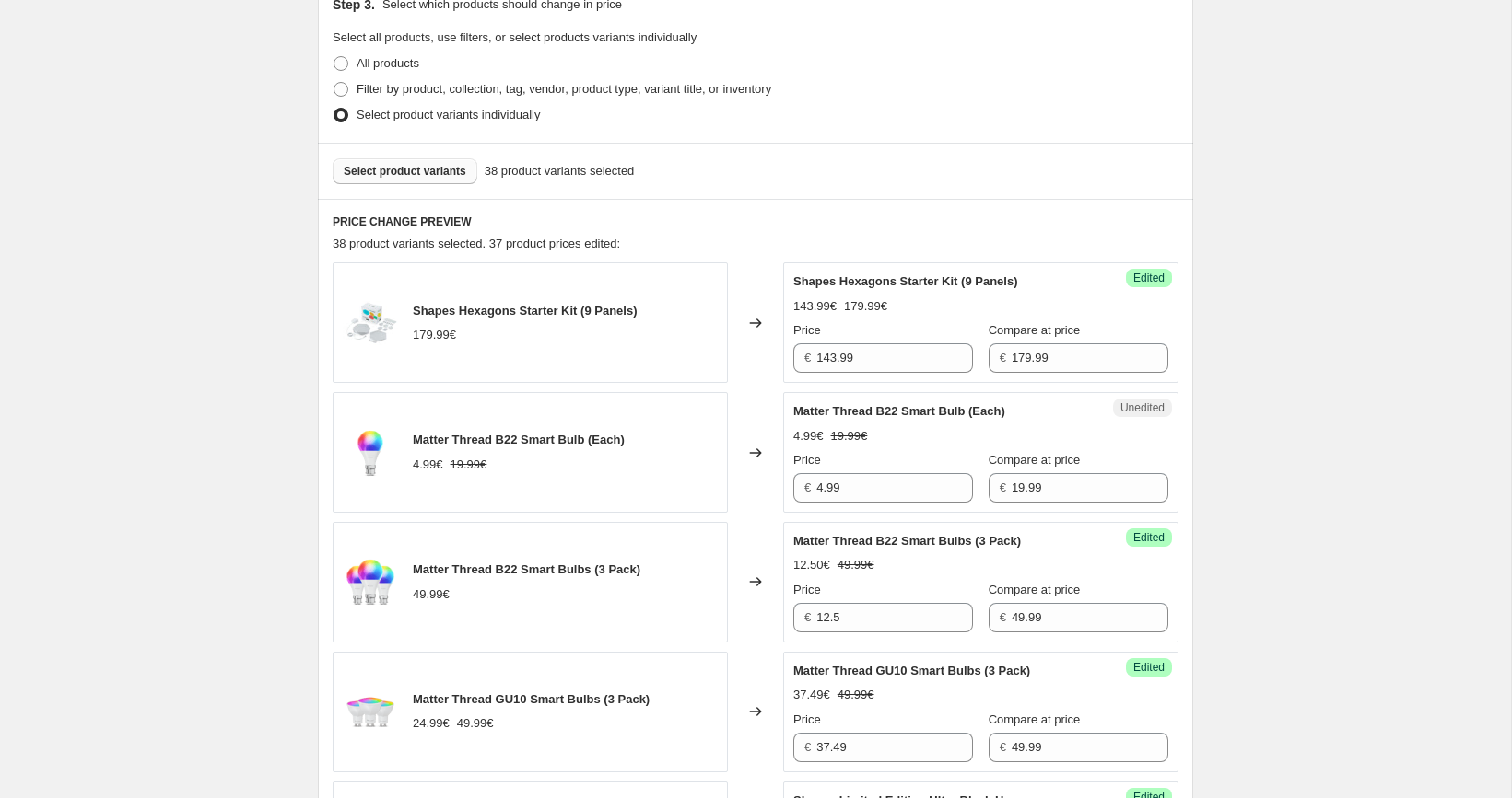
scroll to position [101, 0]
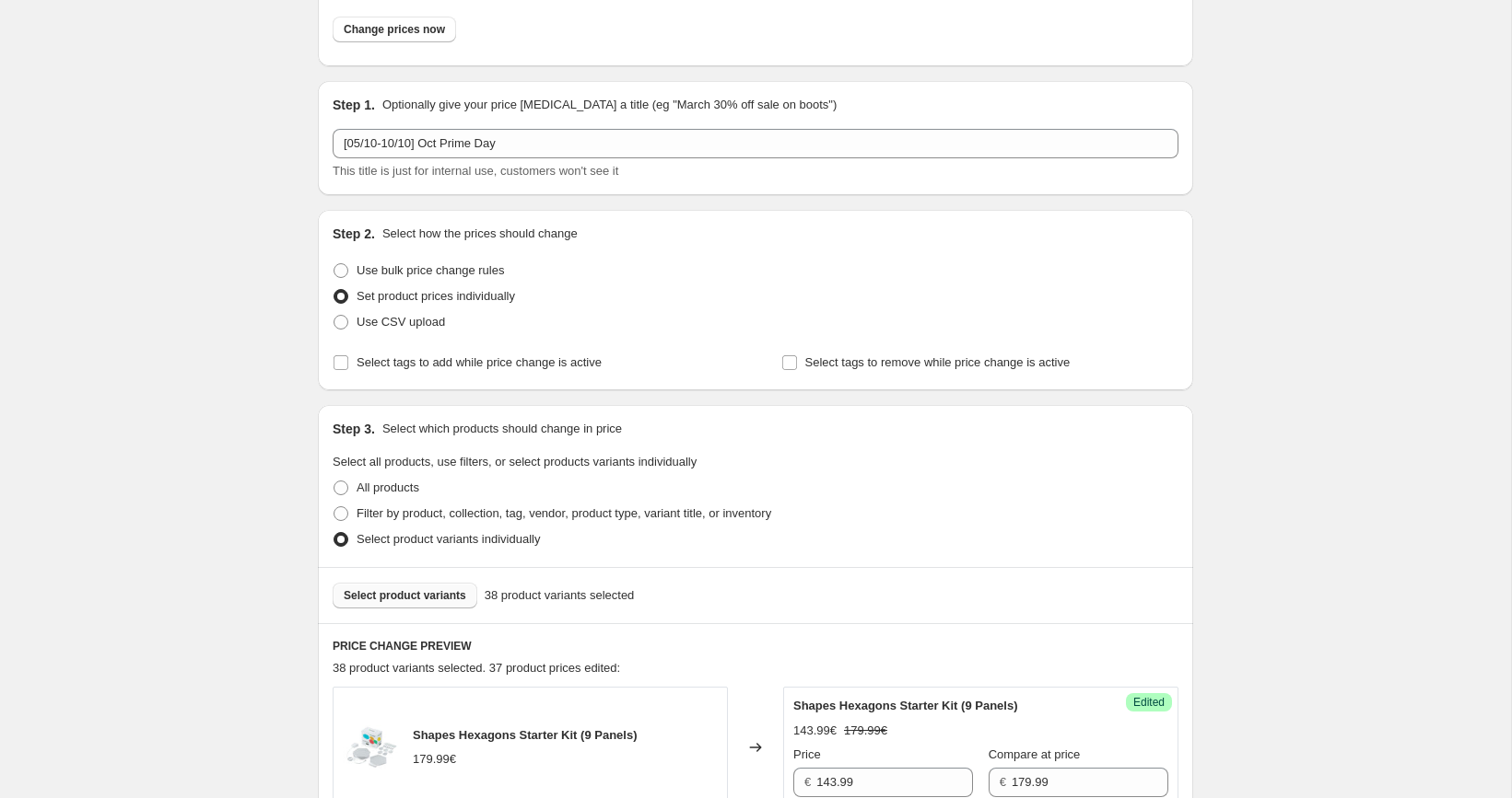
click at [435, 595] on span "Select product variants" at bounding box center [405, 595] width 122 height 15
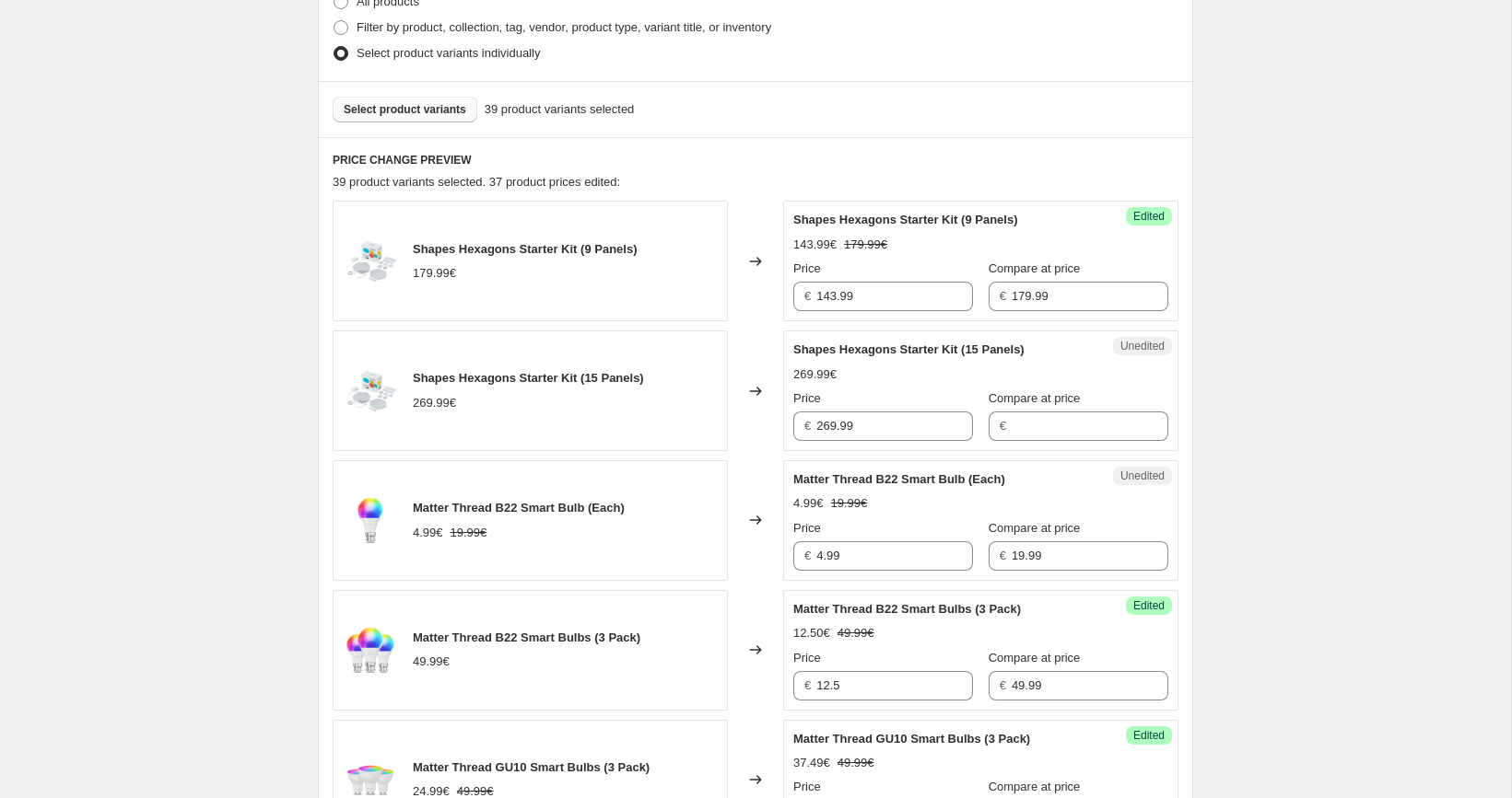
scroll to position [588, 0]
click at [908, 424] on input "269.99" at bounding box center [894, 425] width 157 height 30
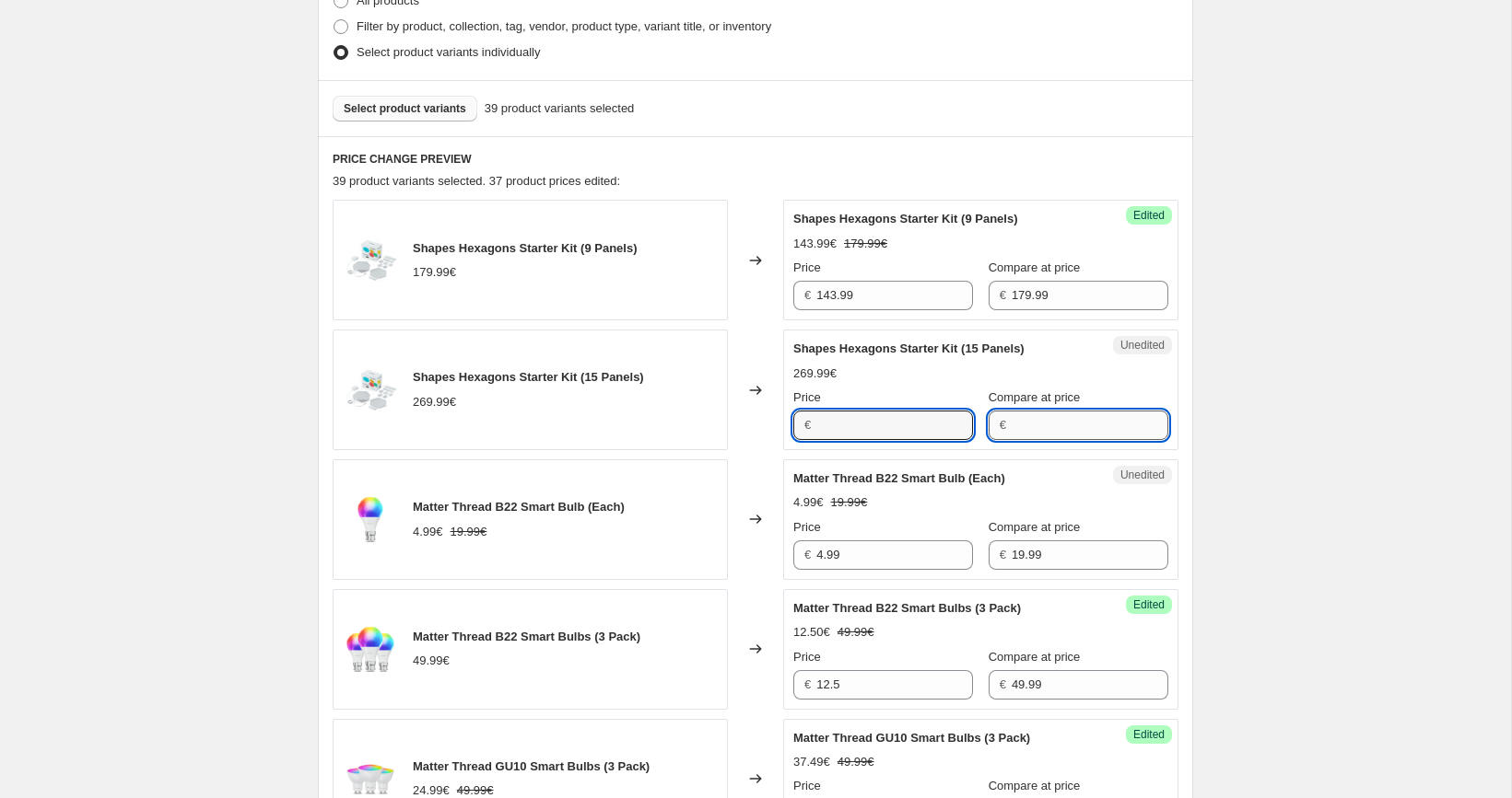
type input "269.99"
click at [1023, 435] on input "Compare at price" at bounding box center [1090, 425] width 157 height 30
paste input "269.99"
type input "269.99"
click at [894, 417] on input "269.99" at bounding box center [894, 425] width 157 height 30
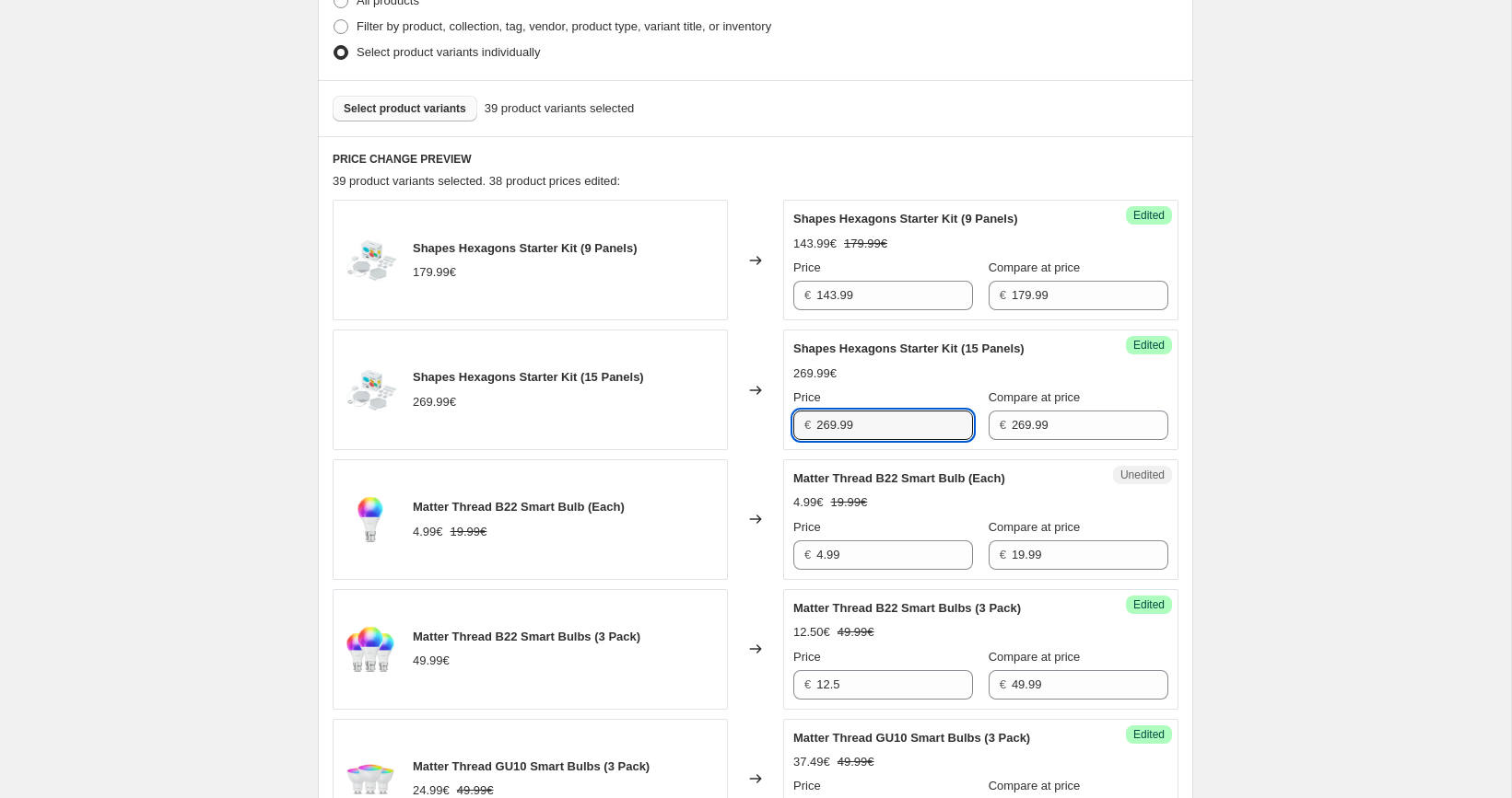
paste input "15"
type input "215.99"
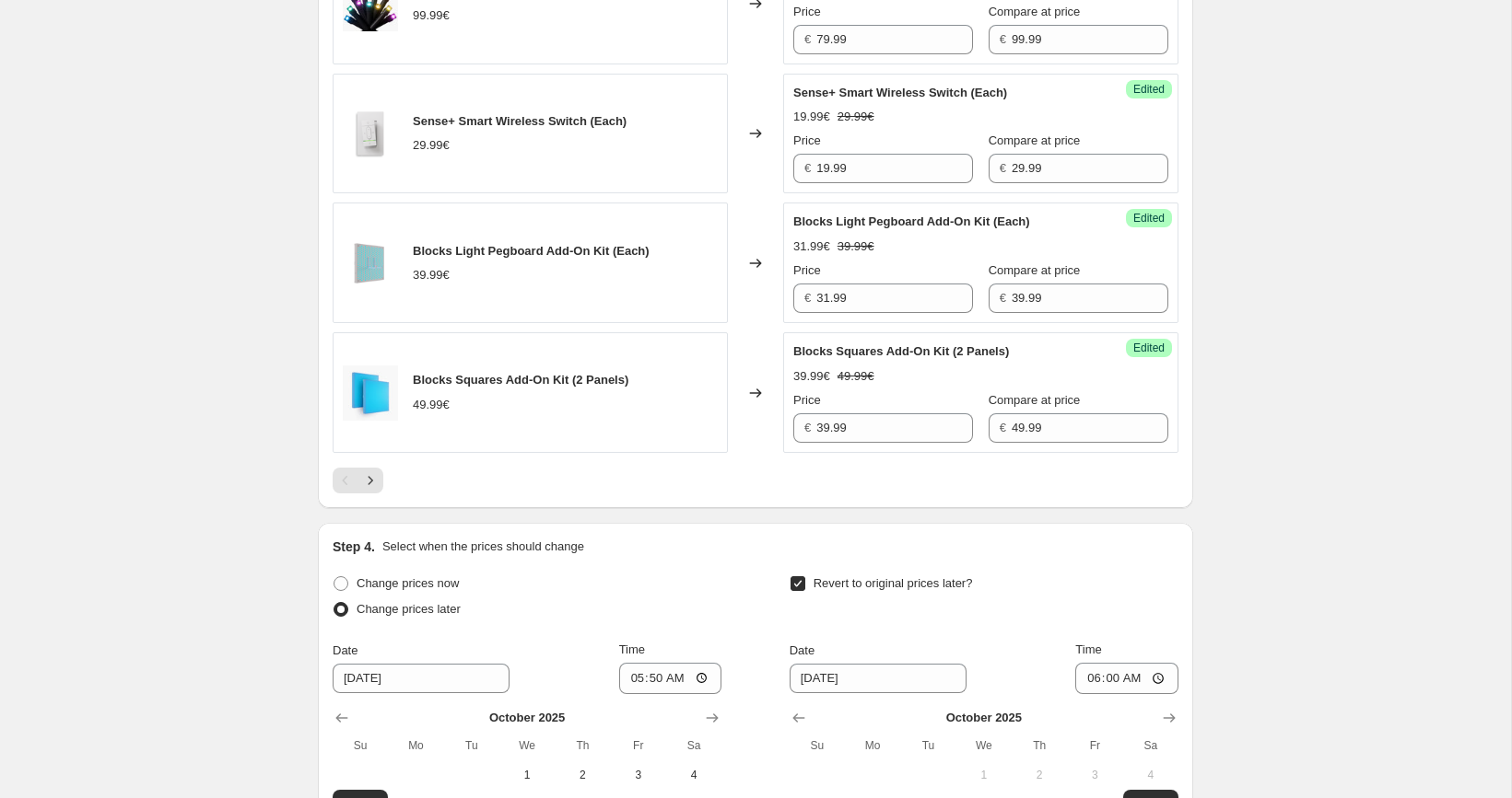
scroll to position [3308, 0]
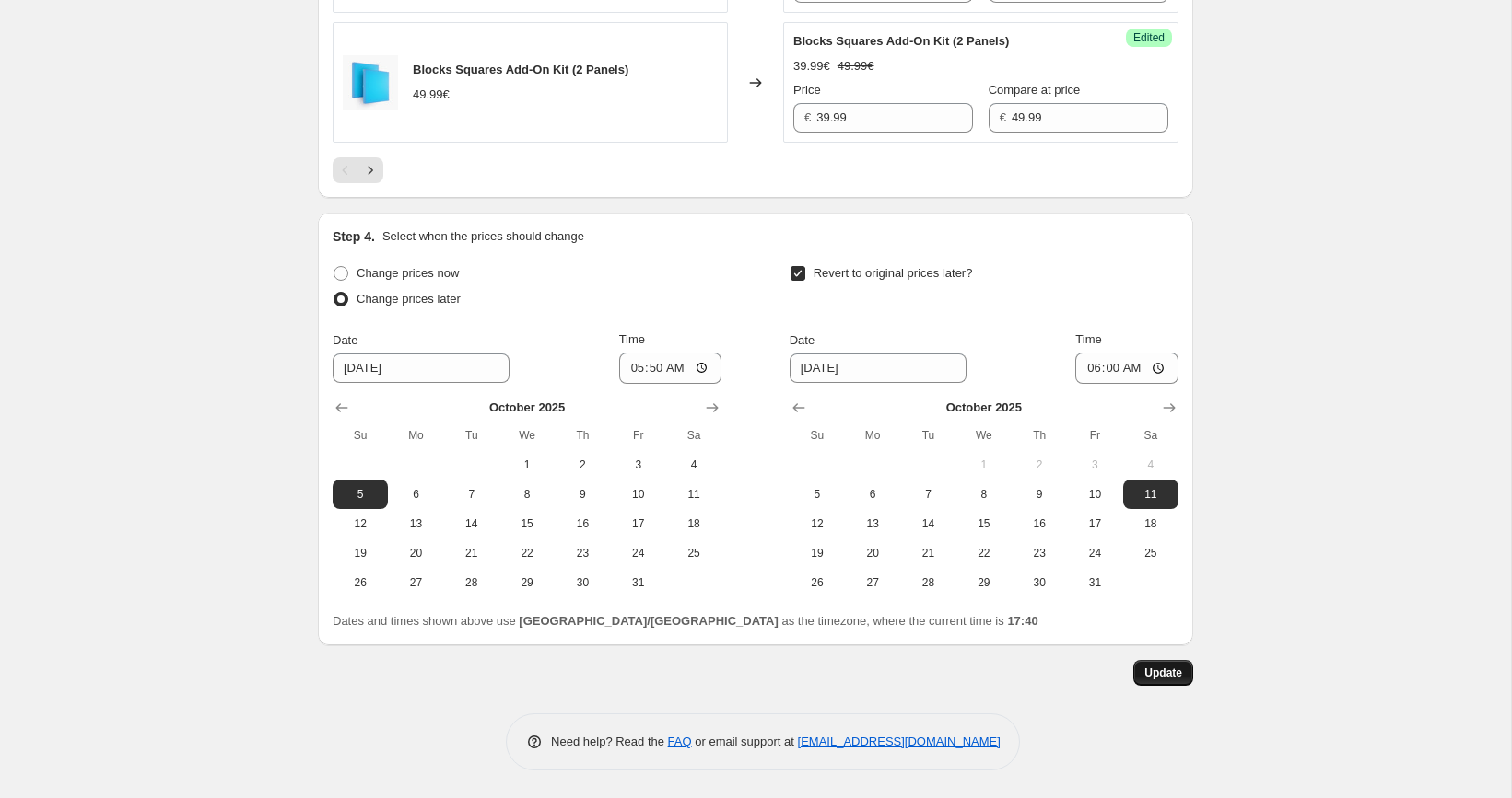
click at [1164, 682] on button "Update" at bounding box center [1163, 673] width 60 height 26
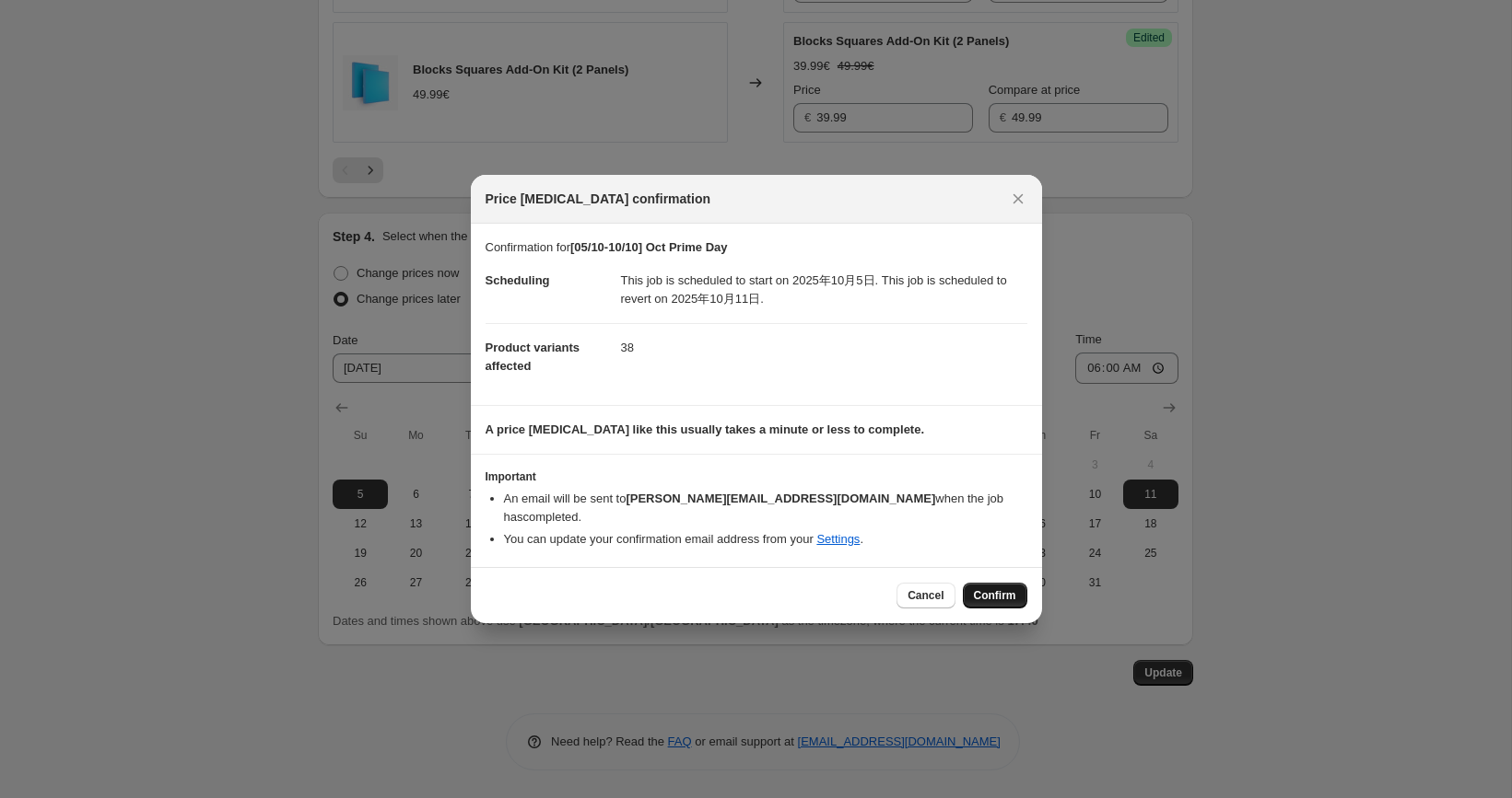
click at [1000, 583] on button "Confirm" at bounding box center [995, 595] width 65 height 26
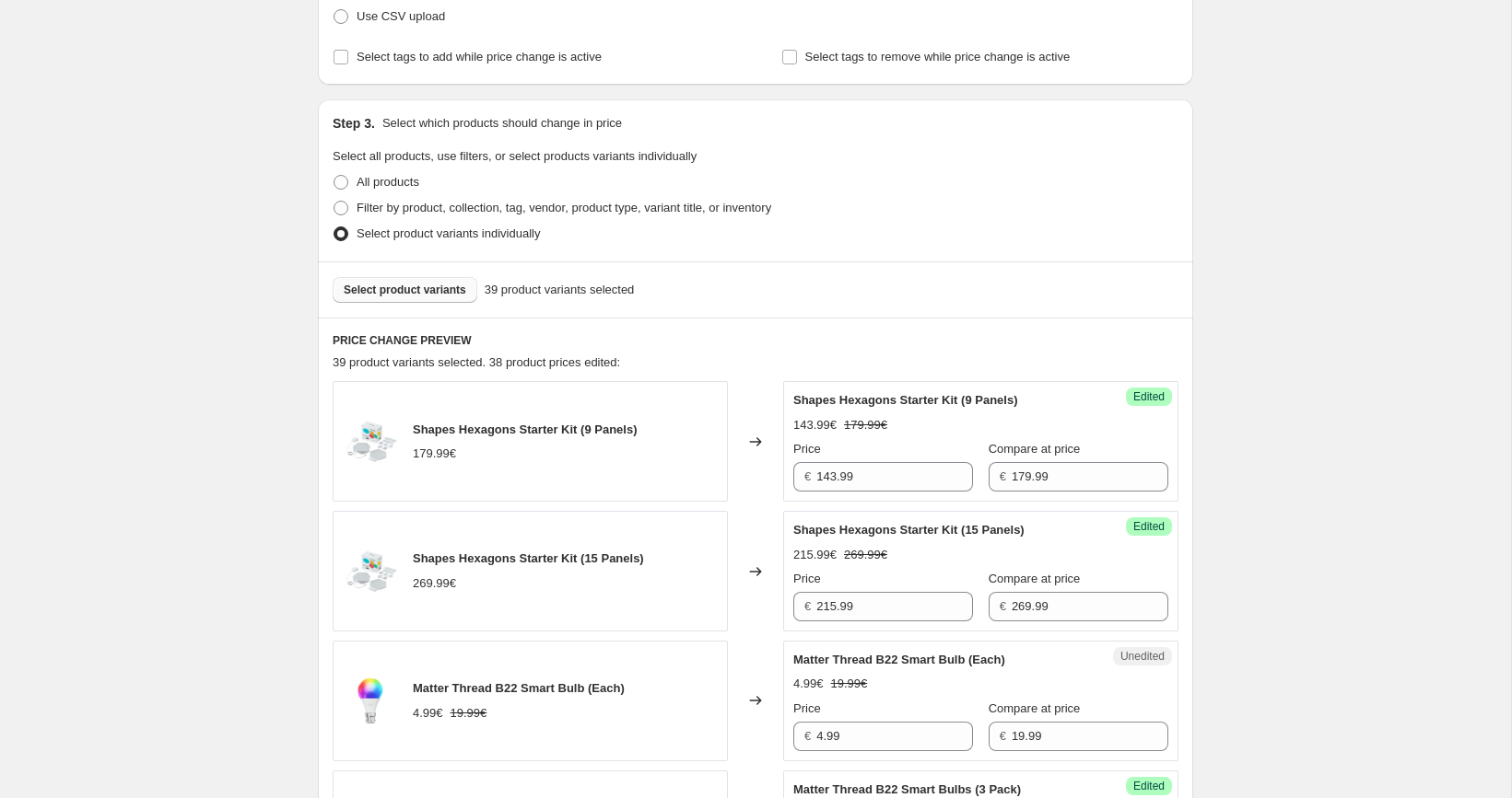
scroll to position [395, 0]
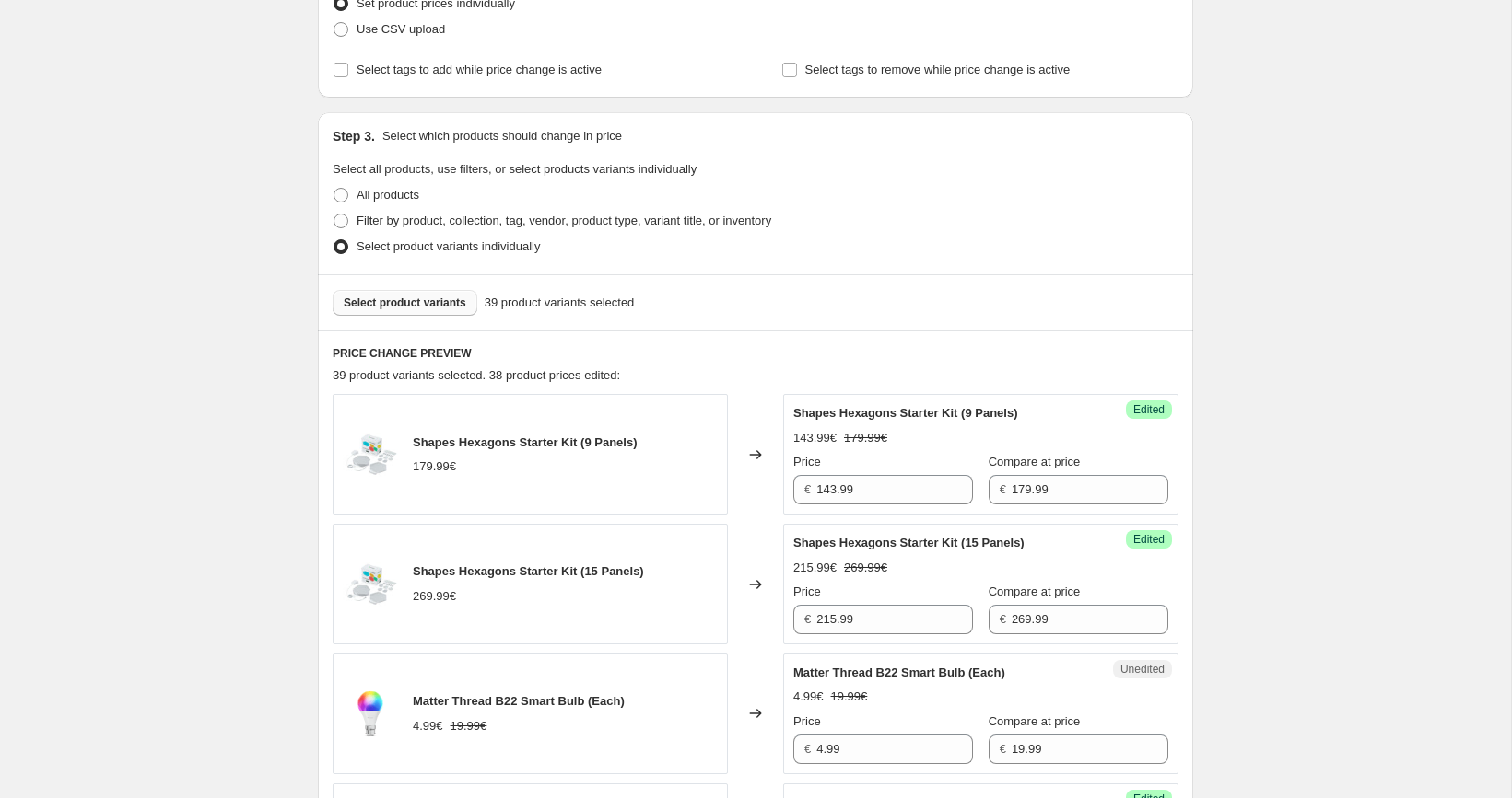
click at [455, 308] on span "Select product variants" at bounding box center [405, 302] width 122 height 15
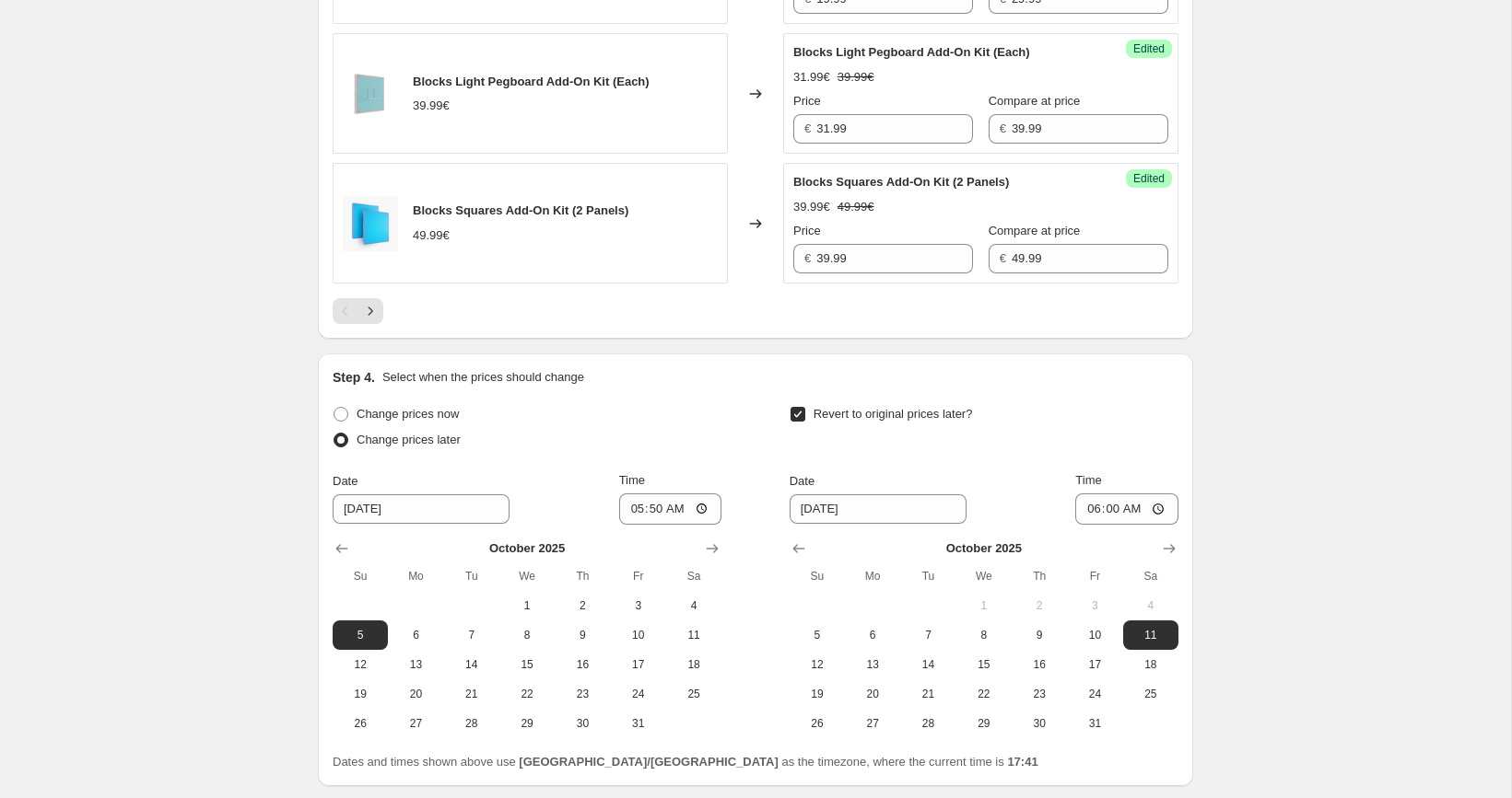
scroll to position [3120, 0]
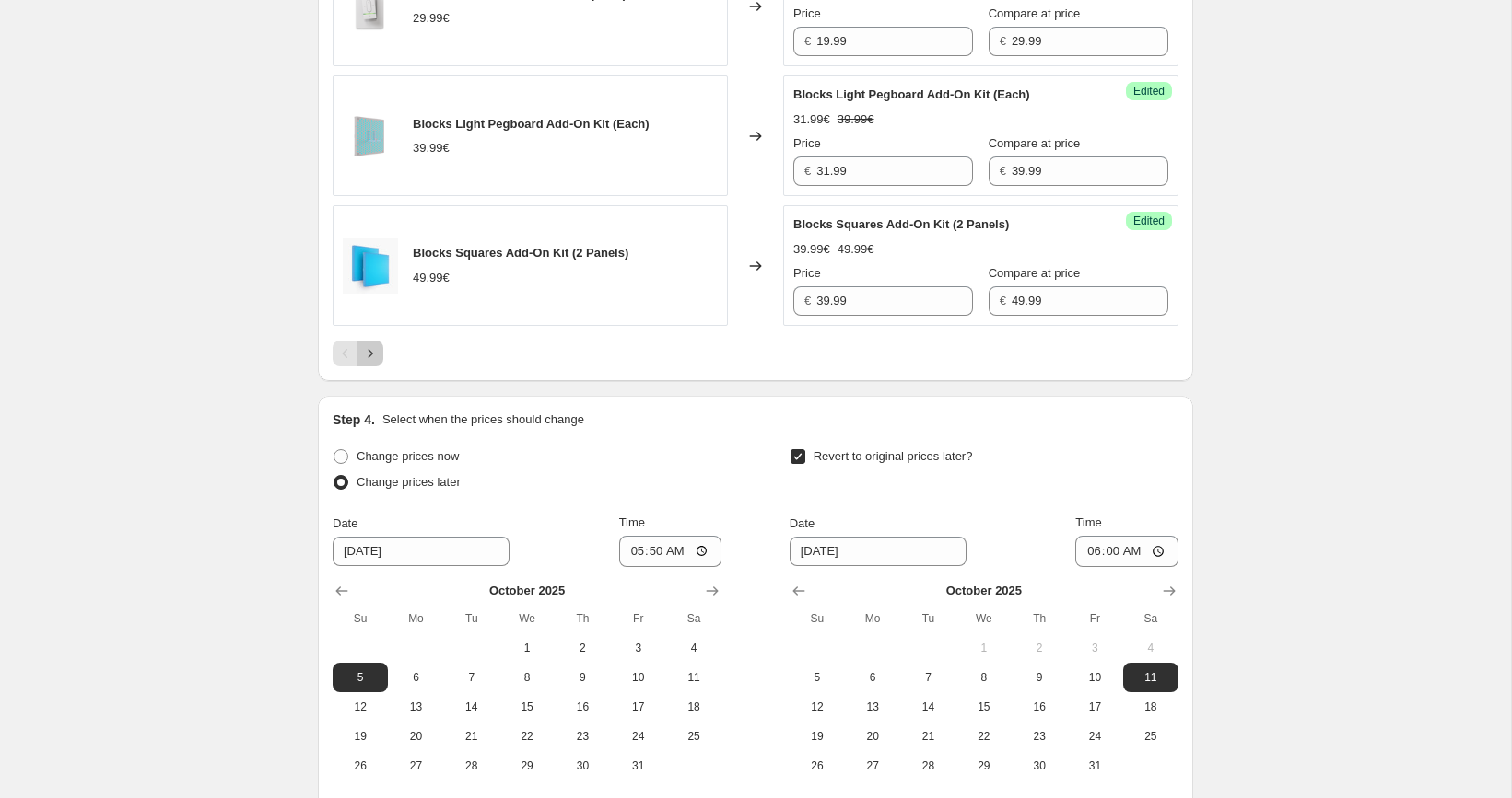
click at [377, 356] on icon "Next" at bounding box center [370, 353] width 19 height 19
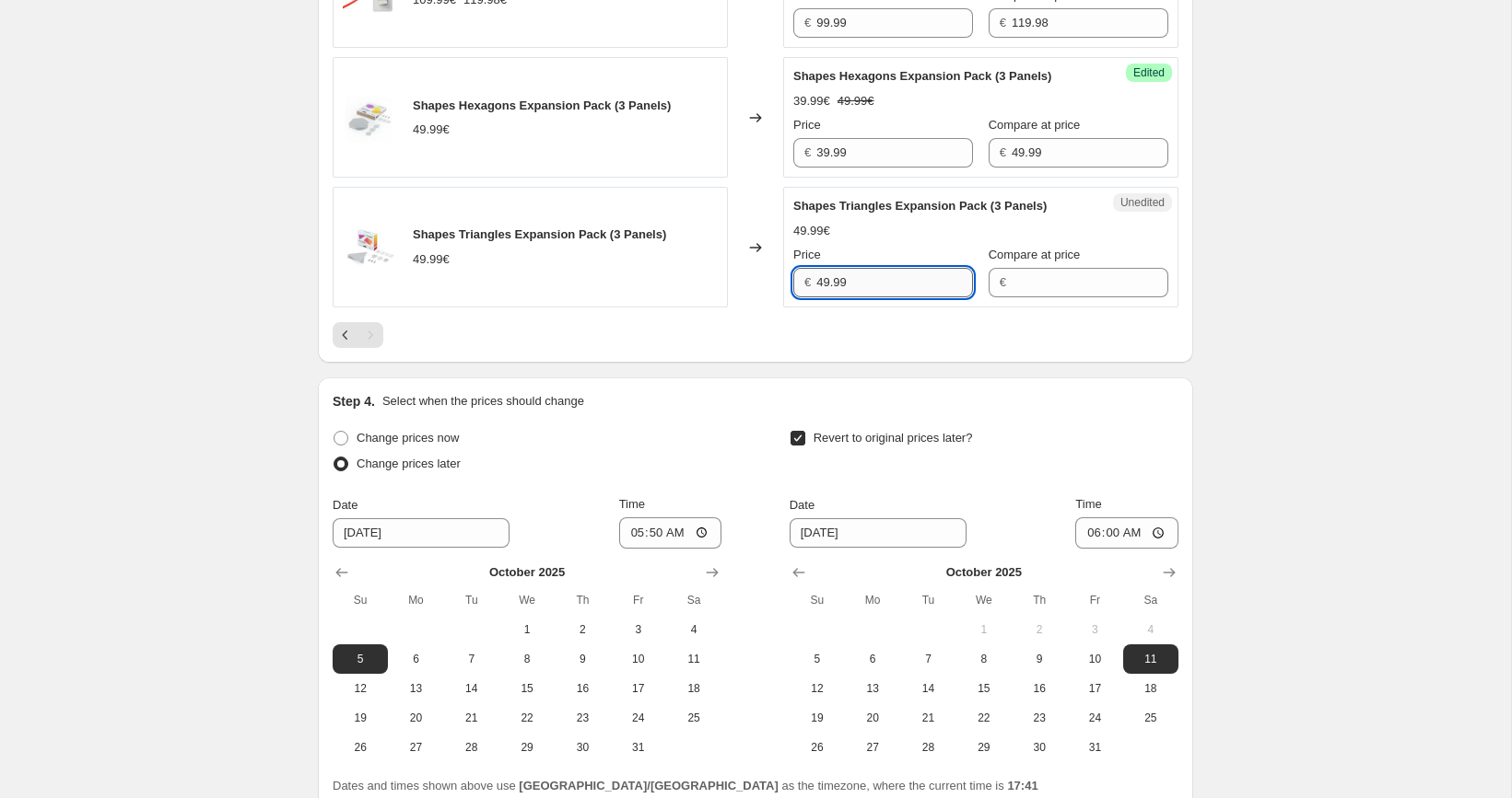
click at [904, 290] on input "49.99" at bounding box center [894, 282] width 157 height 30
type input "49.99"
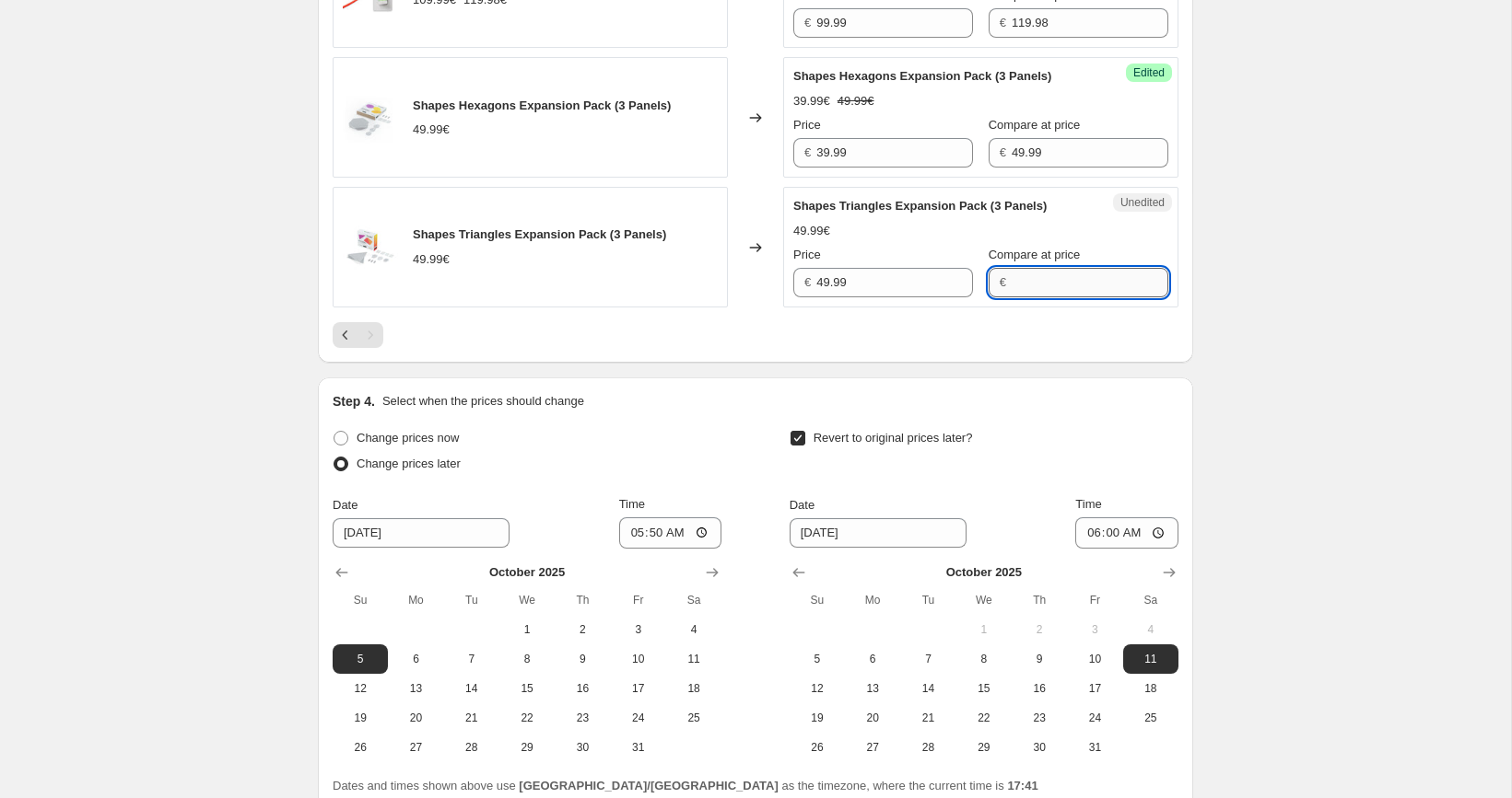
click at [1043, 280] on input "Compare at price" at bounding box center [1090, 282] width 157 height 30
paste input "49.99"
type input "49.99"
click at [886, 278] on input "49.99" at bounding box center [894, 282] width 157 height 30
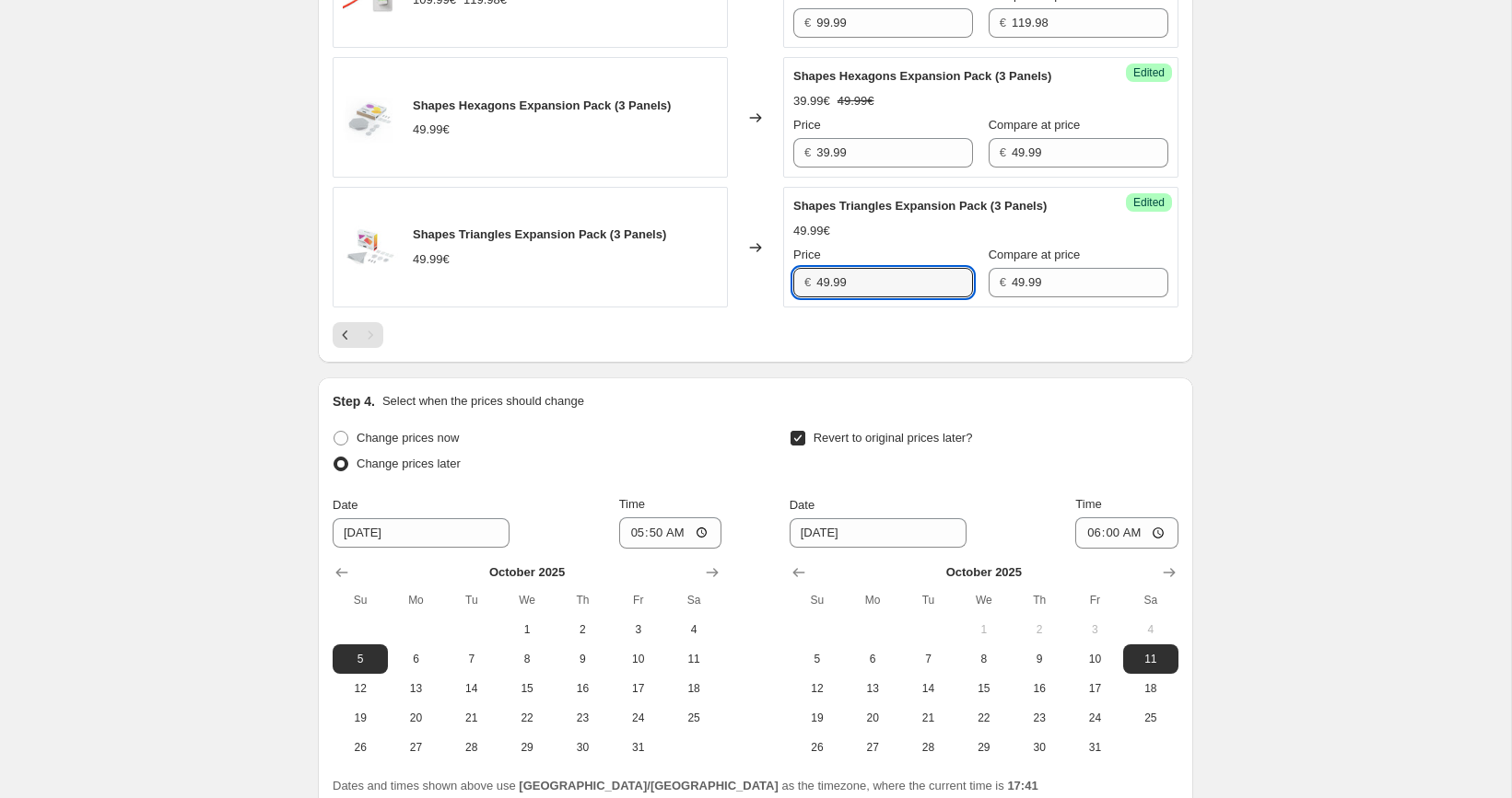
paste input "3"
type input "39.99"
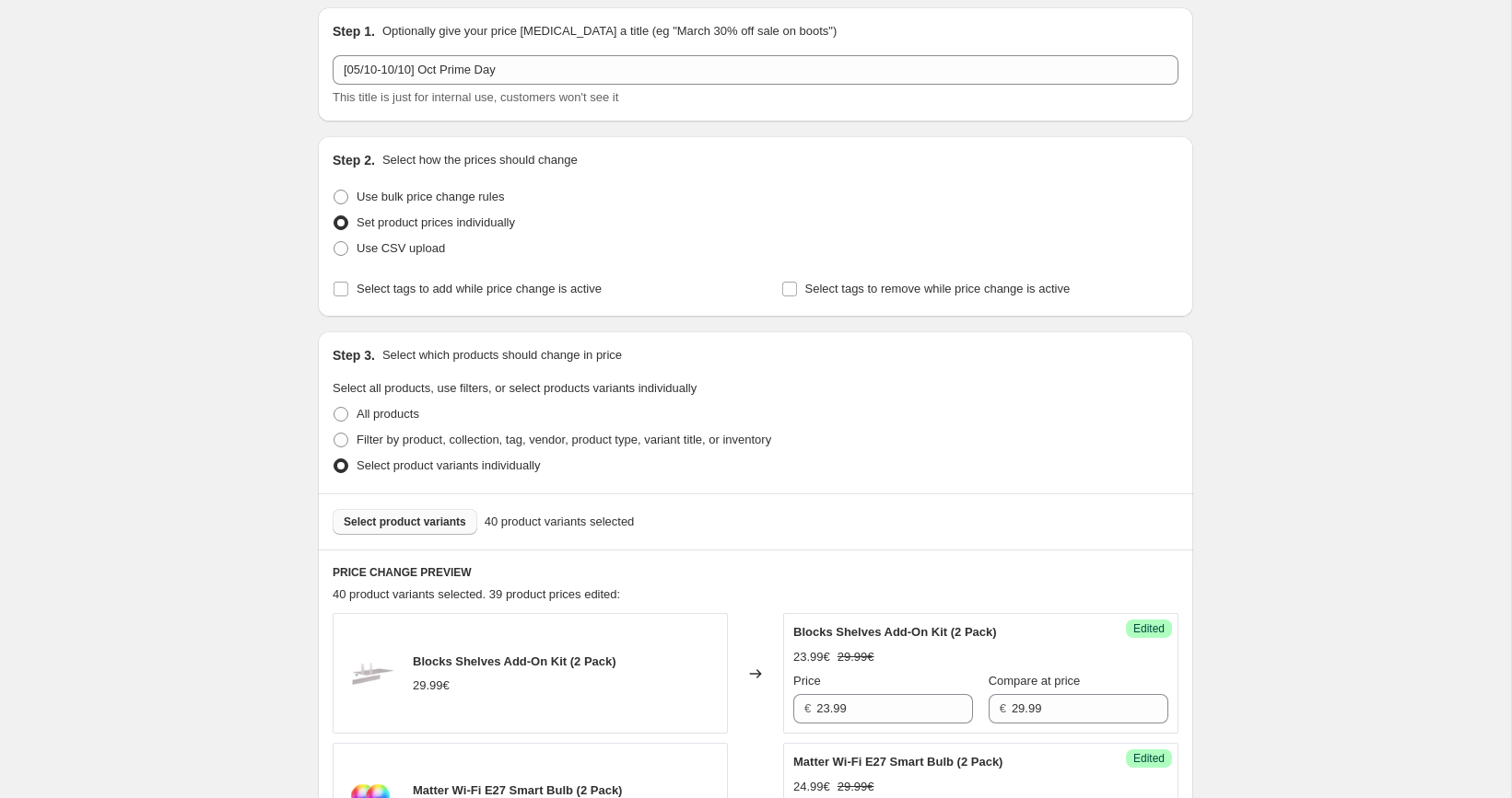
scroll to position [135, 0]
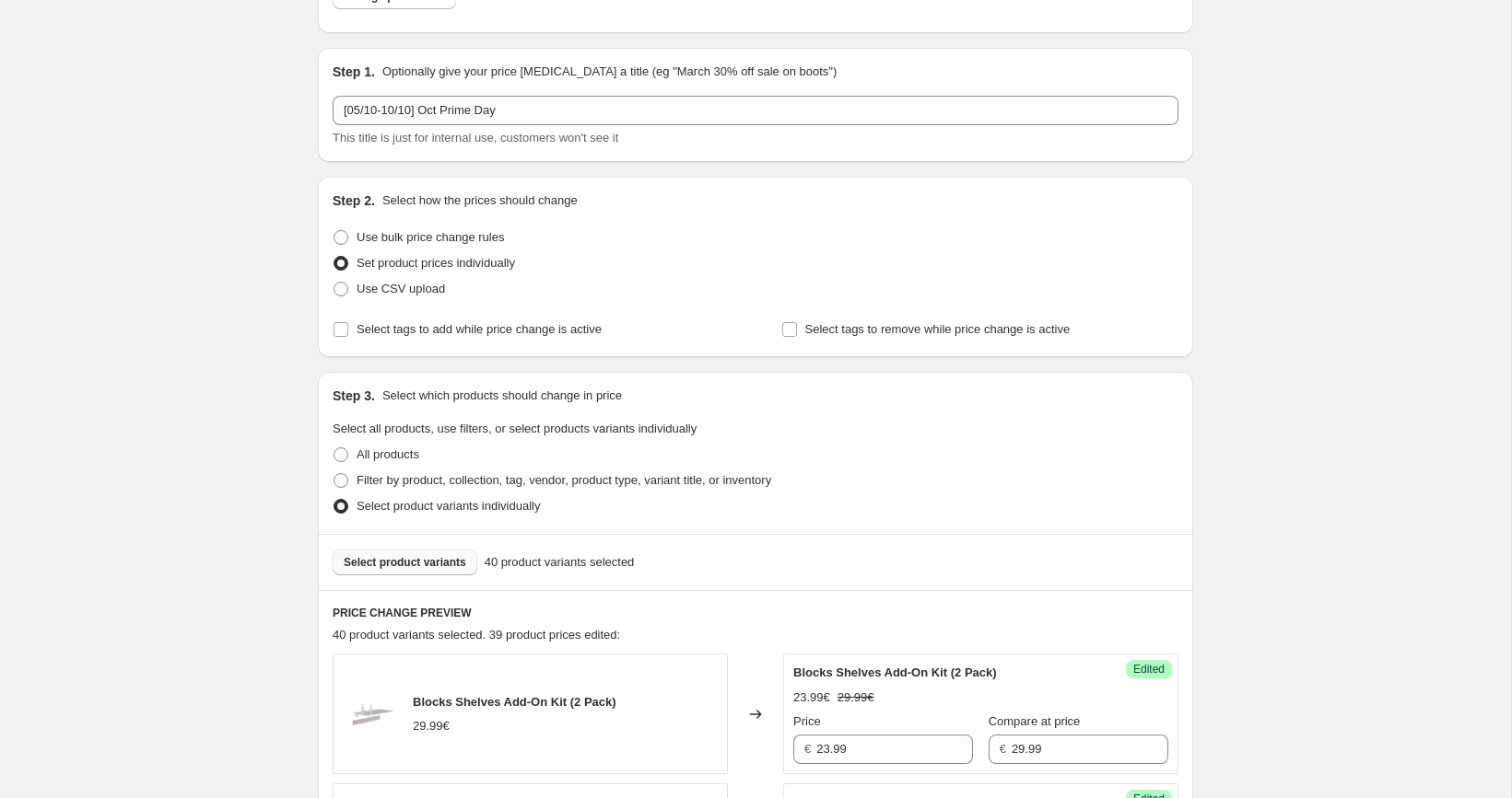
click at [438, 560] on span "Select product variants" at bounding box center [405, 562] width 122 height 15
click at [406, 566] on span "Select product variants" at bounding box center [405, 562] width 122 height 15
click at [399, 558] on span "Select product variants" at bounding box center [405, 562] width 122 height 15
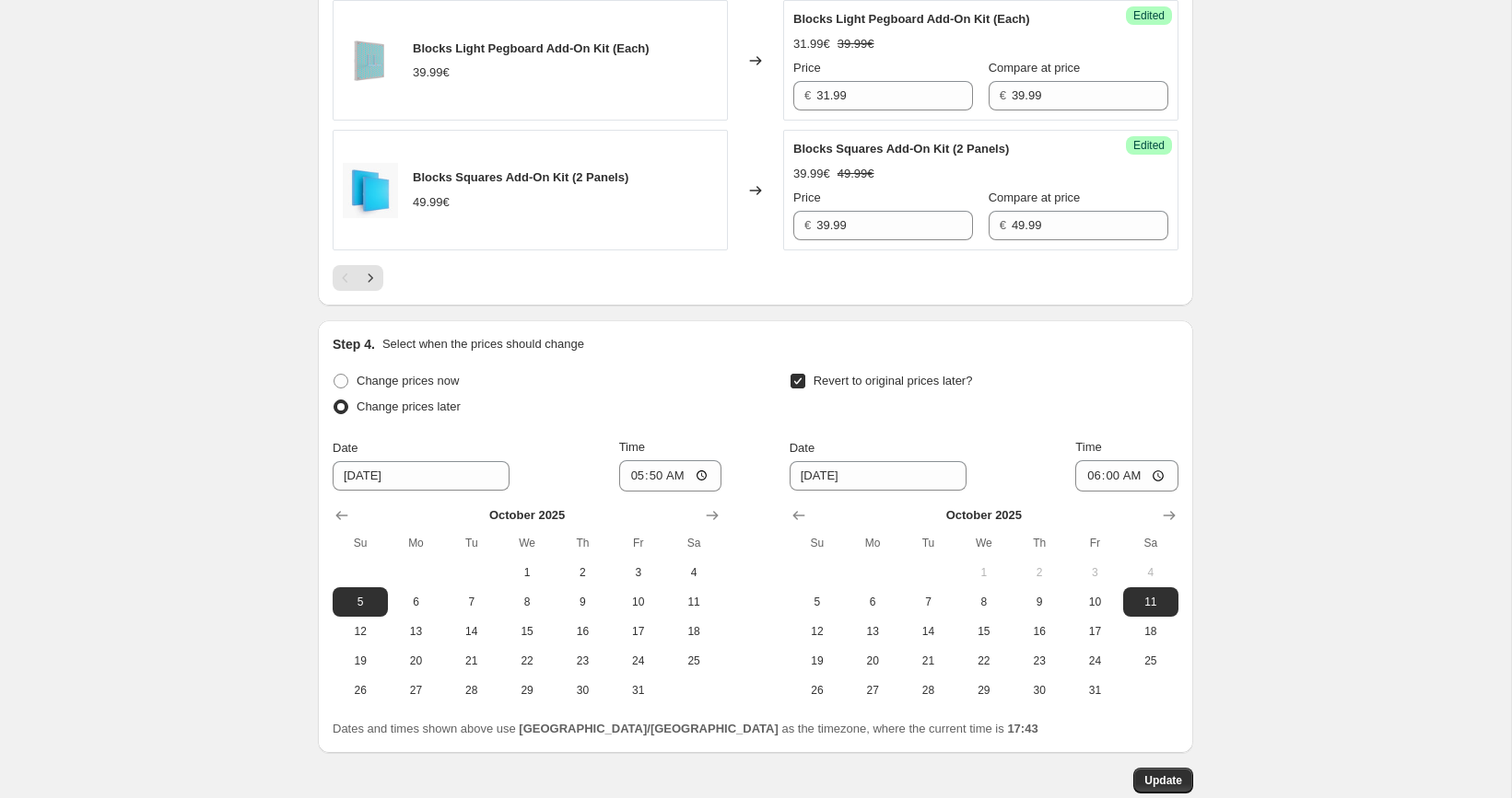
scroll to position [3171, 0]
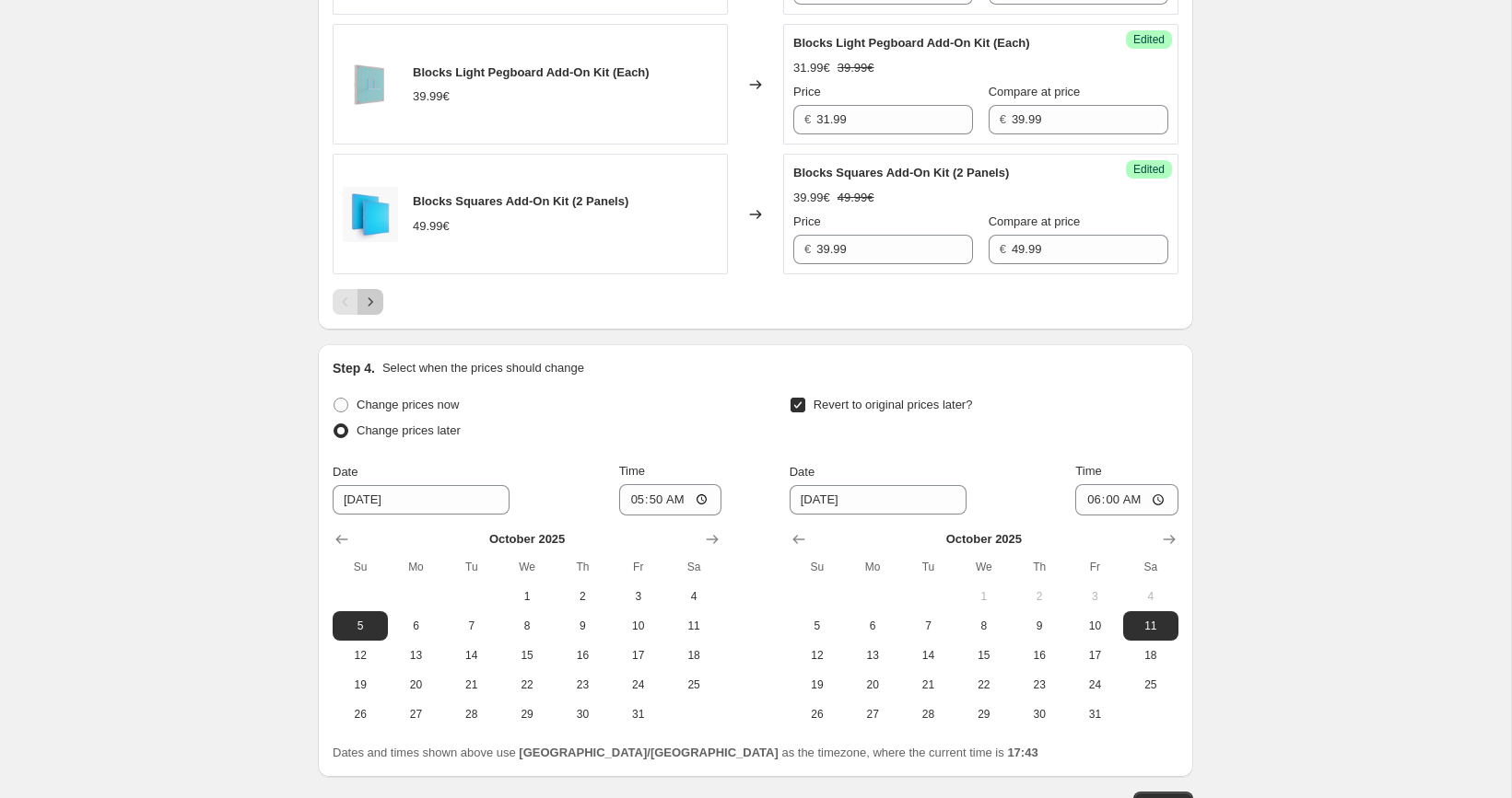
click at [381, 311] on button "Next" at bounding box center [370, 302] width 26 height 26
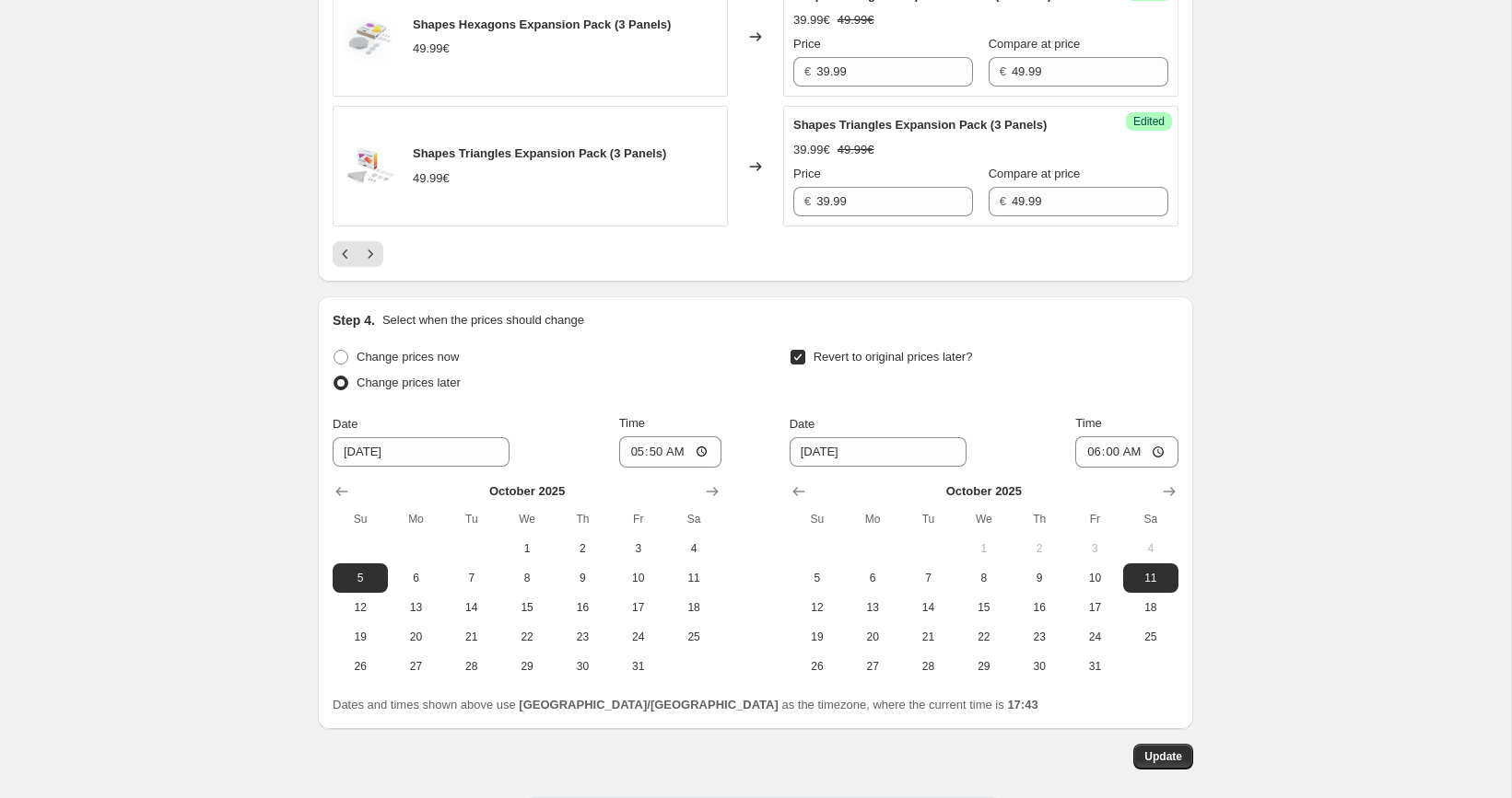
scroll to position [3200, 0]
click at [370, 266] on icon "Next" at bounding box center [370, 256] width 19 height 19
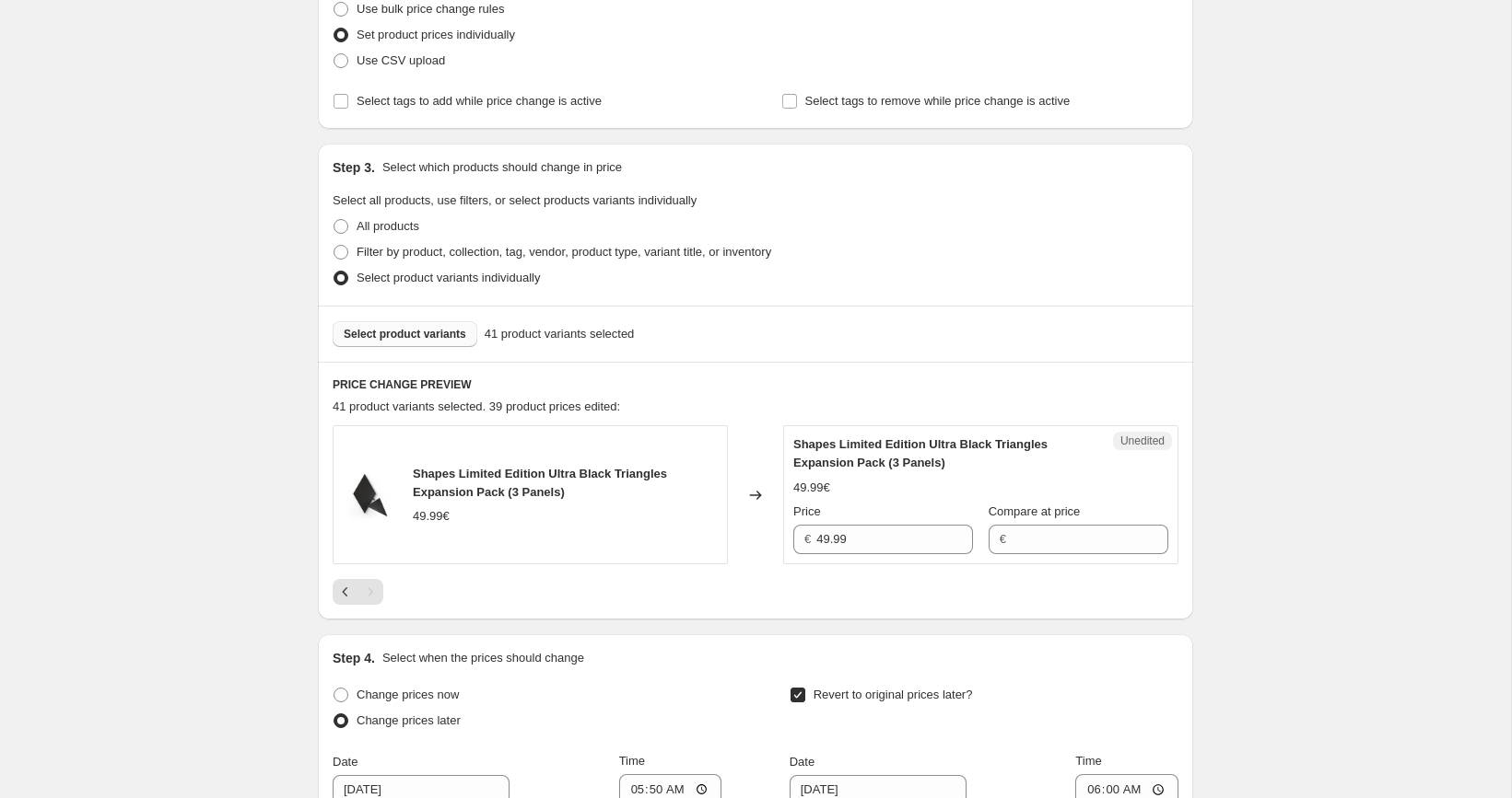
scroll to position [358, 0]
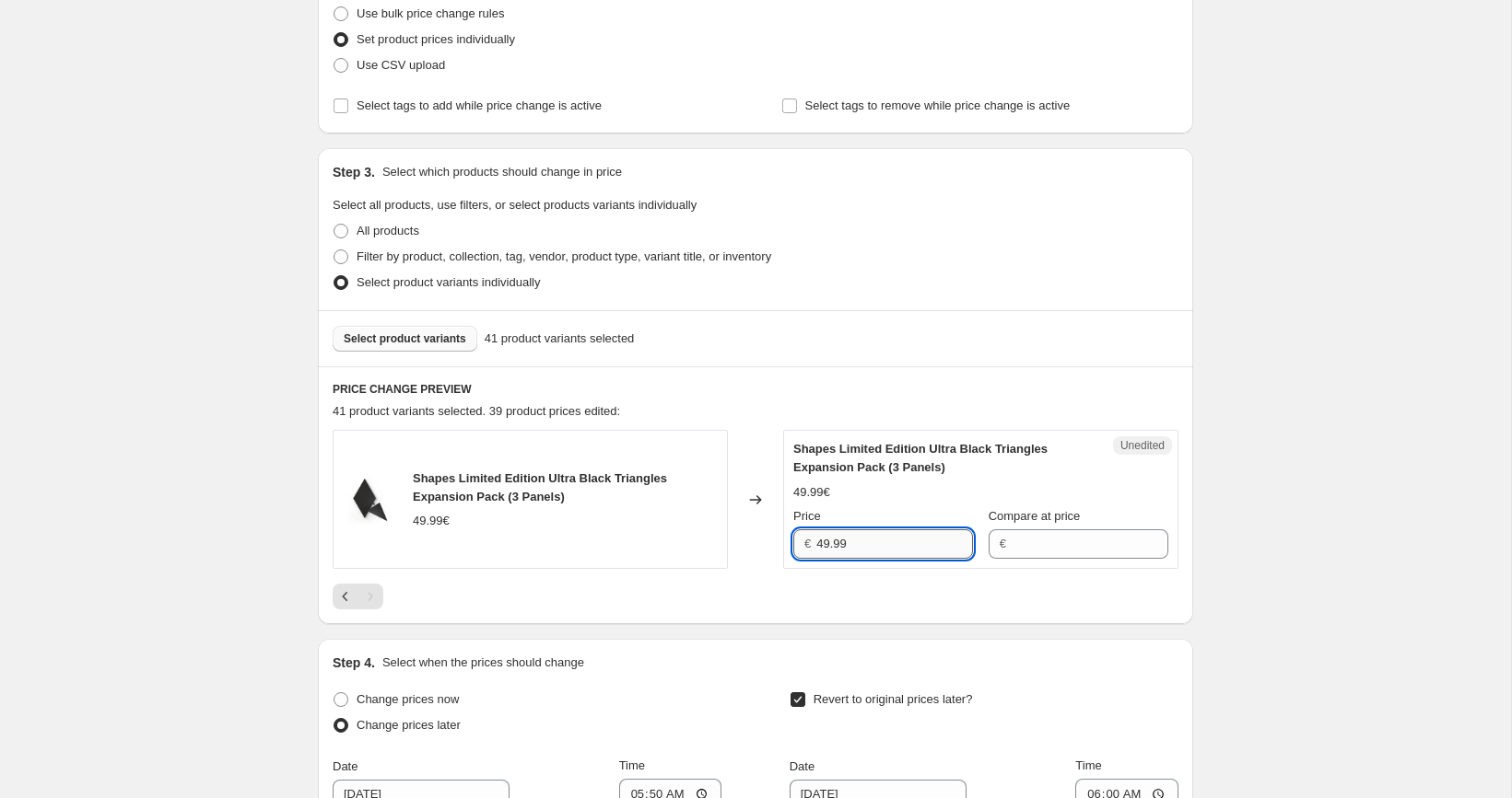
click at [862, 542] on input "49.99" at bounding box center [894, 544] width 157 height 30
type input "49.99"
click at [1055, 561] on div "Unedited Shapes Limited Edition Ultra Black Triangles Expansion Pack (3 Panels)…" at bounding box center [981, 499] width 396 height 139
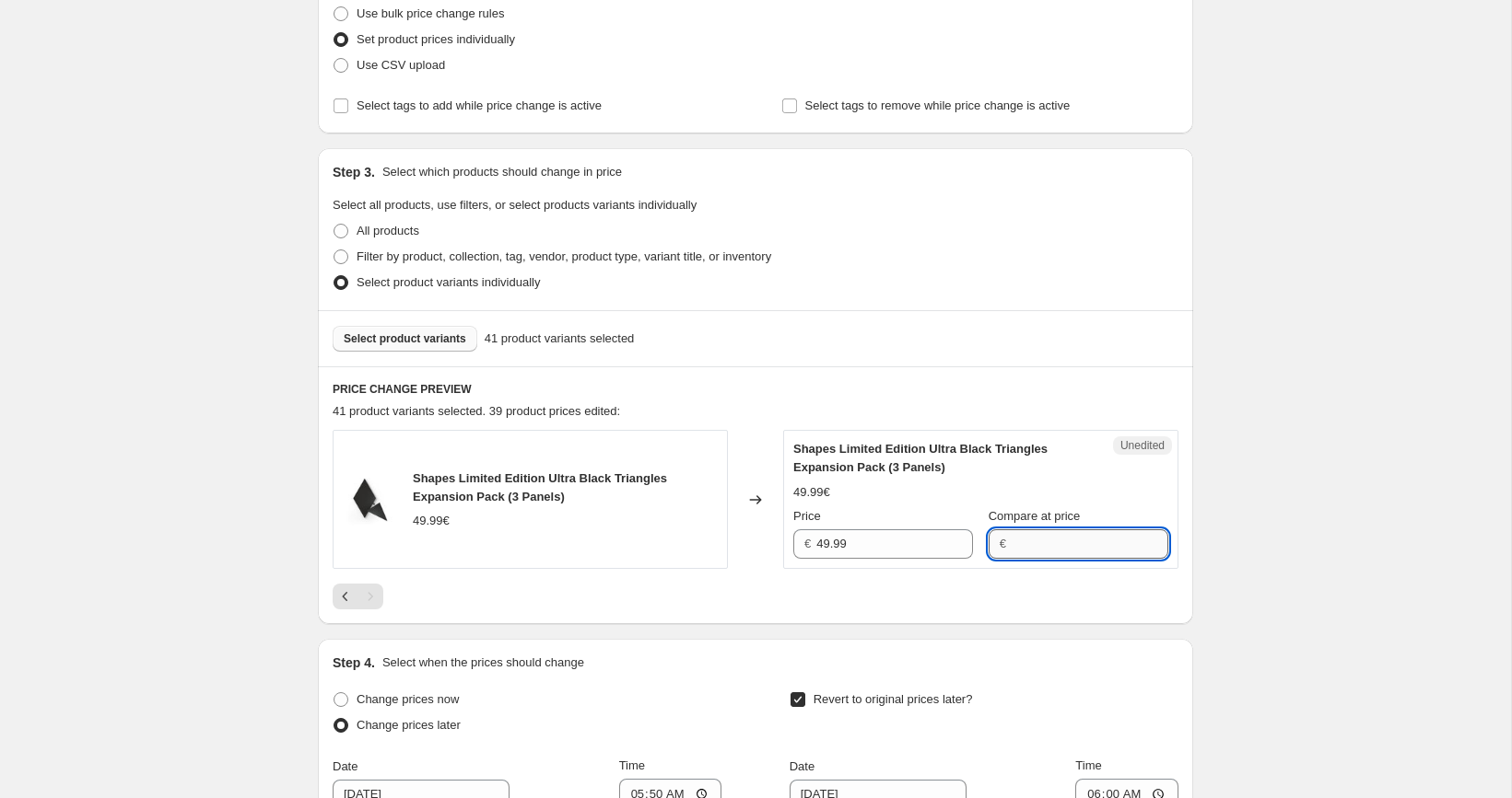
click at [1055, 551] on input "Compare at price" at bounding box center [1090, 544] width 157 height 30
paste input "49.99"
type input "49.99"
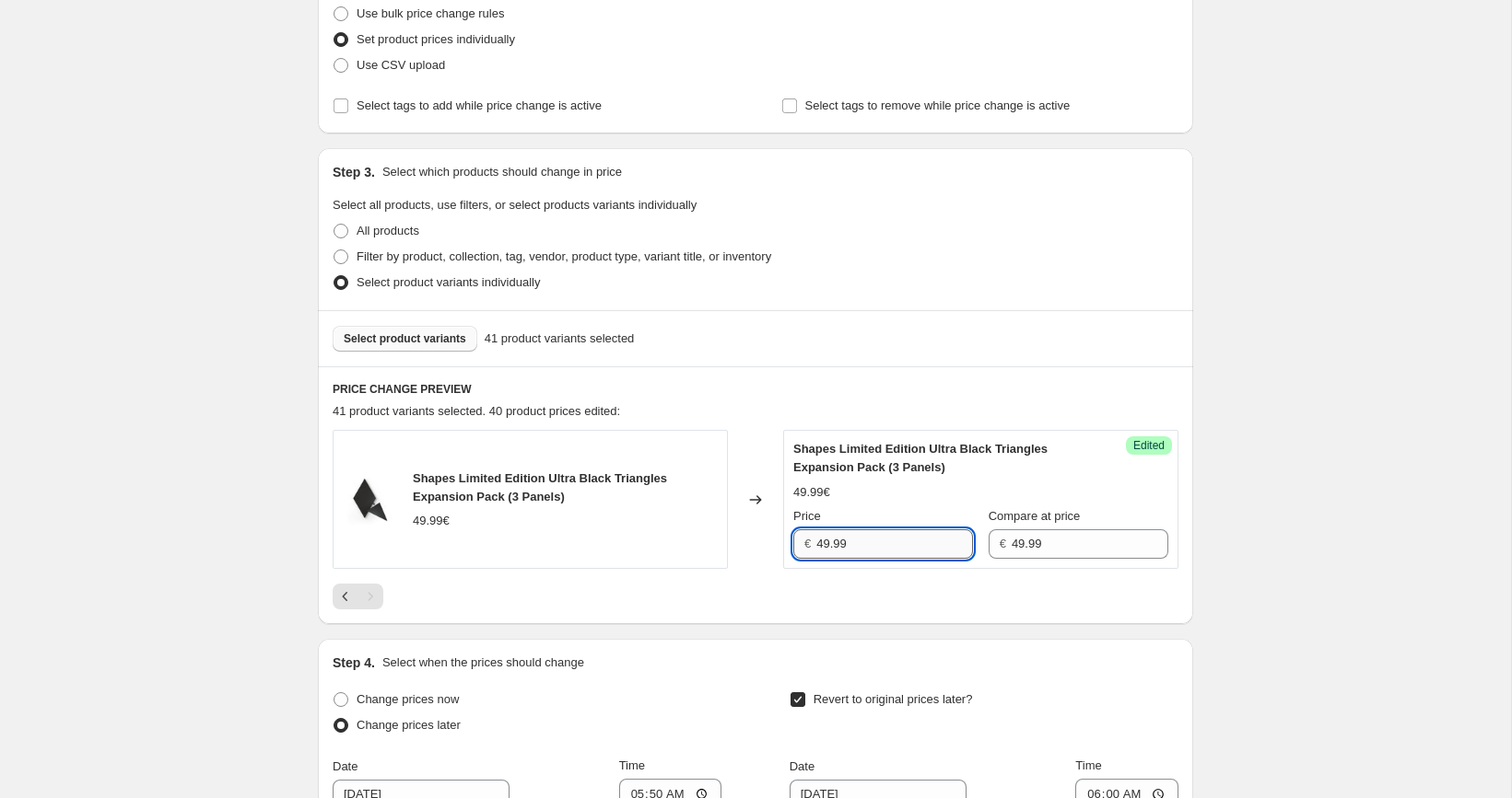
click at [870, 534] on input "49.99" at bounding box center [894, 544] width 157 height 30
paste input "3"
type input "39.99"
click at [1241, 477] on div "[05/10-10/10] Oct Prime Day. This page is ready [05/10-10/10] Oct Prime Day Inf…" at bounding box center [755, 433] width 1511 height 1583
click at [458, 341] on span "Select product variants" at bounding box center [405, 338] width 122 height 15
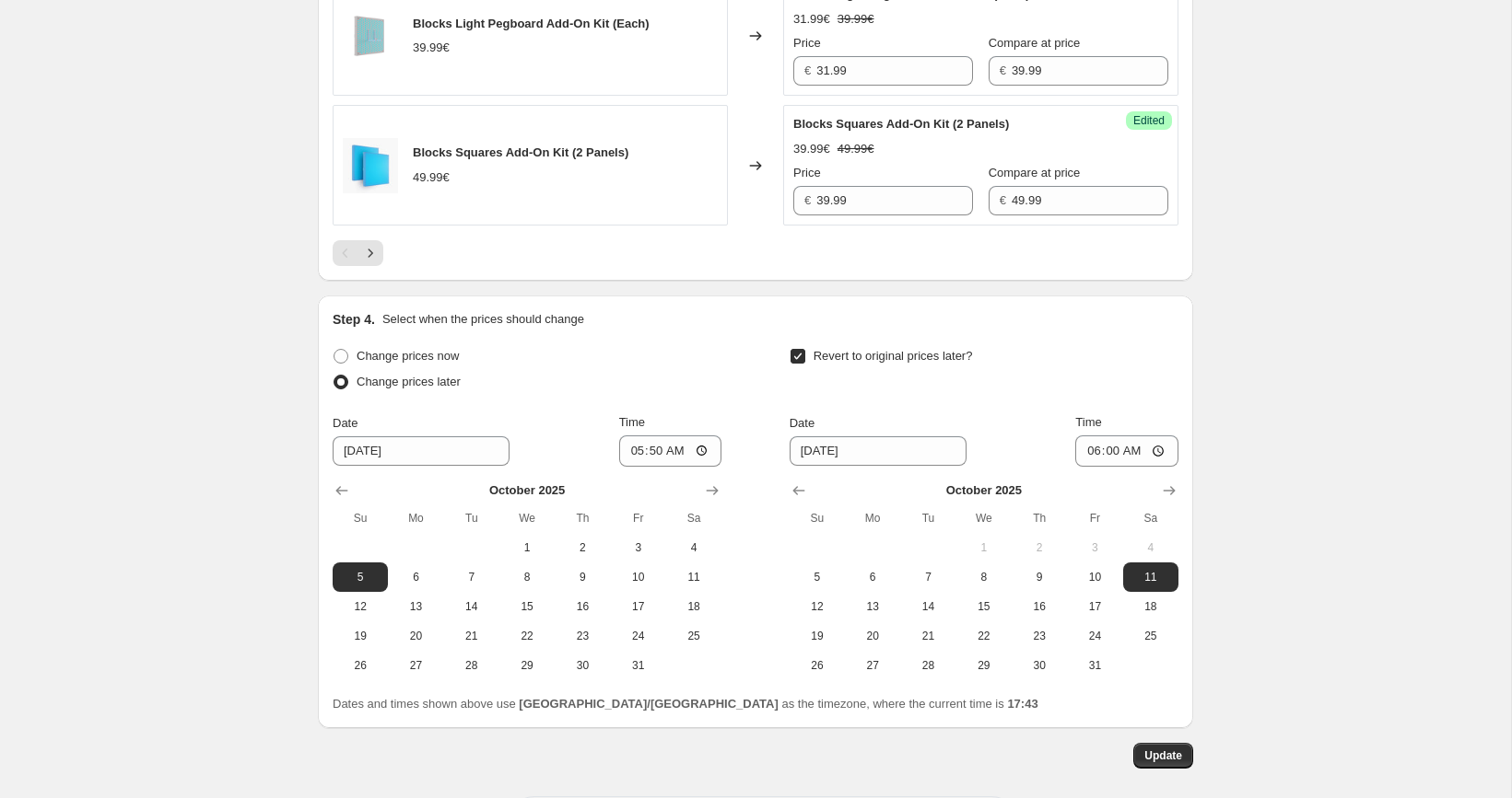
scroll to position [3308, 0]
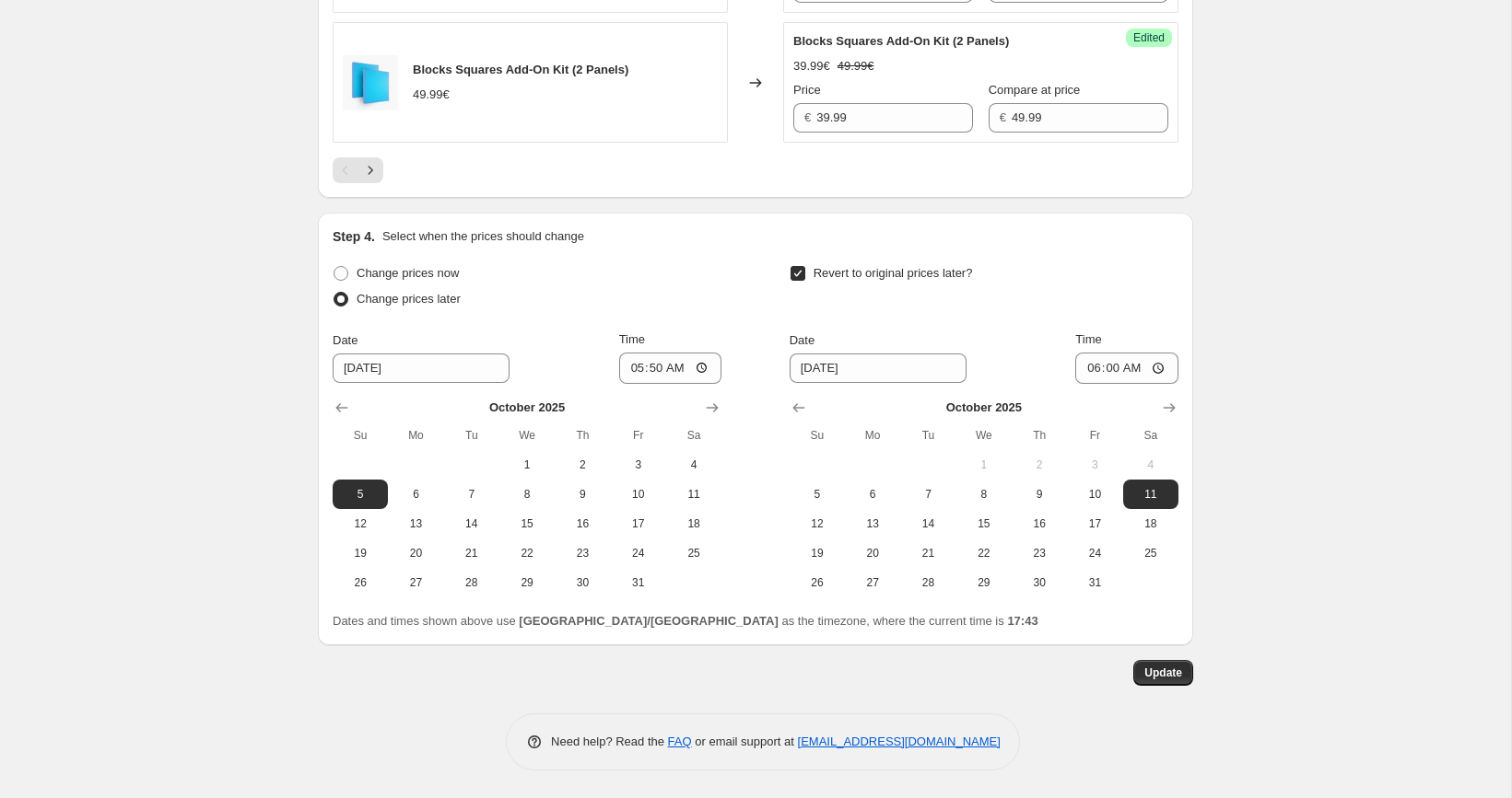
click at [384, 169] on div at bounding box center [755, 170] width 846 height 26
click at [378, 172] on icon "Next" at bounding box center [370, 170] width 19 height 19
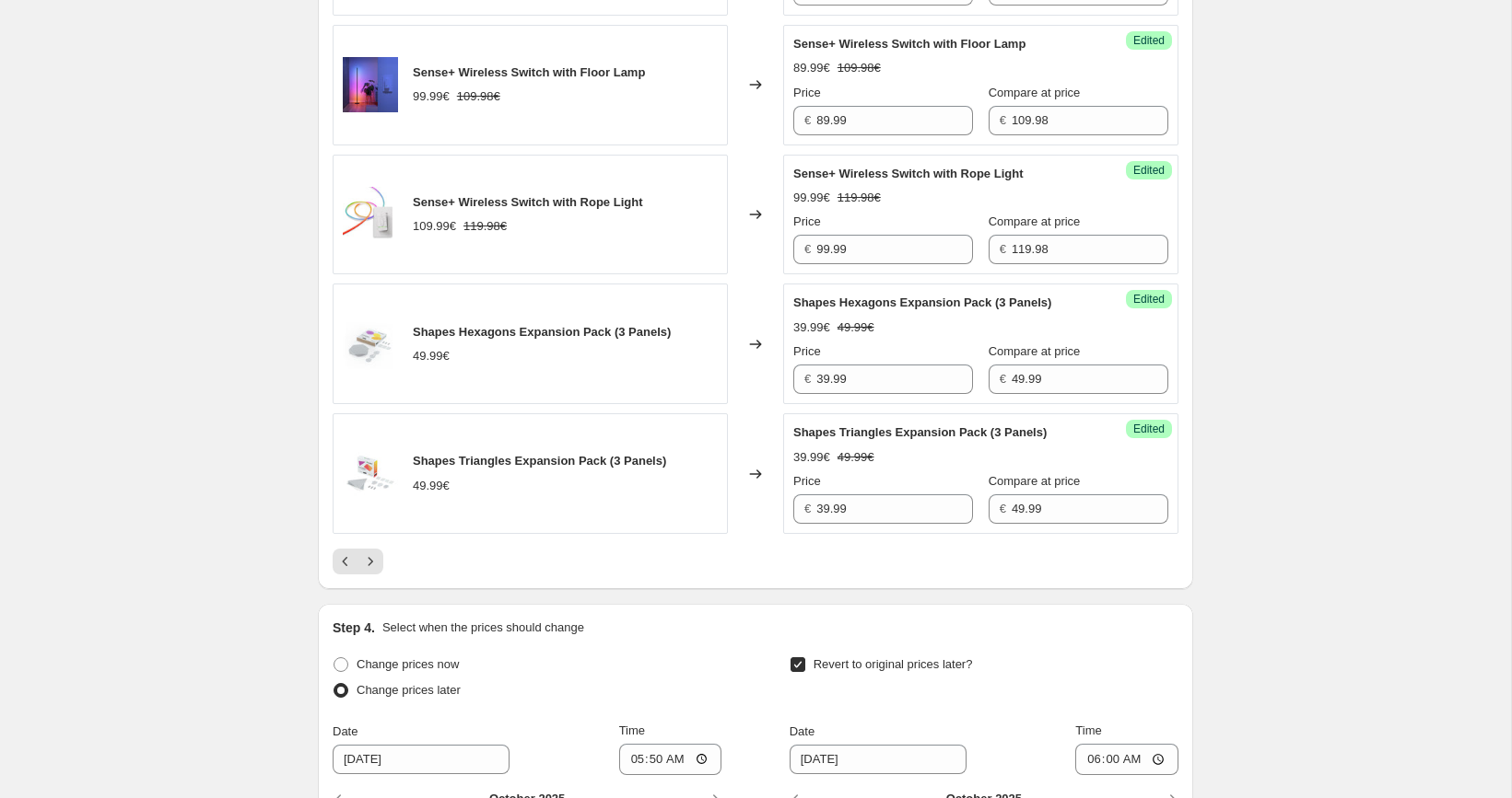
scroll to position [2890, 0]
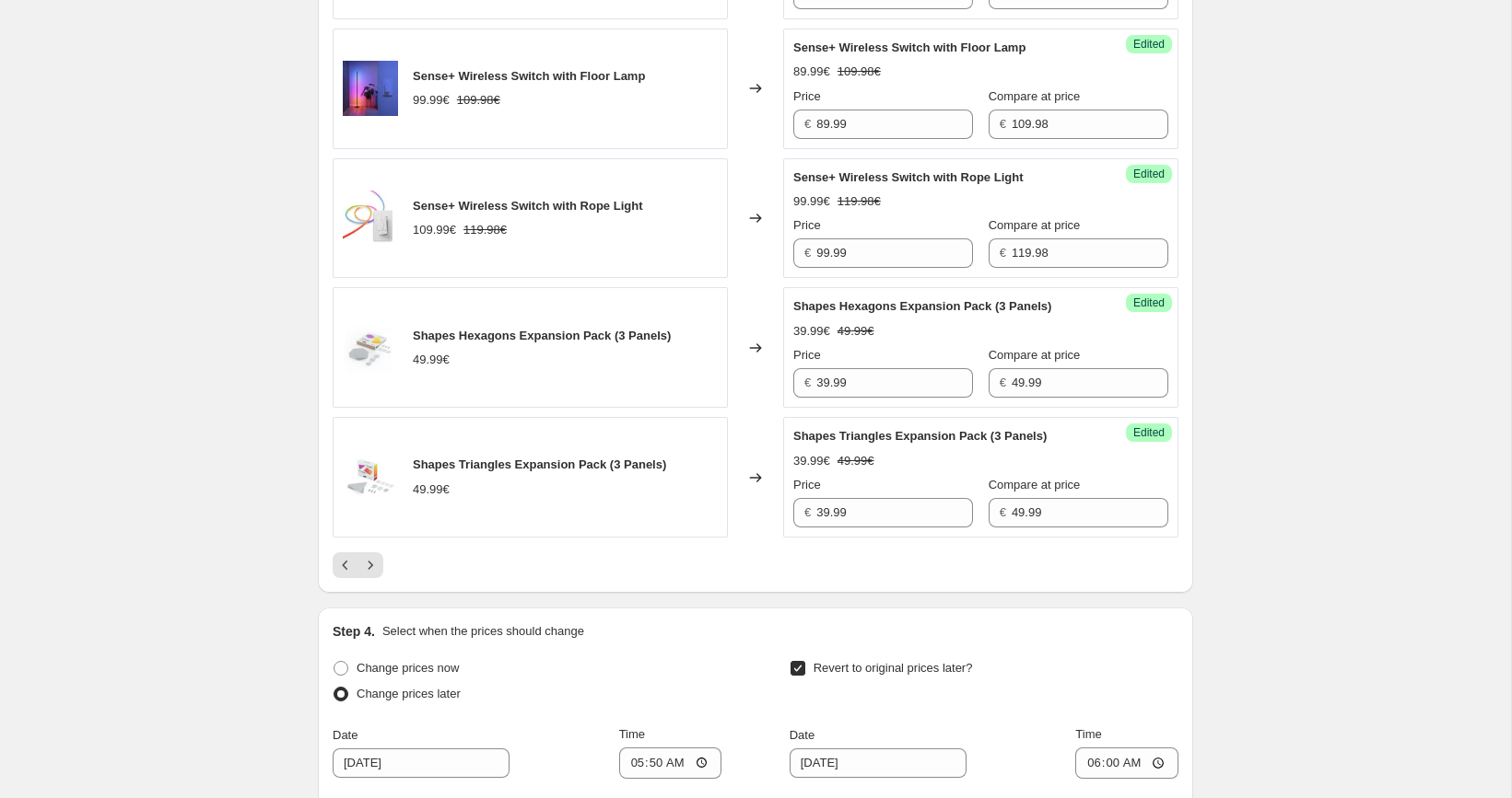
click at [390, 563] on div at bounding box center [755, 566] width 846 height 26
click at [380, 565] on button "Next" at bounding box center [370, 566] width 26 height 26
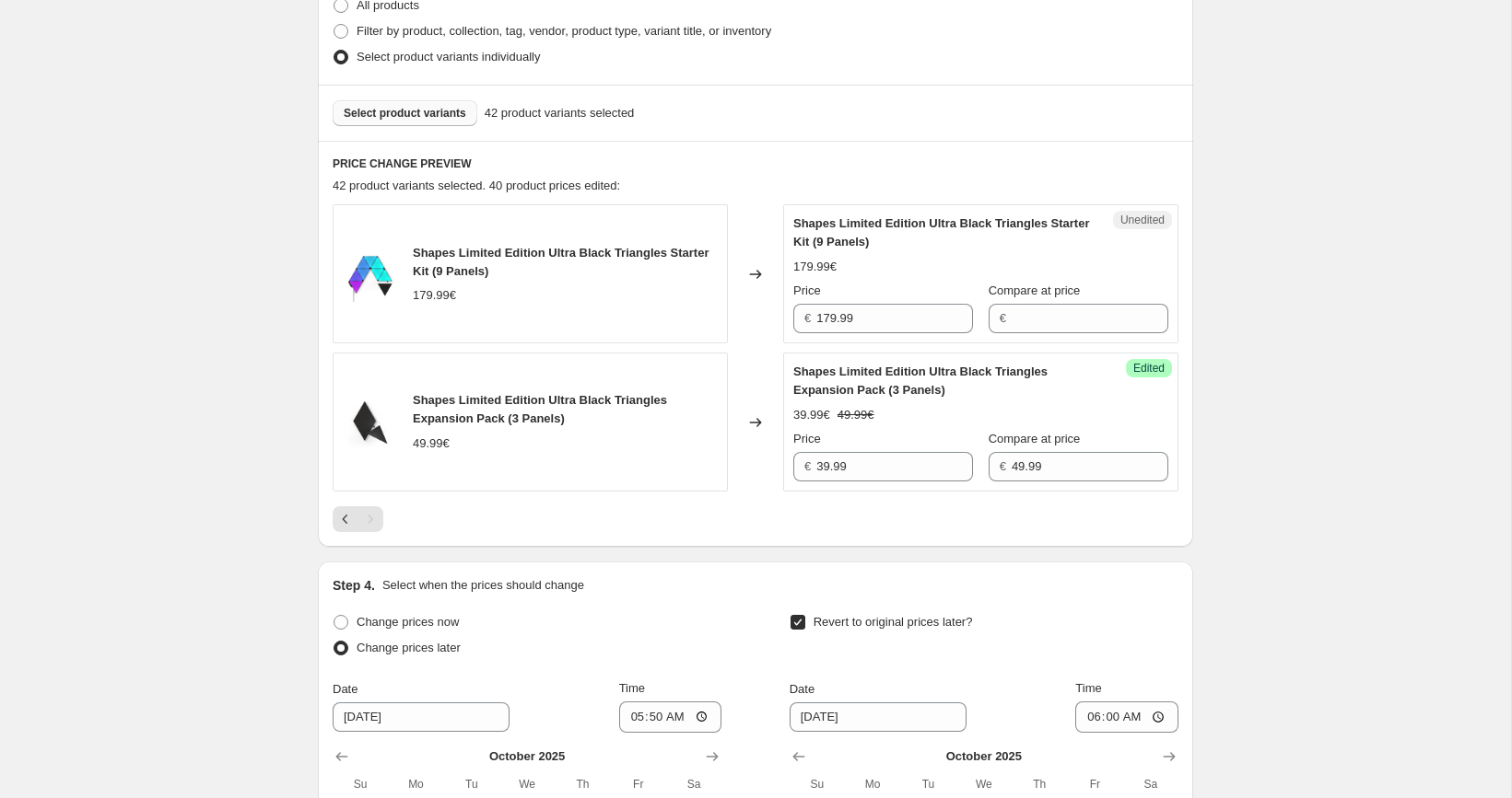
scroll to position [608, 0]
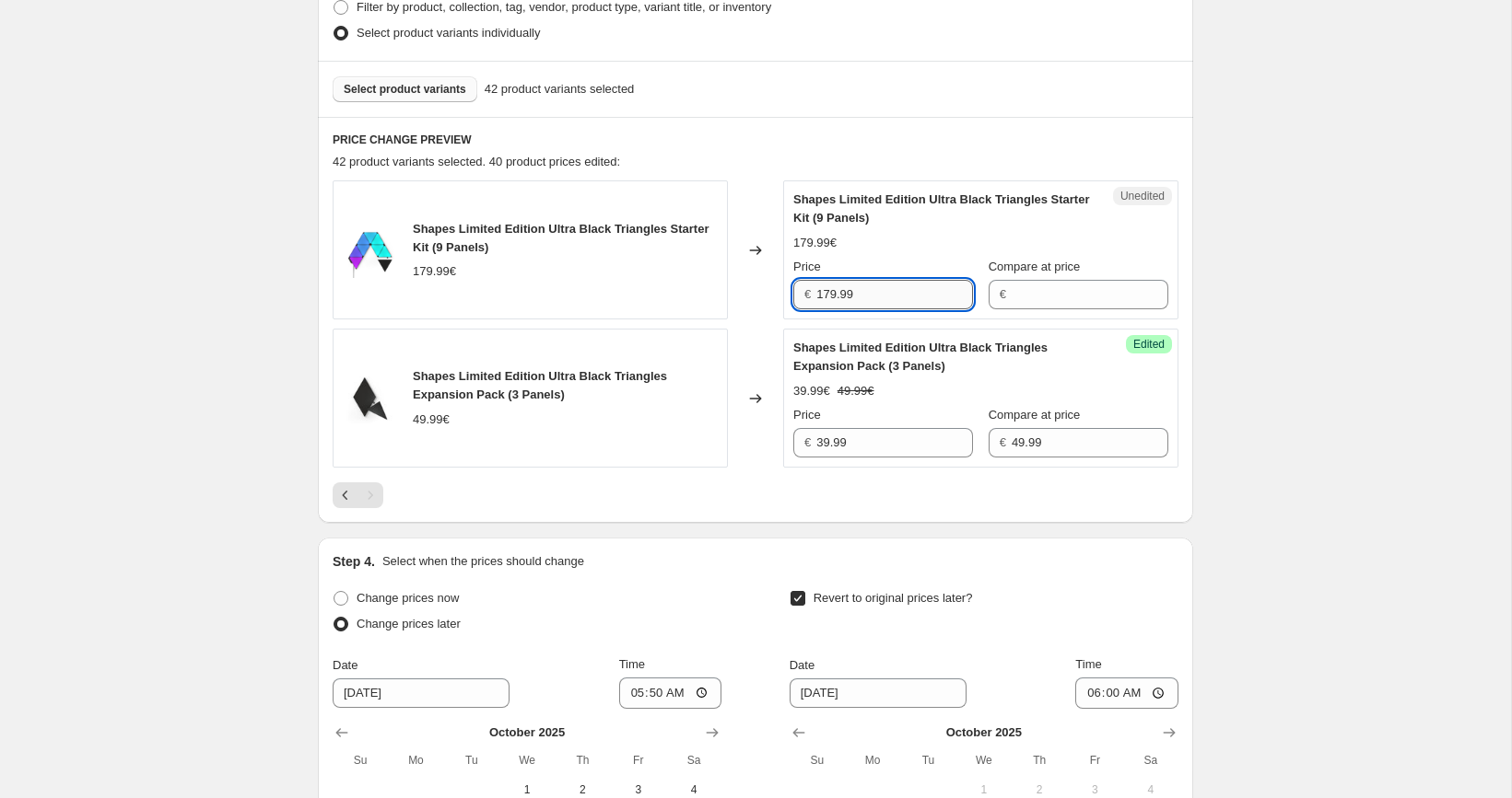
click at [869, 286] on input "179.99" at bounding box center [894, 295] width 157 height 30
type input "179.99"
click at [1049, 293] on input "Compare at price" at bounding box center [1090, 295] width 157 height 30
paste input "179.99"
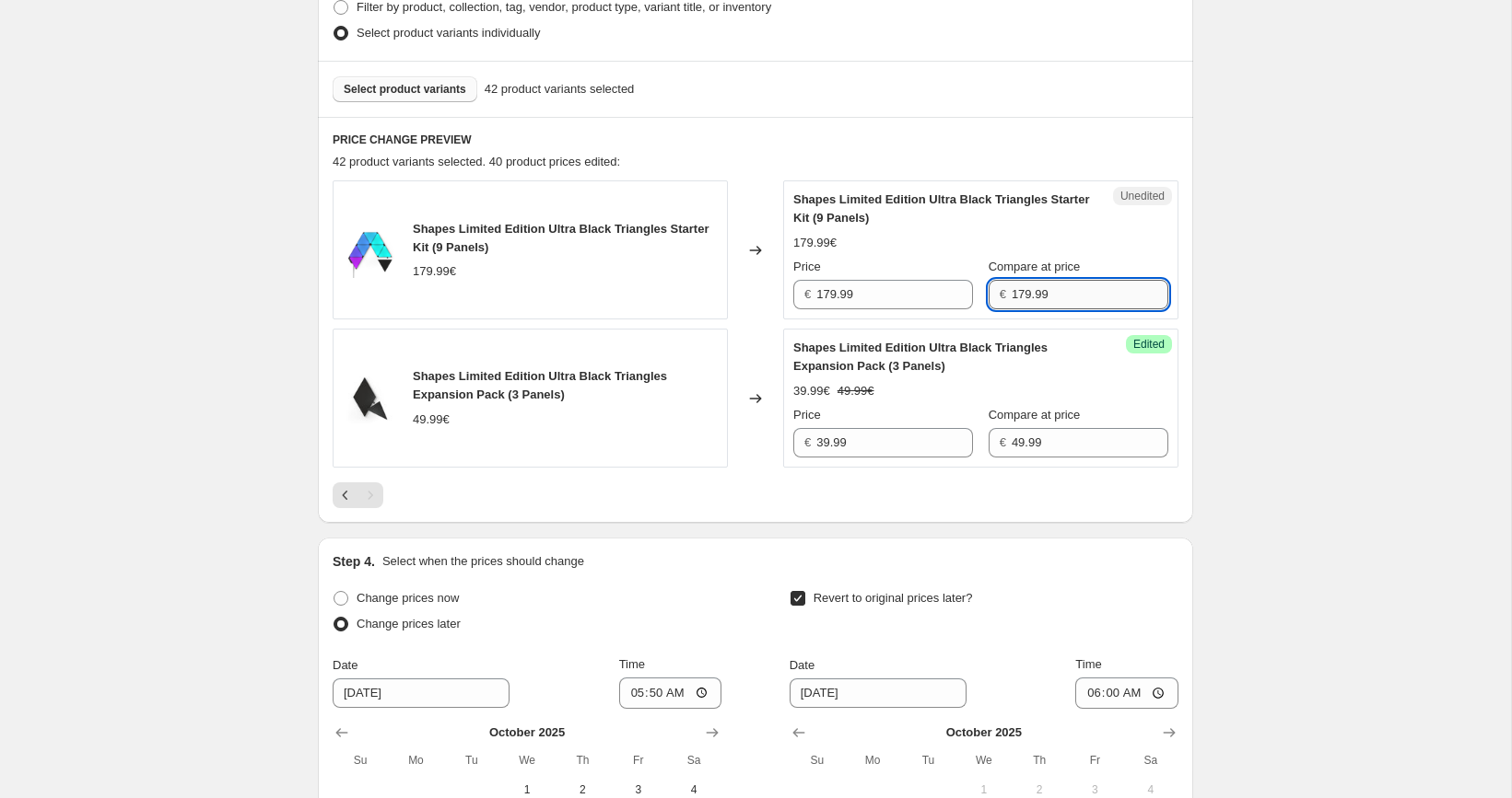
type input "179.99"
click at [899, 282] on input "179.99" at bounding box center [894, 295] width 157 height 30
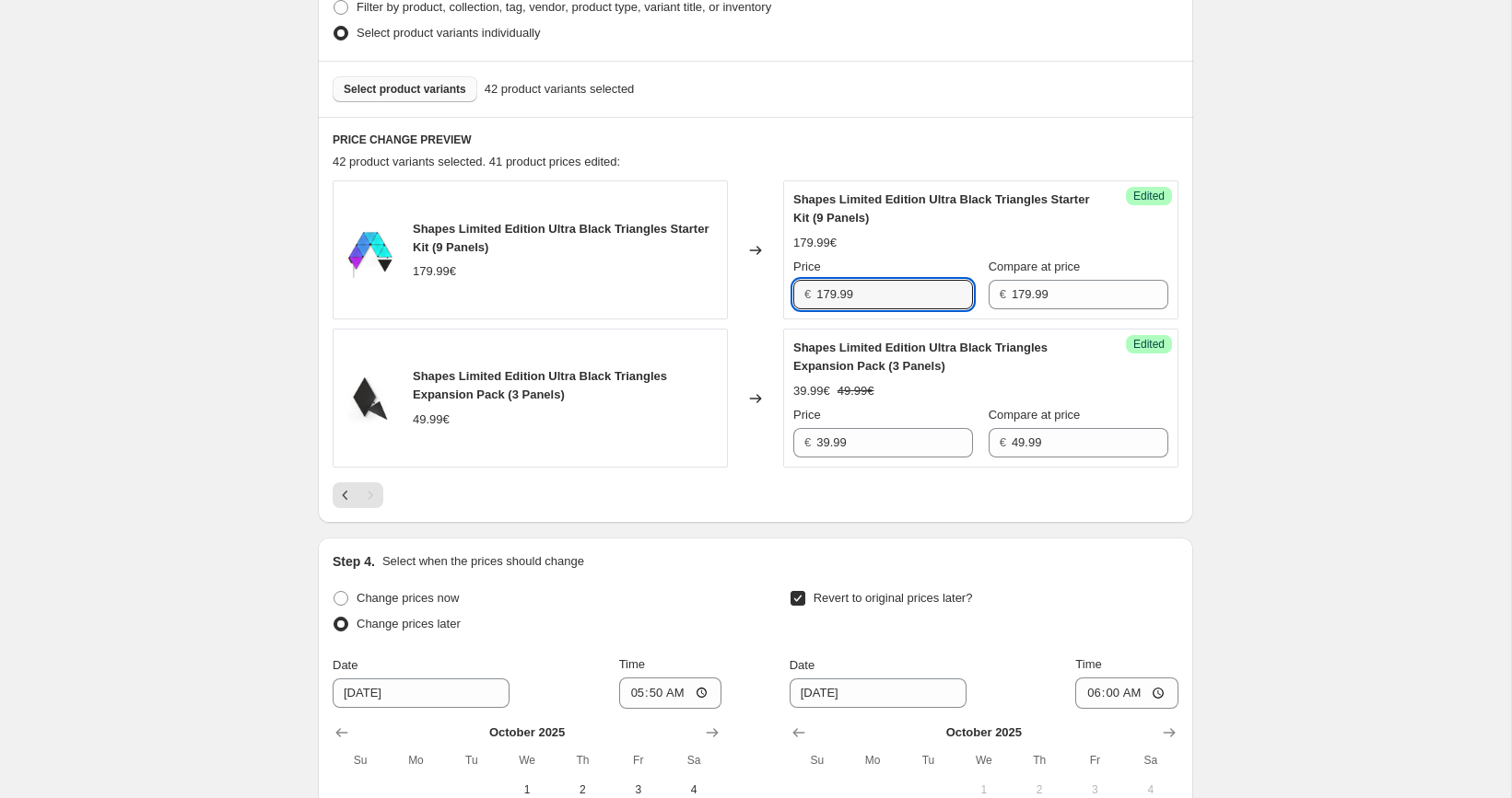
paste input "43"
type input "143.99"
click at [1273, 317] on div "[05/10-10/10] Oct Prime Day. This page is ready [05/10-10/10] Oct Prime Day Inf…" at bounding box center [755, 258] width 1511 height 1732
click at [413, 74] on div "Select product variants 42 product variants selected" at bounding box center [755, 89] width 875 height 56
click at [416, 90] on span "Select product variants" at bounding box center [405, 89] width 122 height 15
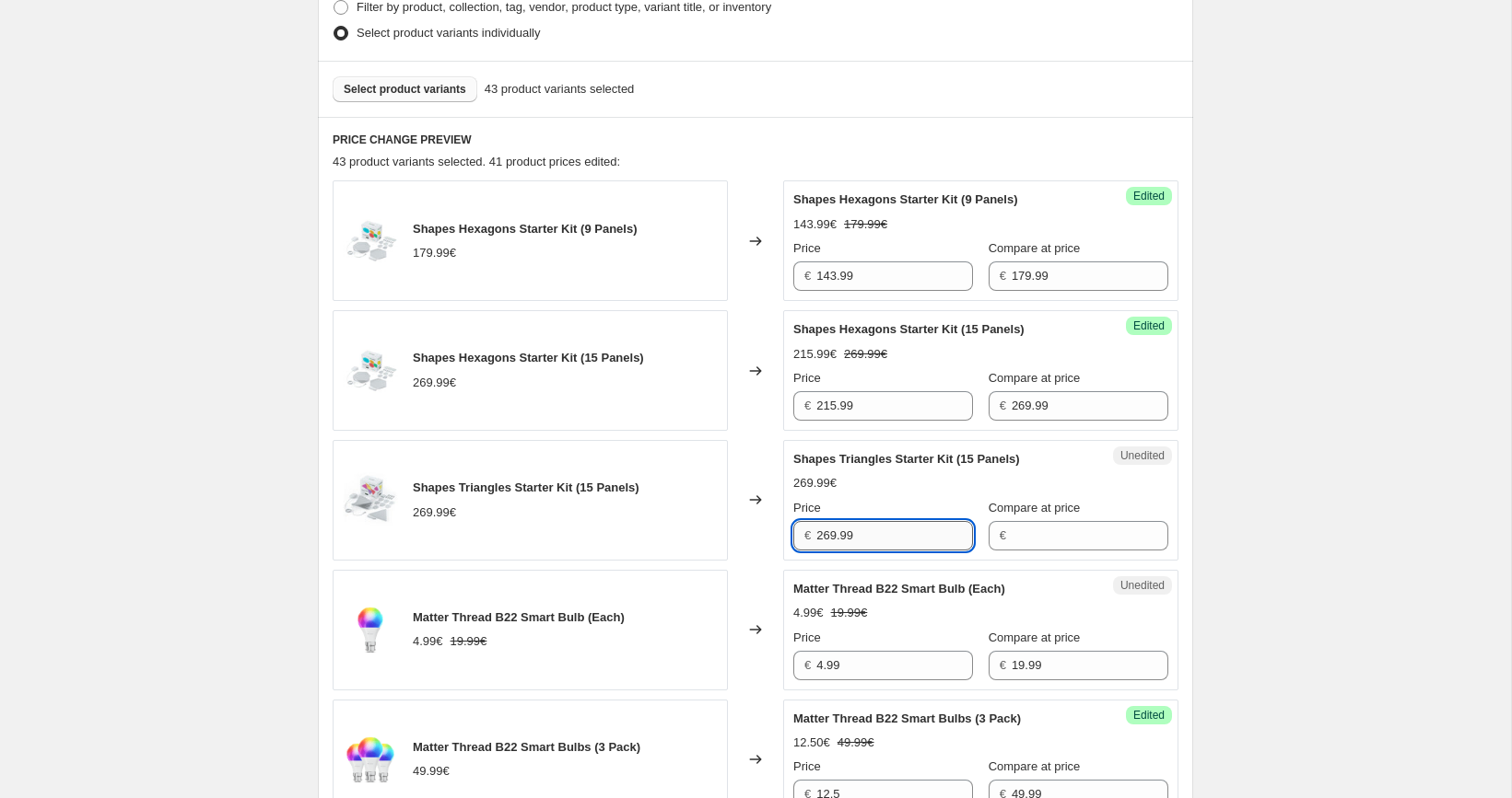
click at [899, 543] on input "269.99" at bounding box center [894, 536] width 157 height 30
type input "269.99"
click at [1051, 536] on input "Compare at price" at bounding box center [1090, 536] width 157 height 30
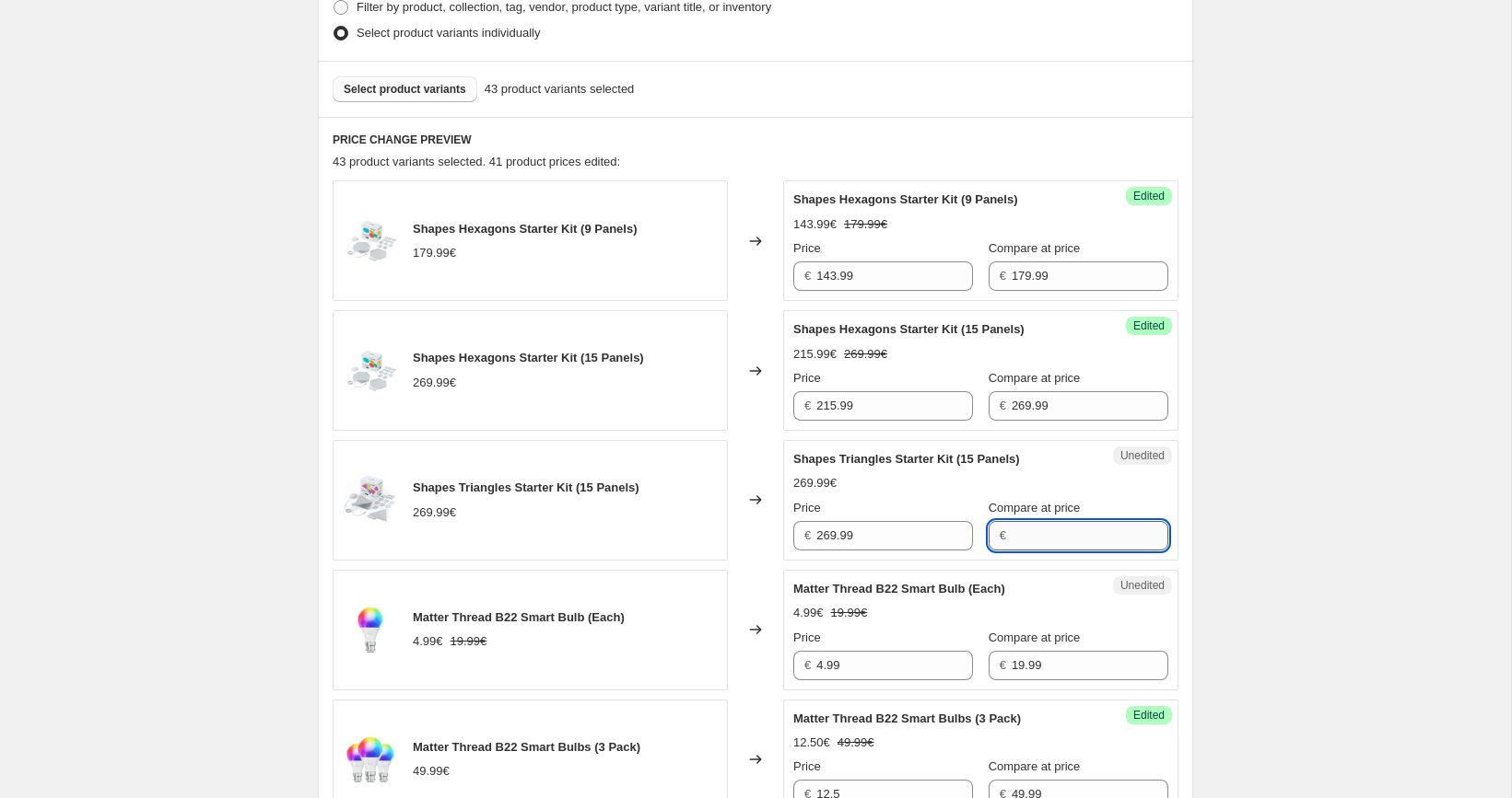
paste input "269.99"
type input "269.99"
click at [890, 527] on input "269.99" at bounding box center [894, 536] width 157 height 30
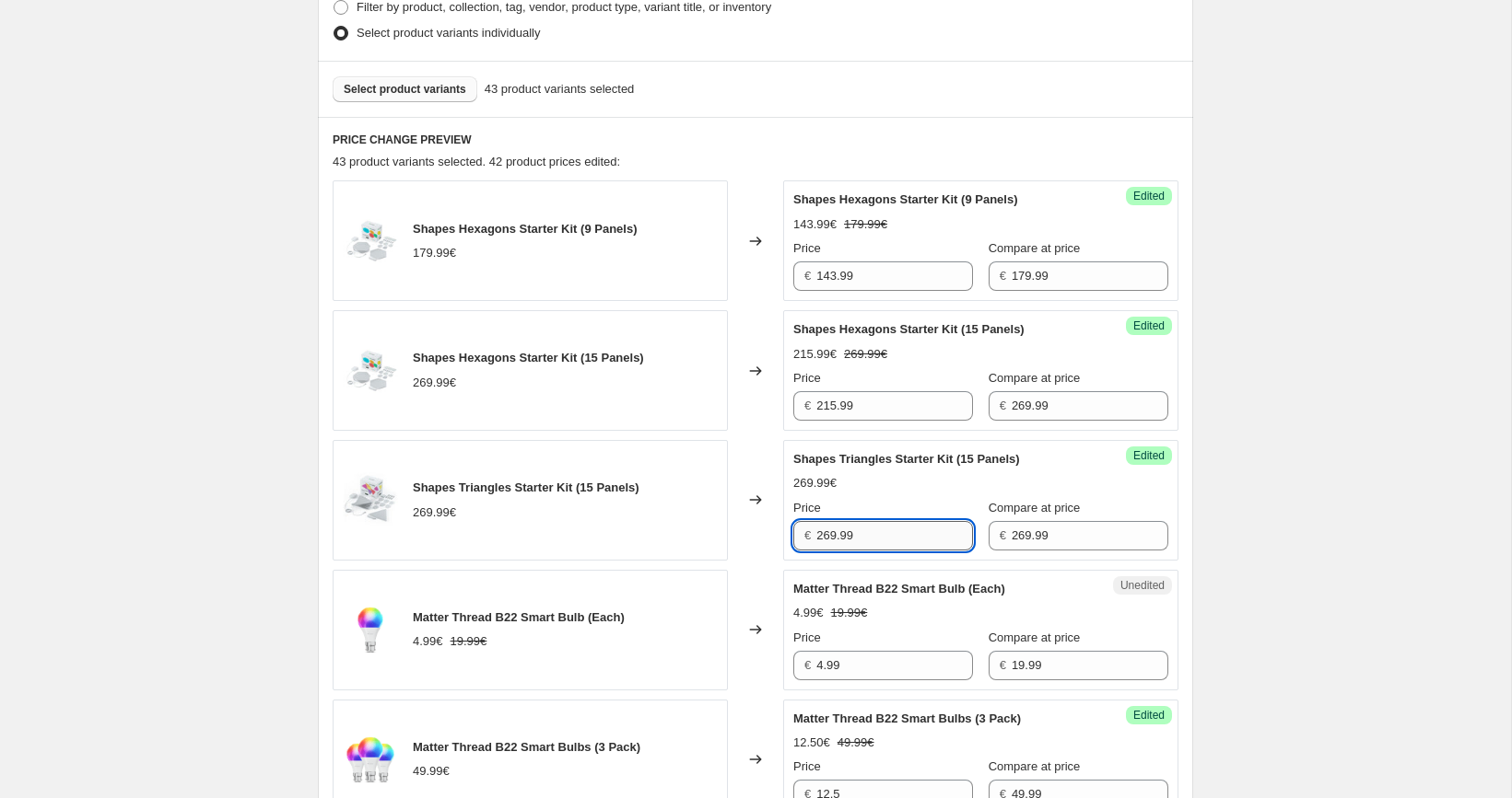
paste input "188"
type input "188.99"
click at [438, 91] on span "Select product variants" at bounding box center [405, 89] width 122 height 15
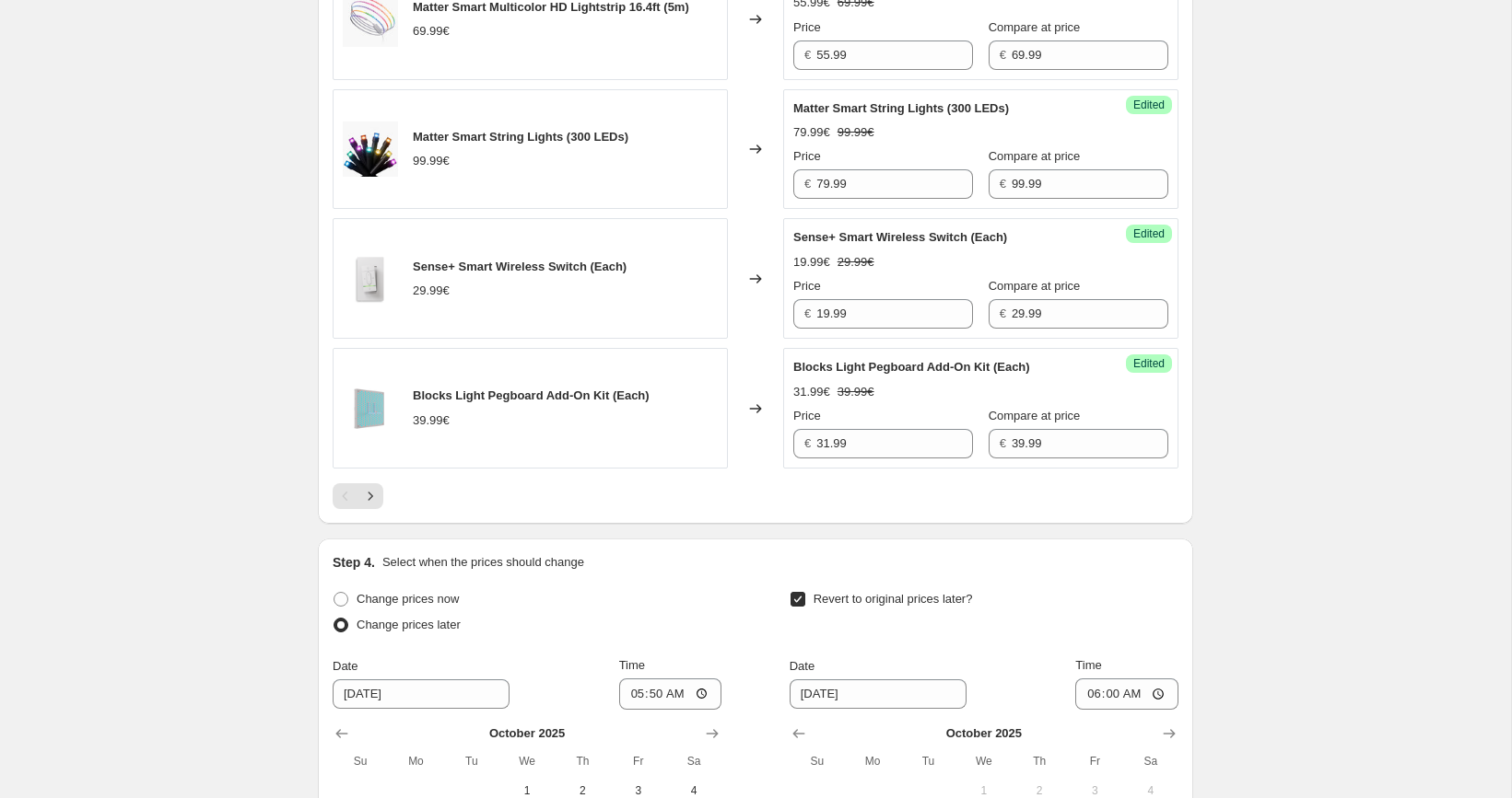
scroll to position [3038, 0]
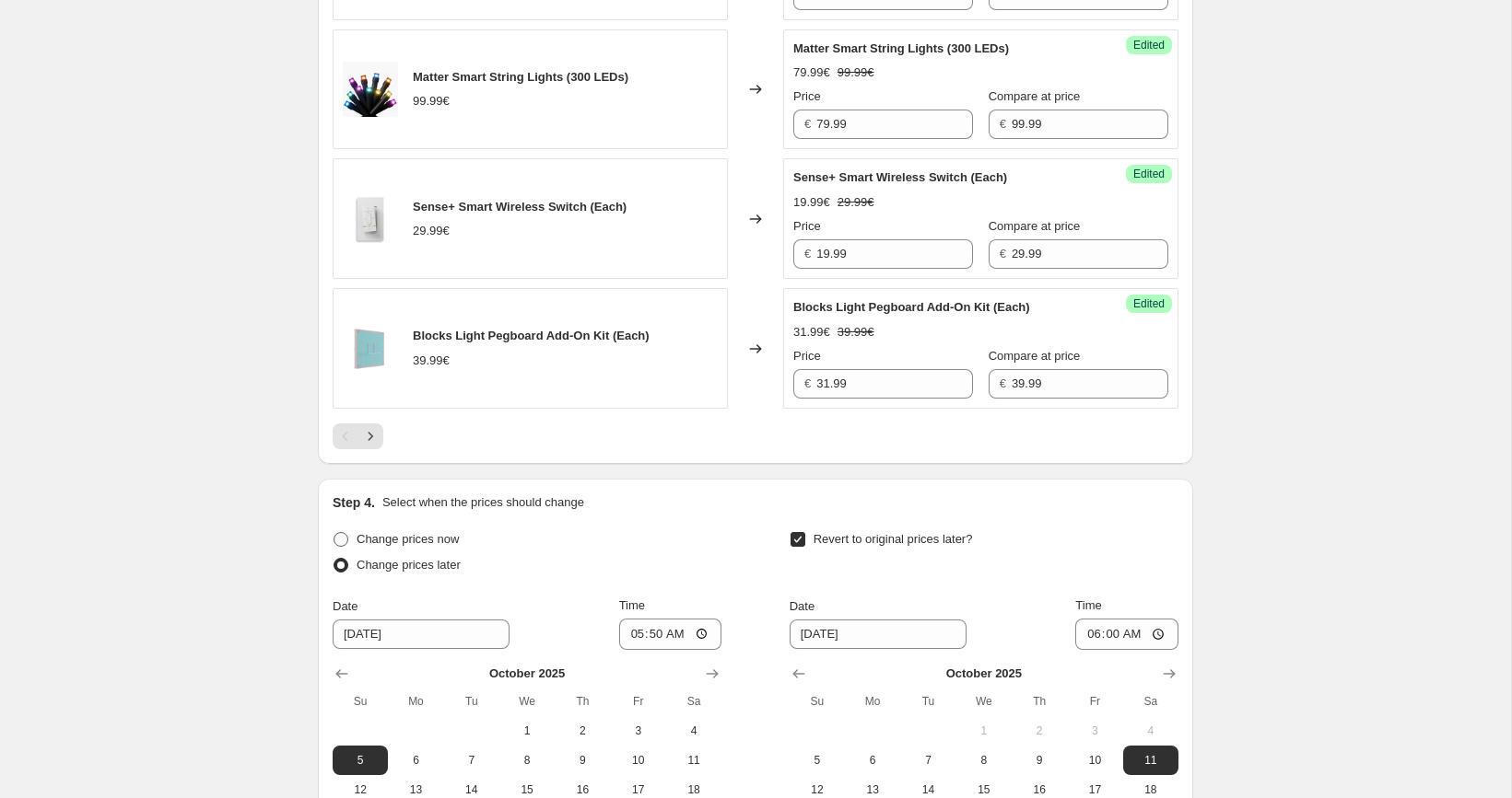
click at [380, 445] on button "Next" at bounding box center [370, 437] width 26 height 26
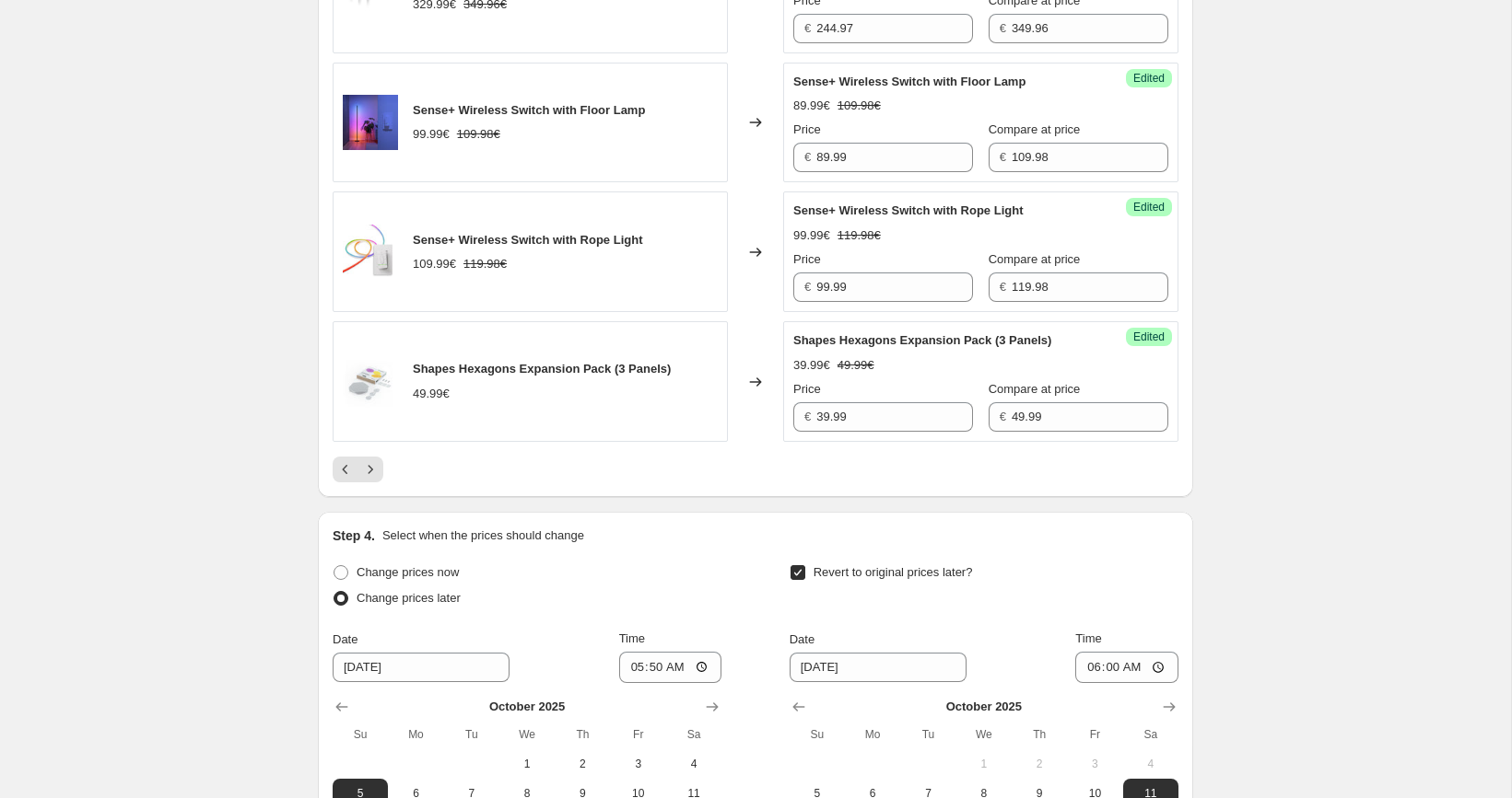
scroll to position [3004, 0]
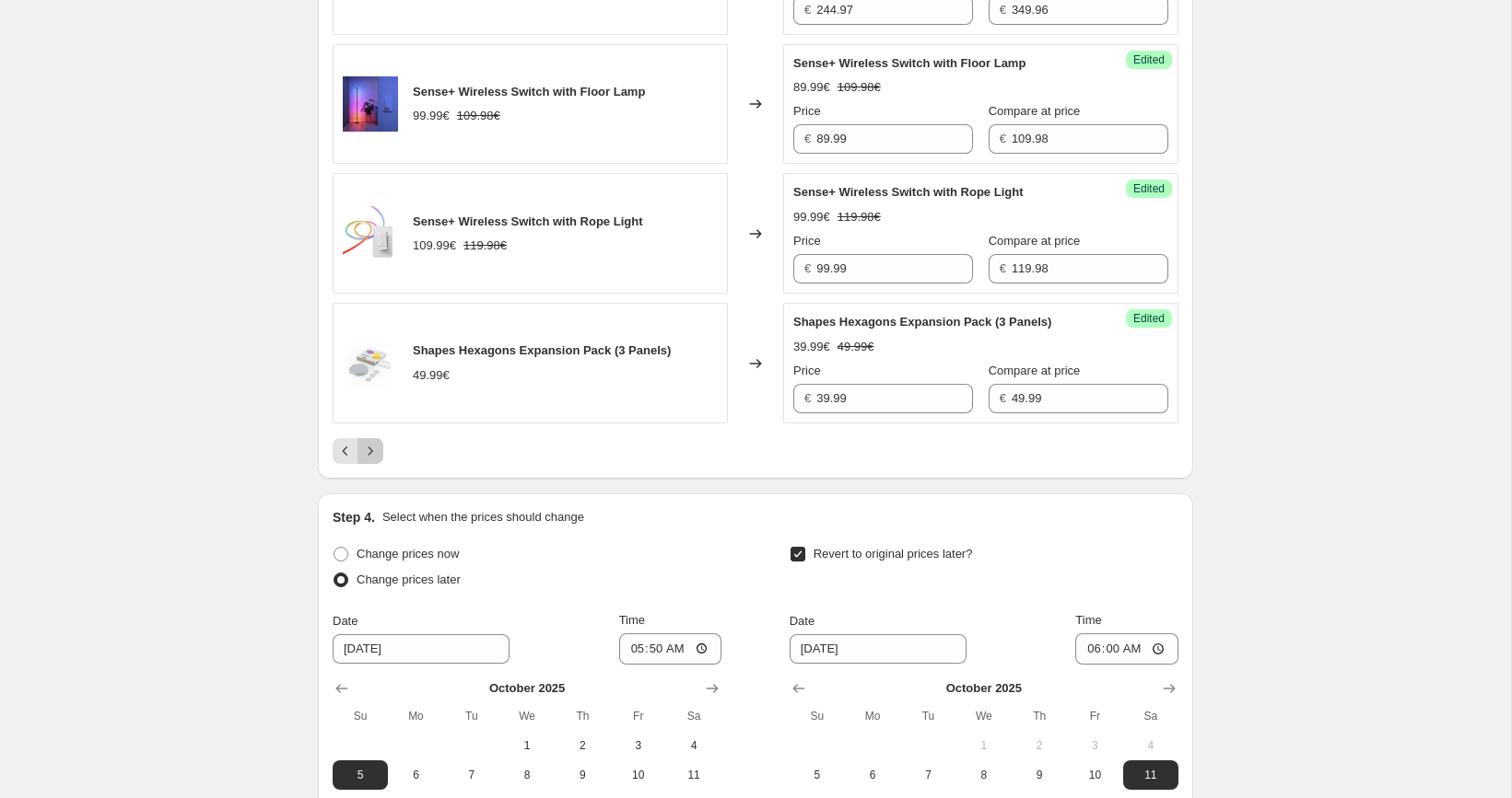
click at [369, 455] on icon "Next" at bounding box center [370, 451] width 19 height 19
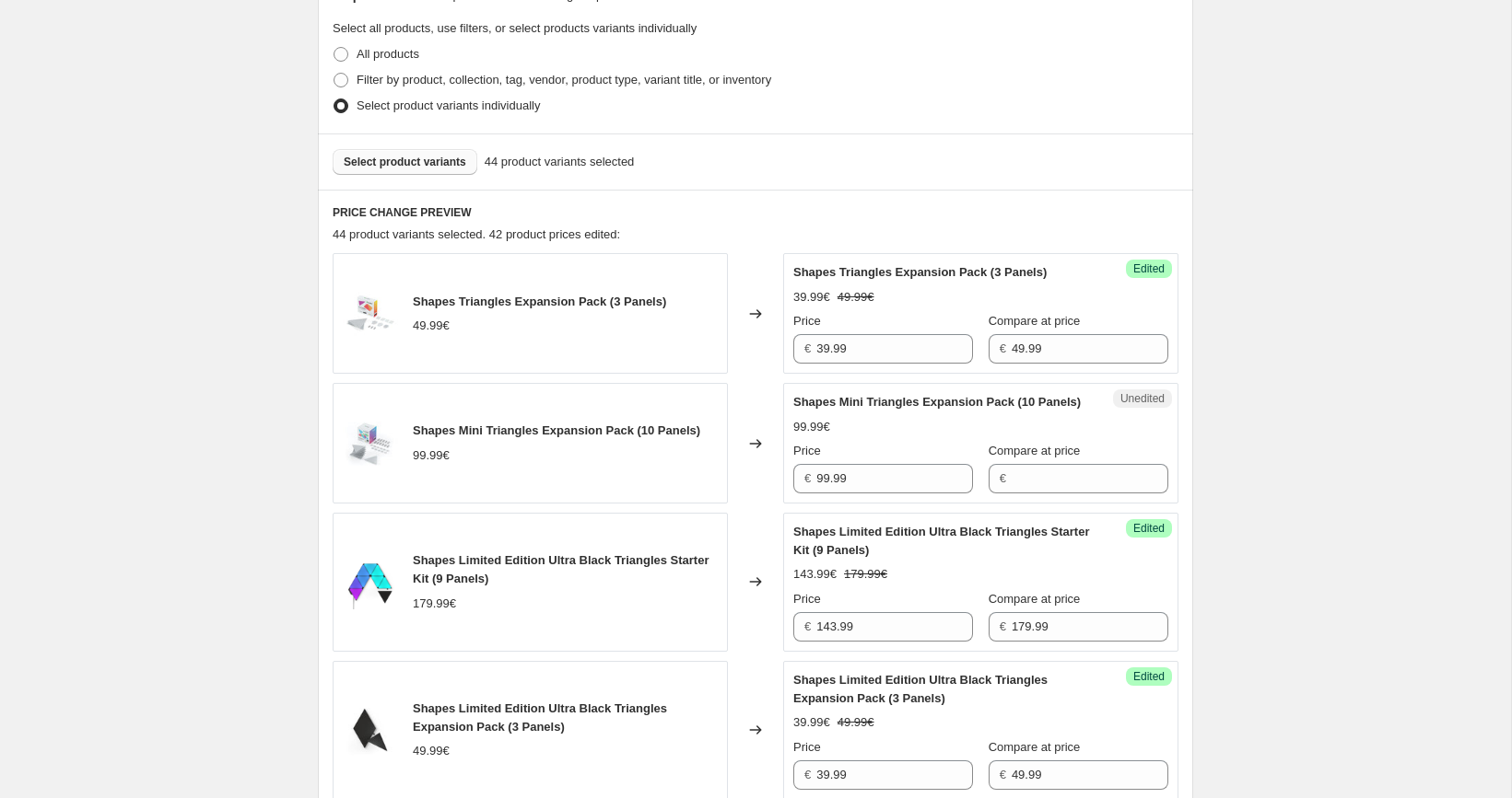
scroll to position [536, 0]
click at [873, 493] on input "99.99" at bounding box center [894, 478] width 157 height 30
type input "99.99"
click at [1030, 493] on input "Compare at price" at bounding box center [1090, 478] width 157 height 30
paste input "99.99"
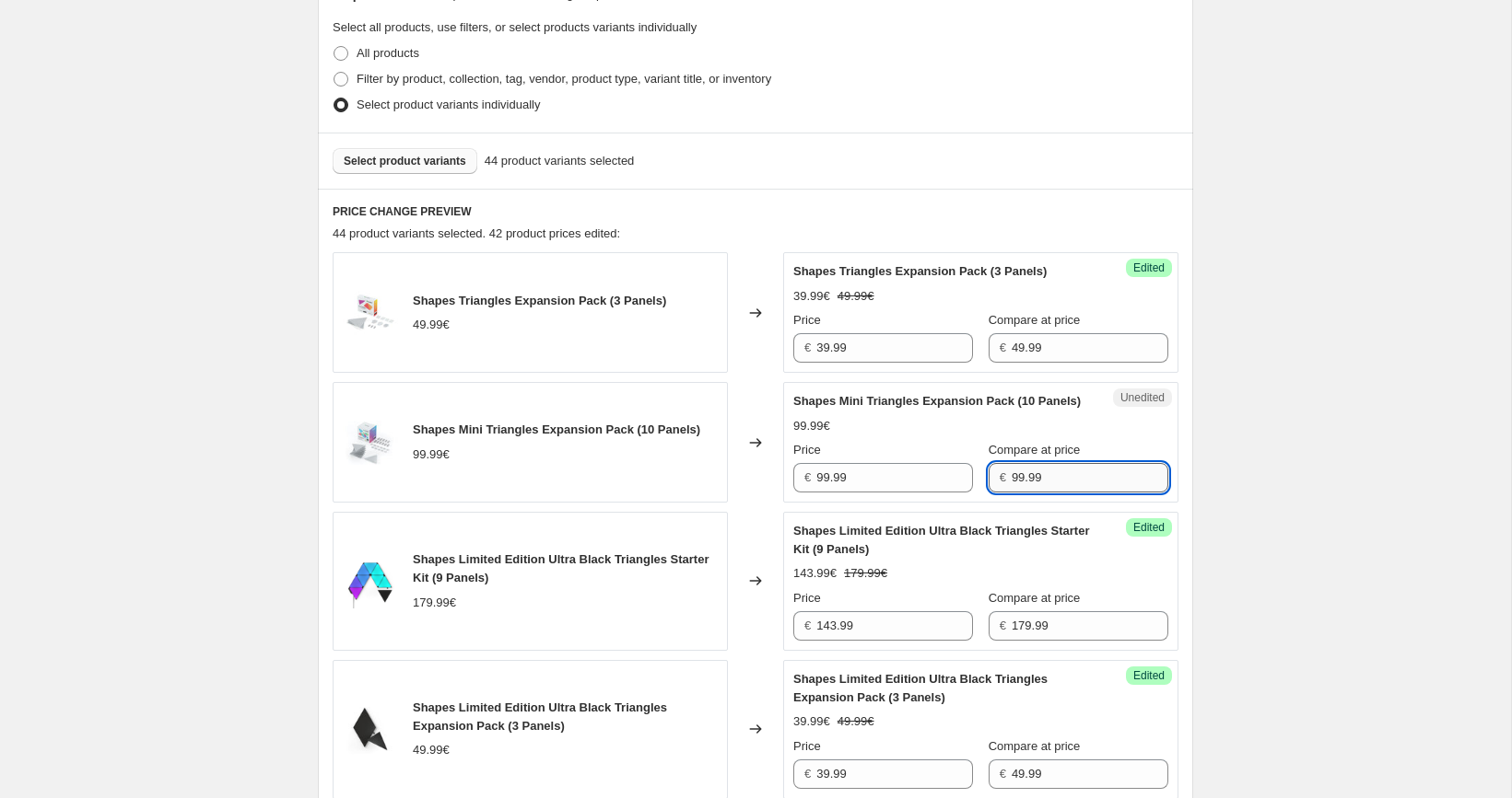
type input "99.99"
click at [859, 493] on input "99.99" at bounding box center [894, 478] width 157 height 30
paste input "5"
type input "59.99"
click at [1293, 474] on div "[05/10-10/10] Oct Prime Day. This page is ready [05/10-10/10] Oct Prime Day Inf…" at bounding box center [755, 460] width 1511 height 1992
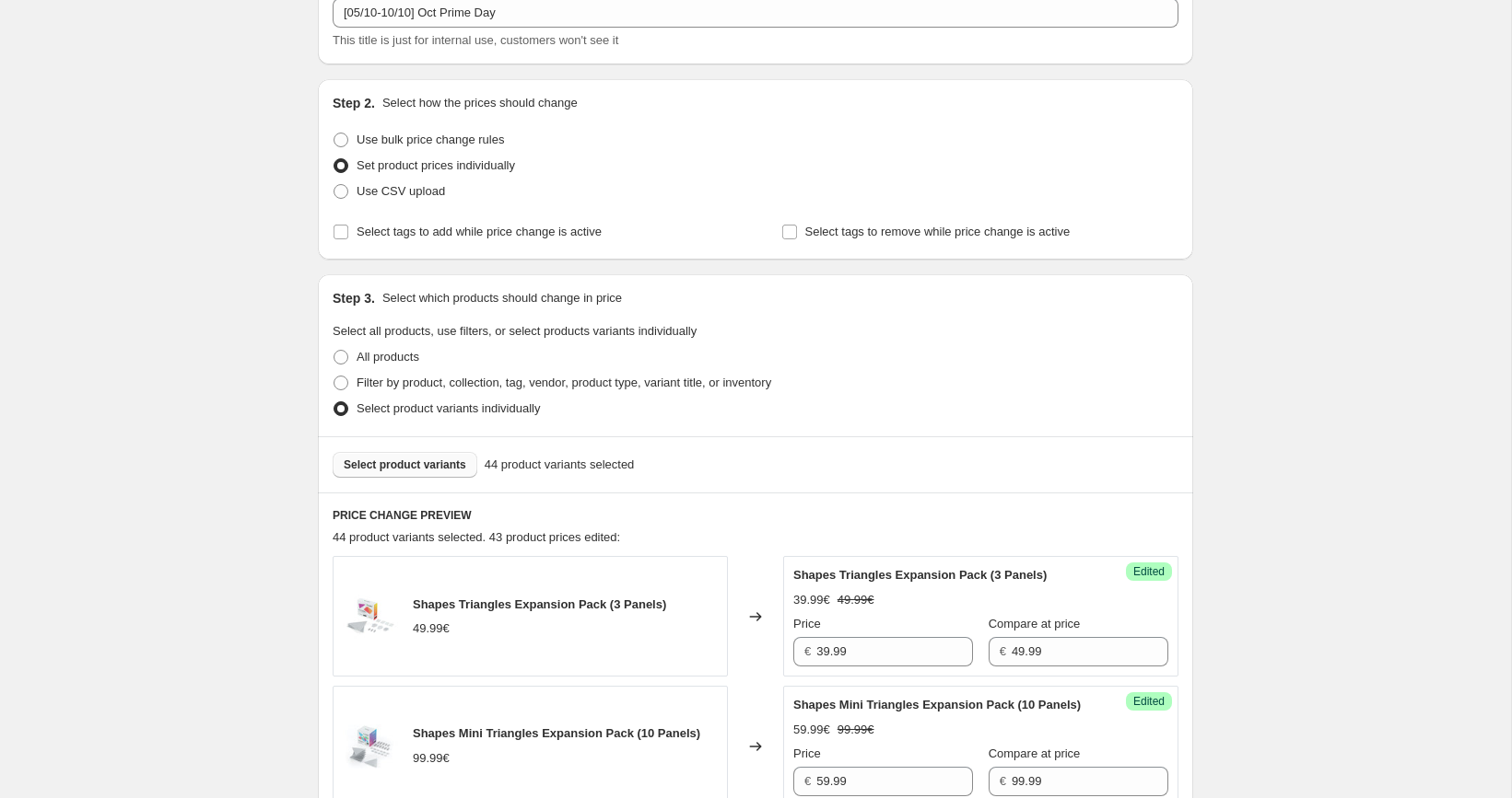
scroll to position [184, 0]
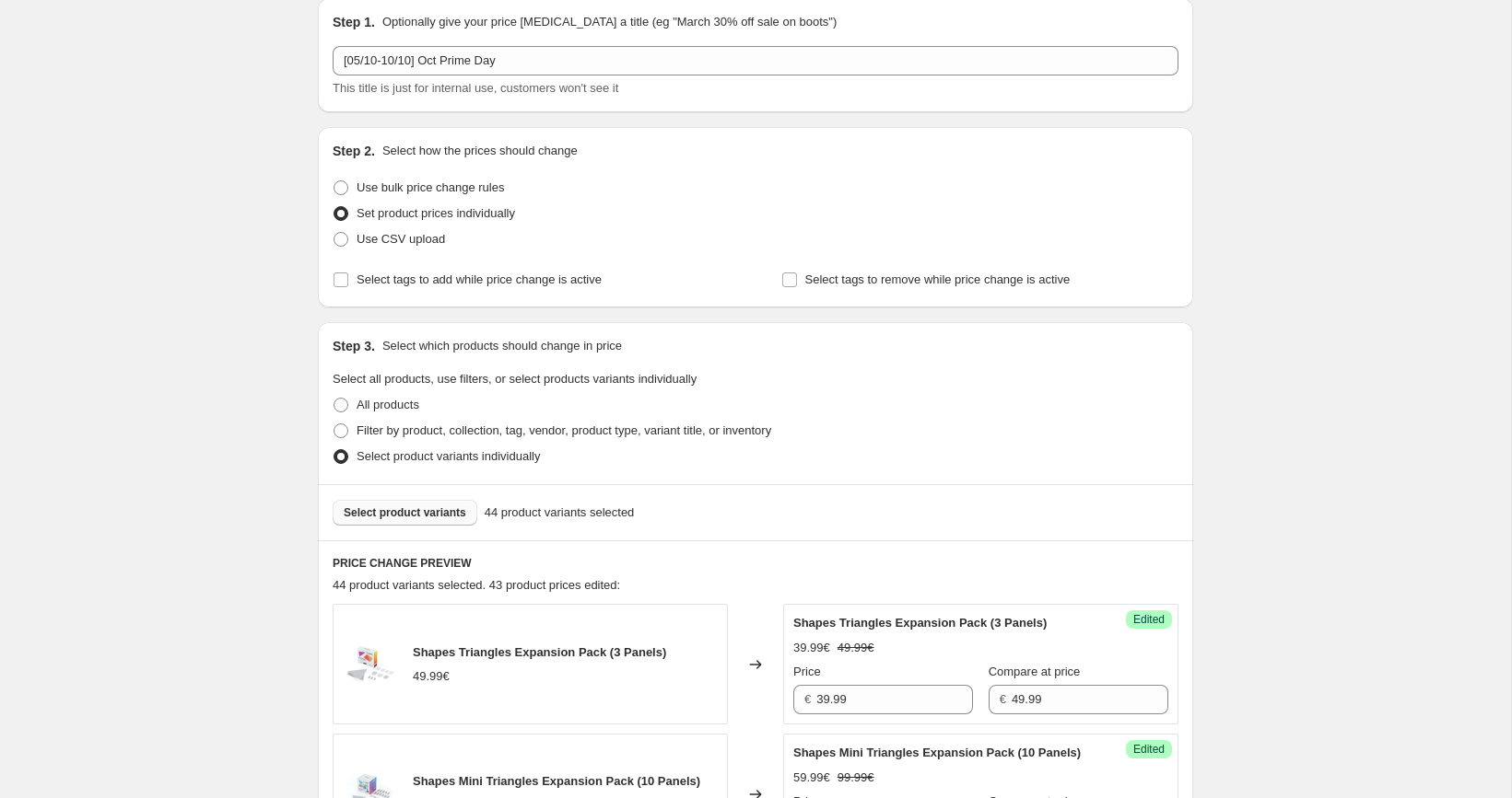
click at [443, 512] on span "Select product variants" at bounding box center [405, 513] width 122 height 15
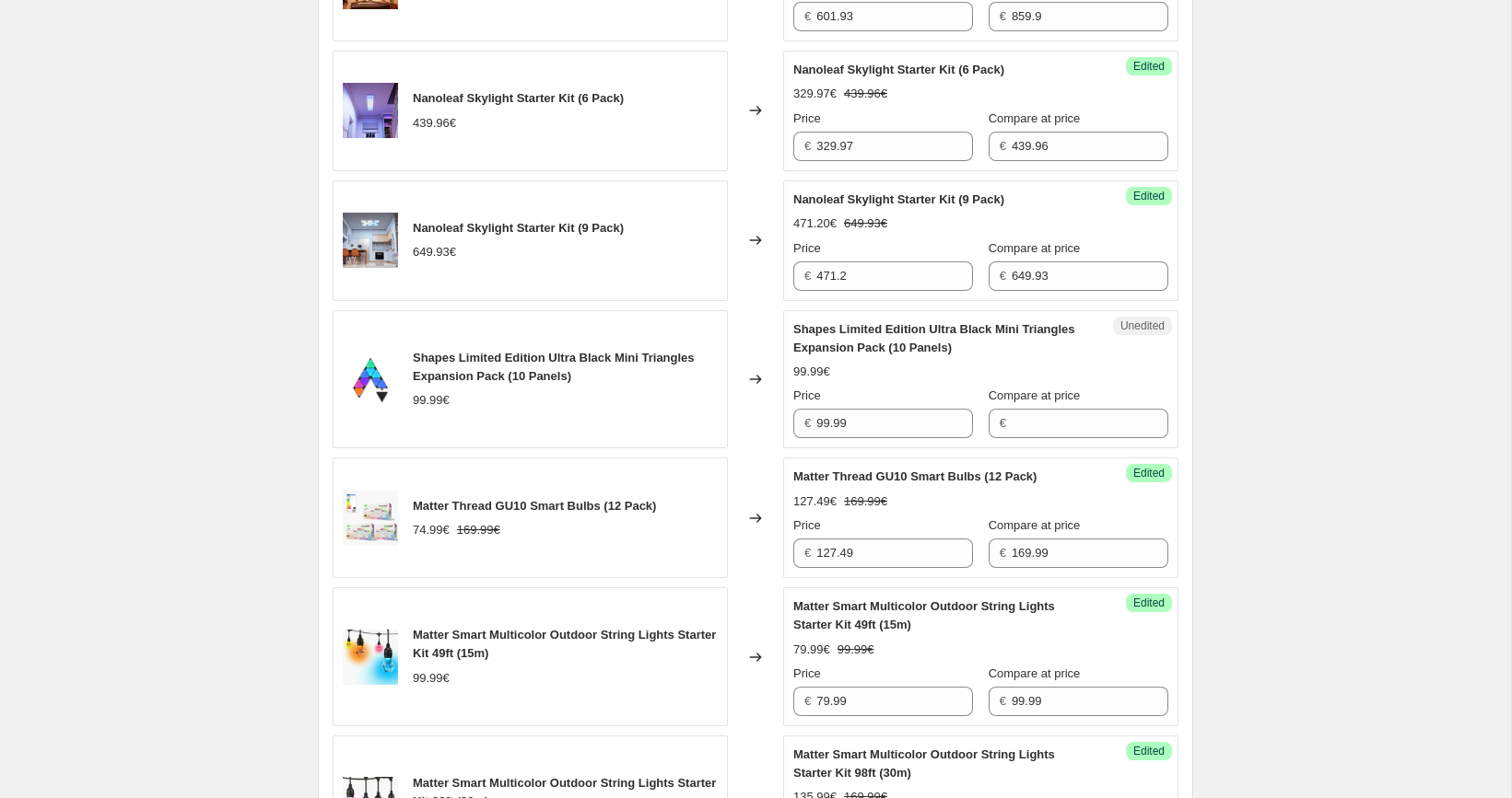
scroll to position [2244, 0]
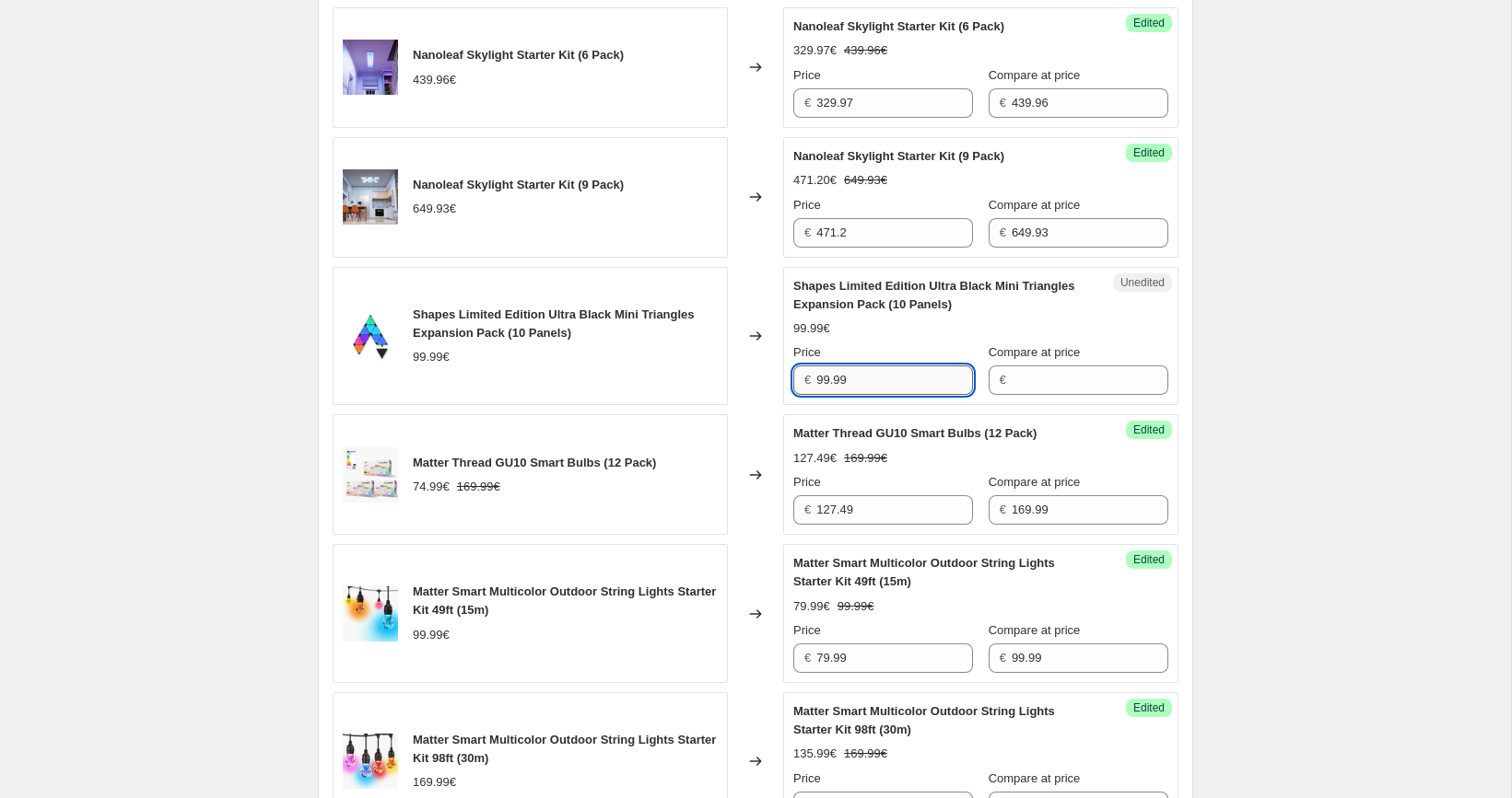
click at [863, 367] on input "99.99" at bounding box center [894, 381] width 157 height 30
type input "99.99"
click at [1023, 369] on input "Compare at price" at bounding box center [1090, 381] width 157 height 30
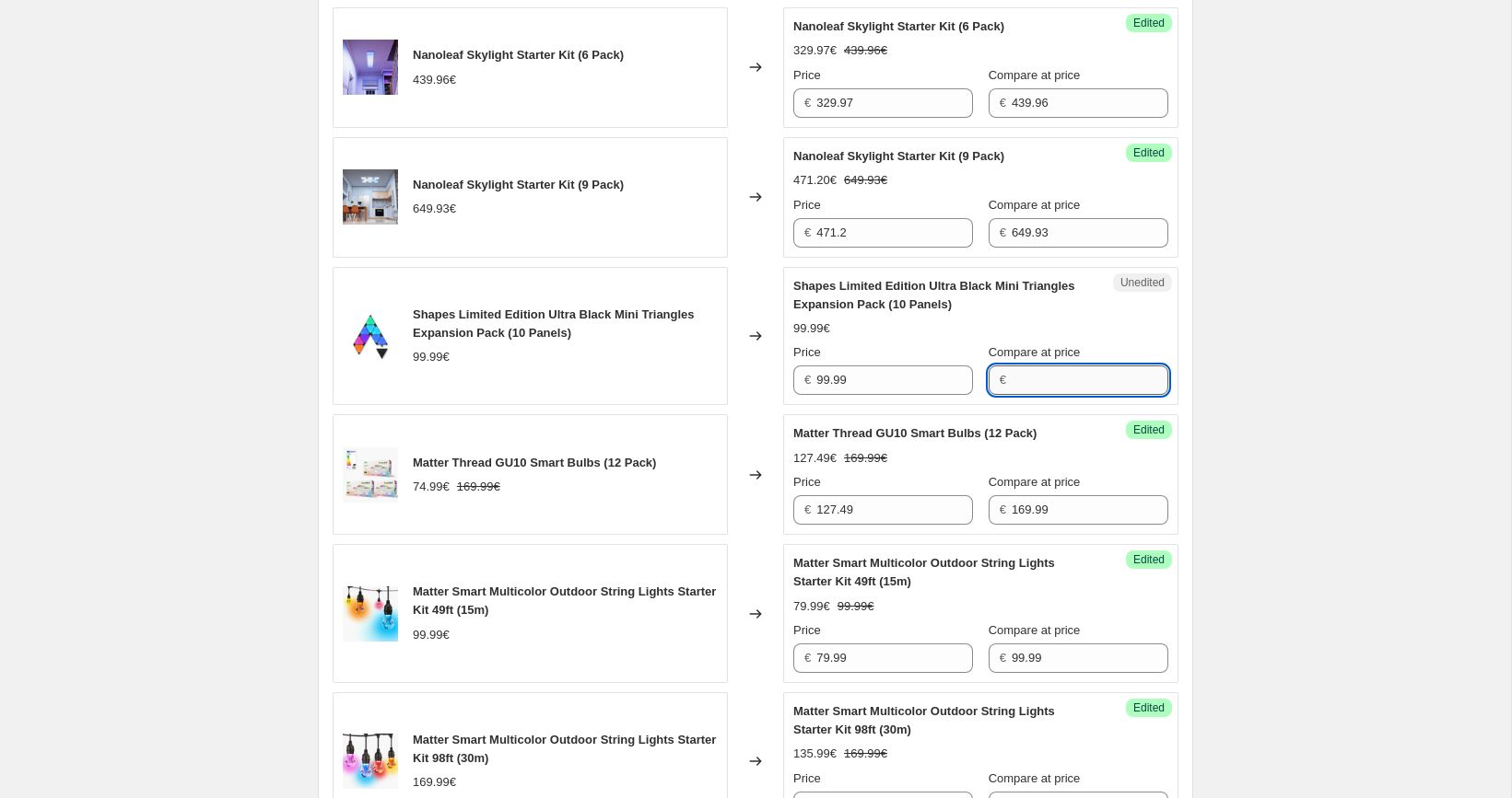
paste input "99.99"
type input "99.99"
click at [885, 377] on input "99.99" at bounding box center [894, 381] width 157 height 30
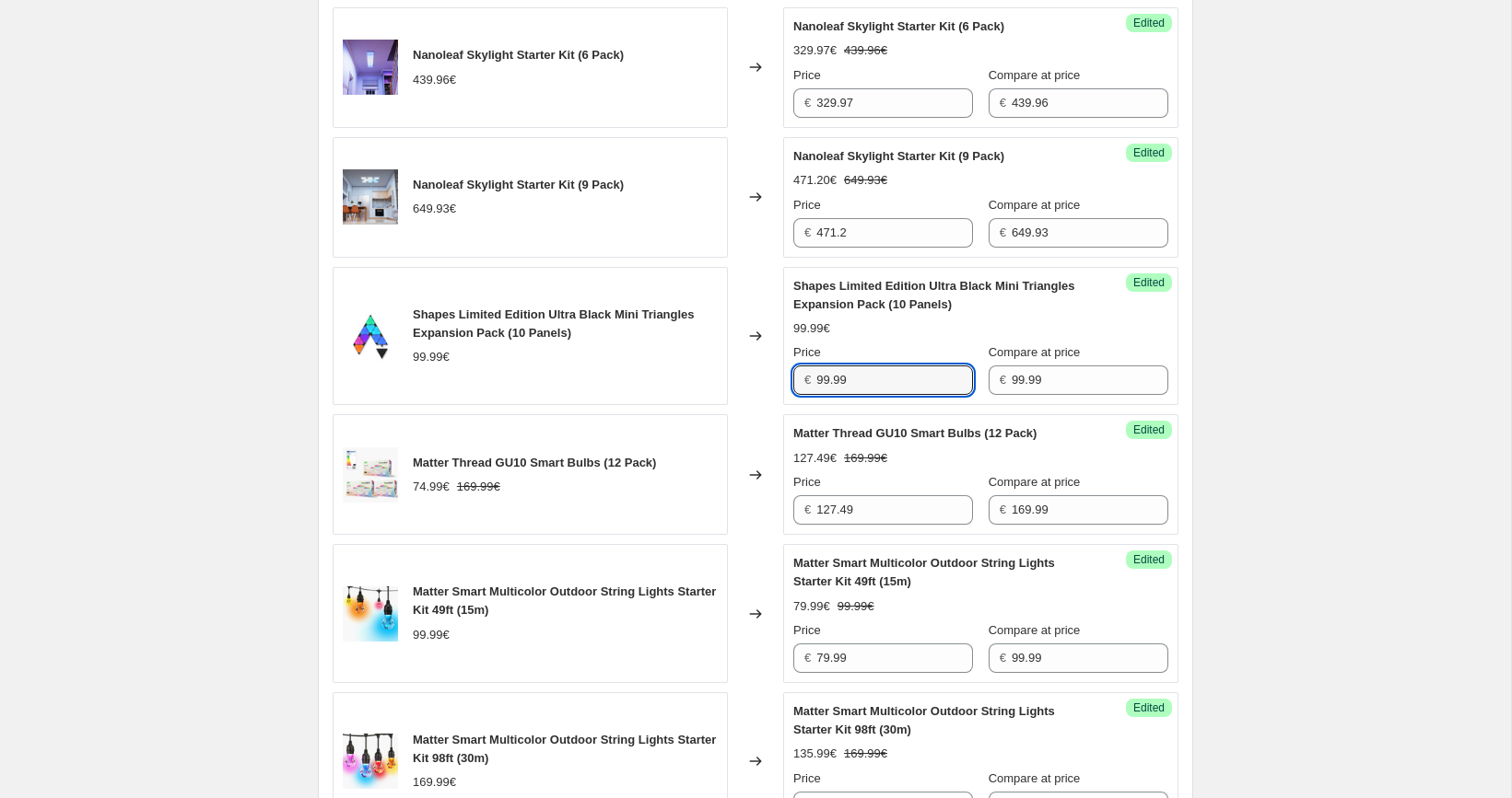
paste input "5"
type input "59.99"
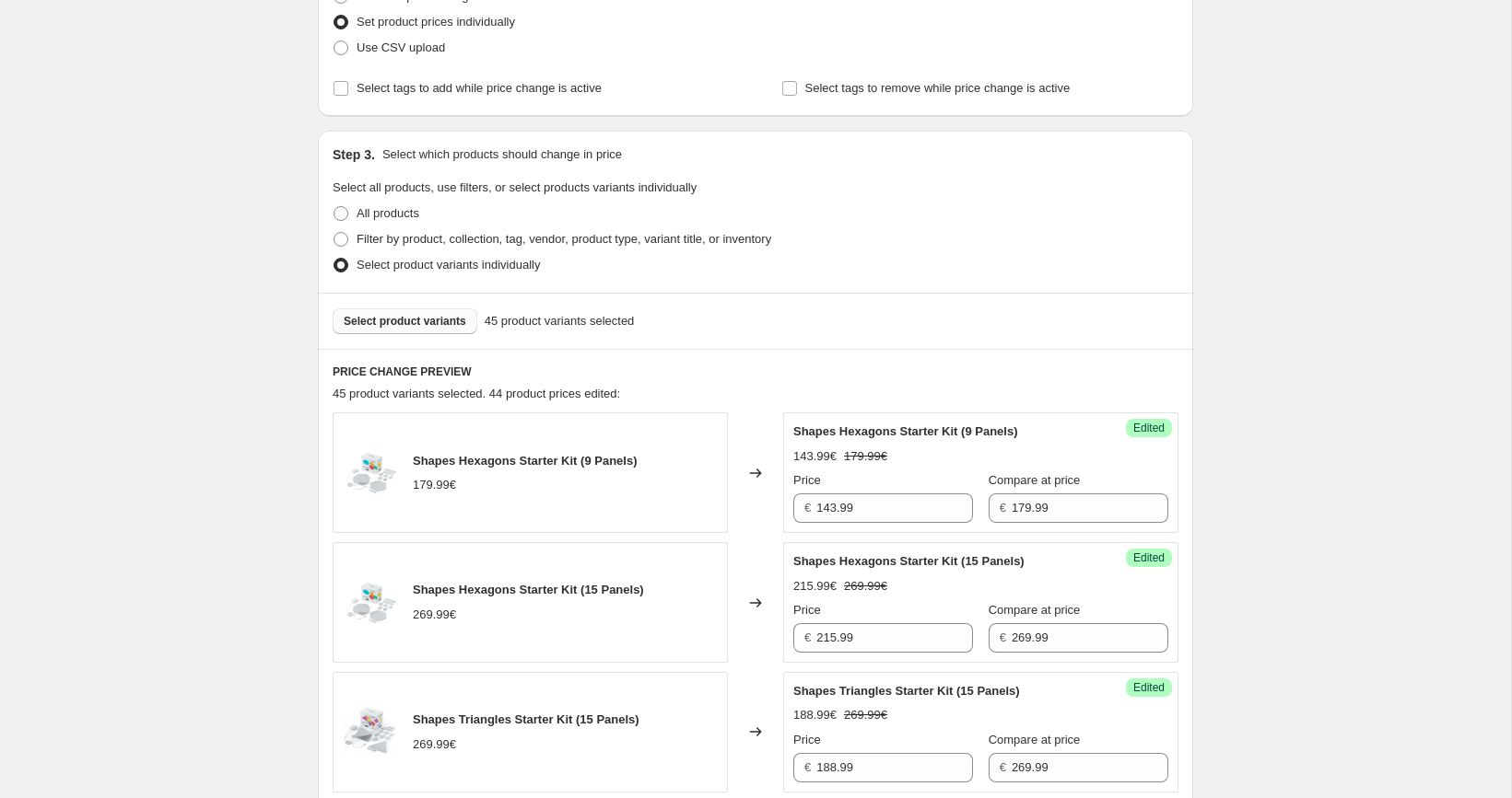
scroll to position [354, 0]
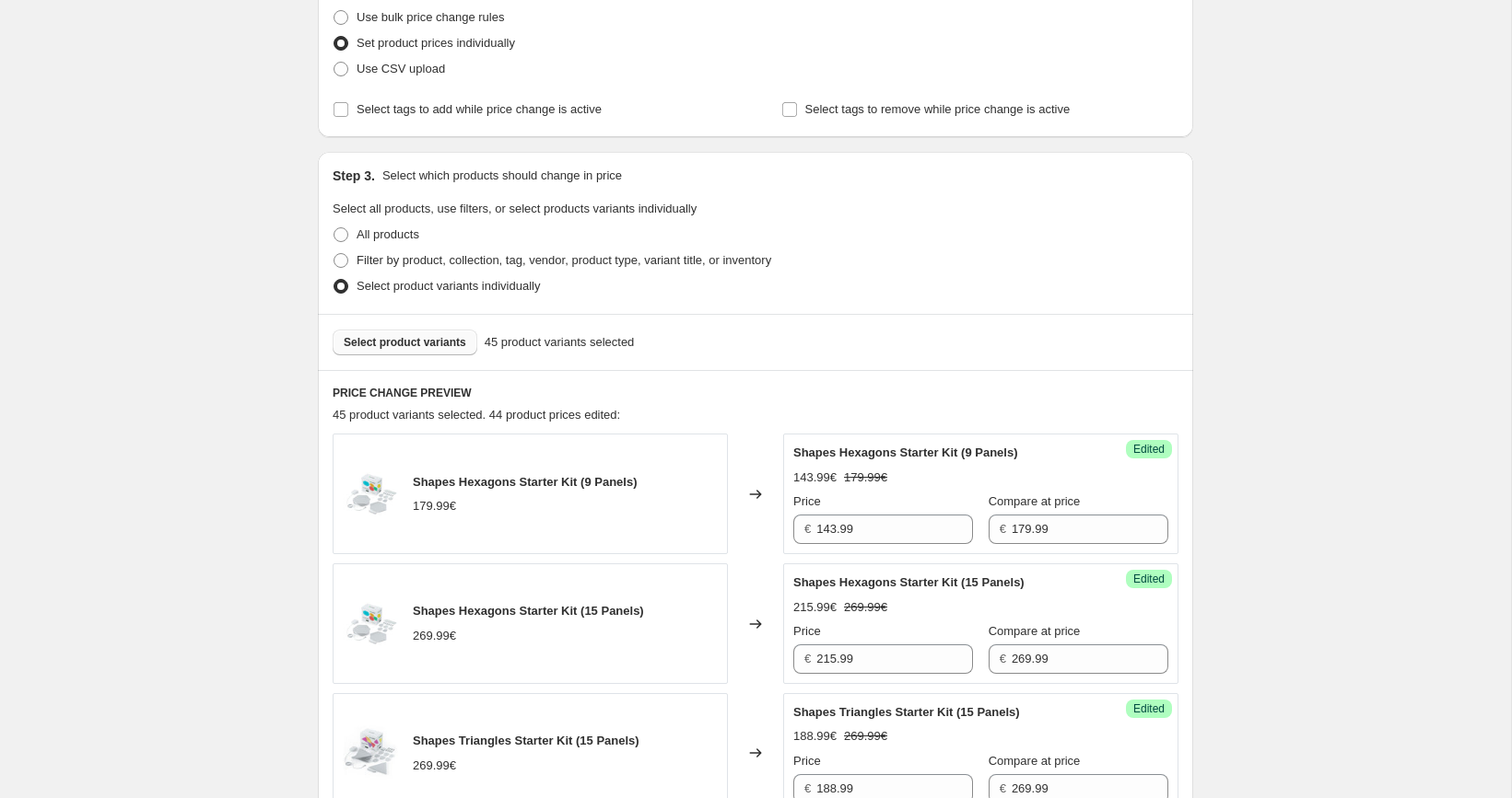
click at [423, 342] on span "Select product variants" at bounding box center [405, 342] width 122 height 15
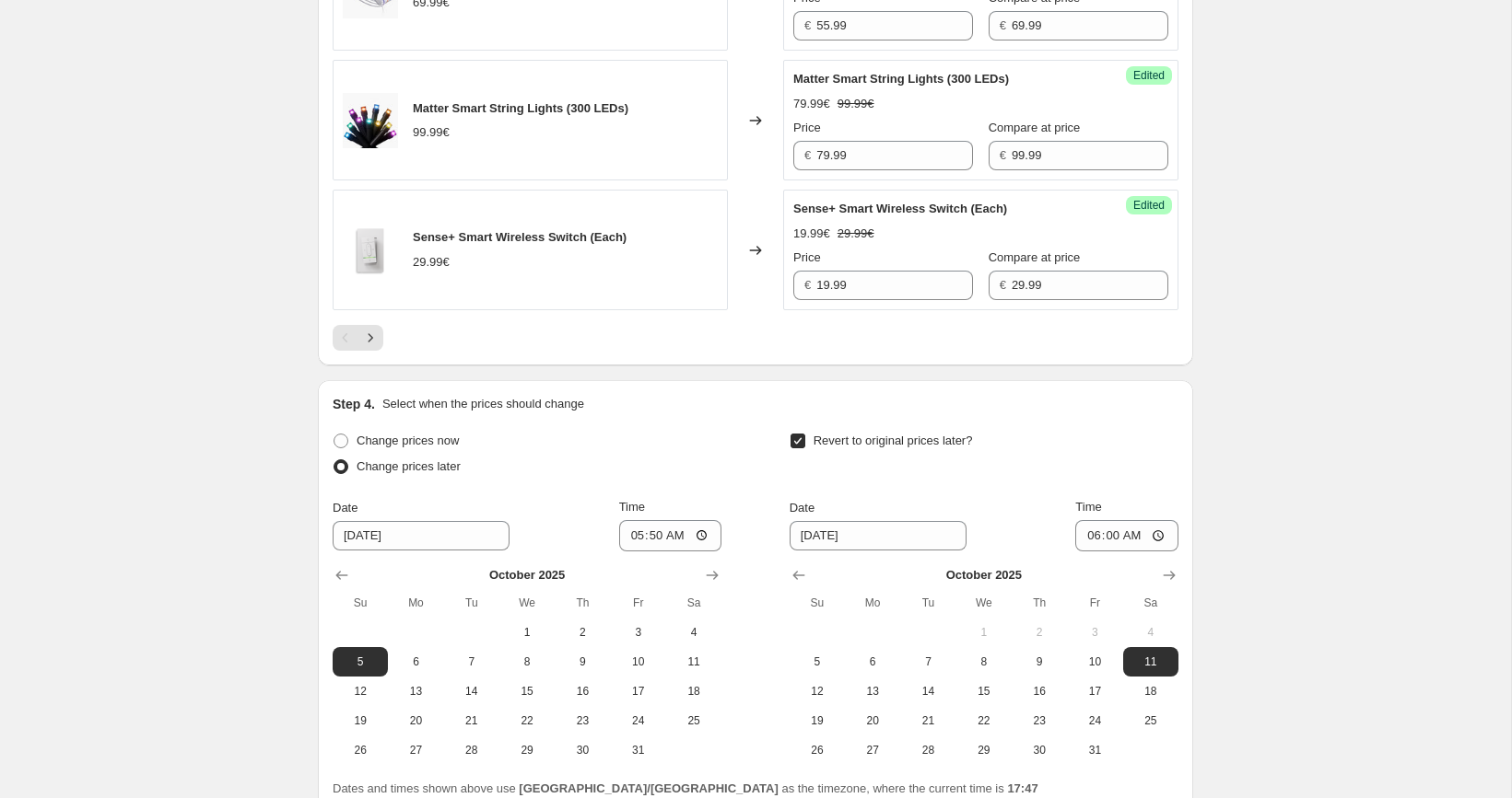
scroll to position [3196, 0]
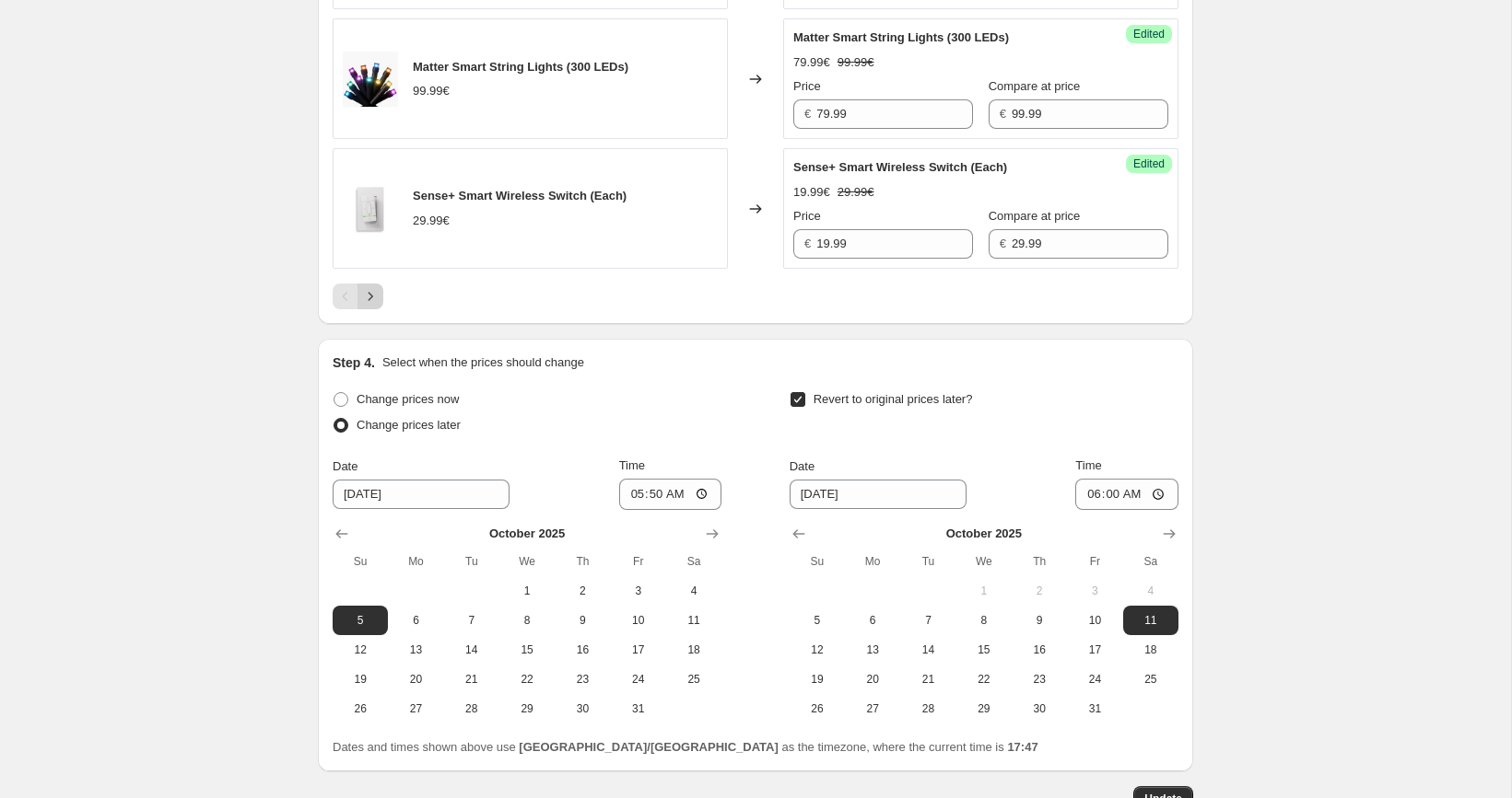
click at [373, 298] on icon "Next" at bounding box center [370, 296] width 19 height 19
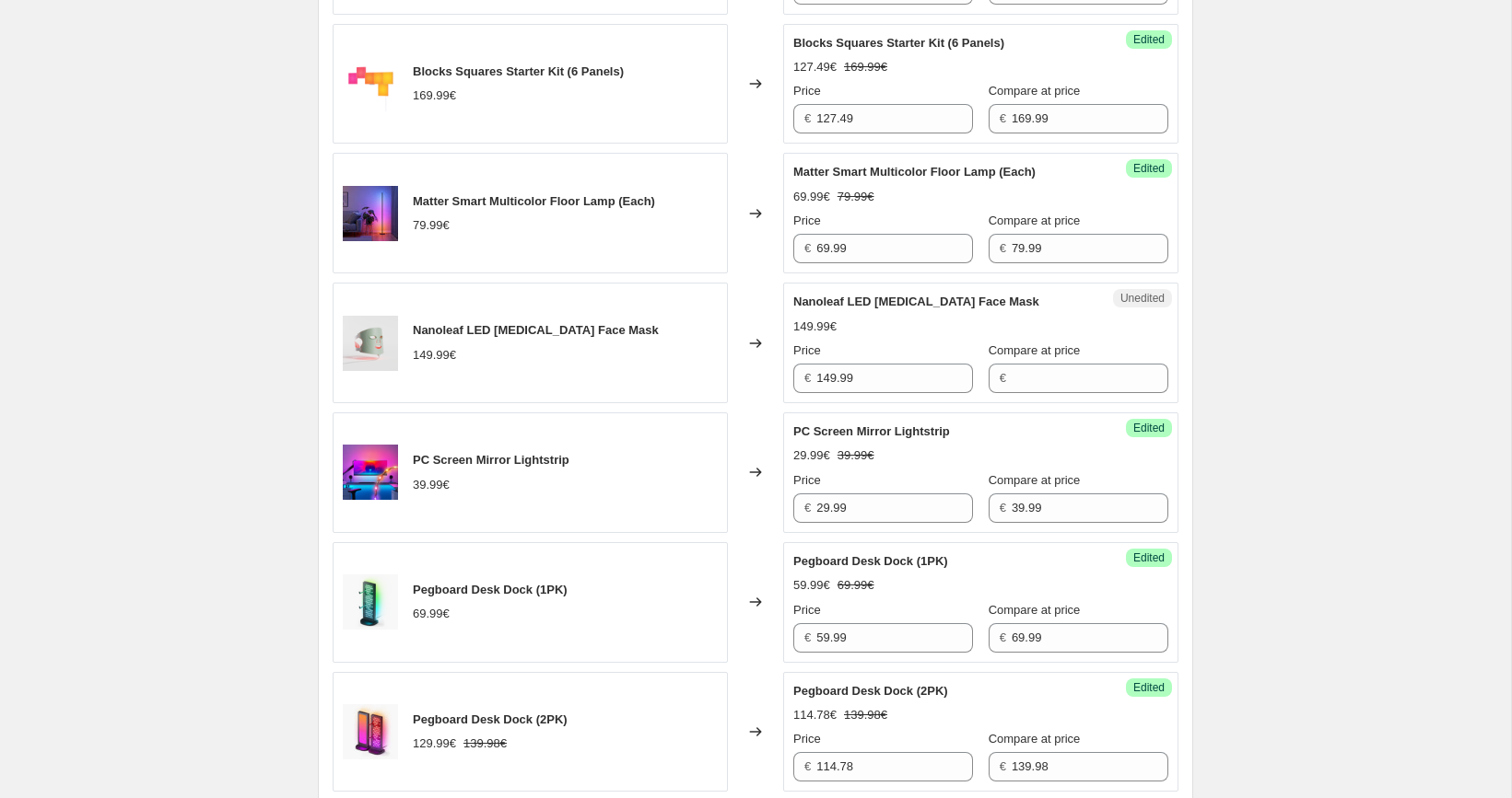
scroll to position [1802, 0]
click at [870, 395] on input "149.99" at bounding box center [894, 380] width 157 height 30
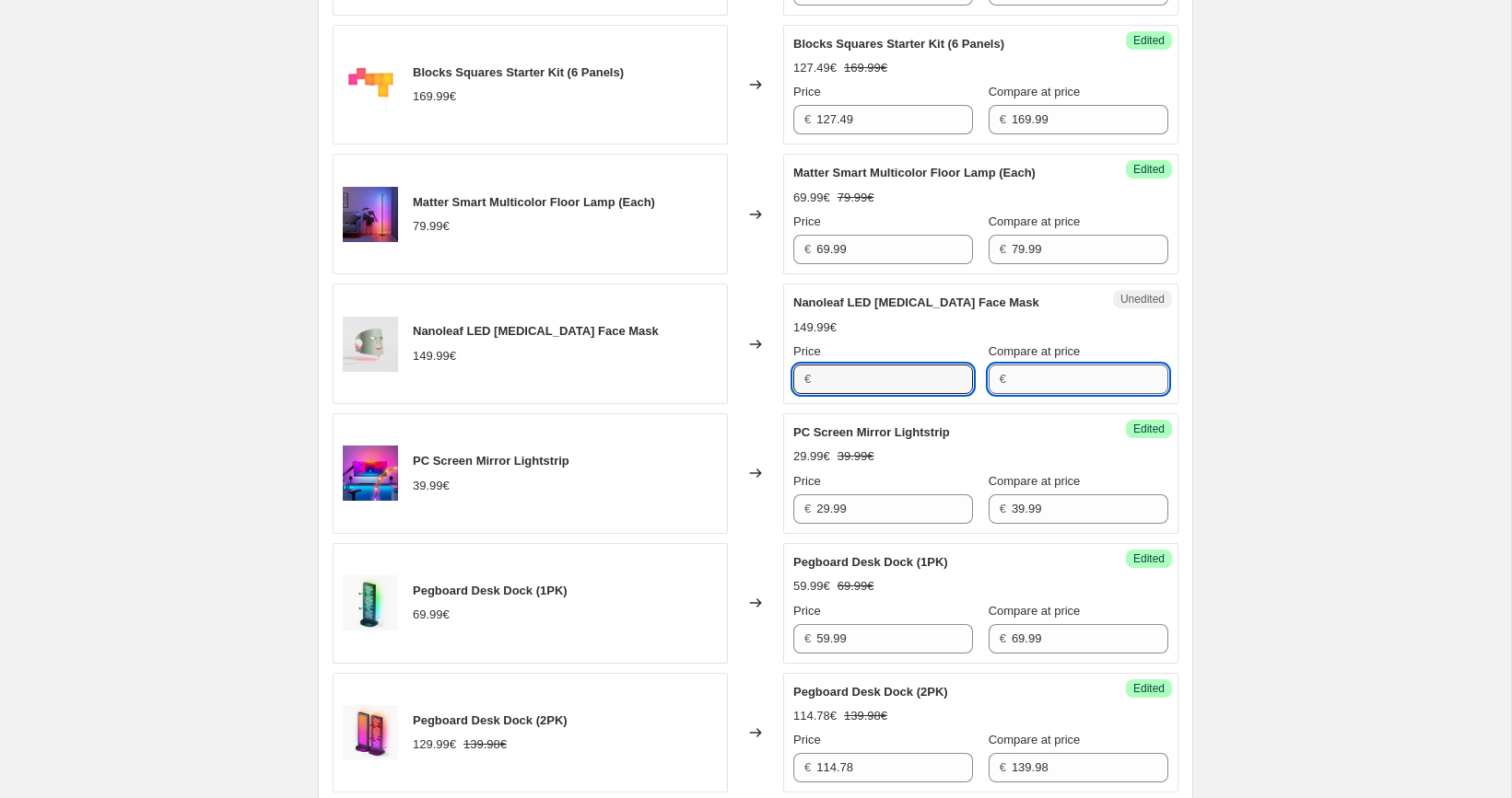
type input "149.99"
click at [1015, 394] on input "Compare at price" at bounding box center [1090, 380] width 157 height 30
paste input "149.99"
type input "149.99"
click at [890, 385] on input "149.99" at bounding box center [894, 380] width 157 height 30
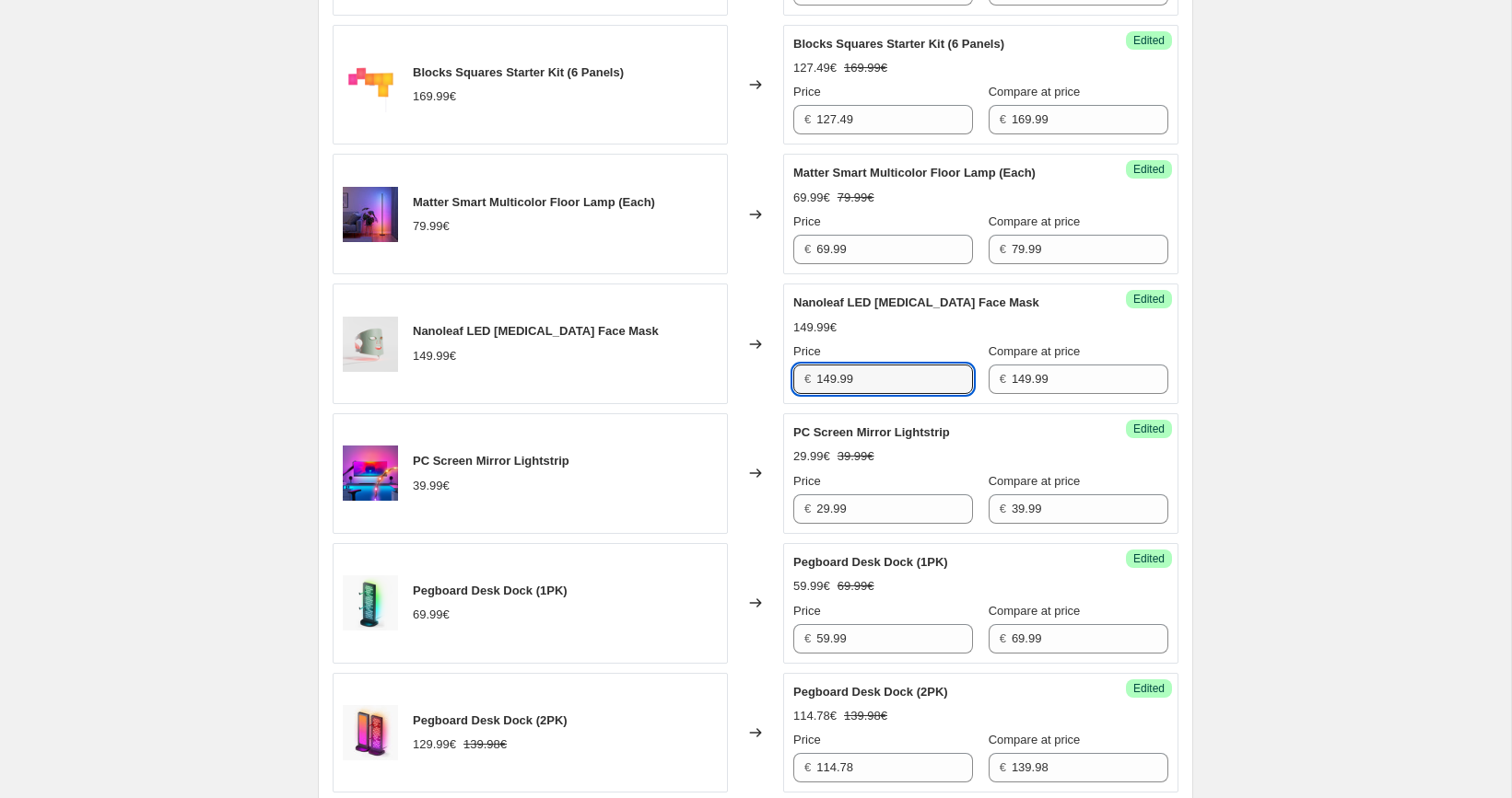
paste input "0"
type input "109.99"
click at [1246, 359] on div "[05/10-10/10] Oct Prime Day. This page is ready [05/10-10/10] Oct Prime Day Inf…" at bounding box center [755, 240] width 1511 height 4083
click at [1022, 431] on div "Success Edited PC Screen Mirror Lightstrip 29.99€ 39.99€ Price € 29.99 Compare …" at bounding box center [981, 473] width 396 height 121
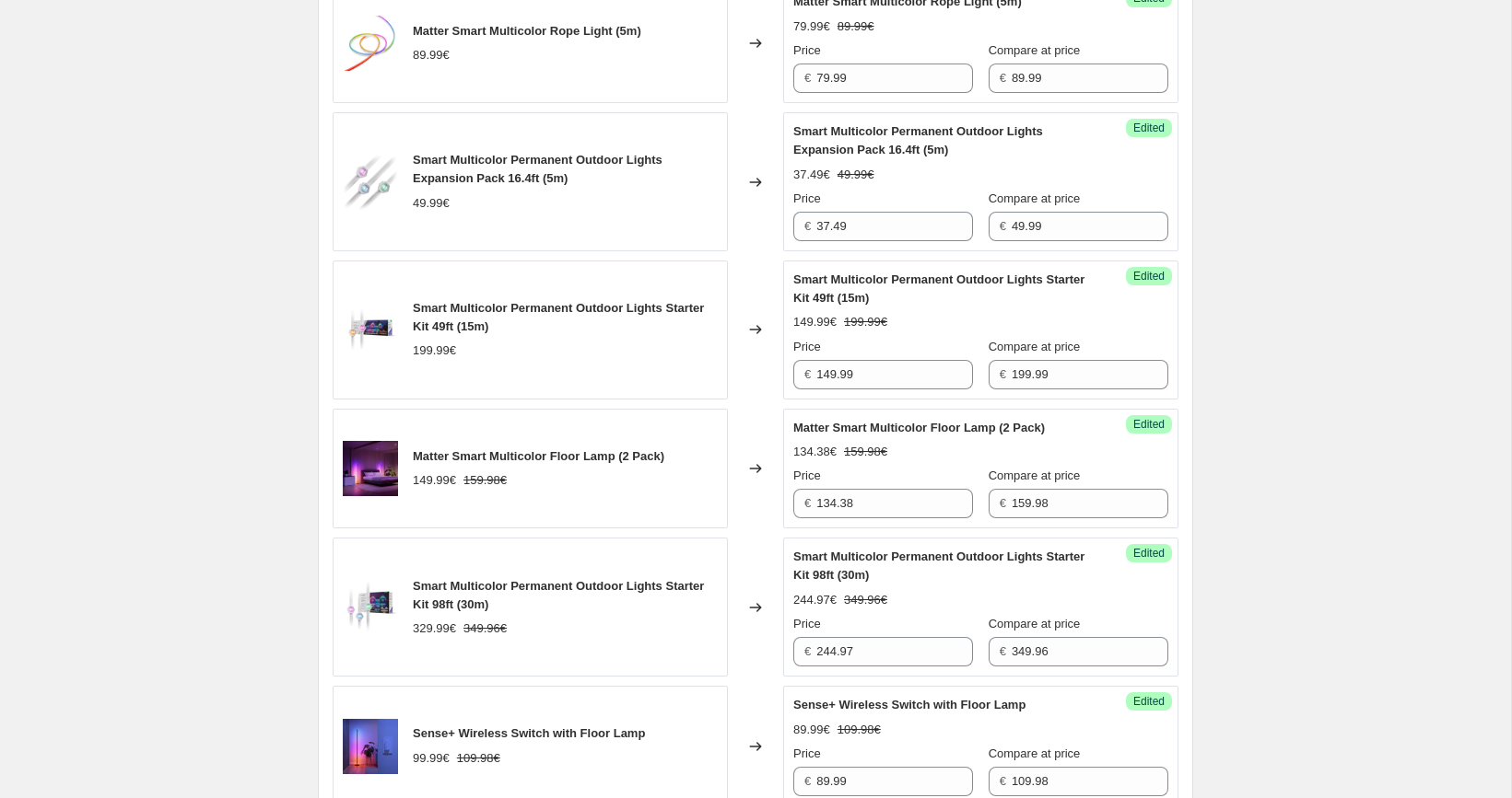
scroll to position [3289, 0]
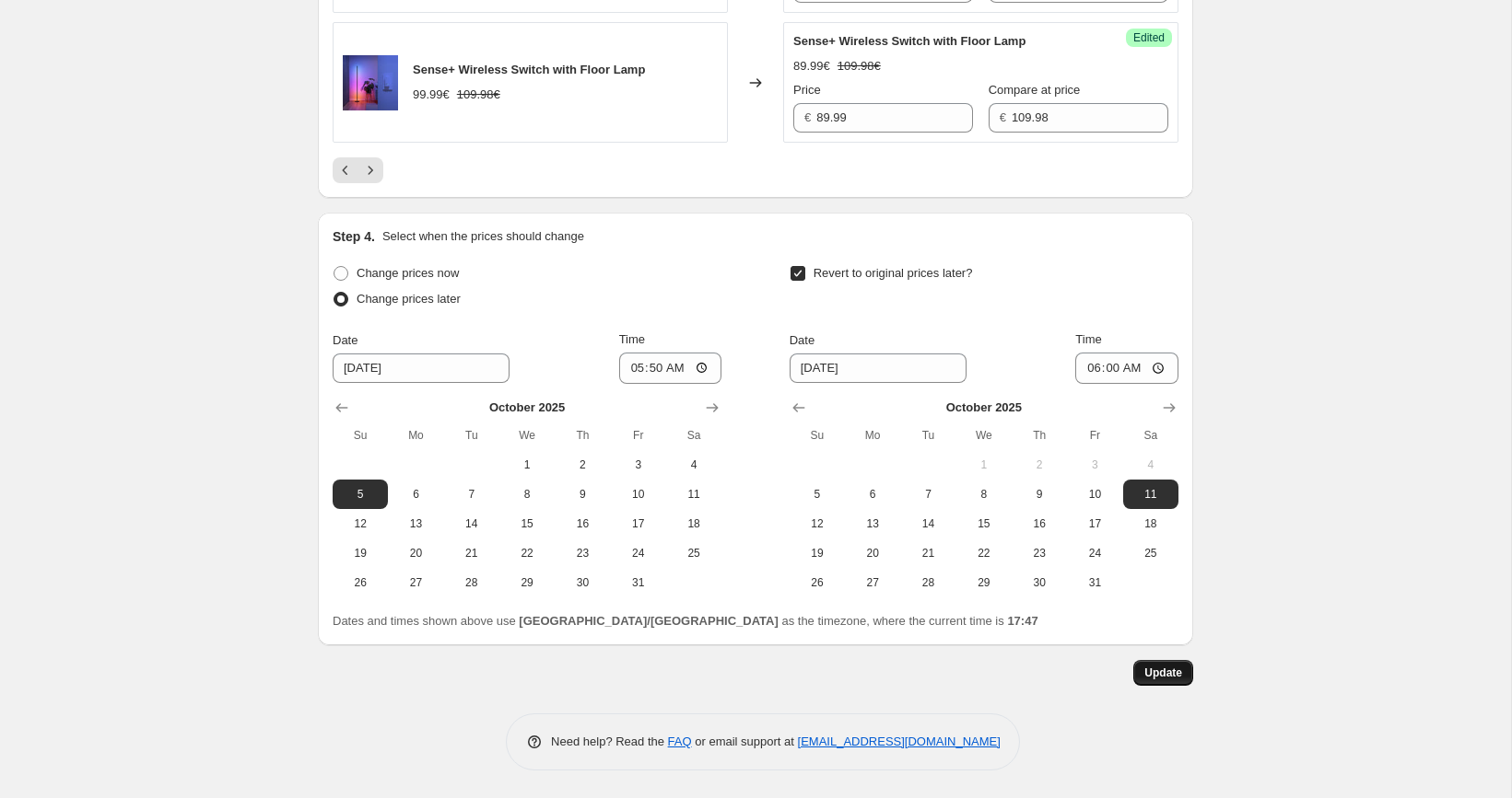
click at [1169, 683] on button "Update" at bounding box center [1163, 673] width 60 height 26
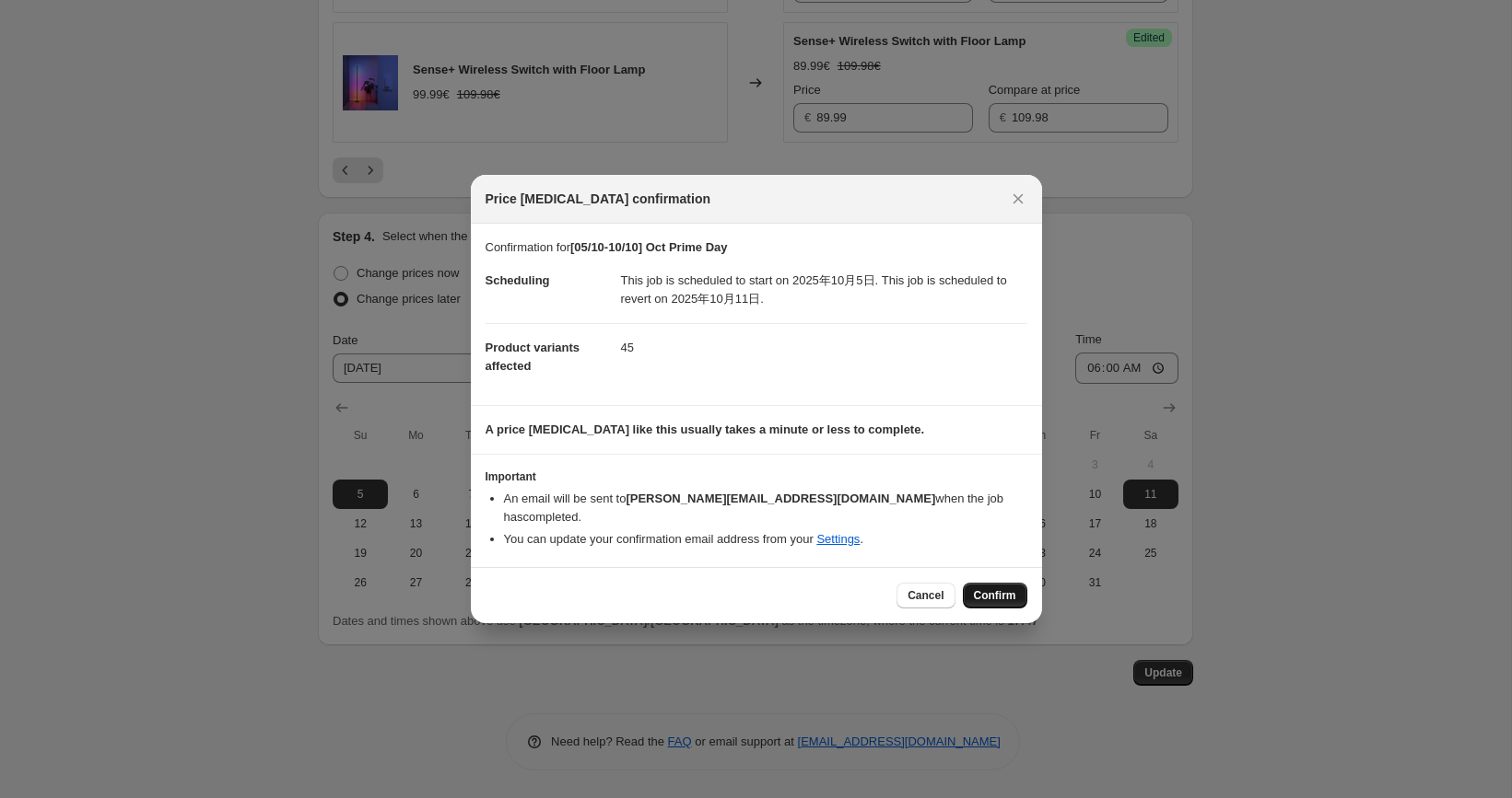
click at [999, 588] on span "Confirm" at bounding box center [994, 595] width 42 height 15
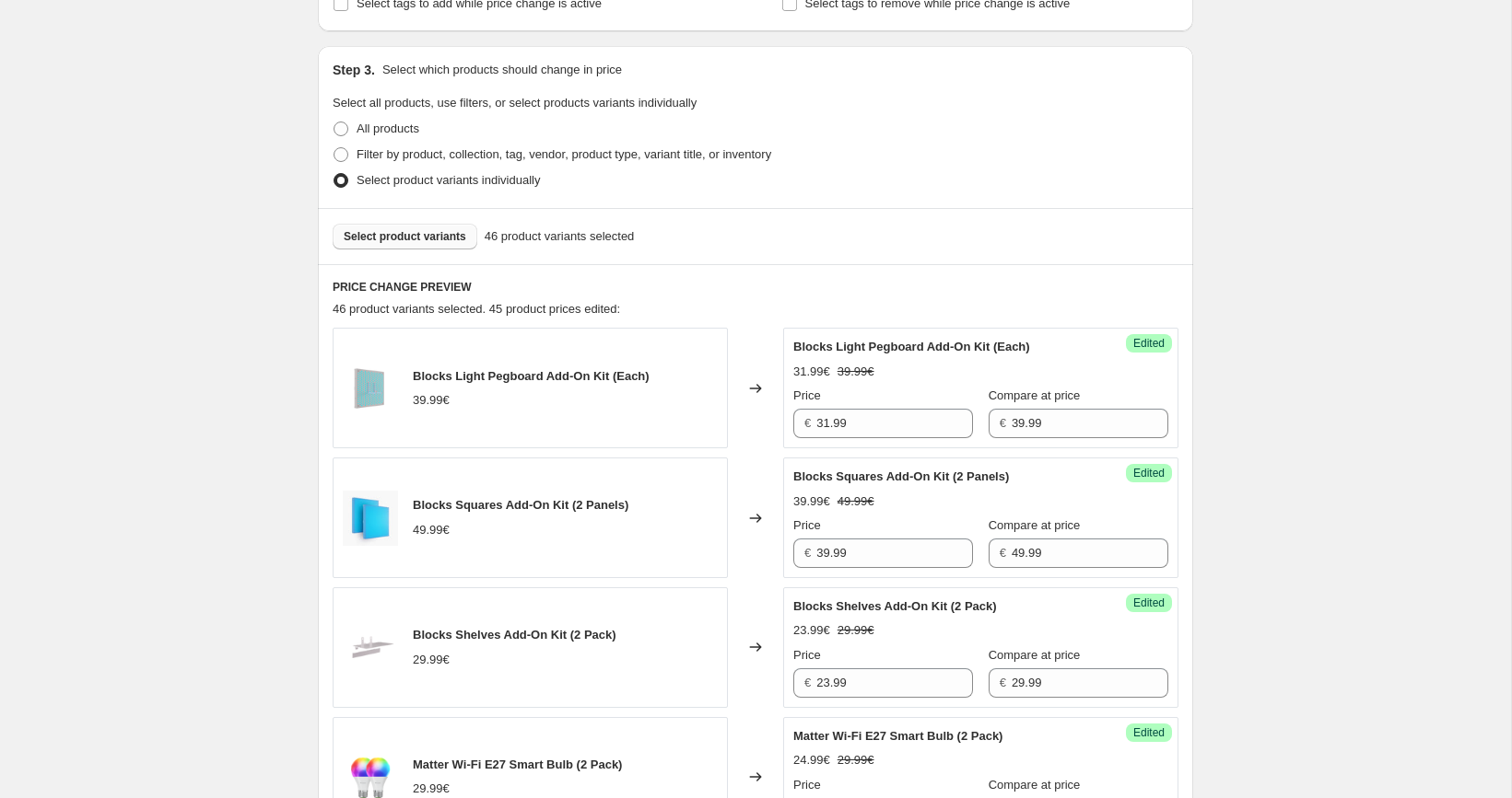
scroll to position [187, 0]
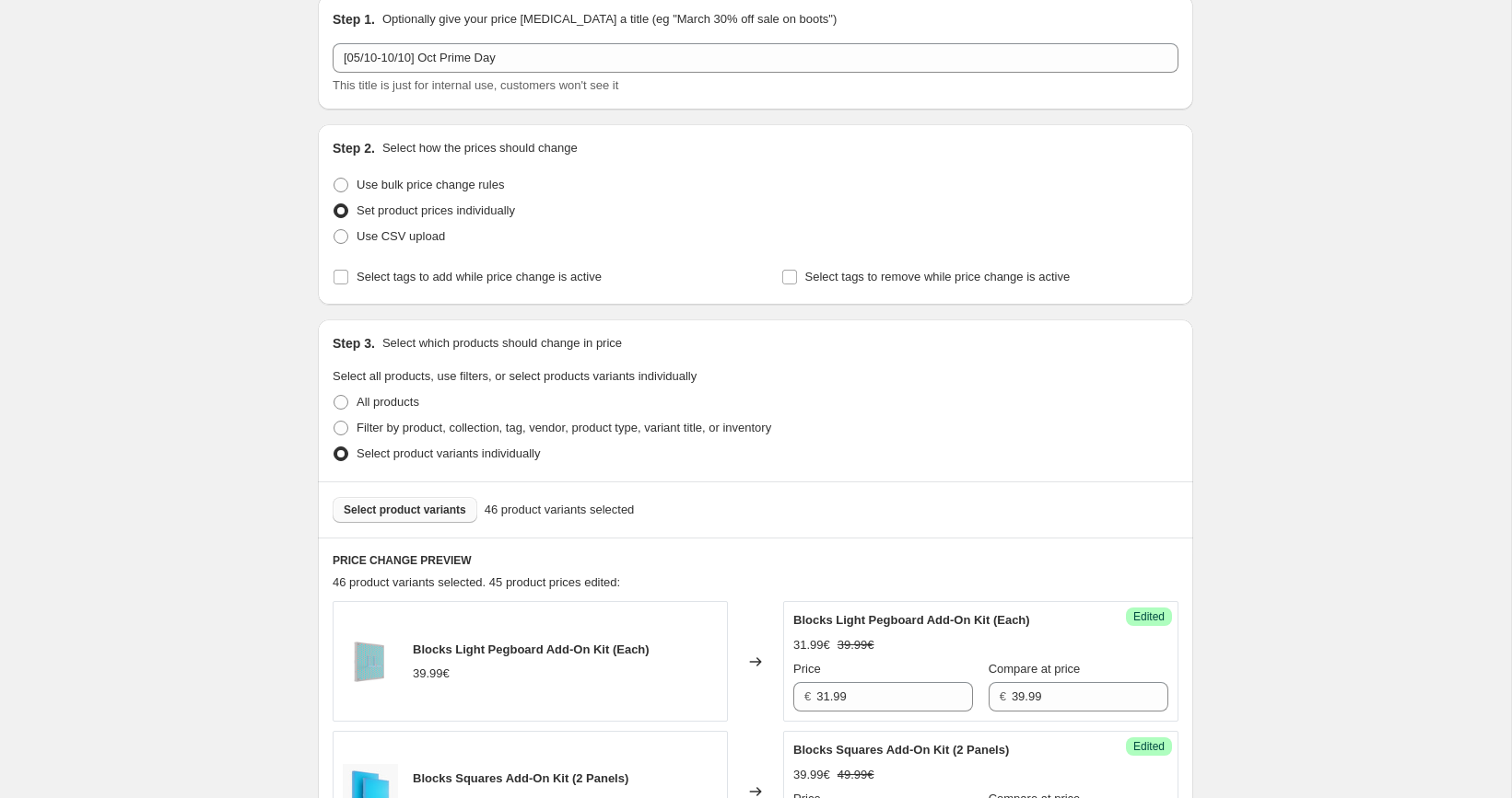
click at [424, 509] on span "Select product variants" at bounding box center [405, 510] width 122 height 15
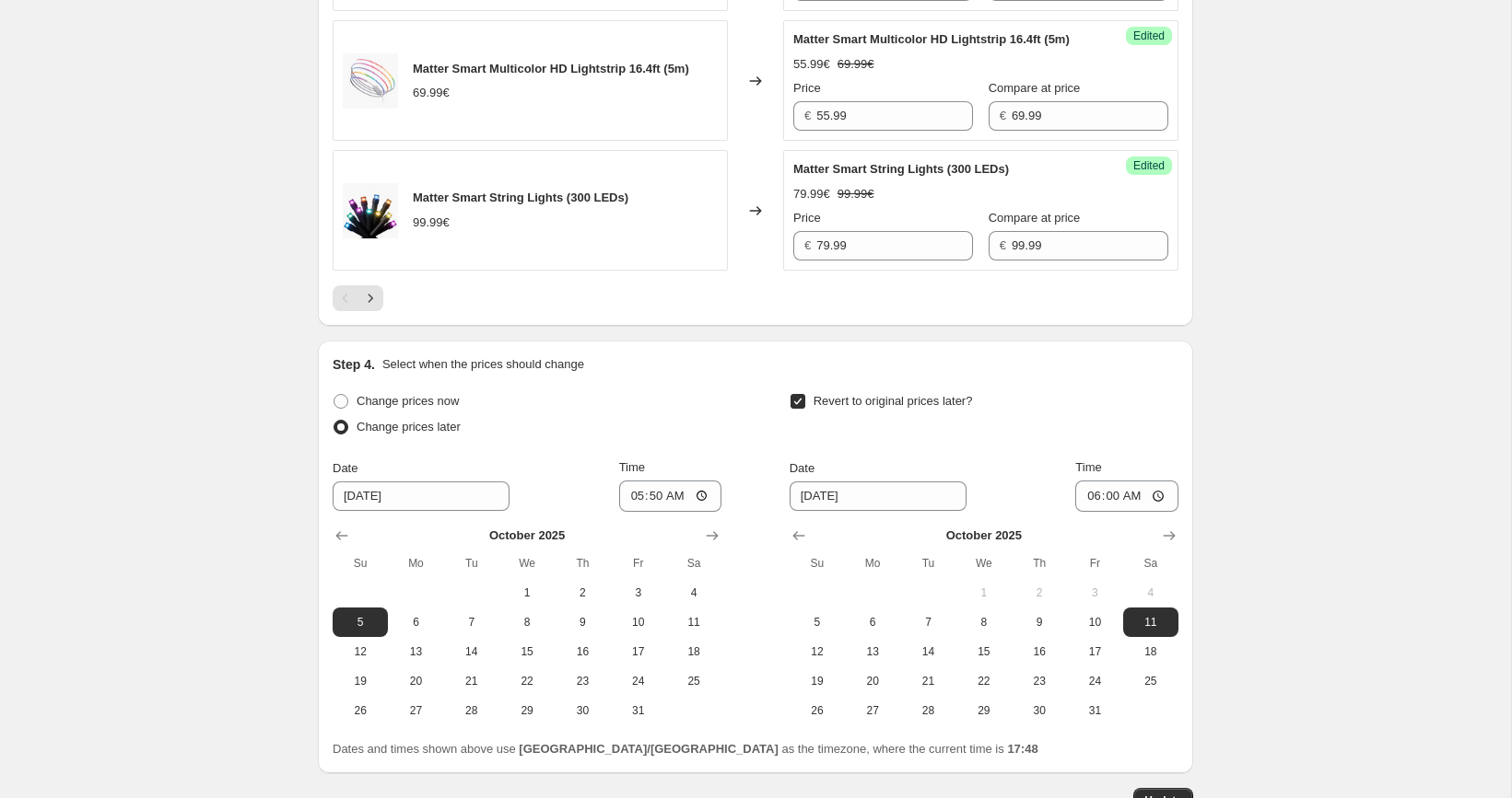
scroll to position [3160, 0]
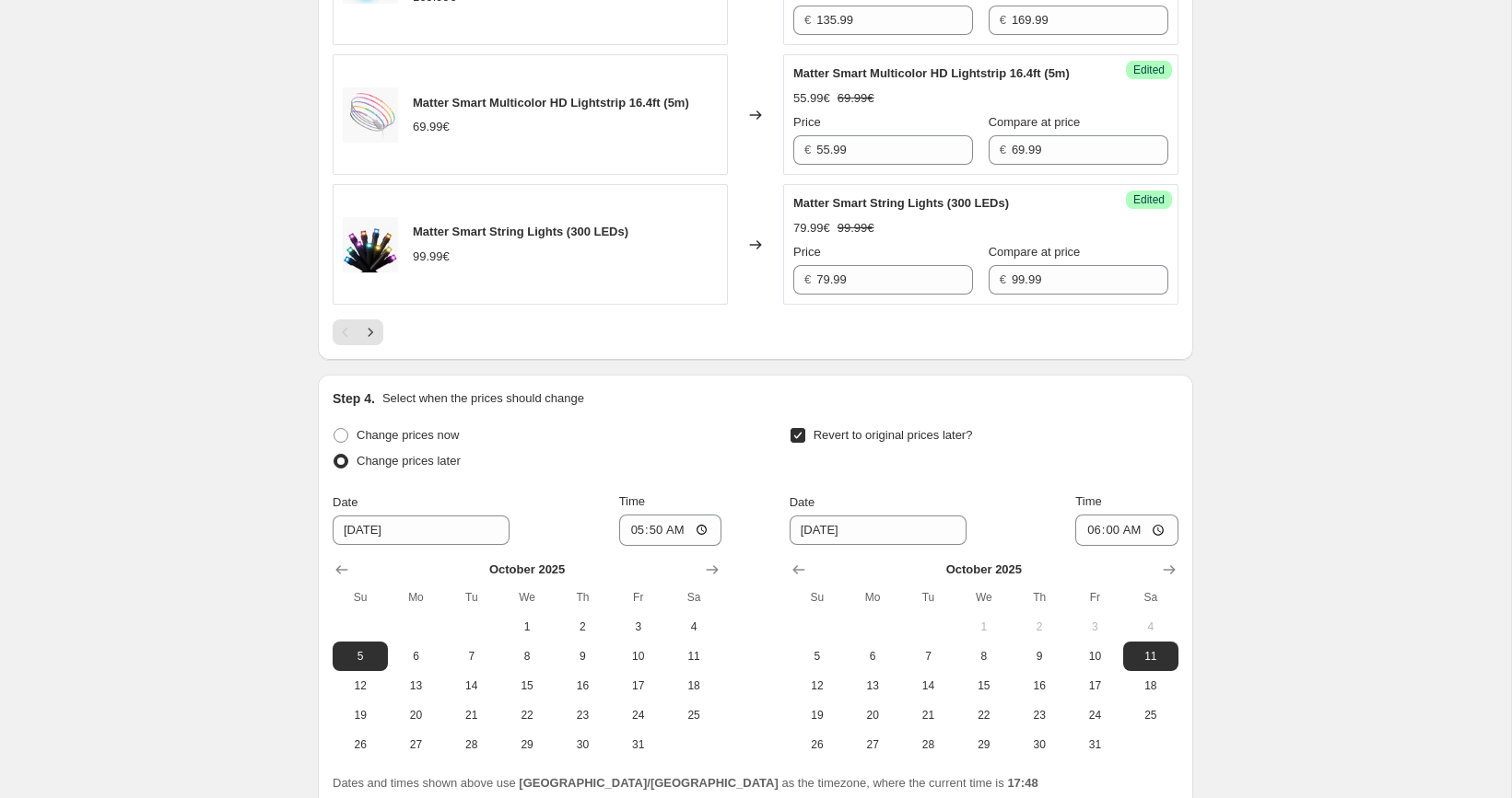
click at [367, 341] on icon "Next" at bounding box center [370, 333] width 19 height 19
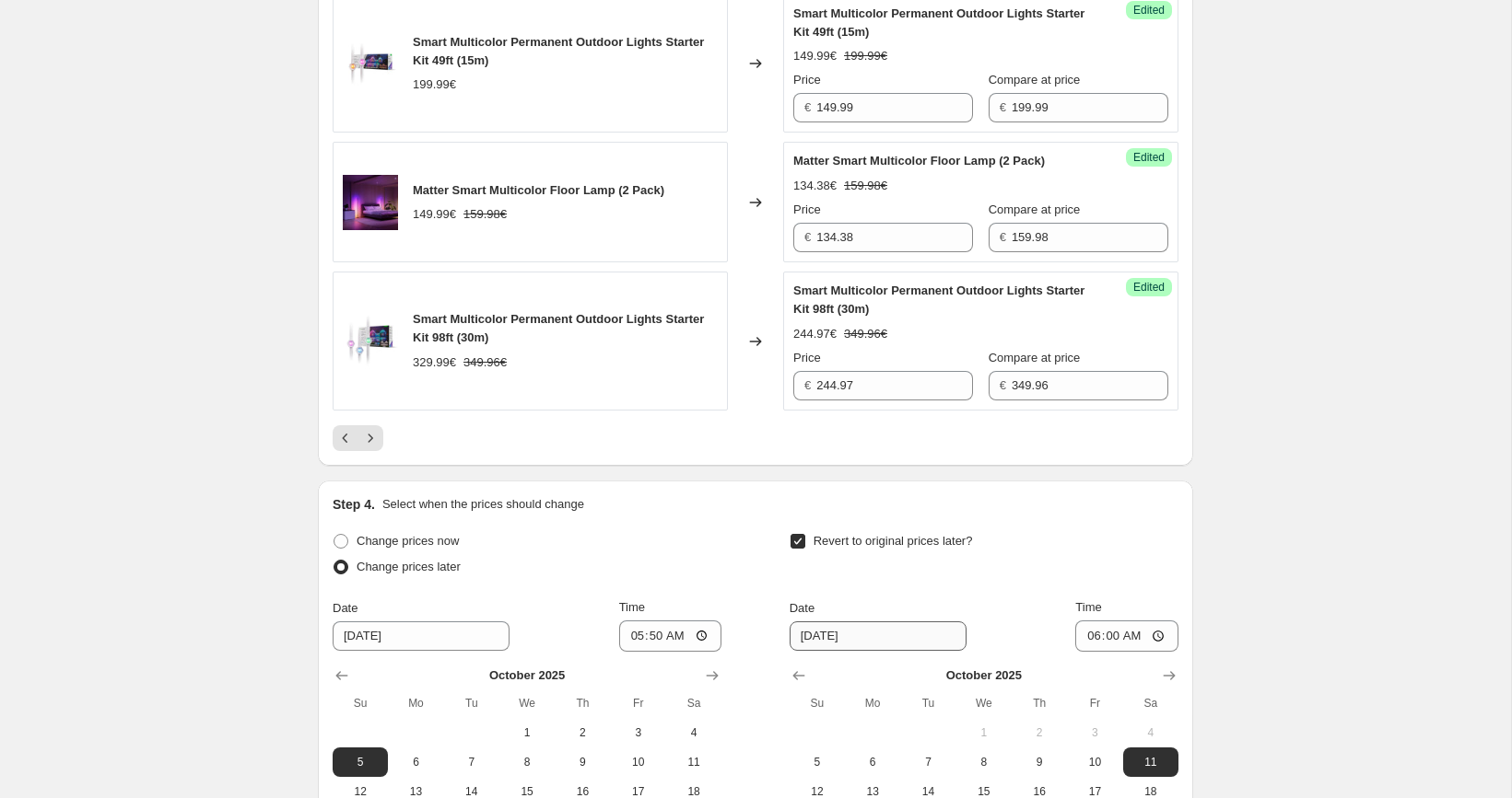
scroll to position [3289, 0]
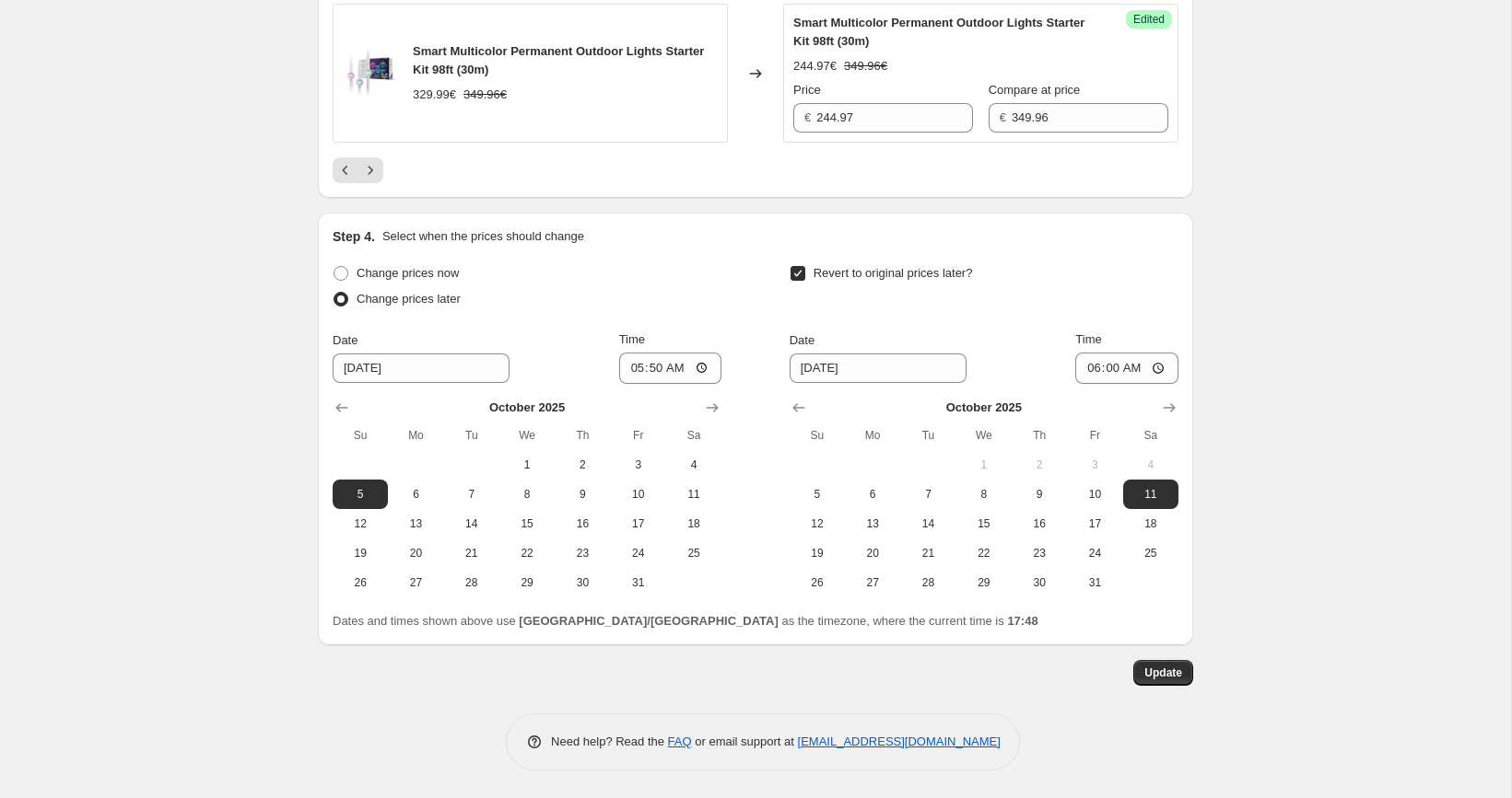
click at [384, 167] on div at bounding box center [755, 170] width 846 height 26
click at [381, 167] on button "Next" at bounding box center [370, 170] width 26 height 26
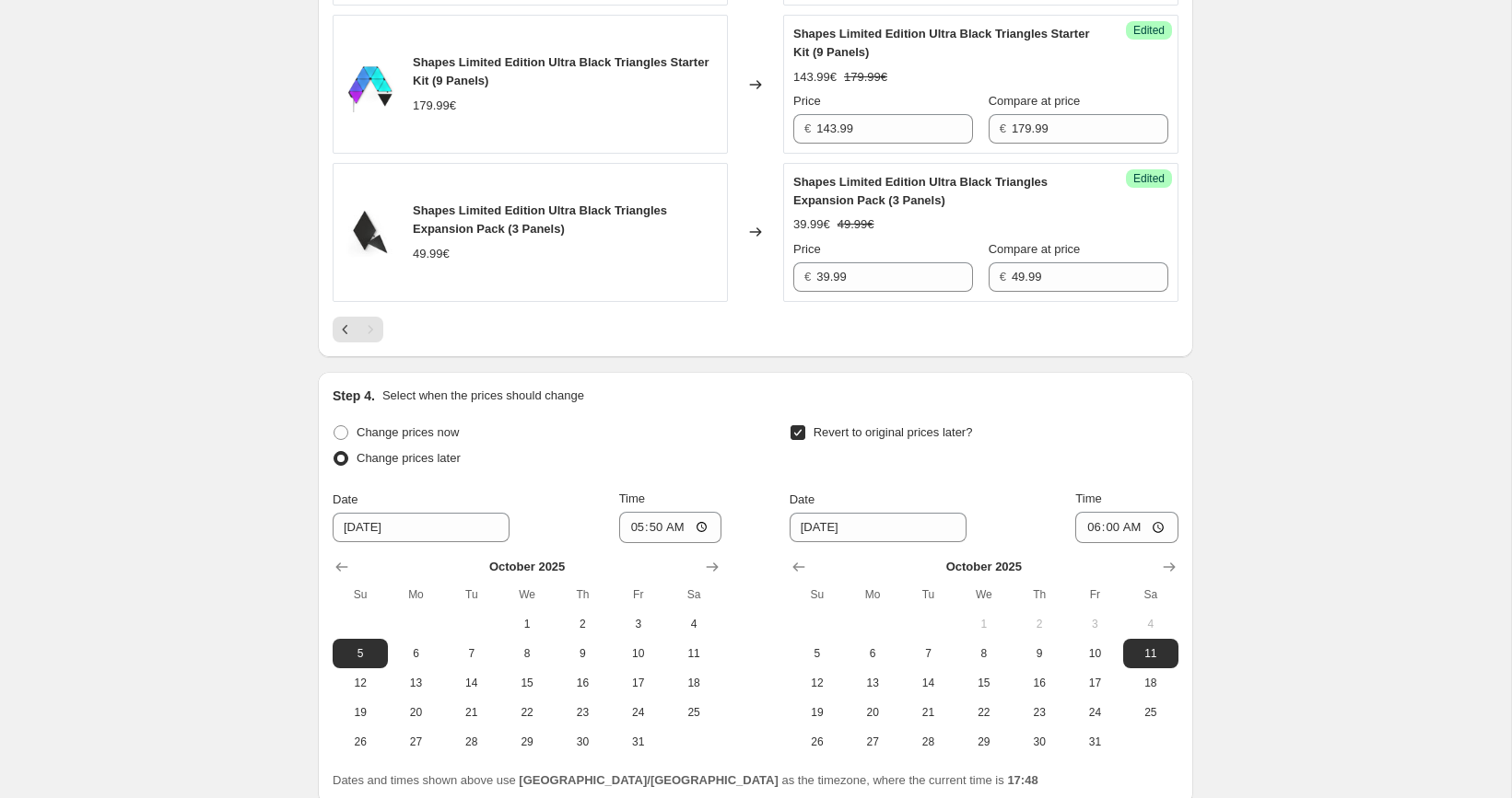
scroll to position [1326, 0]
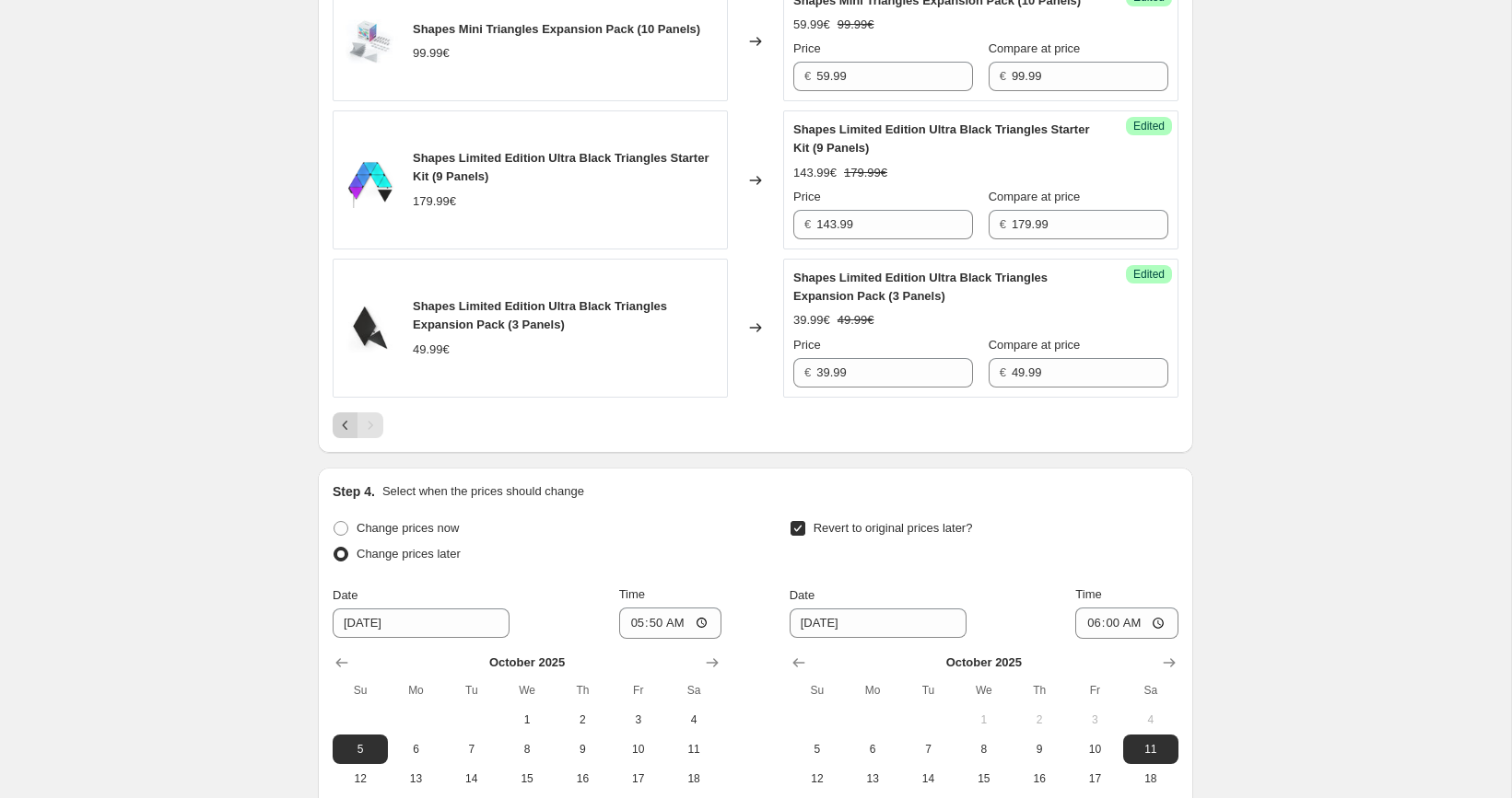
click at [343, 435] on icon "Previous" at bounding box center [346, 425] width 19 height 19
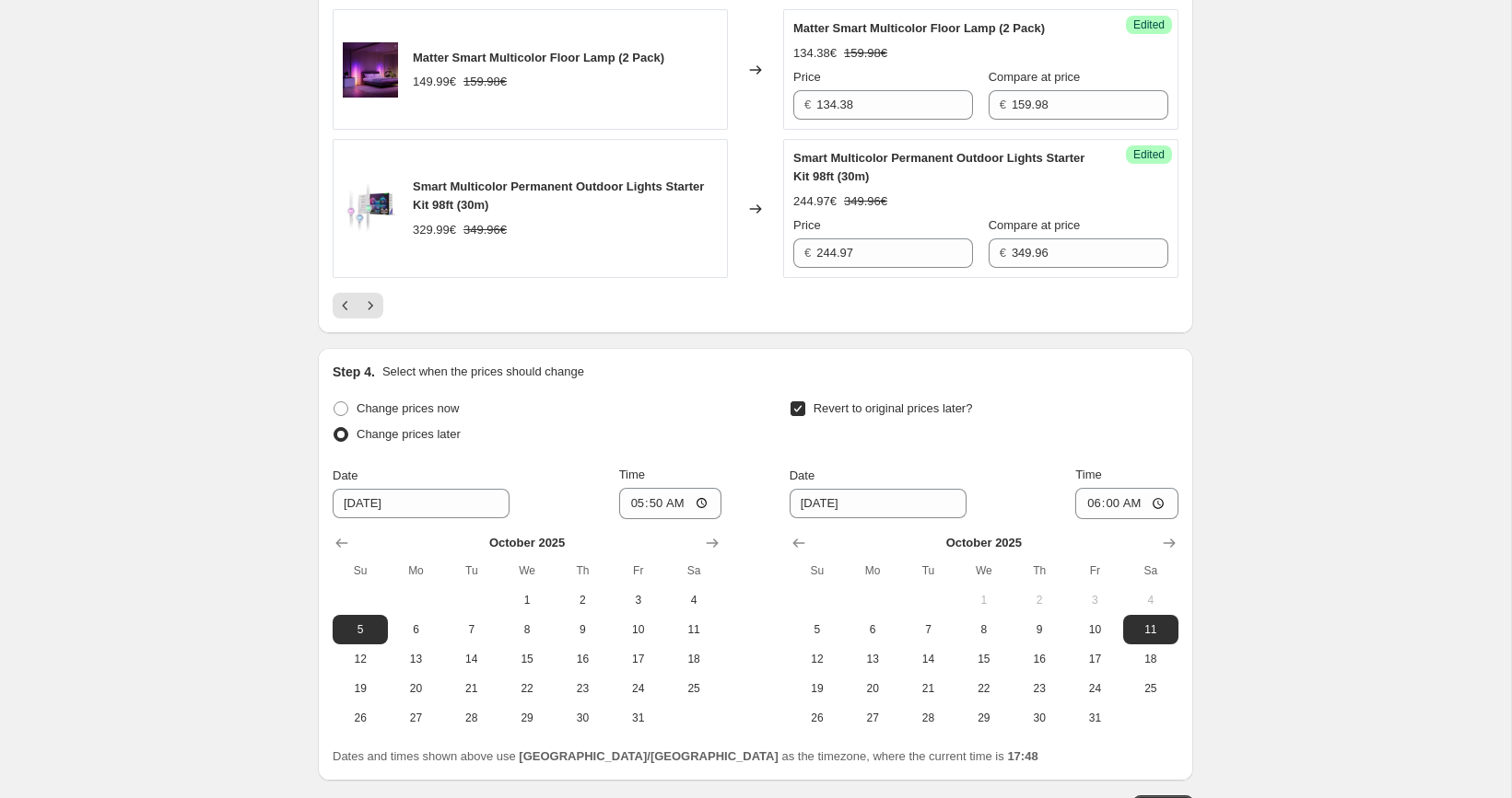
scroll to position [3185, 0]
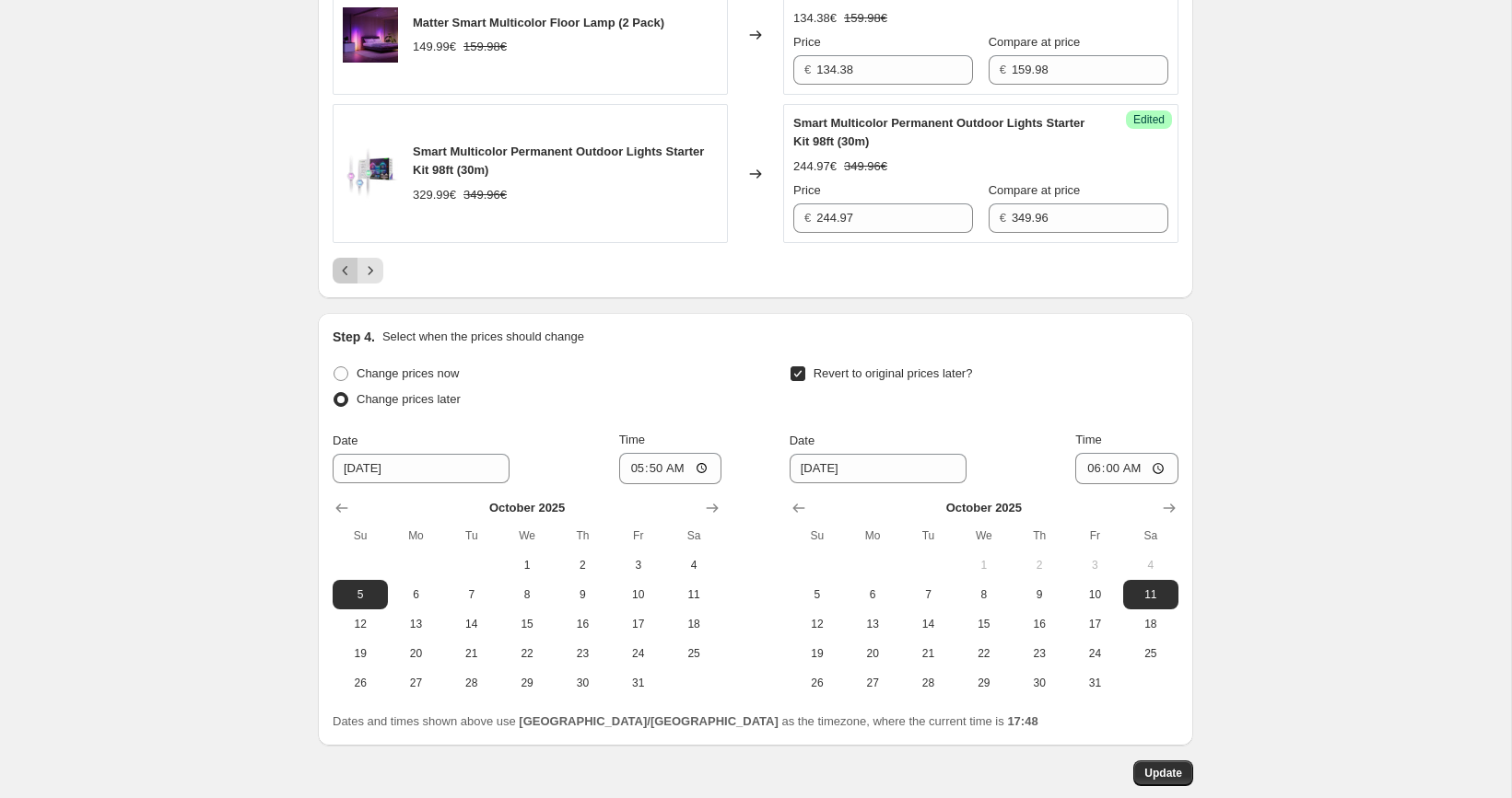
click at [345, 272] on icon "Previous" at bounding box center [346, 271] width 19 height 19
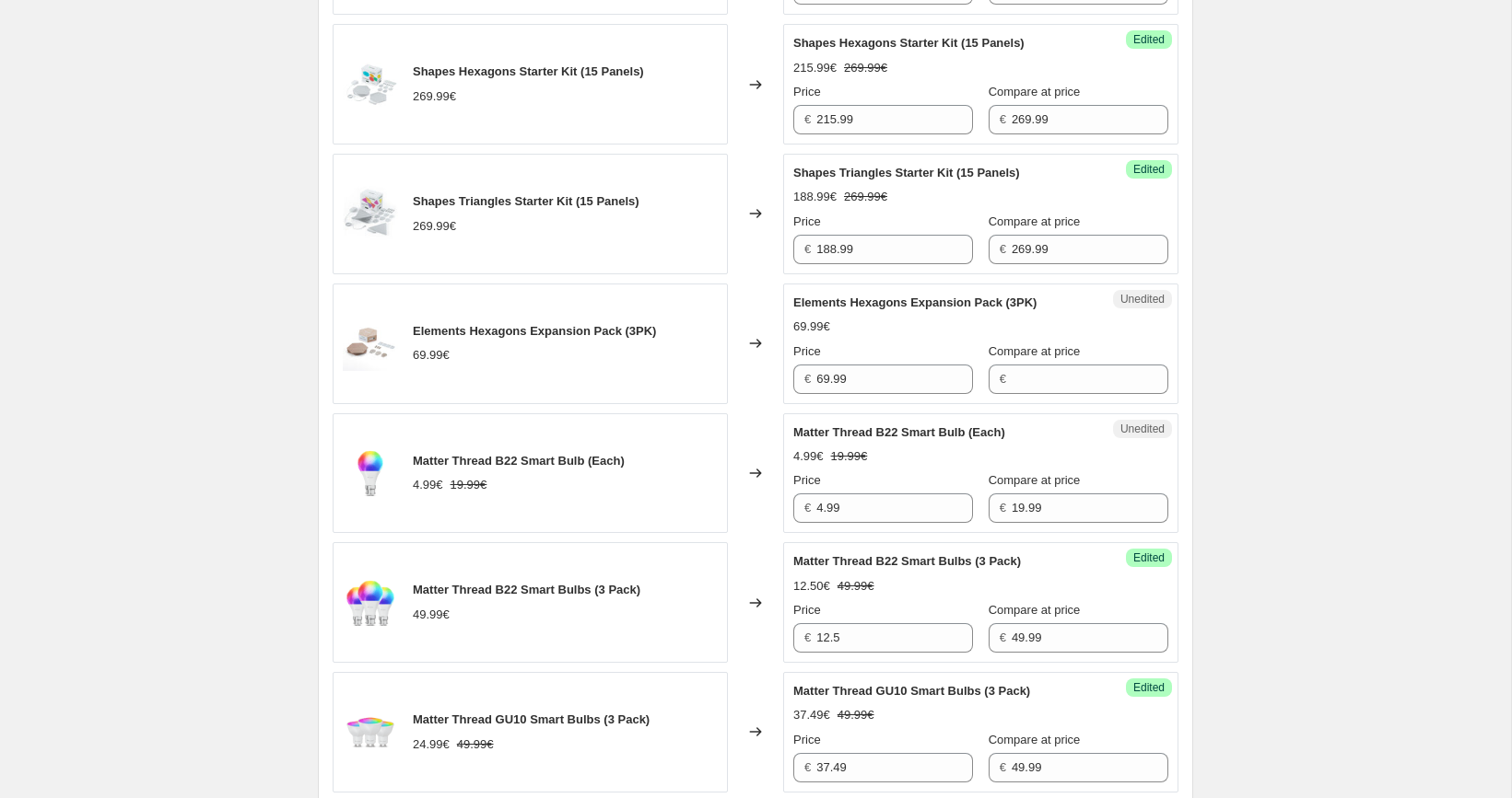
scroll to position [866, 0]
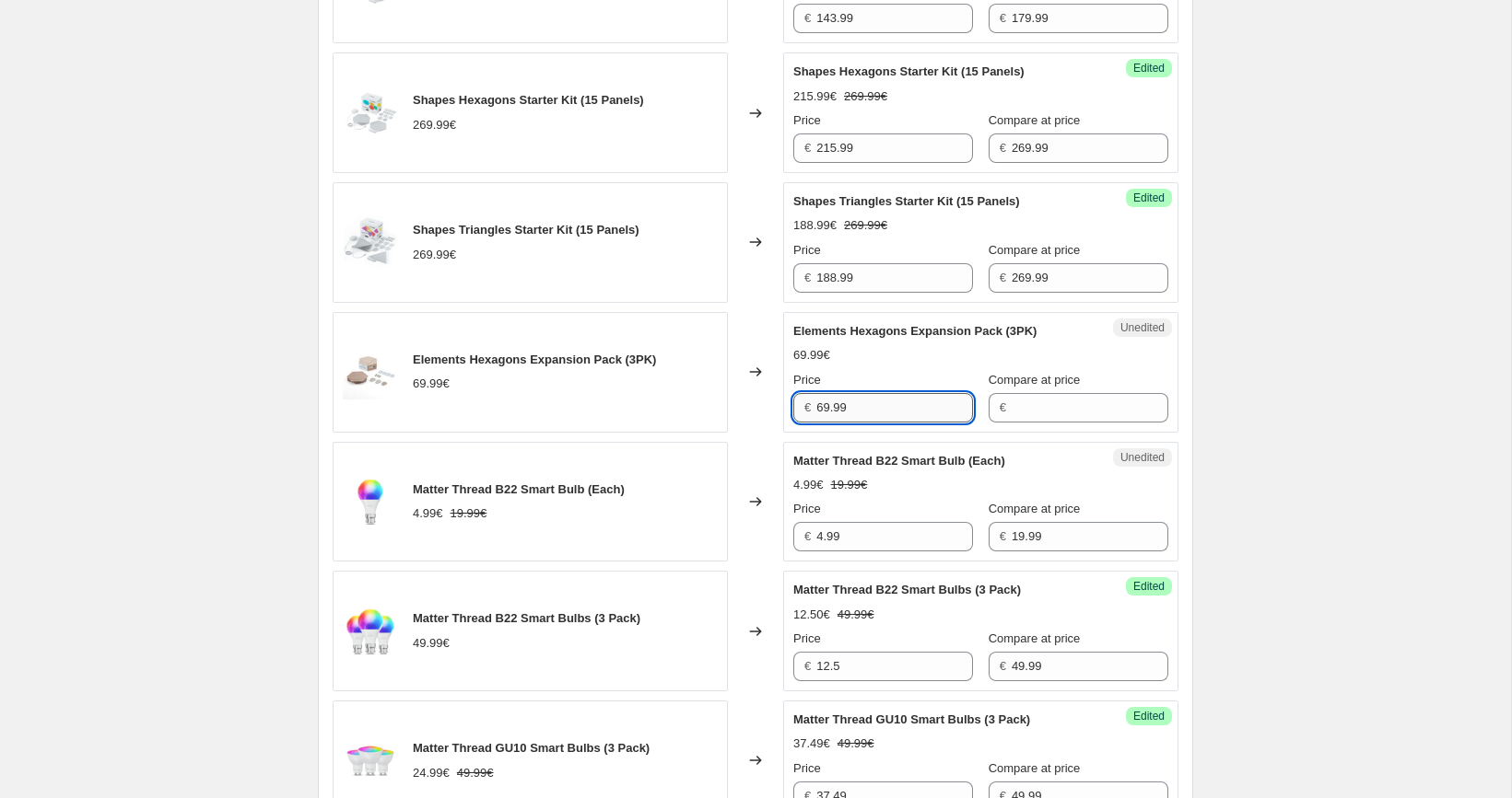
click at [908, 405] on input "69.99" at bounding box center [894, 408] width 157 height 30
type input "69.99"
click at [1038, 394] on input "Compare at price" at bounding box center [1090, 408] width 157 height 30
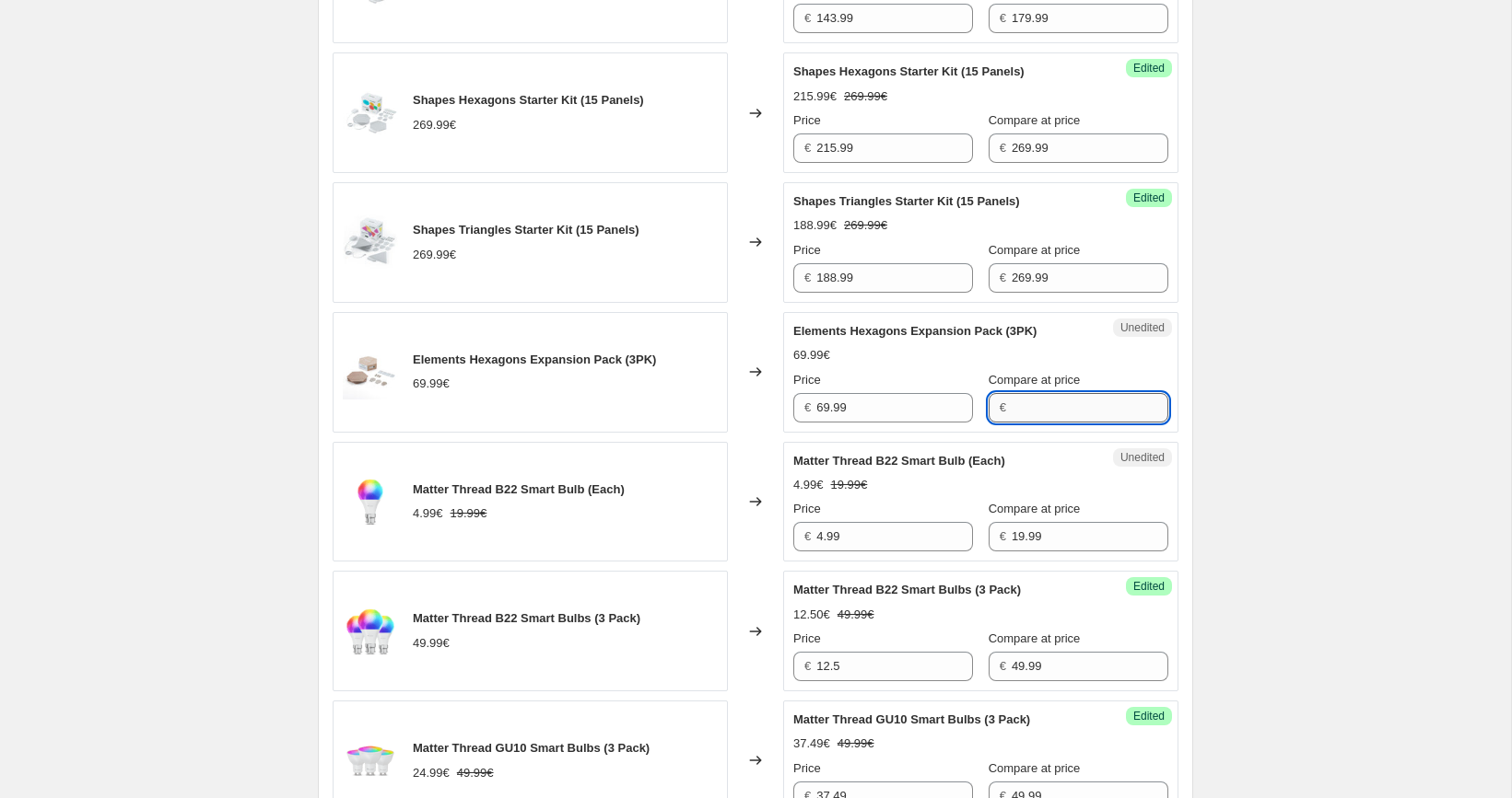
paste input "69.99"
type input "69.99"
click at [890, 409] on input "69.99" at bounding box center [894, 408] width 157 height 30
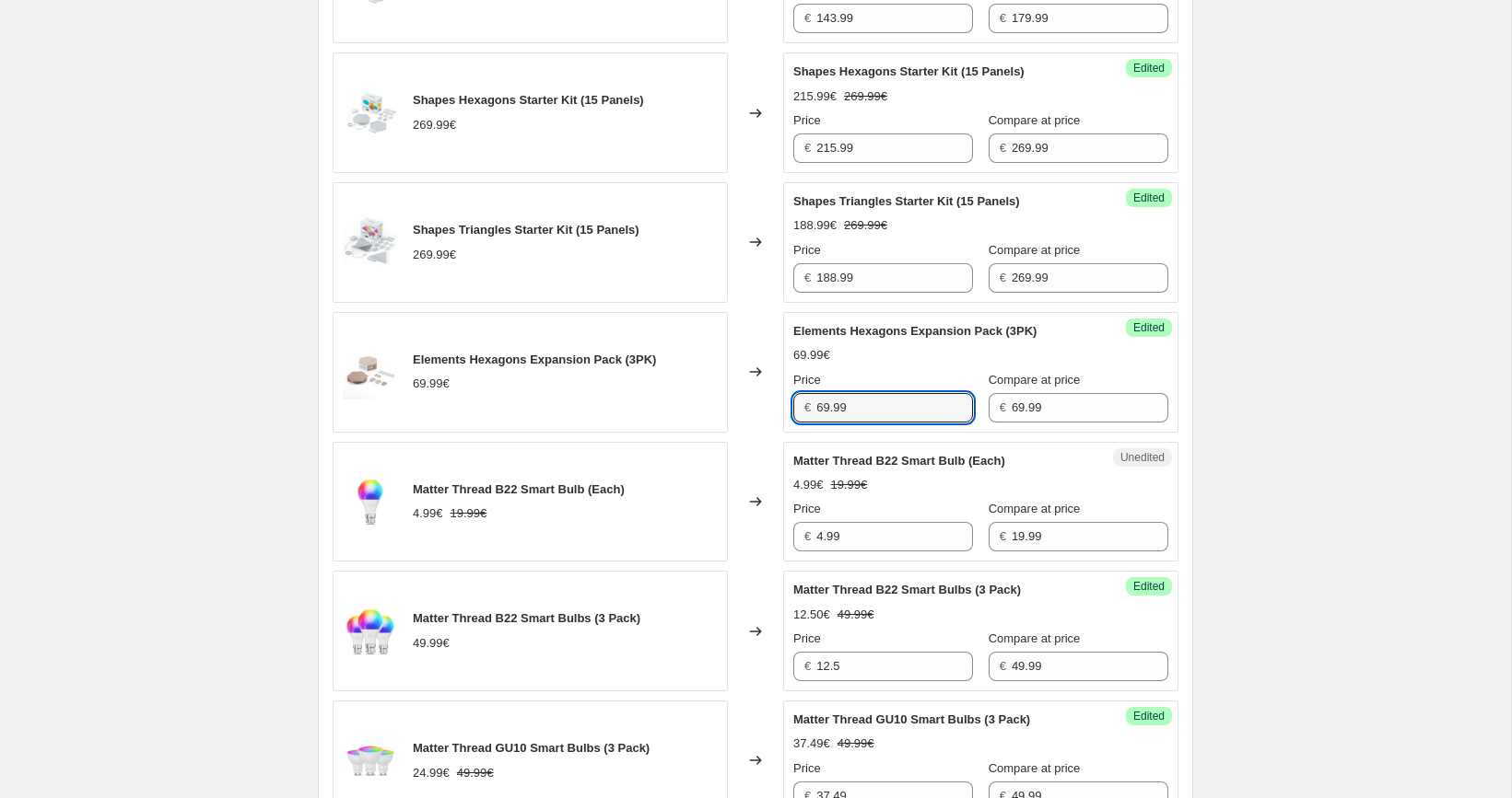
paste input "55"
type input "55.99"
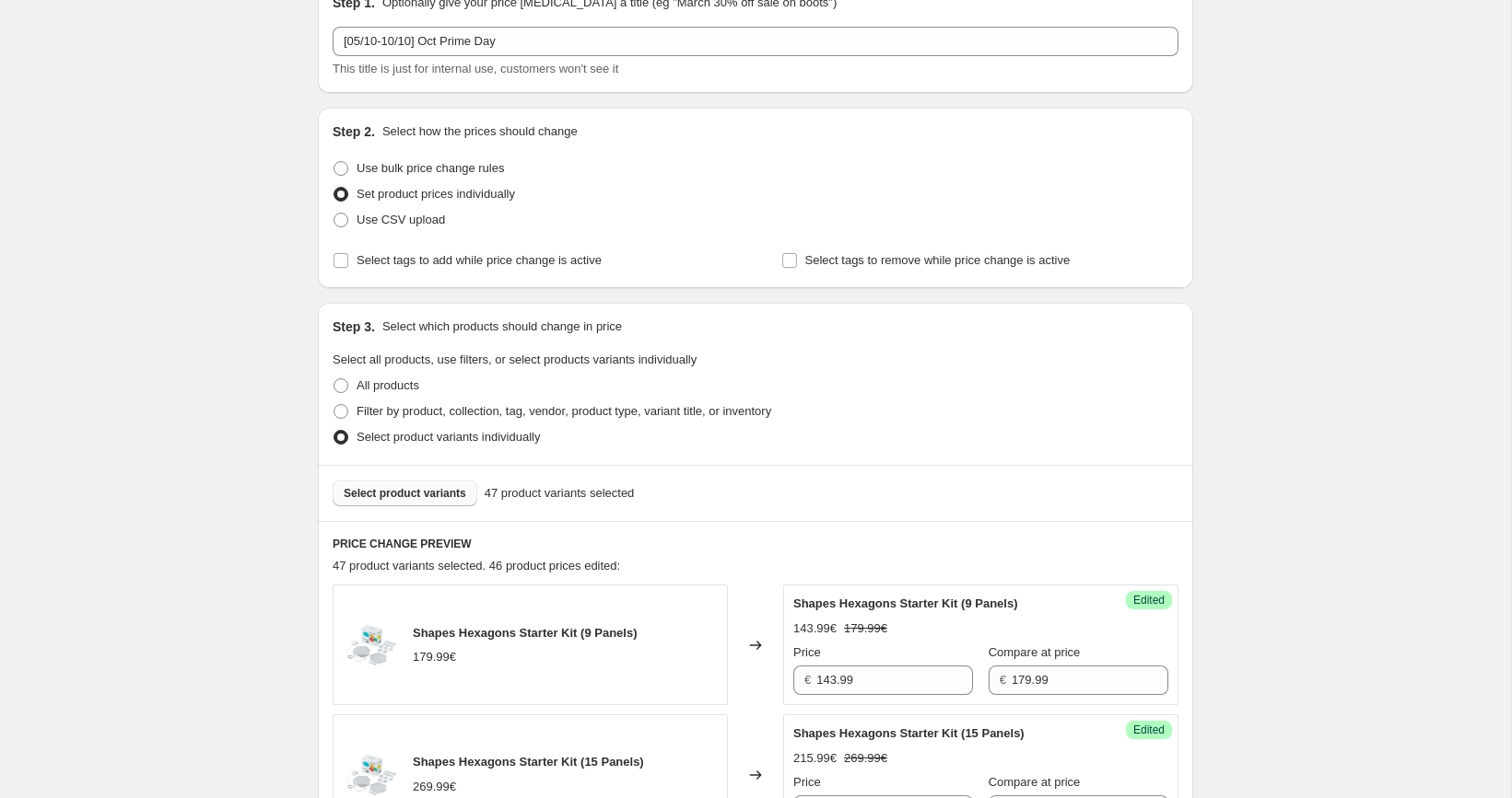
scroll to position [247, 0]
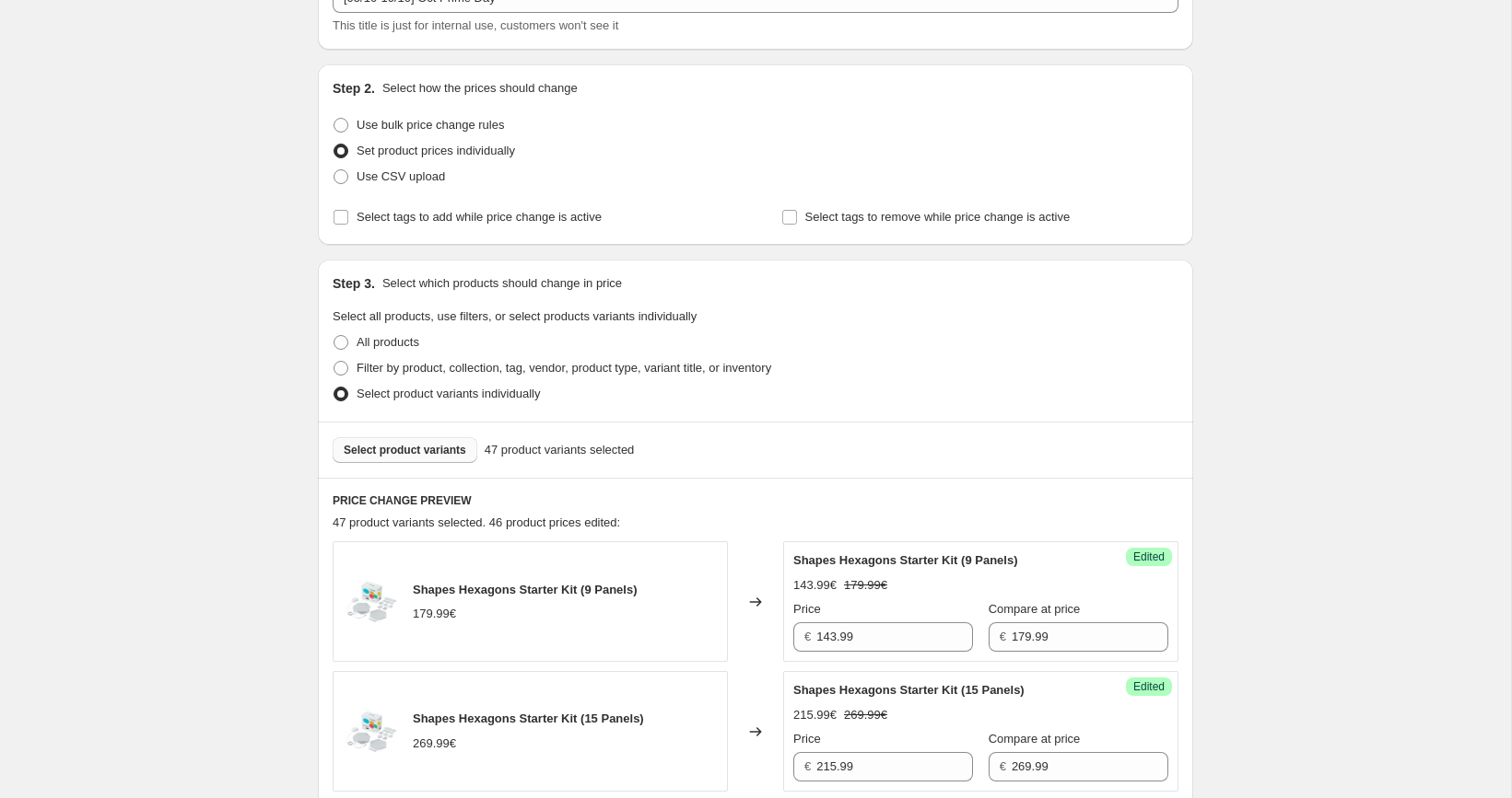
click at [448, 451] on span "Select product variants" at bounding box center [405, 450] width 122 height 15
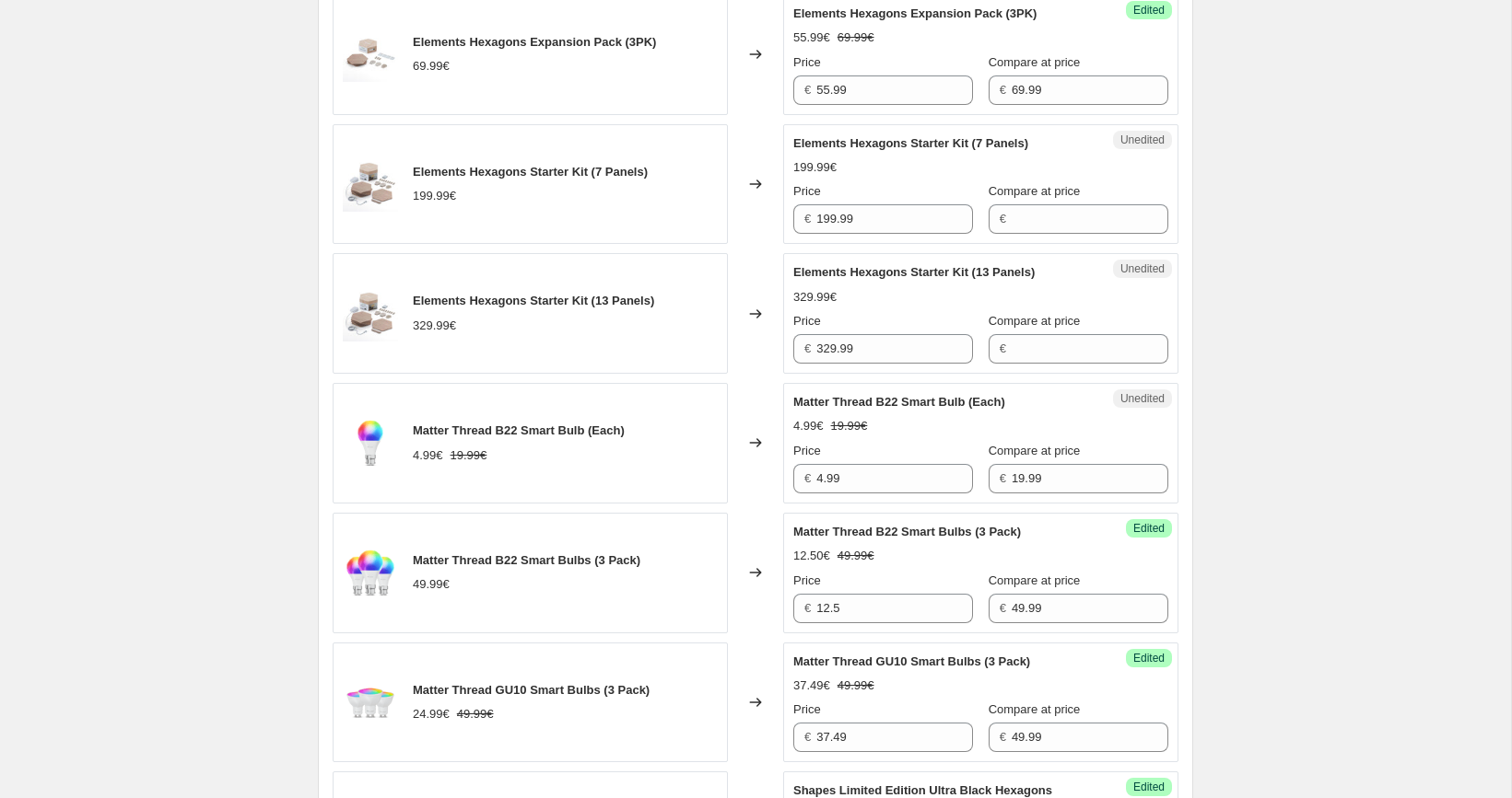
scroll to position [1187, 0]
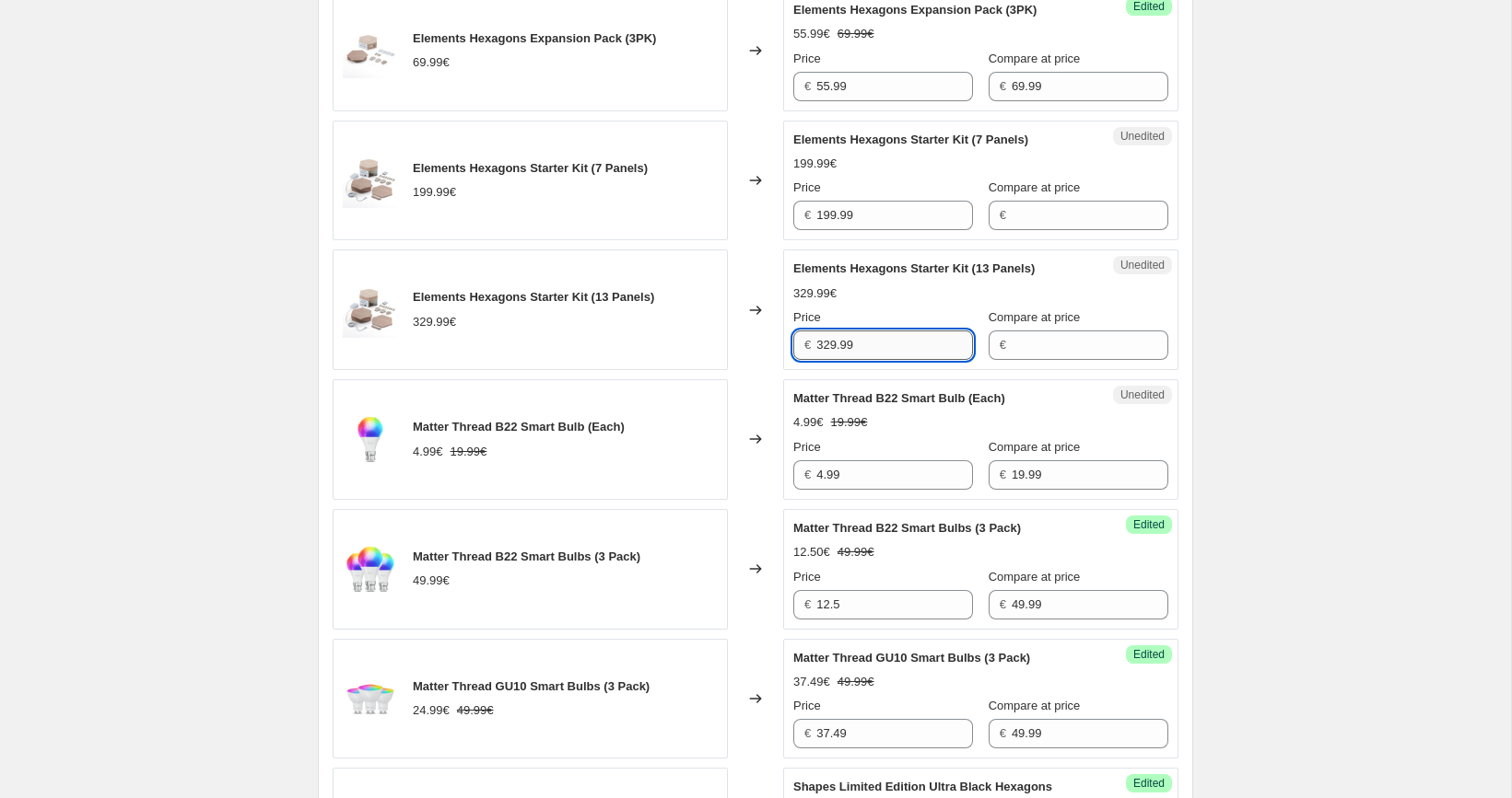
click at [894, 346] on input "329.99" at bounding box center [894, 345] width 157 height 30
type input "329.99"
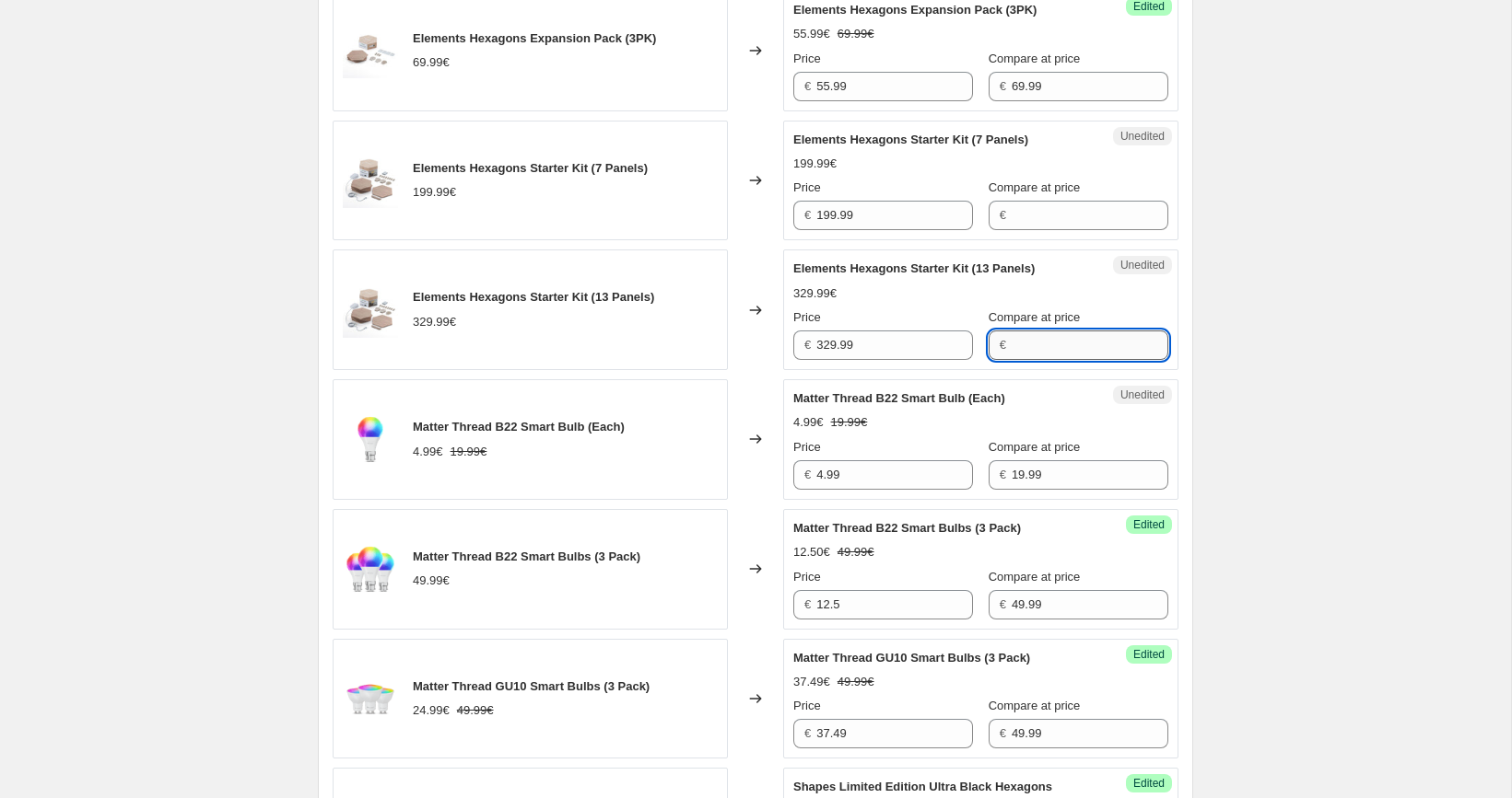
click at [1050, 338] on input "Compare at price" at bounding box center [1090, 345] width 157 height 30
paste input "329.99"
type input "329.99"
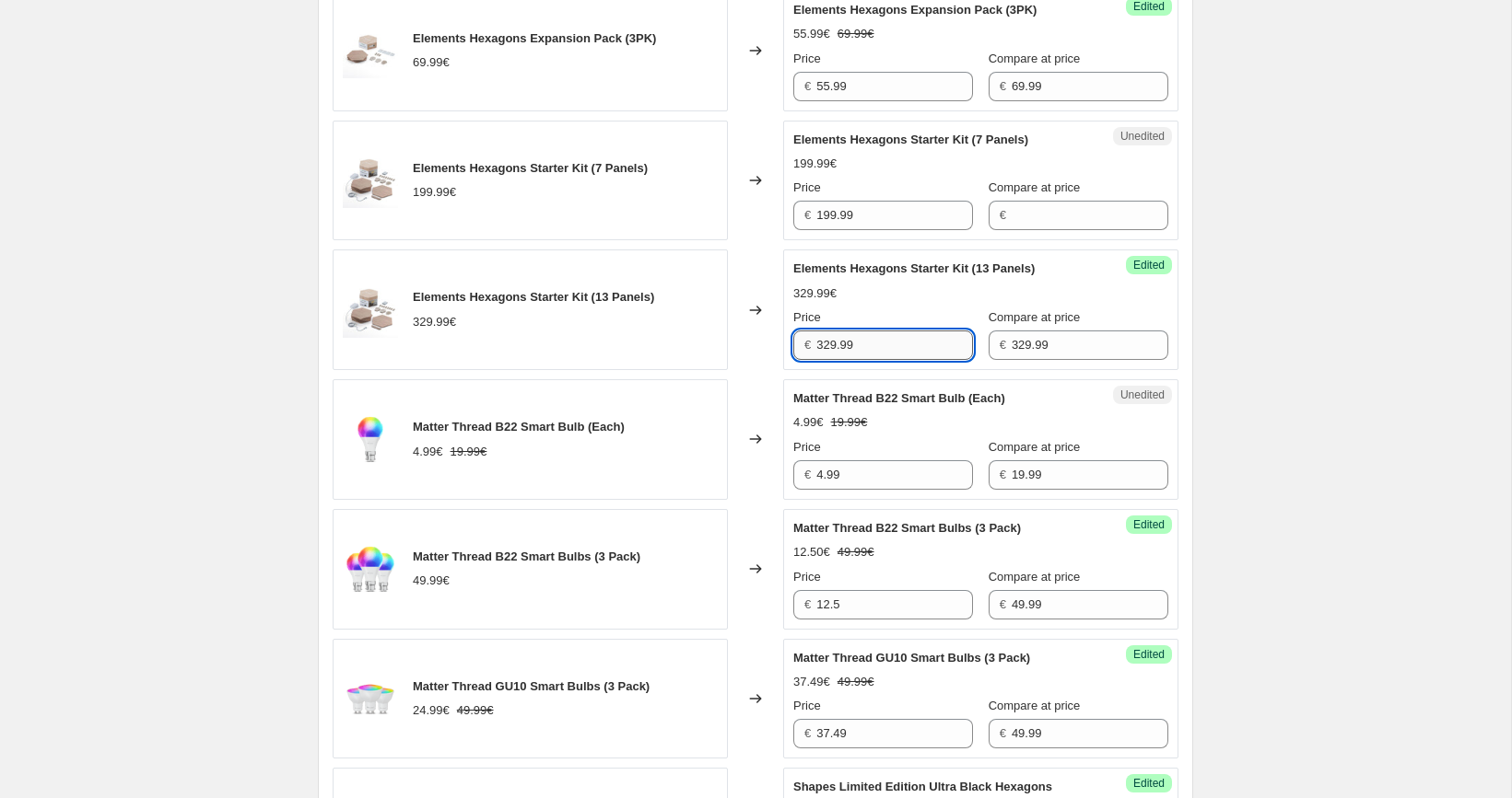
click at [923, 335] on input "329.99" at bounding box center [894, 345] width 157 height 30
paste input "263"
type input "263.99"
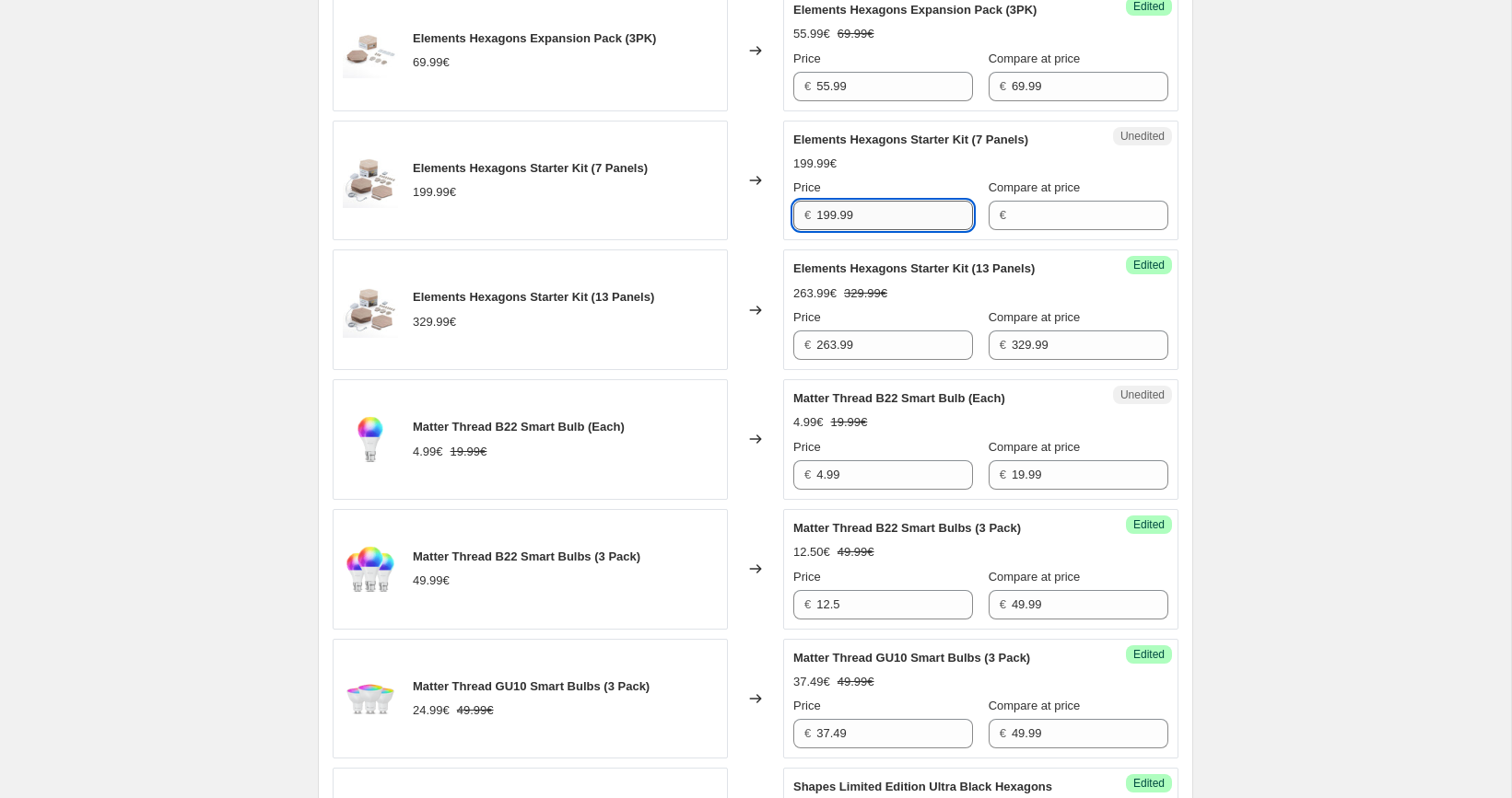
click at [846, 217] on input "199.99" at bounding box center [894, 215] width 157 height 30
type input "199.99"
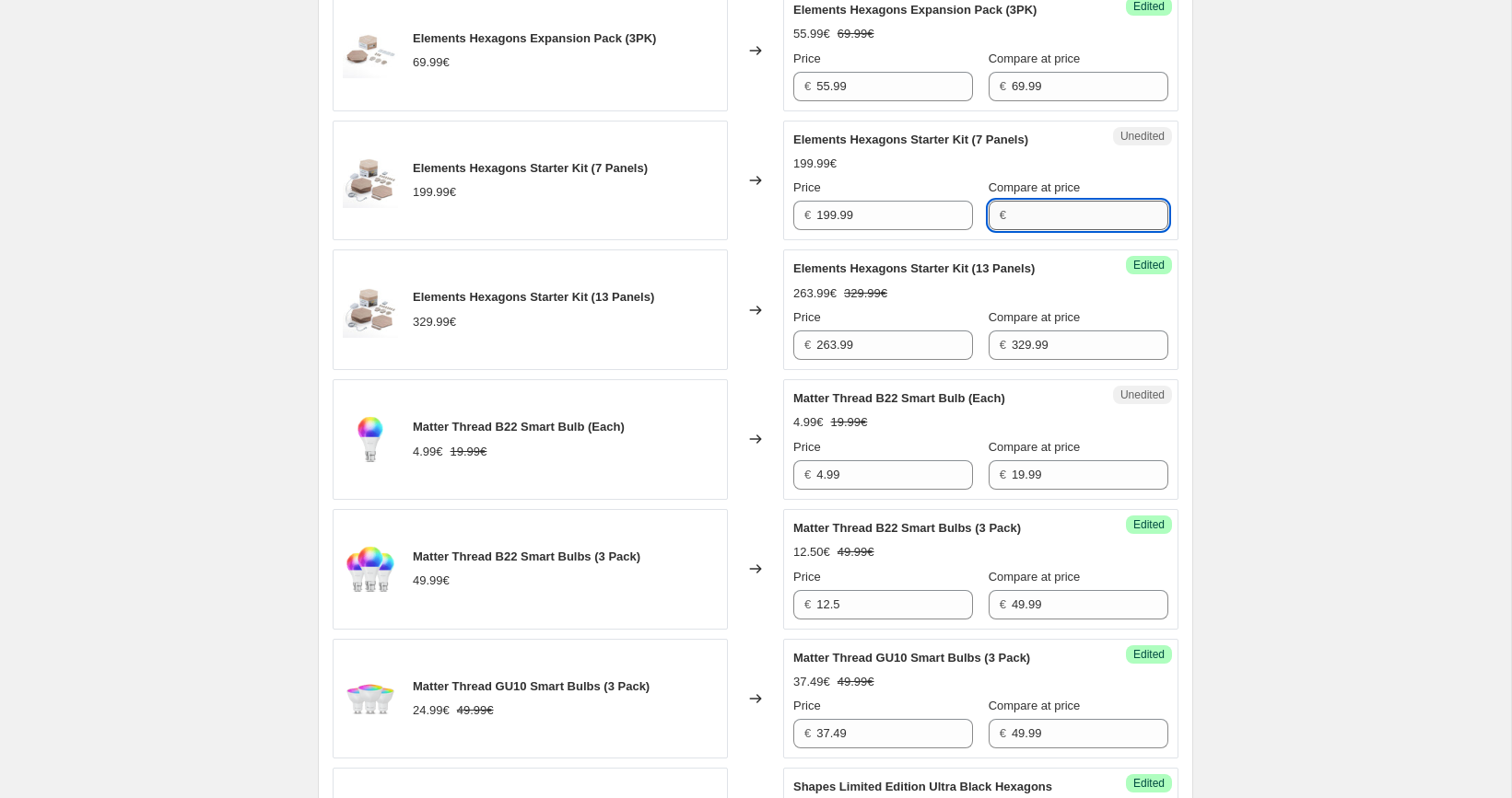
click at [1028, 214] on input "Compare at price" at bounding box center [1090, 215] width 157 height 30
paste input "199.99"
type input "199.99"
click at [897, 217] on input "199.99" at bounding box center [894, 215] width 157 height 30
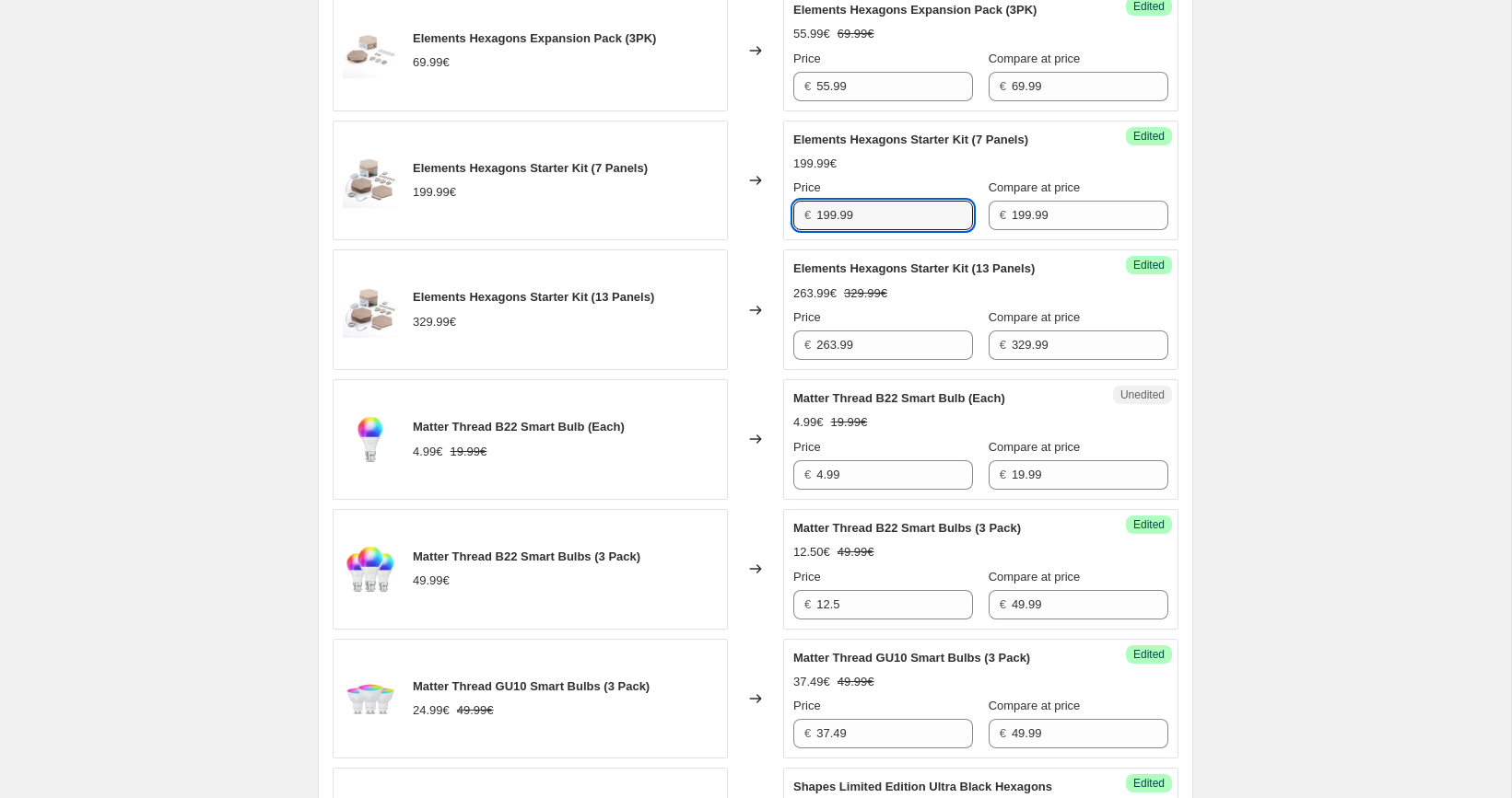
paste input "5"
type input "159.99"
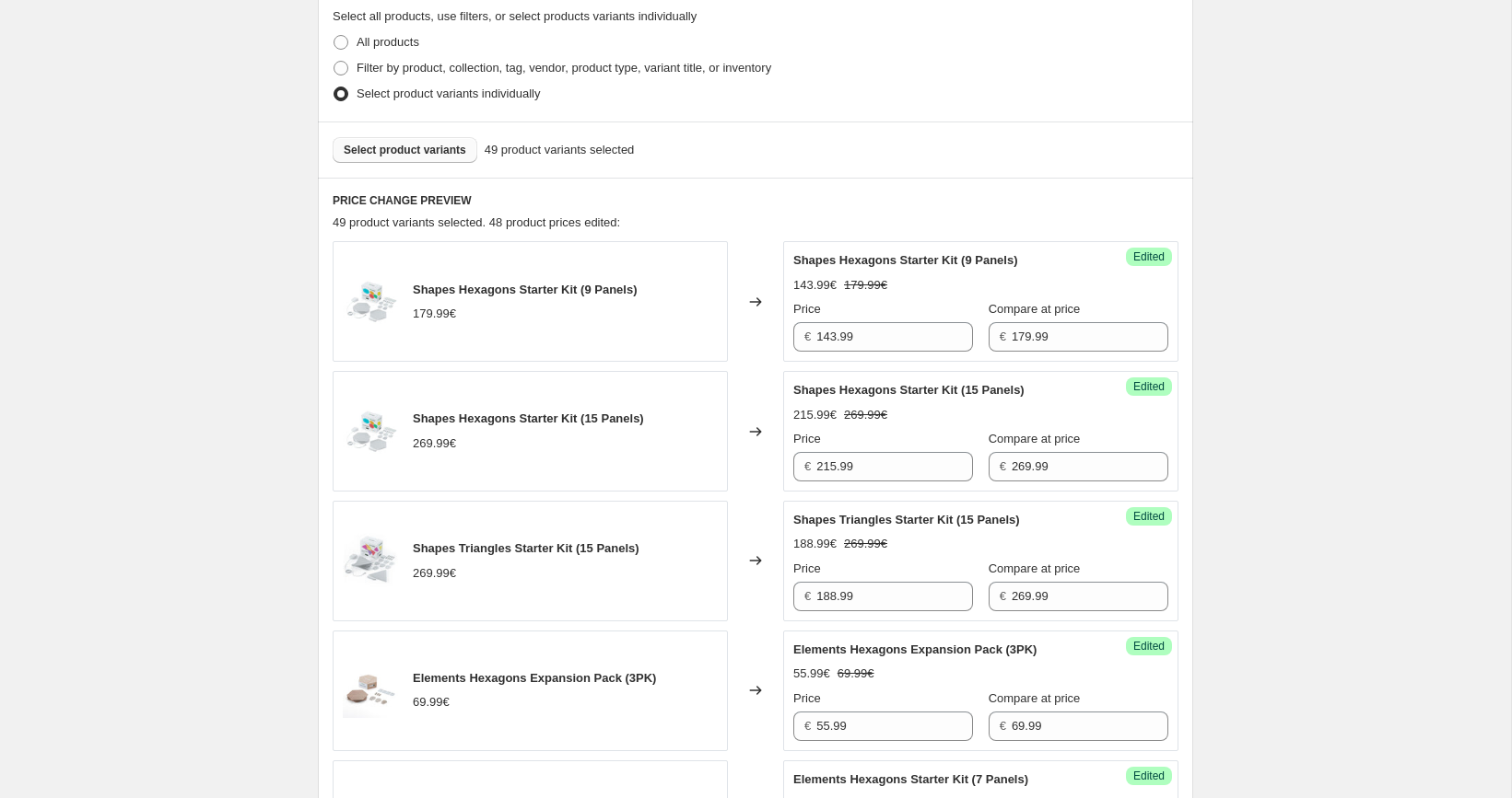
scroll to position [465, 0]
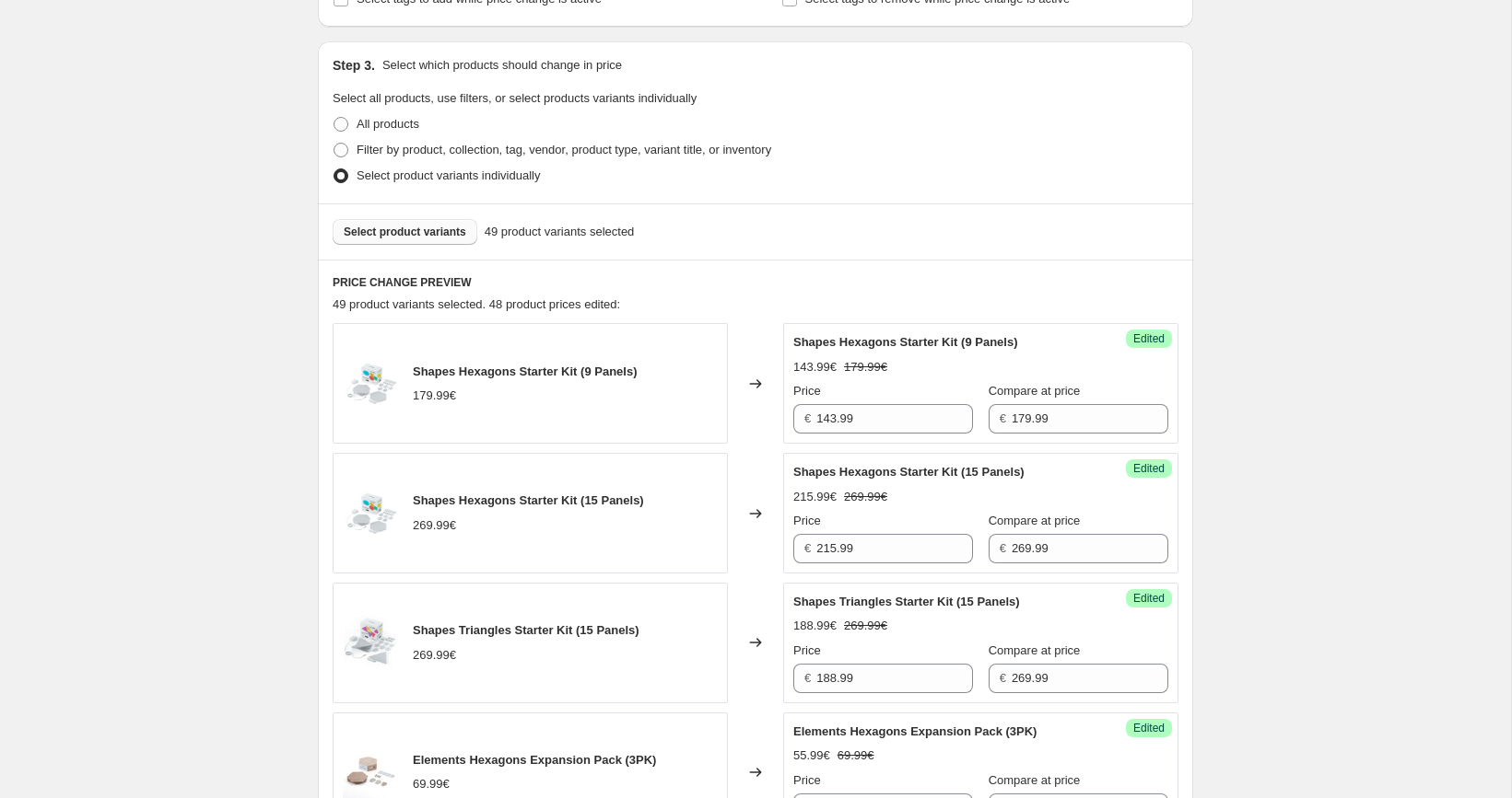
click at [453, 240] on button "Select product variants" at bounding box center [405, 232] width 145 height 26
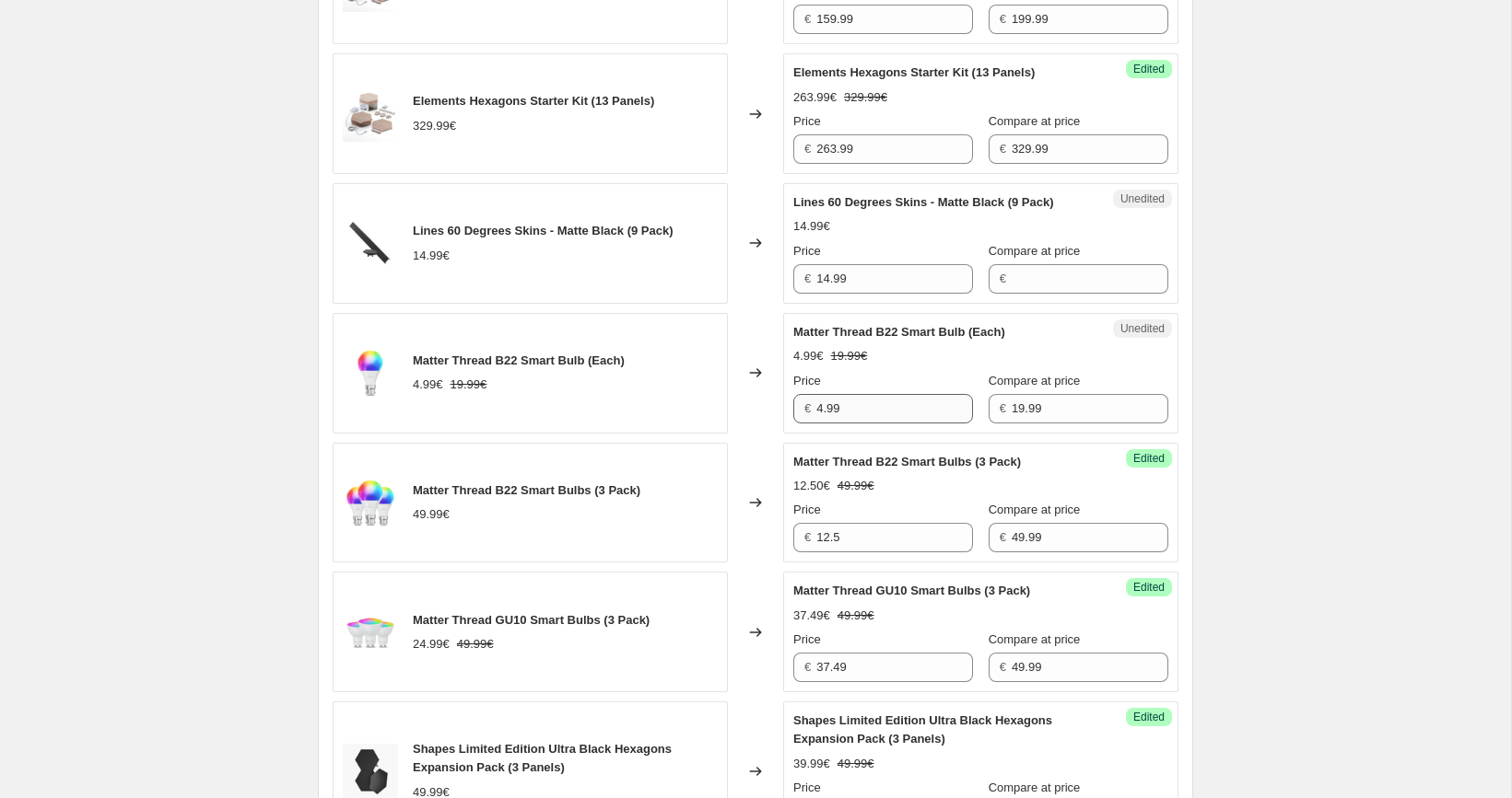
scroll to position [1407, 0]
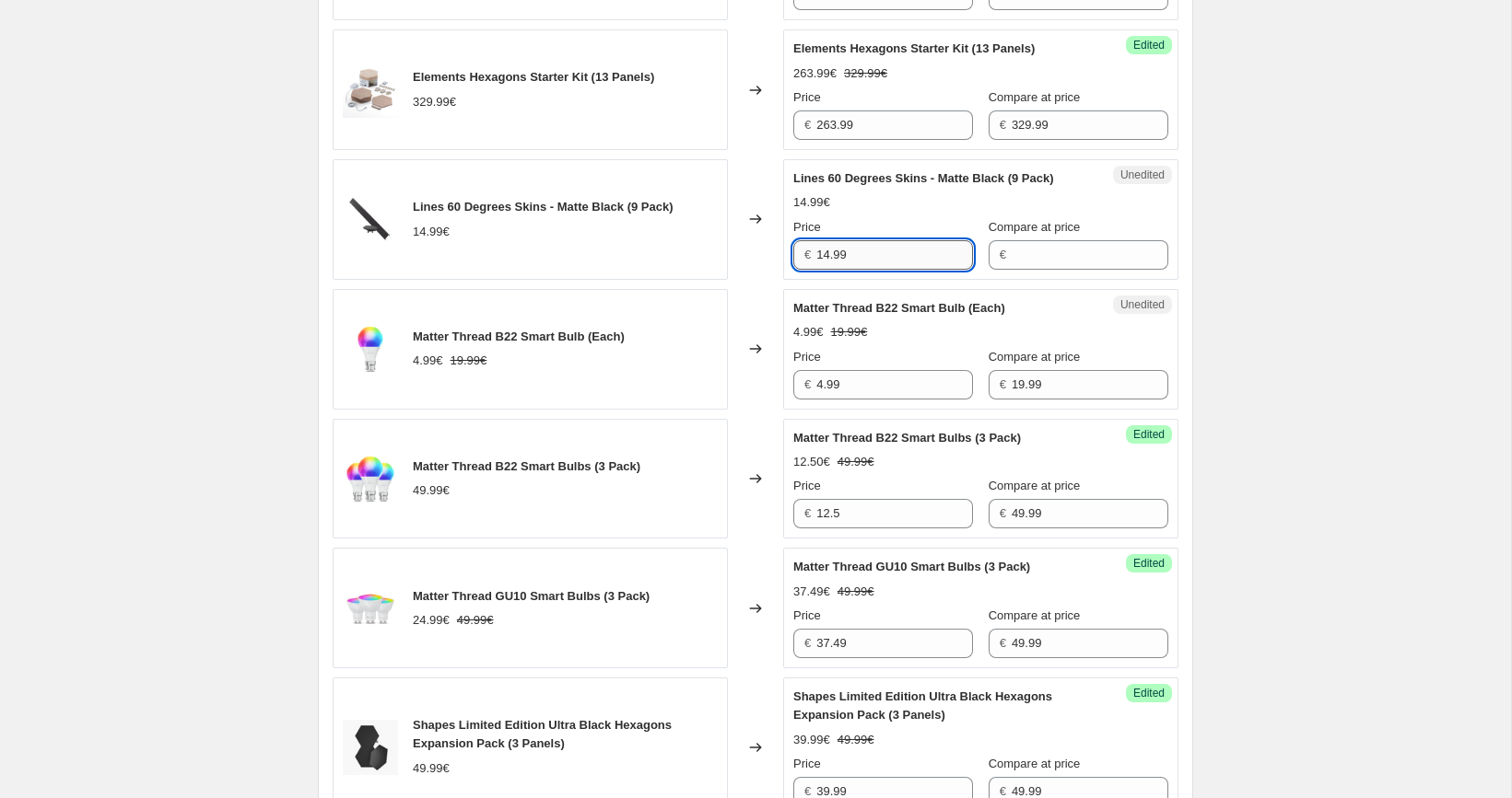
click at [888, 270] on input "14.99" at bounding box center [894, 255] width 157 height 30
type input "14.99"
click at [1023, 270] on input "Compare at price" at bounding box center [1090, 255] width 157 height 30
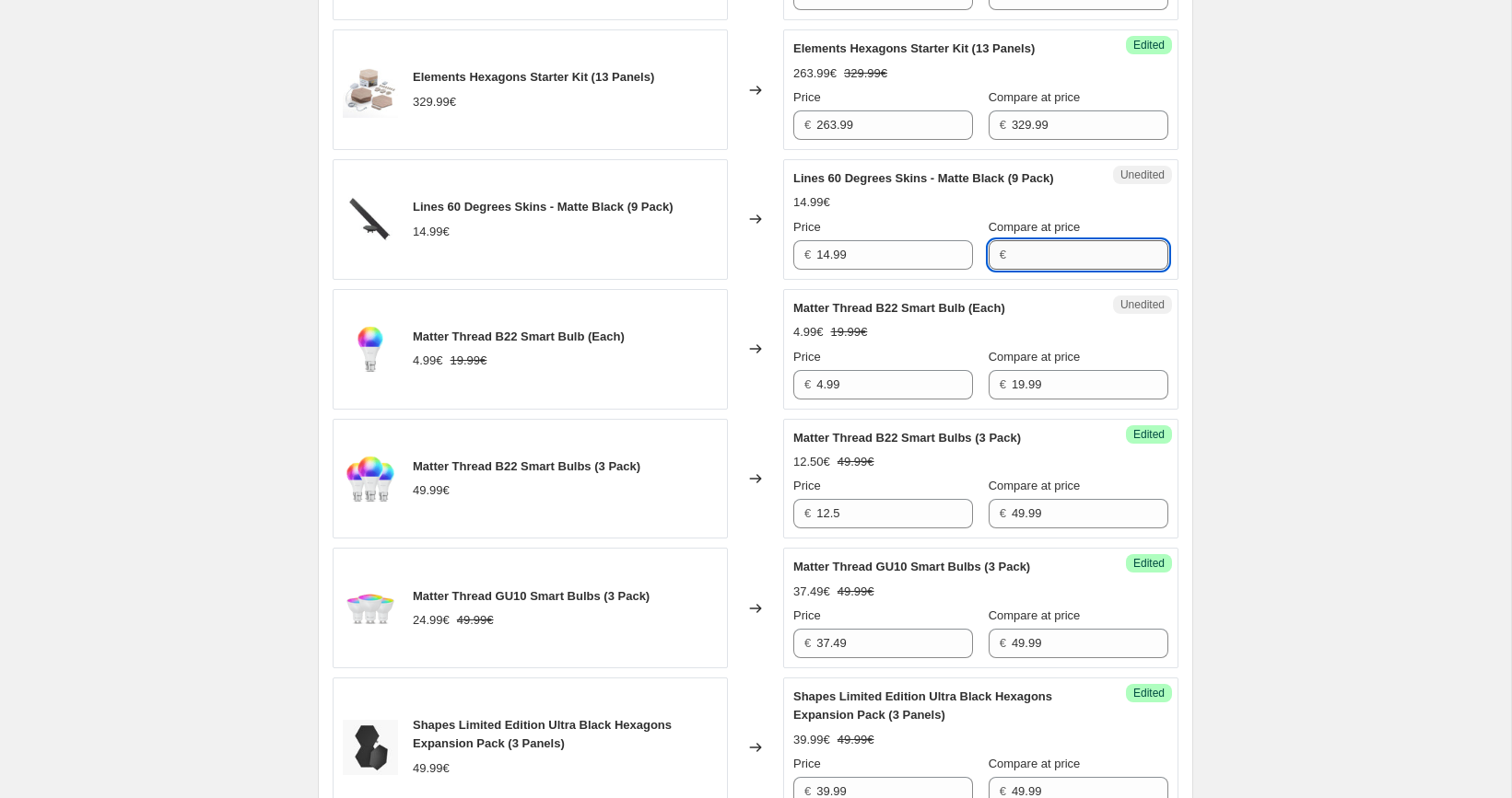
paste input "14.99"
type input "14.99"
click at [892, 269] on input "14.99" at bounding box center [894, 255] width 157 height 30
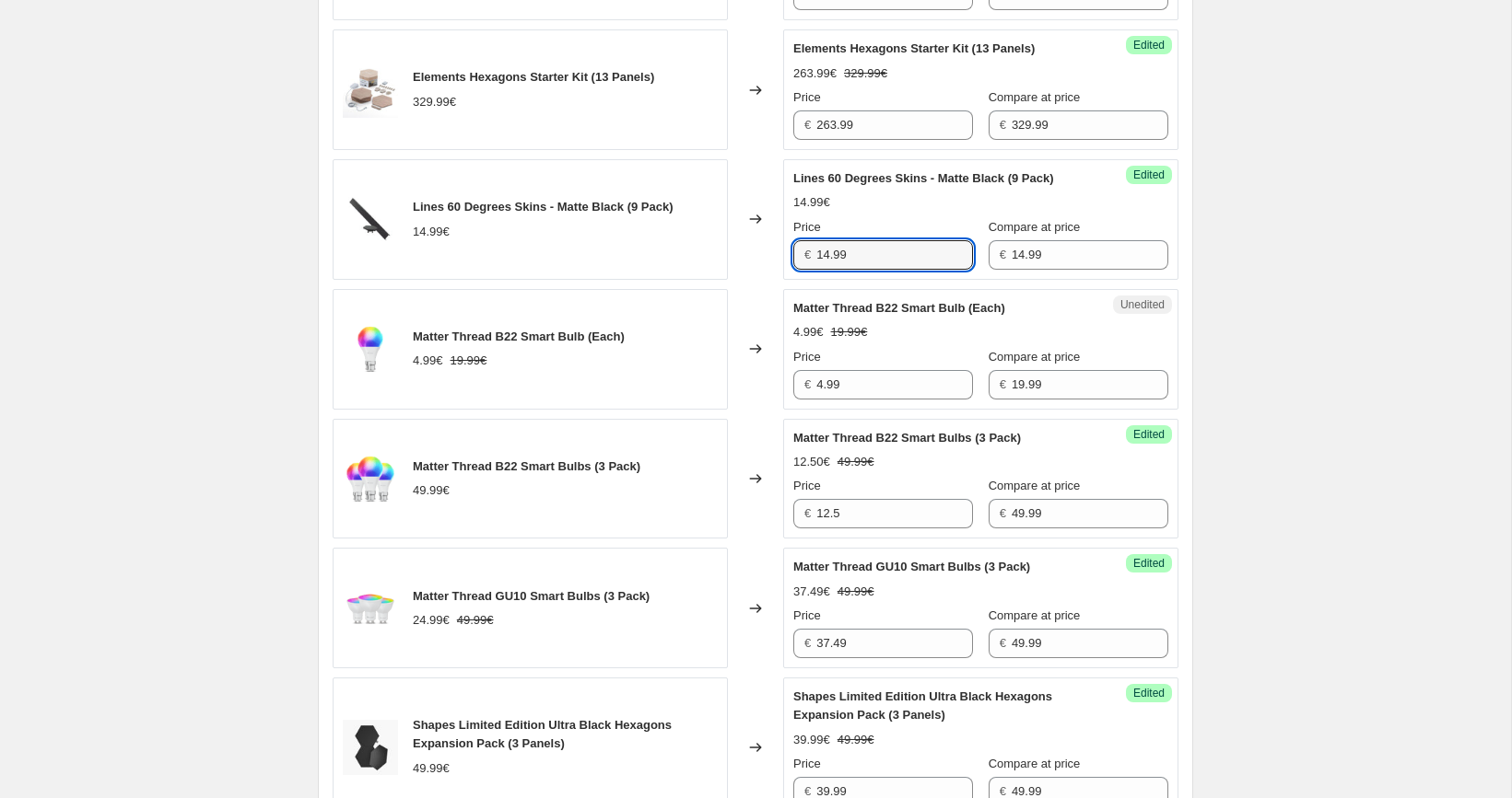
paste input "1"
type input "11.99"
click at [1214, 281] on div "[05/10-10/10] Oct Prime Day. This page is ready [05/10-10/10] Oct Prime Day Inf…" at bounding box center [755, 644] width 919 height 4102
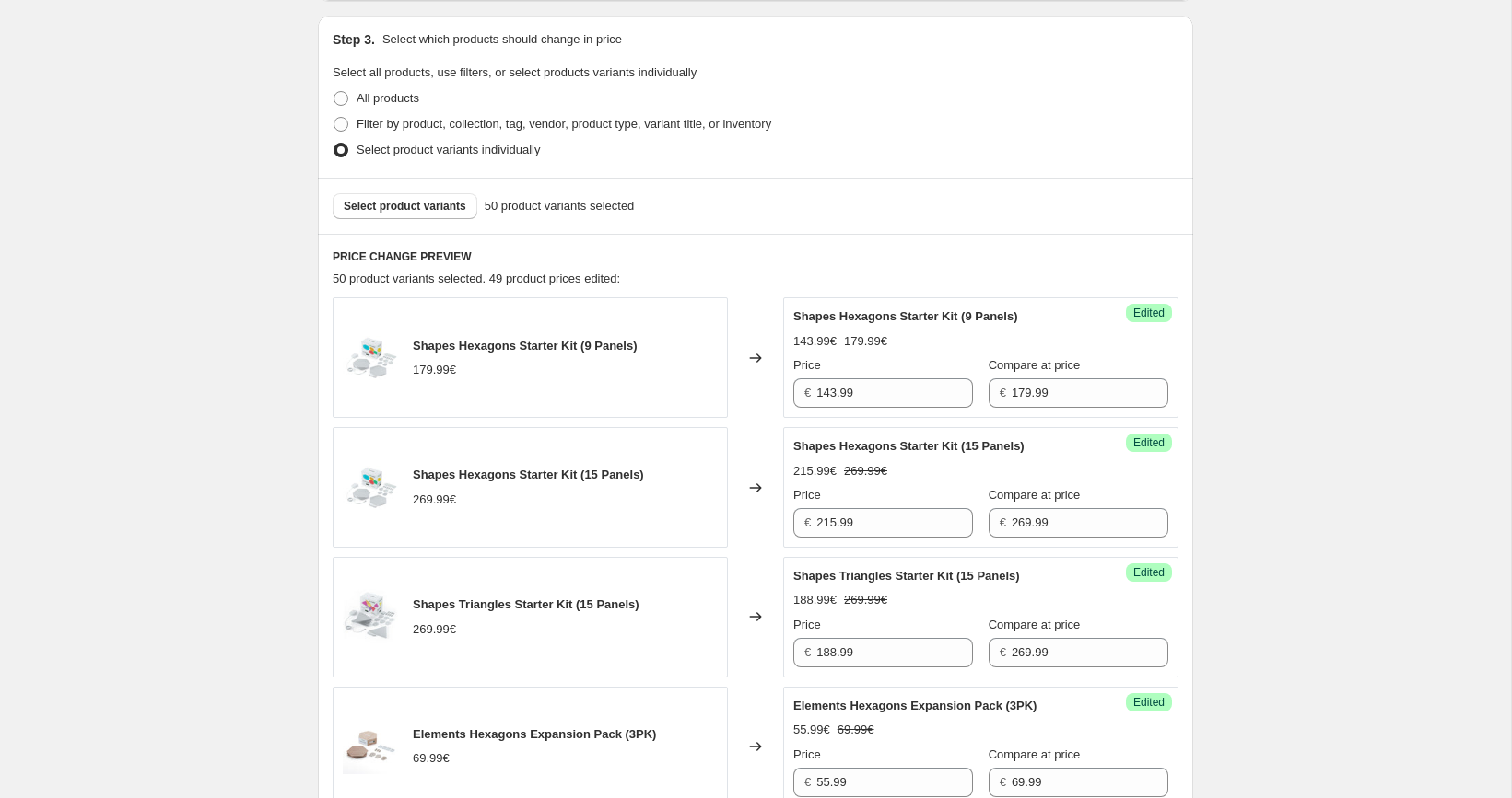
scroll to position [461, 0]
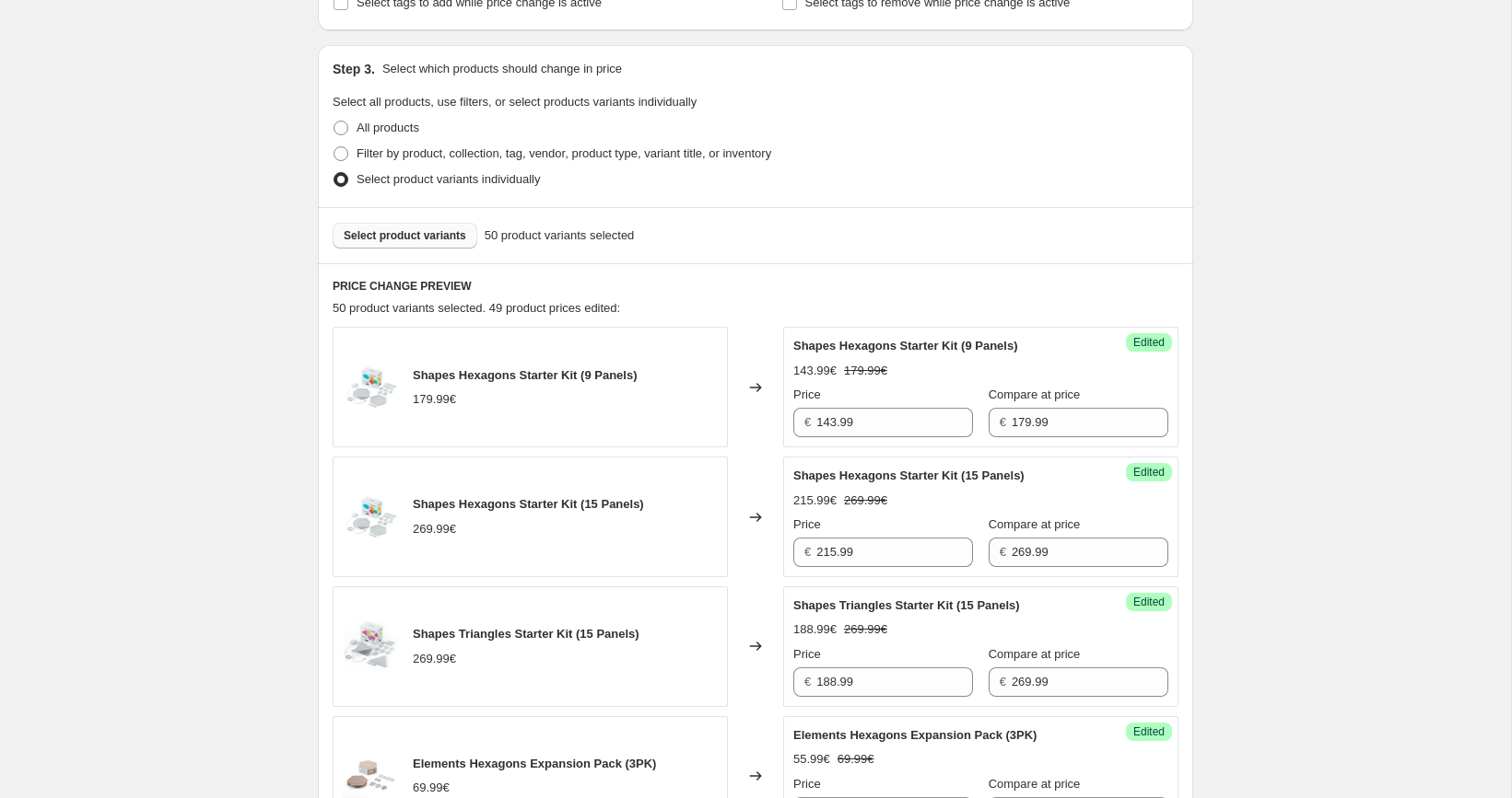
click at [424, 246] on button "Select product variants" at bounding box center [405, 236] width 145 height 26
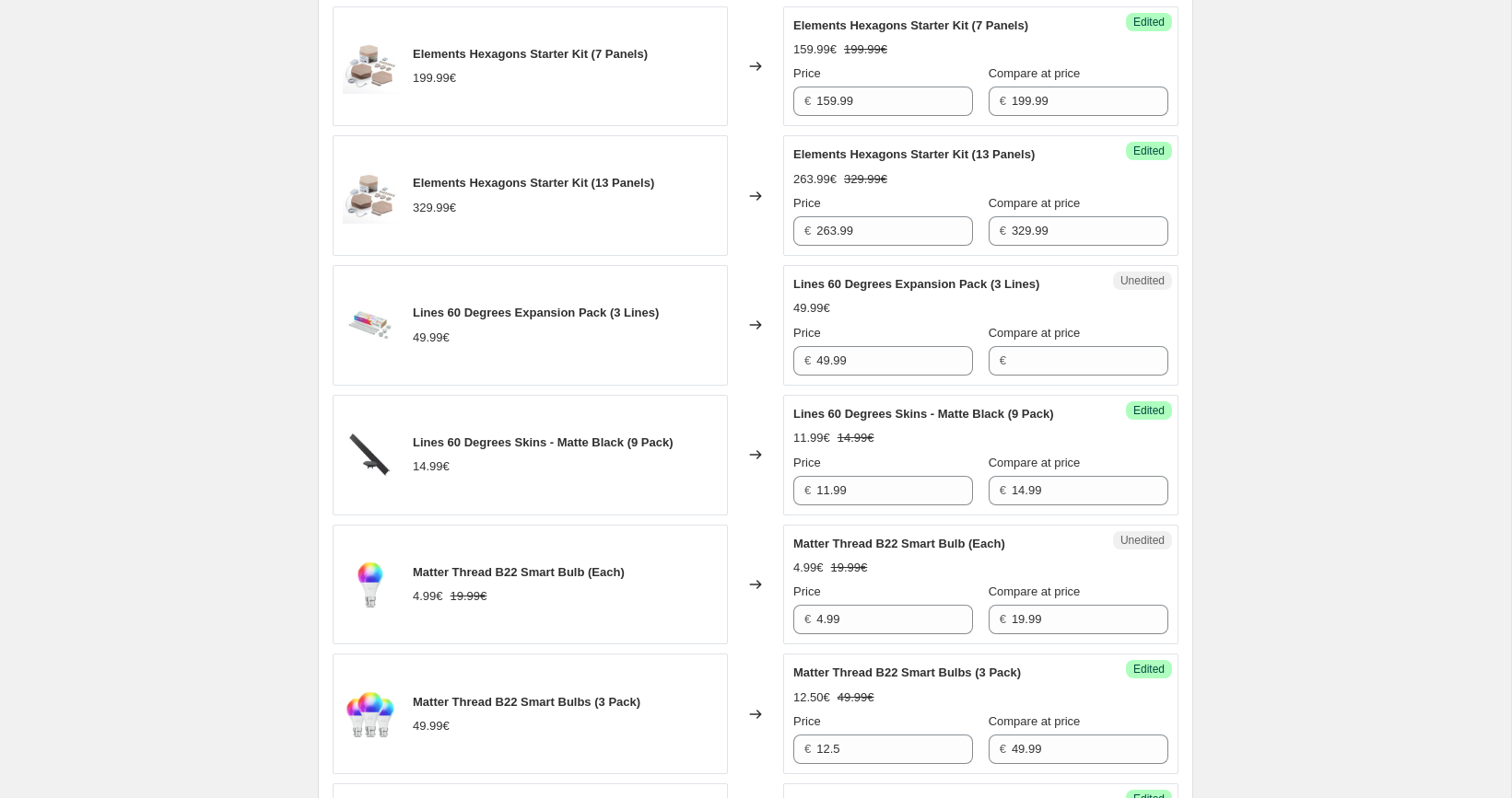
scroll to position [1330, 0]
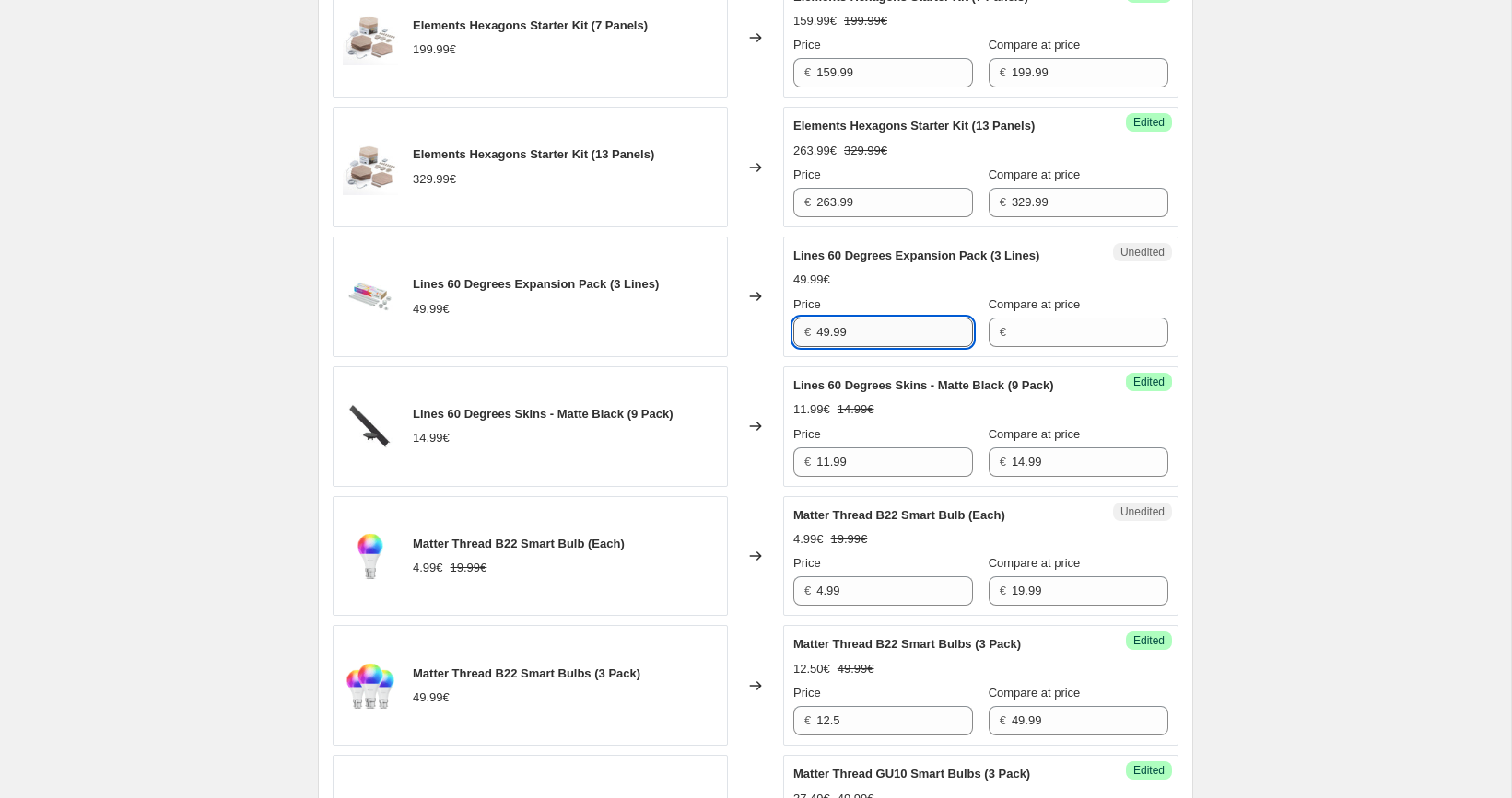
click at [891, 330] on input "49.99" at bounding box center [894, 333] width 157 height 30
type input "49.99"
click at [1024, 338] on input "Compare at price" at bounding box center [1090, 333] width 157 height 30
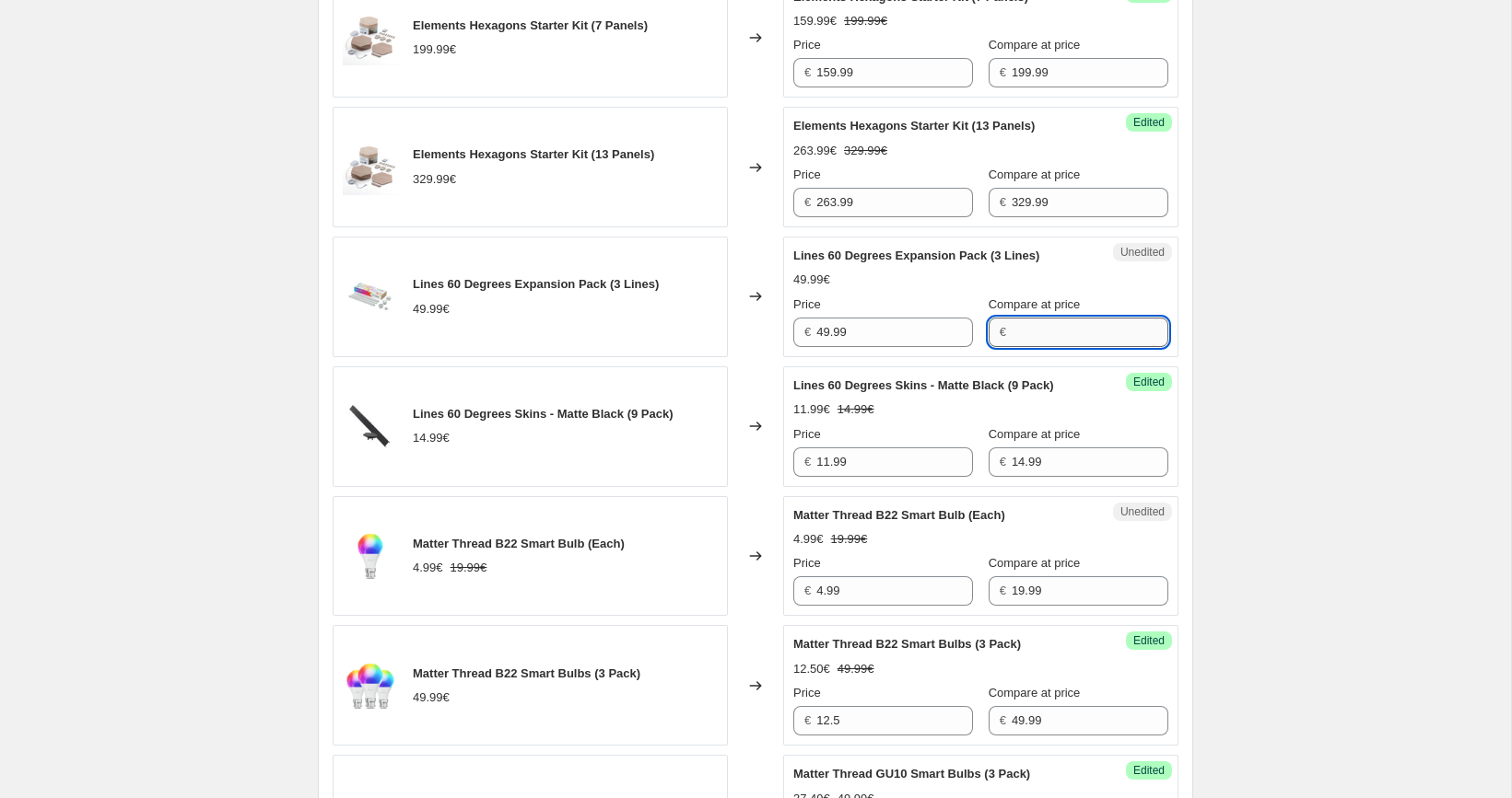
paste input "49.99"
type input "49.99"
click at [868, 324] on input "49.99" at bounding box center [894, 333] width 157 height 30
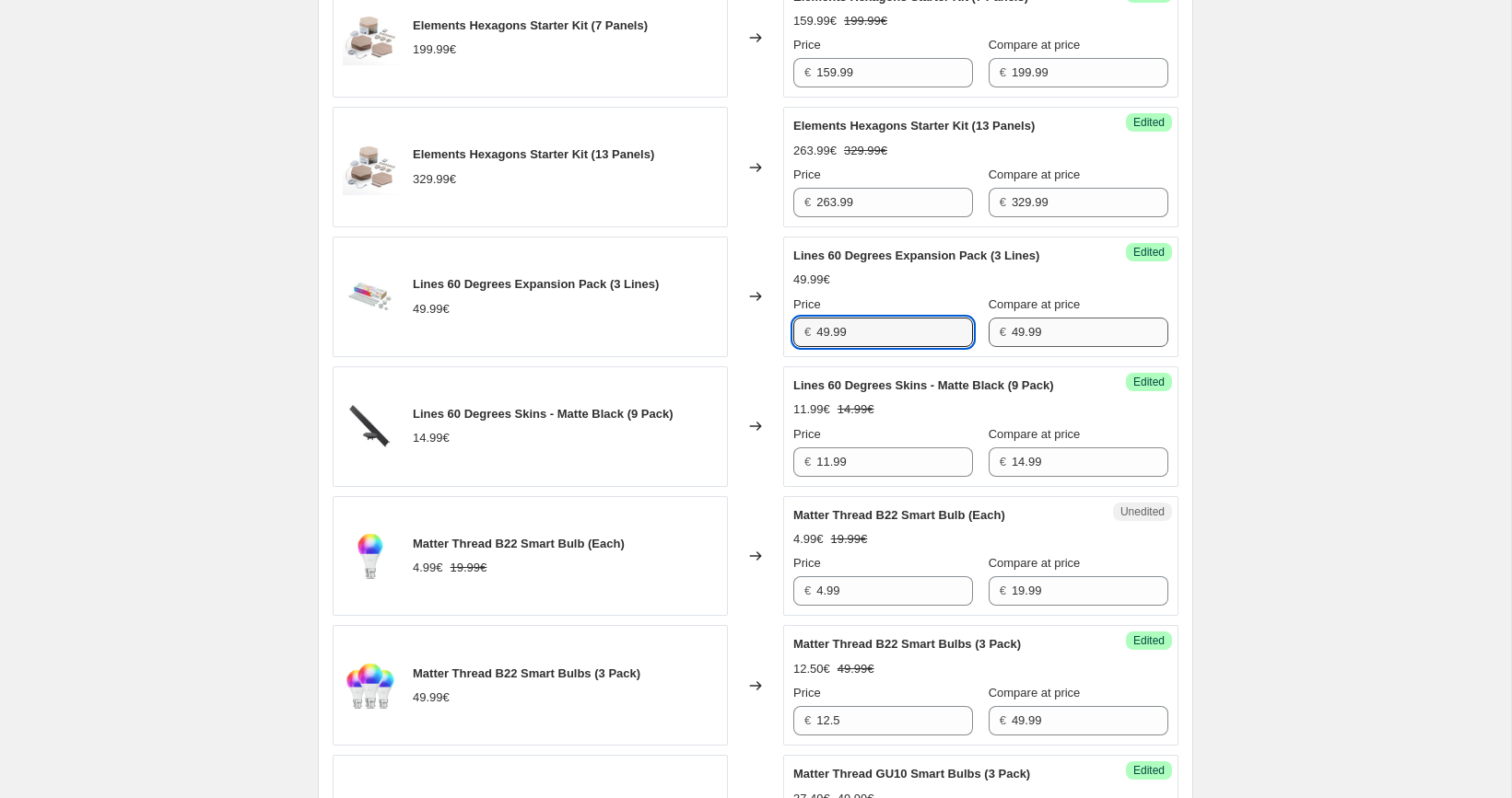
paste input "3"
type input "39.99"
click at [1237, 359] on div "[05/10-10/10] Oct Prime Day. This page is ready [05/10-10/10] Oct Prime Day Inf…" at bounding box center [755, 711] width 1511 height 4083
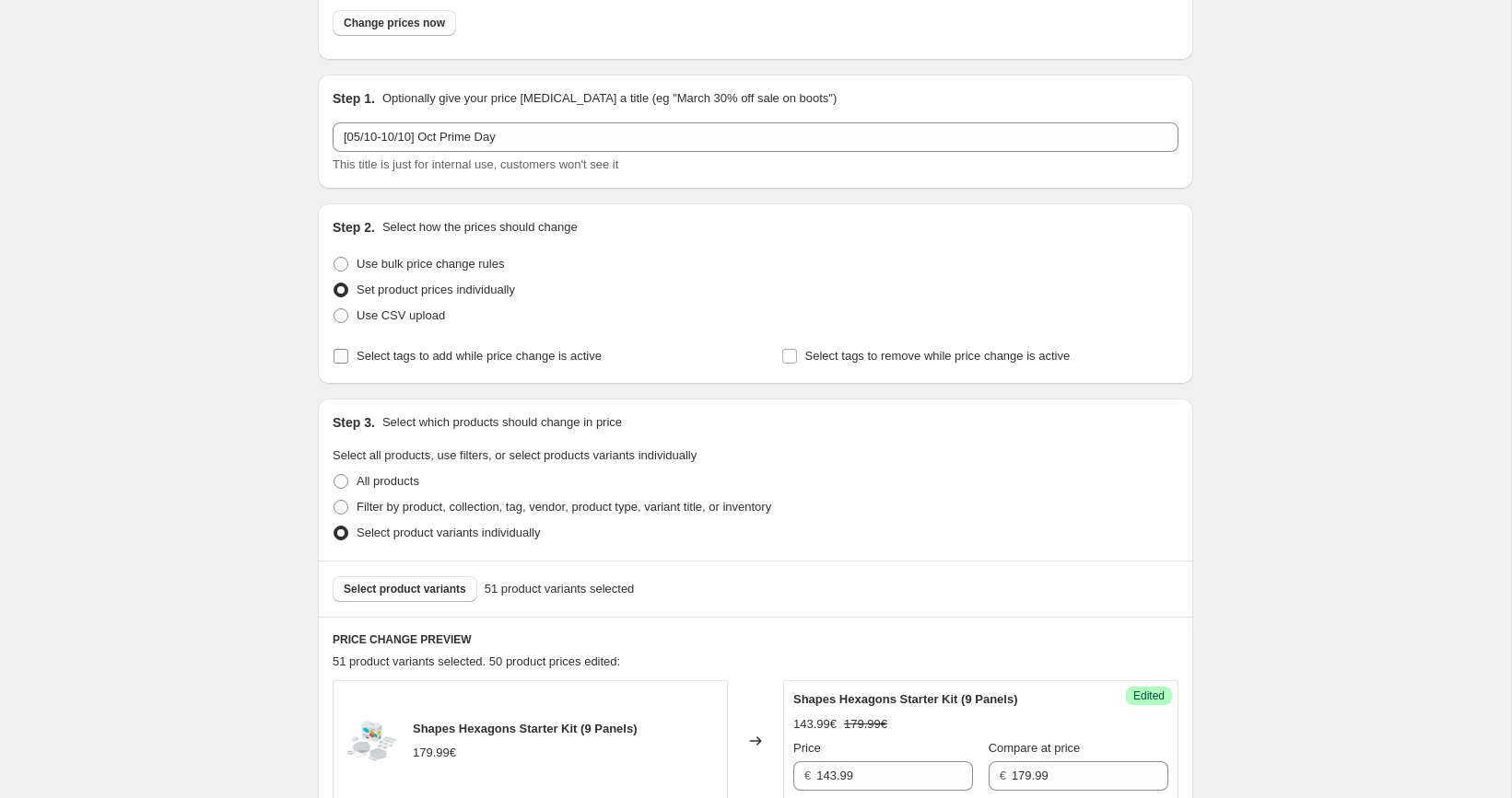
scroll to position [96, 0]
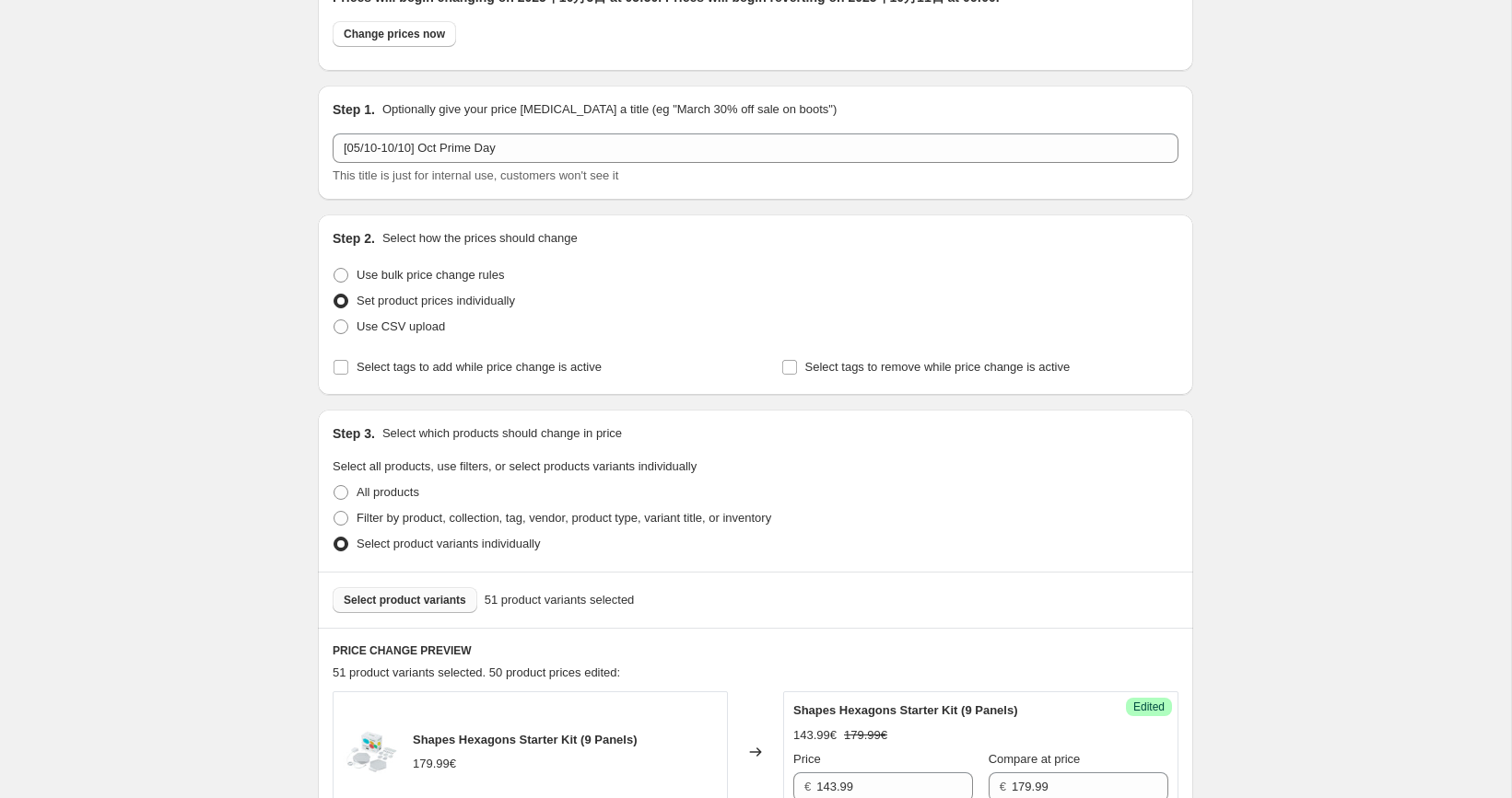
click at [442, 598] on span "Select product variants" at bounding box center [405, 600] width 122 height 15
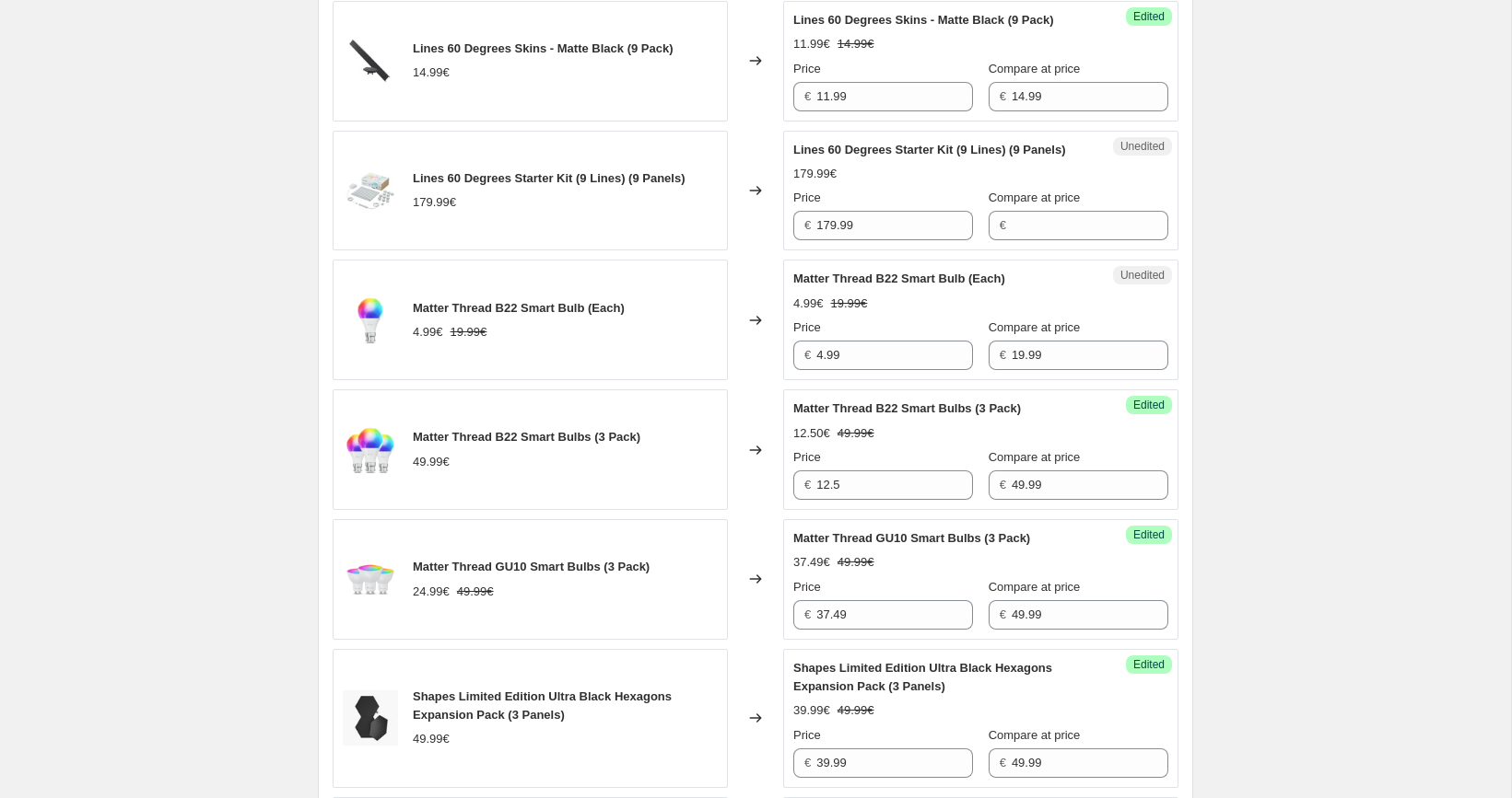
scroll to position [1699, 0]
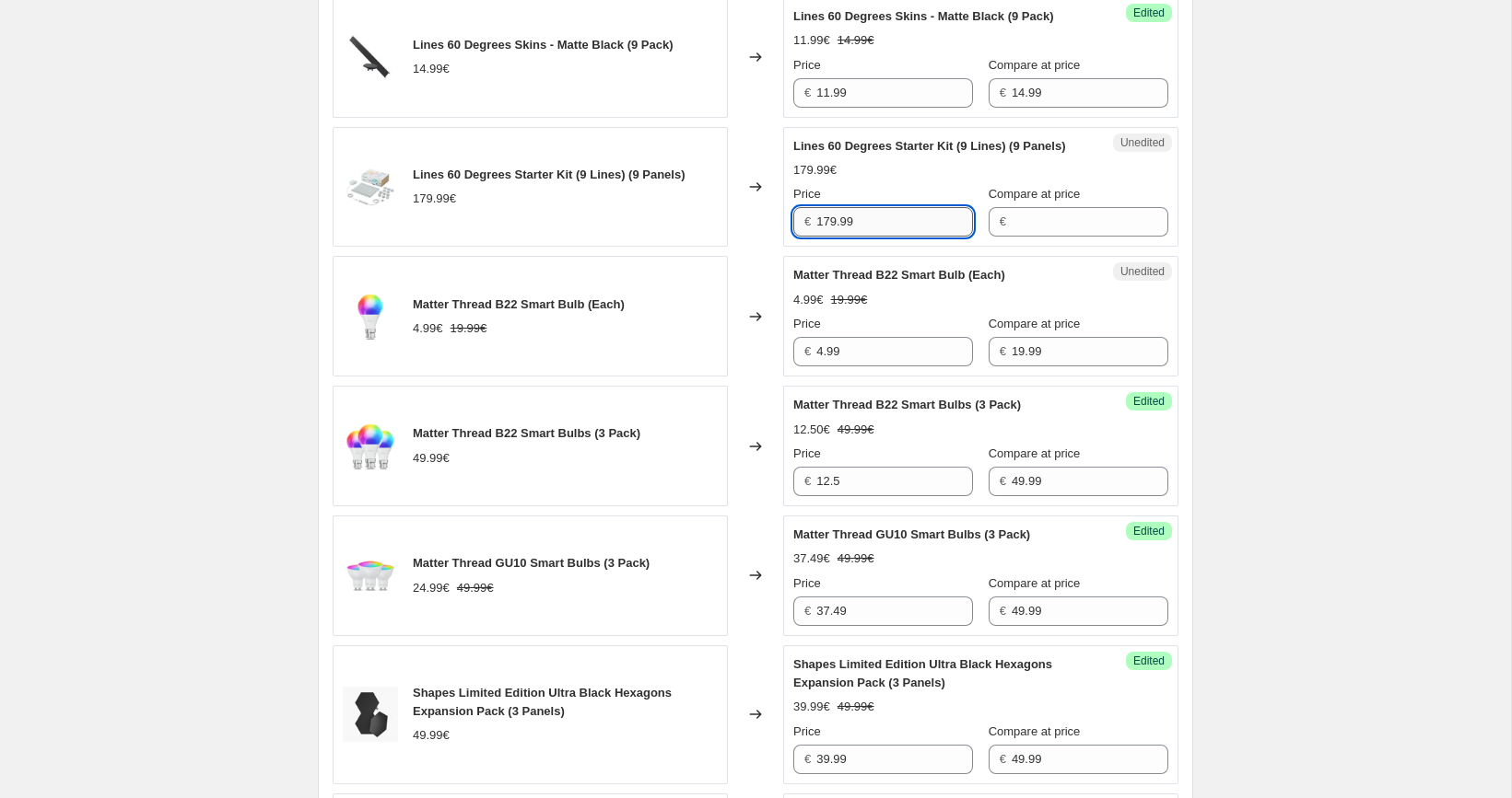
click at [876, 237] on input "179.99" at bounding box center [894, 222] width 157 height 30
type input "179.99"
click at [1036, 237] on input "Compare at price" at bounding box center [1090, 222] width 157 height 30
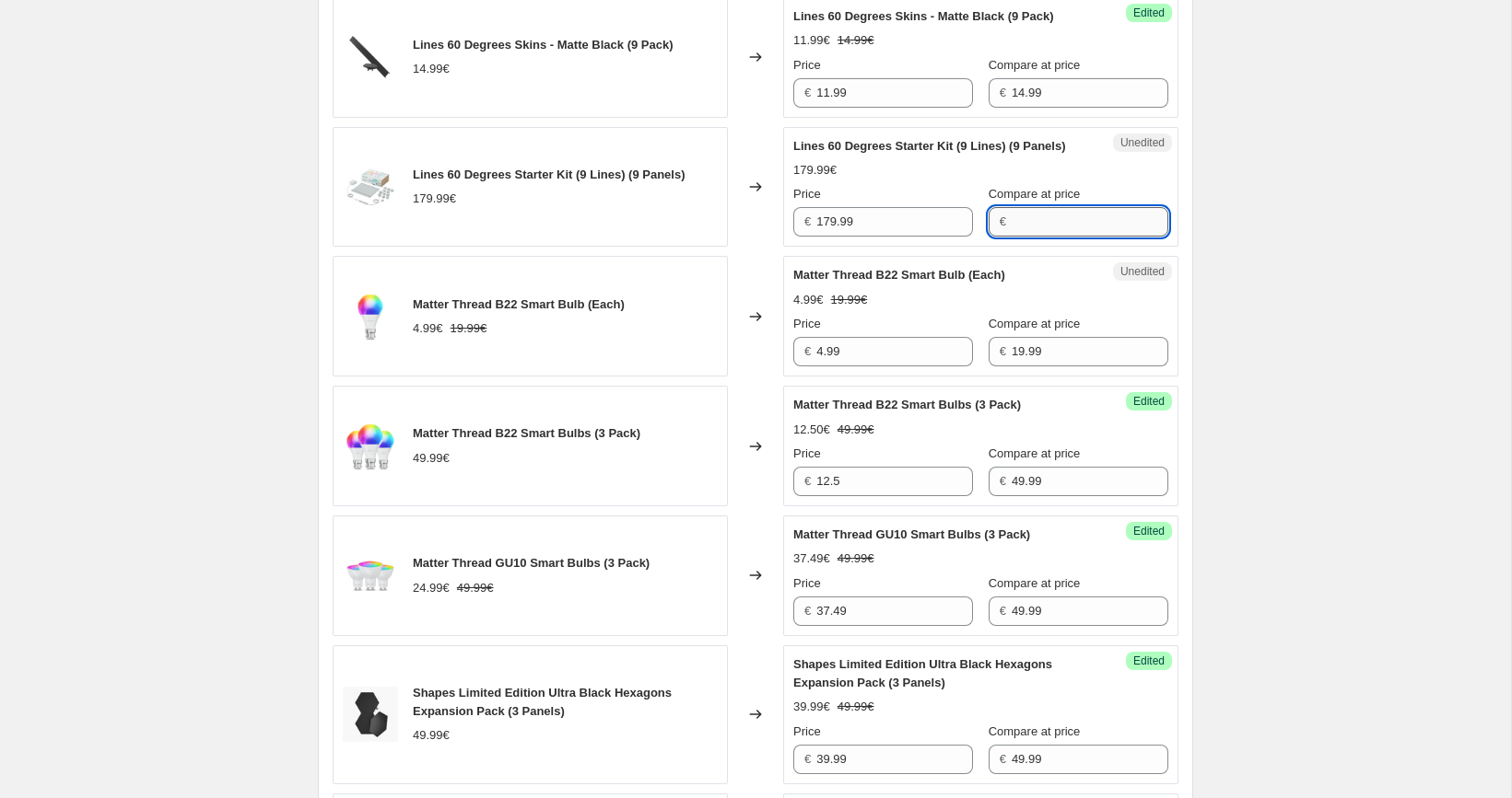
paste input "179.99"
type input "179.99"
click at [879, 237] on input "179.99" at bounding box center [894, 222] width 157 height 30
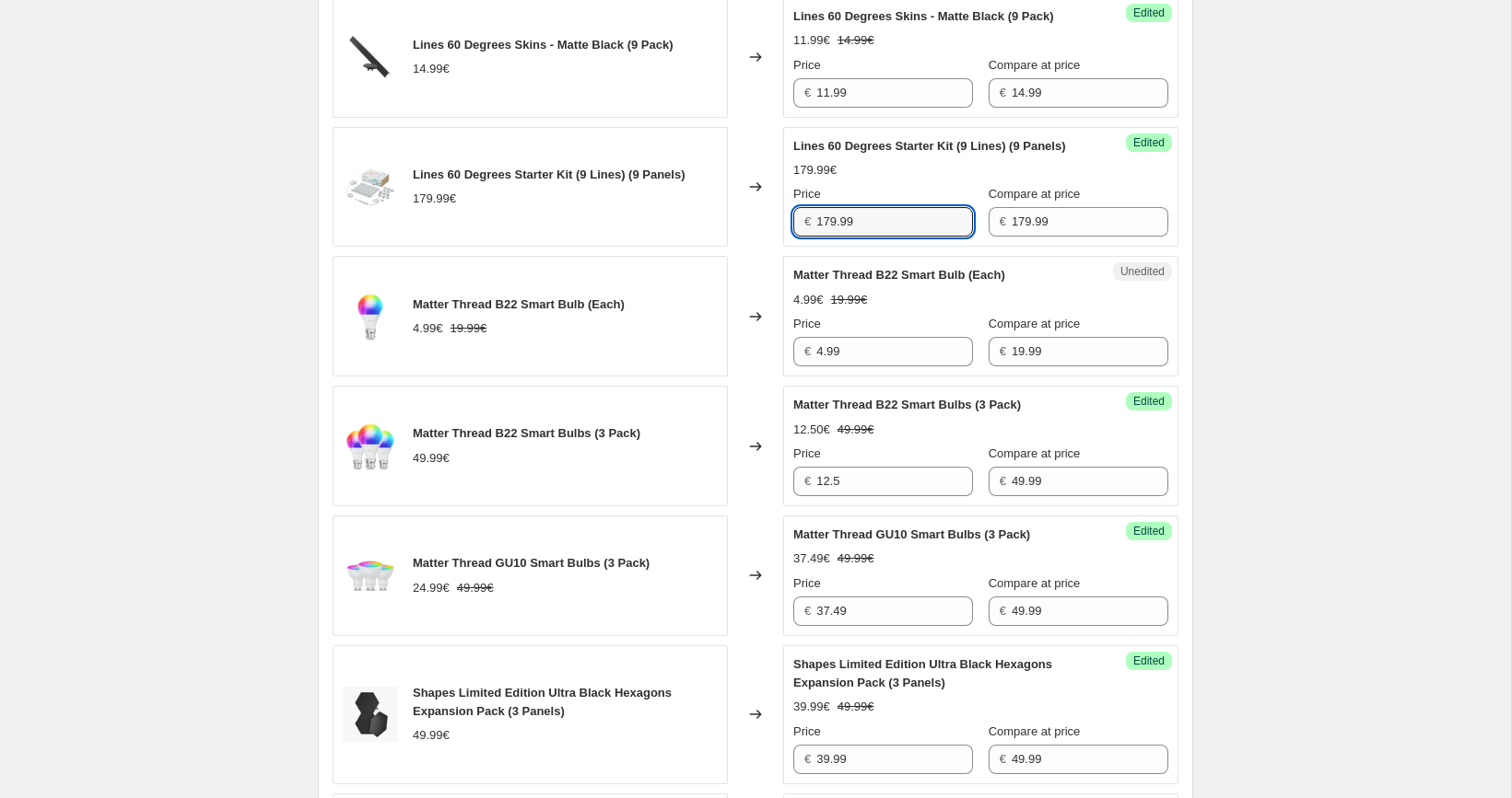
paste input "43"
type input "143.99"
click at [1252, 268] on div "[05/10-10/10] Oct Prime Day. This page is ready [05/10-10/10] Oct Prime Day Inf…" at bounding box center [755, 342] width 1511 height 4083
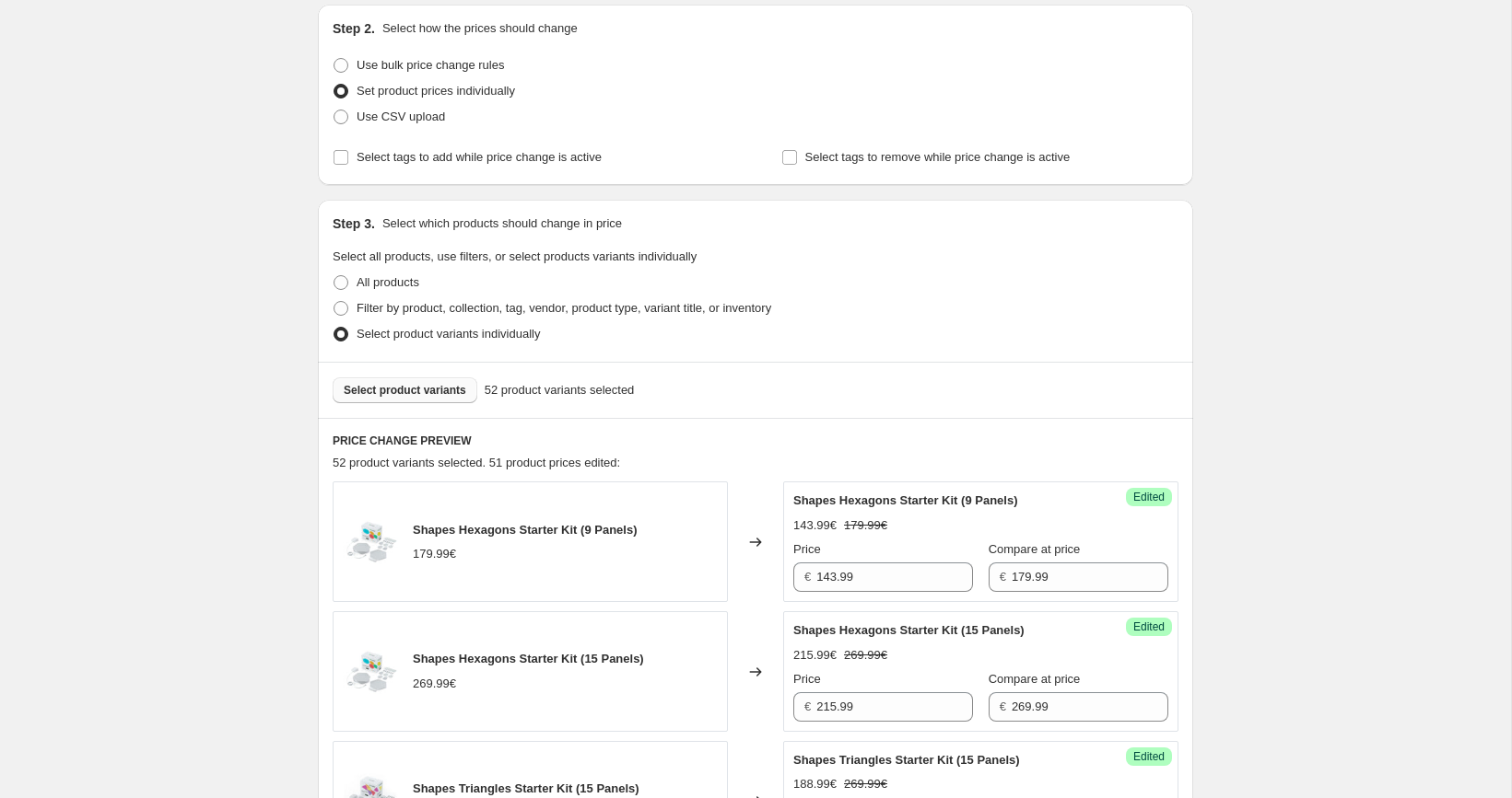
scroll to position [270, 0]
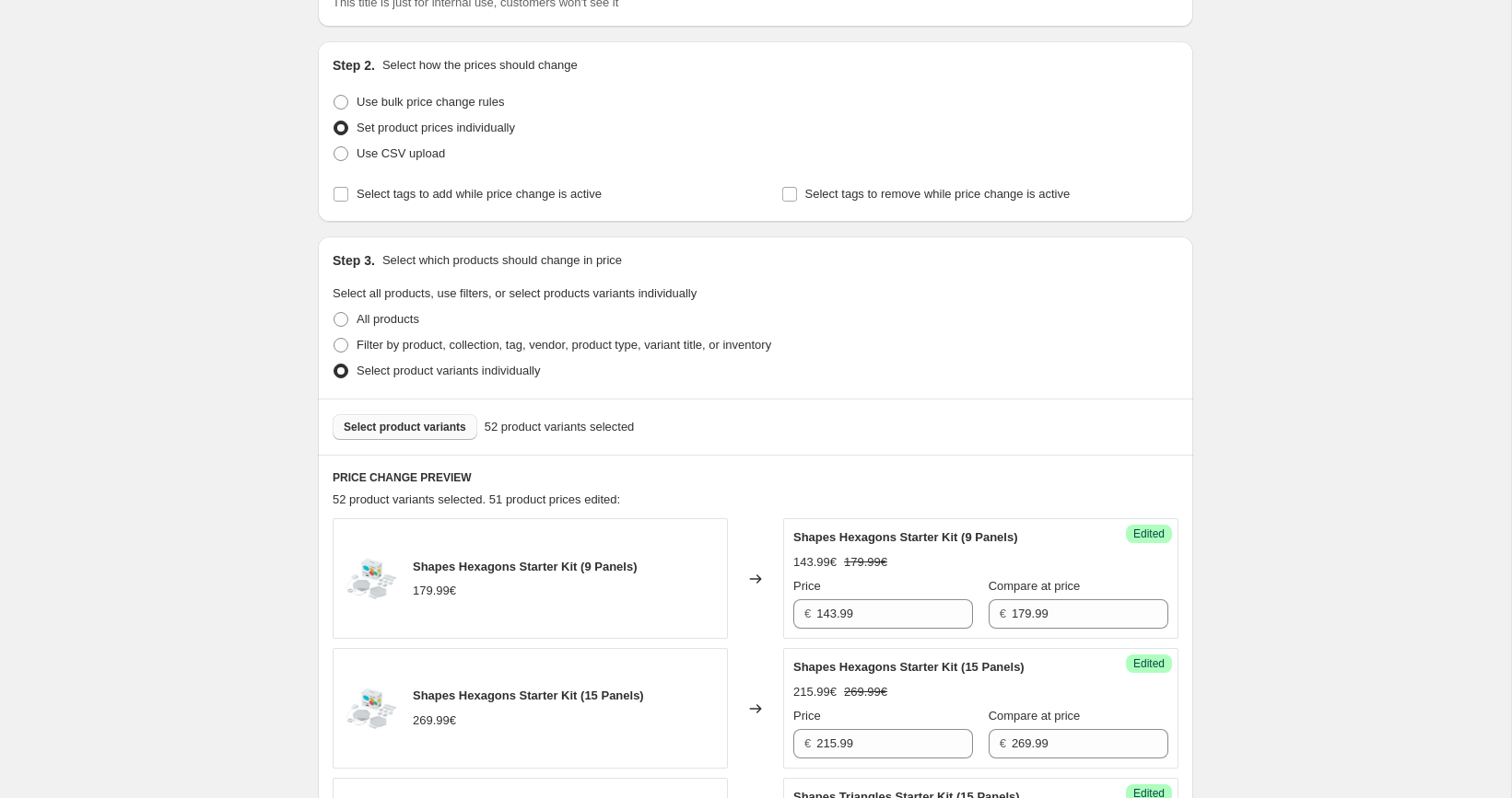
click at [433, 424] on span "Select product variants" at bounding box center [405, 427] width 122 height 15
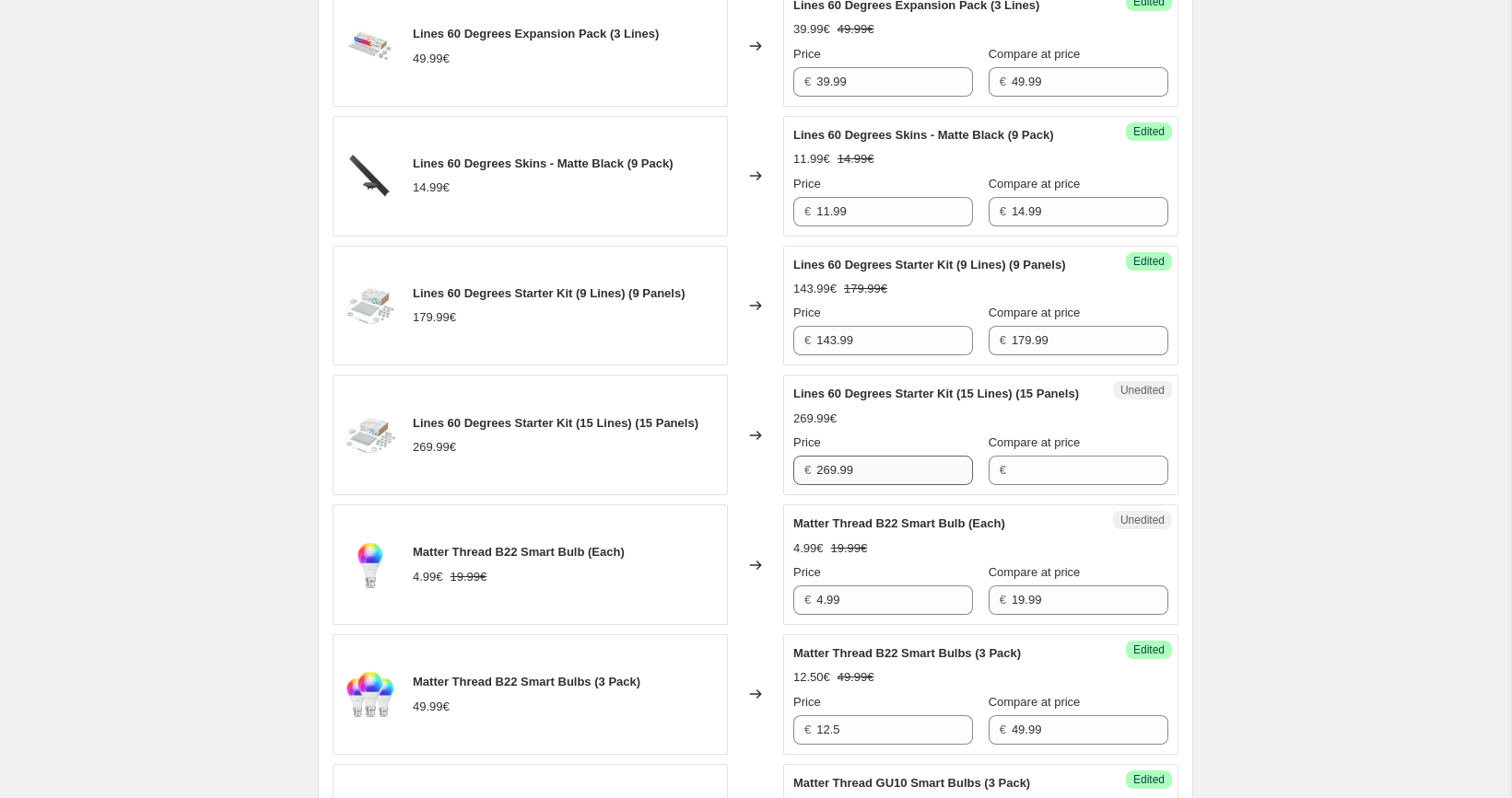
scroll to position [1581, 0]
click at [911, 484] on input "269.99" at bounding box center [894, 469] width 157 height 30
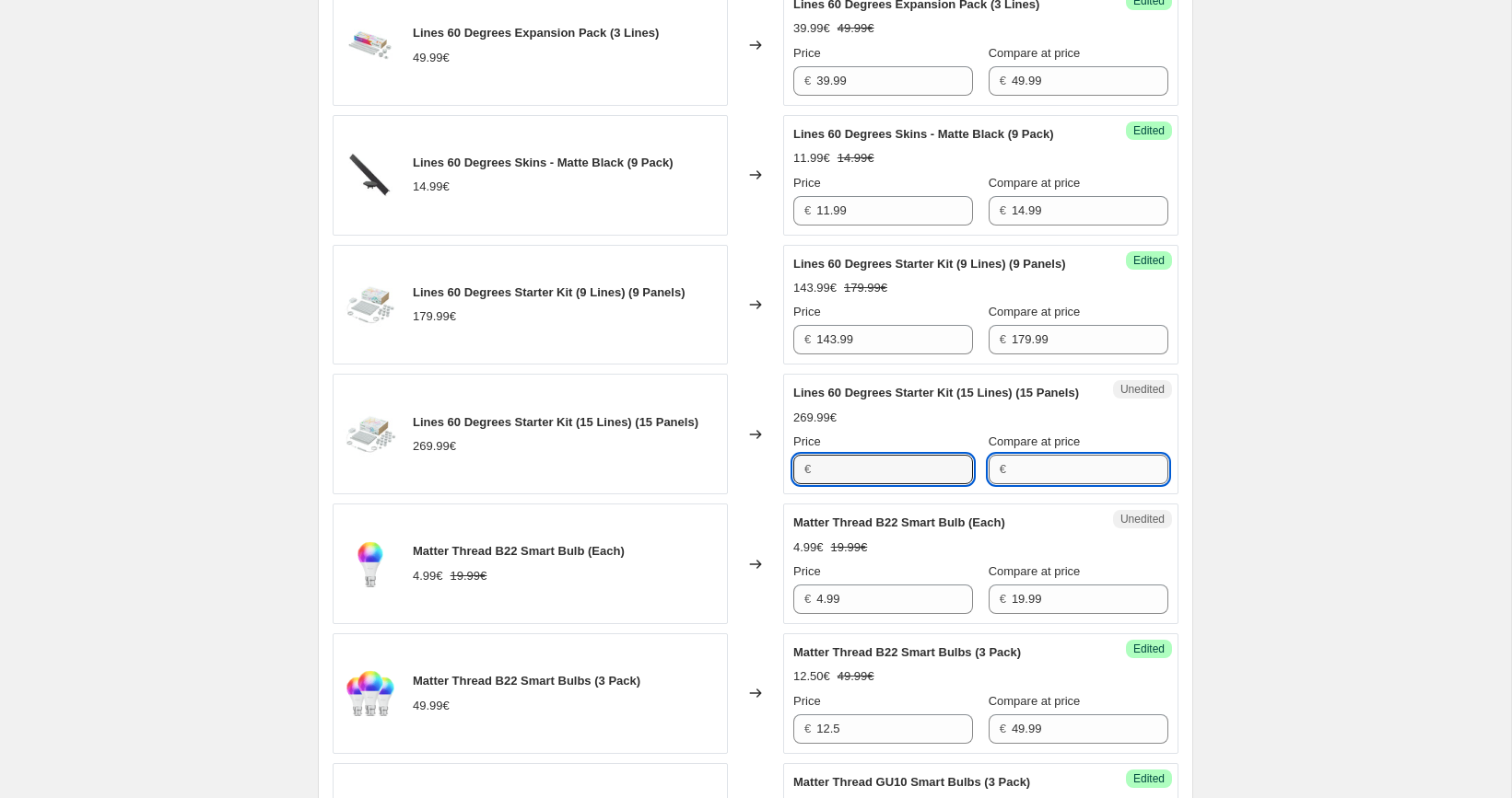
type input "269.99"
click at [1019, 484] on input "Compare at price" at bounding box center [1090, 469] width 157 height 30
paste input "269.99"
type input "269.99"
click at [899, 484] on input "269.99" at bounding box center [894, 469] width 157 height 30
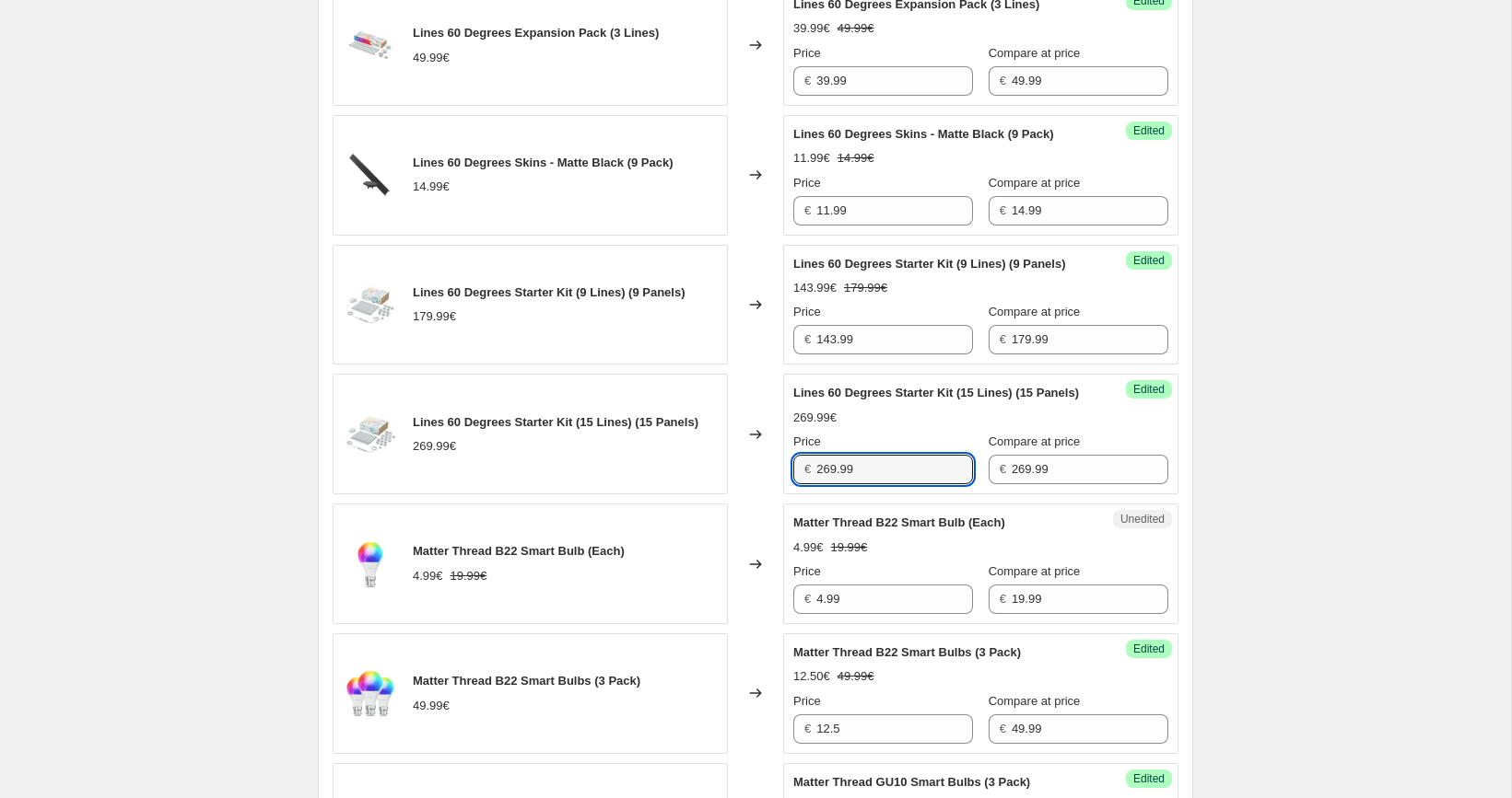
paste input "15"
type input "215.99"
click at [1285, 444] on div "[05/10-10/10] Oct Prime Day. This page is ready [05/10-10/10] Oct Prime Day Inf…" at bounding box center [755, 451] width 1511 height 4065
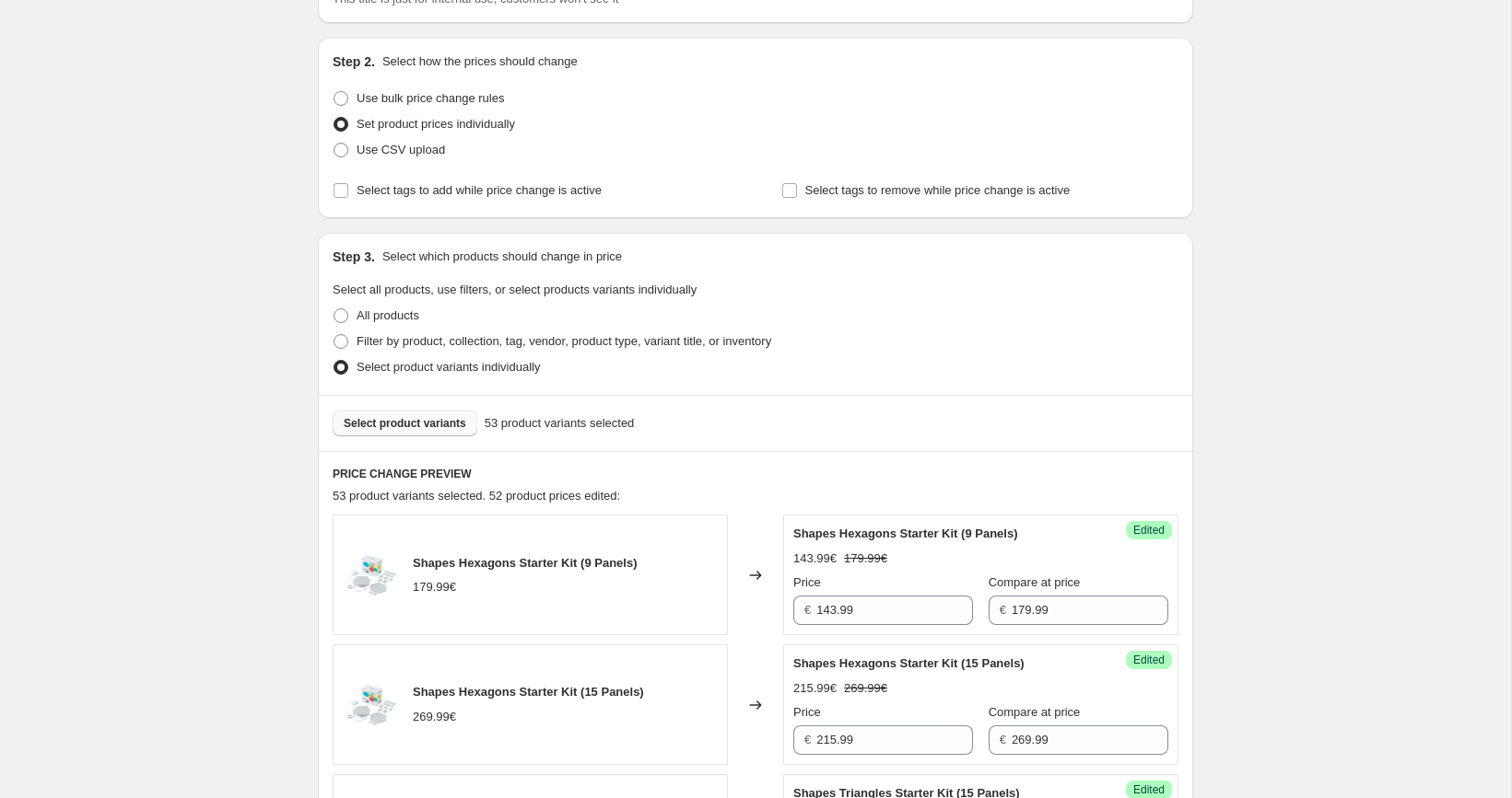
scroll to position [252, 0]
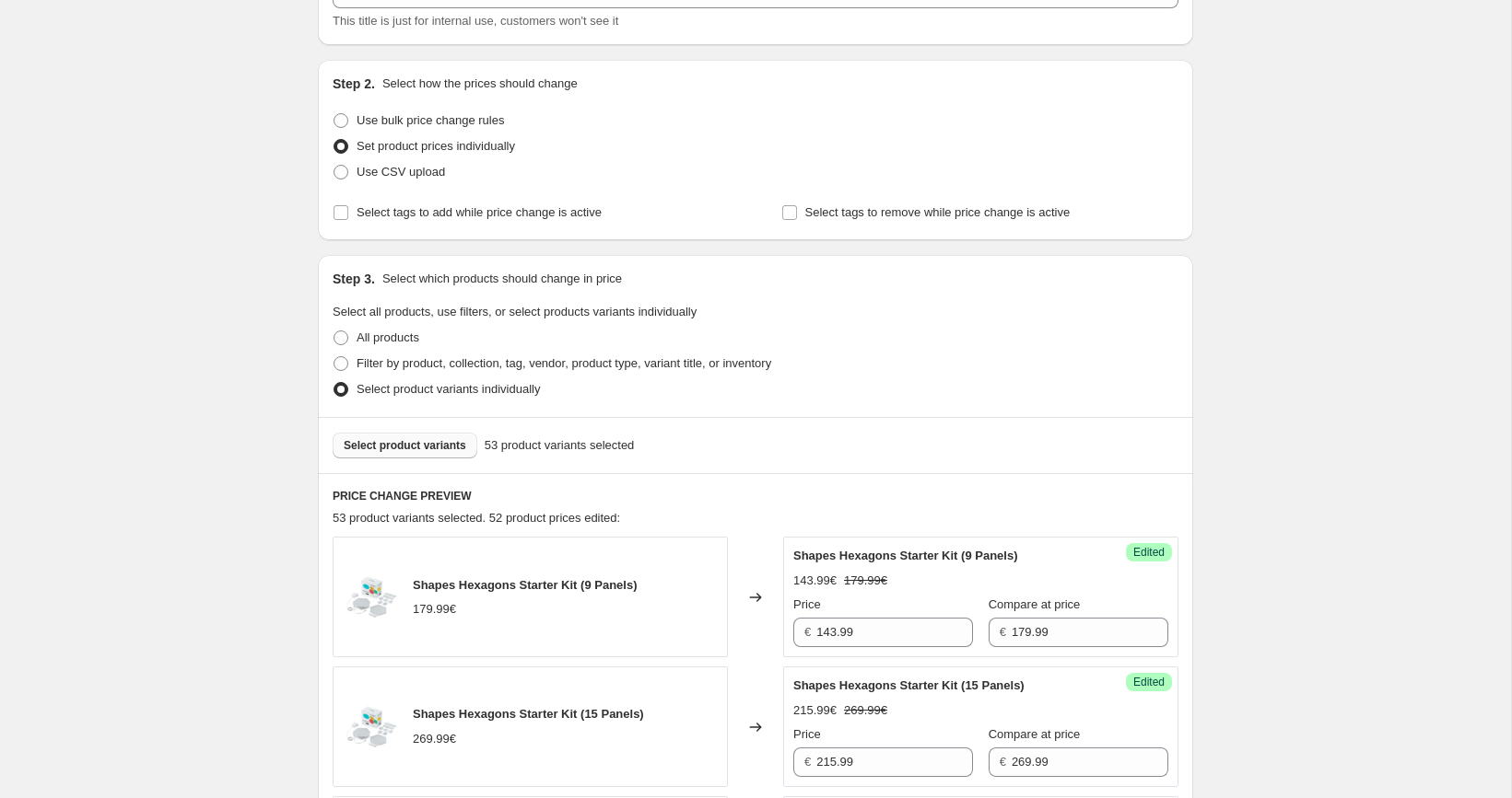
click at [433, 449] on span "Select product variants" at bounding box center [405, 446] width 122 height 15
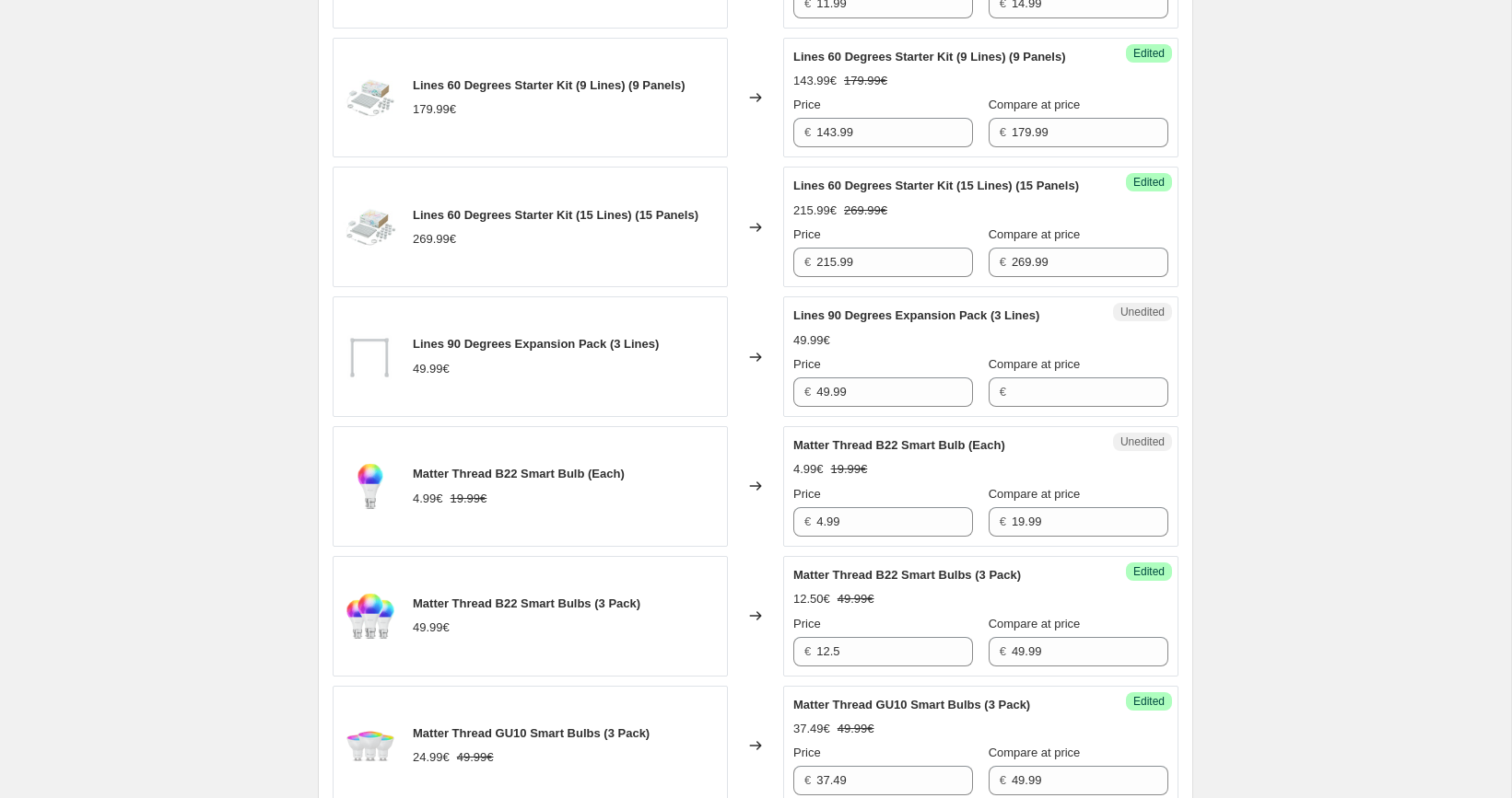
scroll to position [1791, 0]
click at [887, 405] on input "49.99" at bounding box center [894, 391] width 157 height 30
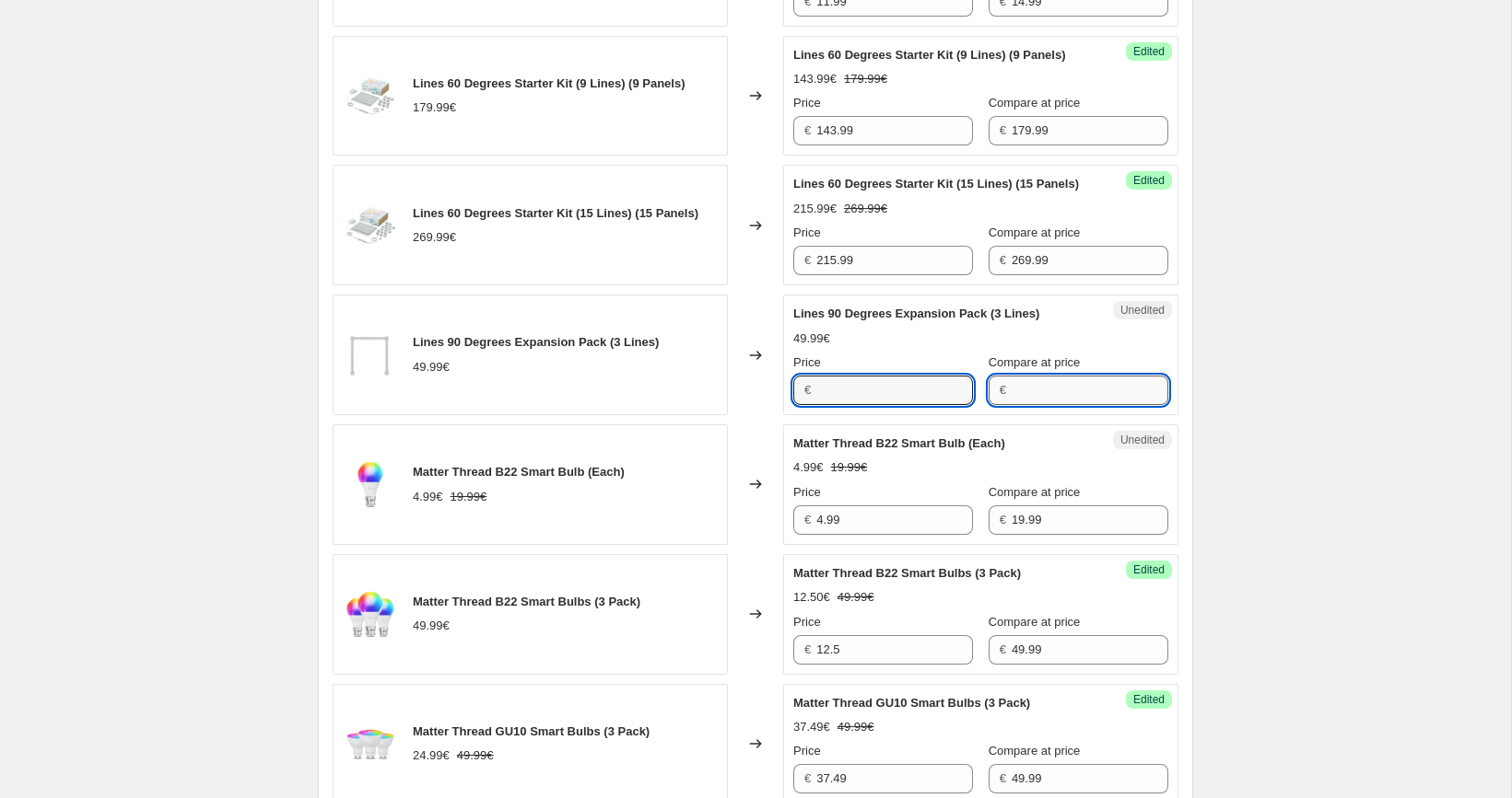
type input "49.99"
click at [1062, 405] on input "Compare at price" at bounding box center [1090, 391] width 157 height 30
paste input "49.99"
type input "49.99"
click at [910, 405] on input "49.99" at bounding box center [894, 391] width 157 height 30
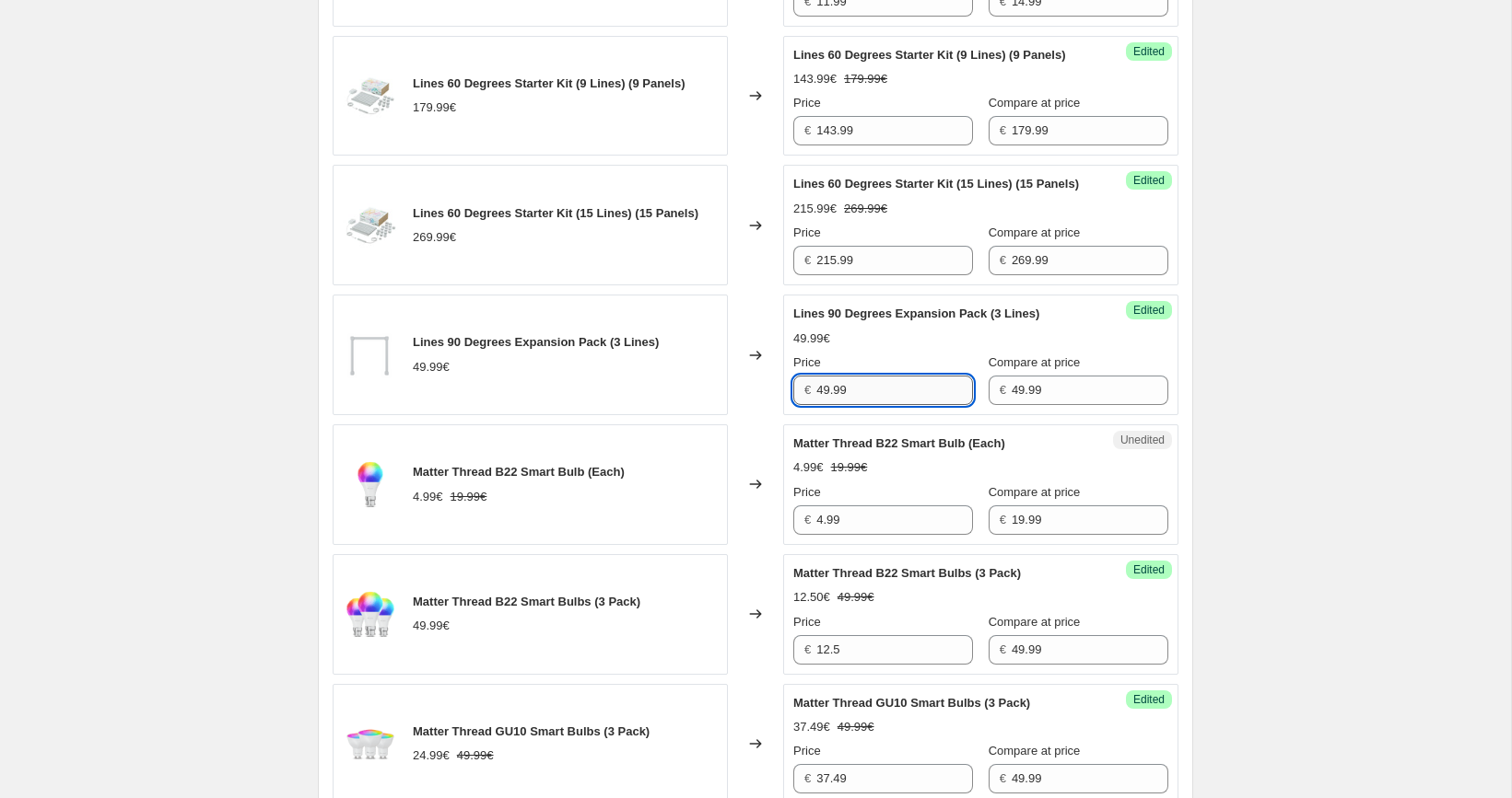
paste input "25"
type input "25"
click at [1208, 403] on div "[05/10-10/10] Oct Prime Day. This page is ready [05/10-10/10] Oct Prime Day Inf…" at bounding box center [755, 241] width 919 height 4065
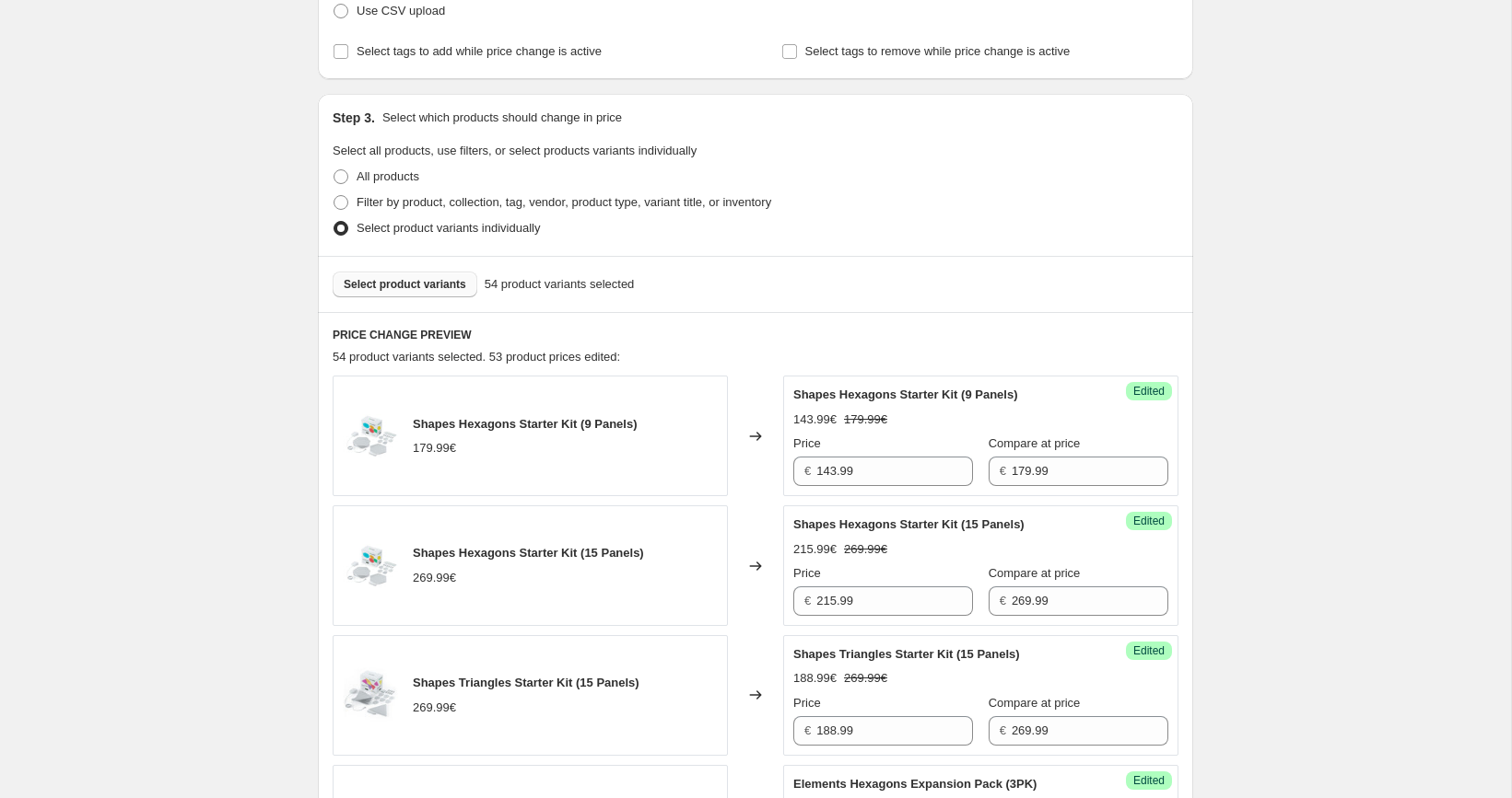
scroll to position [410, 0]
click at [449, 296] on button "Select product variants" at bounding box center [405, 287] width 145 height 26
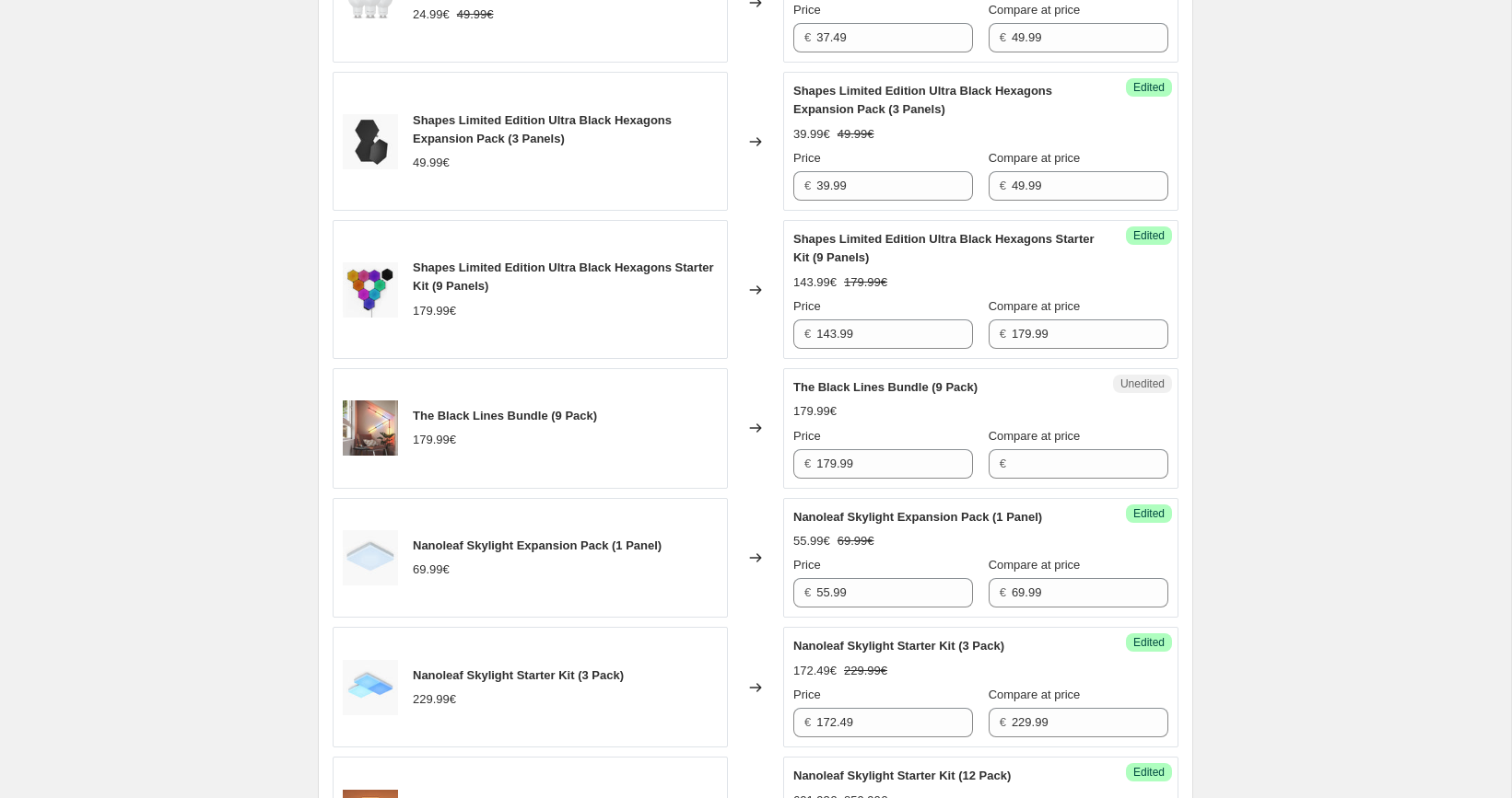
scroll to position [2605, 0]
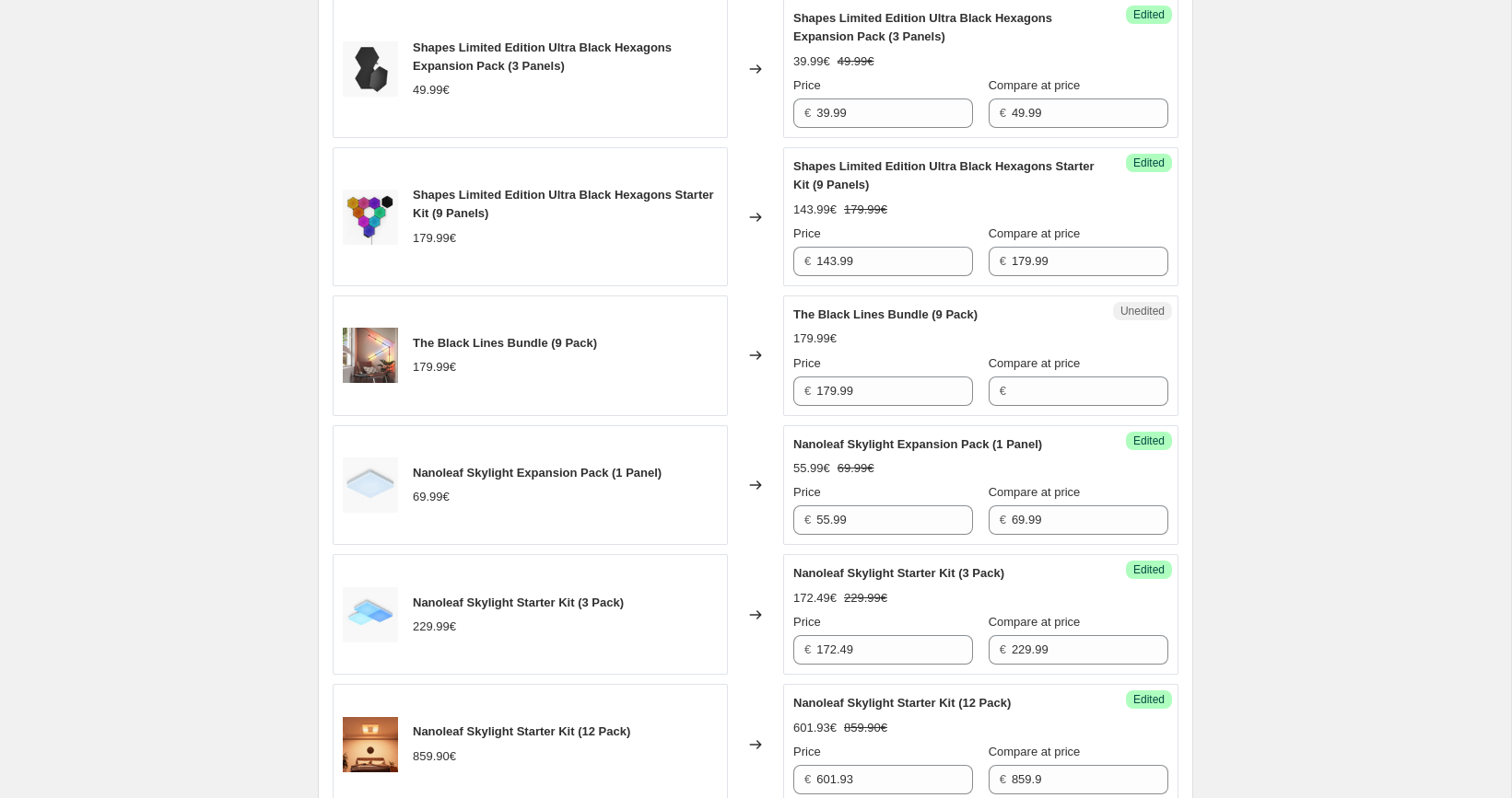
click at [883, 416] on div "Unedited The Black Lines Bundle (9 Pack) 179.99€ Price € 179.99 Compare at pric…" at bounding box center [981, 355] width 396 height 121
click at [897, 406] on input "179.99" at bounding box center [894, 392] width 157 height 30
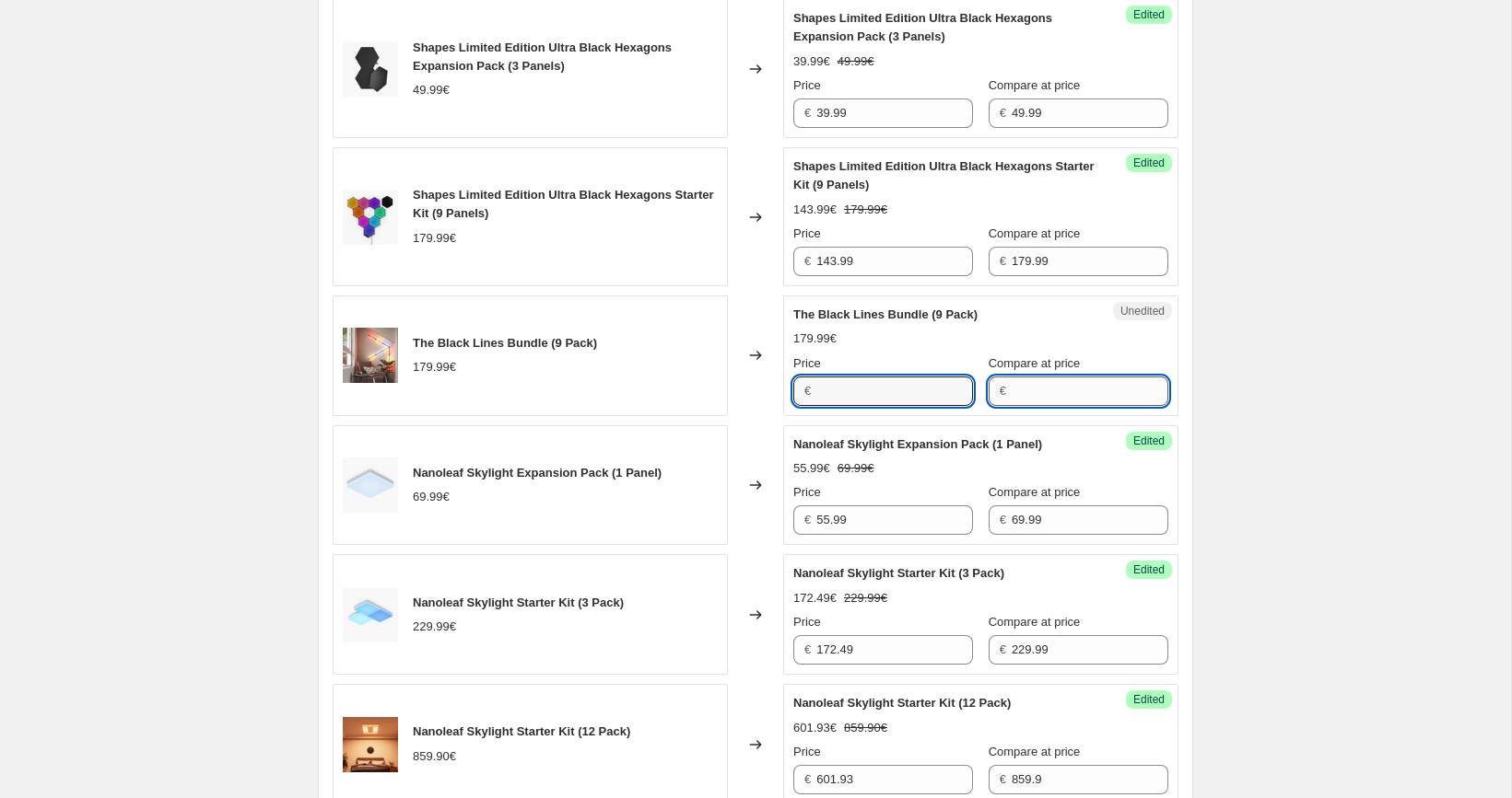
type input "179.99"
click at [1013, 406] on input "Compare at price" at bounding box center [1090, 392] width 157 height 30
paste input "179.99"
paste input "94.98"
type input "194.98"
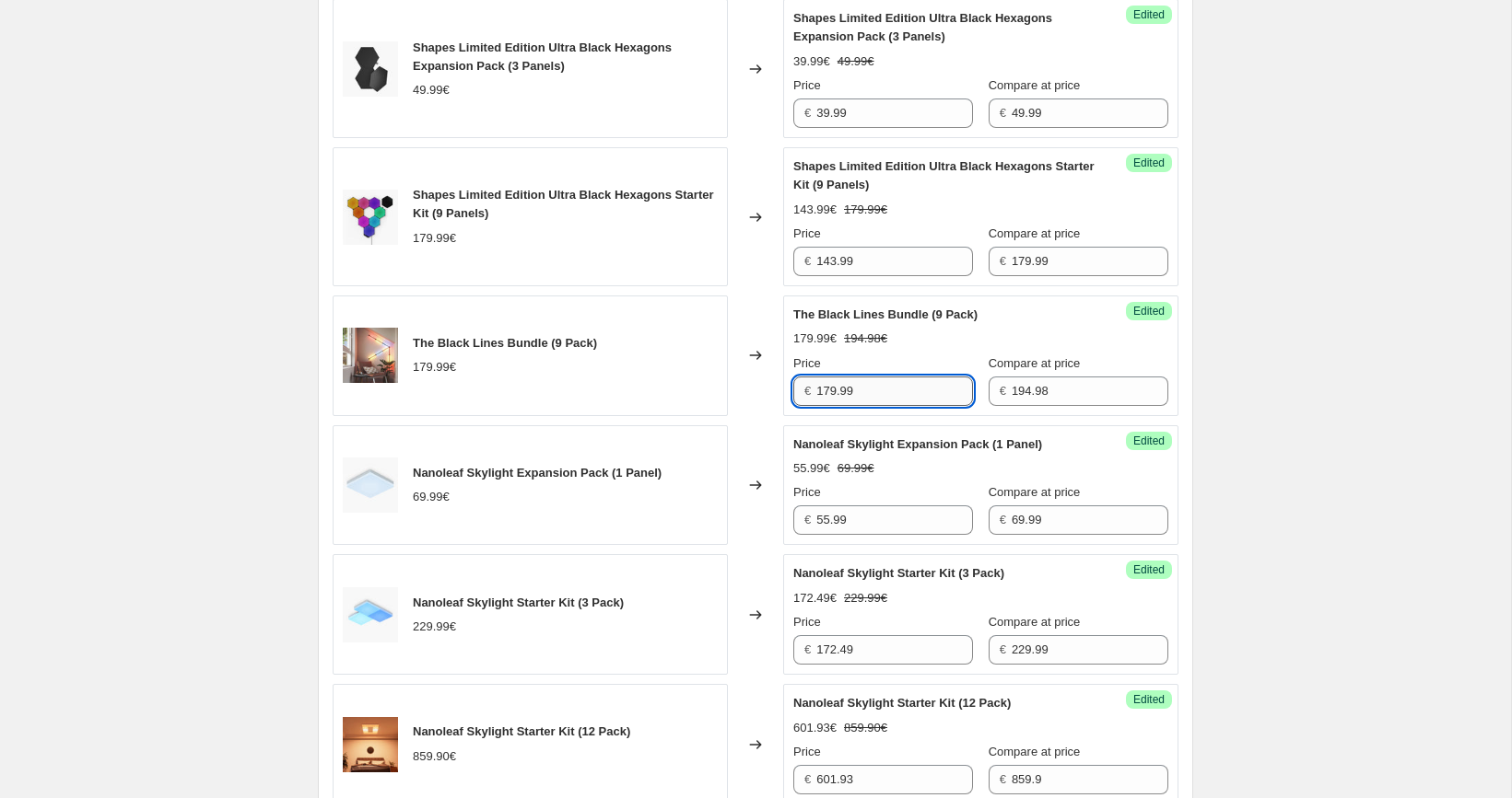
click at [904, 406] on input "179.99" at bounding box center [894, 392] width 157 height 30
paste input "46.24"
type input "146.24"
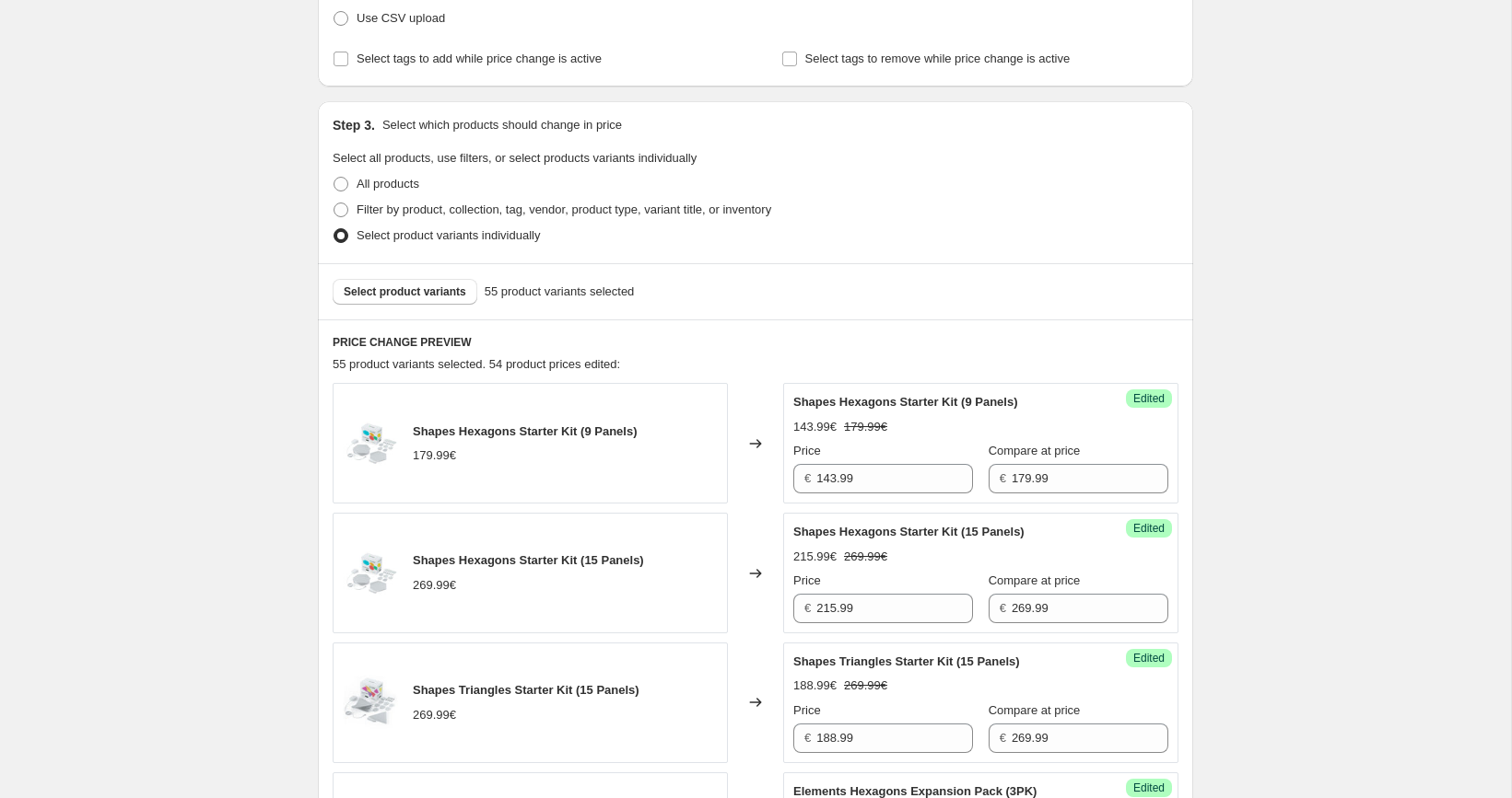
scroll to position [402, 0]
click at [442, 288] on span "Select product variants" at bounding box center [405, 294] width 122 height 15
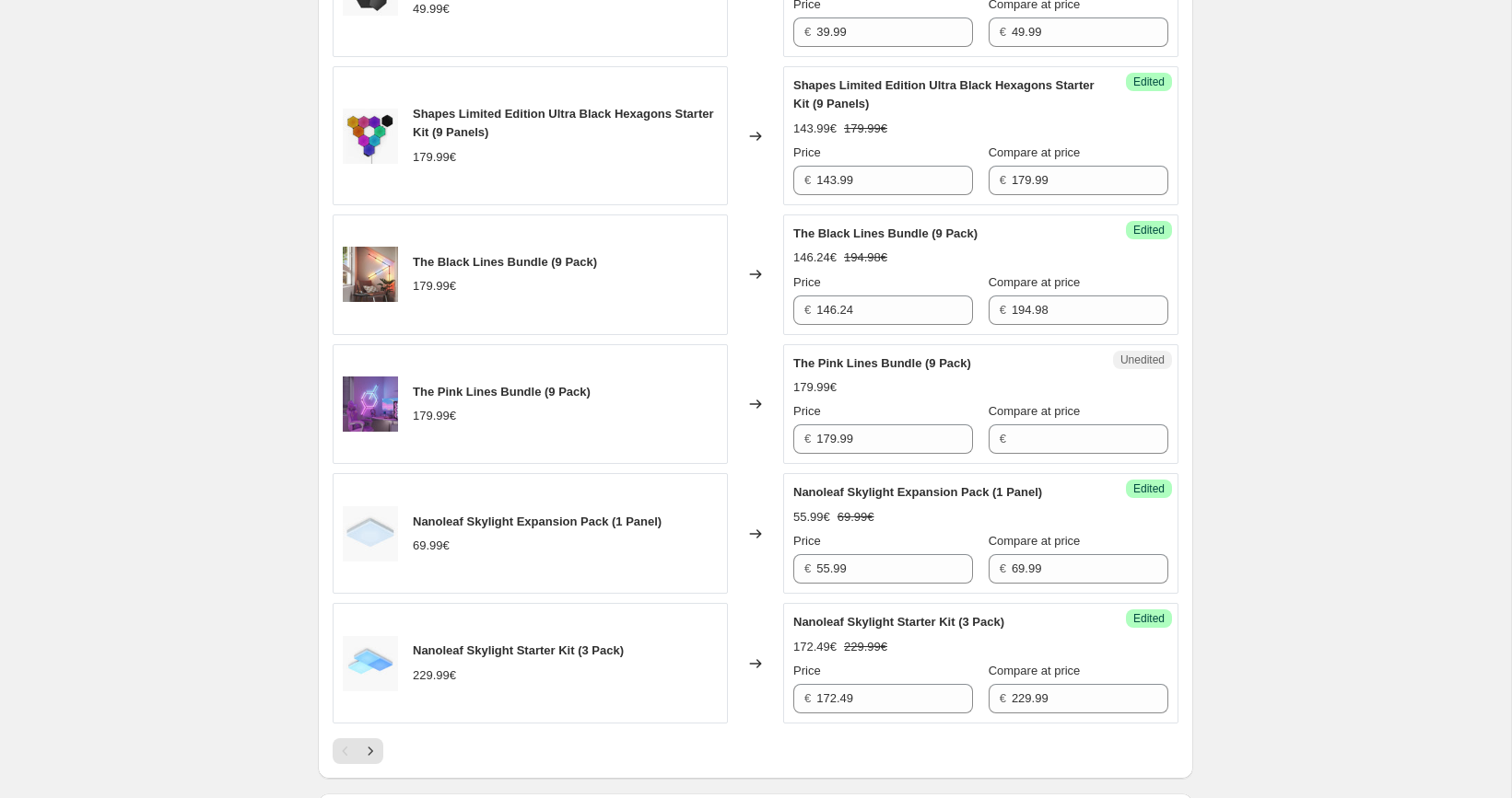
scroll to position [2713, 0]
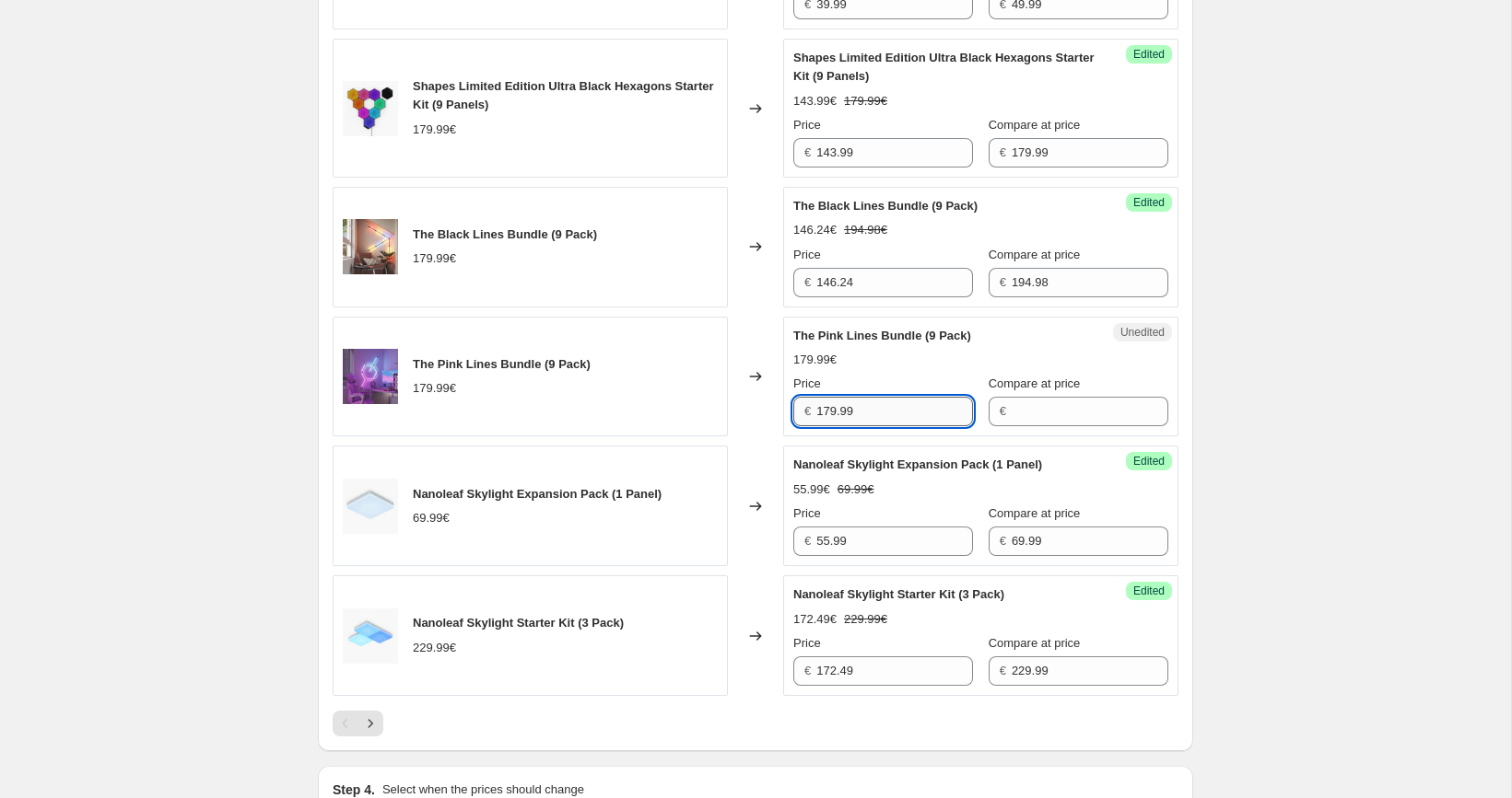
click at [867, 426] on input "179.99" at bounding box center [894, 411] width 157 height 30
click at [1012, 426] on input "Compare at price" at bounding box center [1090, 411] width 157 height 30
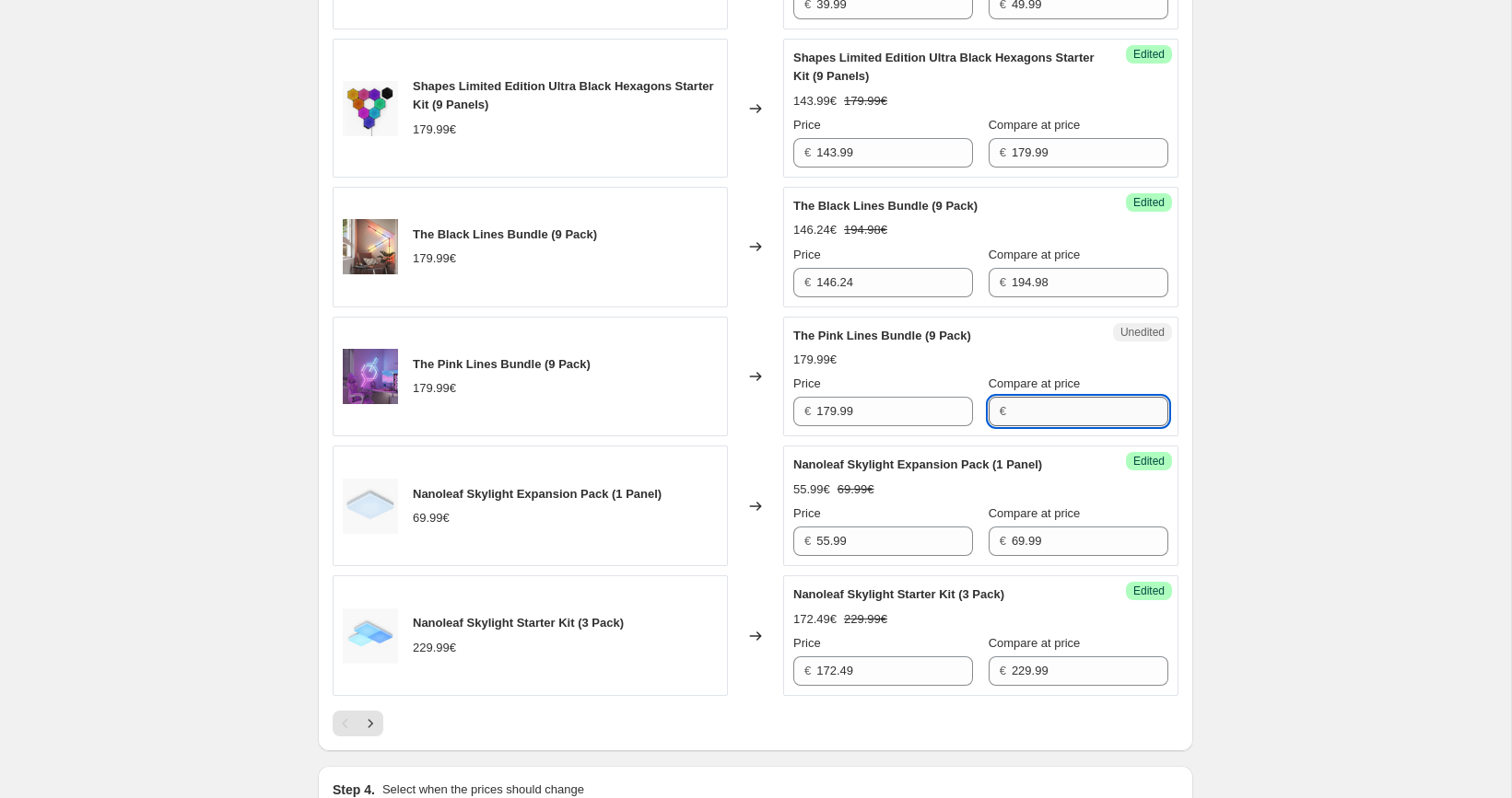
paste
type input "194.98"
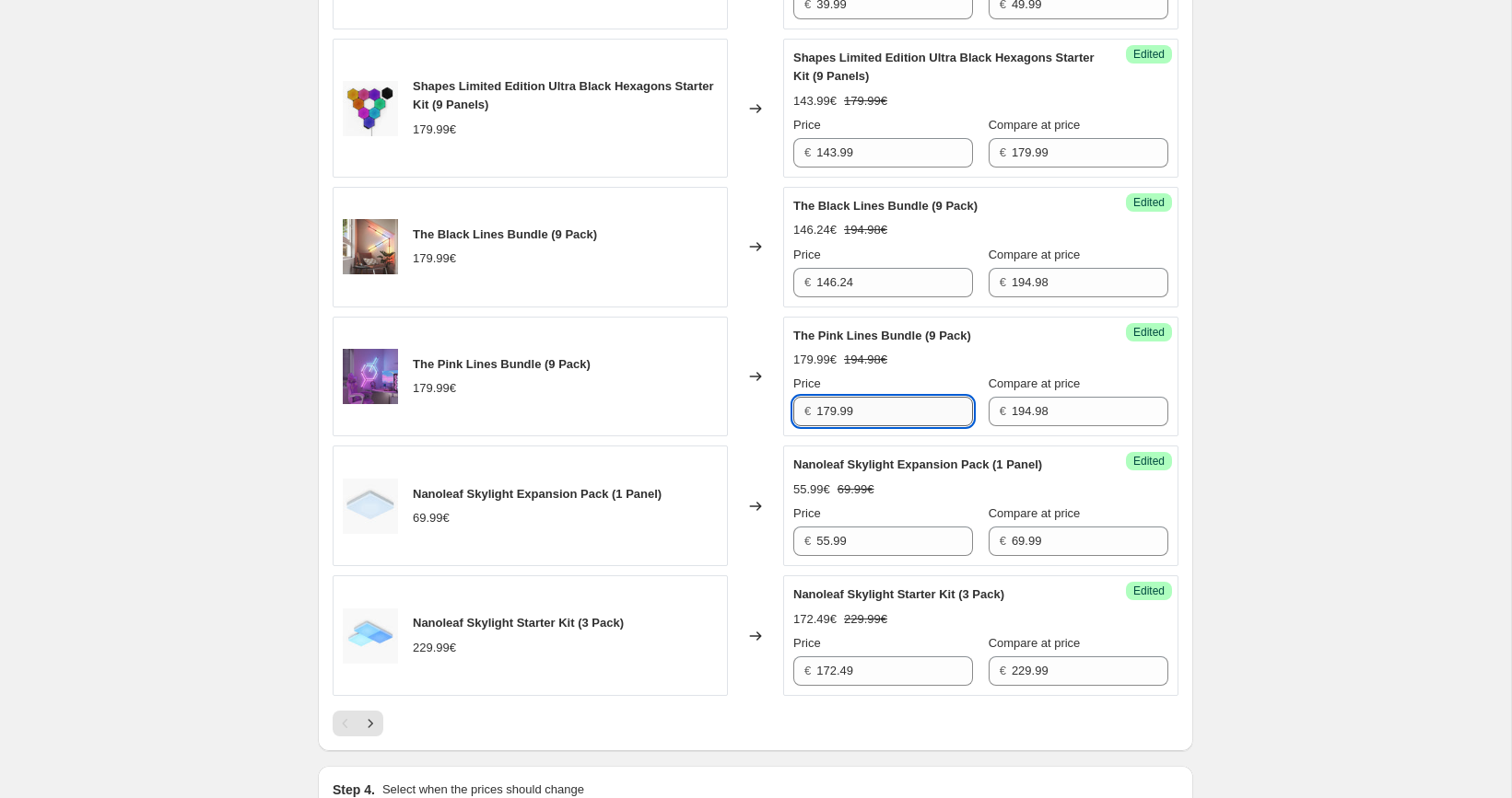
click at [881, 426] on input "179.99" at bounding box center [894, 411] width 157 height 30
type input "146.24"
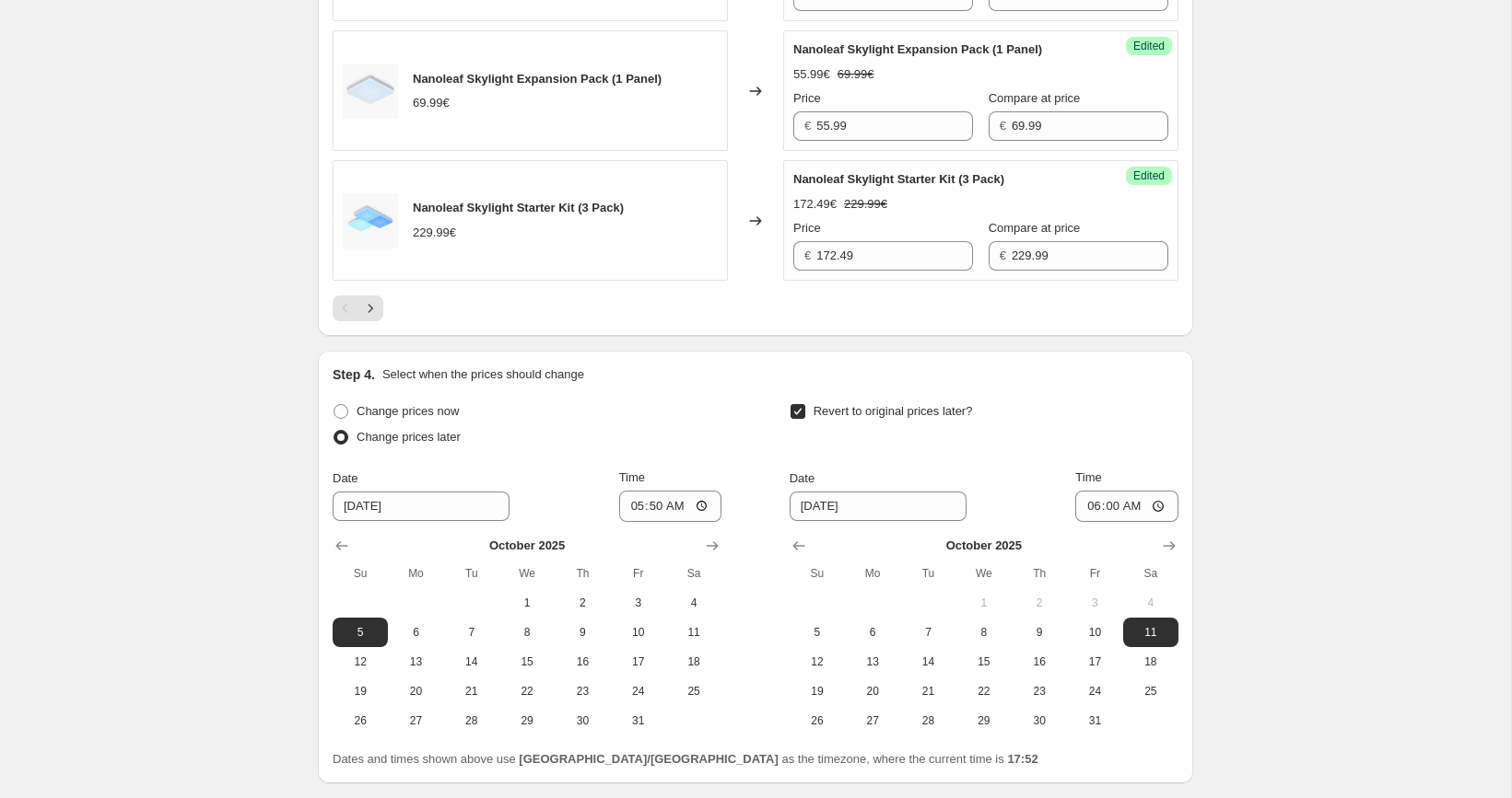
scroll to position [3308, 0]
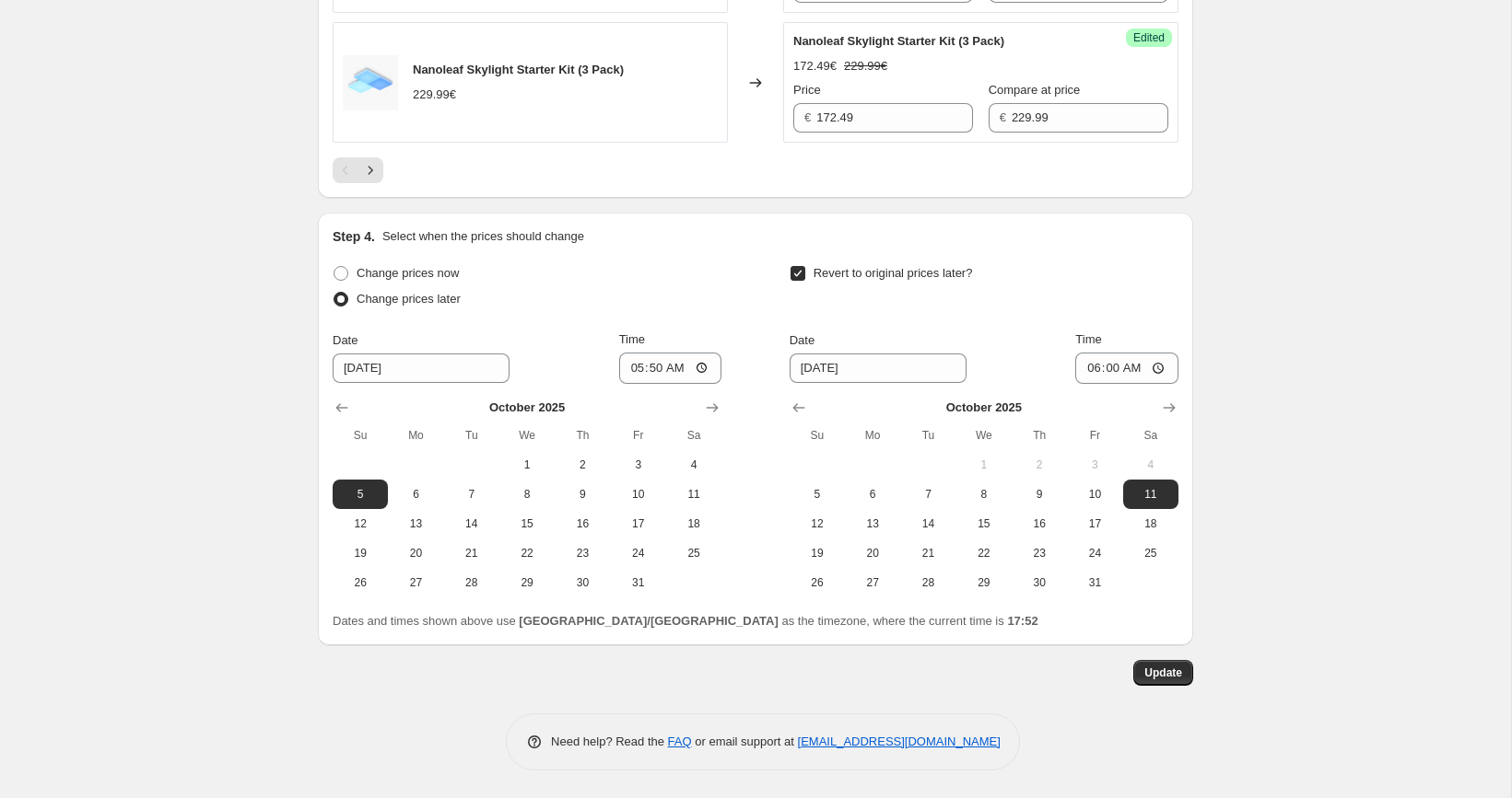
click at [1155, 683] on button "Update" at bounding box center [1163, 673] width 60 height 26
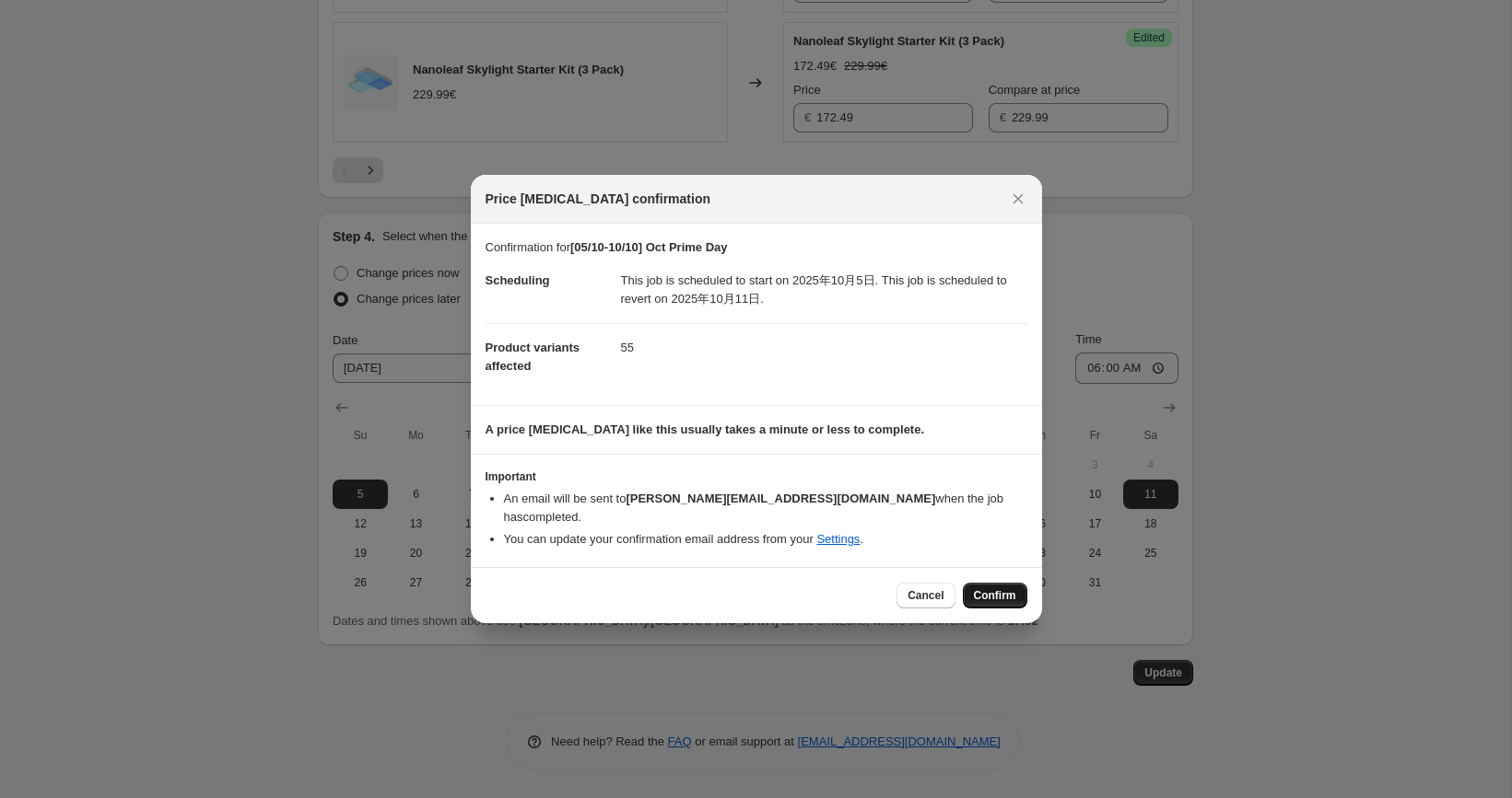
click at [999, 588] on span "Confirm" at bounding box center [994, 595] width 42 height 15
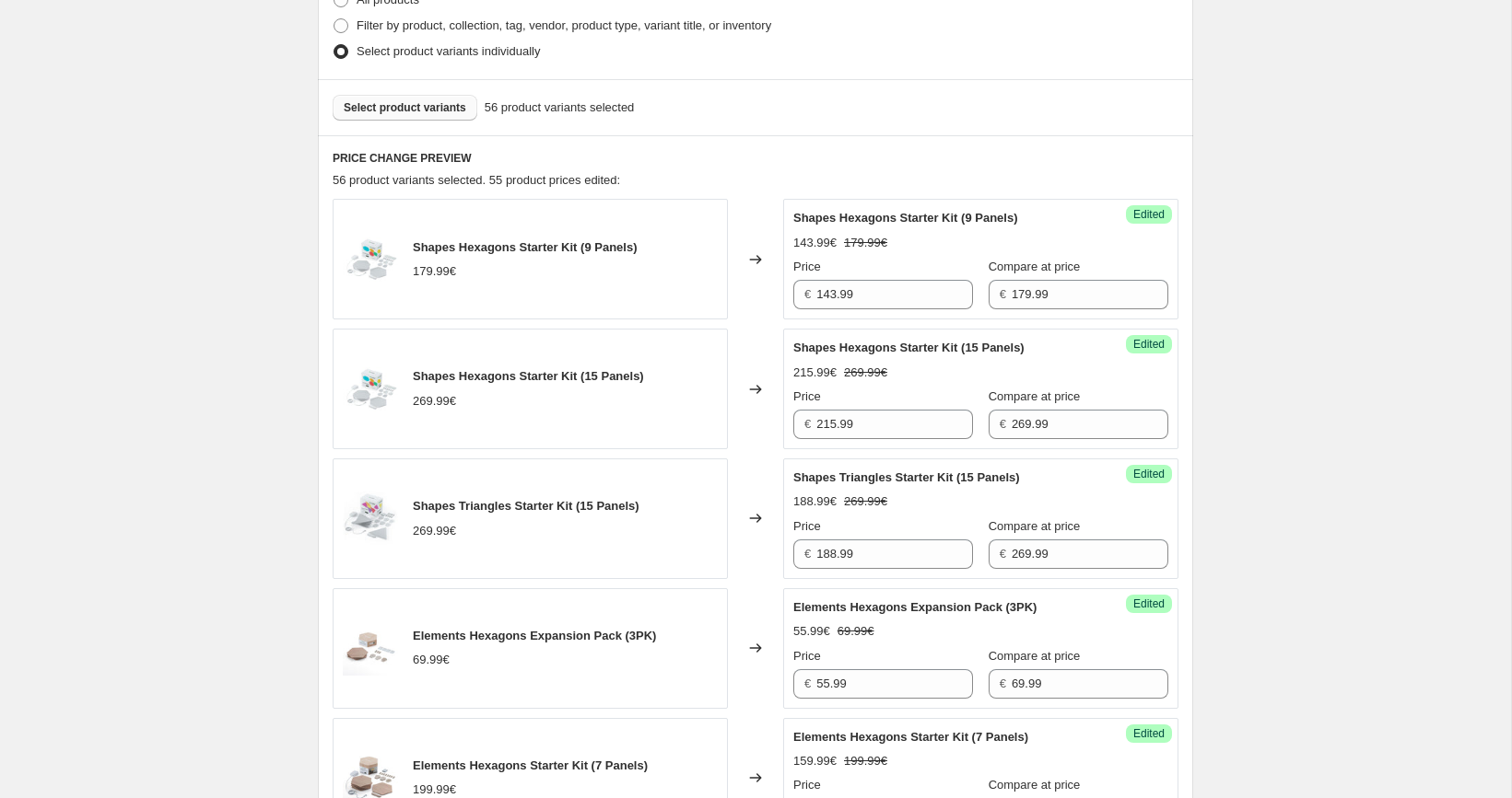
scroll to position [365, 0]
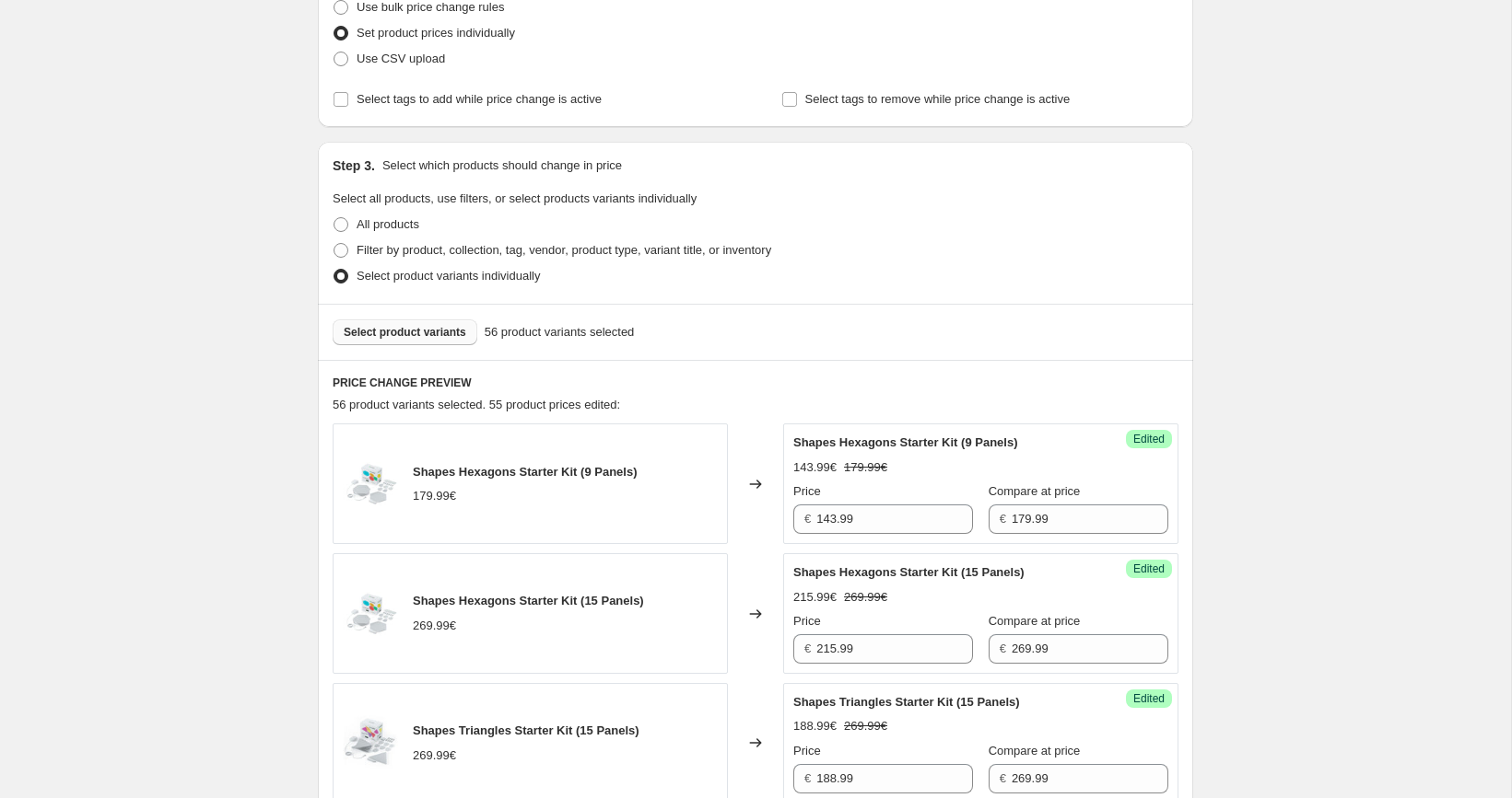
click at [457, 329] on span "Select product variants" at bounding box center [405, 332] width 122 height 15
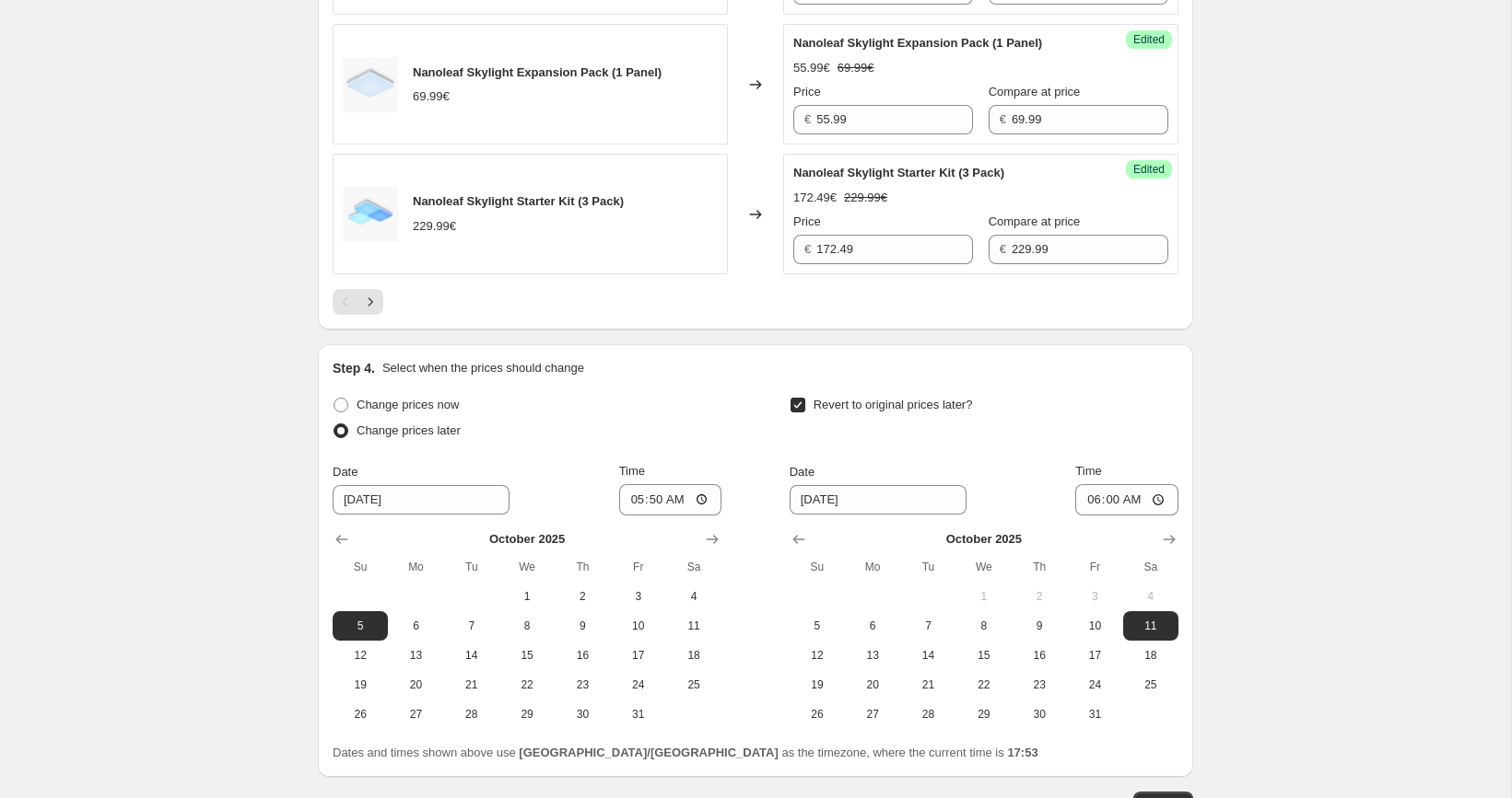
scroll to position [3127, 0]
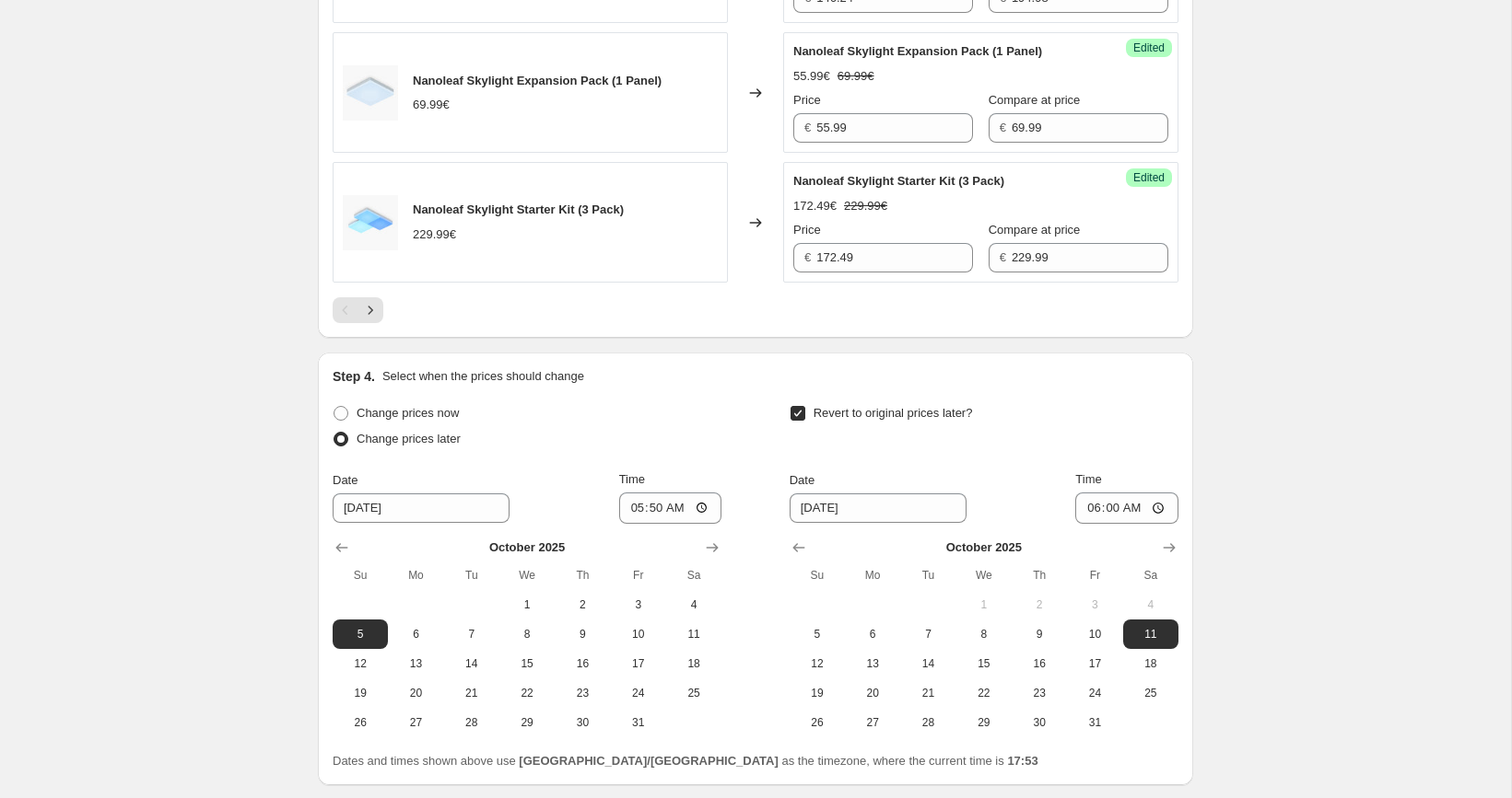
click at [386, 324] on div at bounding box center [755, 310] width 846 height 26
click at [380, 324] on button "Next" at bounding box center [370, 310] width 26 height 26
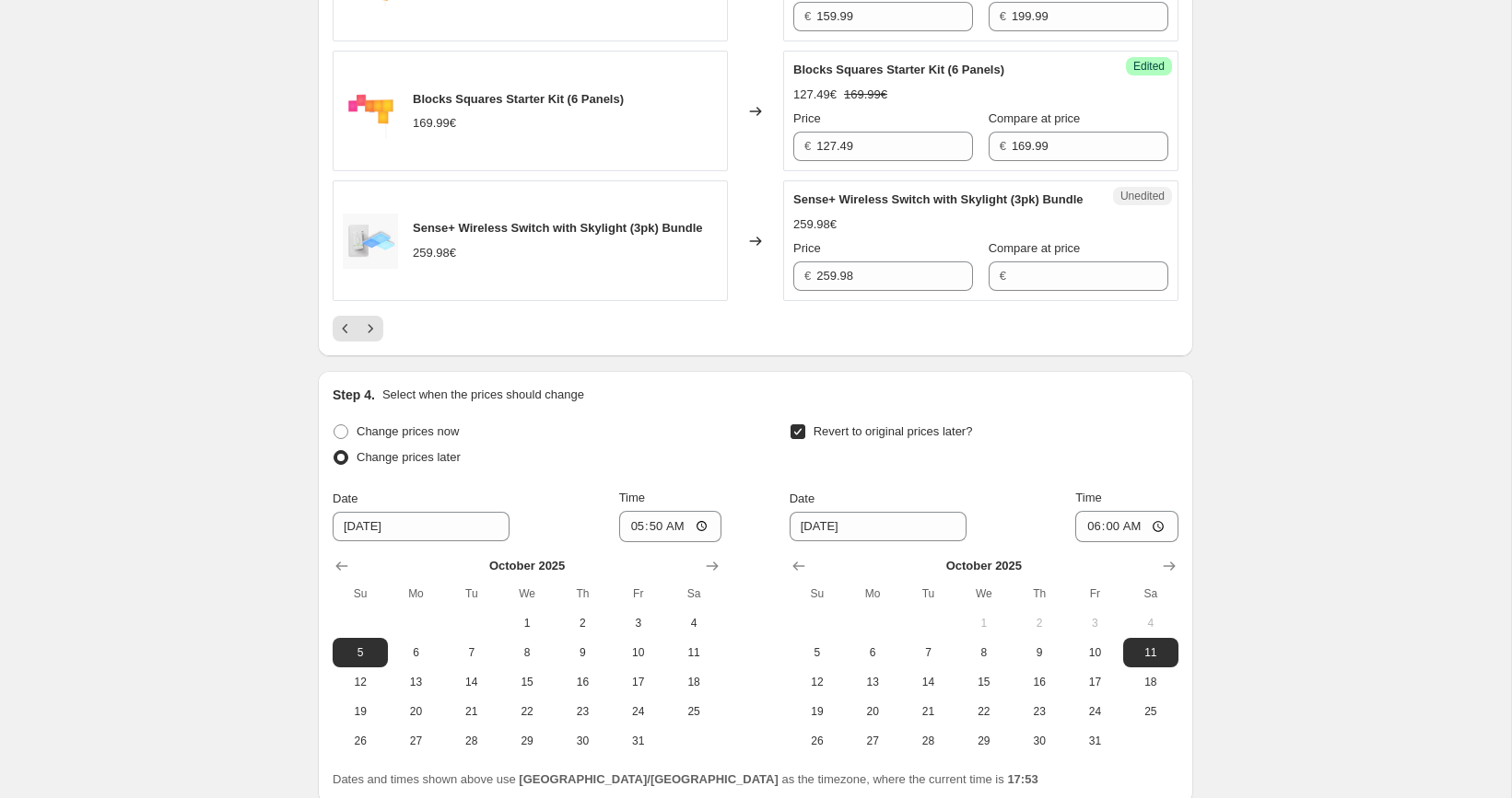
scroll to position [3086, 0]
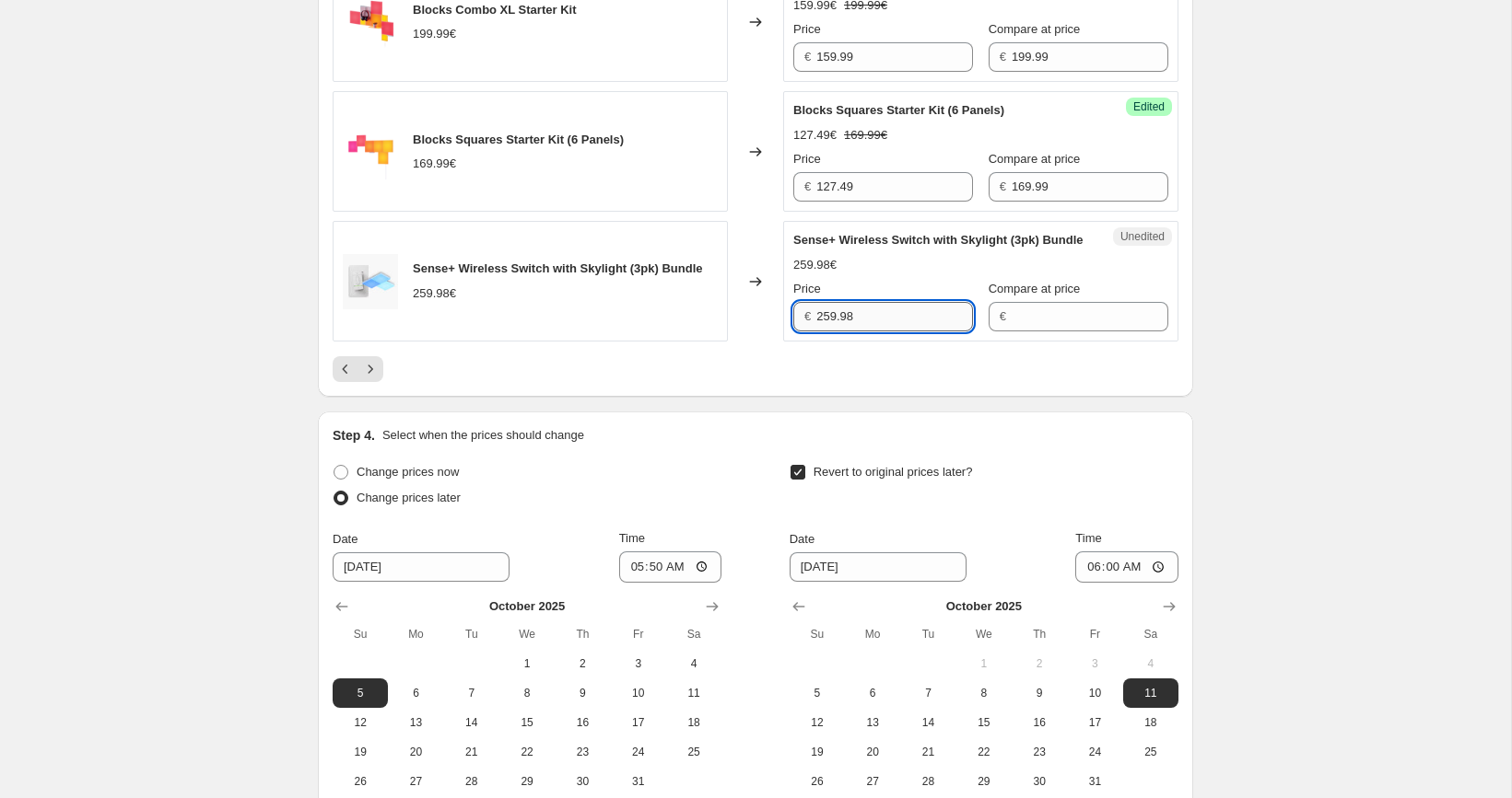
click at [912, 332] on input "259.98" at bounding box center [894, 317] width 157 height 30
type input "259.98"
click at [1068, 332] on input "Compare at price" at bounding box center [1090, 317] width 157 height 30
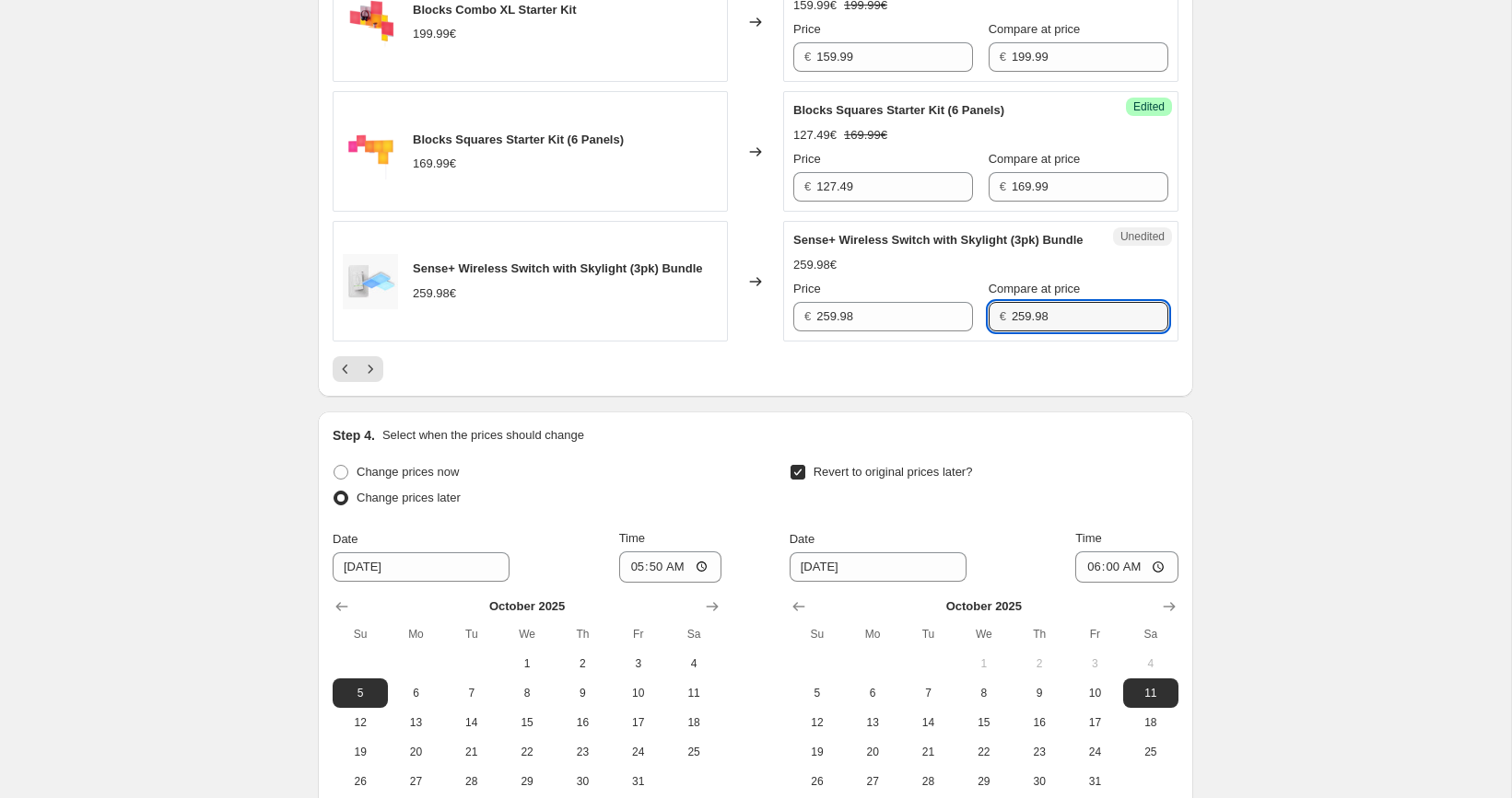
type input "259.98"
click at [857, 332] on input "259.98" at bounding box center [894, 317] width 157 height 30
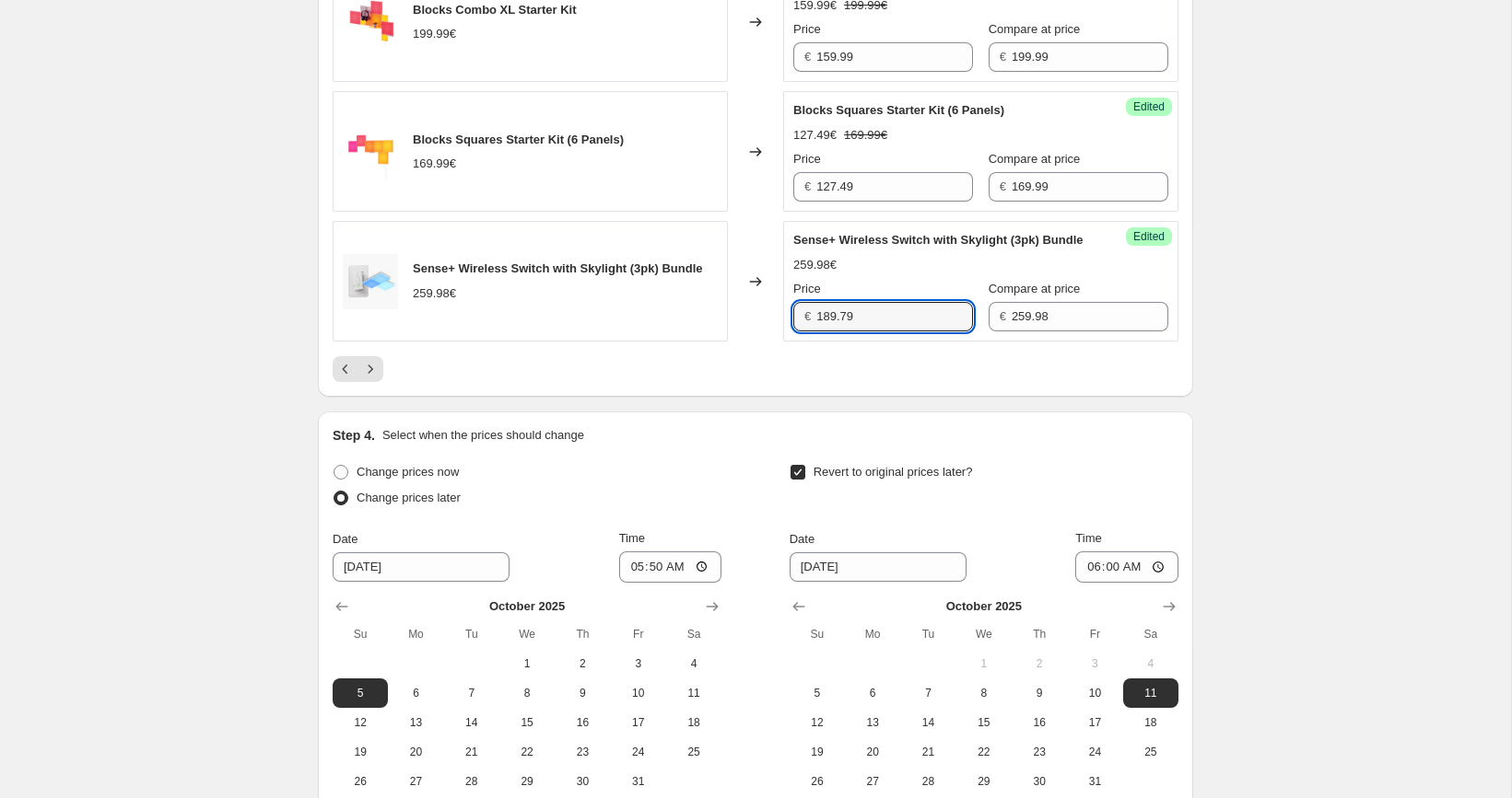
type input "189.79"
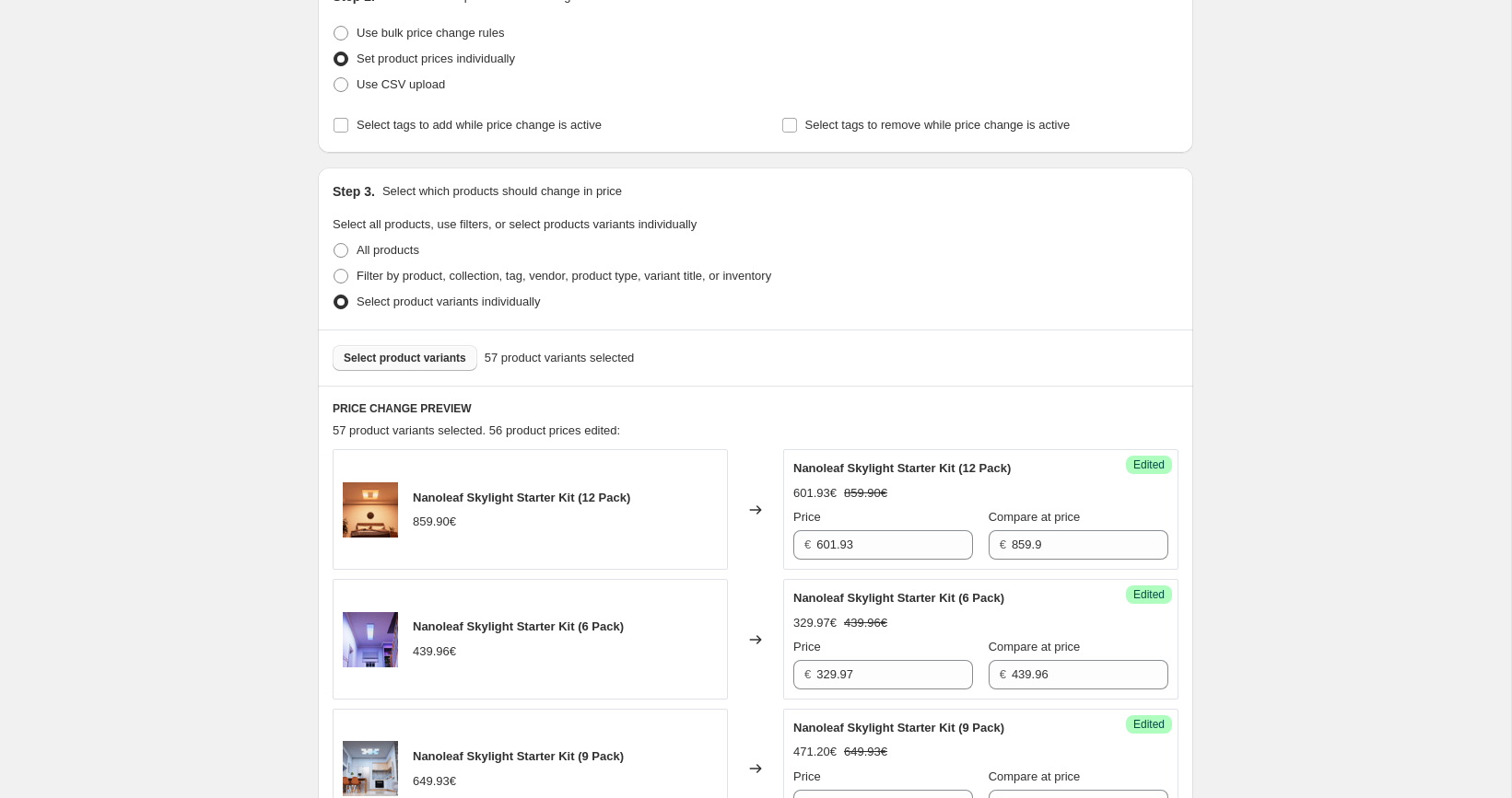
scroll to position [272, 0]
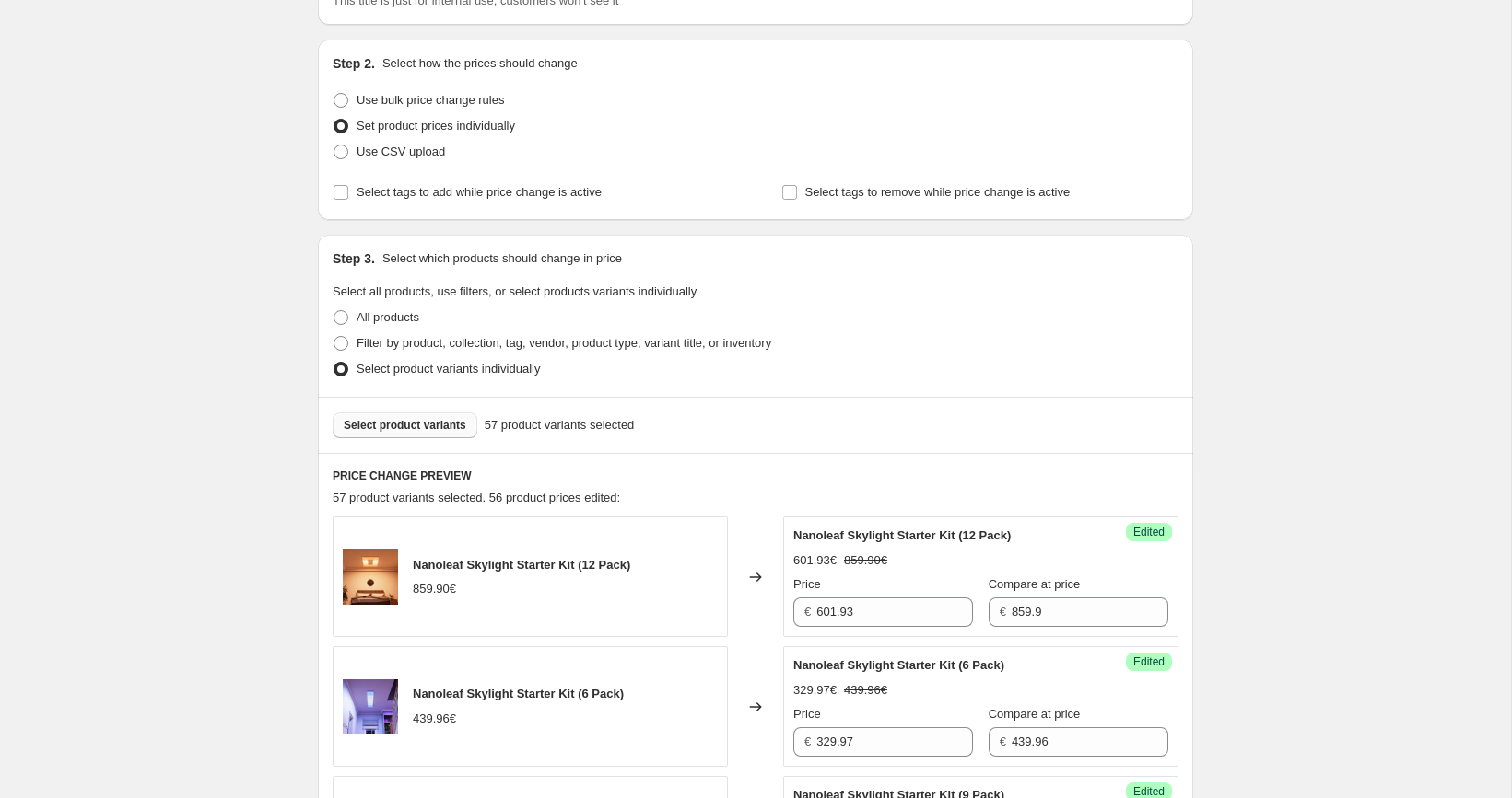
click at [436, 425] on span "Select product variants" at bounding box center [405, 425] width 122 height 15
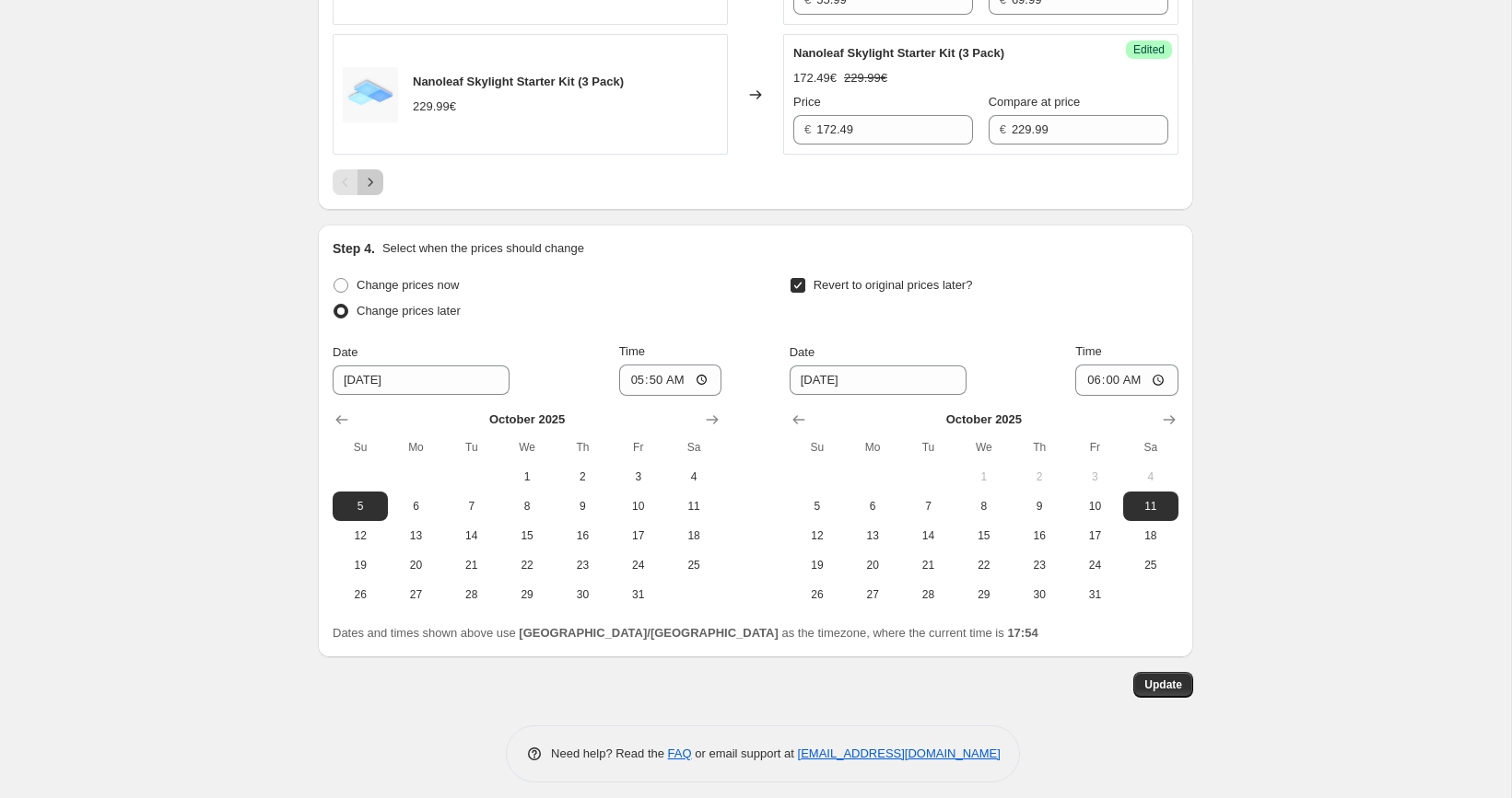
click at [367, 192] on icon "Next" at bounding box center [370, 182] width 19 height 19
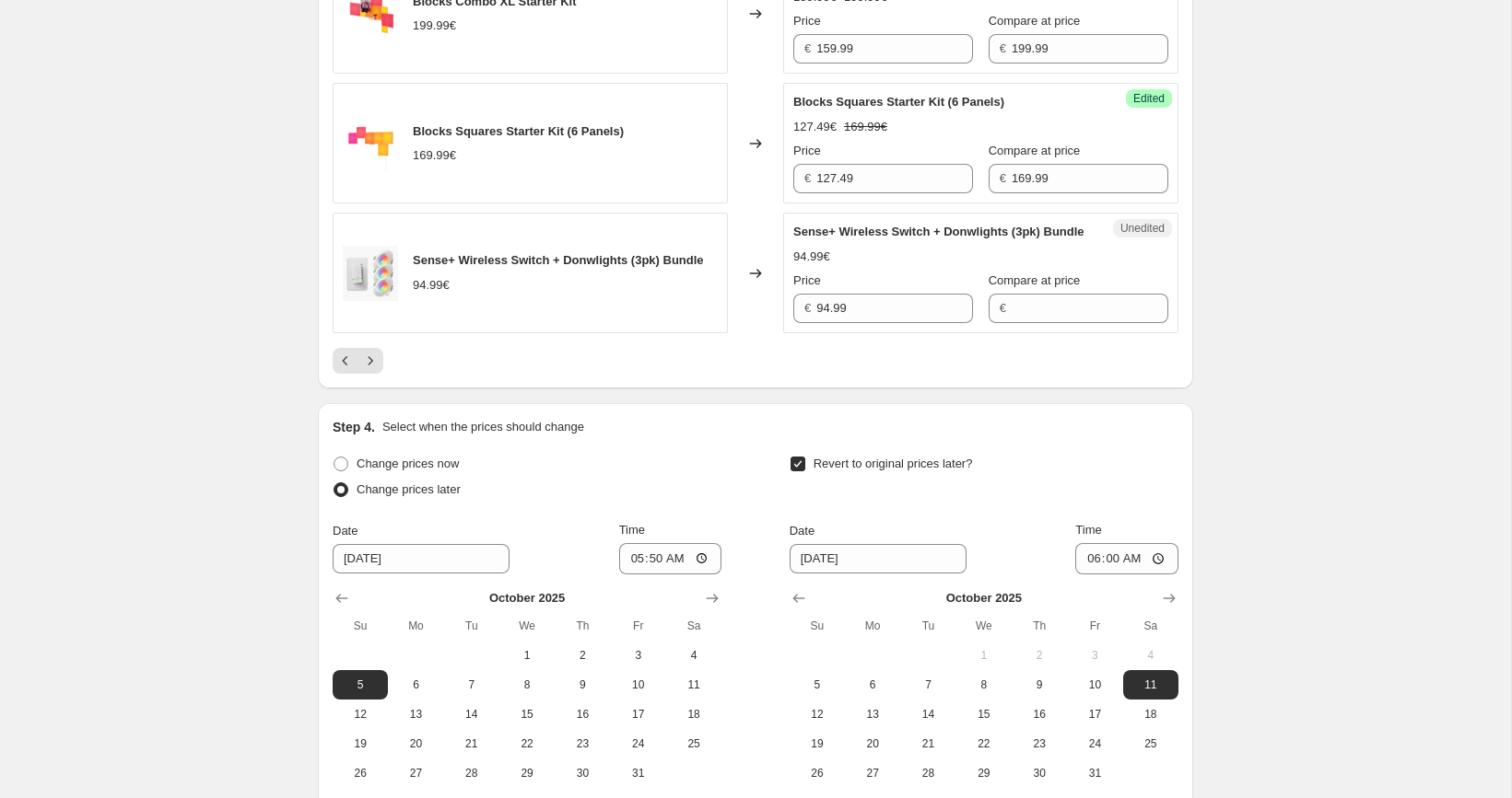
scroll to position [3094, 0]
click at [881, 324] on input "94.99" at bounding box center [894, 310] width 157 height 30
type input "94.99"
click at [991, 324] on div "€" at bounding box center [1078, 310] width 180 height 30
type input "94.99"
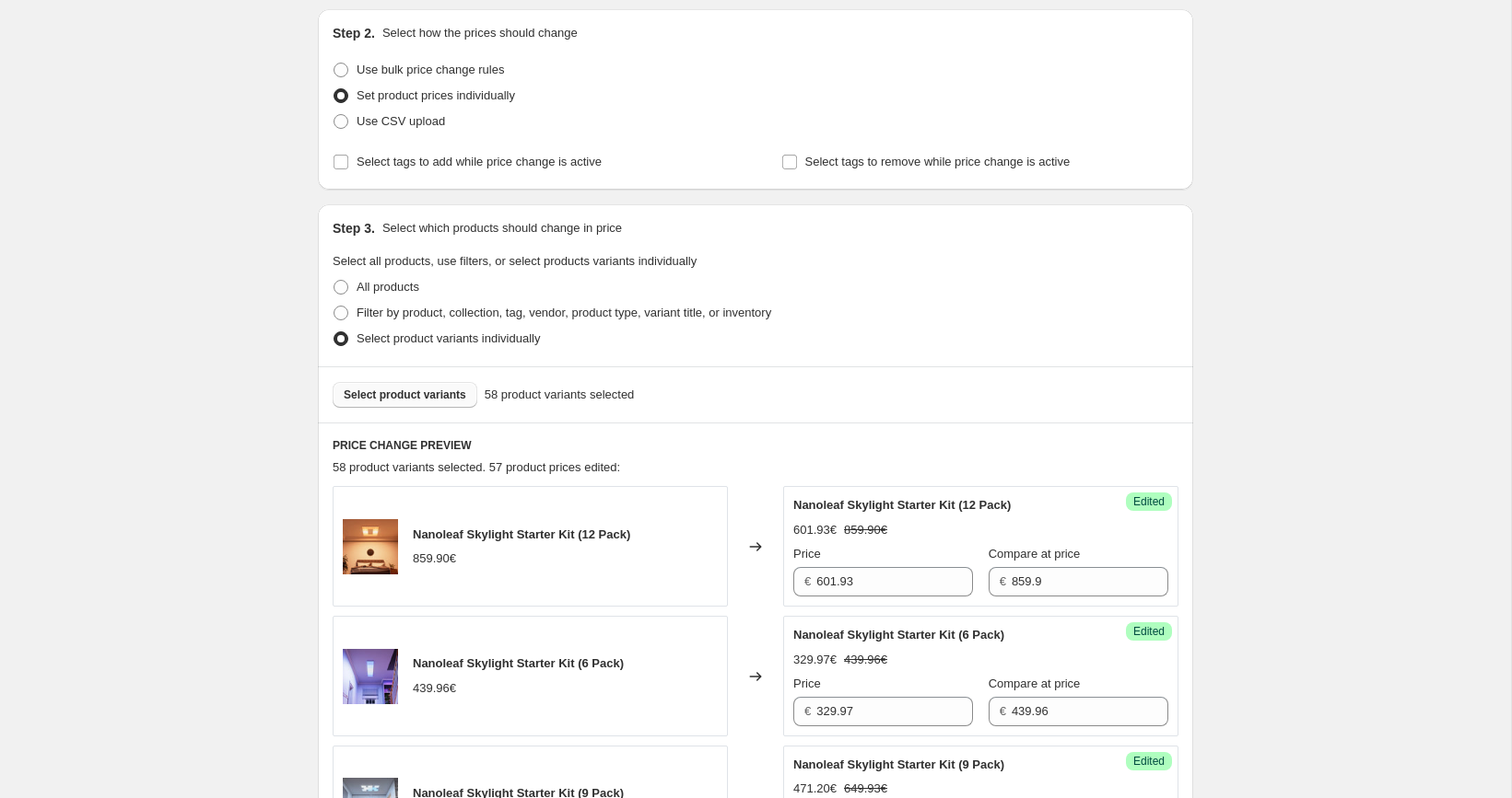
scroll to position [133, 0]
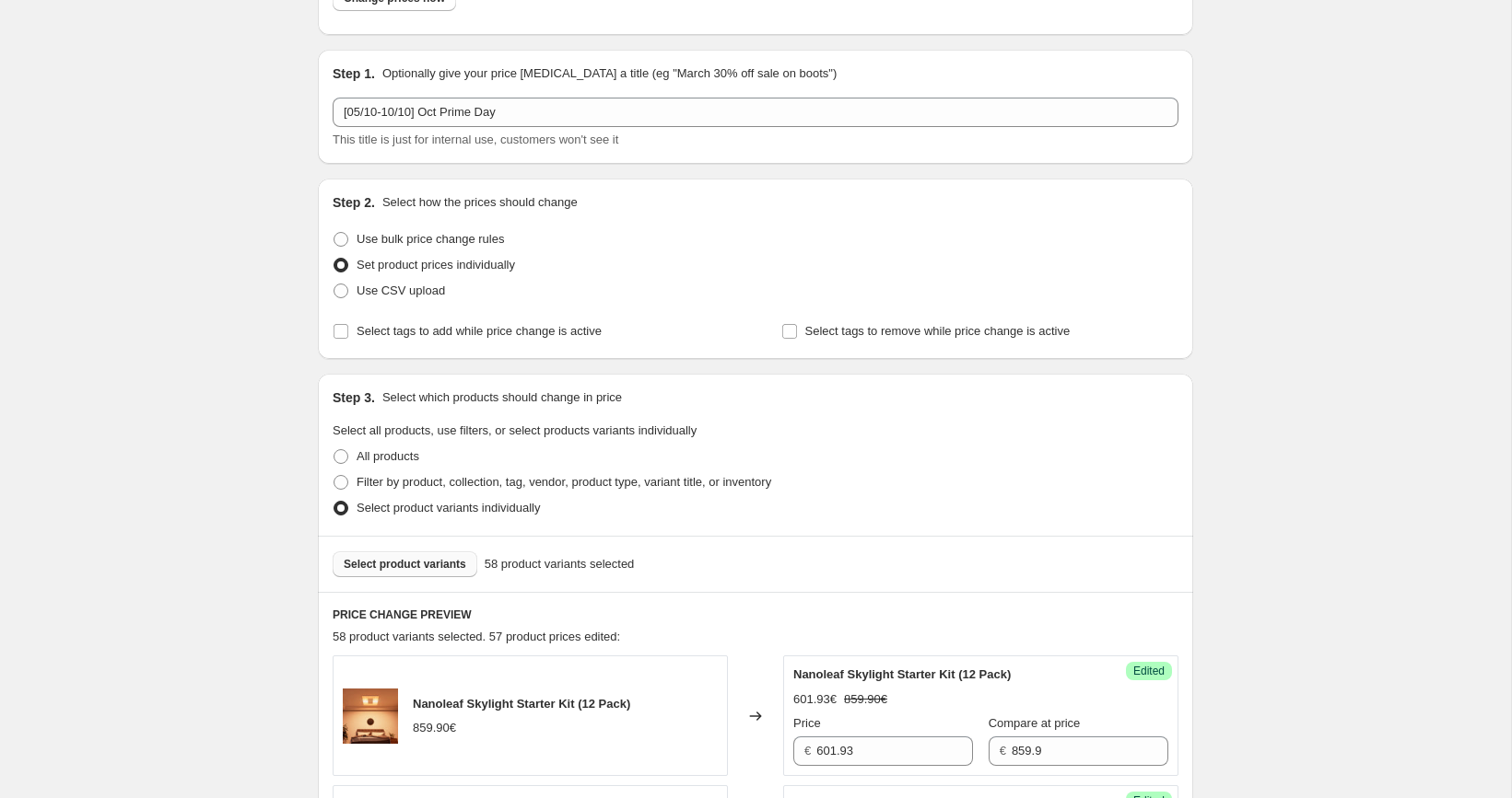
click at [417, 557] on span "Select product variants" at bounding box center [405, 564] width 122 height 15
click at [433, 554] on button "Select product variants" at bounding box center [405, 565] width 145 height 26
click at [443, 562] on span "Select product variants" at bounding box center [405, 564] width 122 height 15
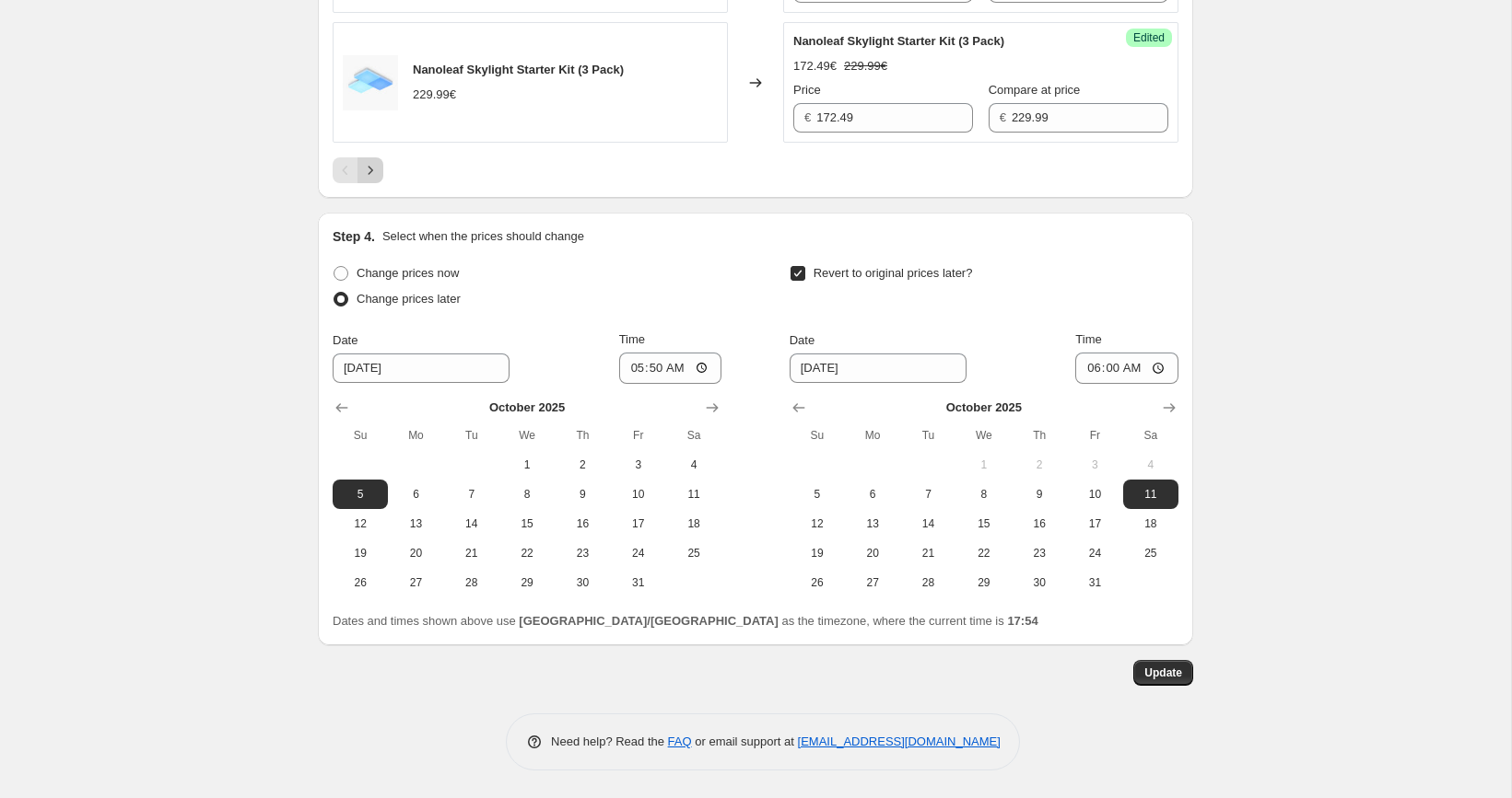
click at [368, 170] on icon "Next" at bounding box center [370, 170] width 19 height 19
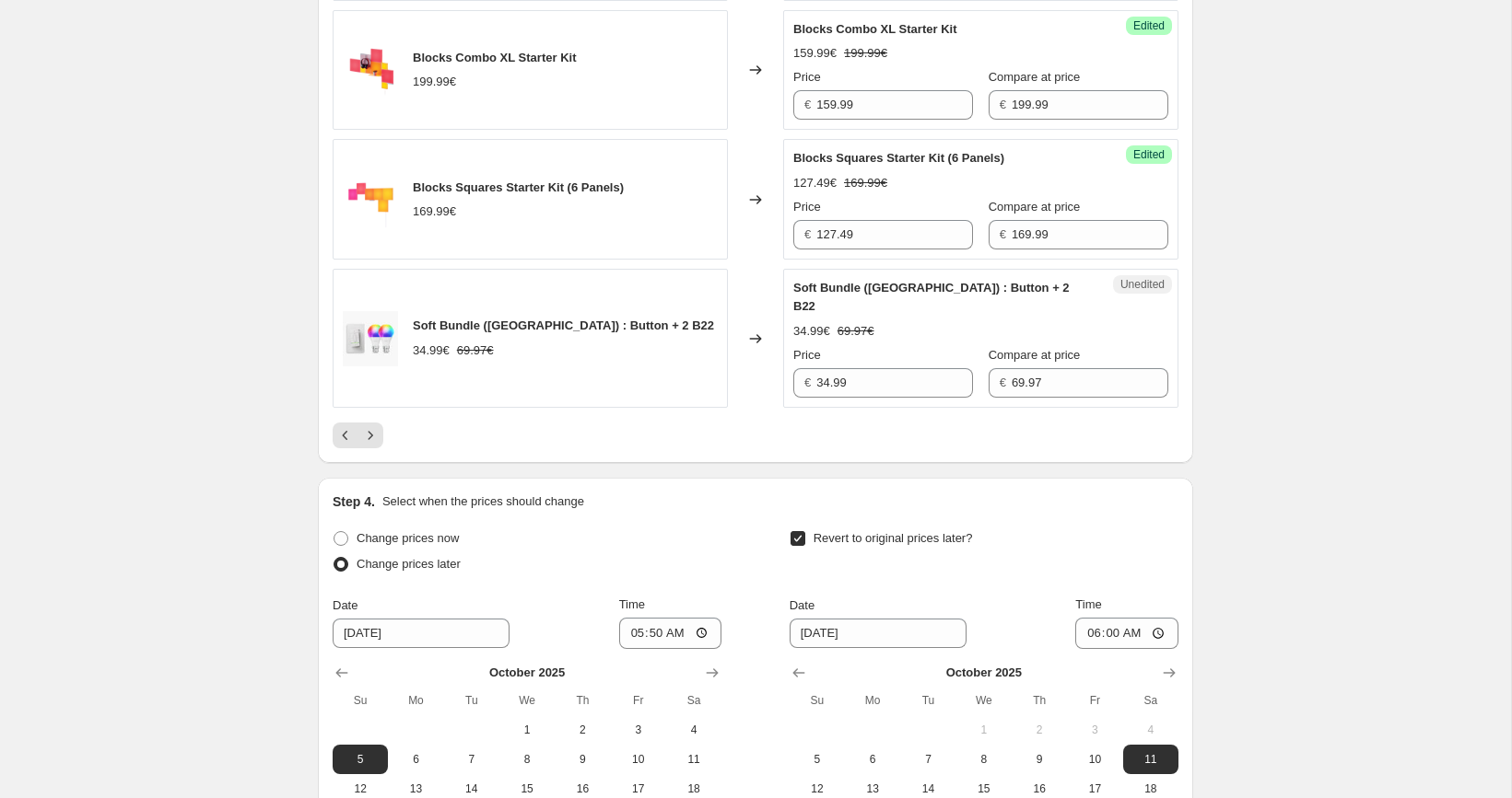
scroll to position [3065, 0]
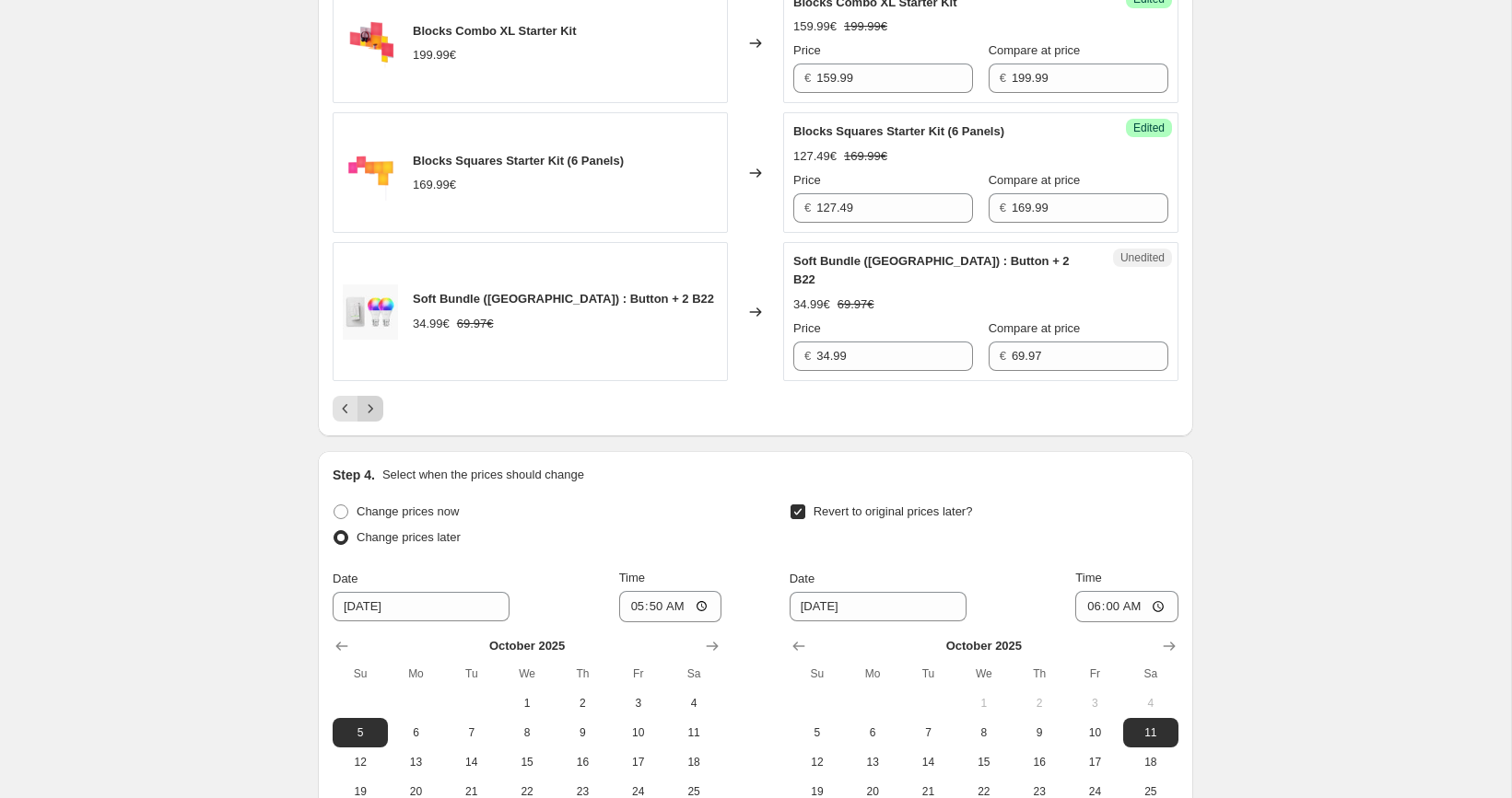
click at [367, 416] on icon "Next" at bounding box center [370, 408] width 19 height 19
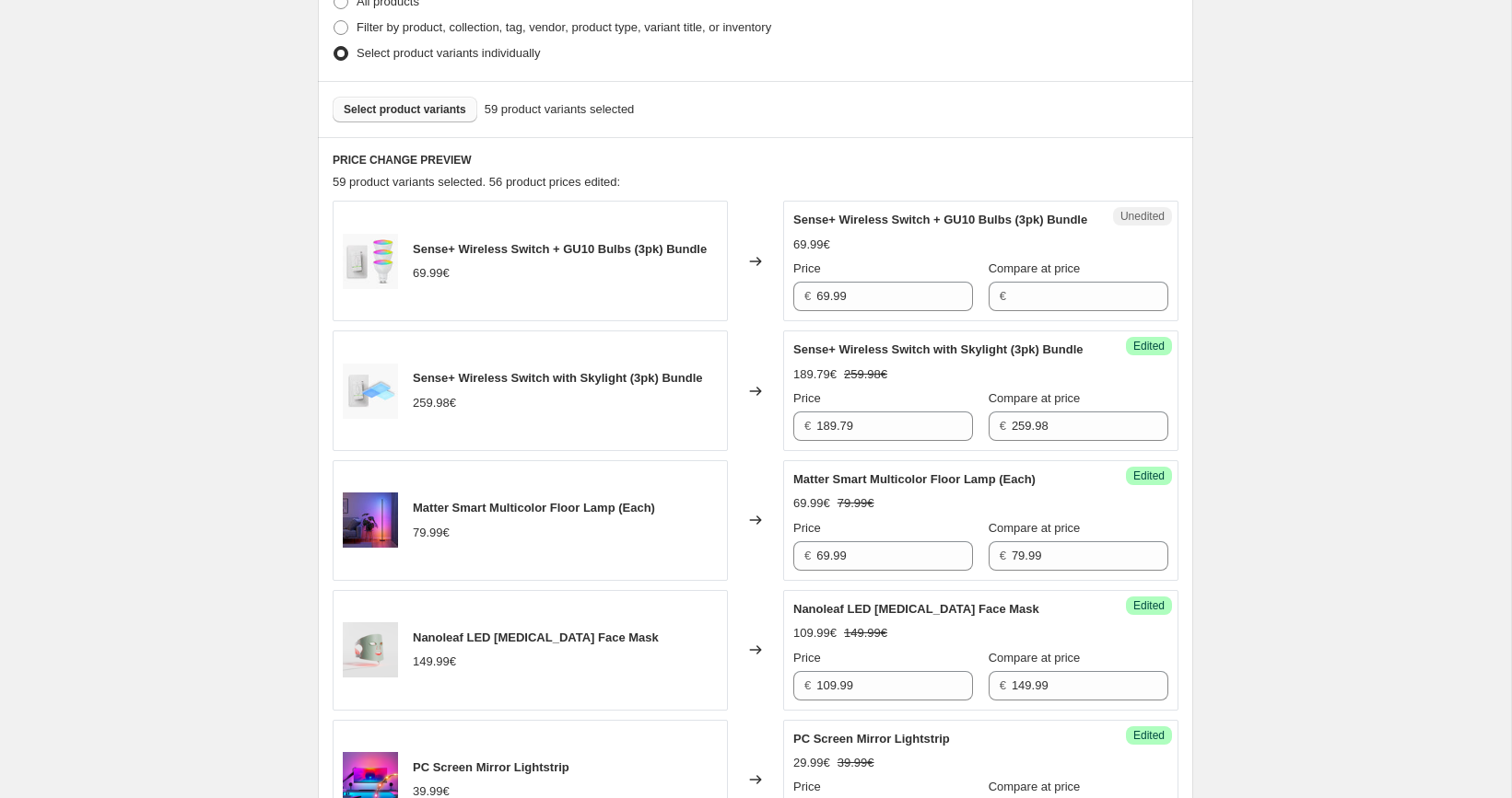
scroll to position [566, 0]
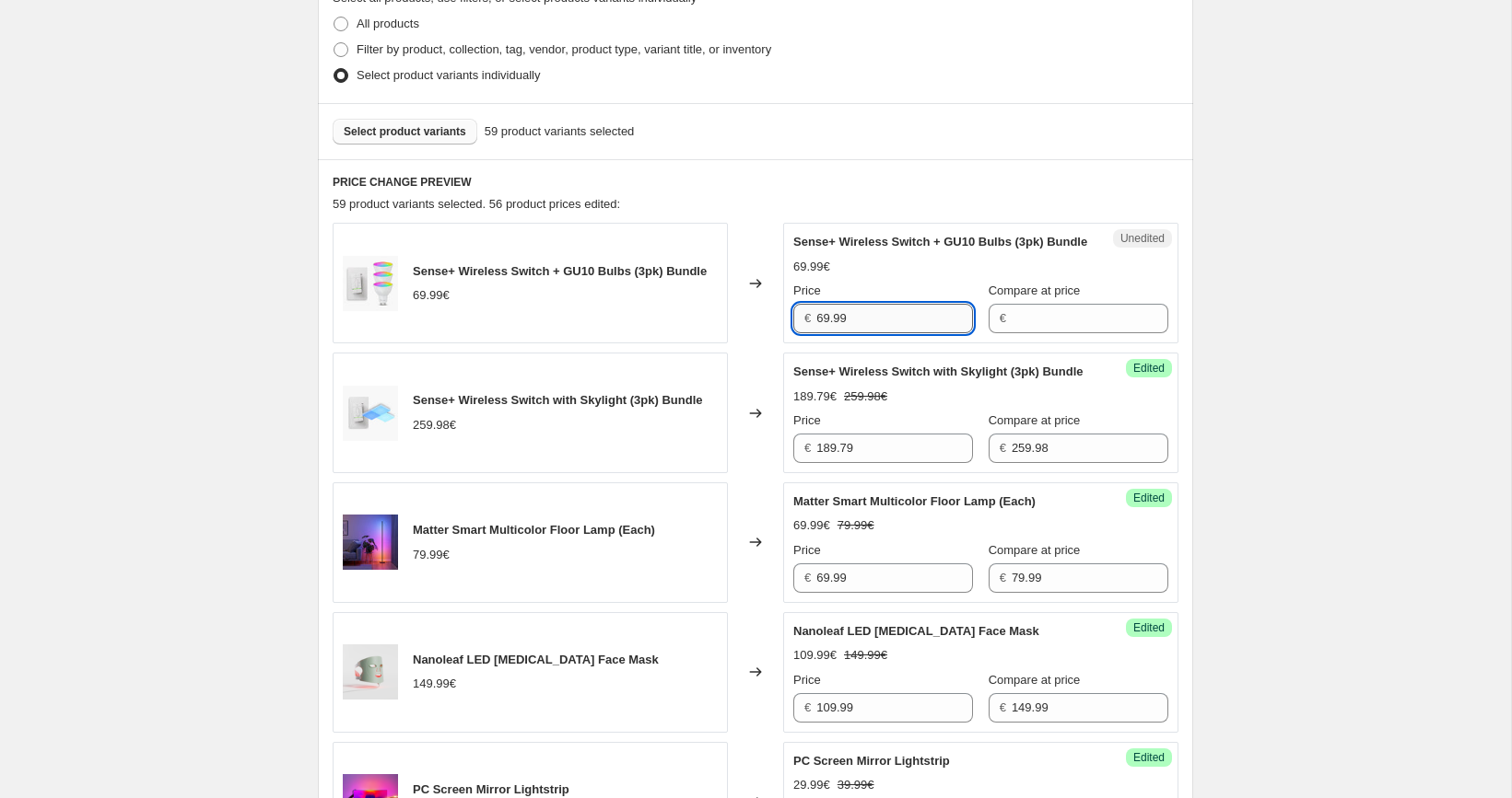
click at [879, 334] on input "69.99" at bounding box center [894, 319] width 157 height 30
type input "69.99"
click at [1024, 343] on div "Unedited Sense+ Wireless Switch + GU10 Bulbs (3pk) Bundle 69.99€ Price € 69.99 …" at bounding box center [981, 283] width 396 height 121
click at [1024, 332] on input "Compare at price" at bounding box center [1090, 319] width 157 height 30
type input "79.98"
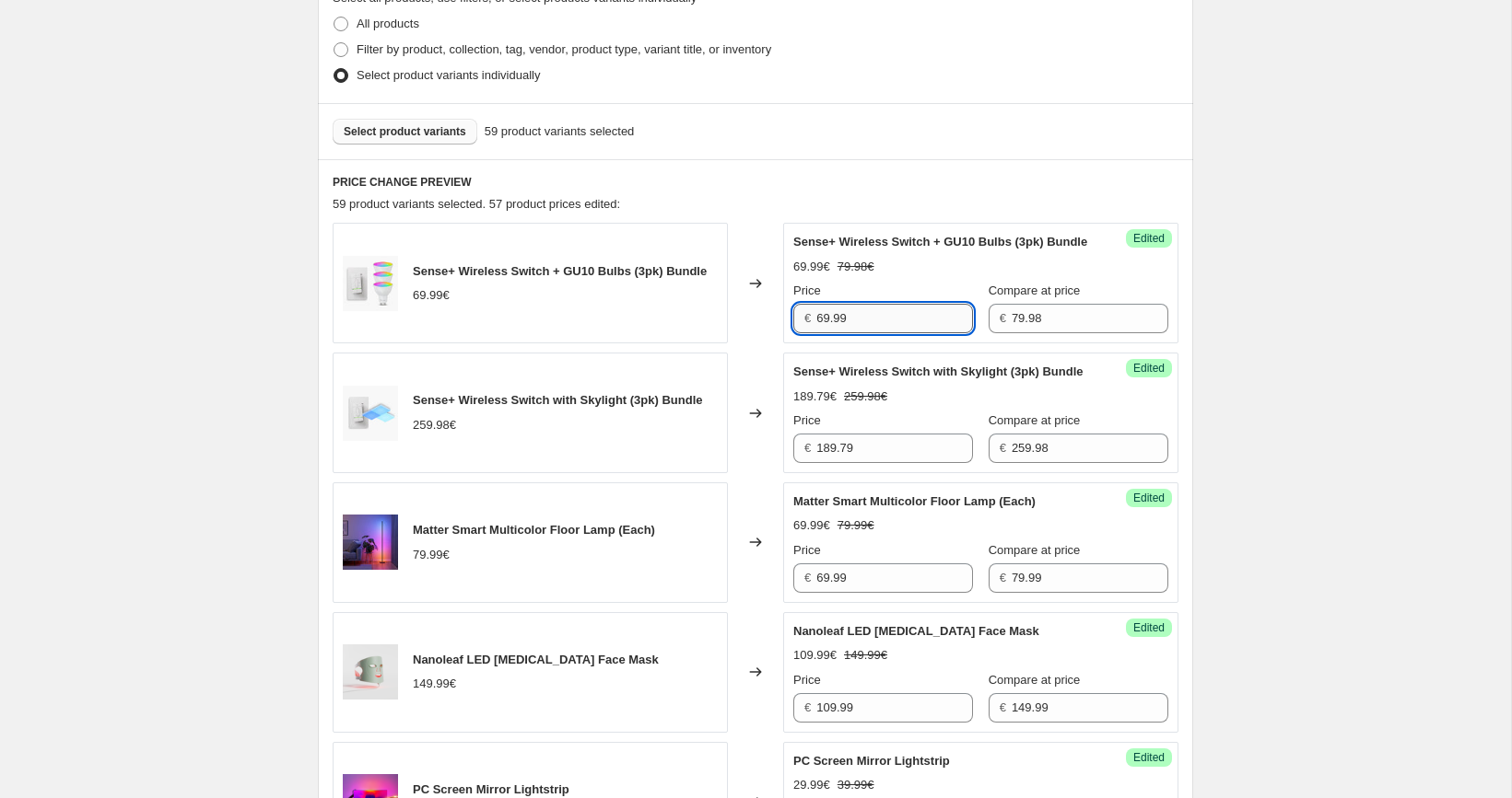
click at [890, 334] on input "69.99" at bounding box center [894, 319] width 157 height 30
type input "39.99"
click at [436, 135] on span "Select product variants" at bounding box center [405, 131] width 122 height 15
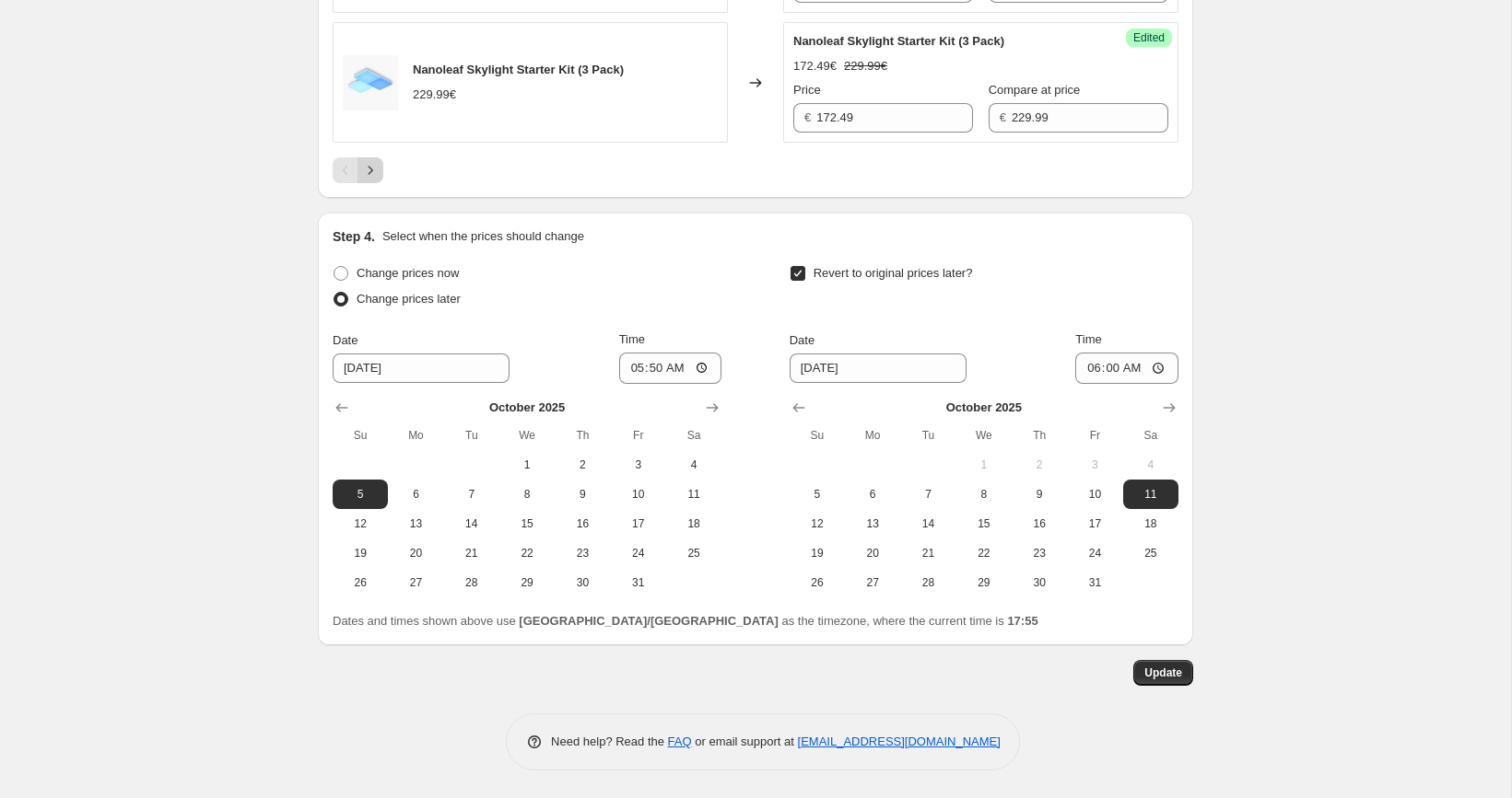
click at [377, 170] on icon "Next" at bounding box center [370, 170] width 19 height 19
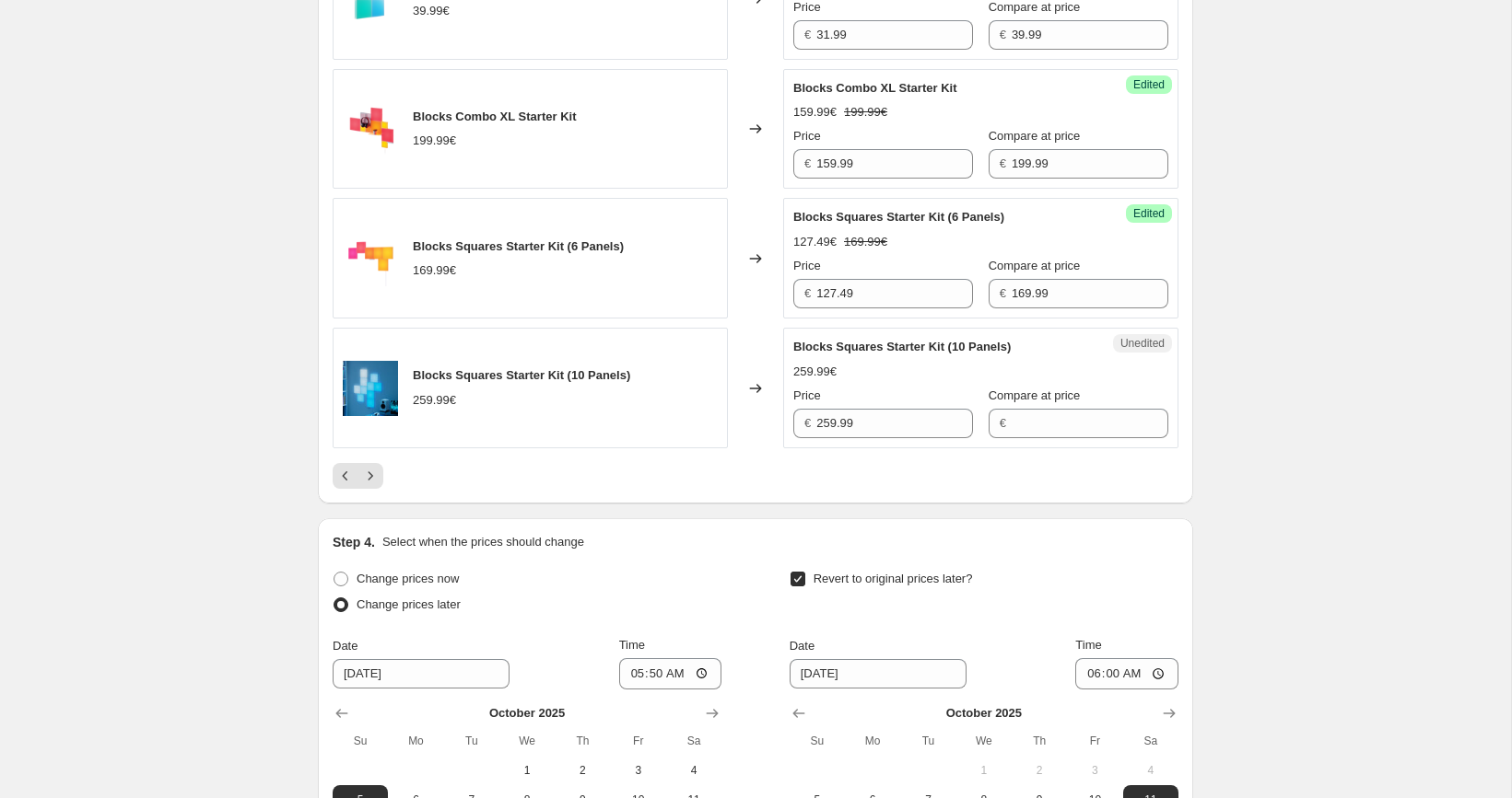
scroll to position [2955, 0]
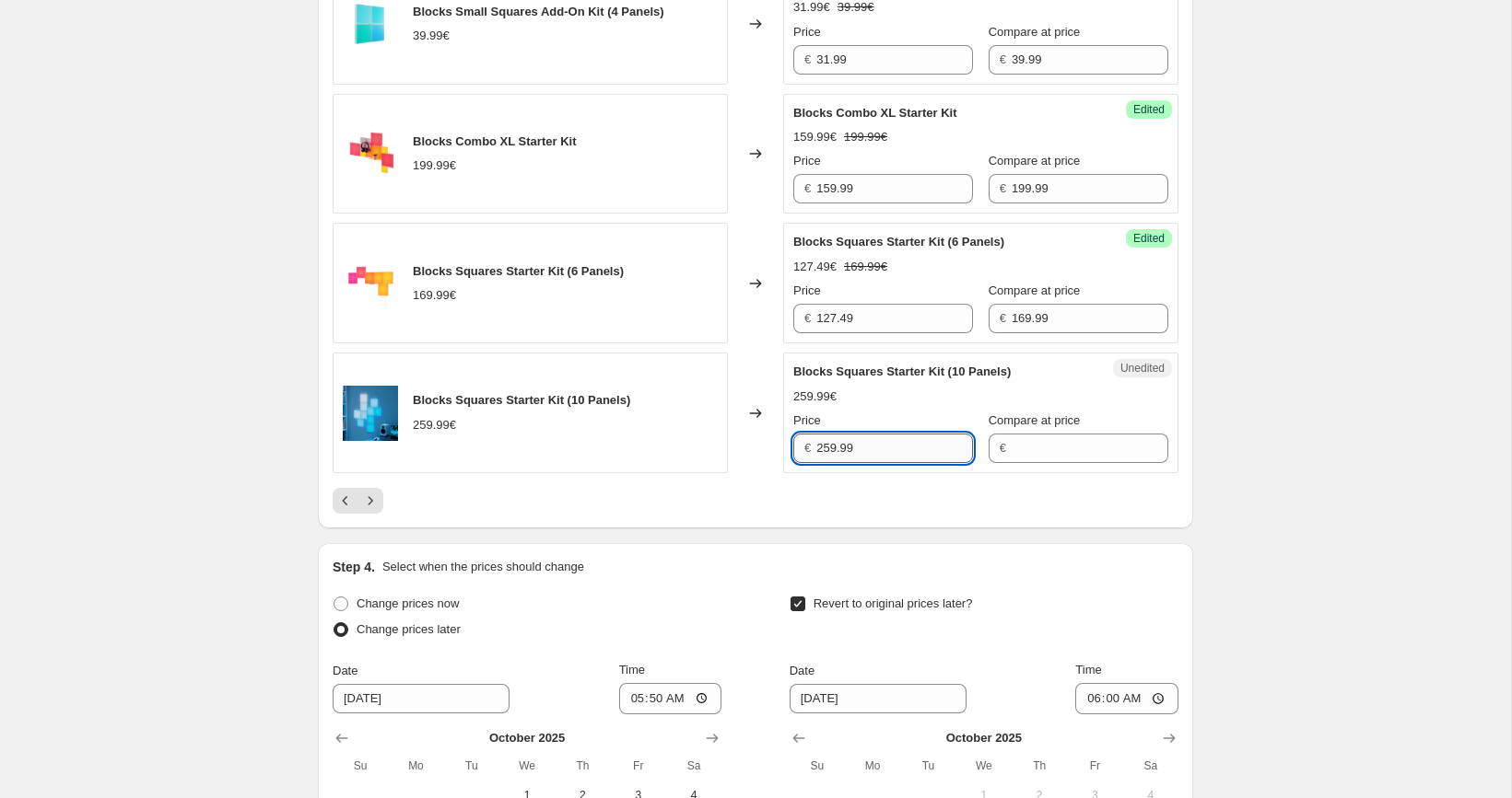
click at [884, 463] on input "259.99" at bounding box center [894, 449] width 157 height 30
type input "259.99"
click at [1028, 463] on input "Compare at price" at bounding box center [1090, 449] width 157 height 30
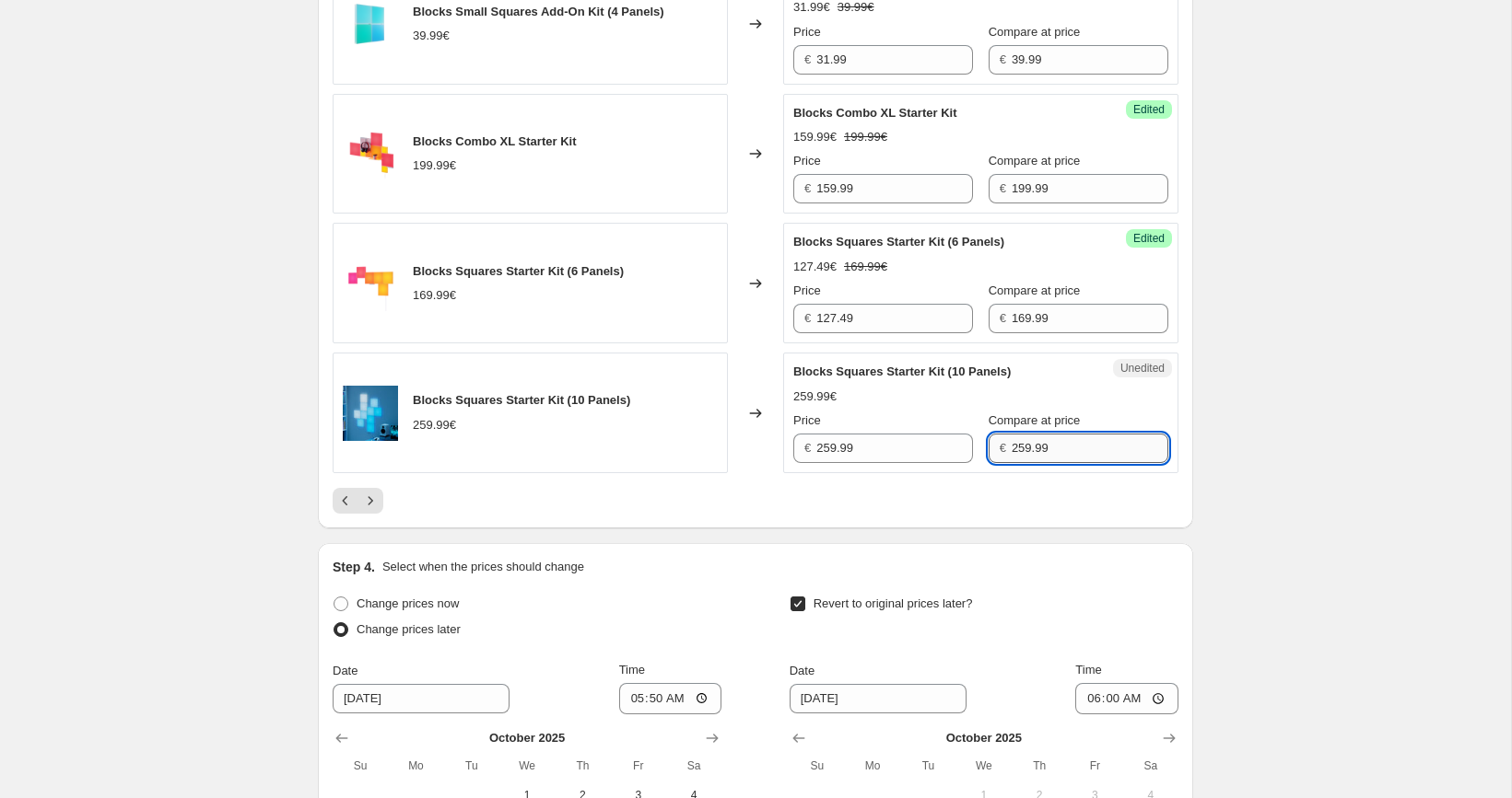
type input "259.99"
click at [863, 463] on input "259.99" at bounding box center [894, 449] width 157 height 30
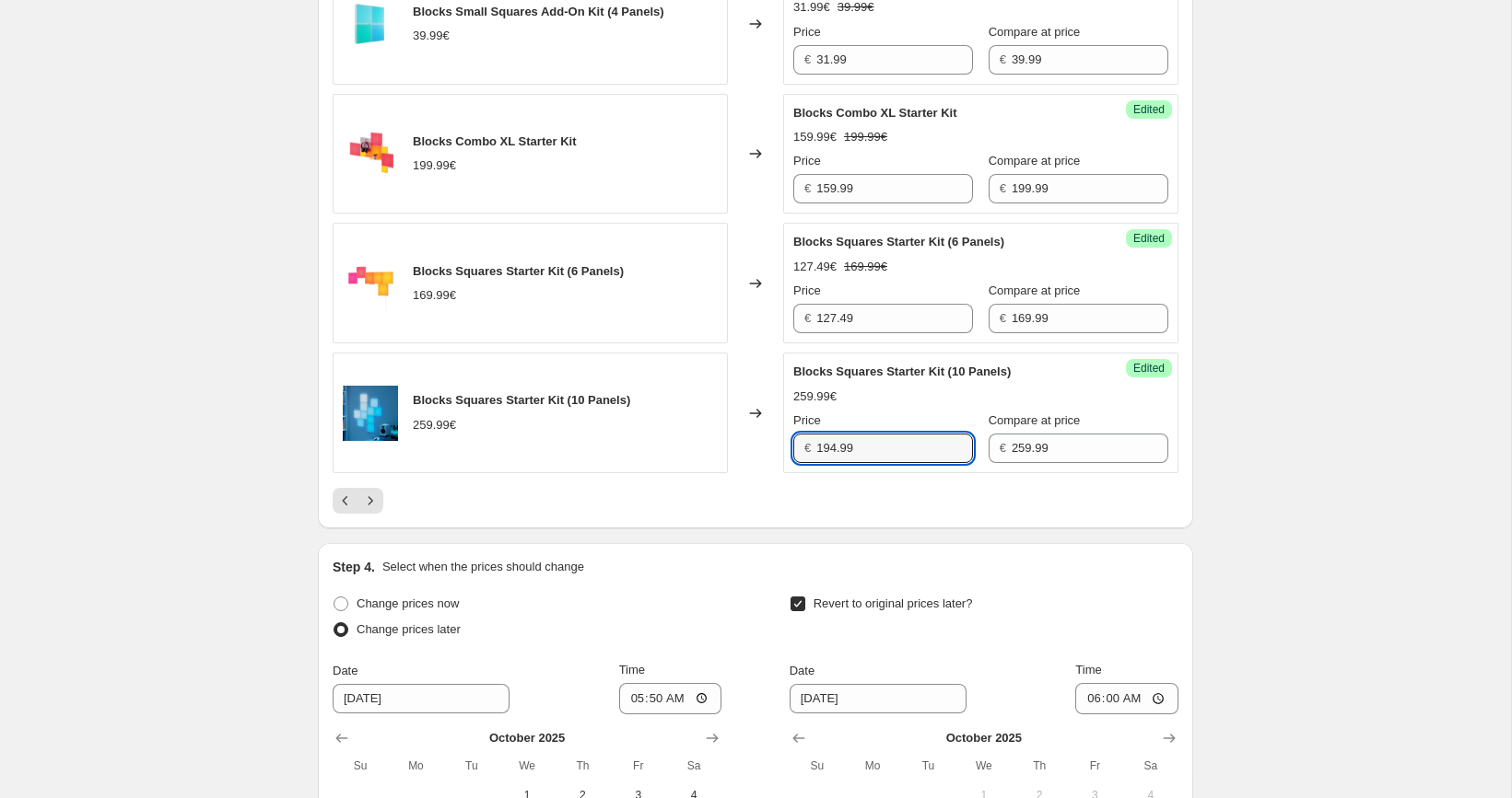
type input "194.99"
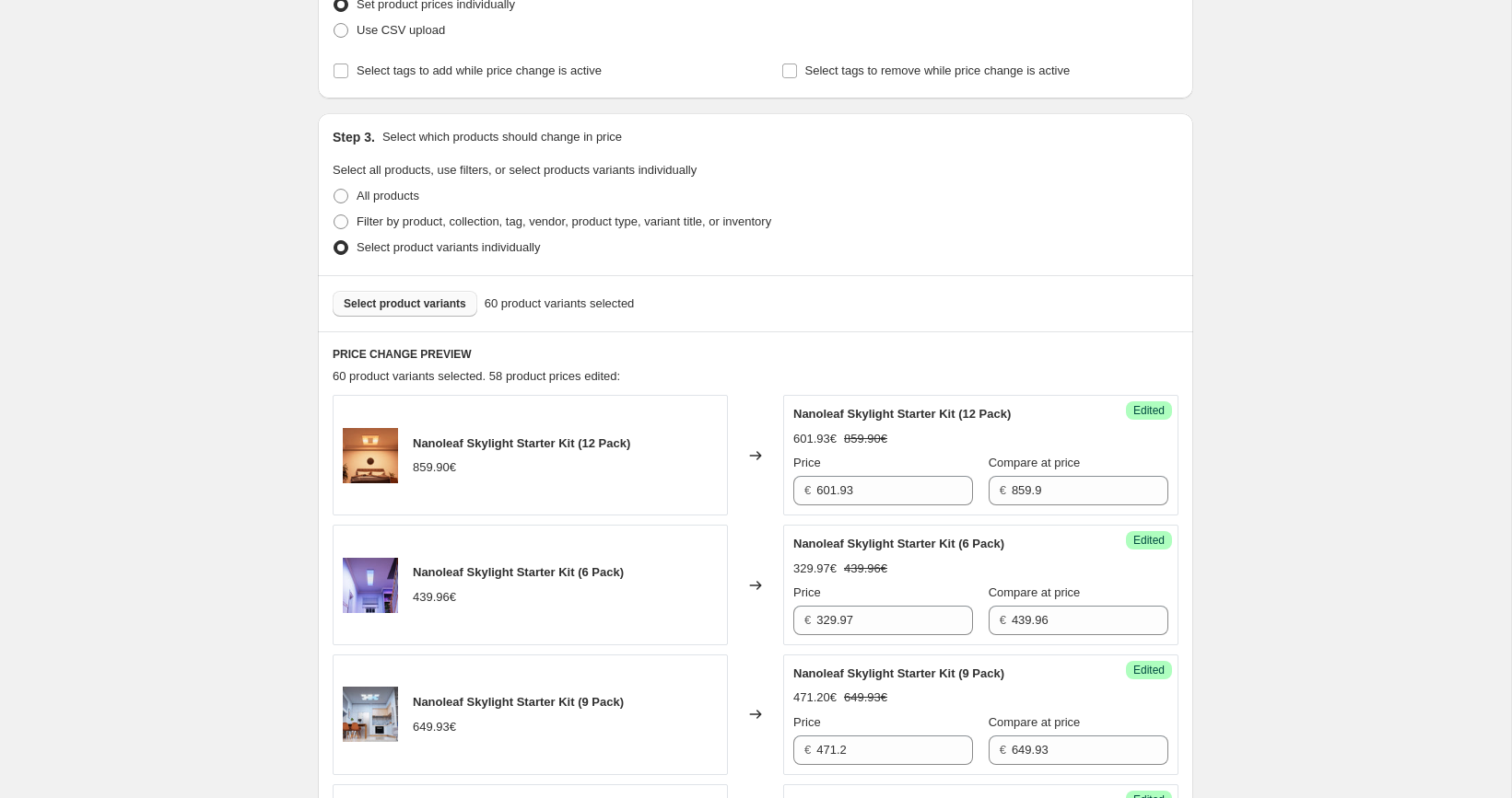
scroll to position [386, 0]
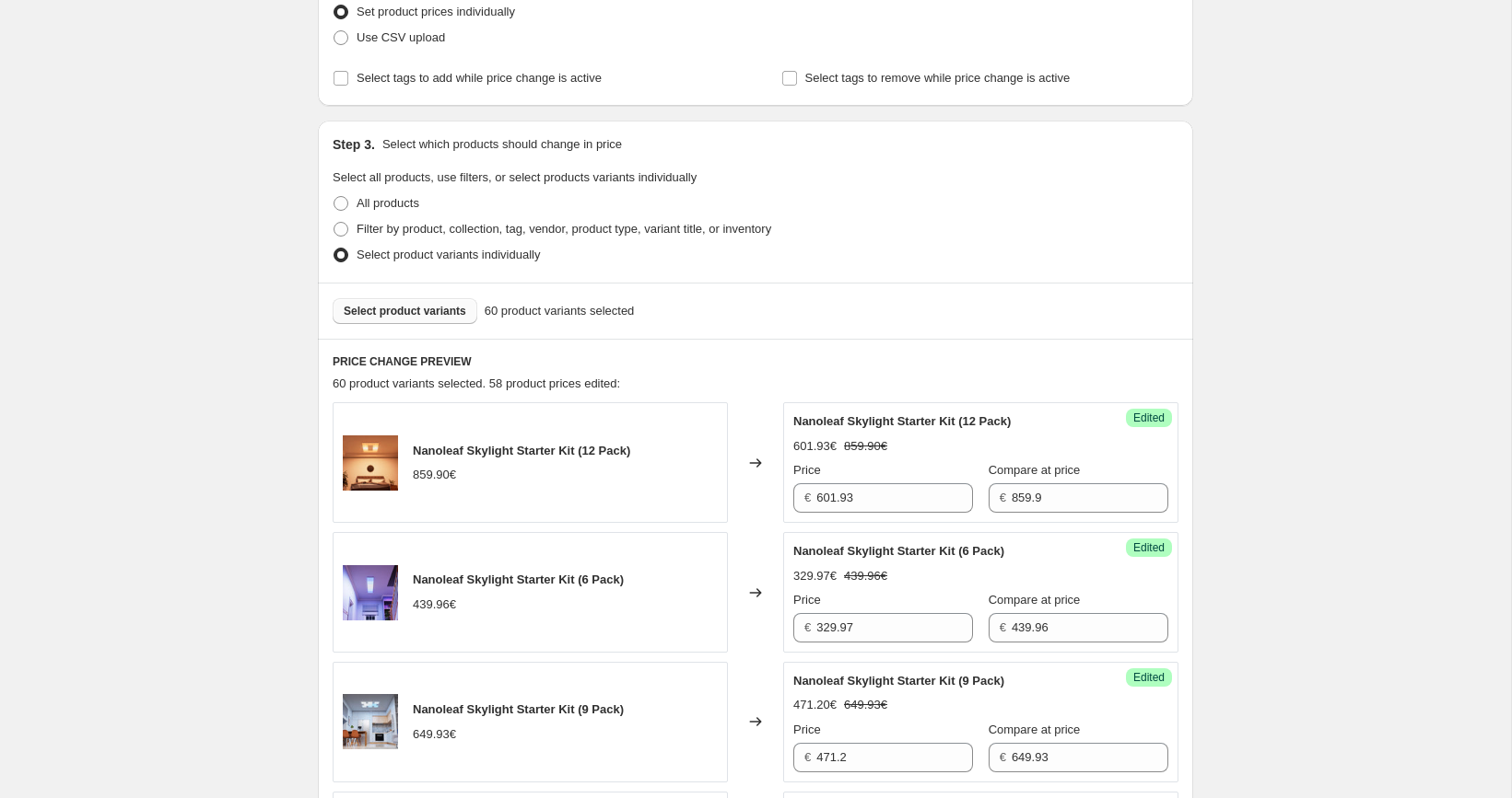
click at [427, 314] on span "Select product variants" at bounding box center [405, 311] width 122 height 15
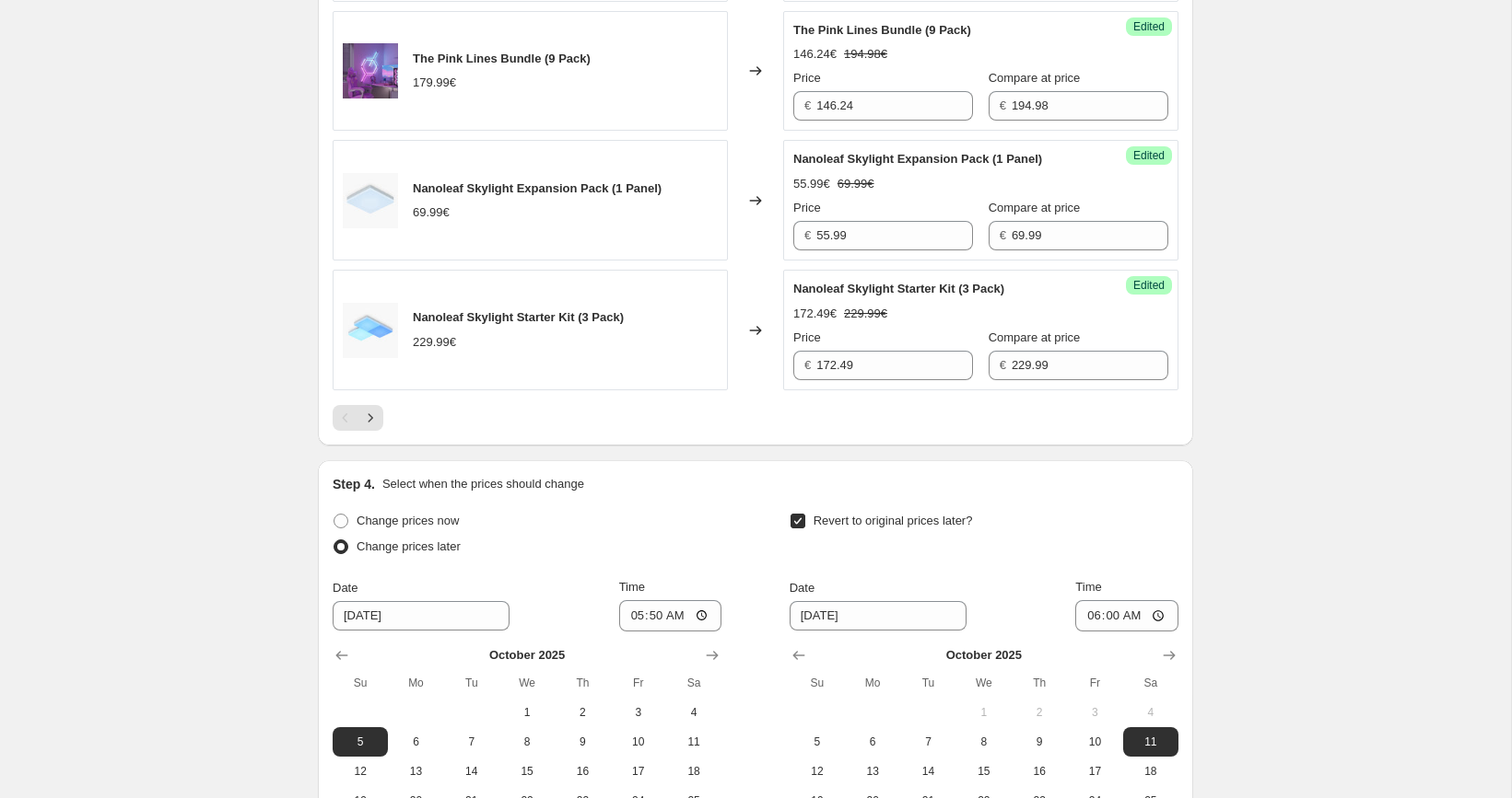
scroll to position [3028, 0]
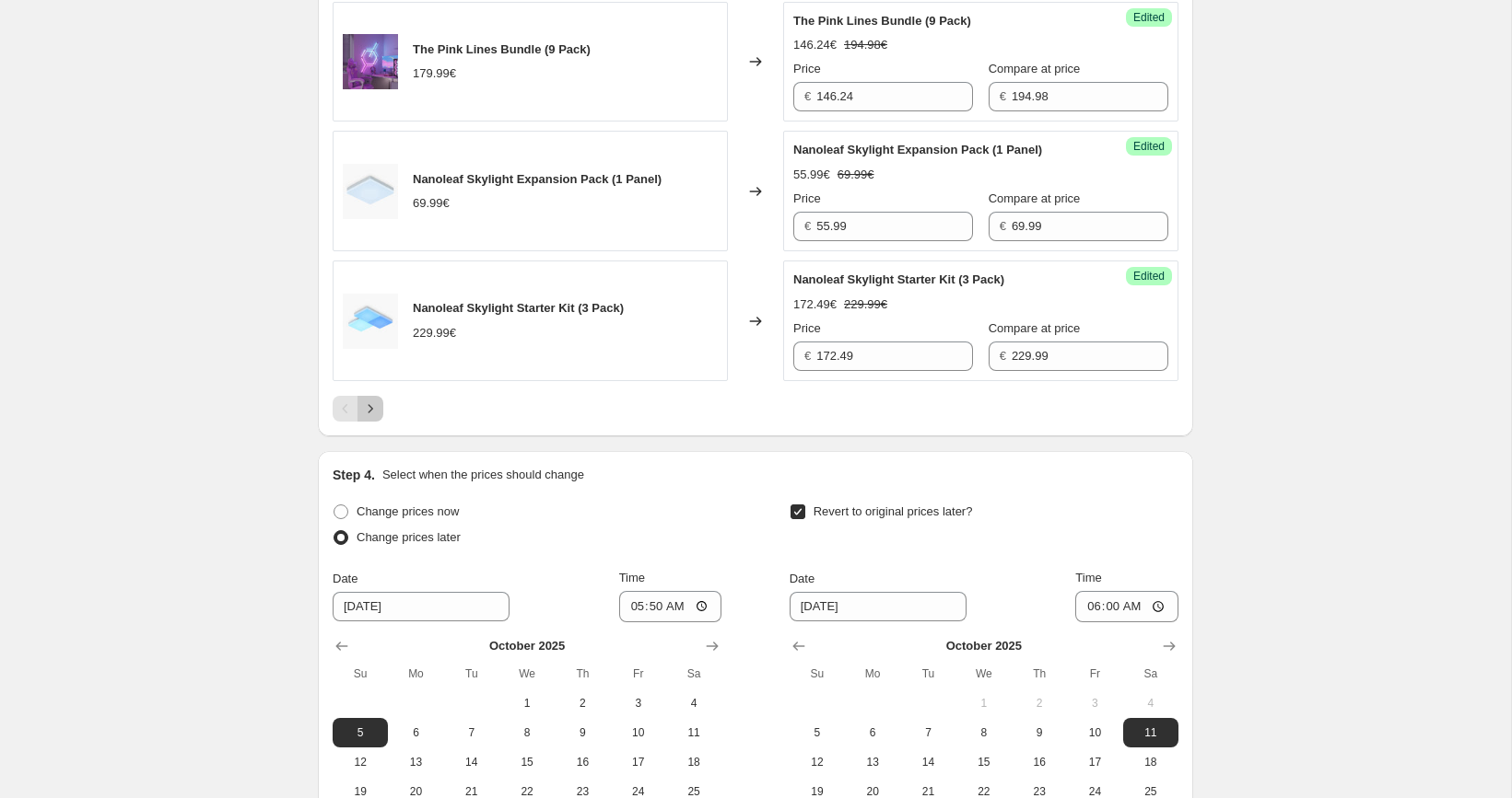
click at [364, 418] on icon "Next" at bounding box center [370, 408] width 19 height 19
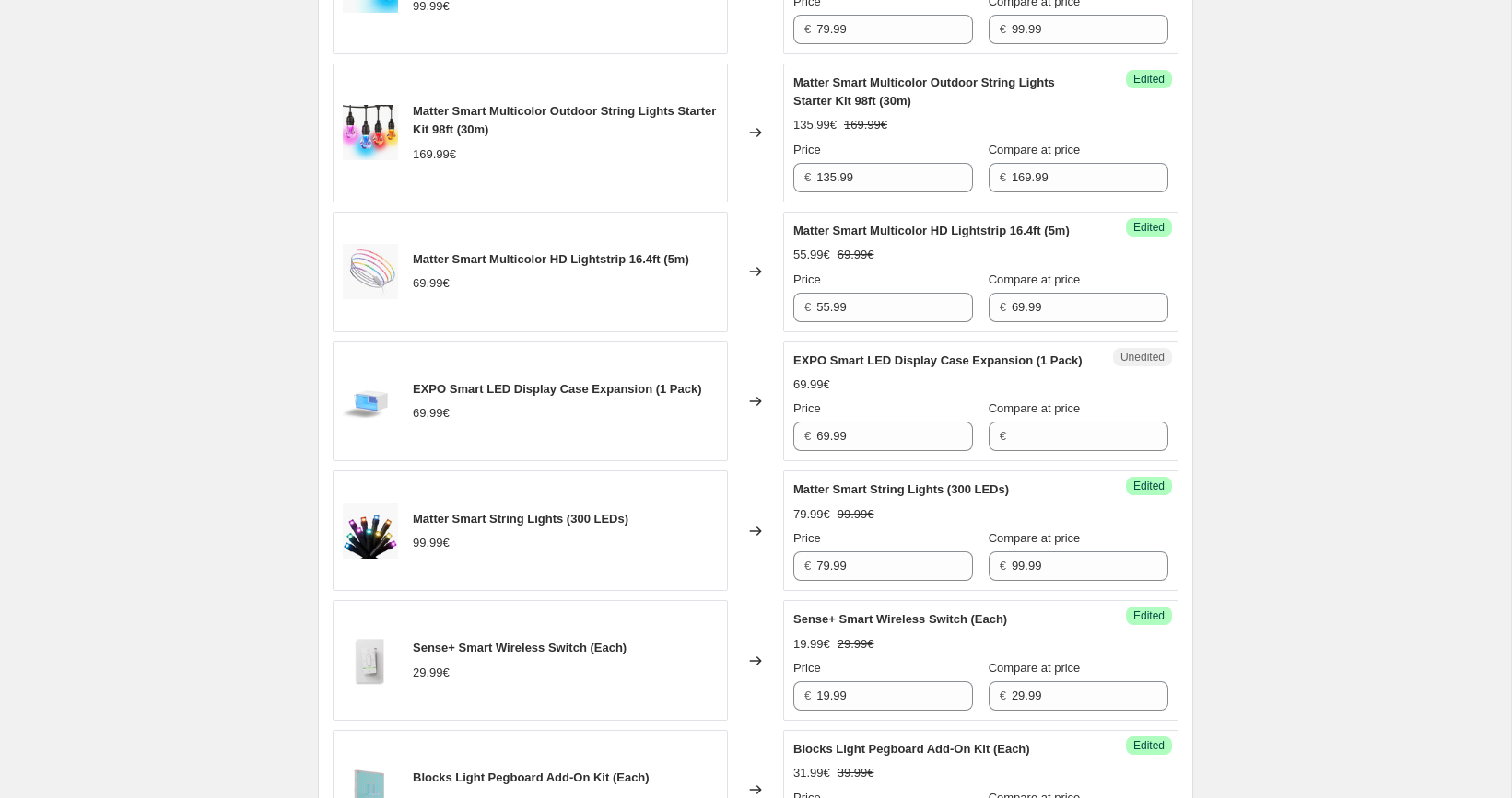
scroll to position [1506, 0]
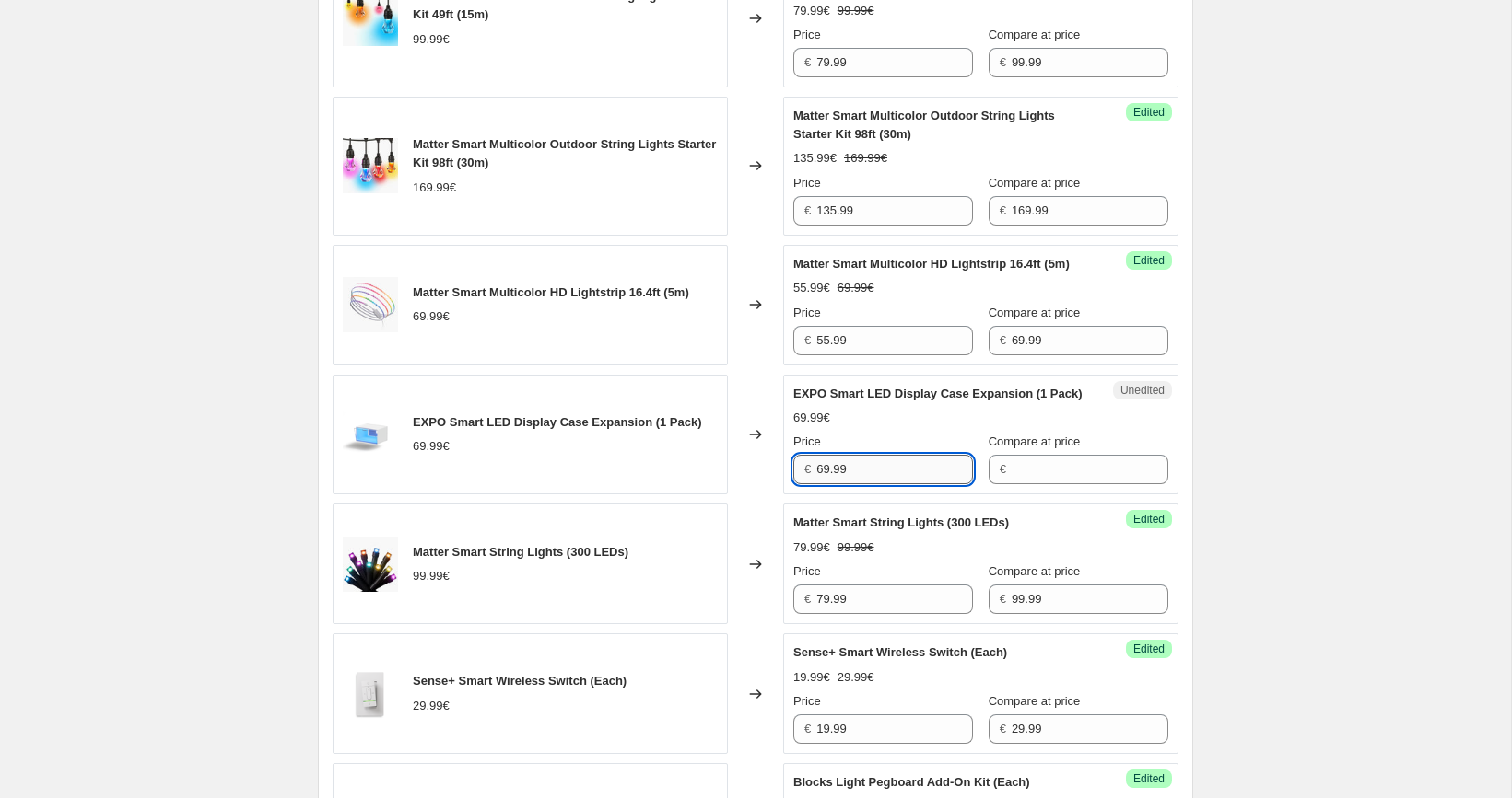
click at [874, 484] on input "69.99" at bounding box center [894, 469] width 157 height 30
type input "69.99"
click at [1074, 484] on input "Compare at price" at bounding box center [1090, 469] width 157 height 30
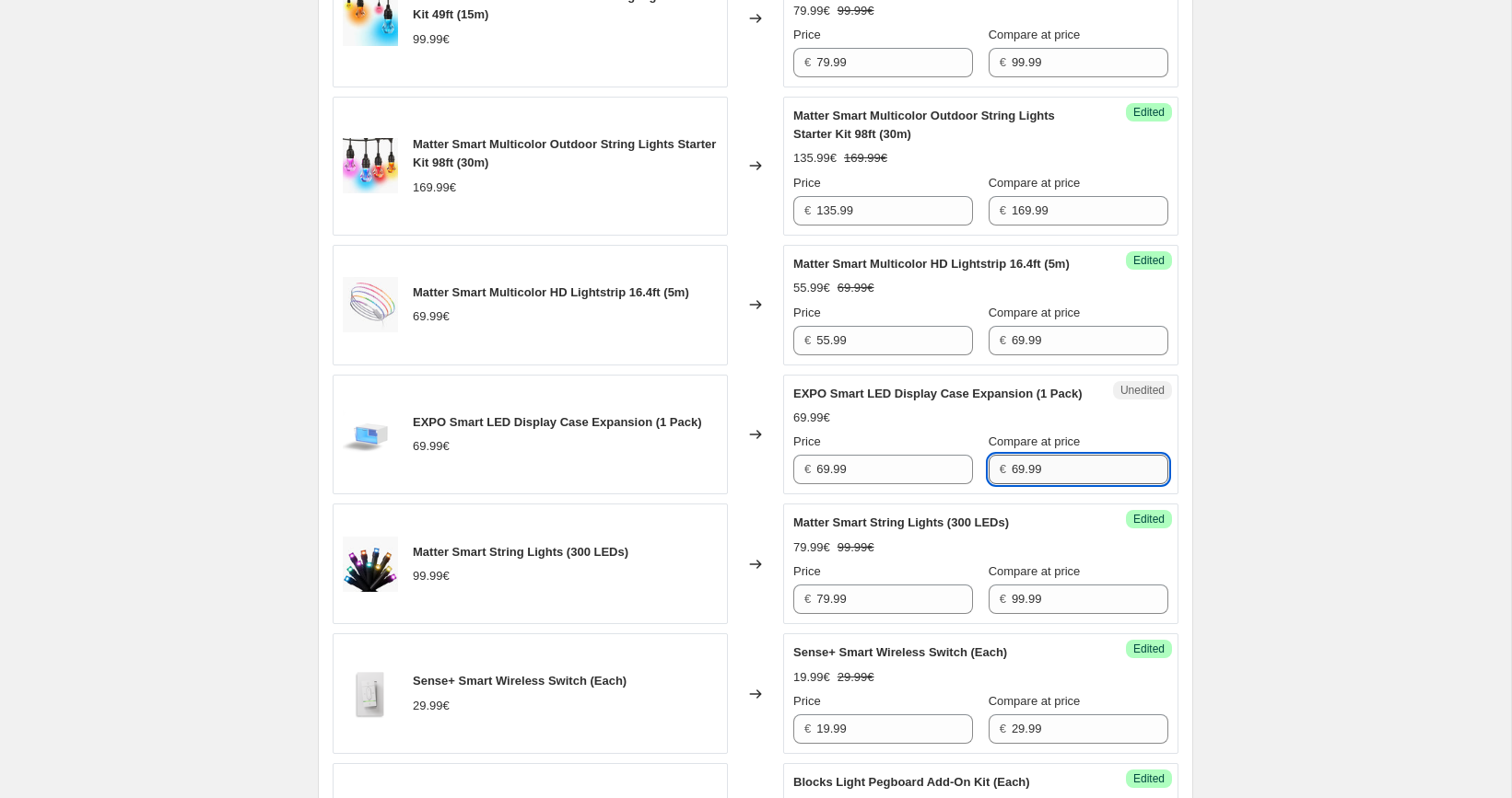
type input "69.99"
click at [884, 484] on input "69.99" at bounding box center [894, 469] width 157 height 30
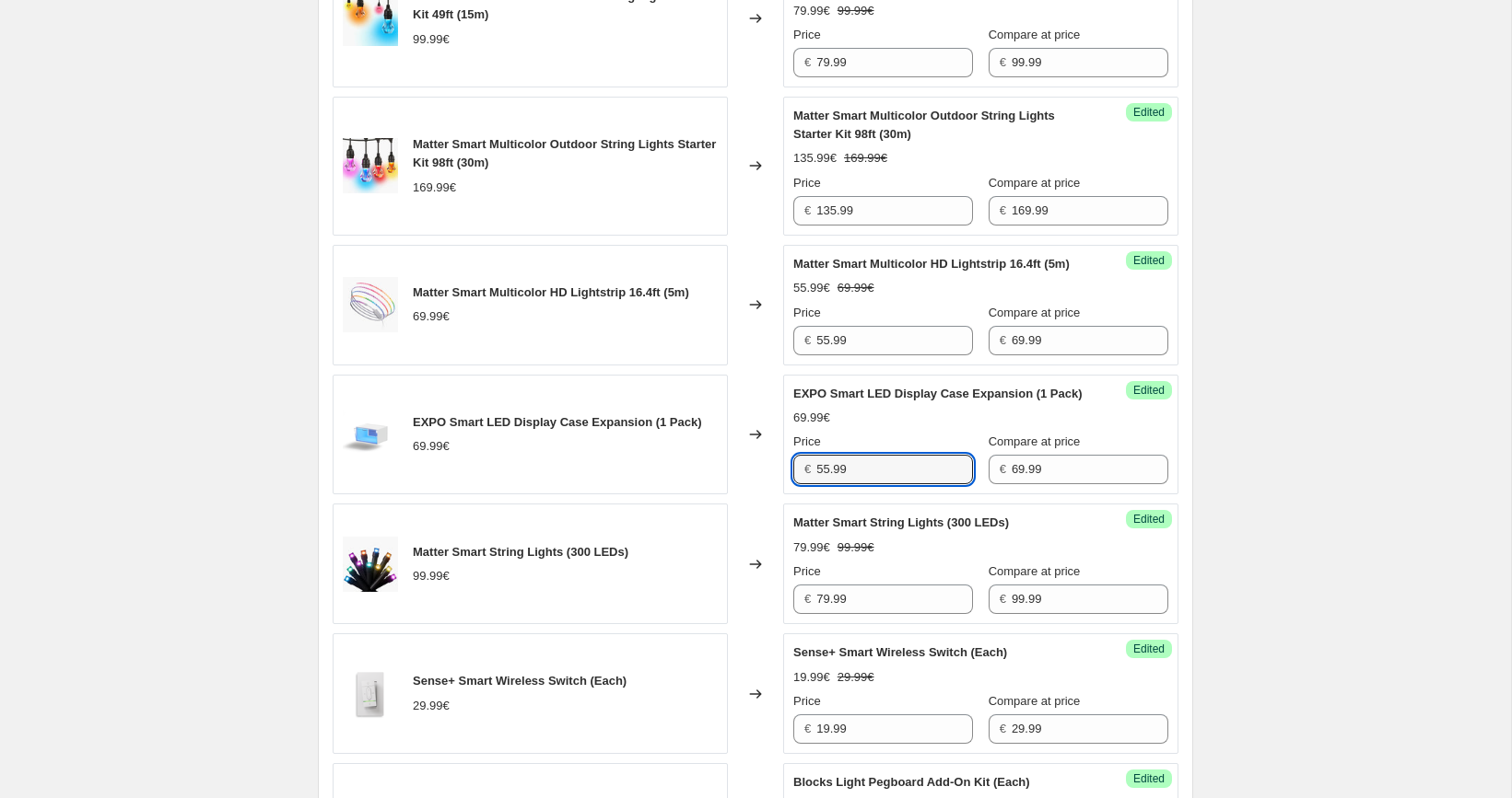
type input "55.99"
click at [1258, 458] on div "[05/10-10/10] Oct Prime Day. This page is ready [05/10-10/10] Oct Prime Day Inf…" at bounding box center [755, 535] width 1511 height 4083
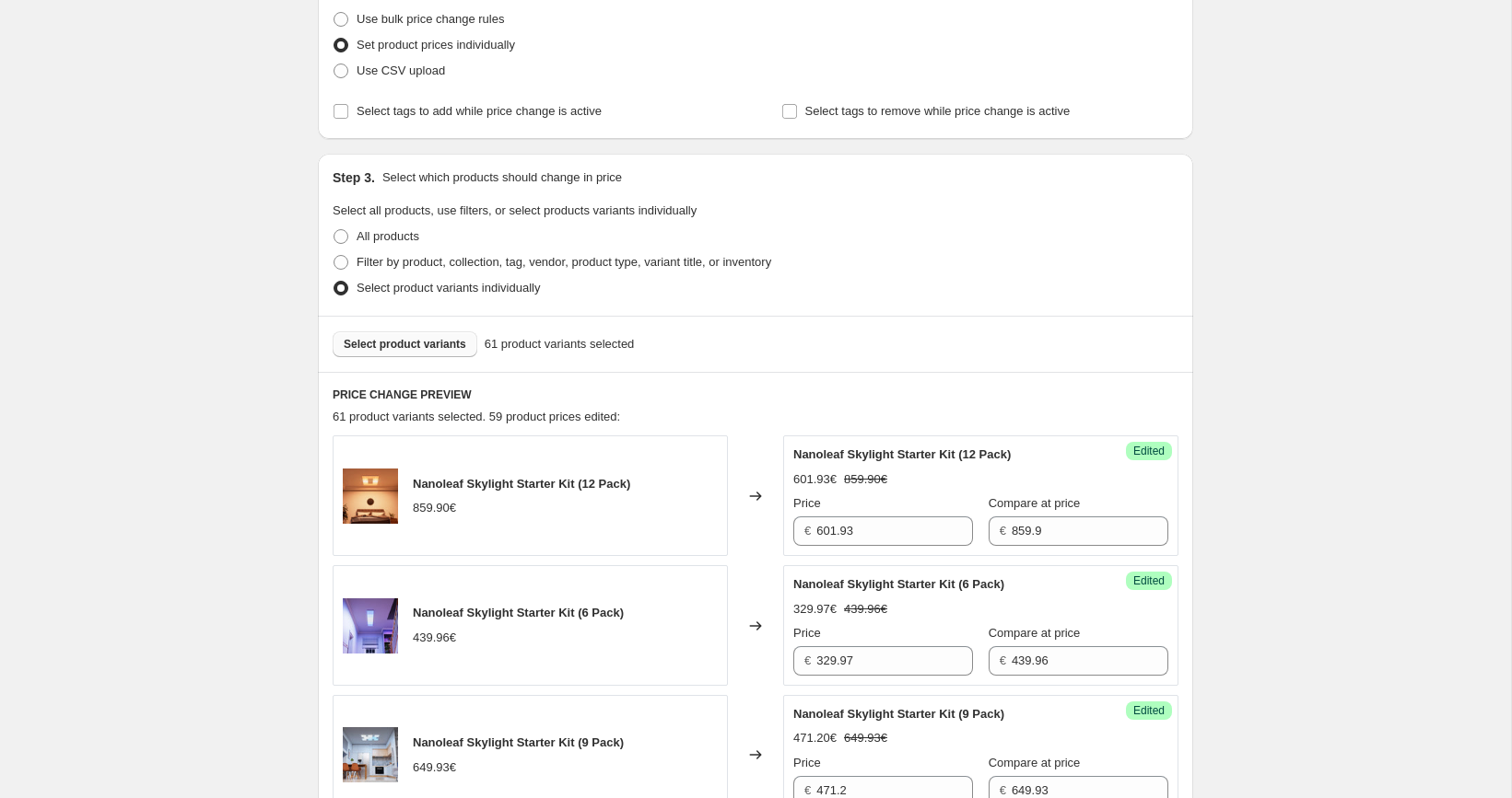
scroll to position [305, 0]
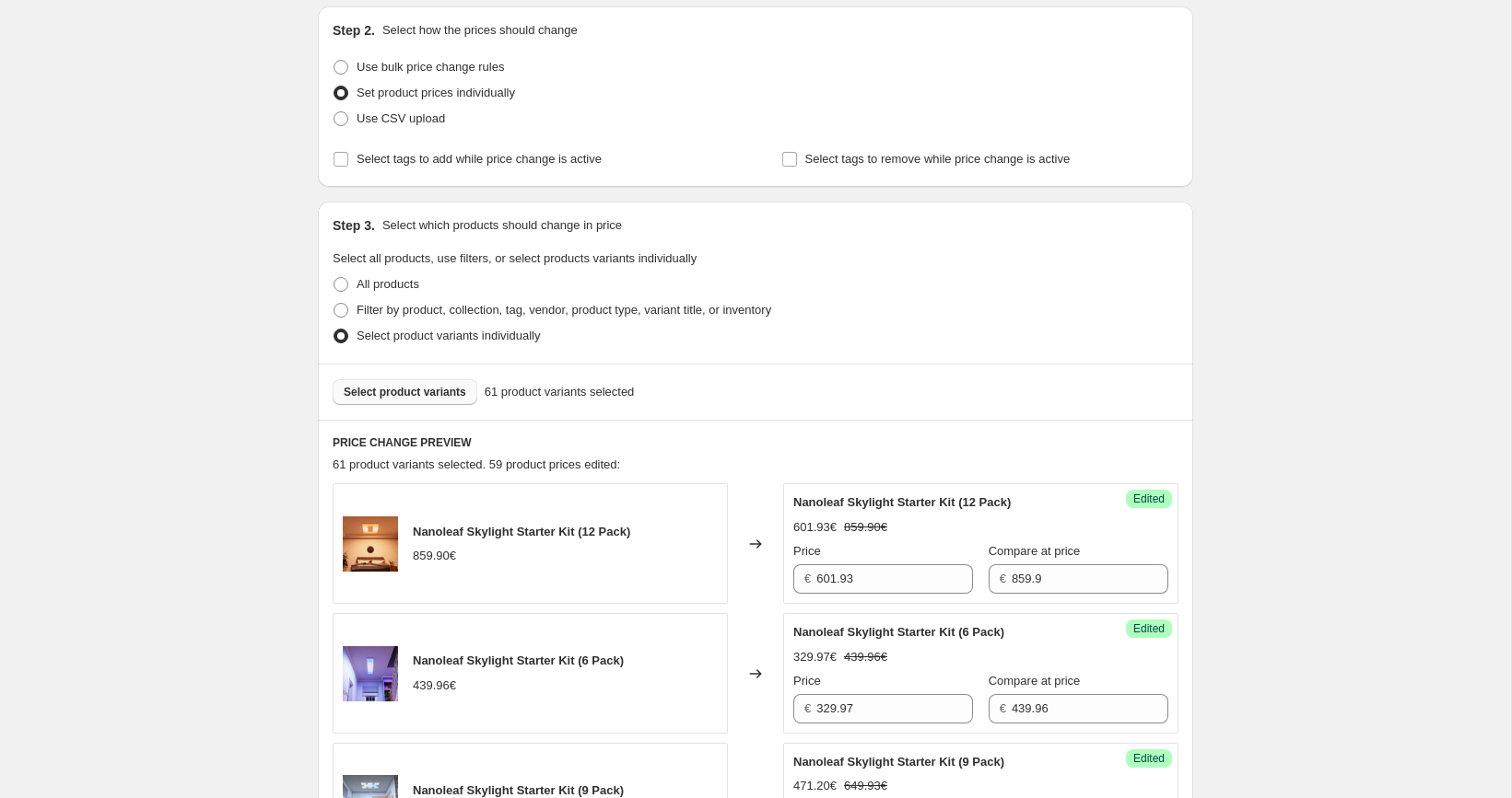
click at [430, 399] on button "Select product variants" at bounding box center [405, 393] width 145 height 26
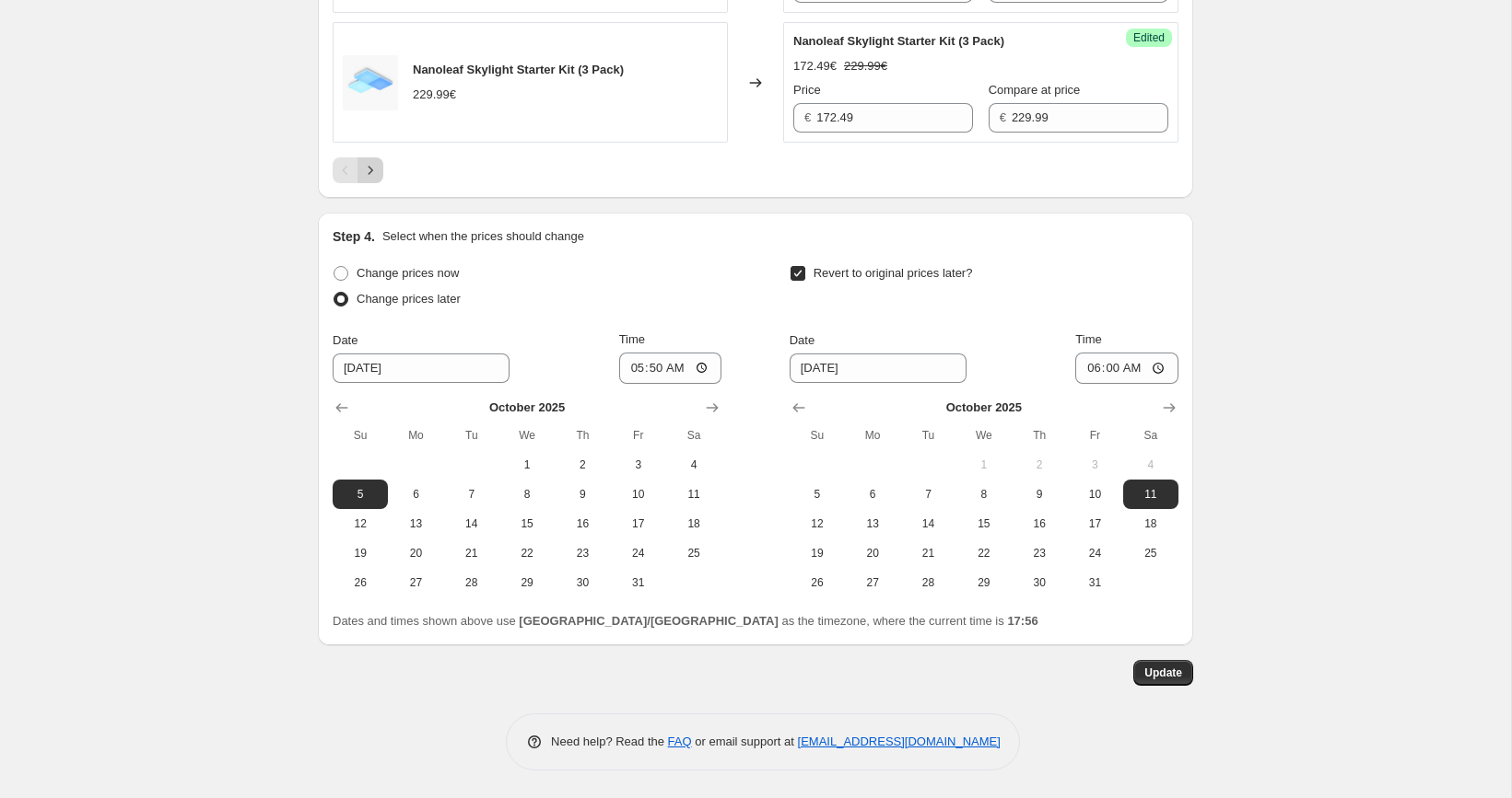
click at [380, 168] on icon "Next" at bounding box center [370, 170] width 19 height 19
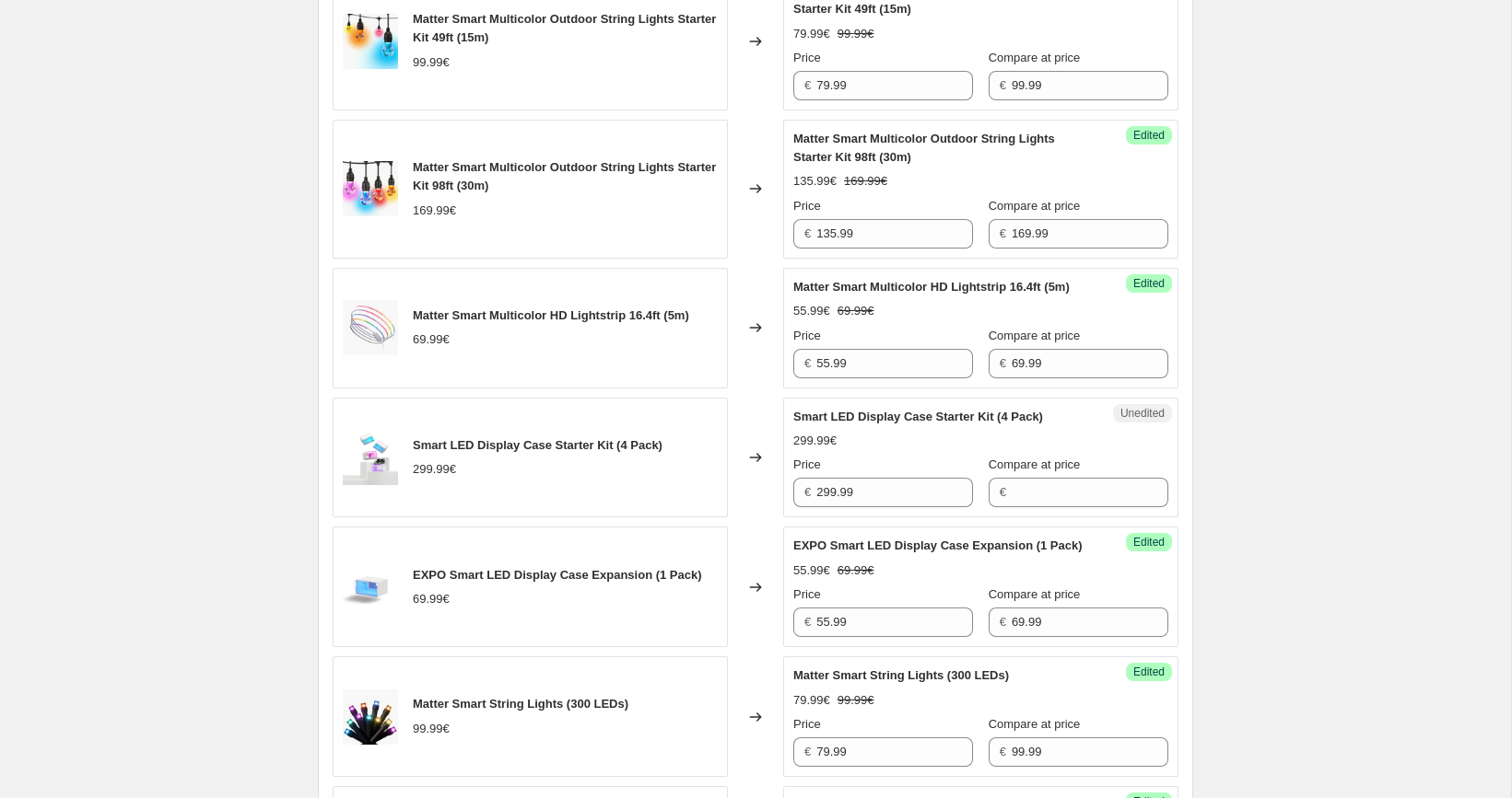
scroll to position [1359, 0]
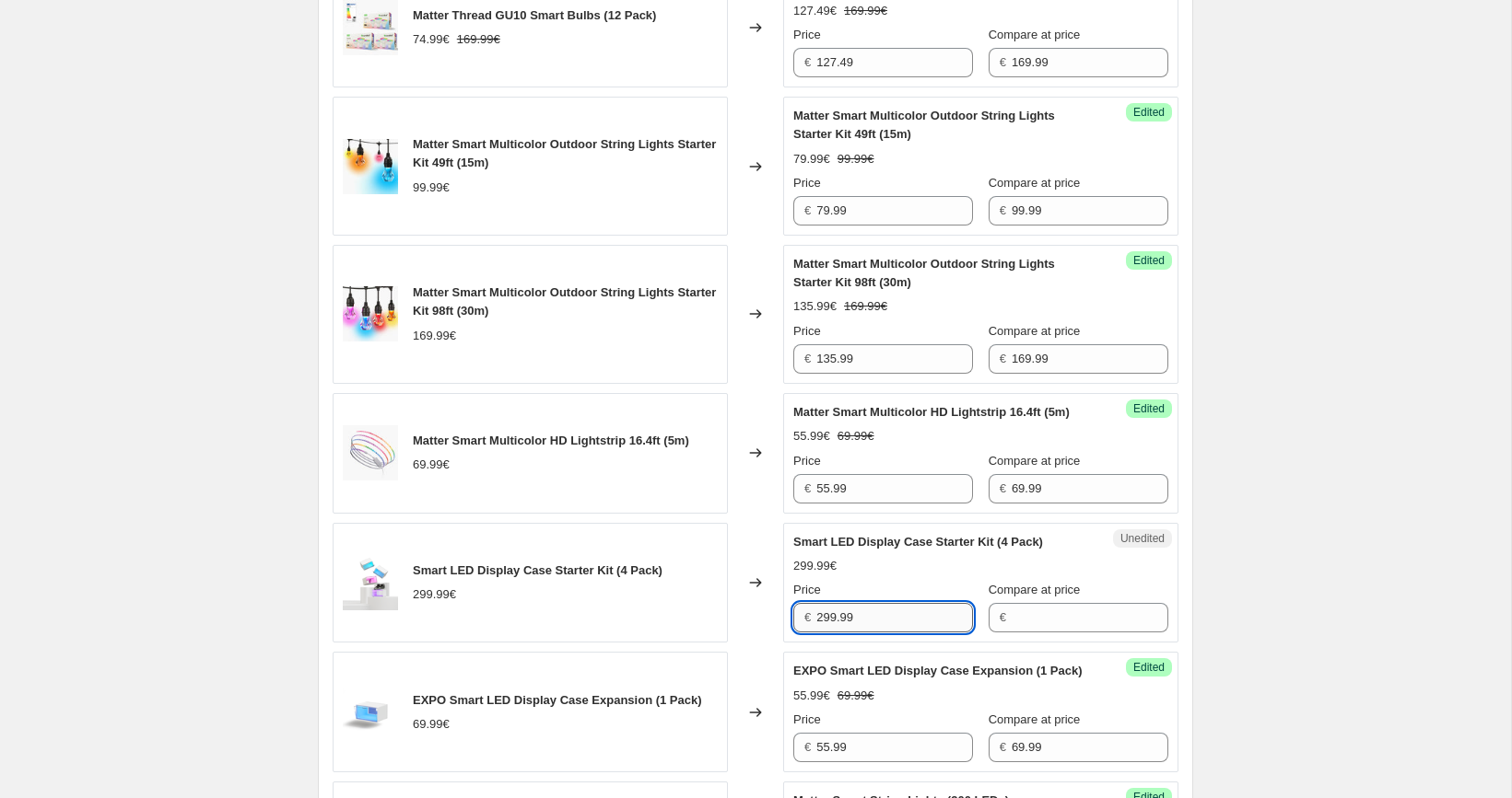
click at [872, 615] on input "299.99" at bounding box center [894, 618] width 157 height 30
type input "299.99"
click at [1039, 621] on input "Compare at price" at bounding box center [1090, 618] width 157 height 30
type input "299.99"
click at [899, 629] on input "299.99" at bounding box center [894, 618] width 157 height 30
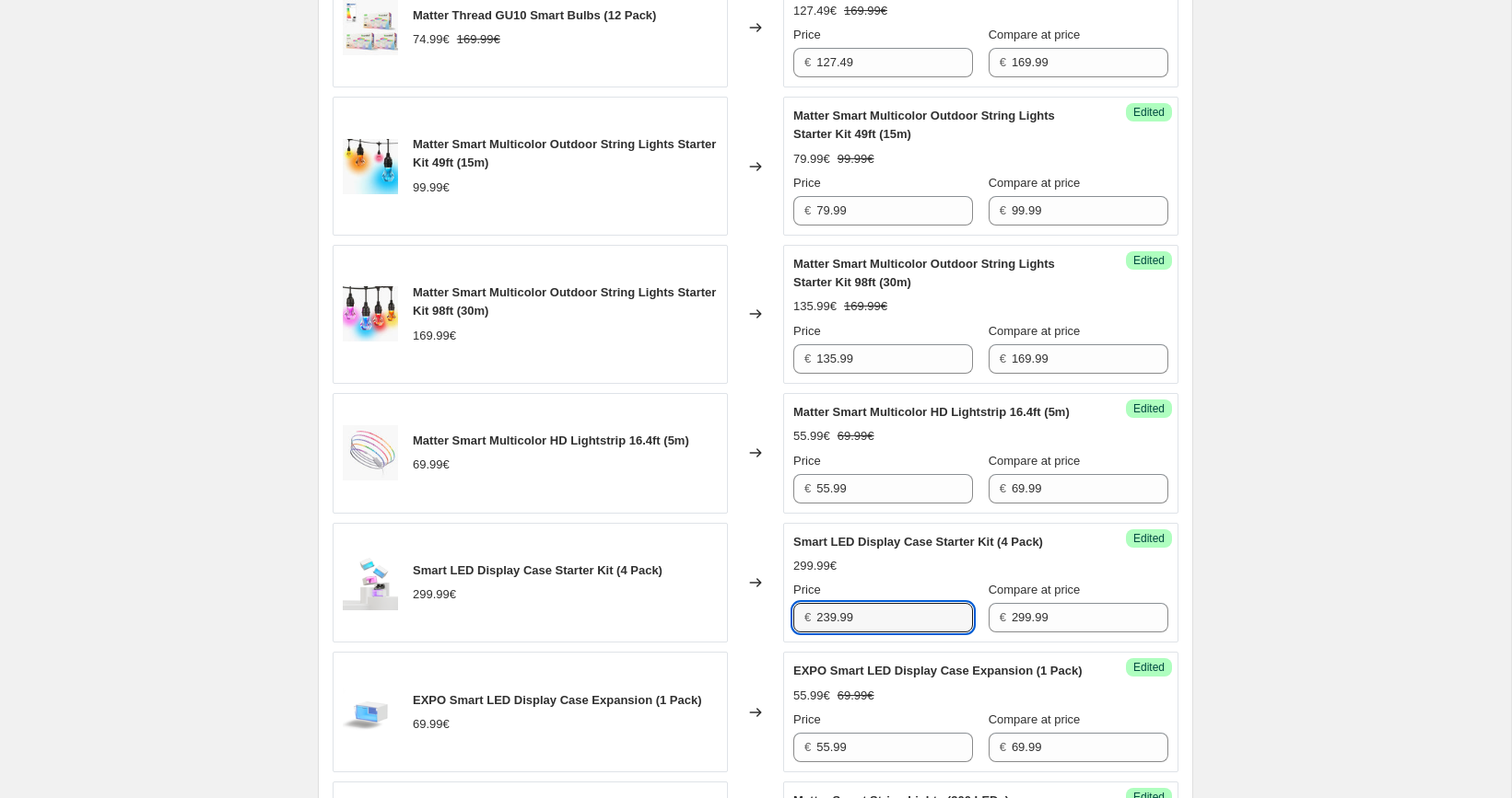
type input "239.99"
click at [1274, 580] on div "[05/10-10/10] Oct Prime Day. This page is ready [05/10-10/10] Oct Prime Day Inf…" at bounding box center [755, 683] width 1511 height 4083
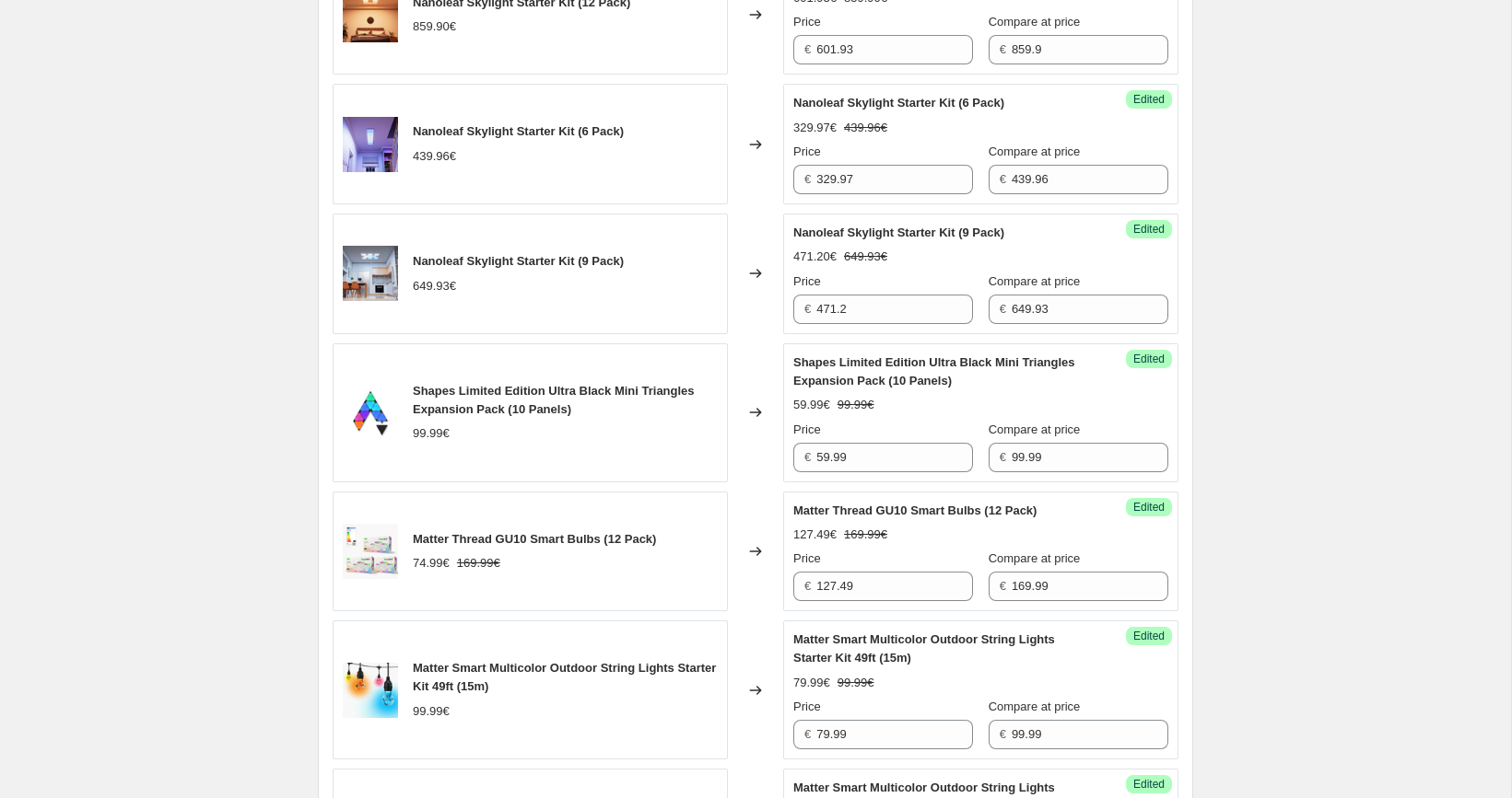
scroll to position [282, 0]
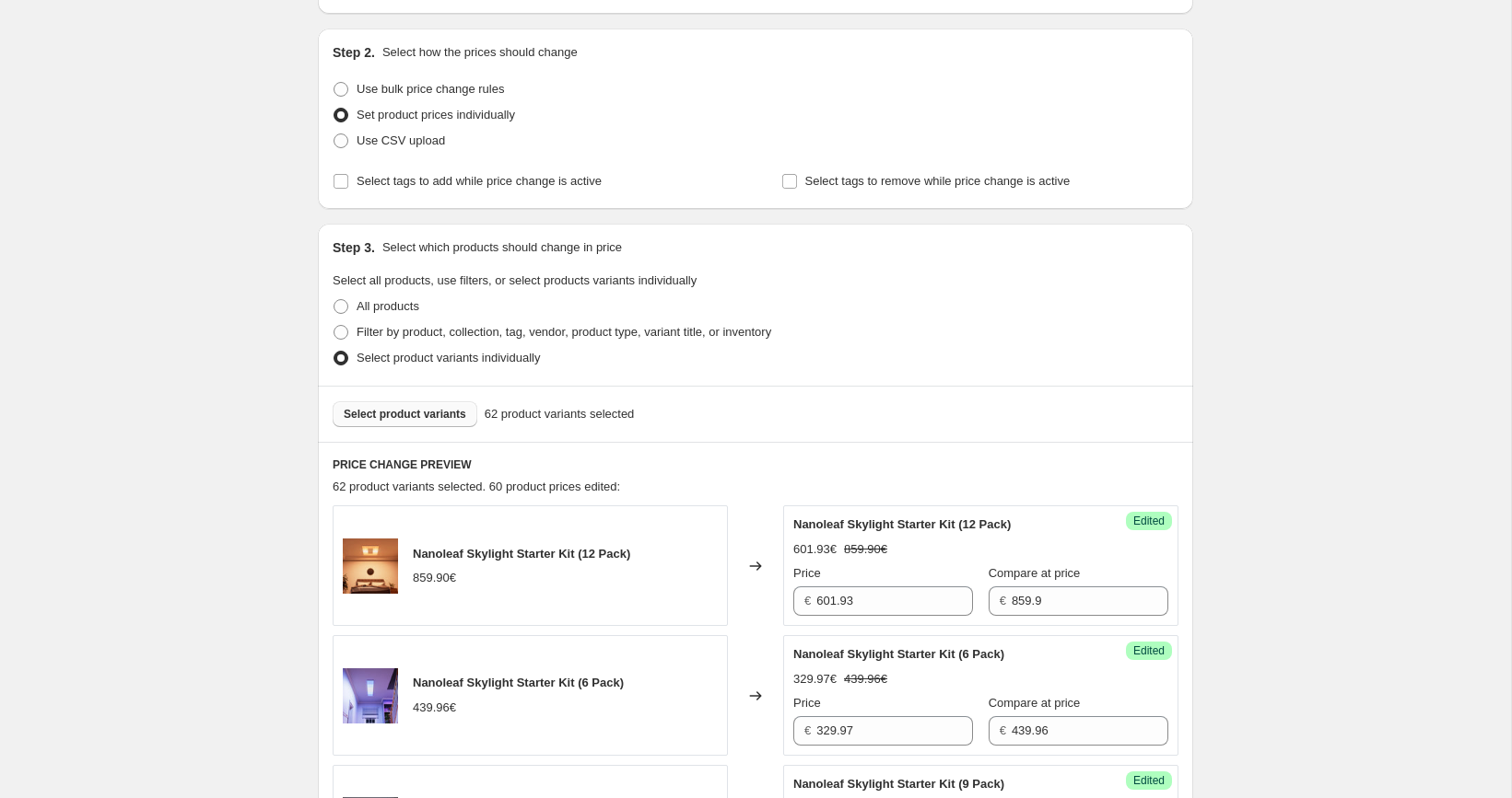
click at [440, 410] on span "Select product variants" at bounding box center [405, 414] width 122 height 15
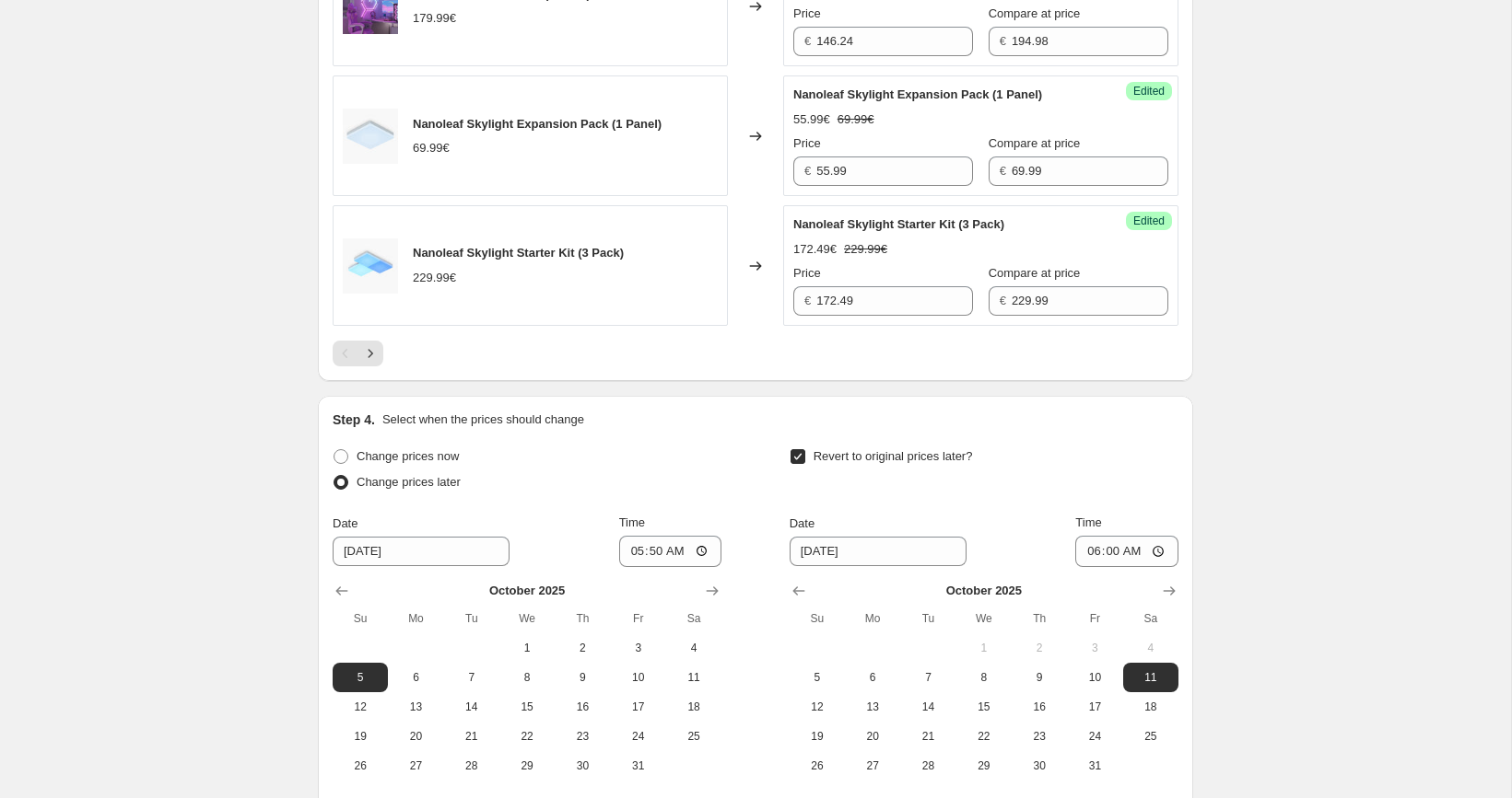
scroll to position [3118, 0]
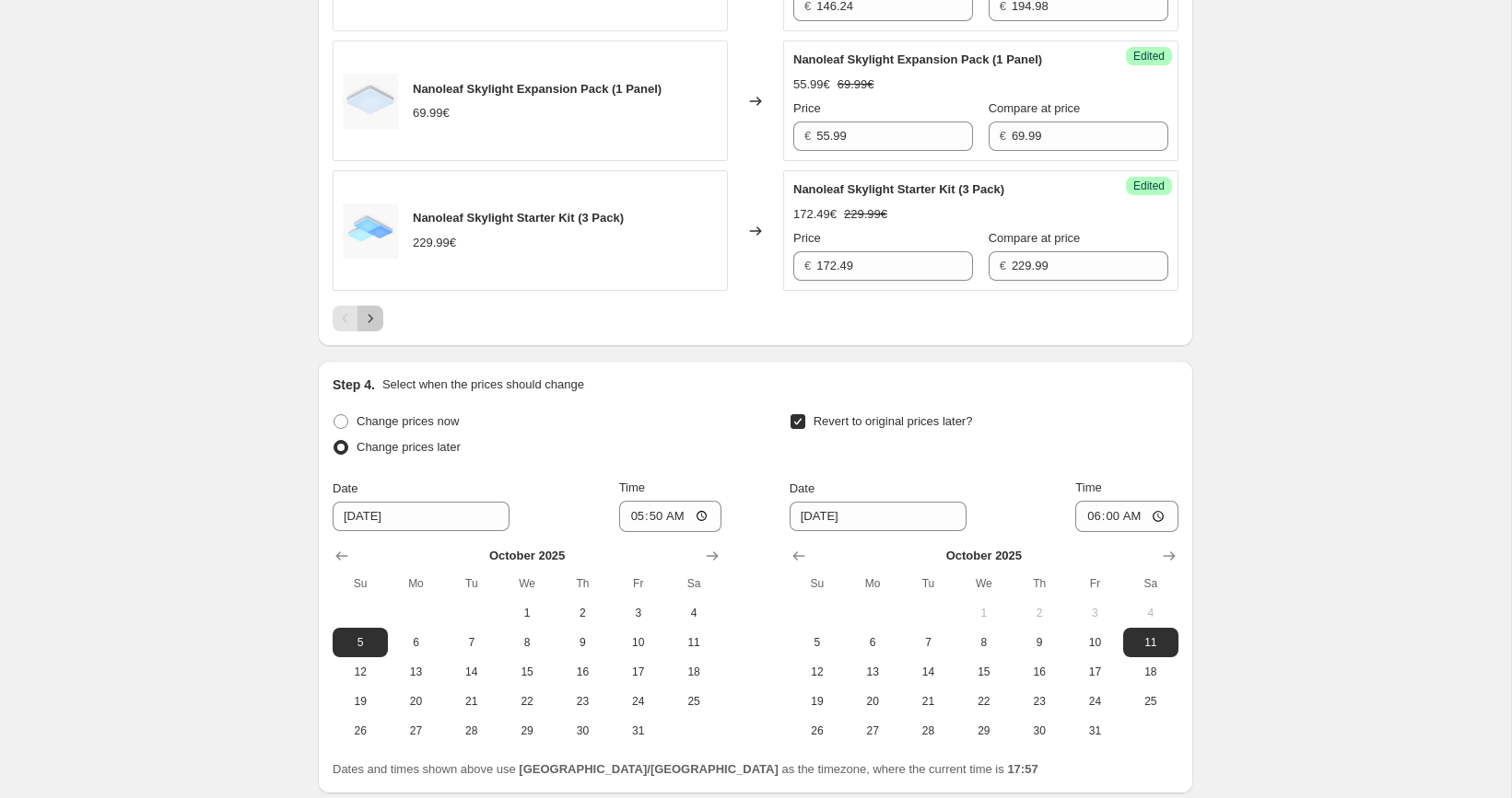
click at [378, 328] on icon "Next" at bounding box center [370, 318] width 19 height 19
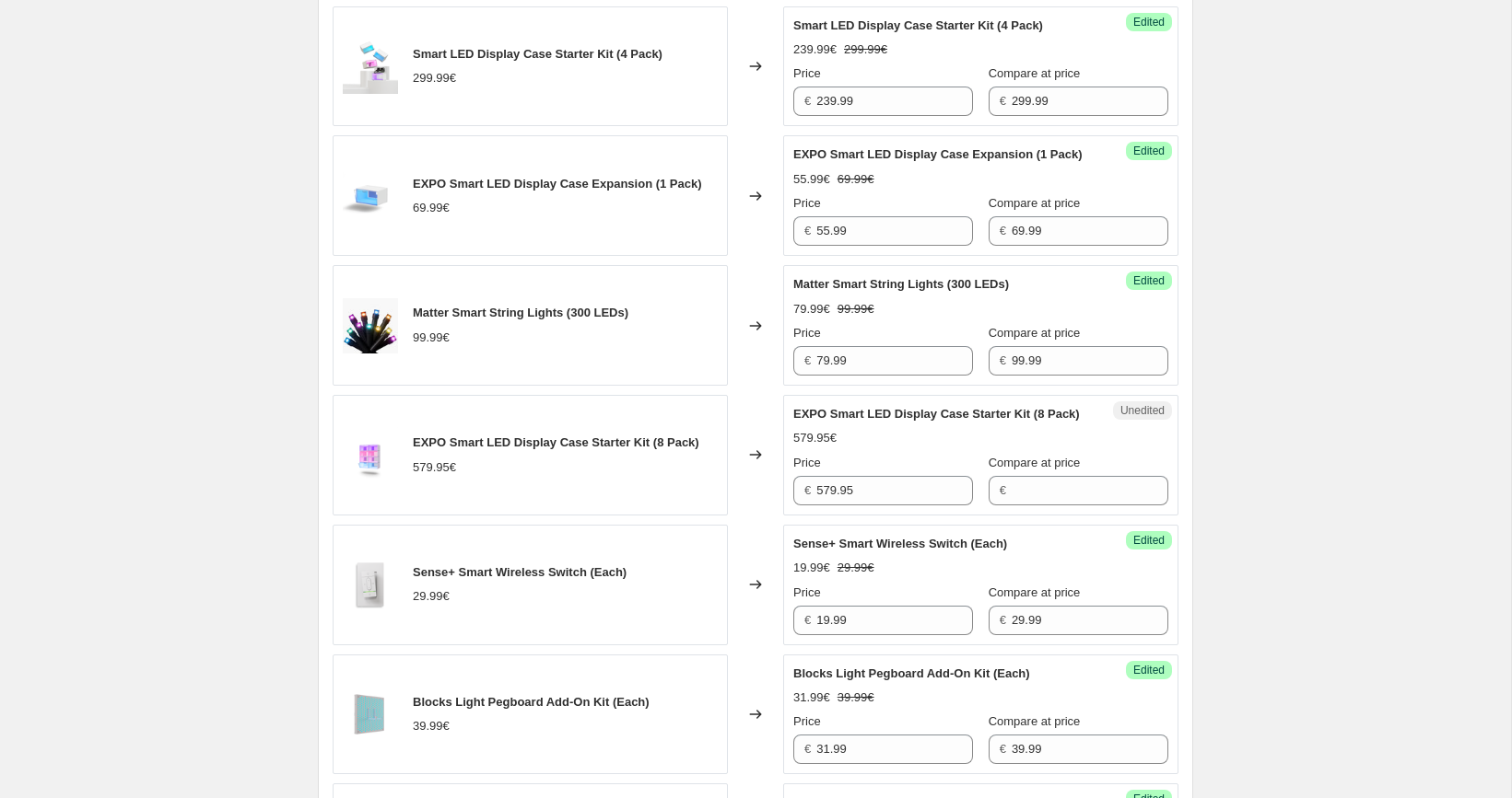
scroll to position [1857, 0]
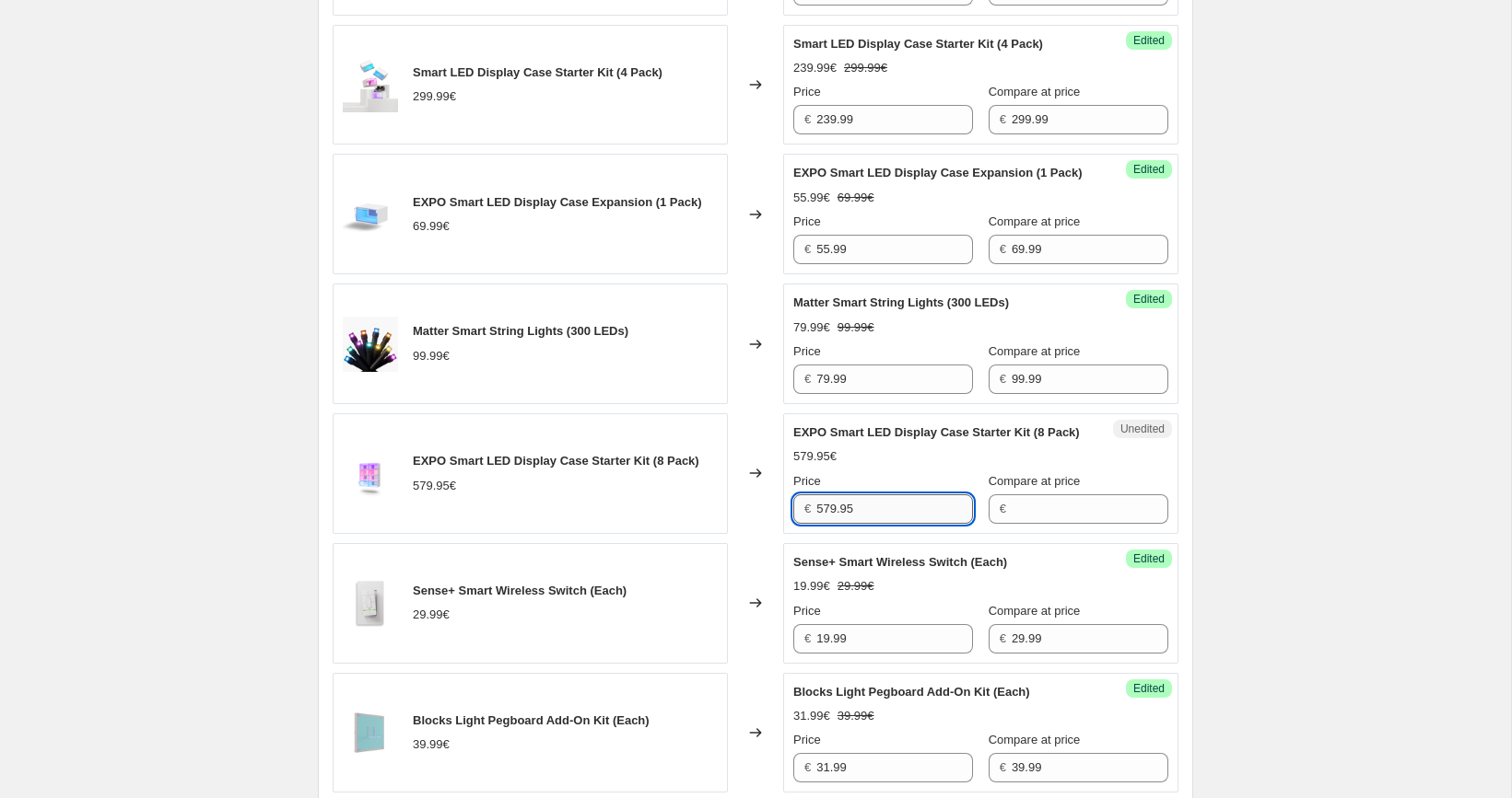
click at [886, 524] on input "579.95" at bounding box center [894, 510] width 157 height 30
type input "579.95"
click at [1012, 524] on input "Compare at price" at bounding box center [1090, 510] width 157 height 30
type input "579.95"
click at [899, 524] on input "579.95" at bounding box center [894, 510] width 157 height 30
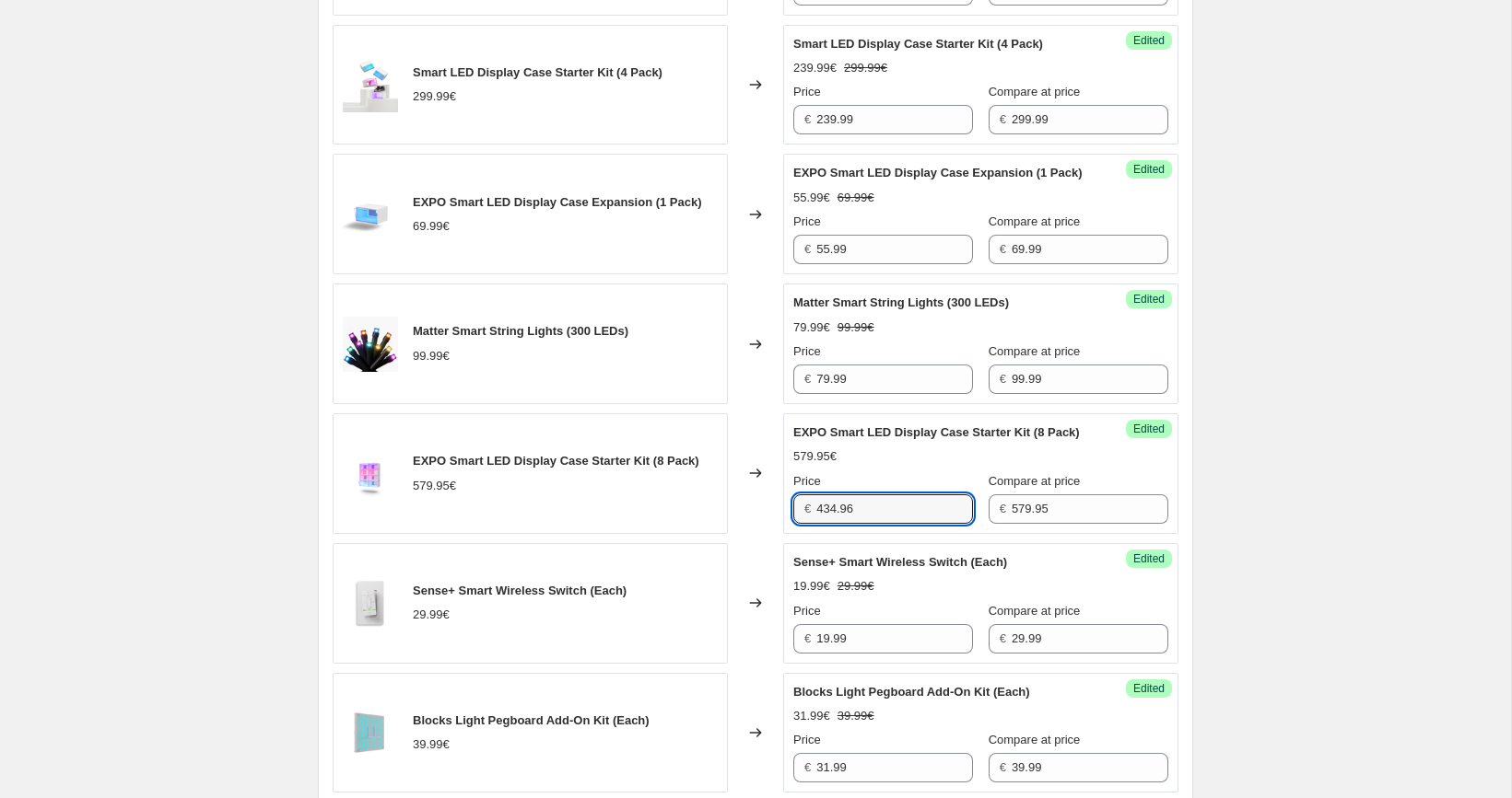
type input "434.96"
click at [1228, 531] on div "[05/10-10/10] Oct Prime Day. This page is ready [05/10-10/10] Oct Prime Day Inf…" at bounding box center [755, 185] width 1511 height 4083
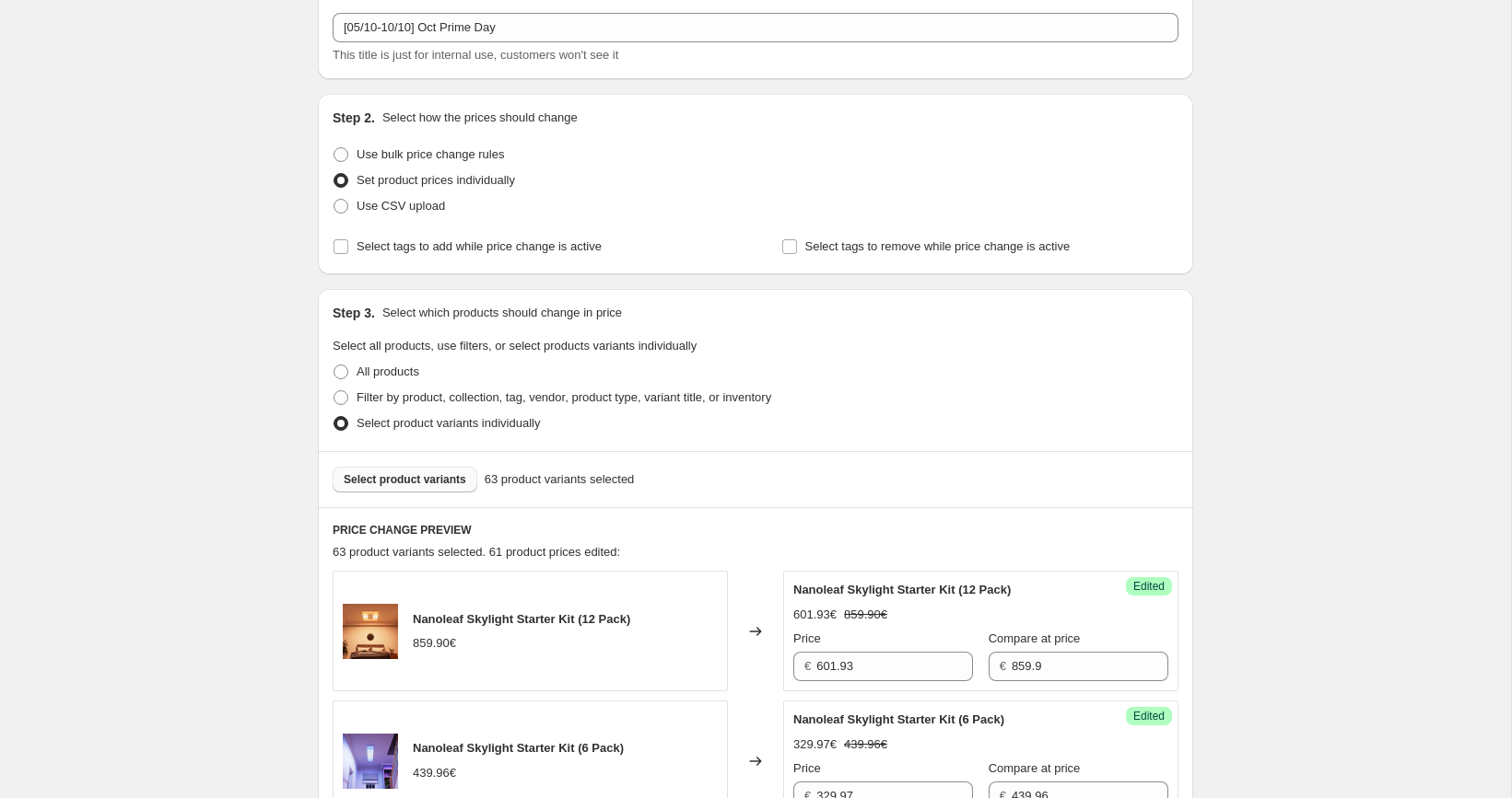
scroll to position [154, 0]
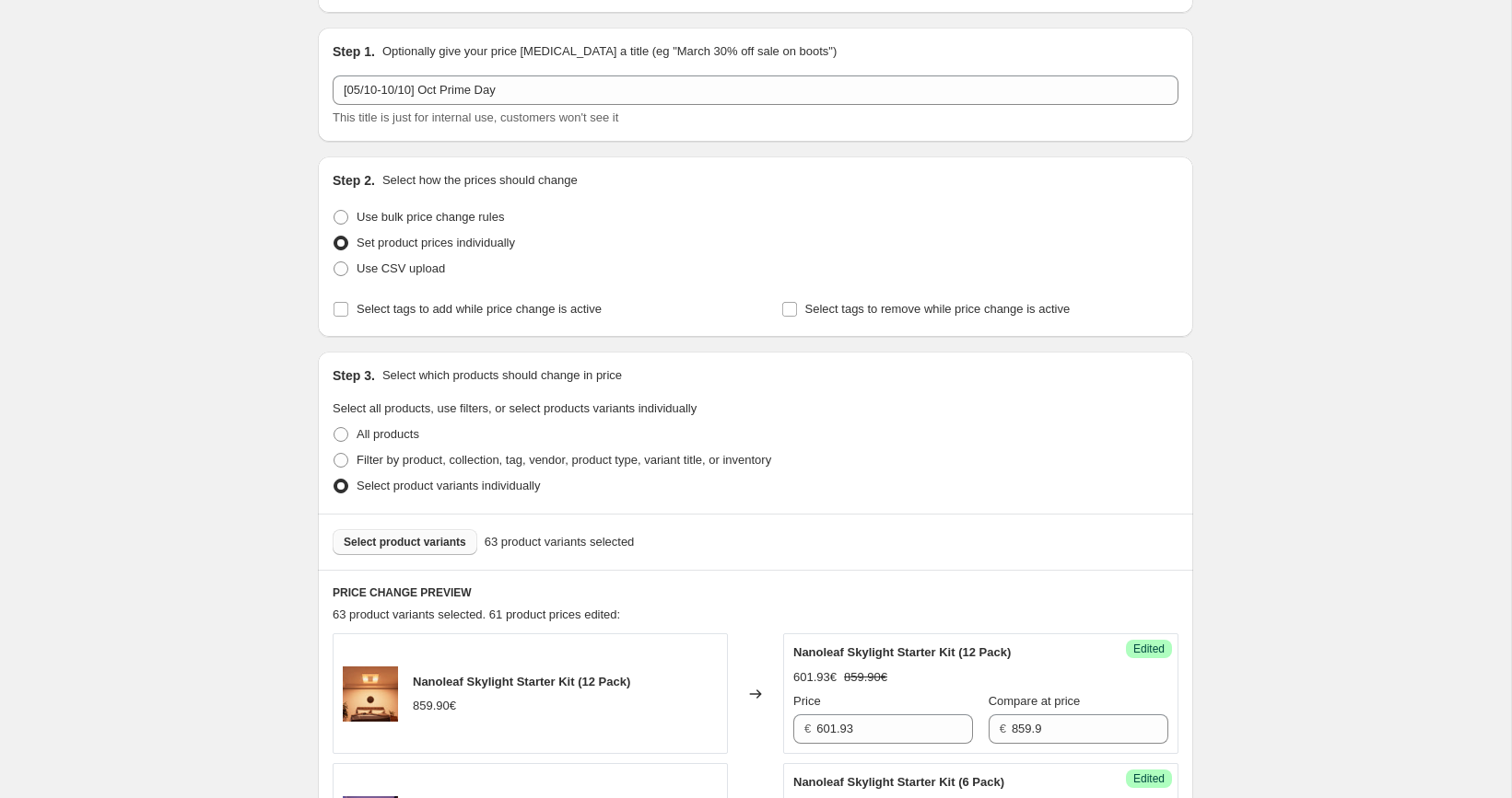
click at [440, 552] on button "Select product variants" at bounding box center [405, 542] width 145 height 26
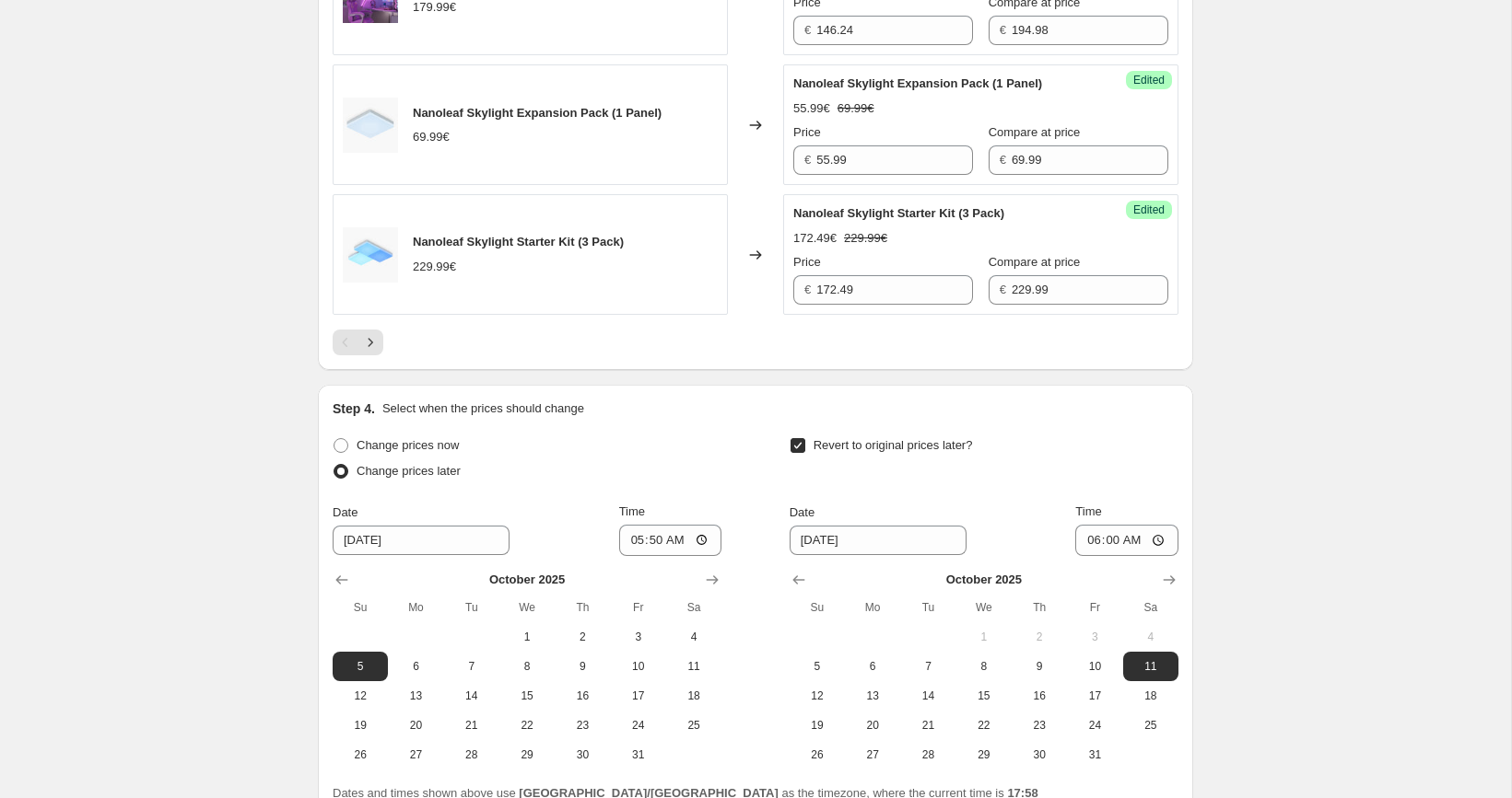
scroll to position [3157, 0]
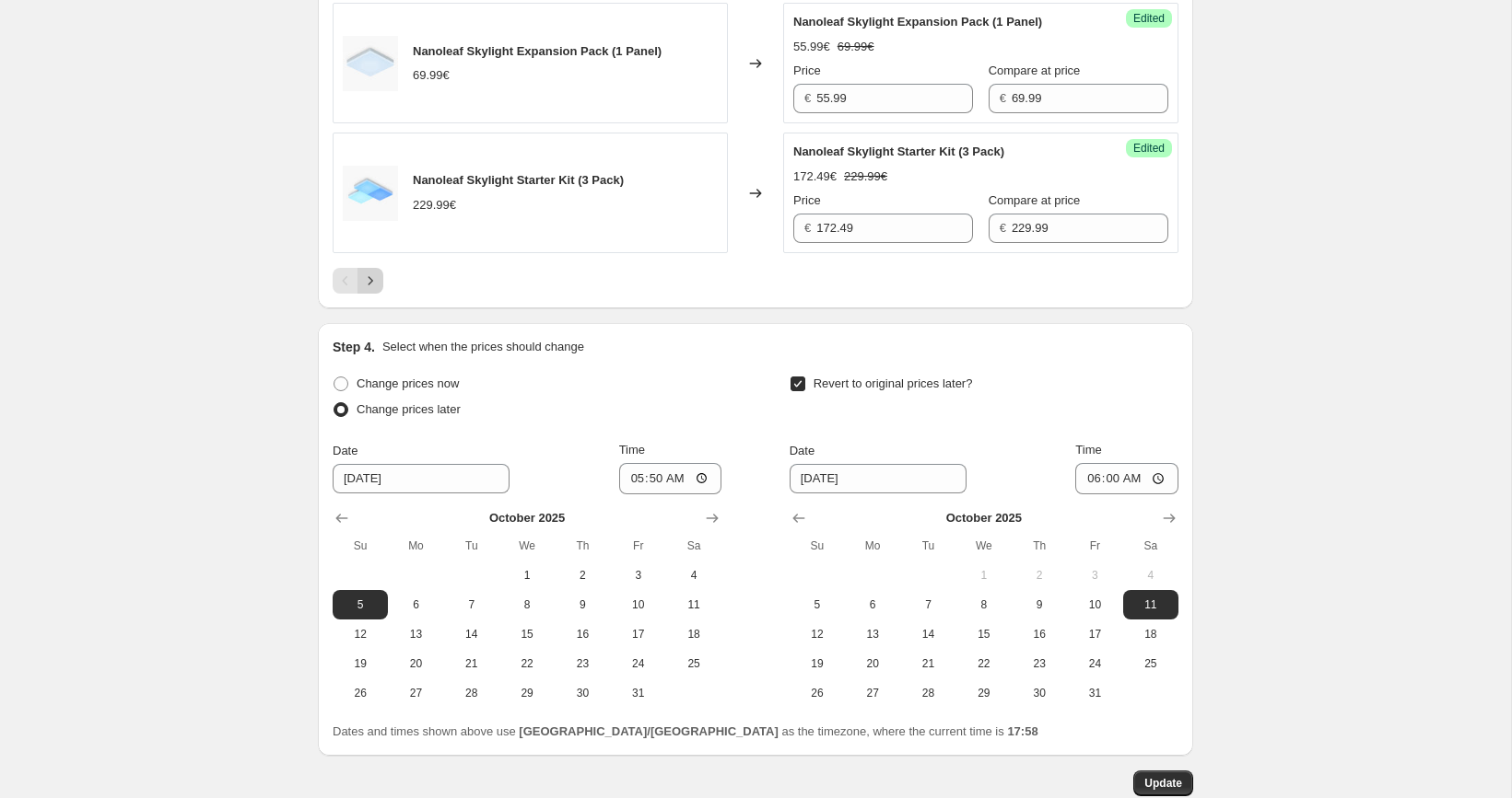
click at [370, 290] on icon "Next" at bounding box center [370, 280] width 19 height 19
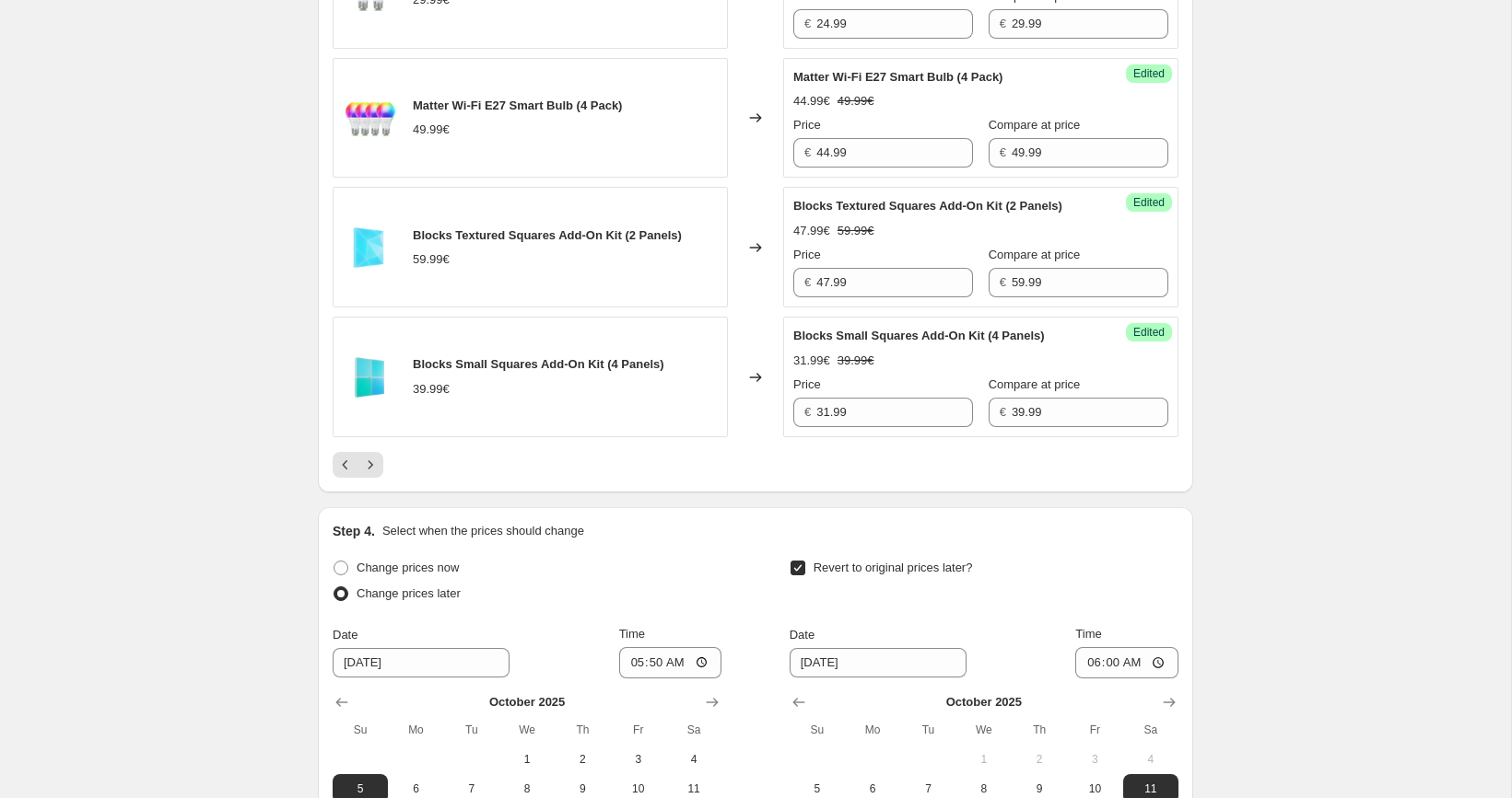
scroll to position [3000, 0]
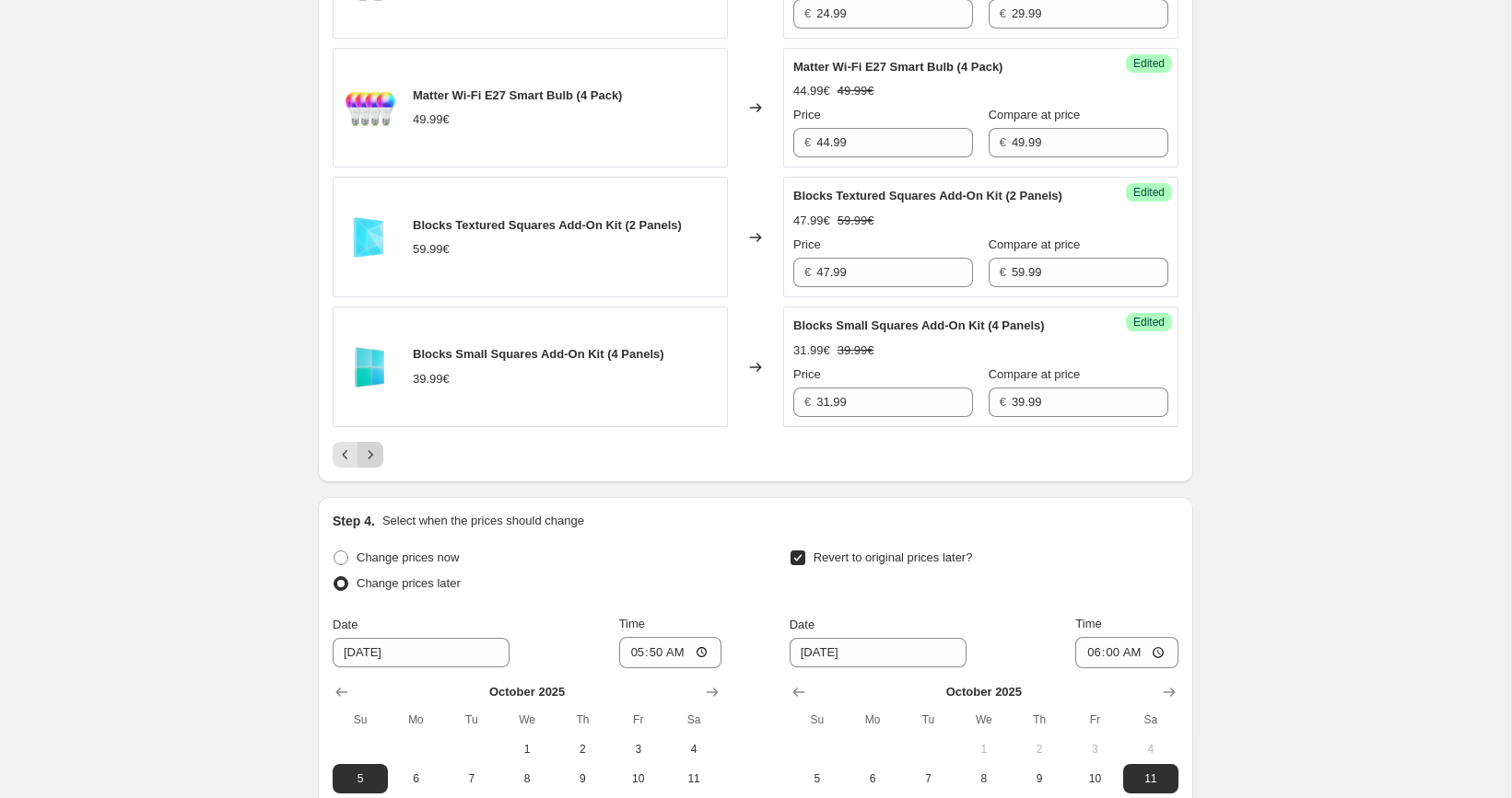
click at [373, 467] on button "Next" at bounding box center [370, 455] width 26 height 26
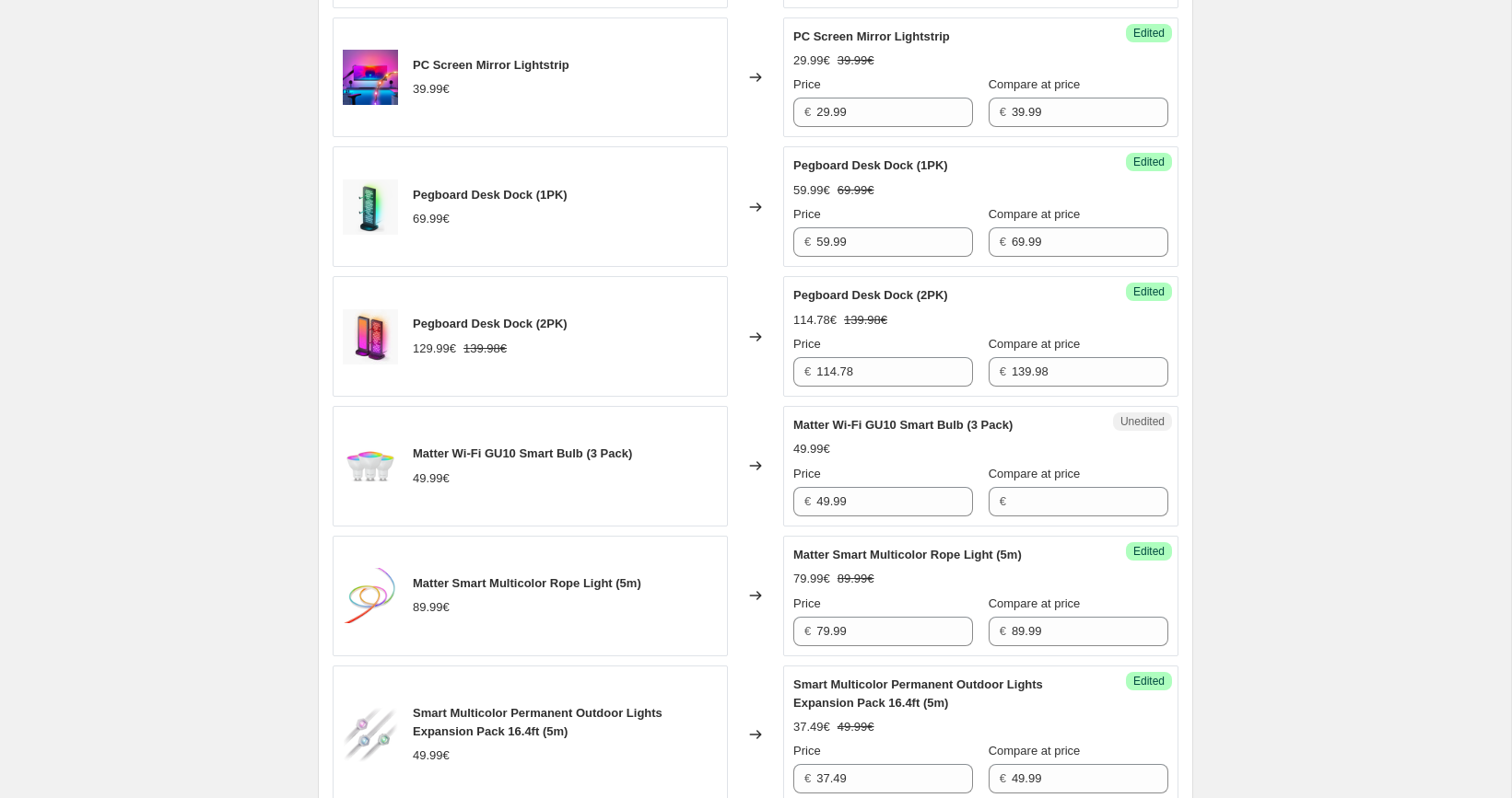
scroll to position [1825, 0]
click at [884, 508] on input "49.99" at bounding box center [894, 504] width 157 height 30
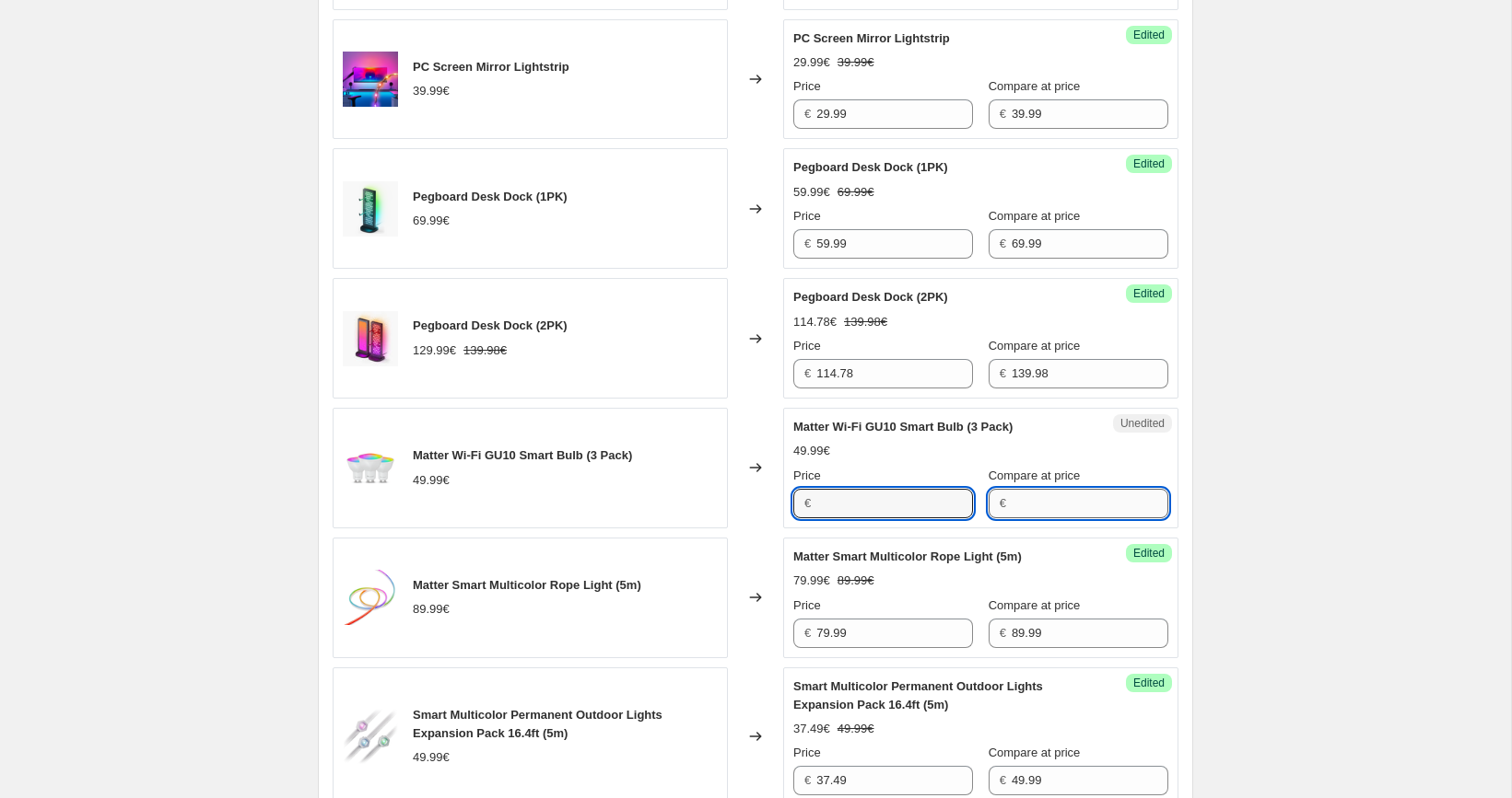
type input "49.99"
click at [1072, 519] on input "Compare at price" at bounding box center [1090, 504] width 157 height 30
type input "49.99"
click at [914, 515] on input "49.99" at bounding box center [894, 504] width 157 height 30
type input "39.99"
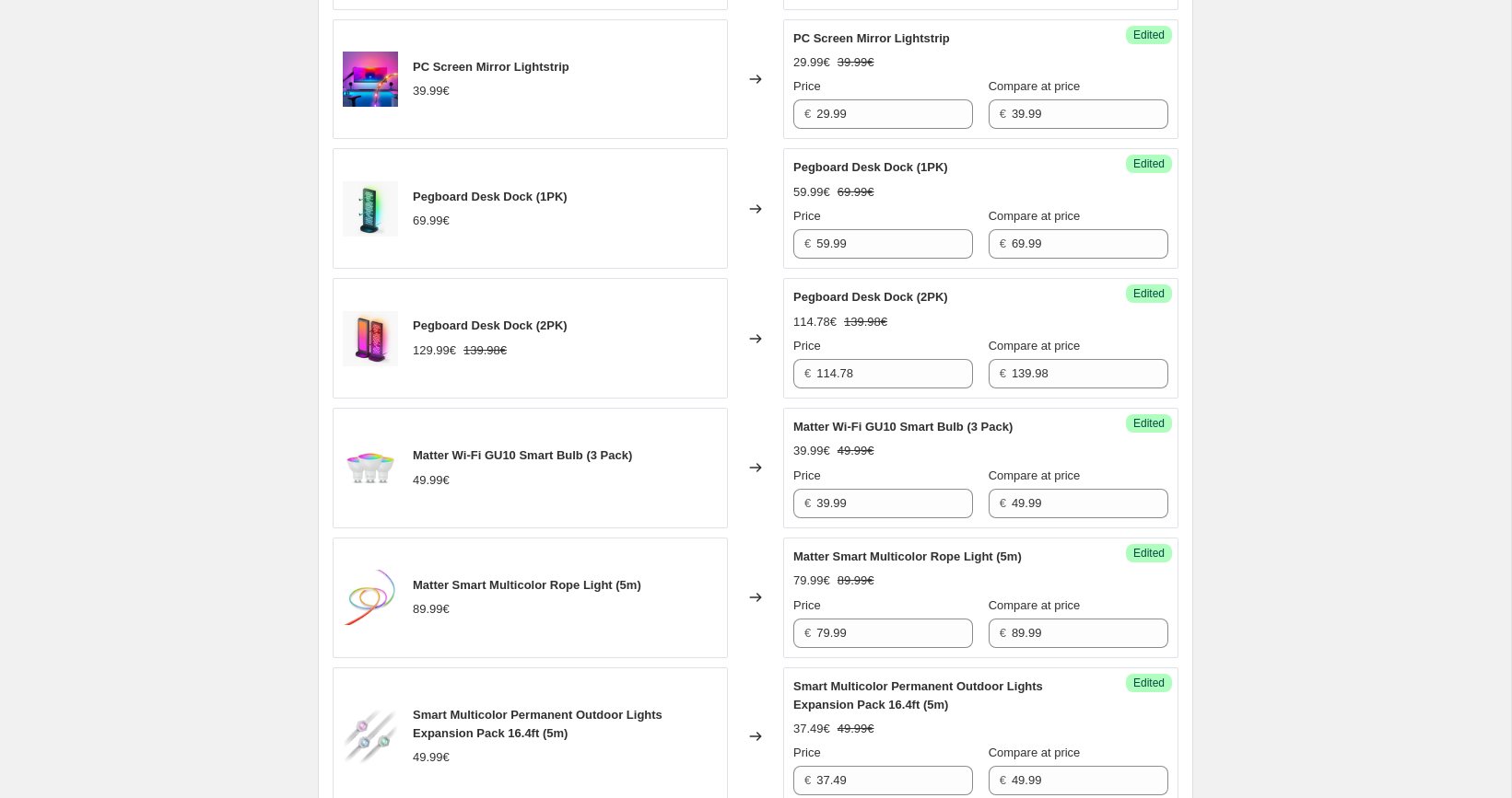
click at [1349, 444] on div "[05/10-10/10] Oct Prime Day. This page is ready [05/10-10/10] Oct Prime Day Inf…" at bounding box center [755, 225] width 1511 height 4102
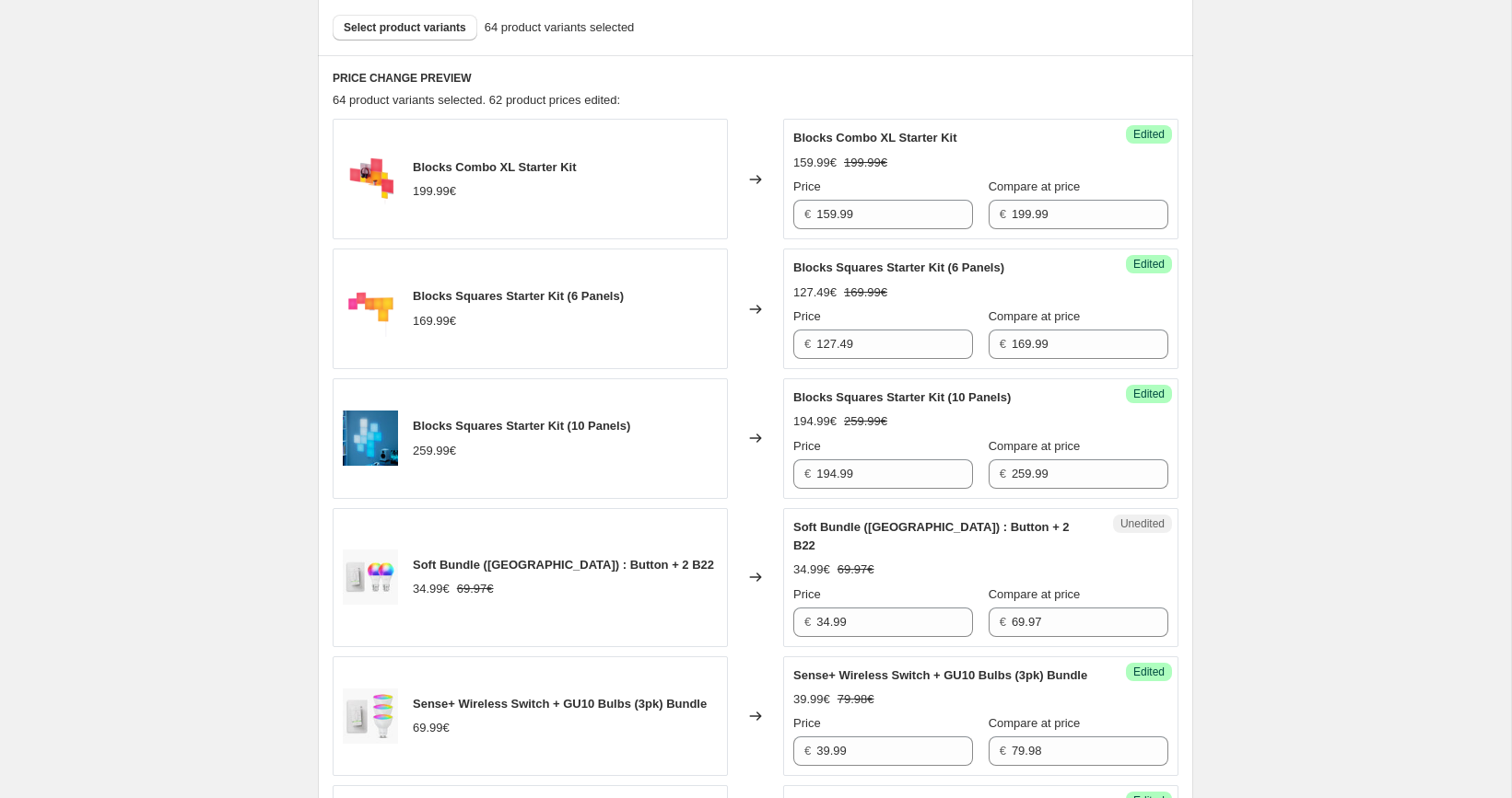
scroll to position [589, 0]
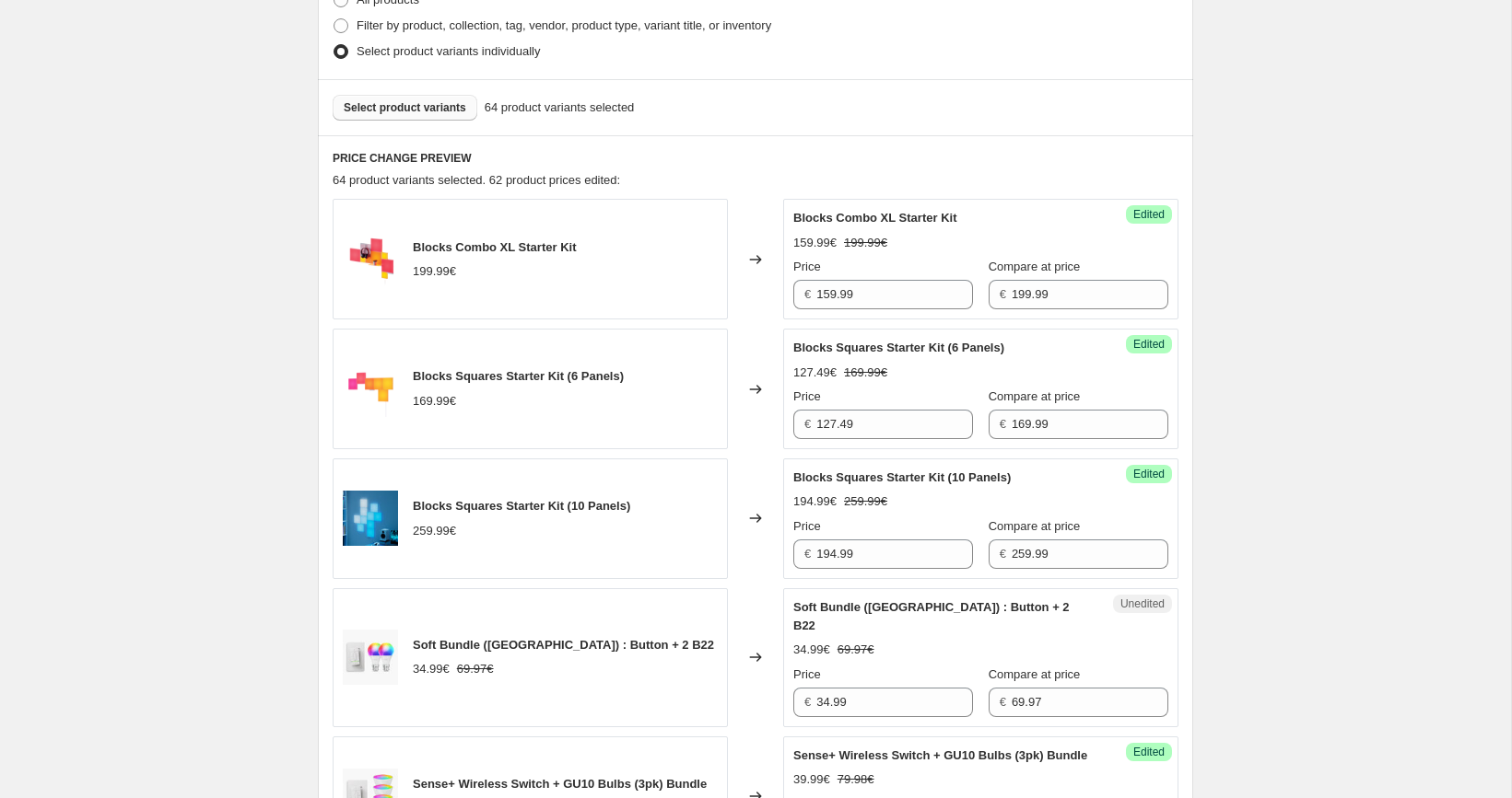
click at [430, 111] on span "Select product variants" at bounding box center [405, 107] width 122 height 15
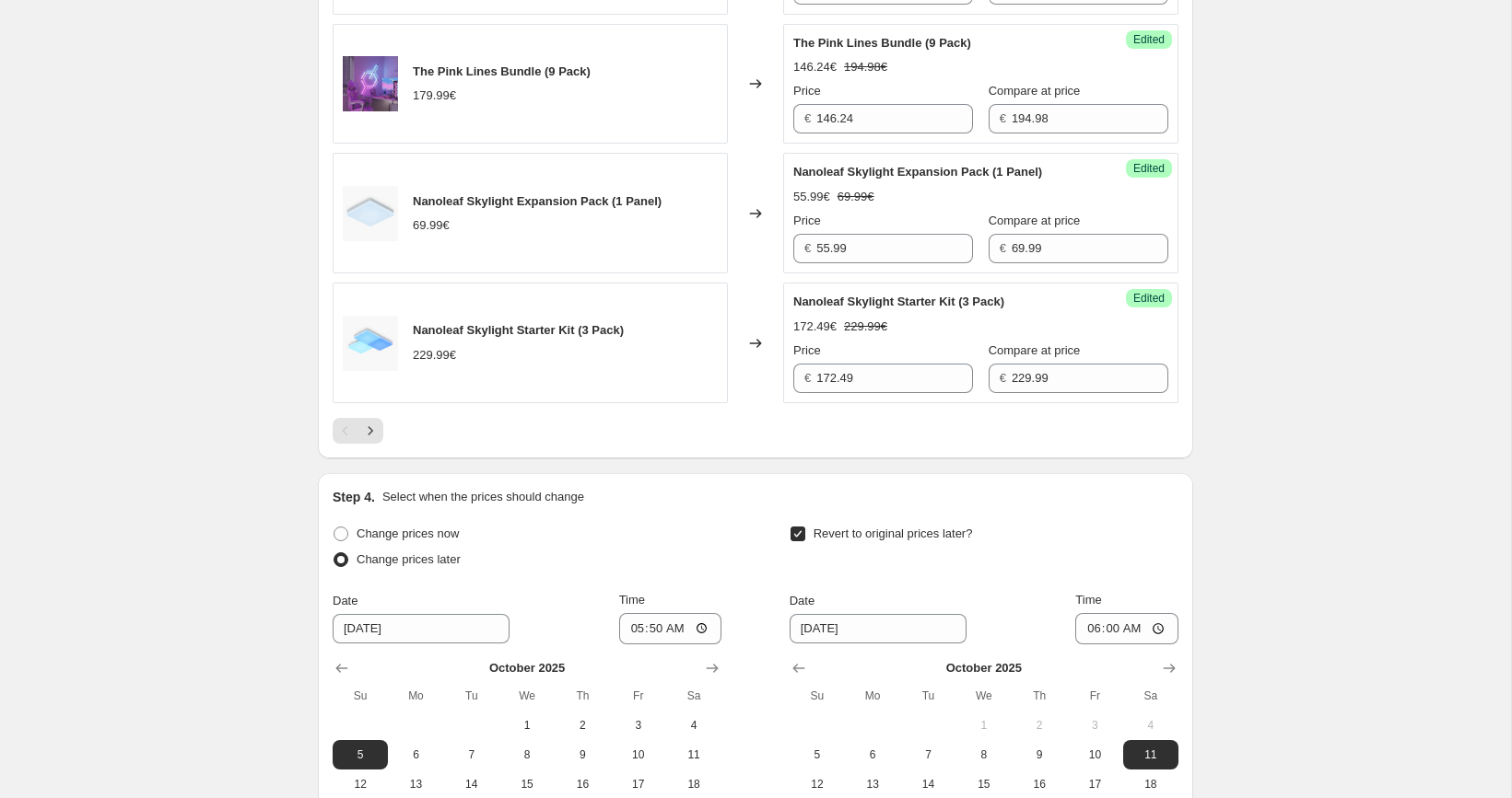
scroll to position [3060, 0]
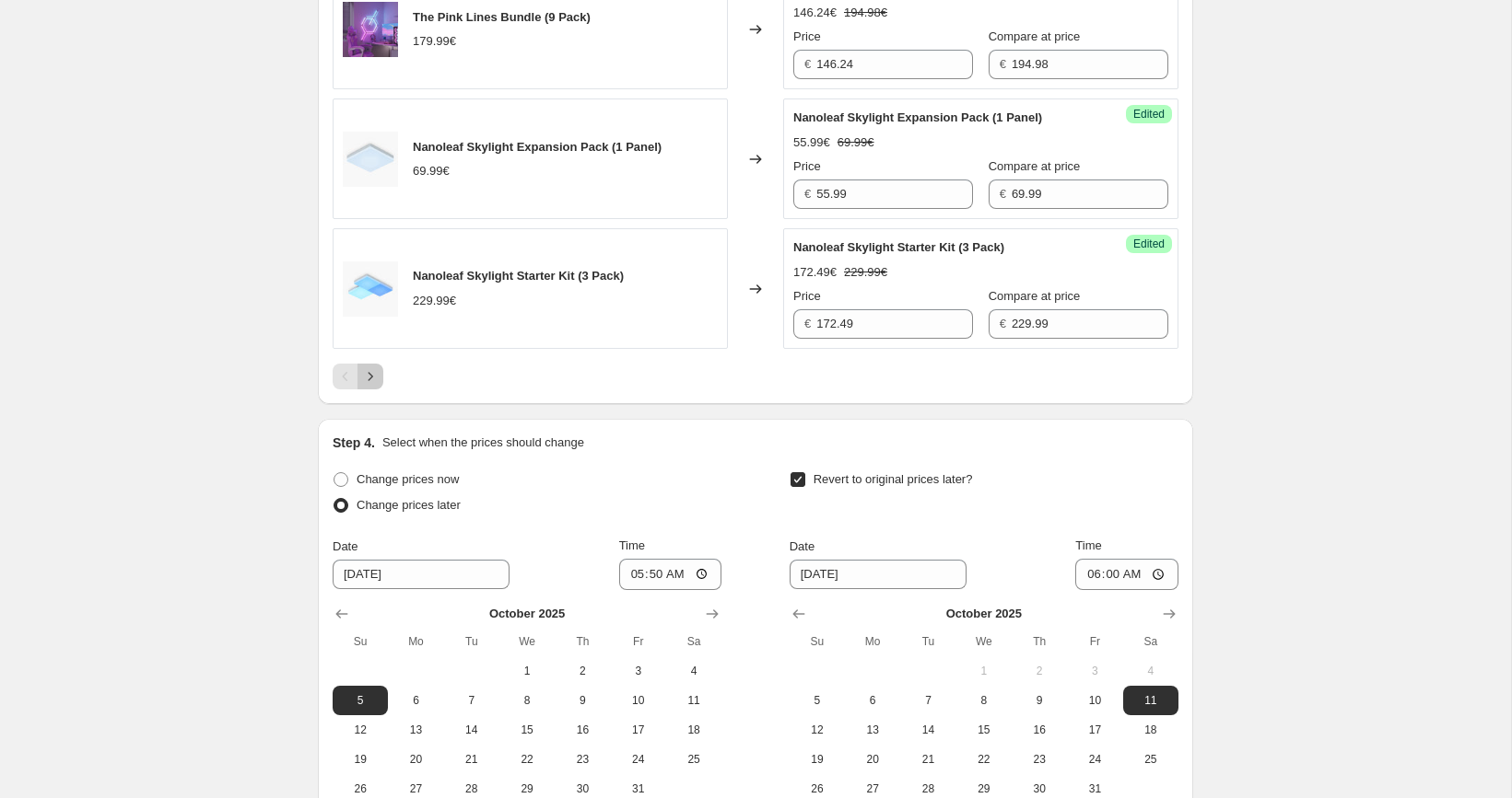
click at [379, 386] on icon "Next" at bounding box center [370, 376] width 19 height 19
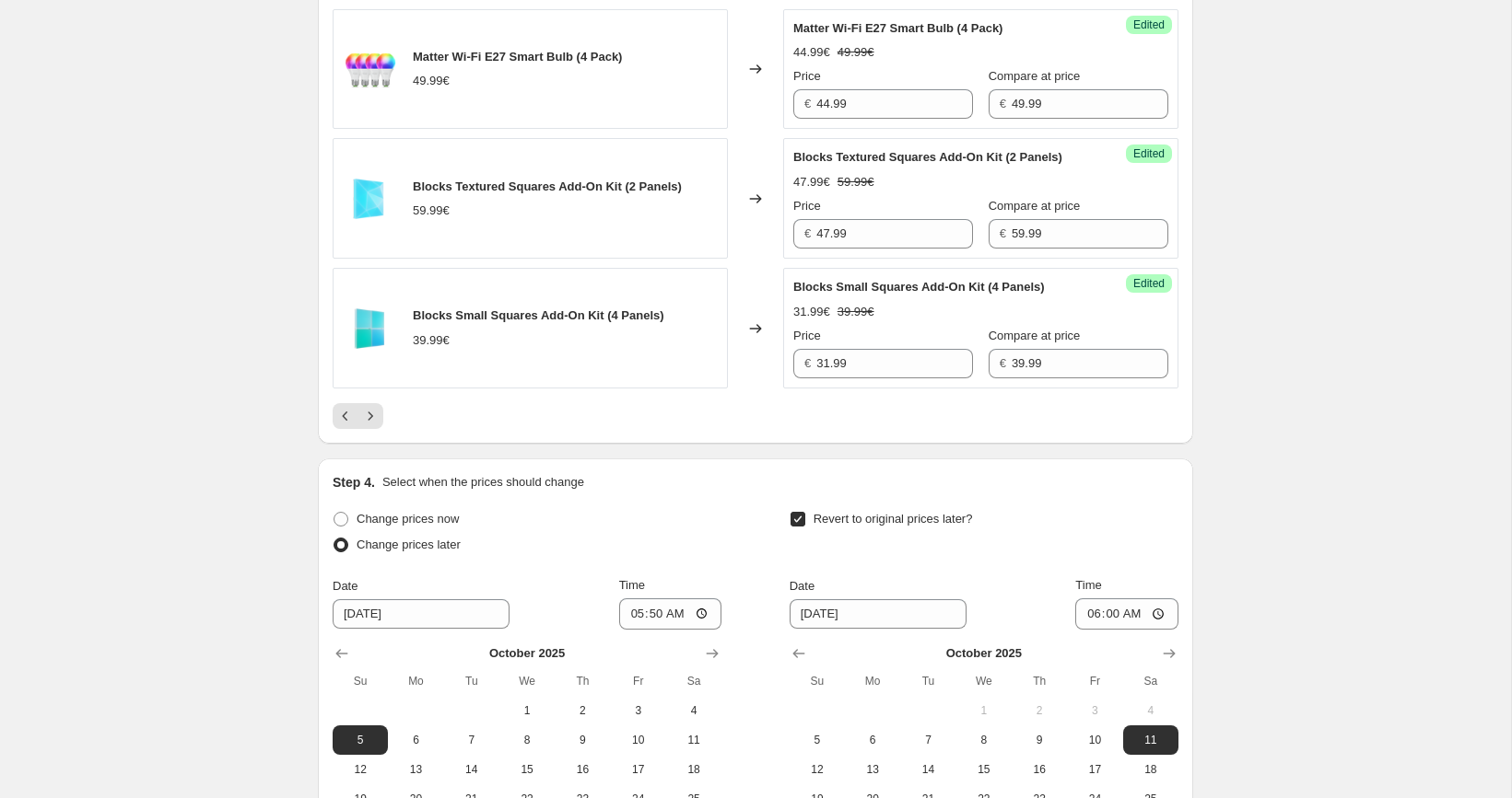
scroll to position [3075, 0]
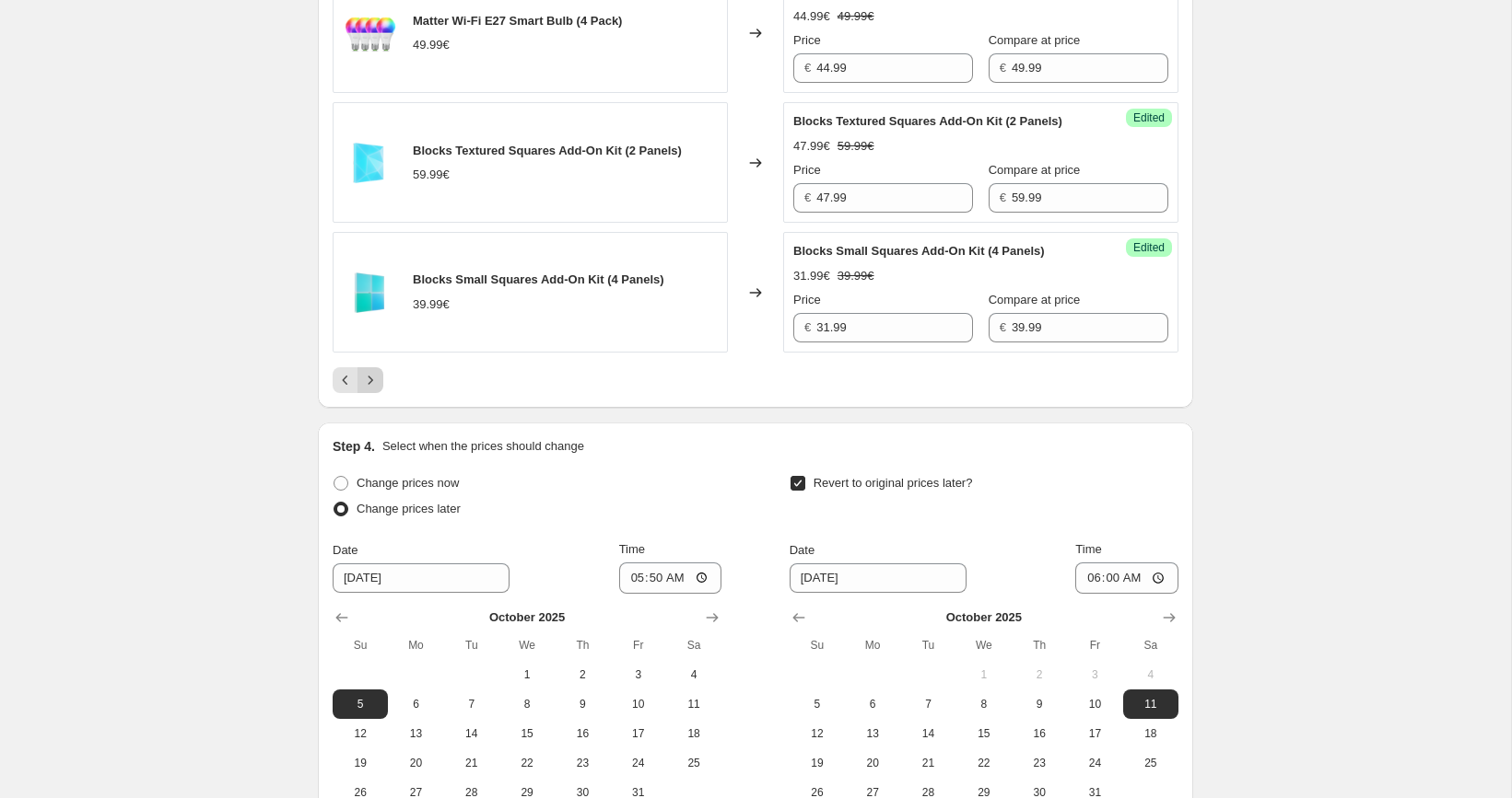
click at [373, 390] on icon "Next" at bounding box center [370, 380] width 19 height 19
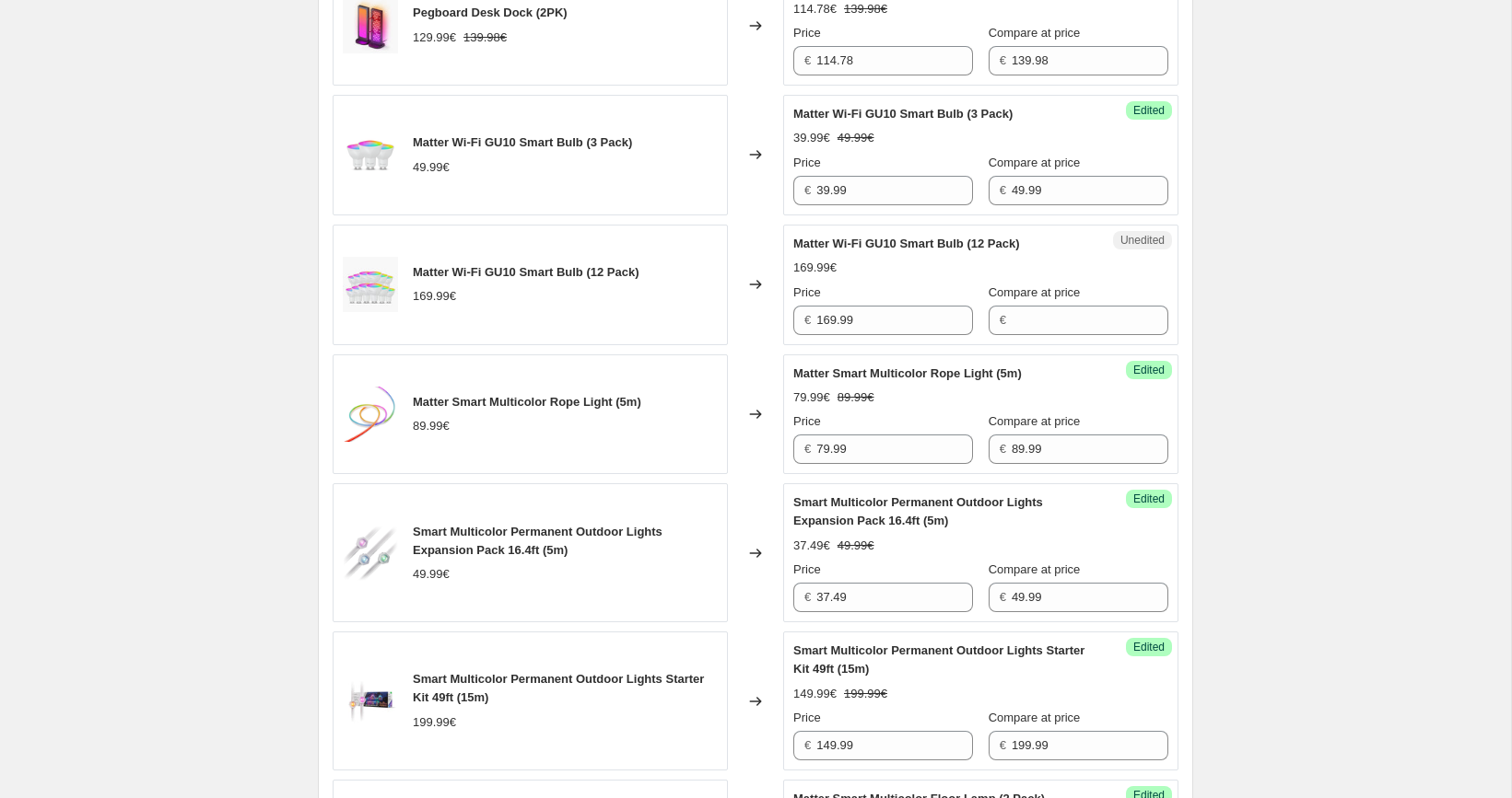
scroll to position [2109, 0]
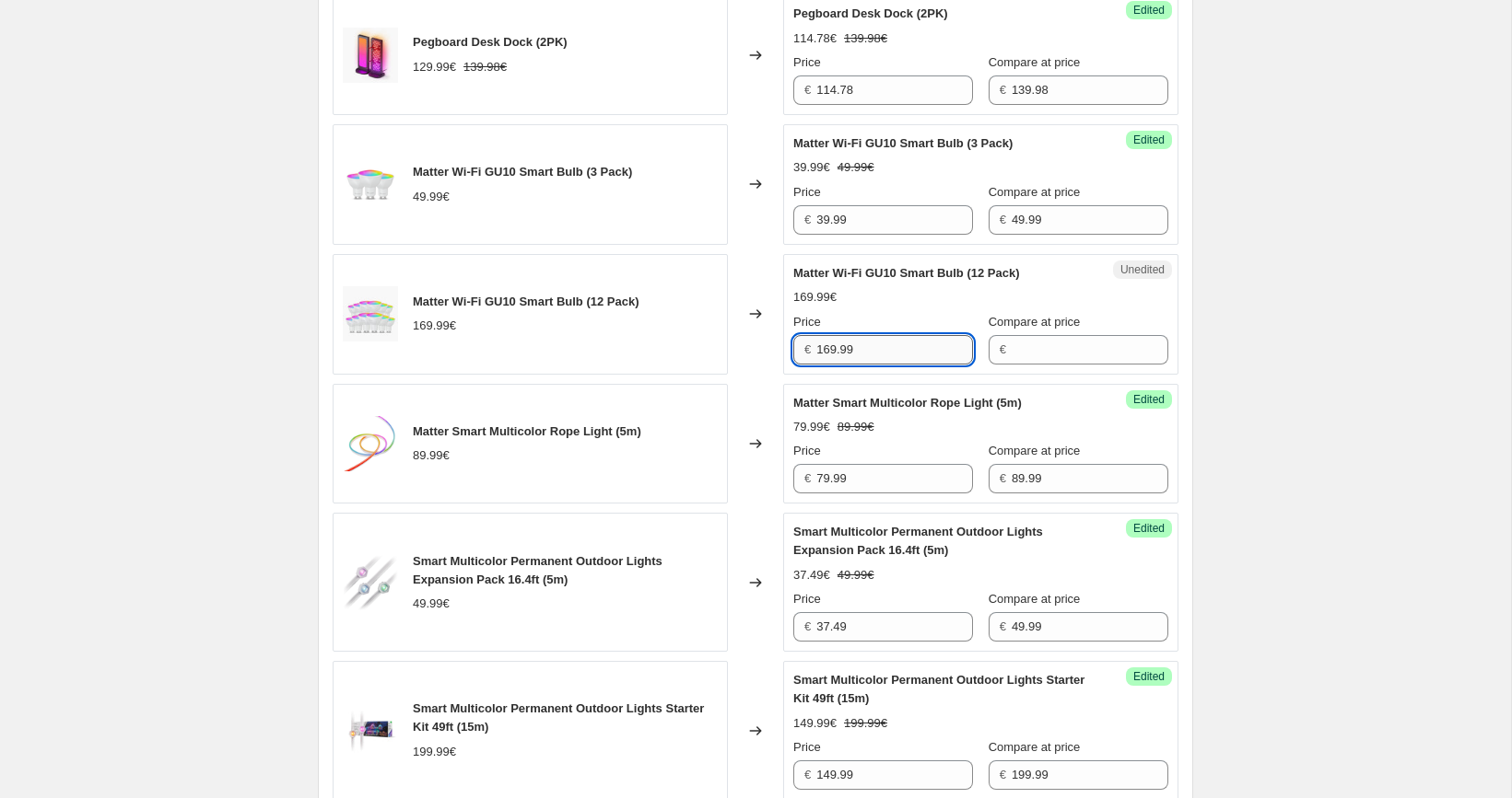
click at [860, 349] on input "169.99" at bounding box center [894, 350] width 157 height 30
type input "169.99"
click at [1041, 365] on input "Compare at price" at bounding box center [1090, 350] width 157 height 30
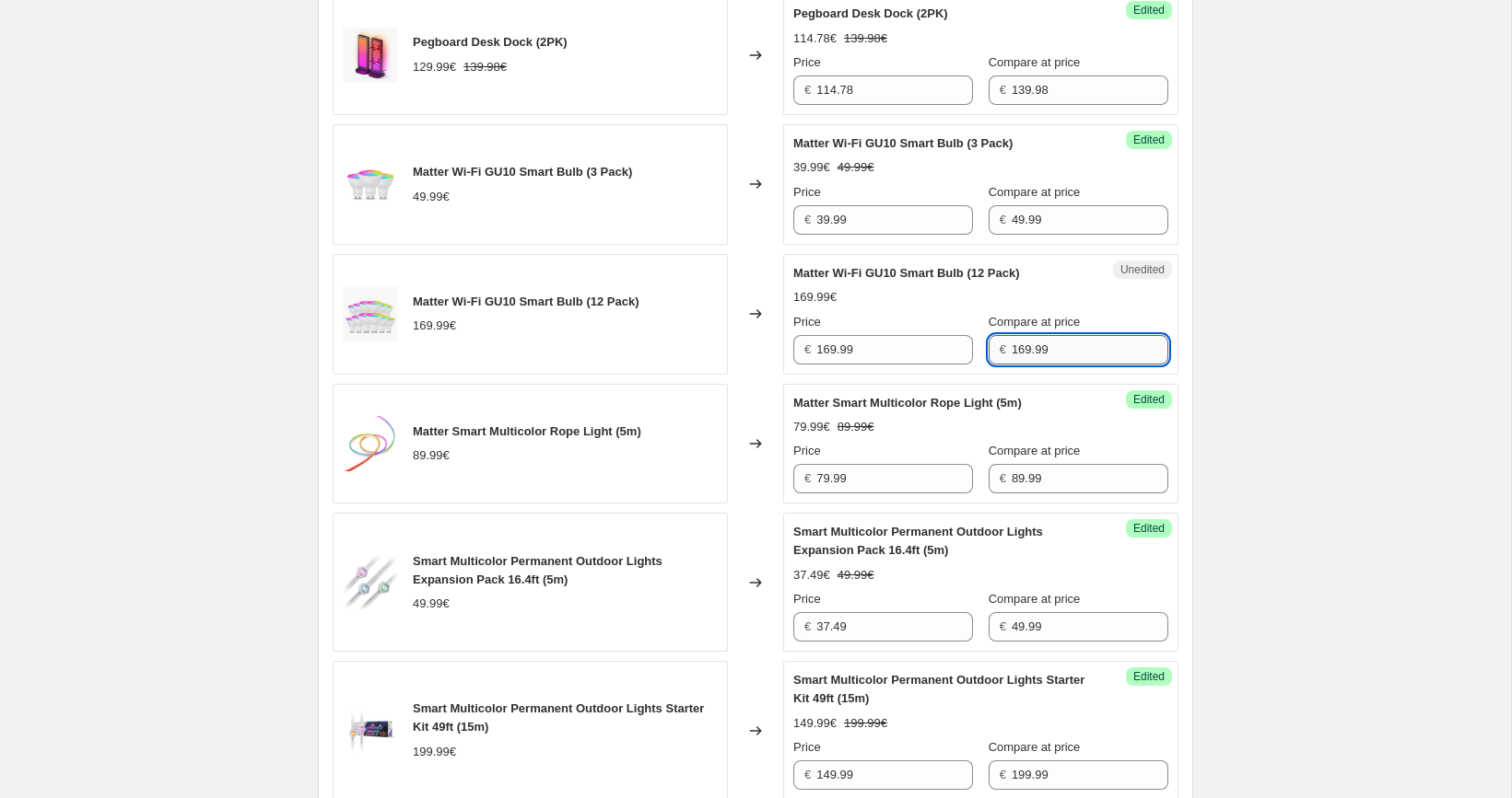
type input "169.99"
click at [914, 364] on input "169.99" at bounding box center [894, 350] width 157 height 30
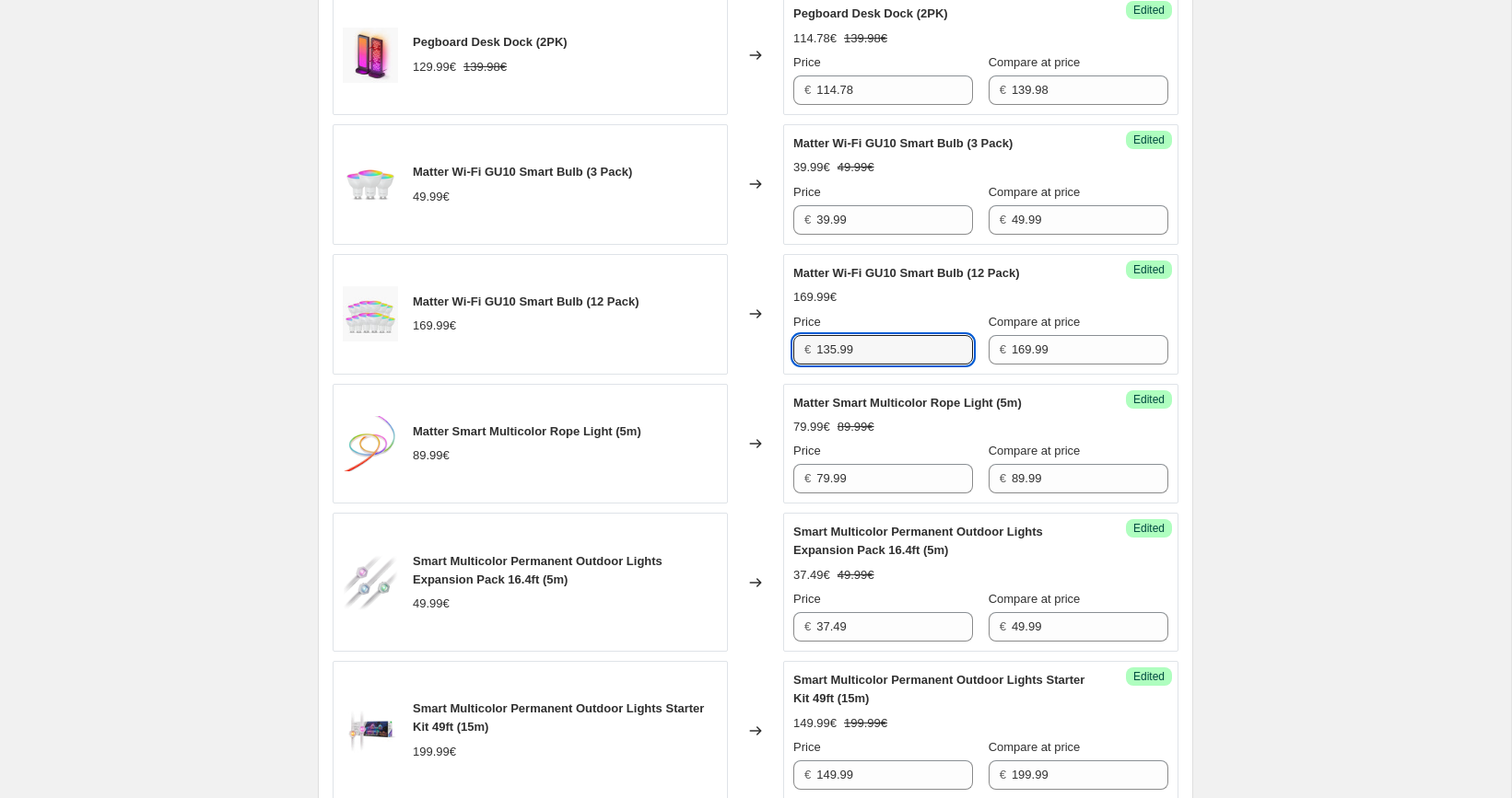
type input "135.99"
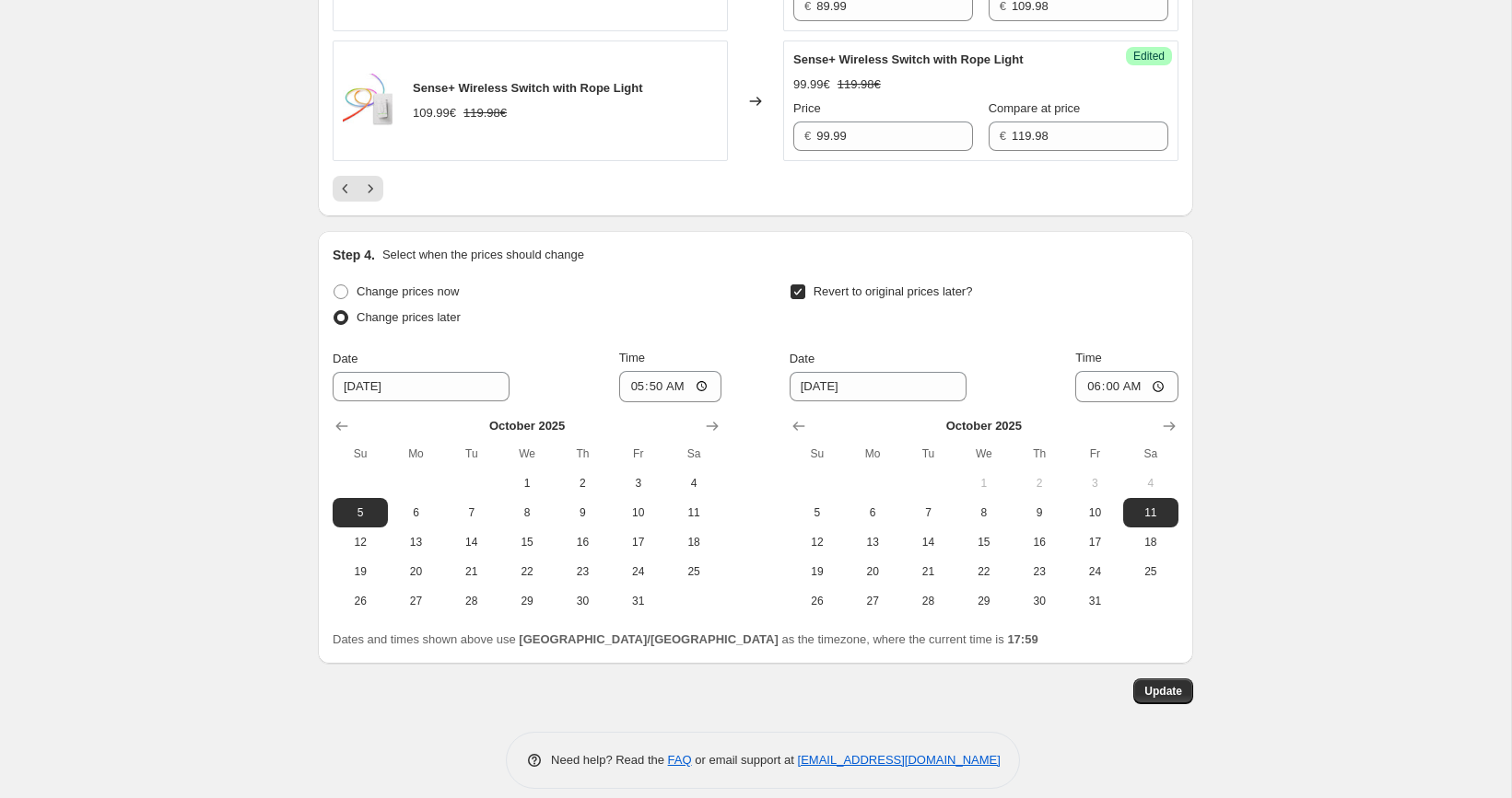
scroll to position [3308, 0]
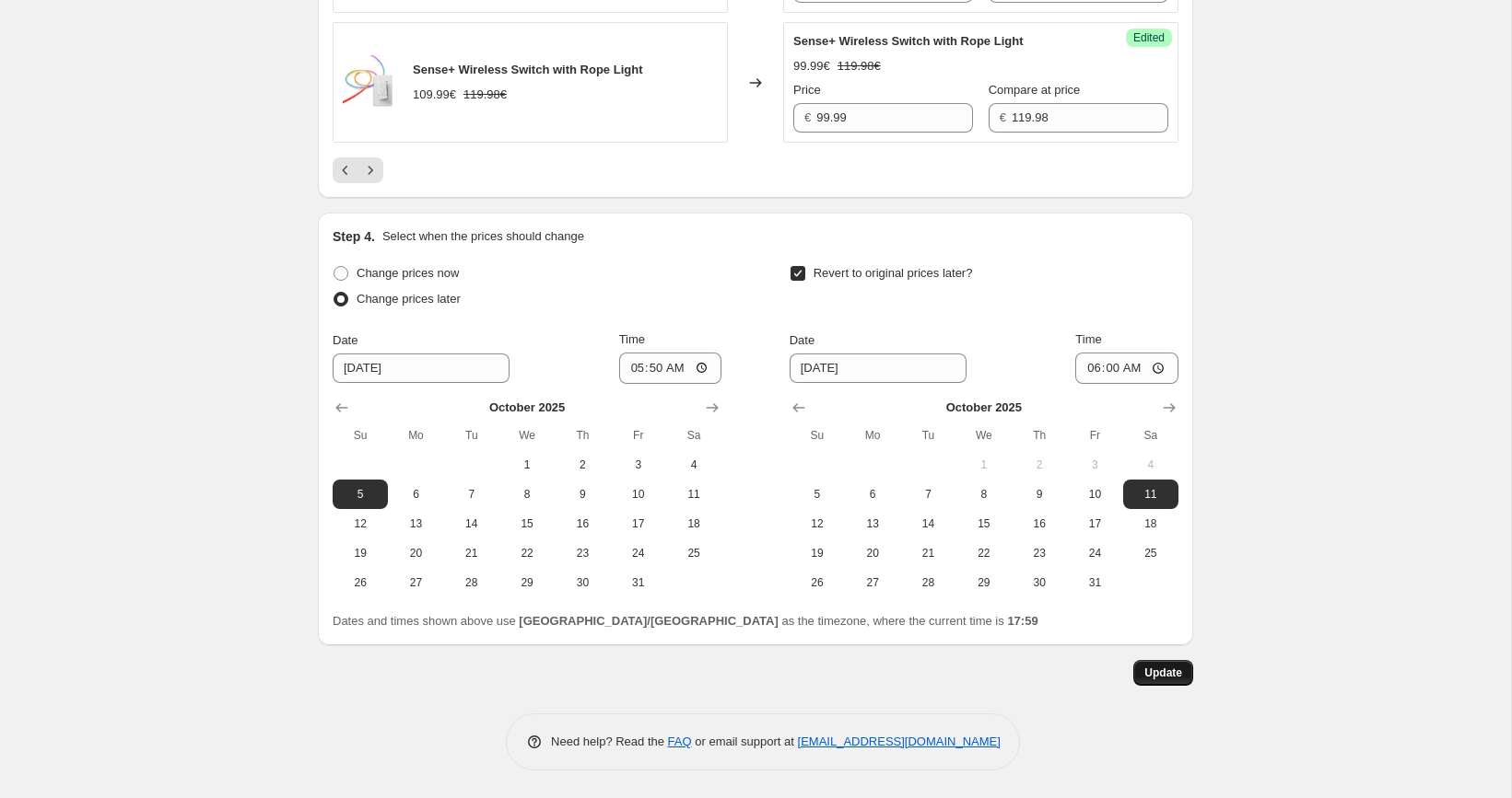
click at [1161, 669] on span "Update" at bounding box center [1163, 673] width 37 height 15
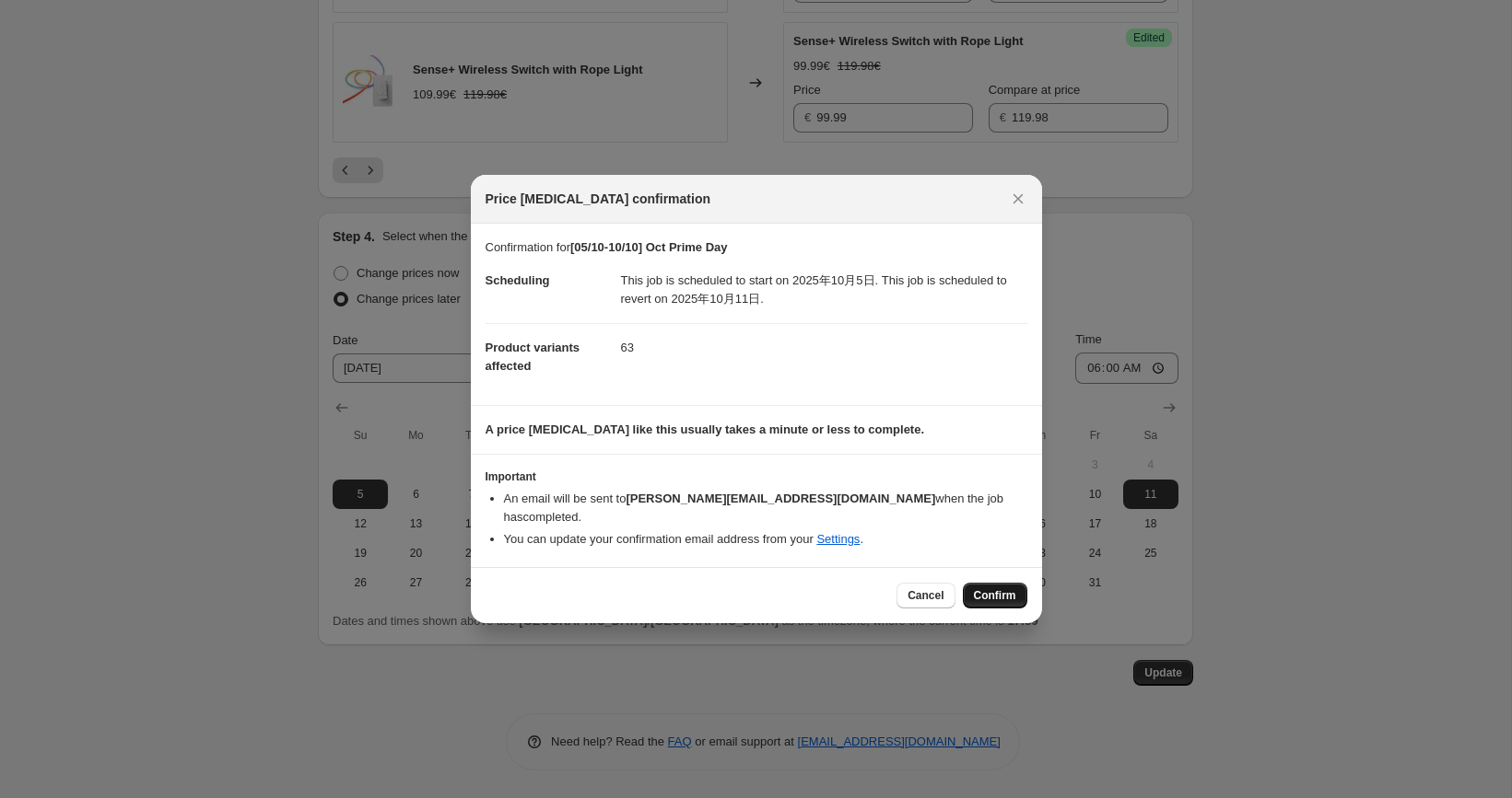
click at [992, 588] on span "Confirm" at bounding box center [994, 595] width 42 height 15
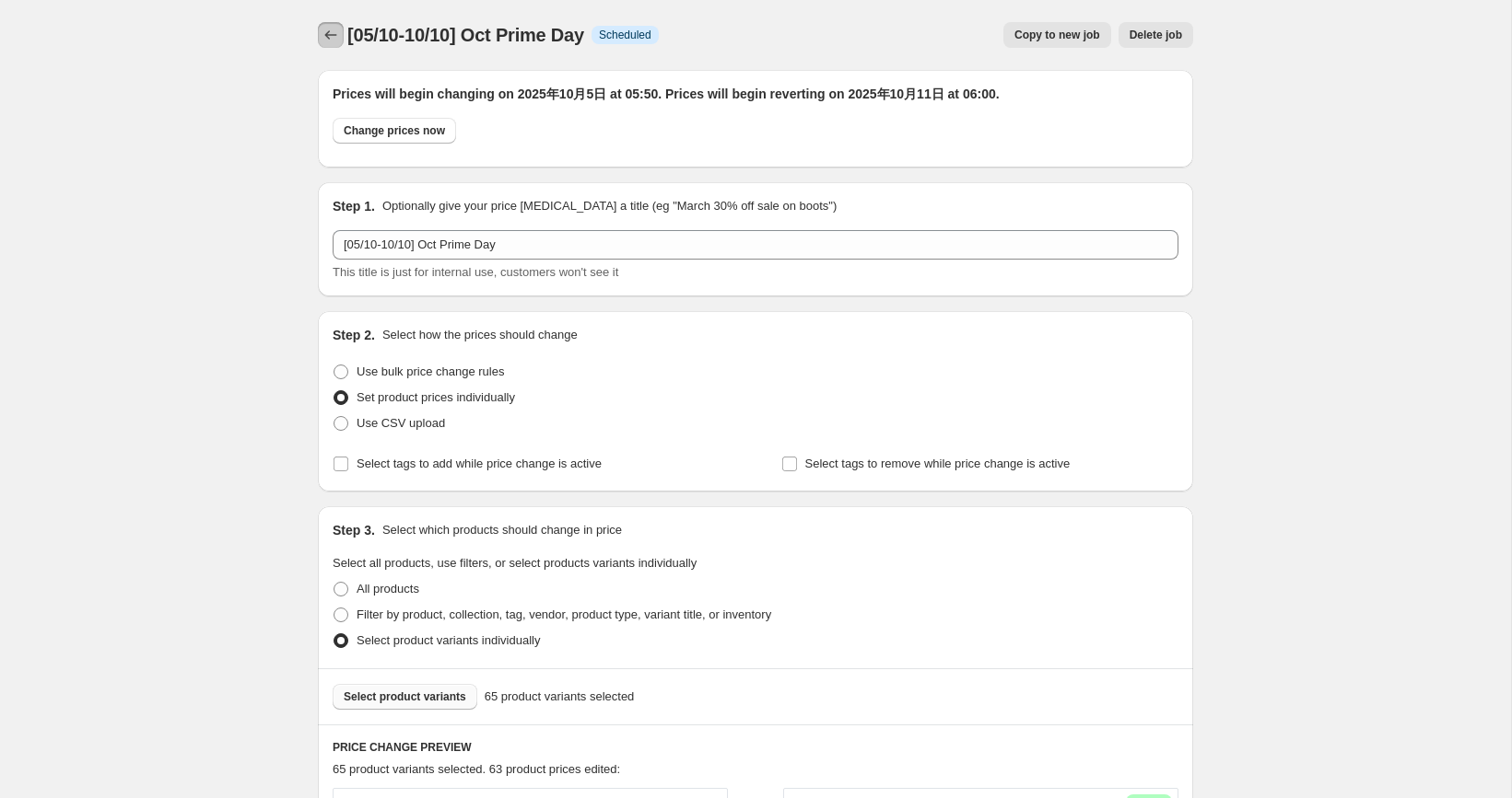
click at [337, 38] on icon "Price change jobs" at bounding box center [331, 34] width 19 height 19
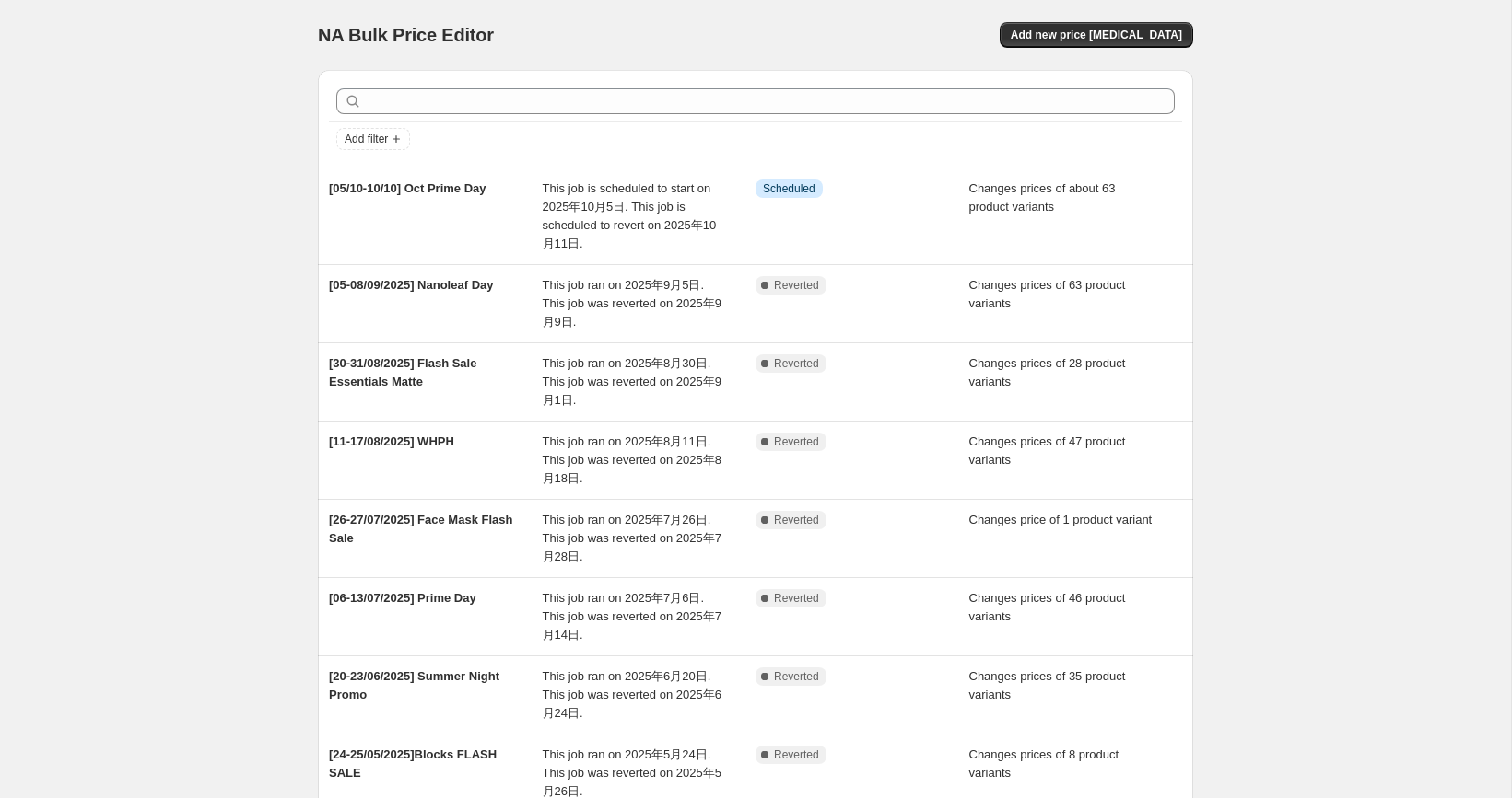
click at [255, 349] on div "NA Bulk Price Editor. This page is ready NA Bulk Price Editor Add new price [ME…" at bounding box center [755, 576] width 1511 height 1151
click at [199, 293] on div "NA Bulk Price Editor. This page is ready NA Bulk Price Editor Add new price [ME…" at bounding box center [755, 576] width 1511 height 1151
click at [1119, 31] on span "Add new price [MEDICAL_DATA]" at bounding box center [1097, 34] width 171 height 15
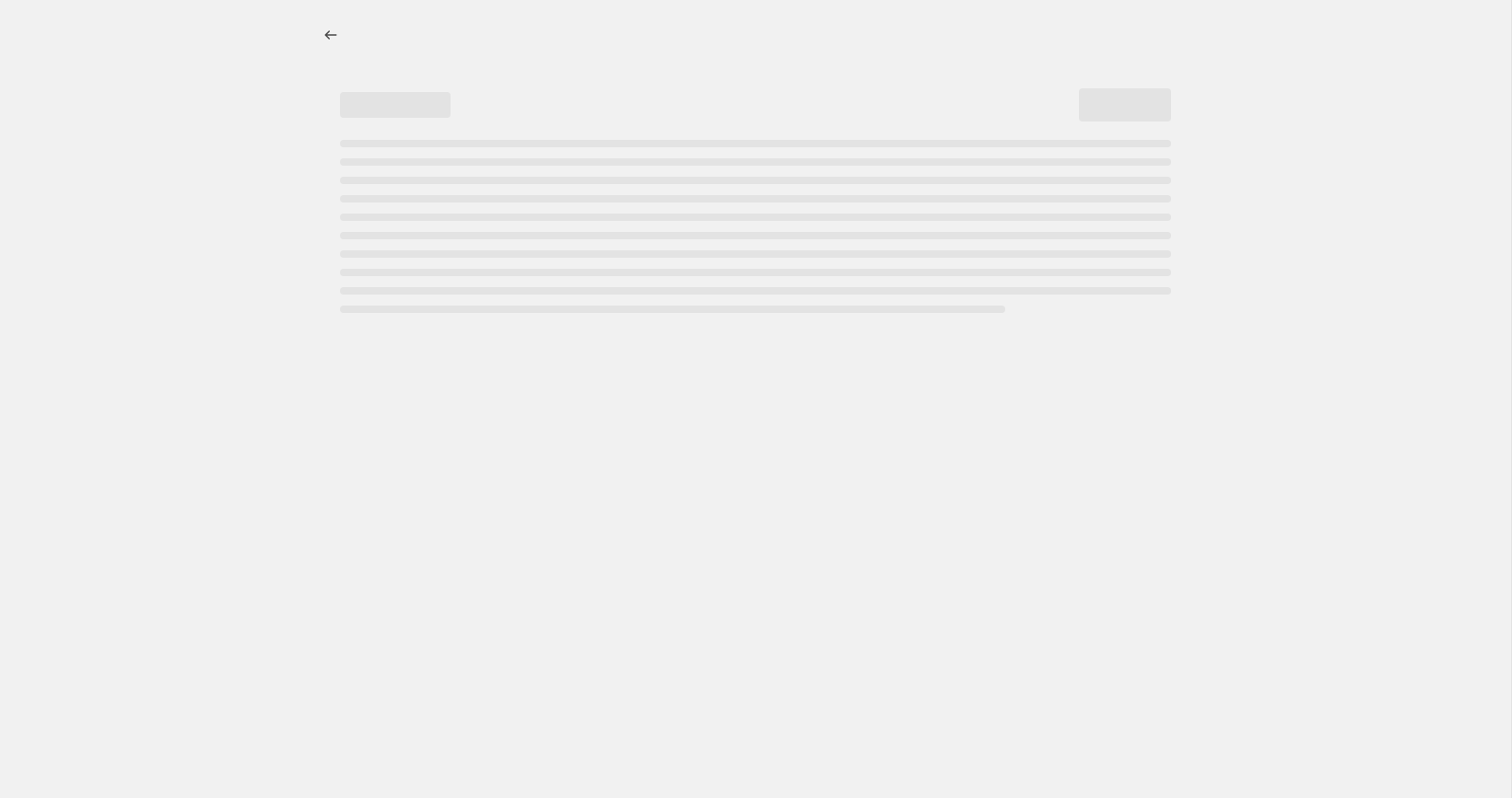
select select "percentage"
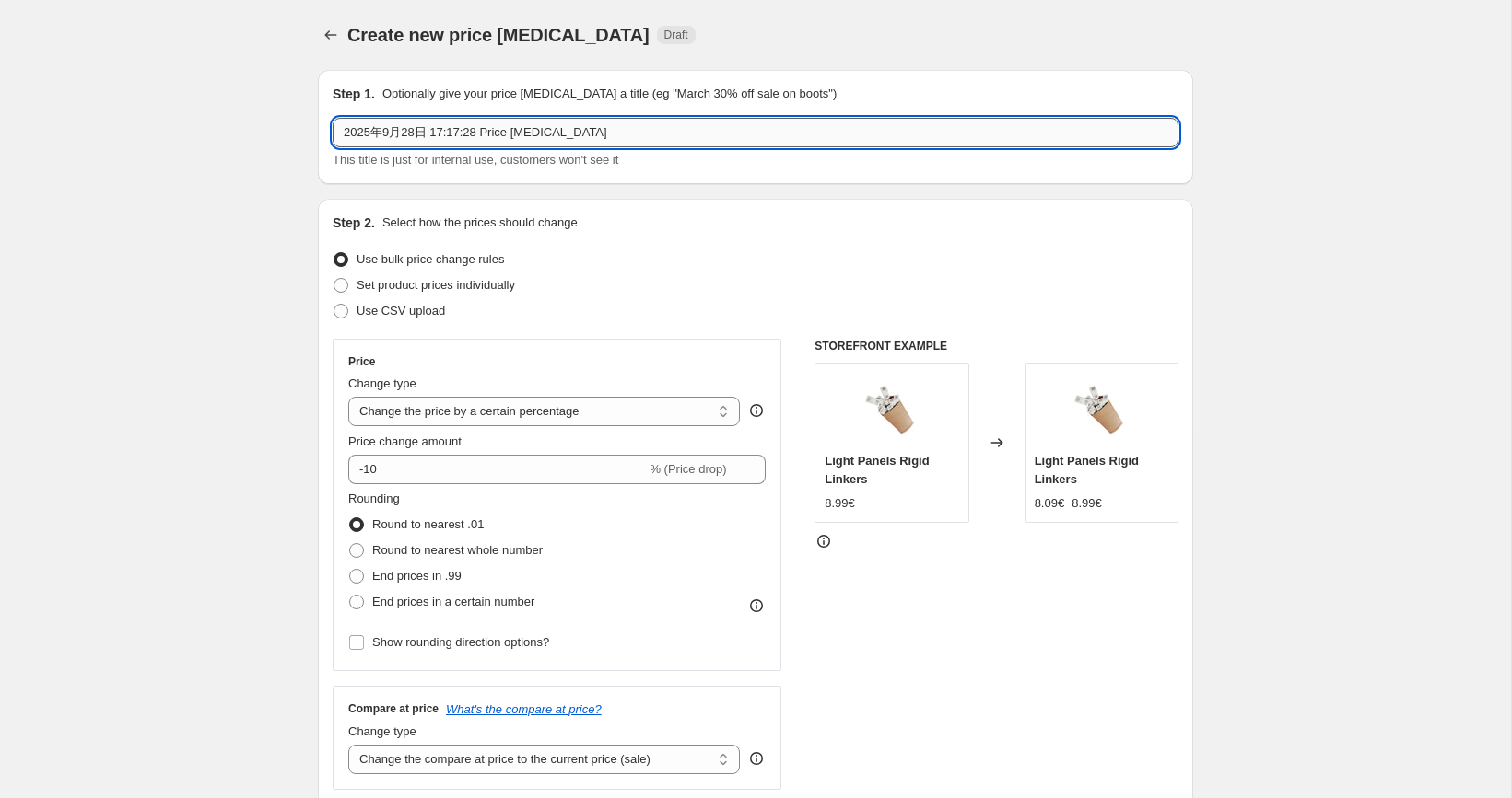
click at [602, 119] on input "2025年9月28日 17:17:28 Price [MEDICAL_DATA]" at bounding box center [755, 133] width 846 height 30
click at [620, 139] on input "2025年9月28日 17:17:28 Price [MEDICAL_DATA]" at bounding box center [755, 133] width 846 height 30
type input "【"
type input "["
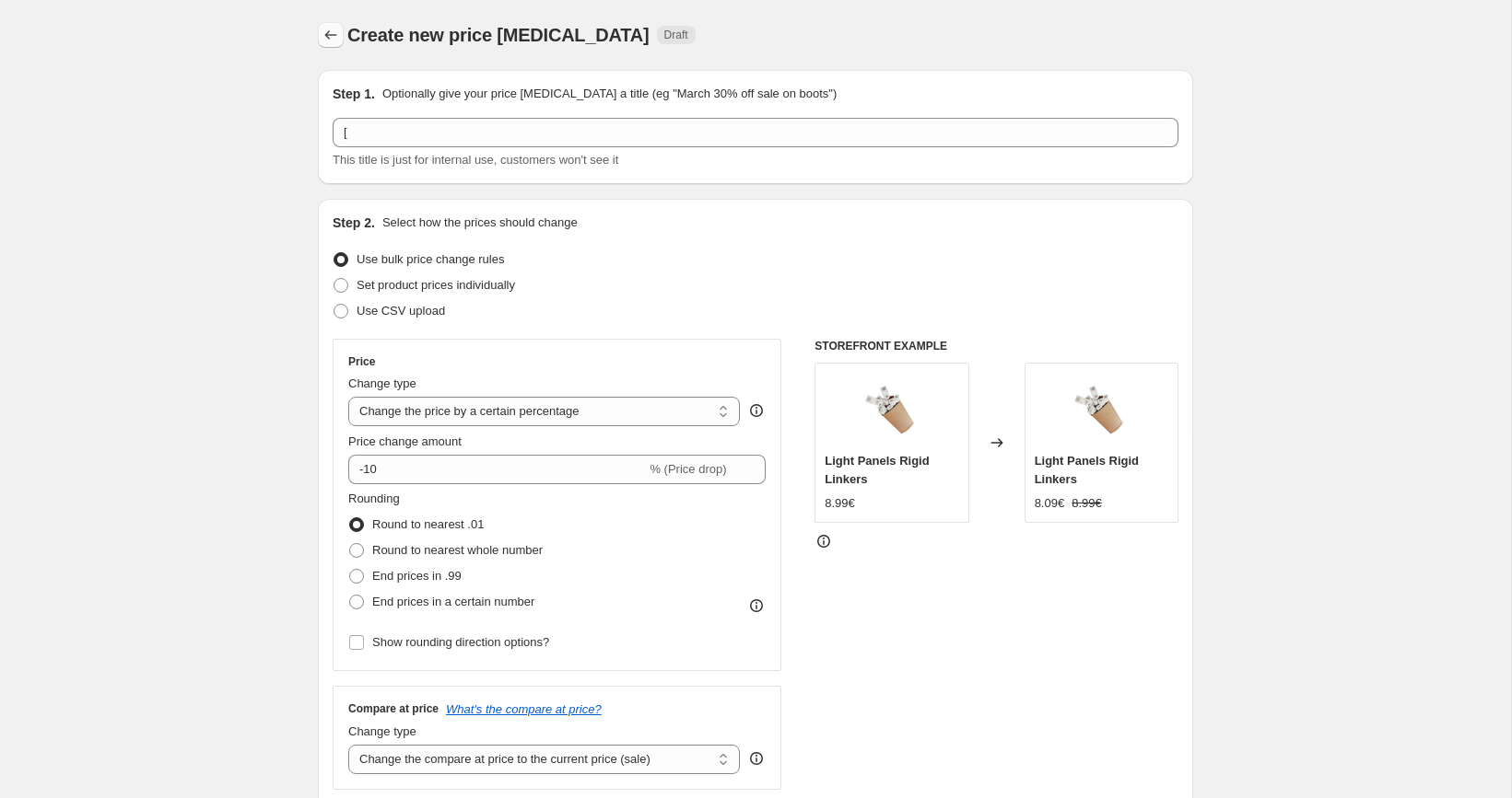
click at [332, 33] on icon "Price change jobs" at bounding box center [331, 34] width 19 height 19
